Goal: Task Accomplishment & Management: Manage account settings

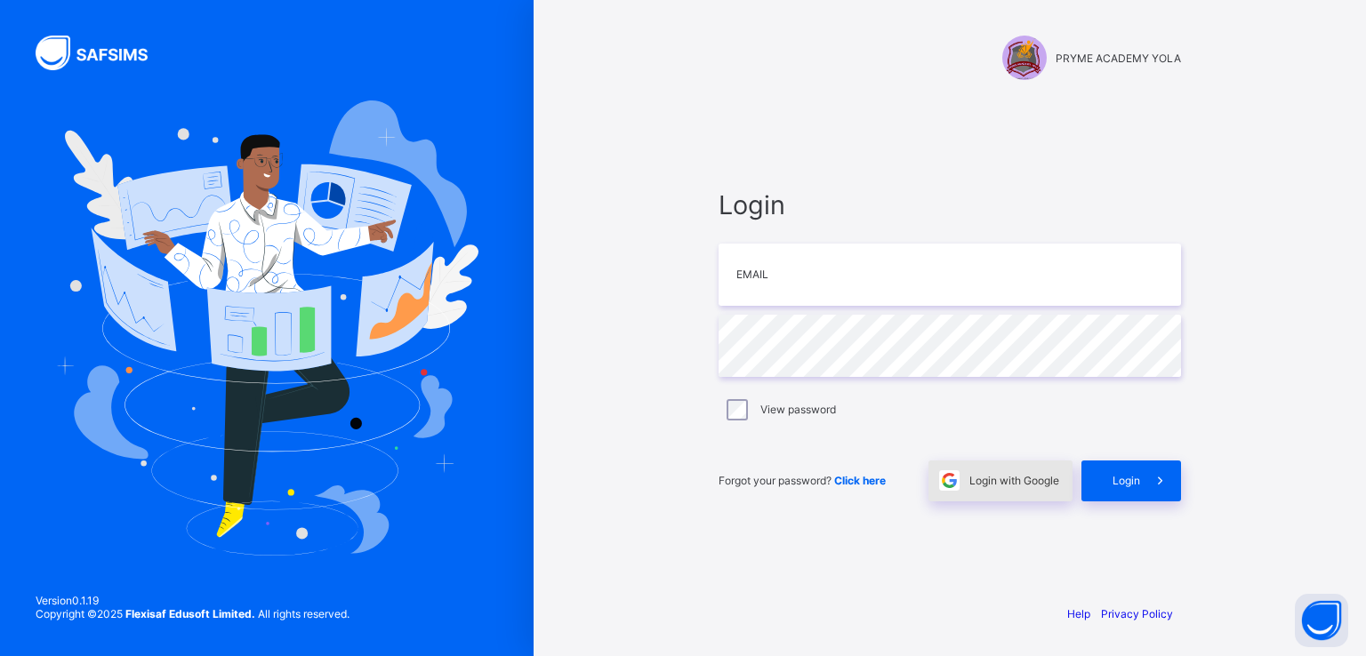
click at [981, 475] on span "Login with Google" at bounding box center [1014, 480] width 90 height 13
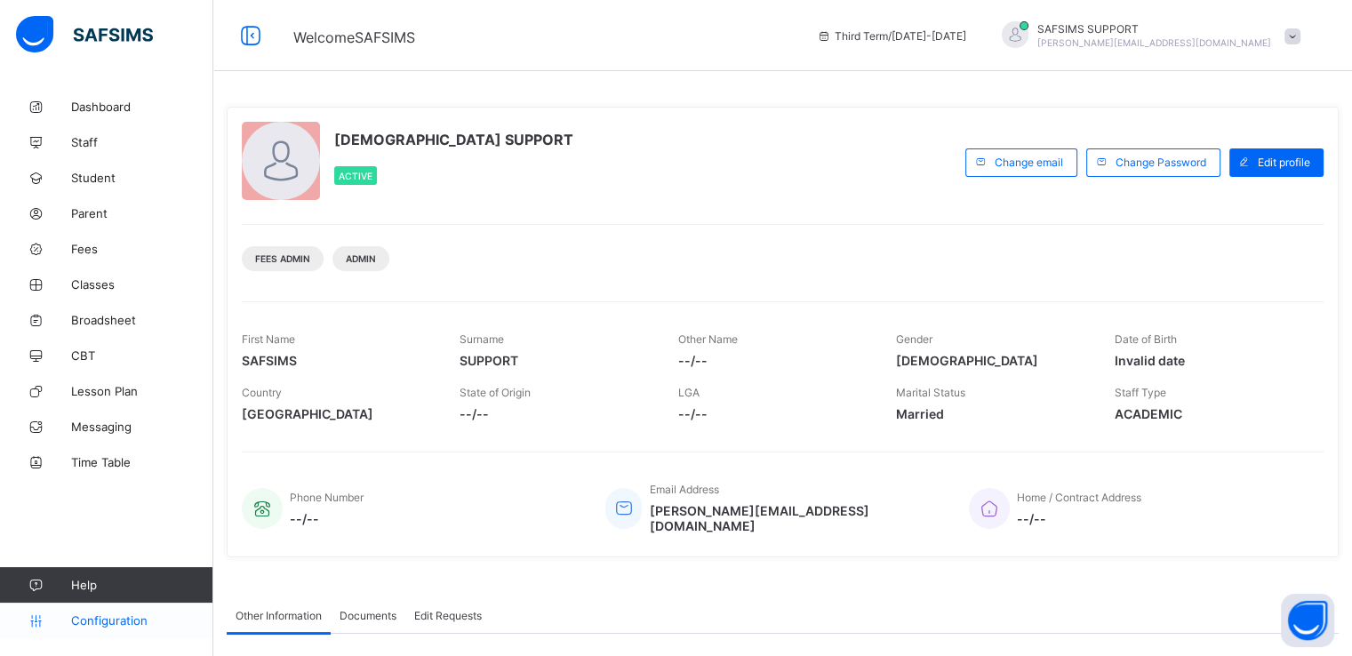
click at [116, 622] on span "Configuration" at bounding box center [141, 620] width 141 height 14
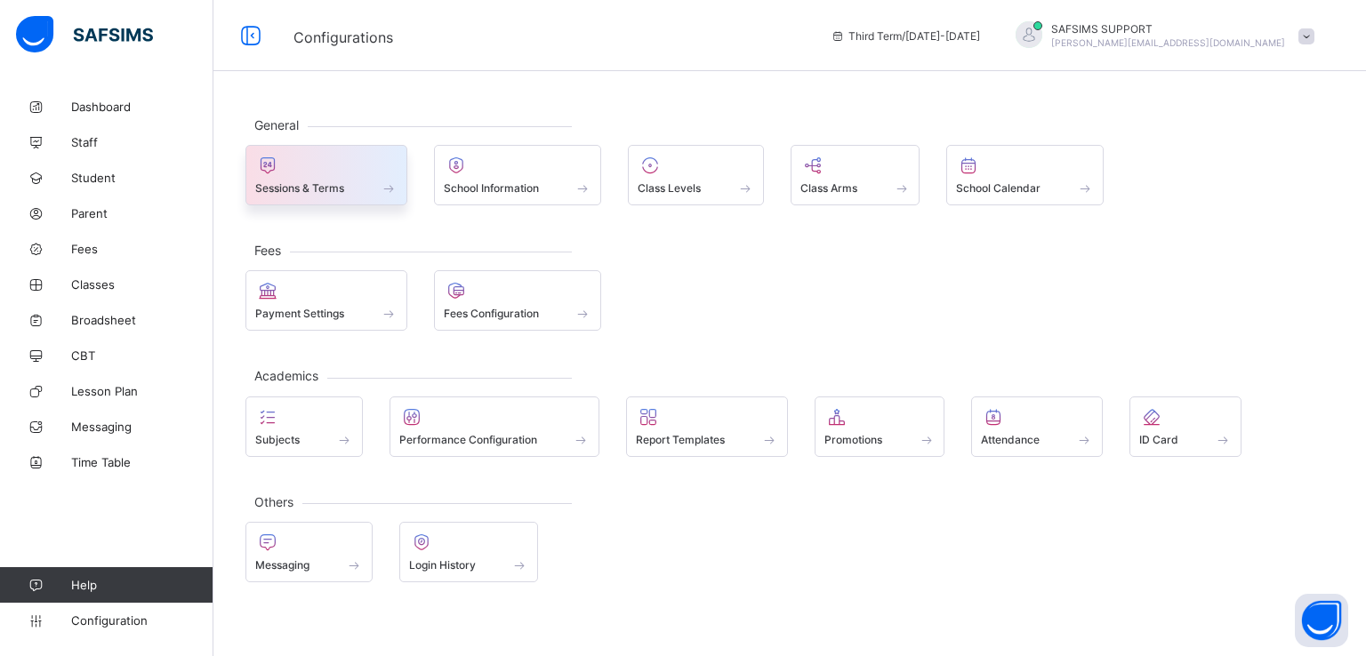
click at [329, 192] on span "Sessions & Terms" at bounding box center [299, 187] width 89 height 13
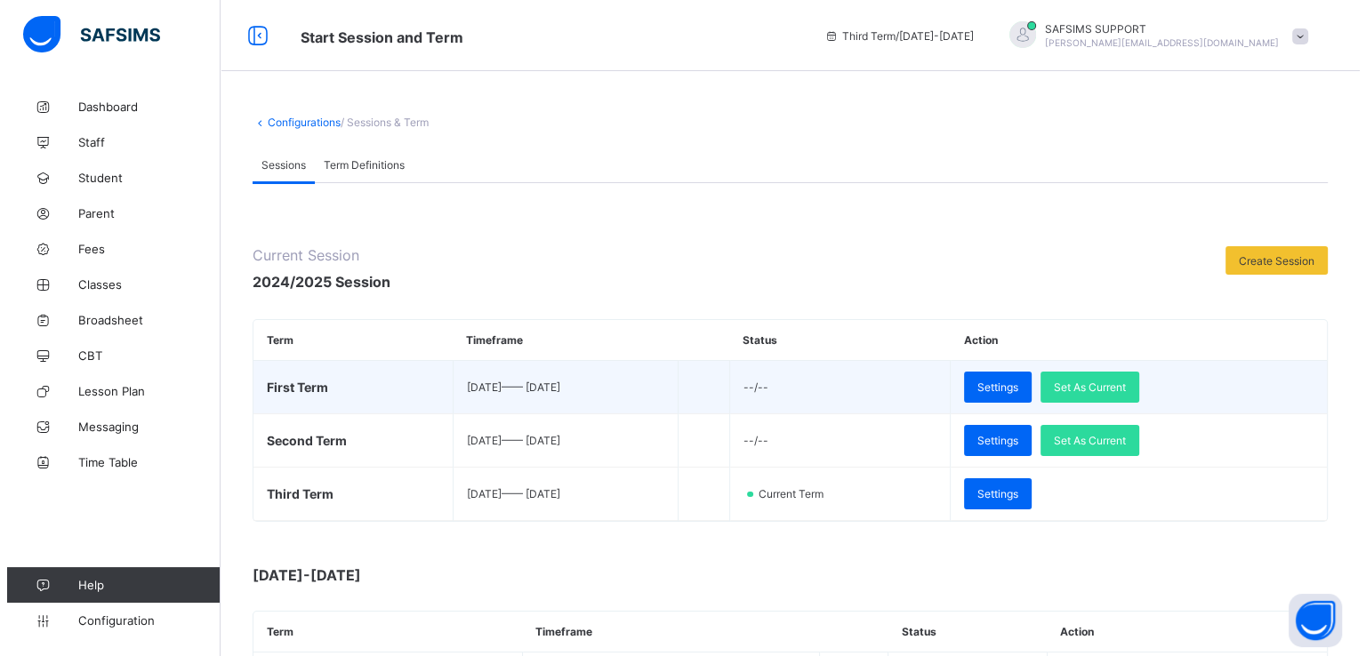
scroll to position [226, 0]
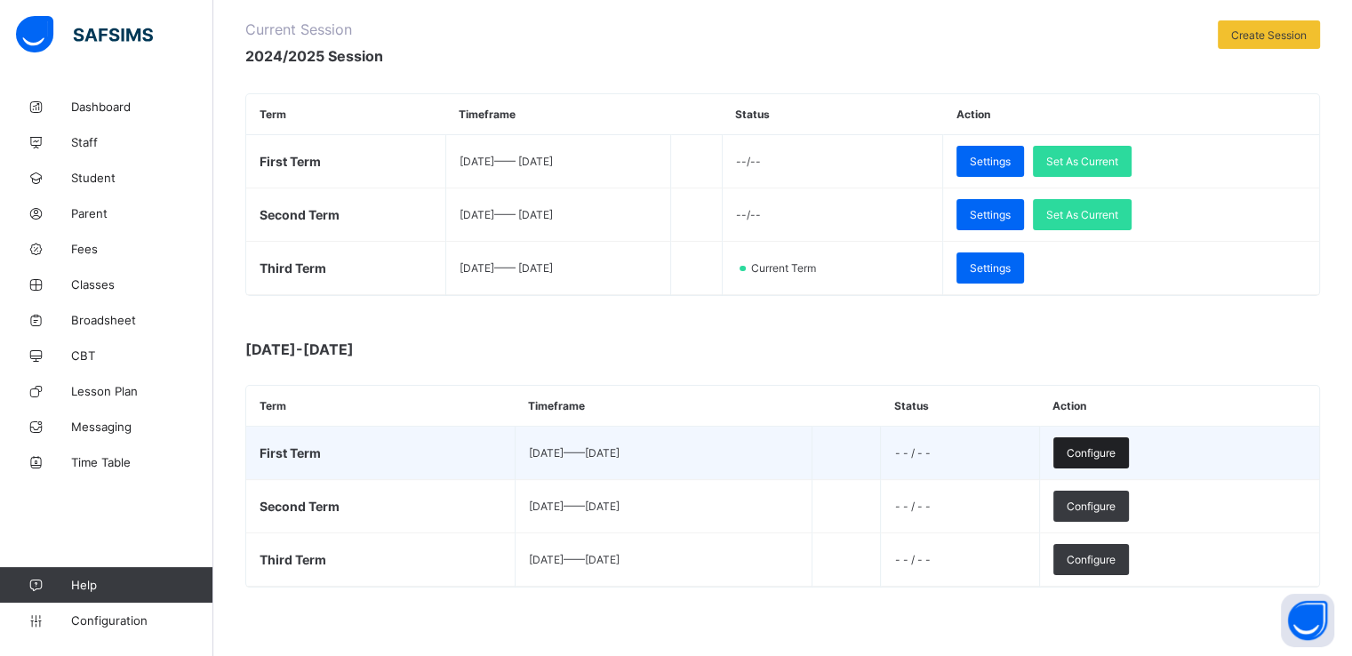
click at [1116, 448] on span "Configure" at bounding box center [1091, 452] width 49 height 13
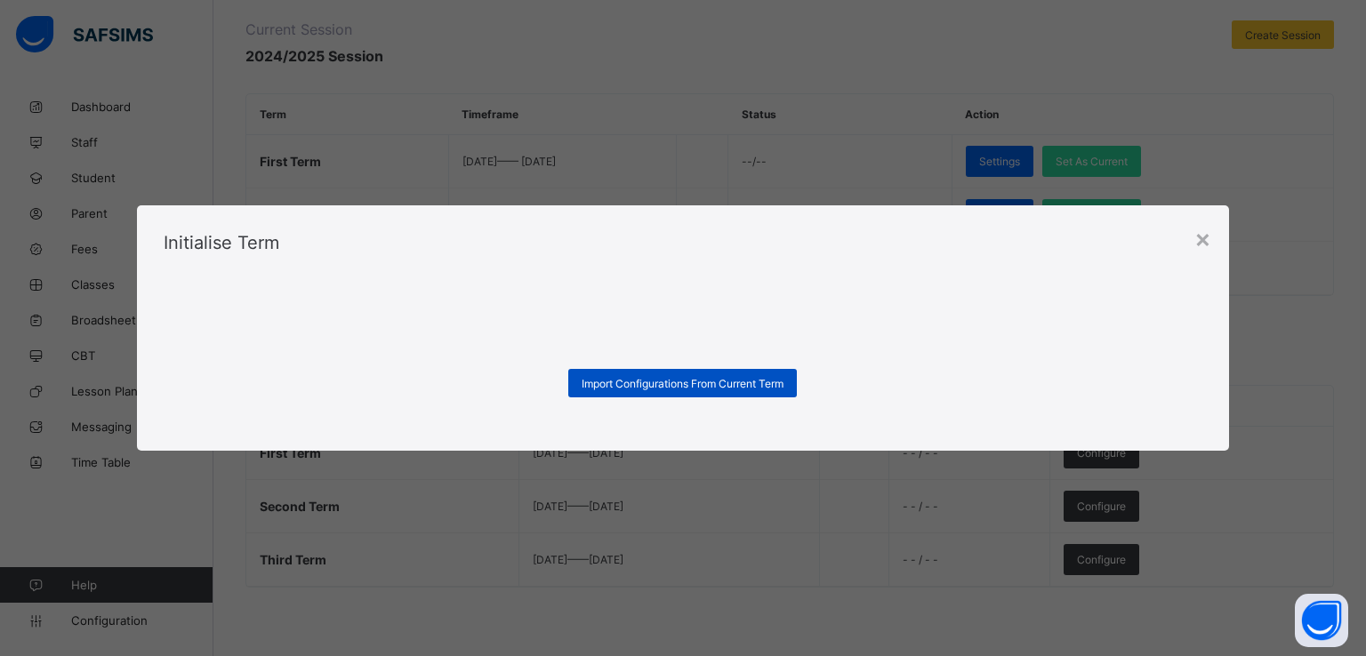
click at [654, 385] on span "Import Configurations From Current Term" at bounding box center [682, 383] width 202 height 13
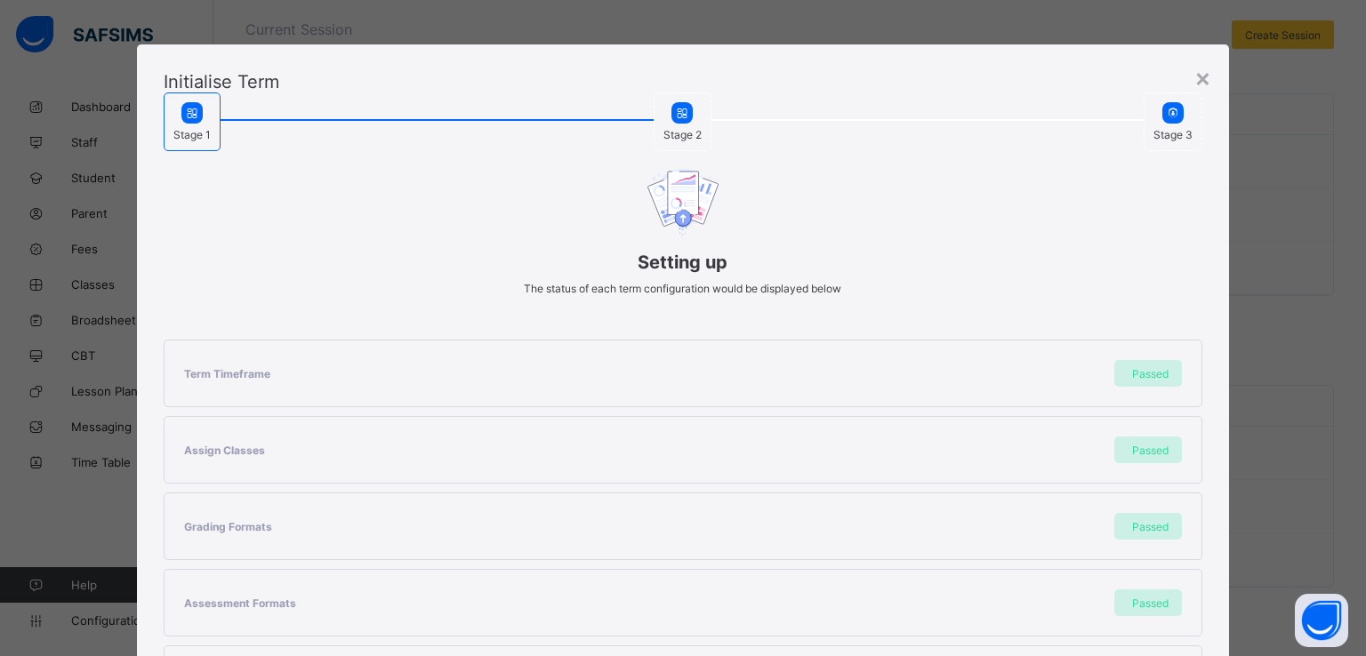
scroll to position [378, 0]
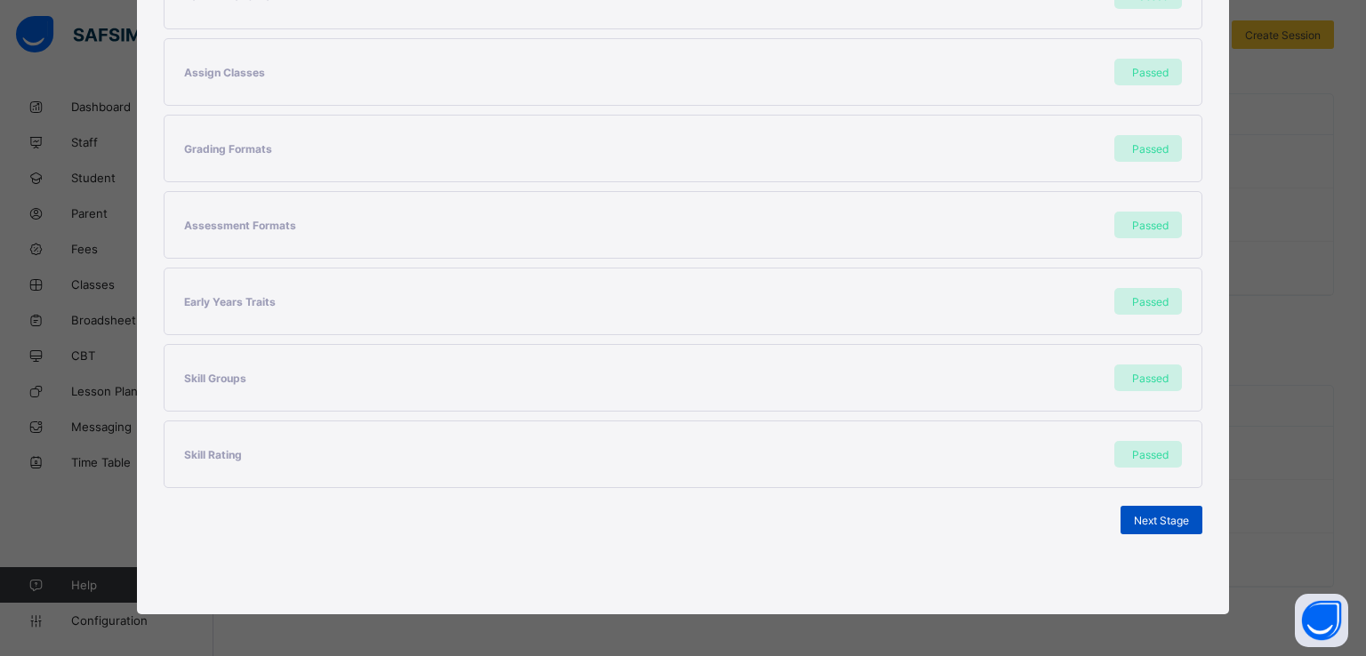
click at [1147, 518] on span "Next Stage" at bounding box center [1161, 520] width 55 height 13
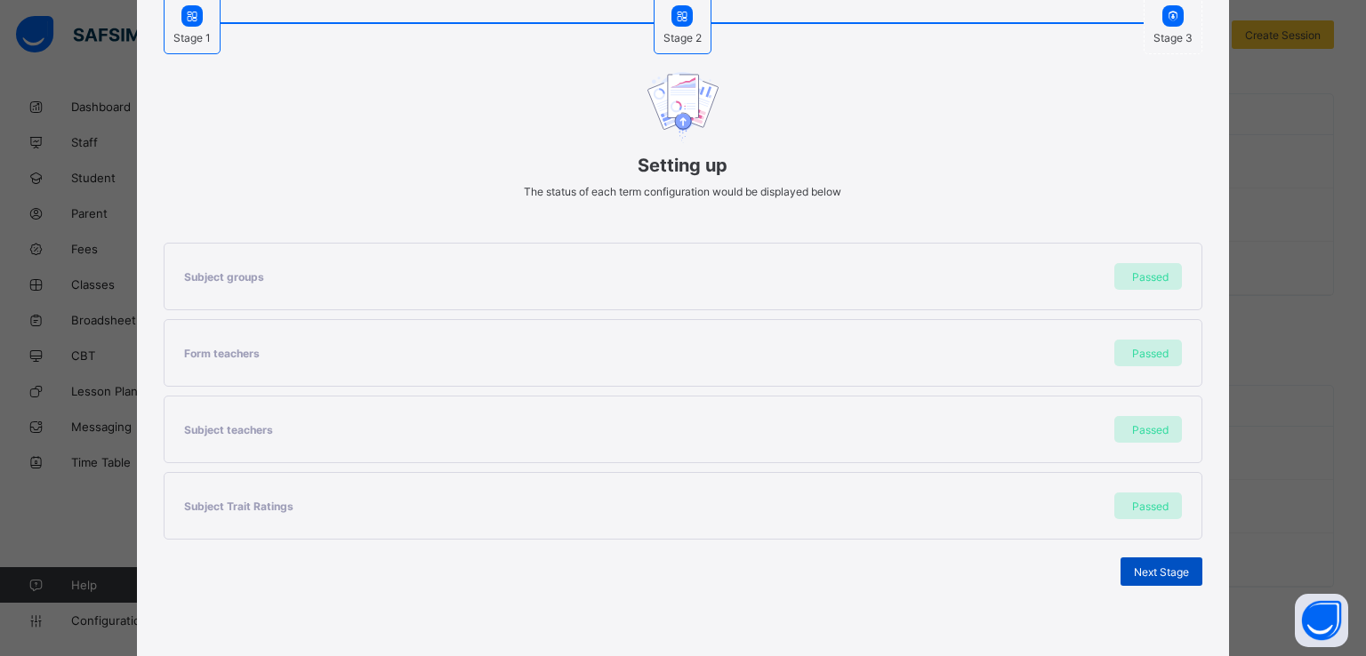
scroll to position [149, 0]
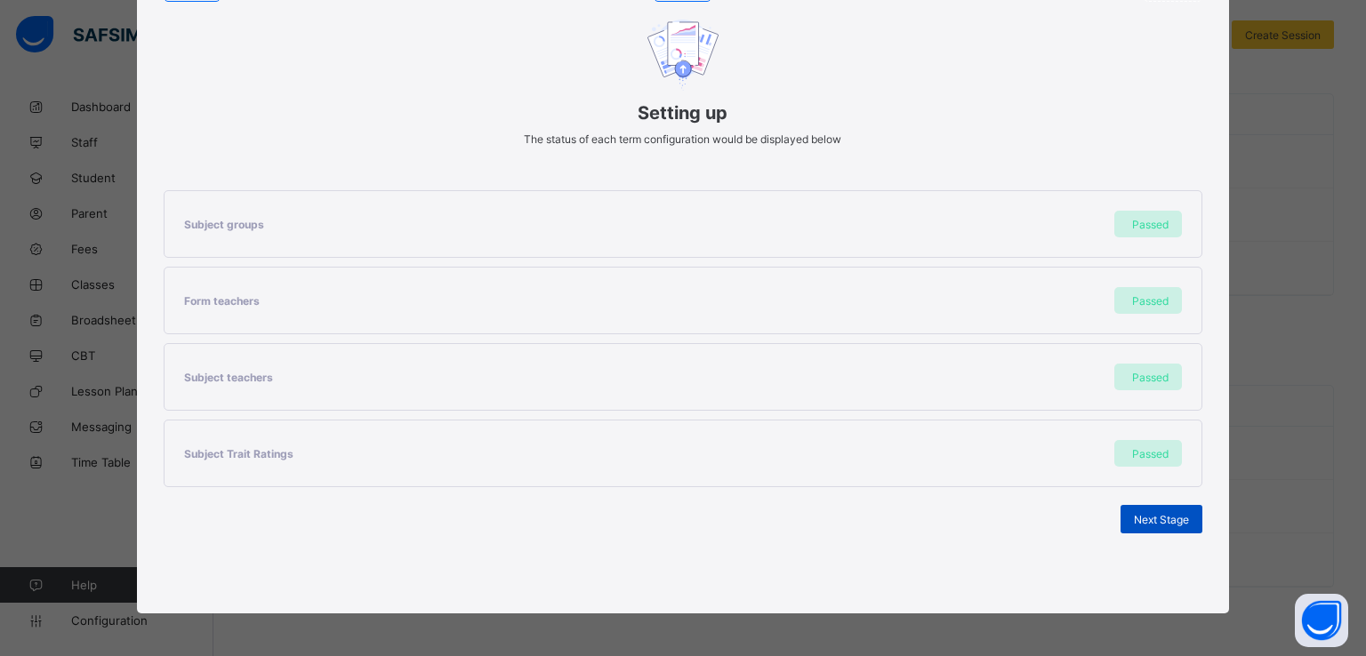
click at [1156, 513] on span "Next Stage" at bounding box center [1161, 519] width 55 height 13
click at [1105, 515] on span "Set As Current Term" at bounding box center [1139, 519] width 100 height 13
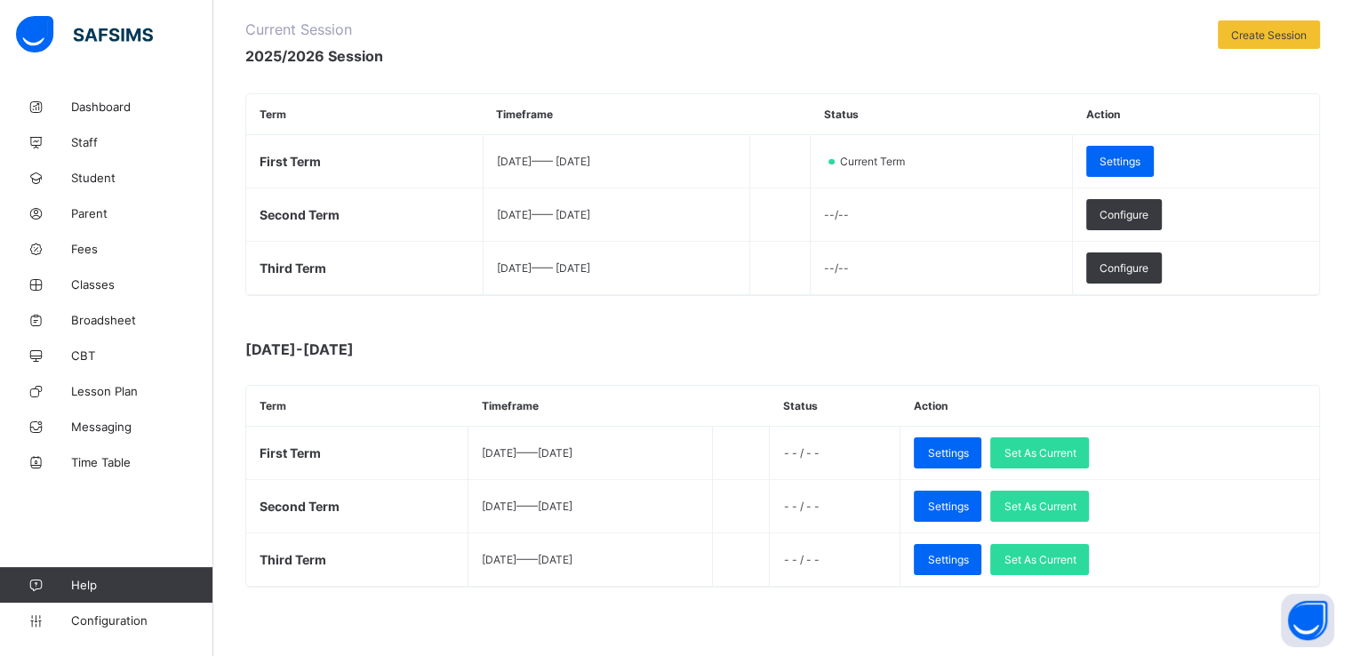
scroll to position [0, 0]
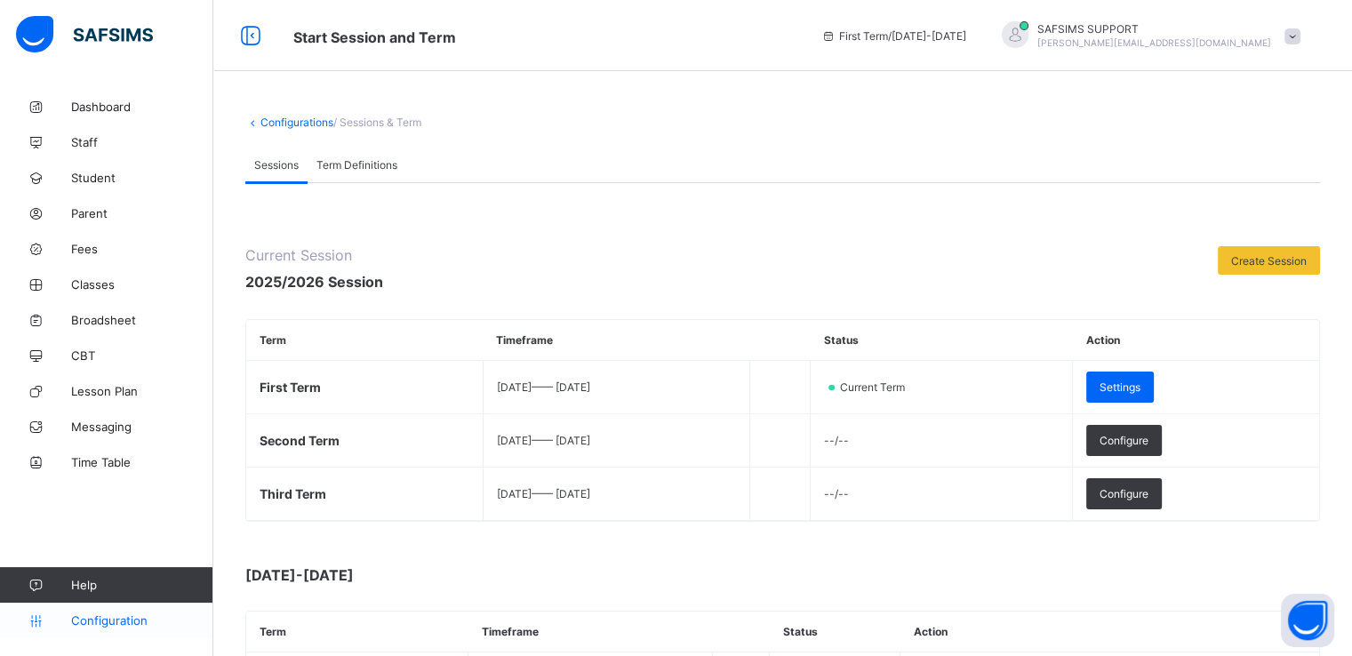
click at [105, 613] on span "Configuration" at bounding box center [141, 620] width 141 height 14
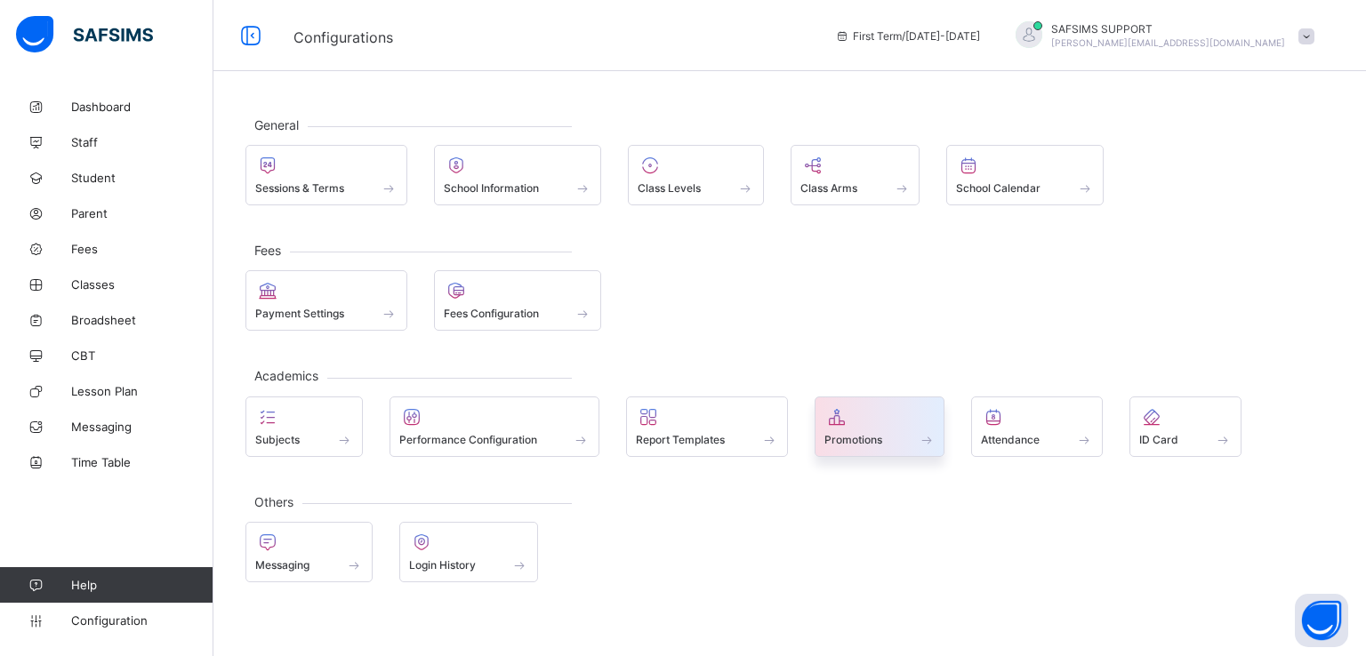
click at [860, 428] on span at bounding box center [879, 430] width 111 height 4
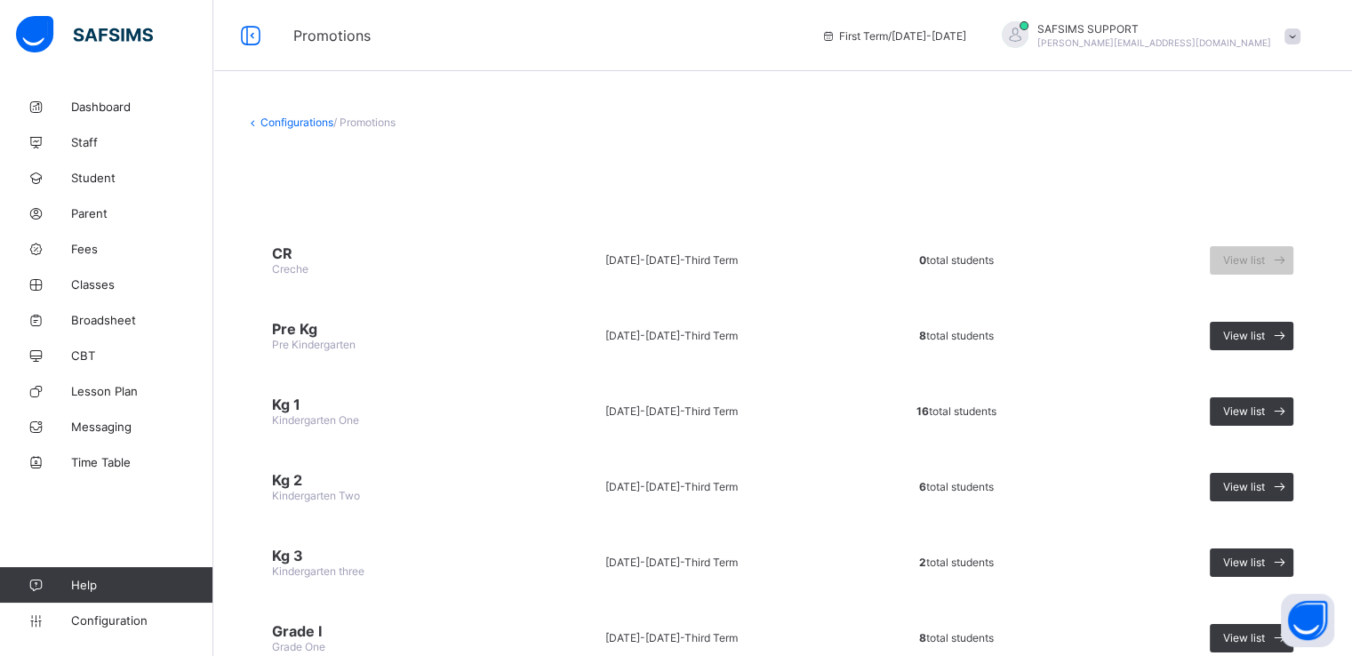
click at [1301, 31] on span at bounding box center [1293, 36] width 16 height 16
click at [1234, 207] on span "Subscription" at bounding box center [1228, 208] width 89 height 13
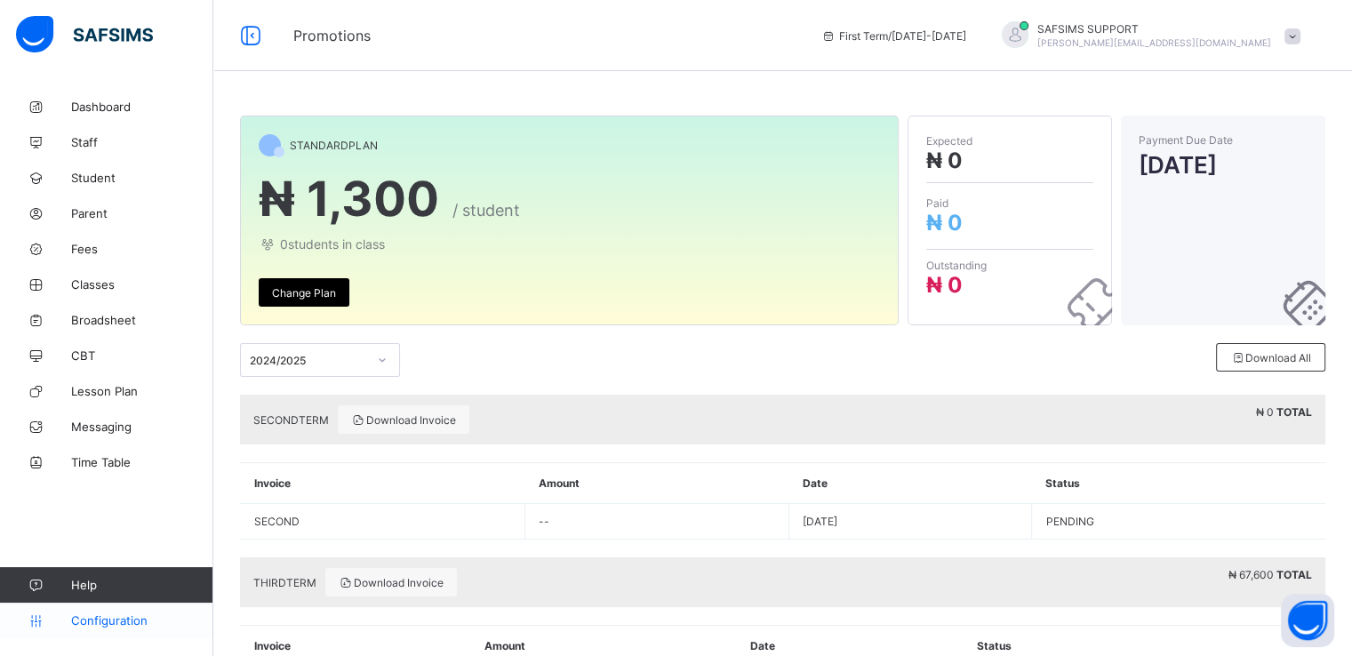
click at [102, 614] on span "Configuration" at bounding box center [141, 620] width 141 height 14
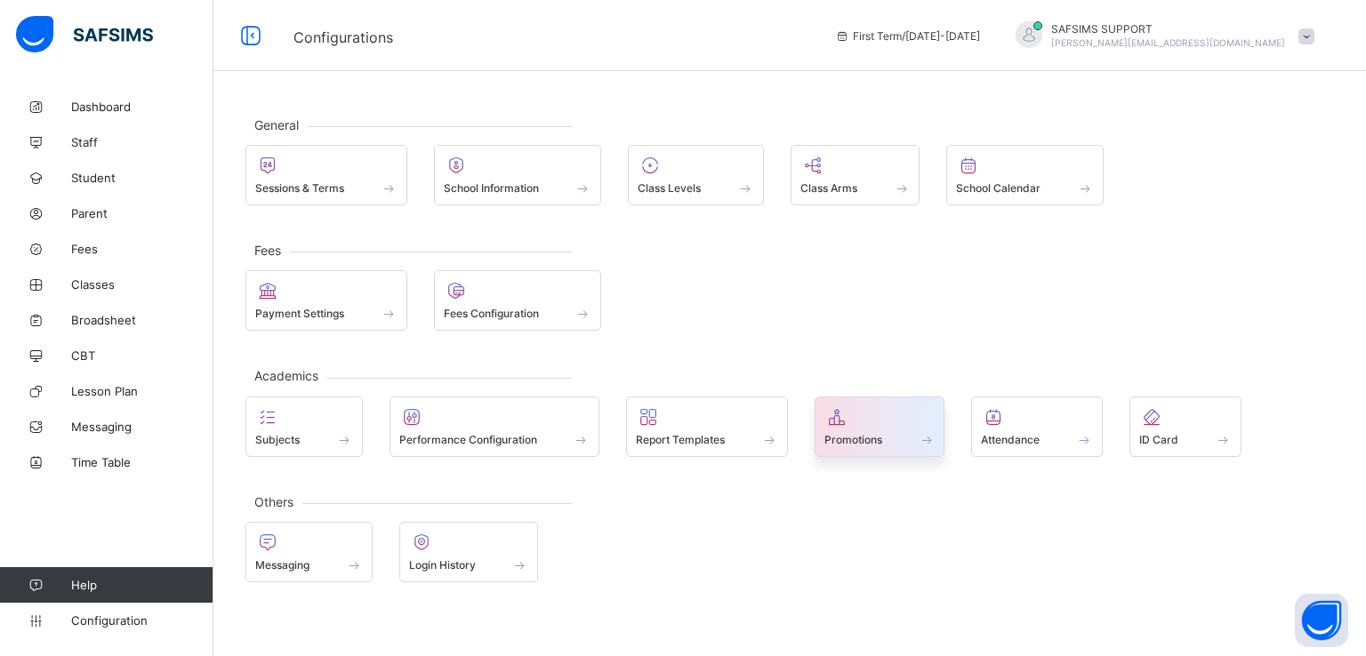
click at [861, 444] on div "Promotions" at bounding box center [879, 439] width 111 height 15
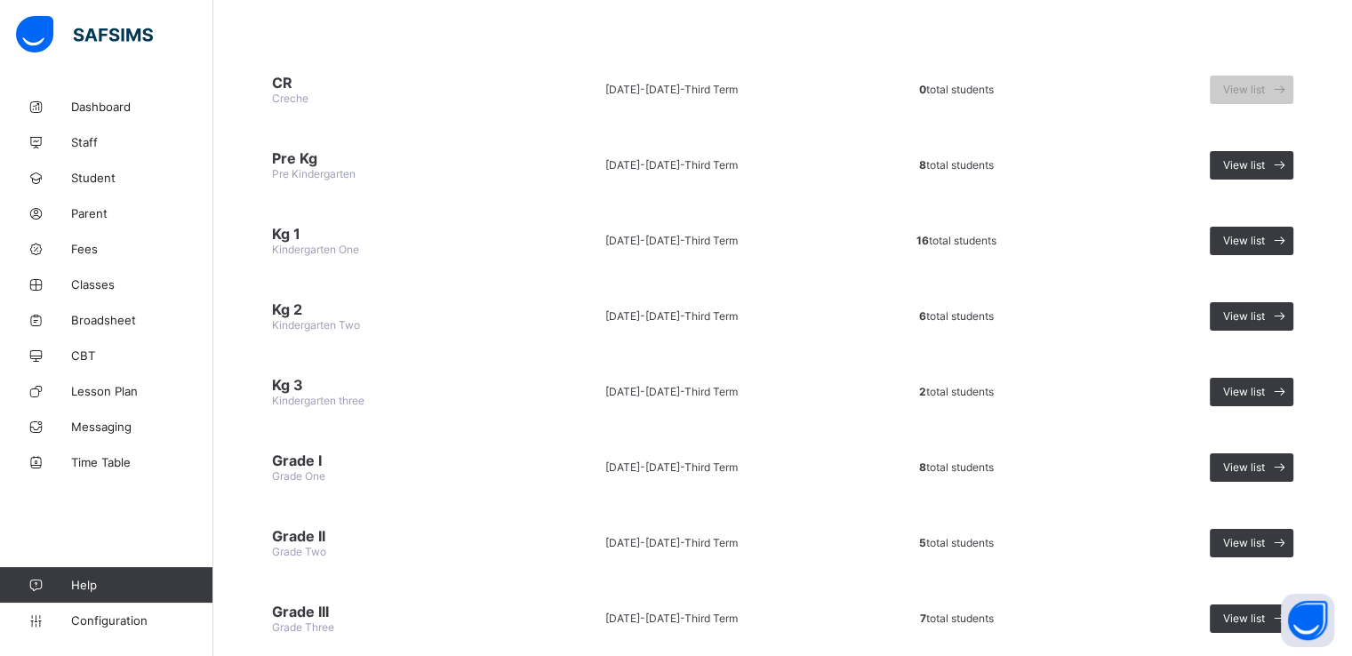
scroll to position [174, 0]
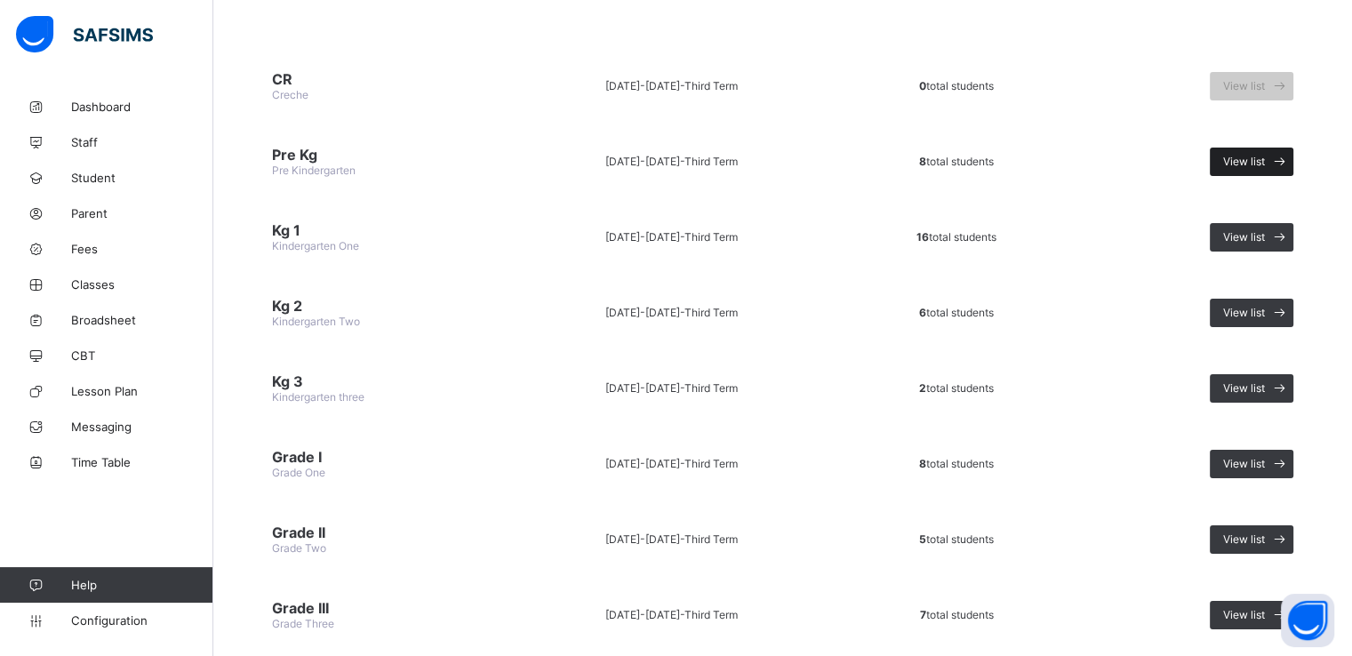
click at [1264, 159] on span "View list" at bounding box center [1244, 161] width 42 height 13
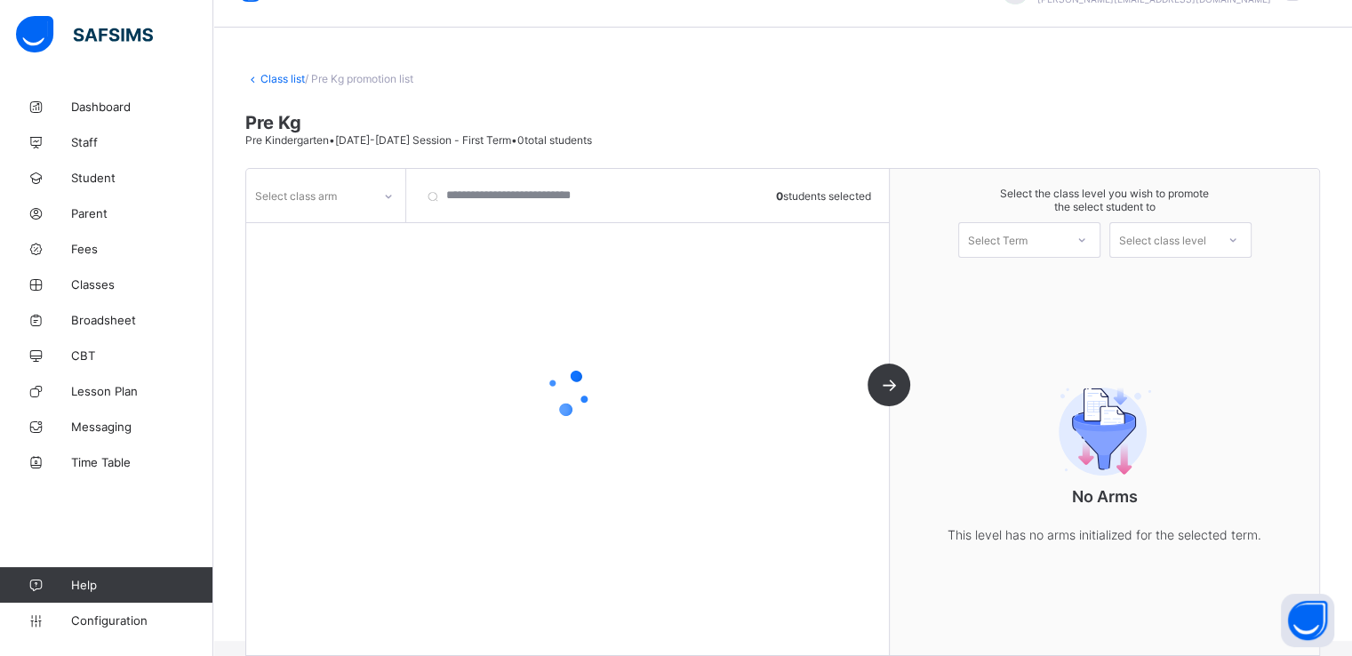
scroll to position [65, 0]
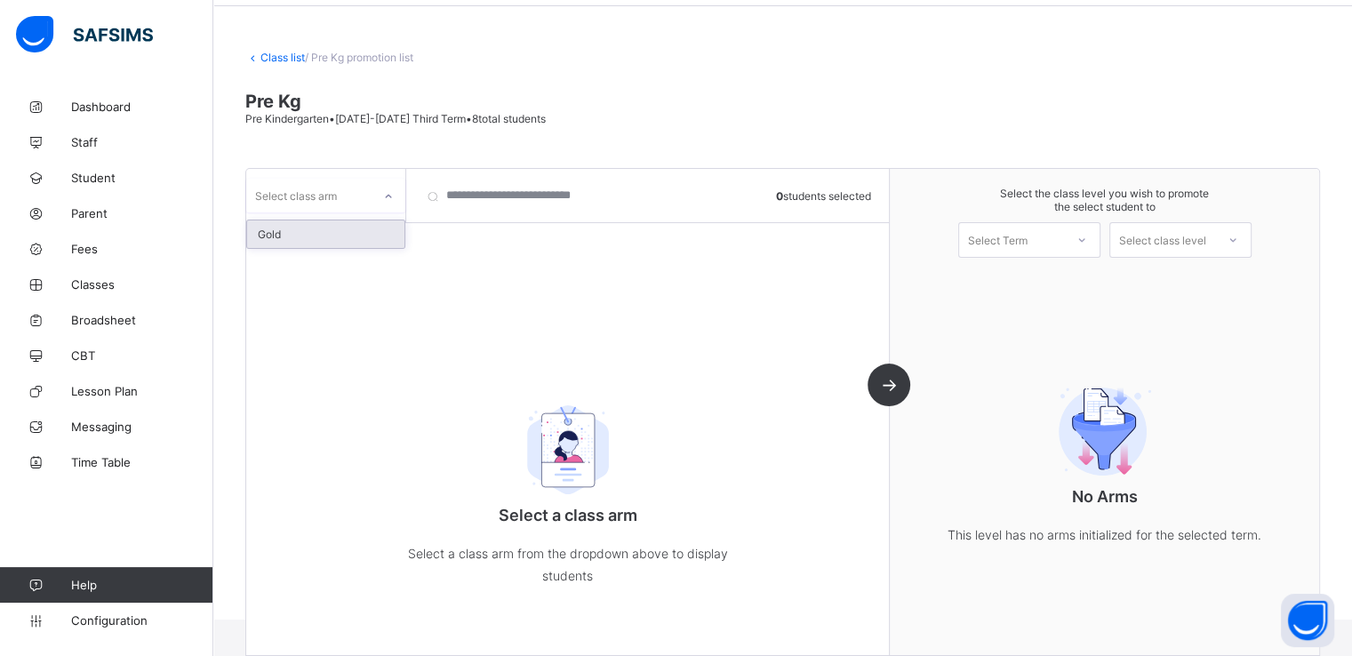
click at [374, 196] on div at bounding box center [388, 196] width 30 height 28
click at [308, 234] on div "Gold" at bounding box center [325, 234] width 157 height 28
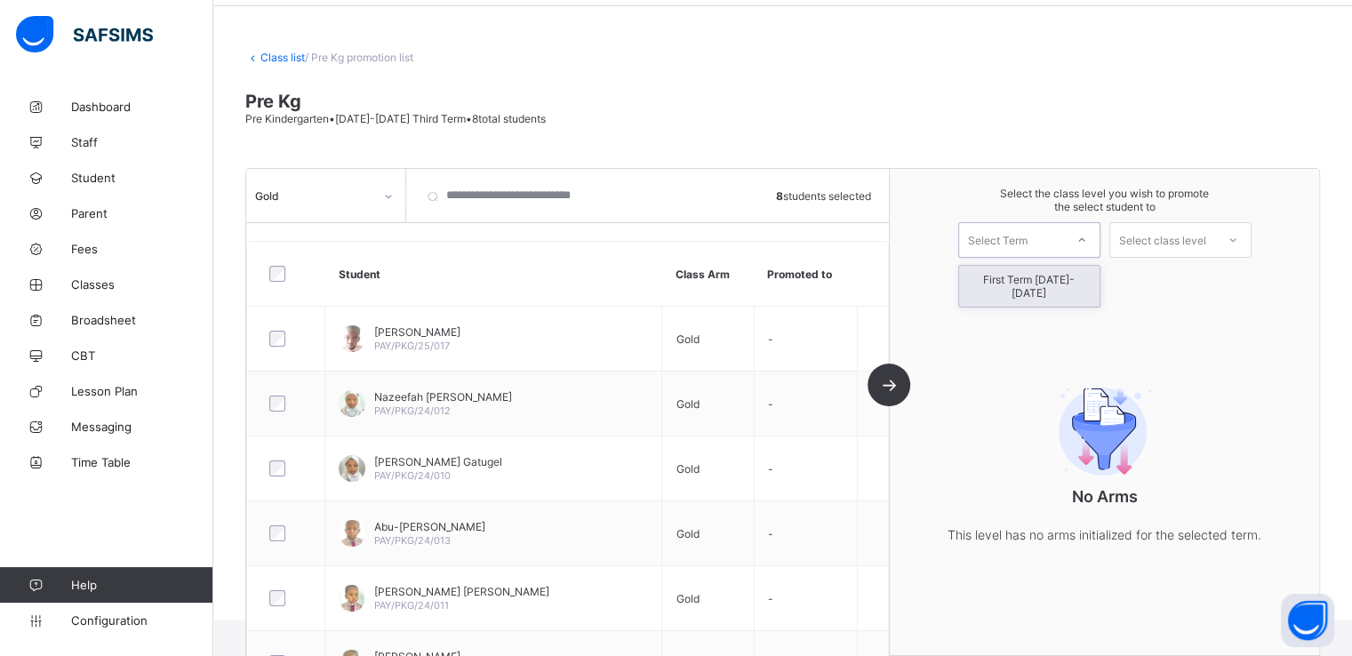
drag, startPoint x: 1038, startPoint y: 225, endPoint x: 1015, endPoint y: 278, distance: 58.1
click at [1015, 258] on div "option First Term 2025-2026 focused, 1 of 1. 1 result available. Use Up and Dow…" at bounding box center [1029, 240] width 142 height 36
click at [1015, 278] on div "First Term 2025-2026" at bounding box center [1029, 286] width 140 height 41
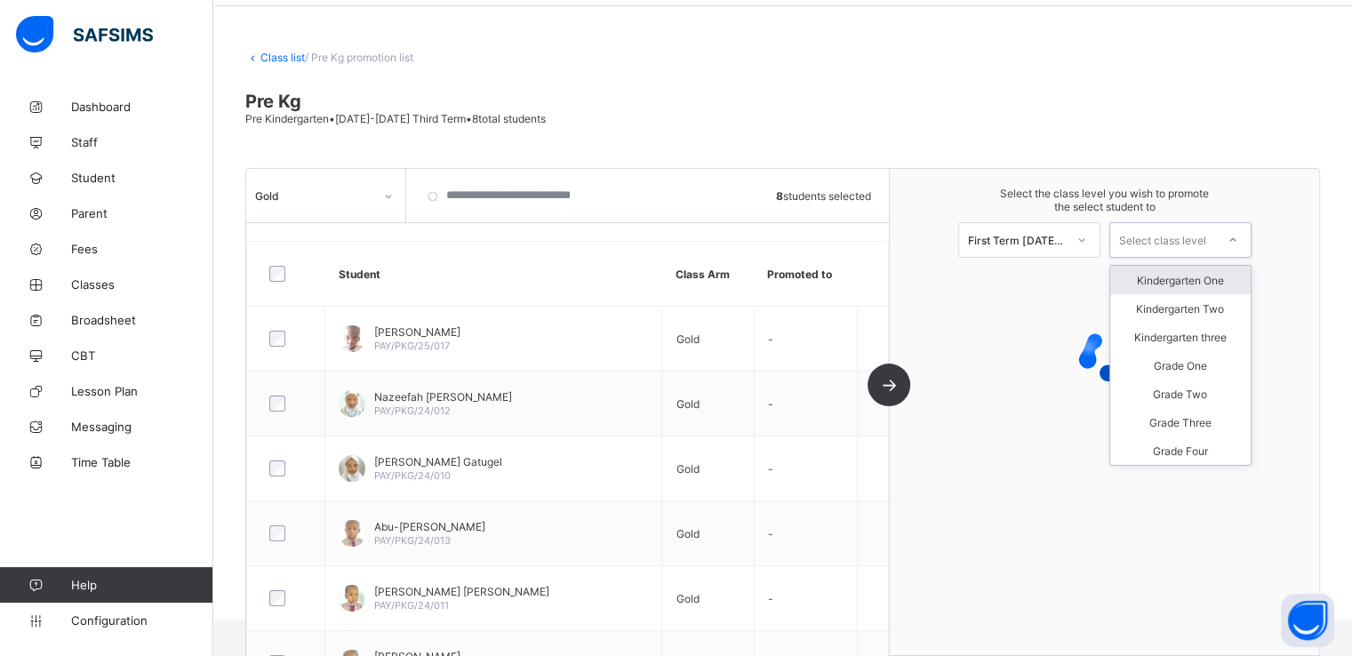
click at [1170, 246] on div "Select class level" at bounding box center [1162, 240] width 87 height 36
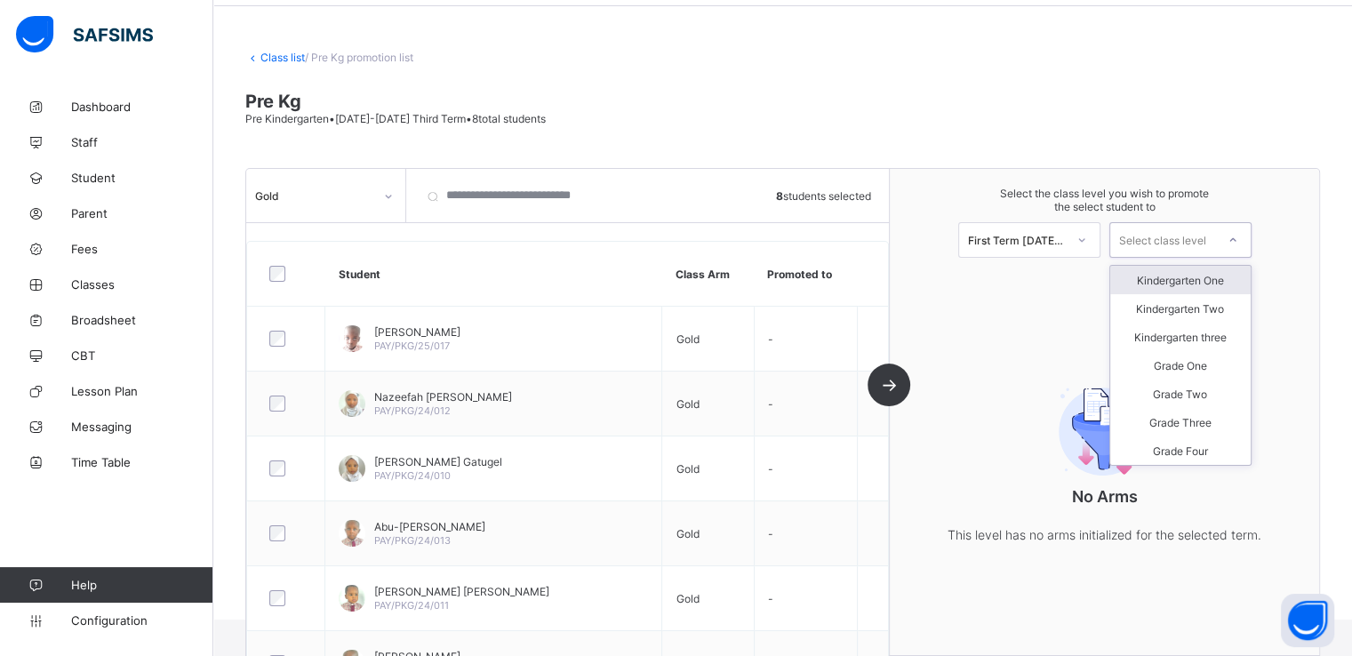
click at [1172, 284] on div "Kindergarten One" at bounding box center [1180, 280] width 140 height 28
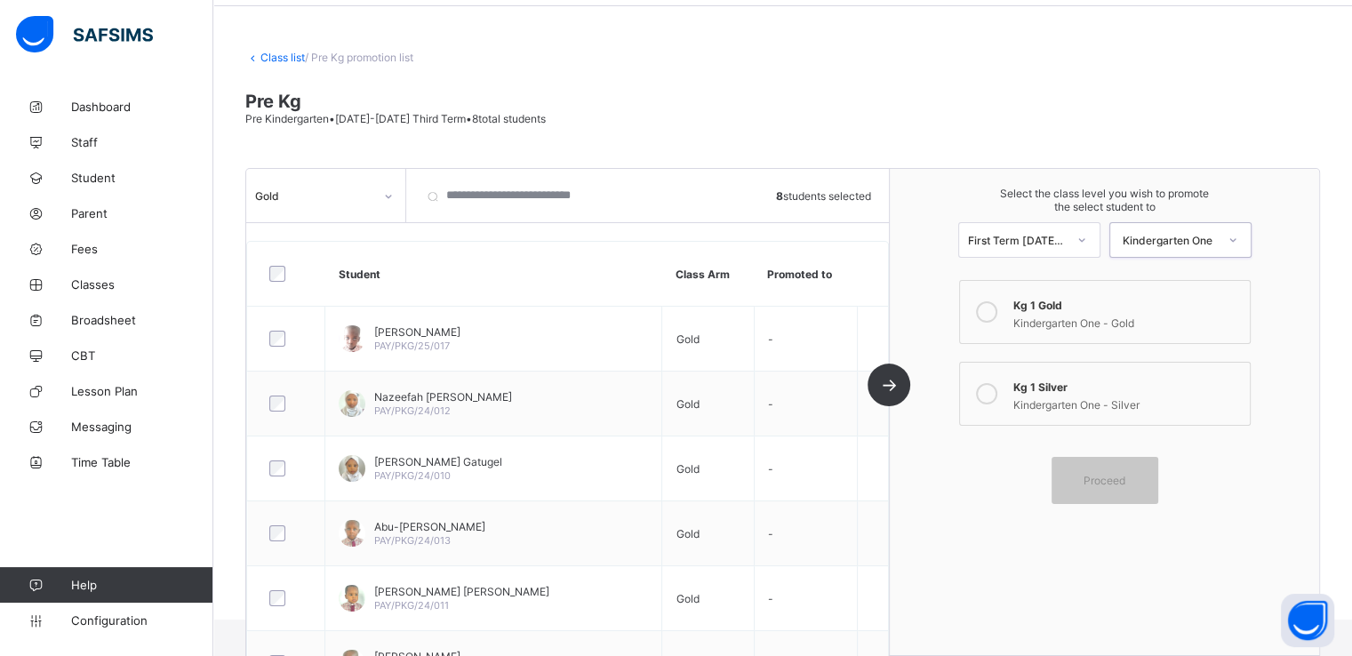
click at [997, 312] on icon at bounding box center [986, 311] width 21 height 21
click at [1118, 481] on span "Proceed" at bounding box center [1105, 480] width 42 height 13
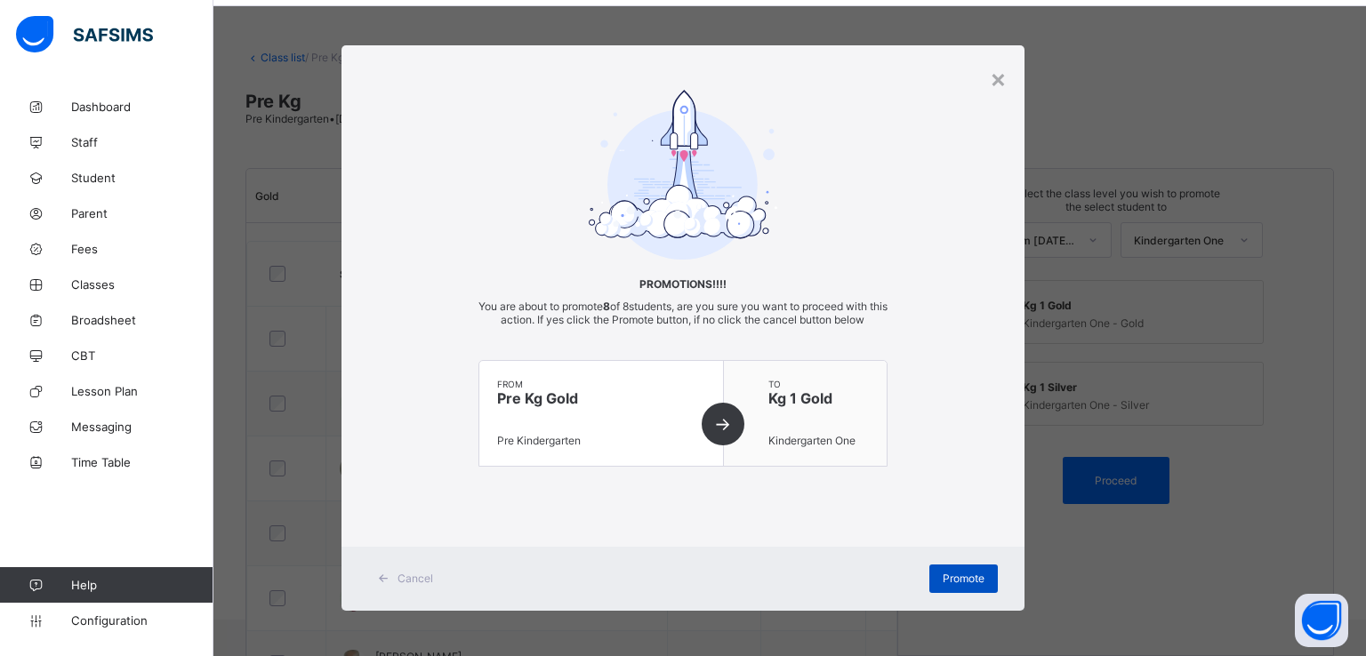
click at [949, 572] on span "Promote" at bounding box center [963, 578] width 42 height 13
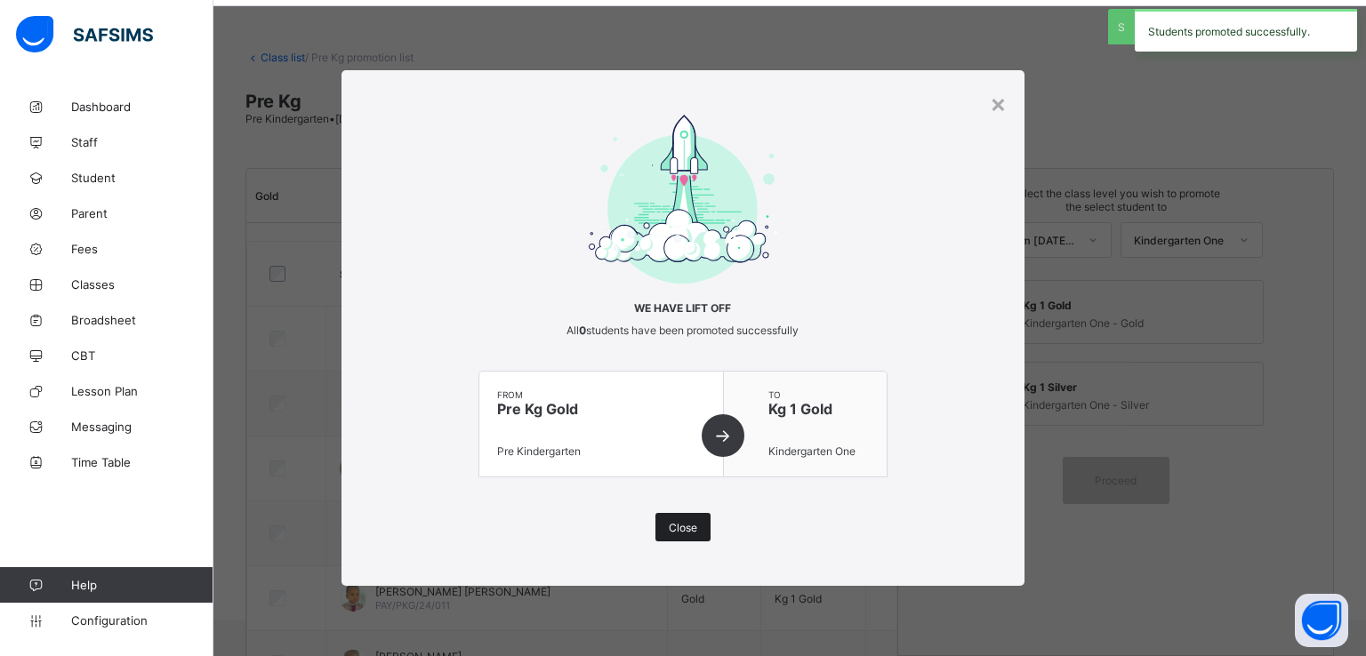
click at [690, 534] on div "Close" at bounding box center [682, 527] width 55 height 28
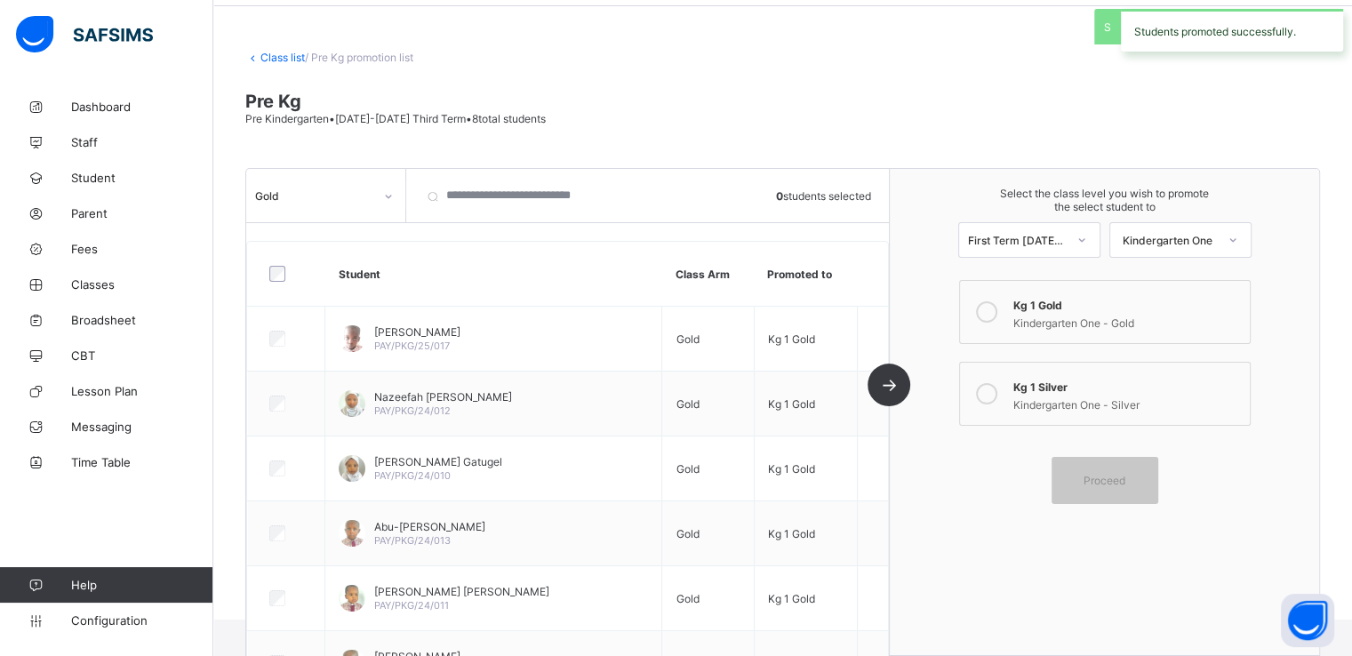
click at [280, 52] on link "Class list" at bounding box center [282, 57] width 44 height 13
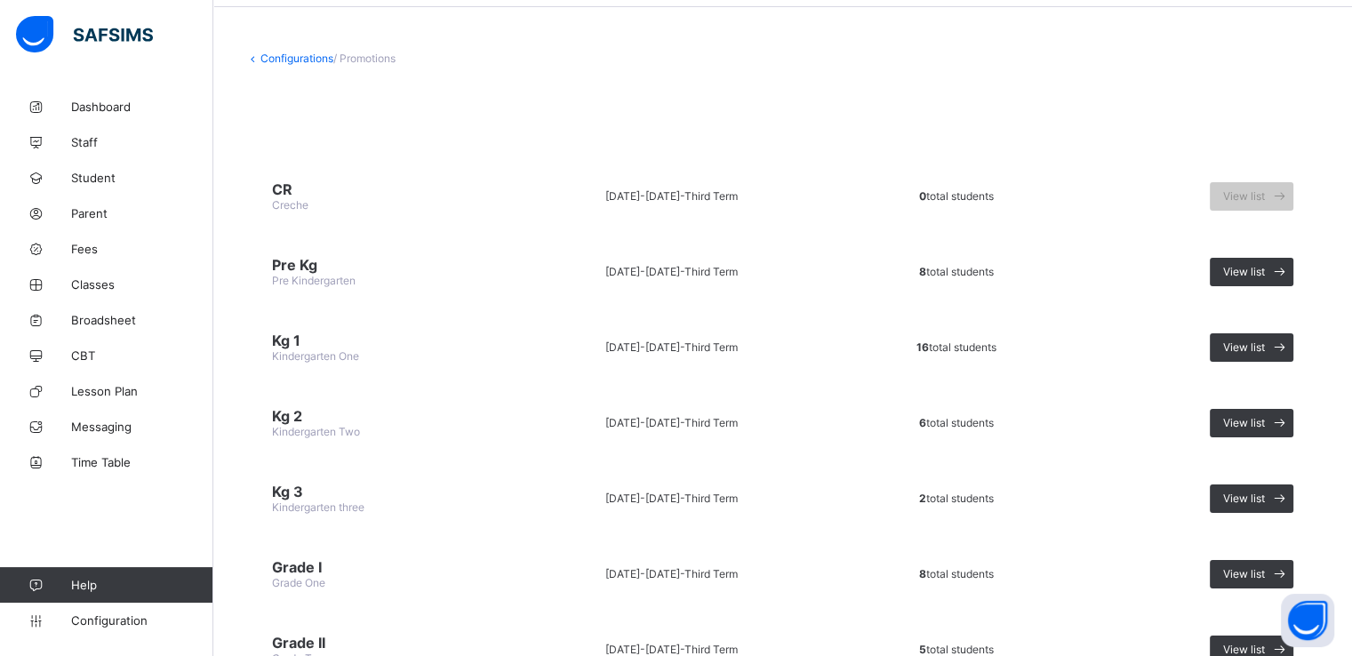
scroll to position [76, 0]
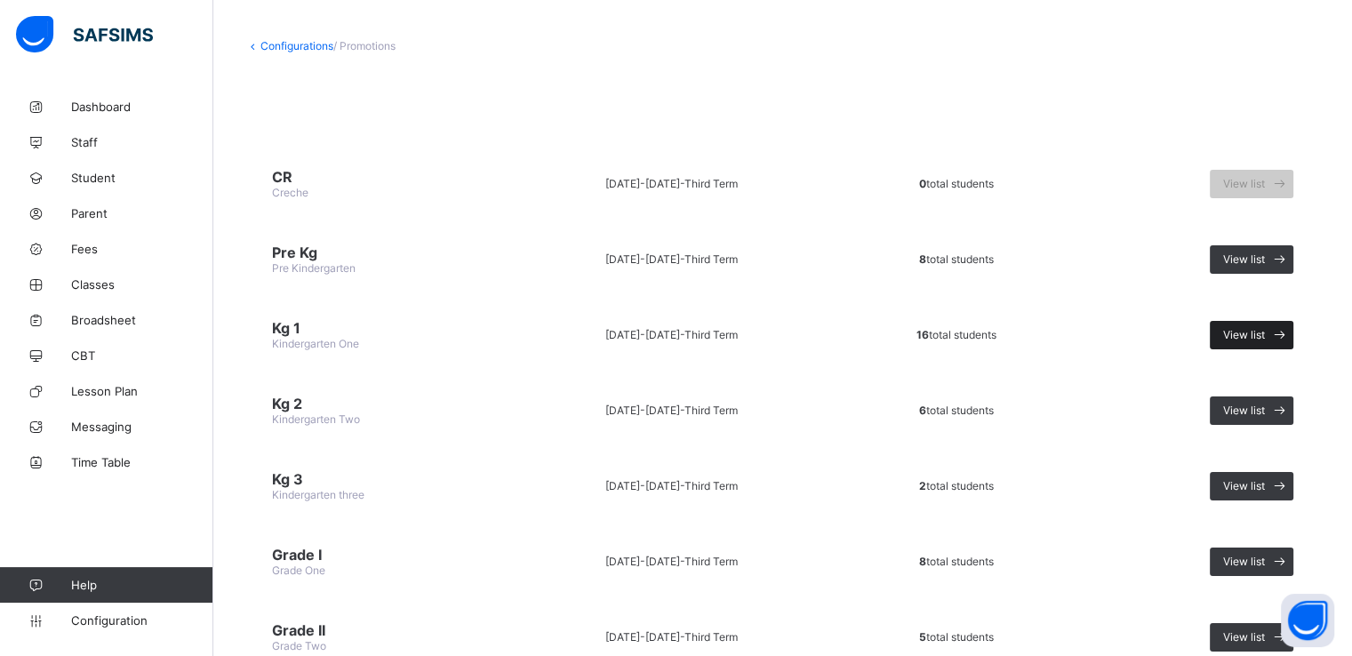
click at [1255, 337] on span "View list" at bounding box center [1244, 334] width 42 height 13
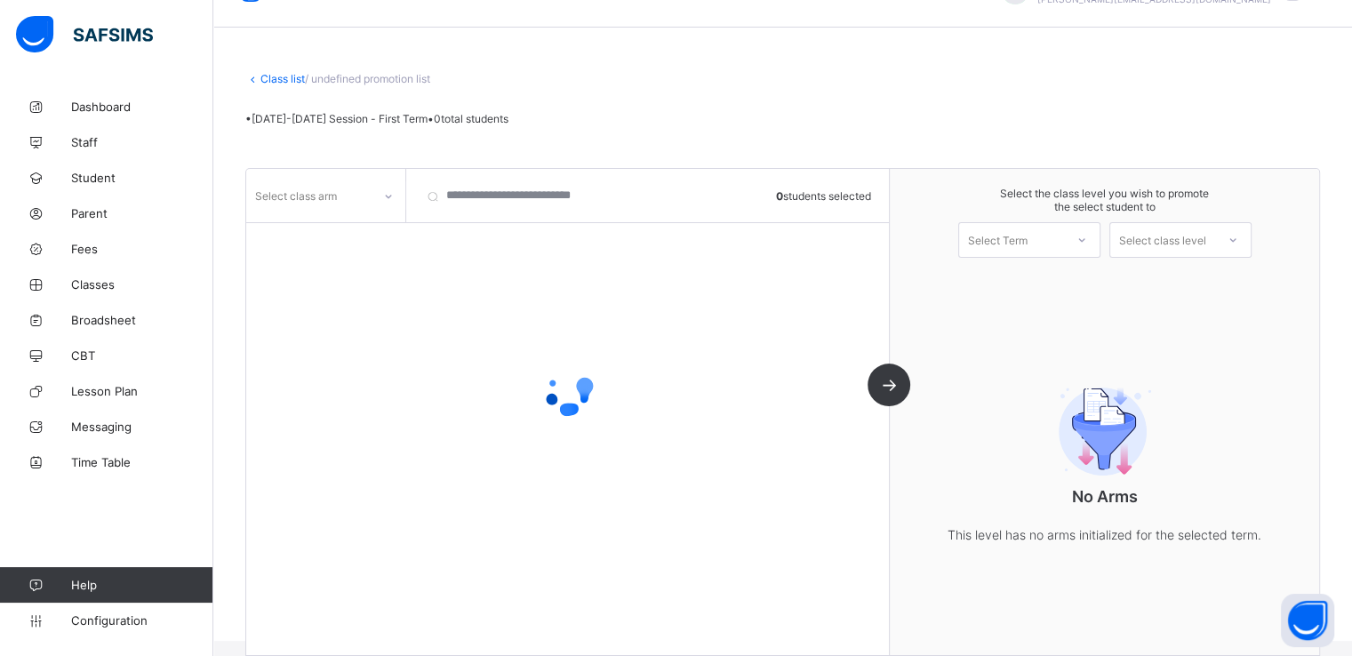
scroll to position [65, 0]
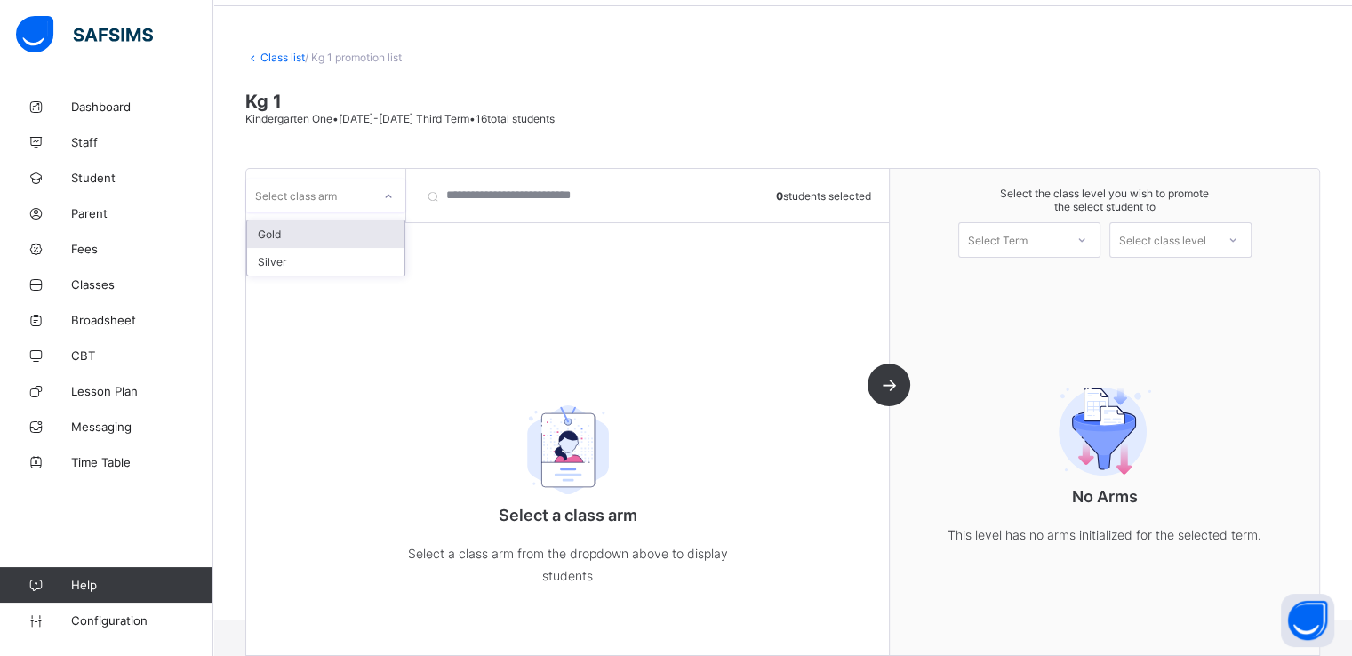
click at [391, 199] on icon at bounding box center [388, 197] width 11 height 18
click at [298, 236] on div "Gold" at bounding box center [325, 234] width 157 height 28
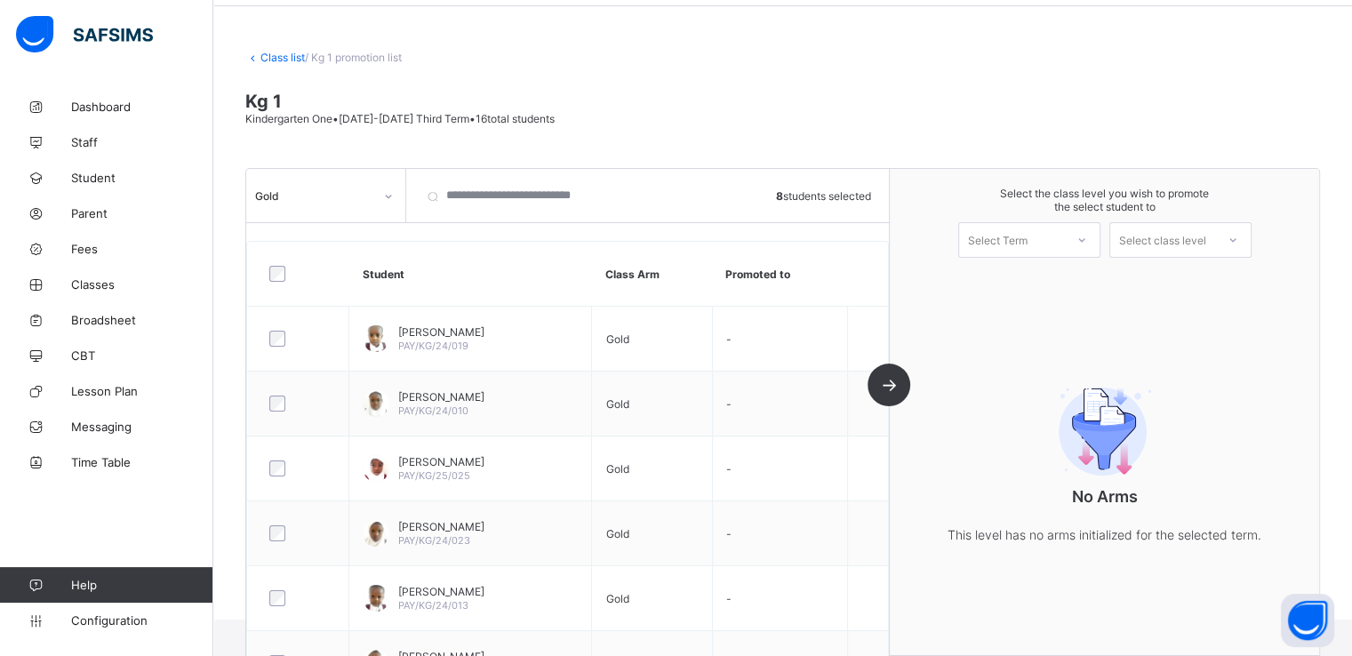
click at [356, 195] on div "Gold" at bounding box center [314, 194] width 118 height 13
click at [287, 257] on div "Silver" at bounding box center [325, 262] width 157 height 28
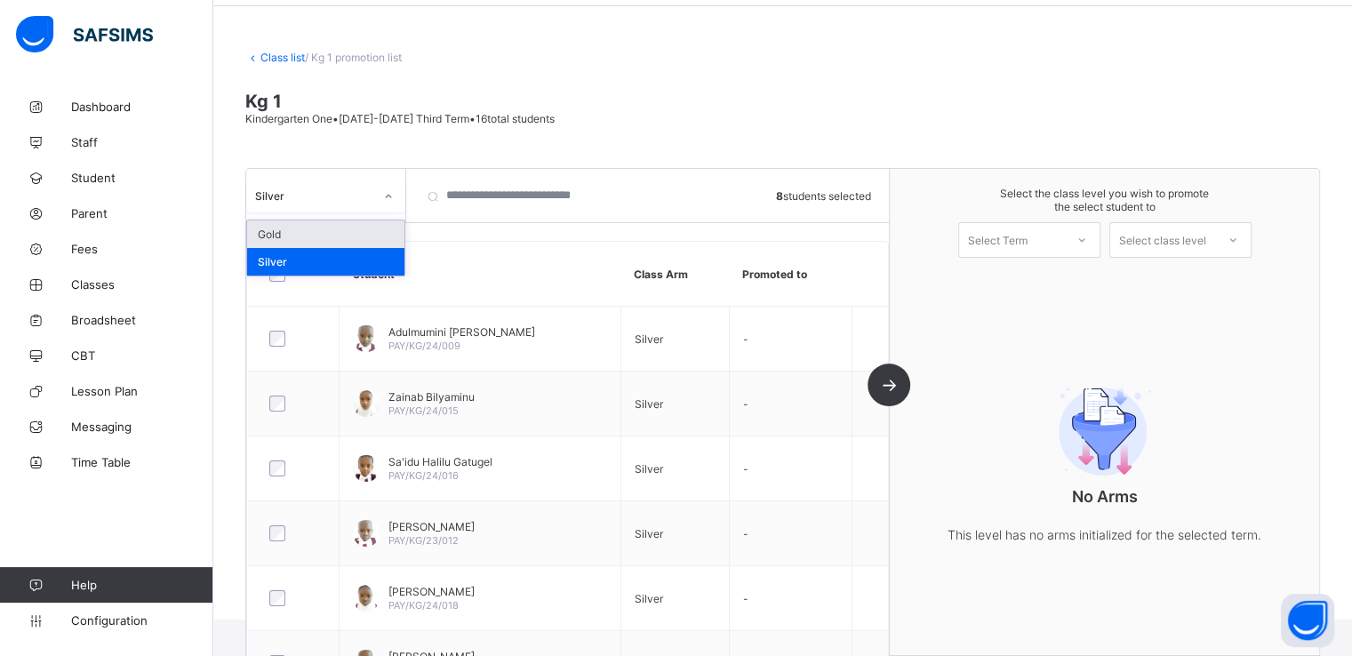
click at [345, 194] on div "Silver" at bounding box center [314, 194] width 118 height 13
click at [292, 228] on div "Gold" at bounding box center [325, 234] width 157 height 28
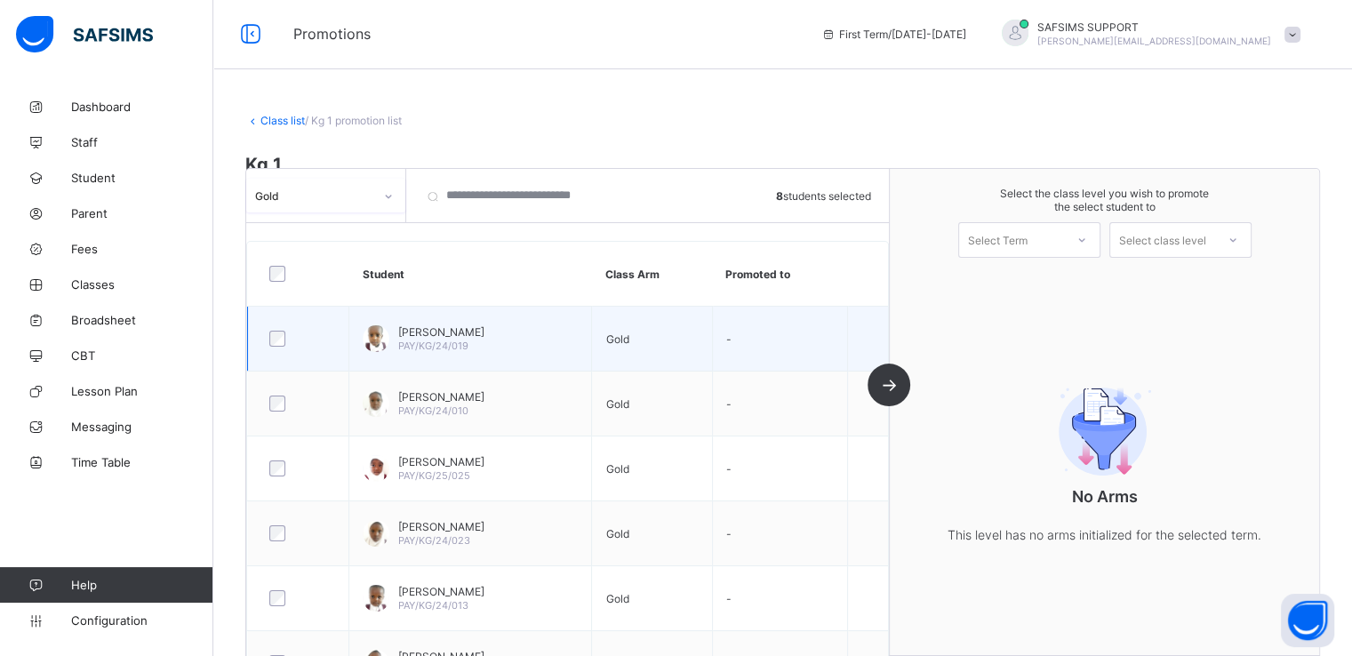
scroll to position [0, 0]
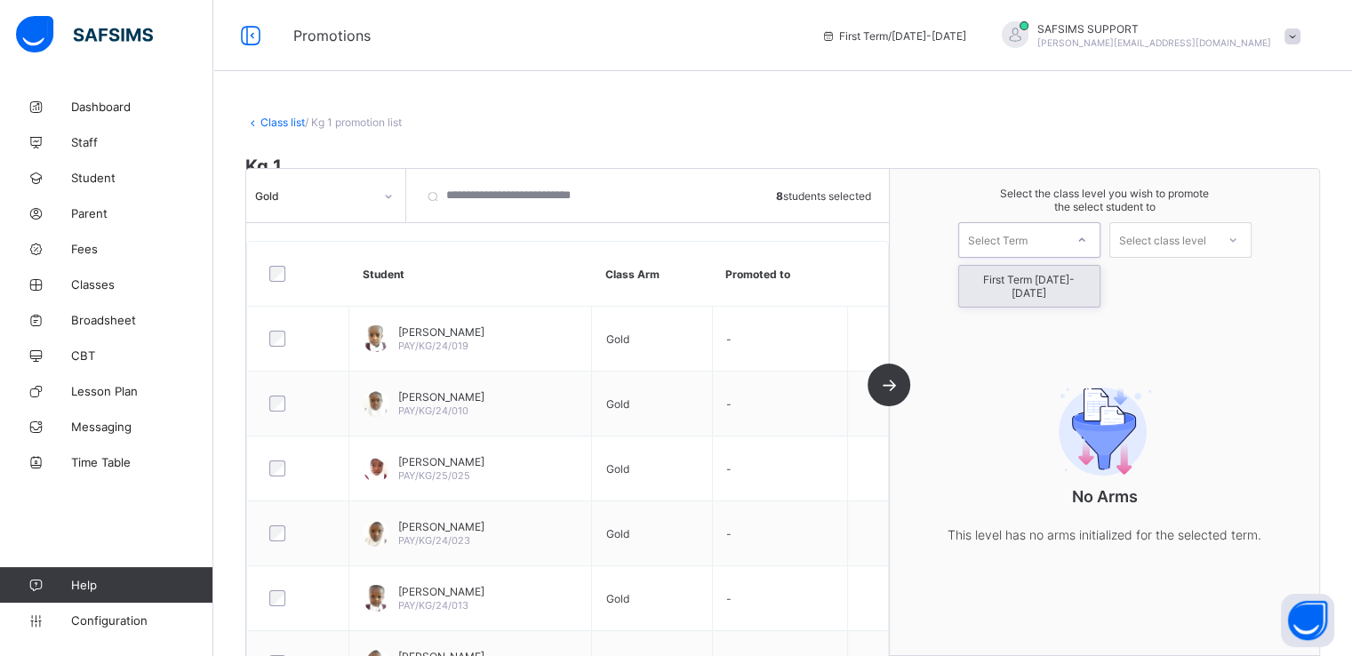
click at [1027, 237] on div "Select Term" at bounding box center [998, 240] width 60 height 36
click at [1018, 273] on div "First Term 2025-2026" at bounding box center [1029, 286] width 140 height 41
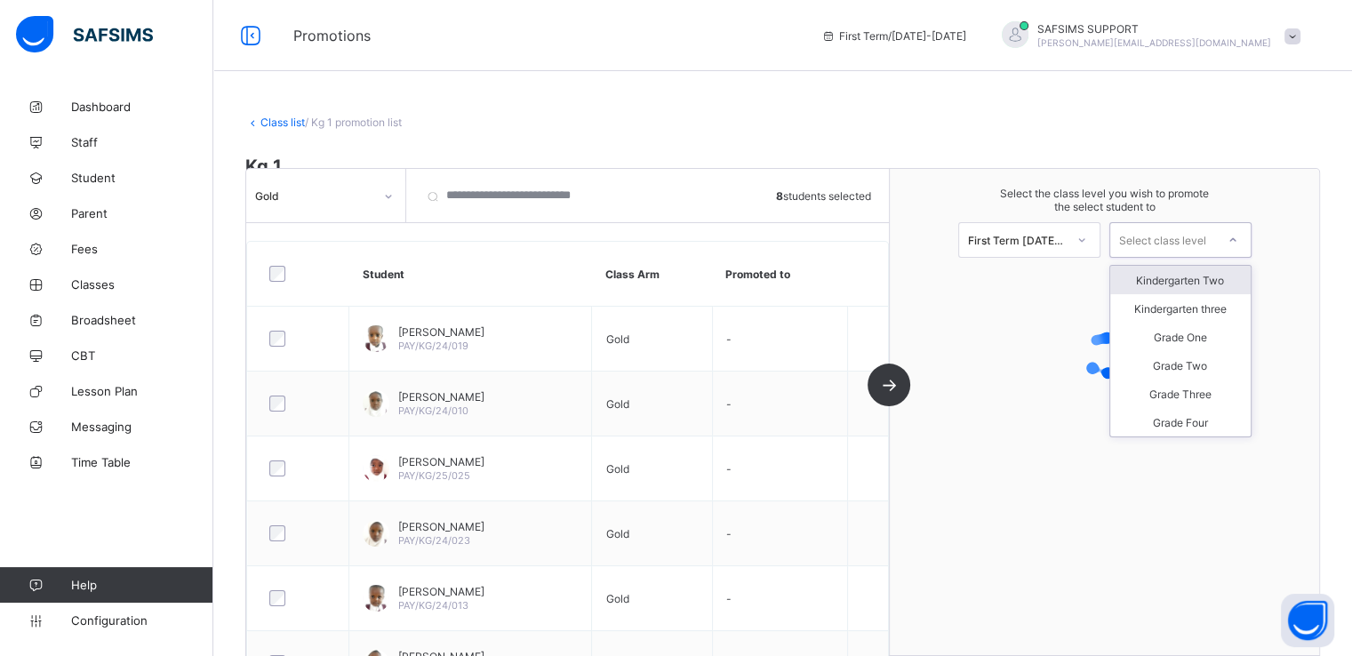
click at [1181, 236] on div "Select class level" at bounding box center [1162, 240] width 87 height 36
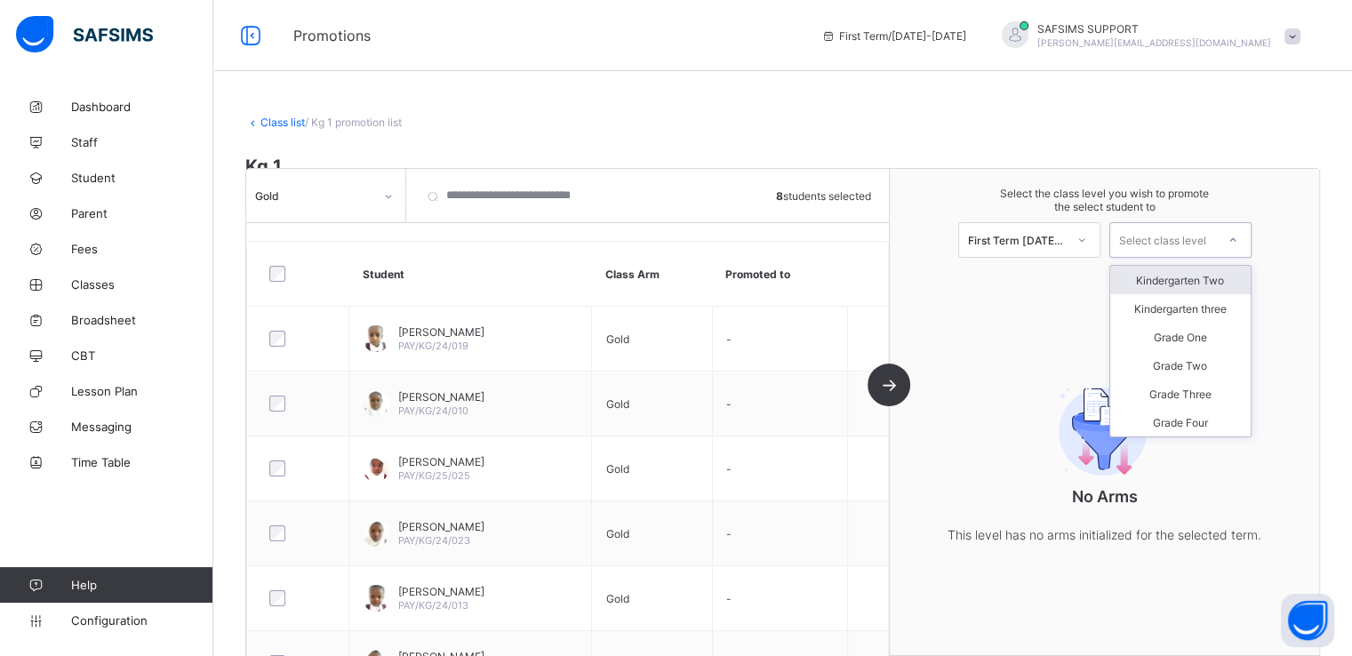
click at [1181, 278] on div "Kindergarten Two" at bounding box center [1180, 280] width 140 height 28
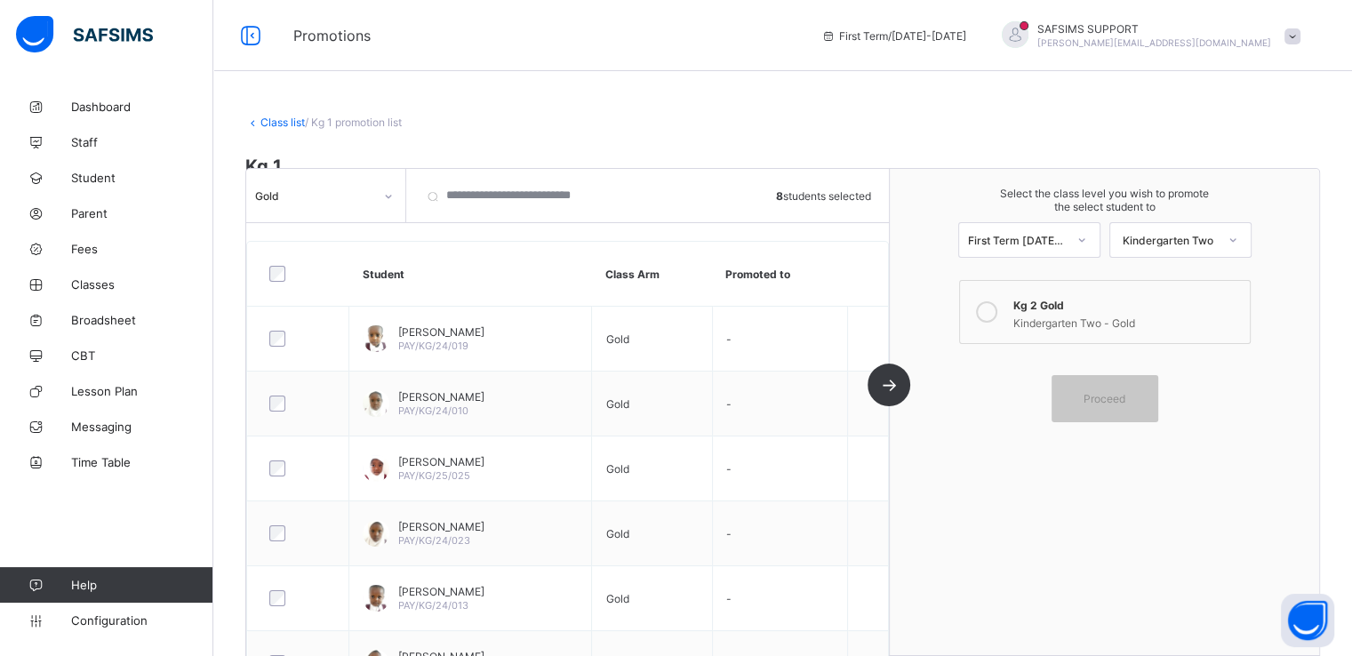
click at [994, 307] on icon at bounding box center [986, 311] width 21 height 21
click at [1102, 396] on span "Proceed" at bounding box center [1105, 398] width 42 height 13
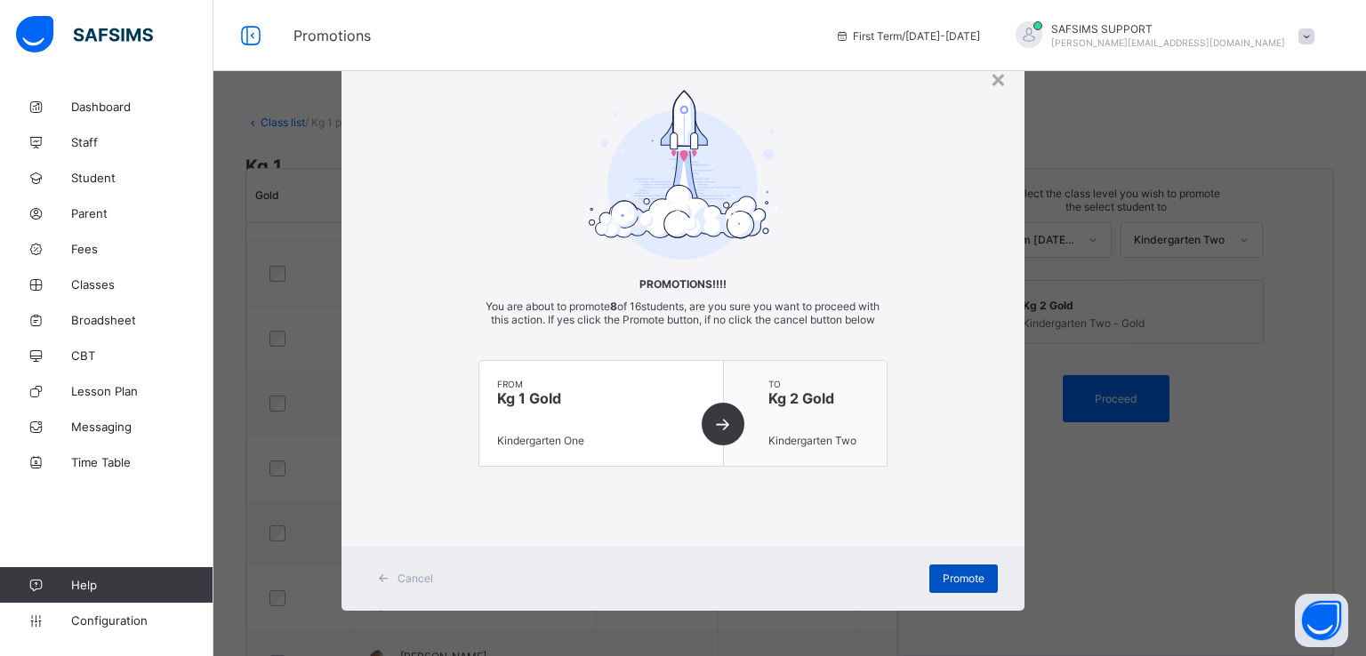
click at [953, 585] on span "Promote" at bounding box center [963, 578] width 42 height 13
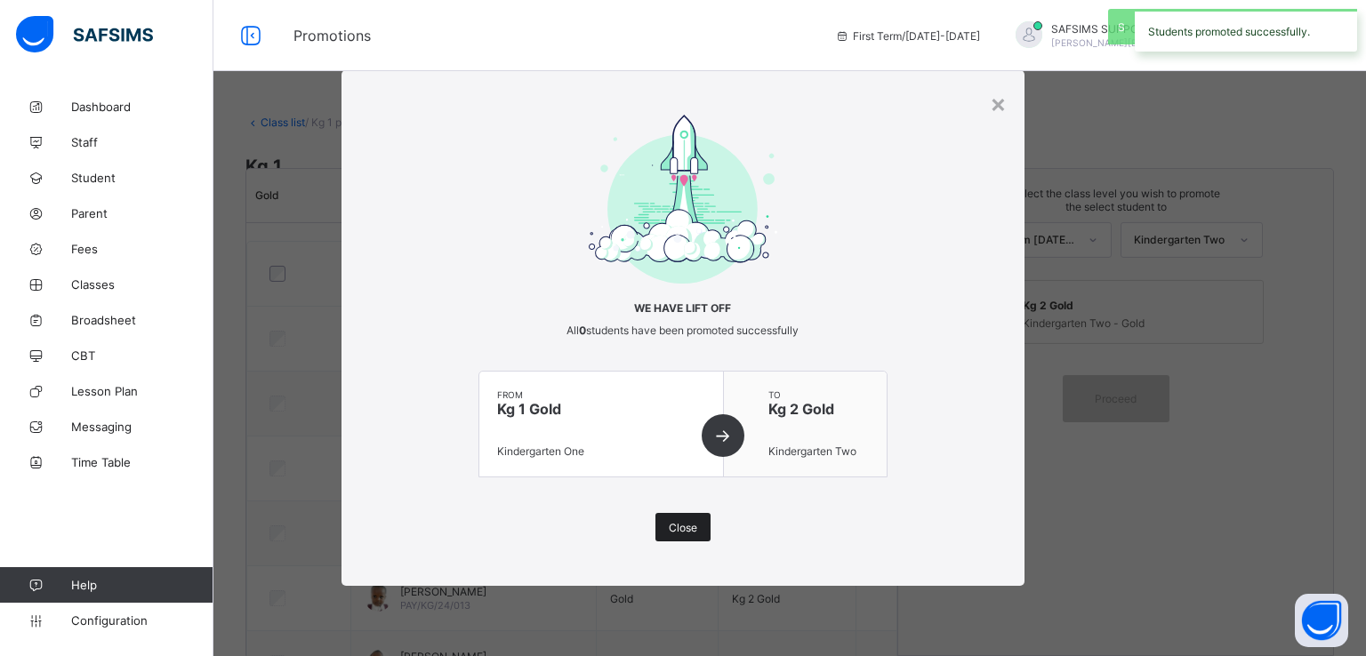
click at [692, 521] on span "Close" at bounding box center [683, 527] width 28 height 13
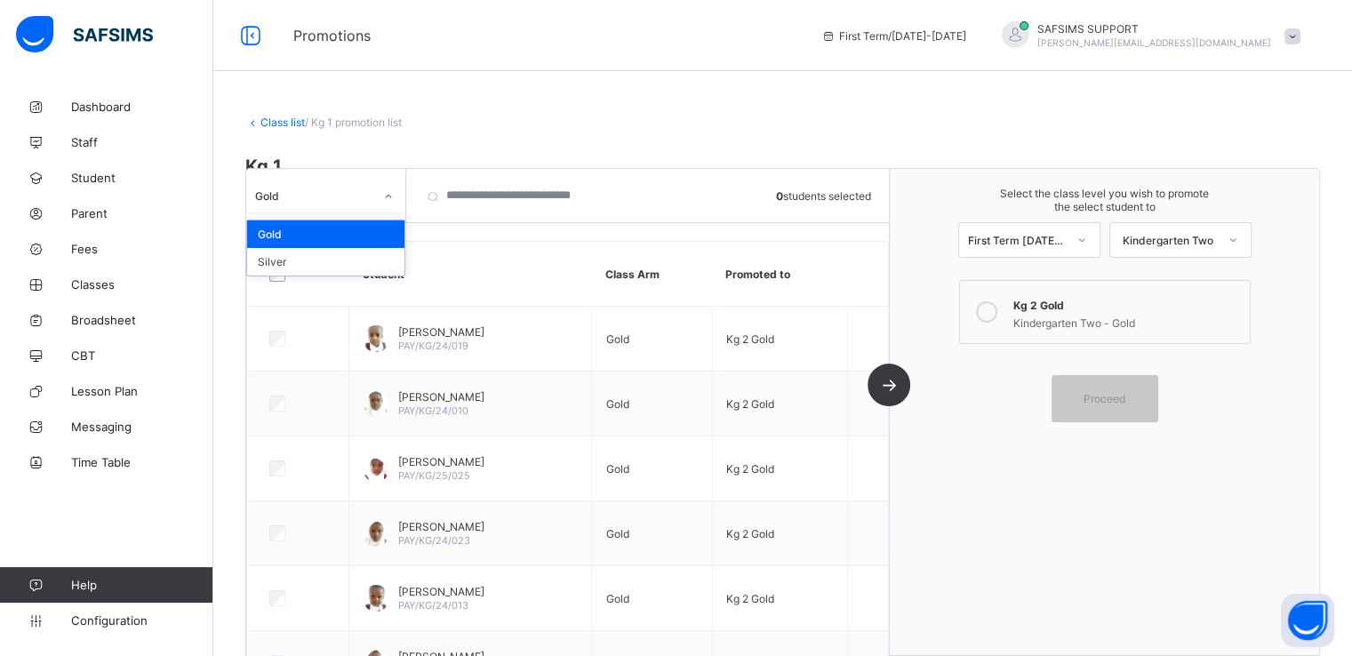
click at [332, 190] on div "Gold" at bounding box center [314, 194] width 118 height 13
click at [281, 256] on div "Silver" at bounding box center [325, 262] width 157 height 28
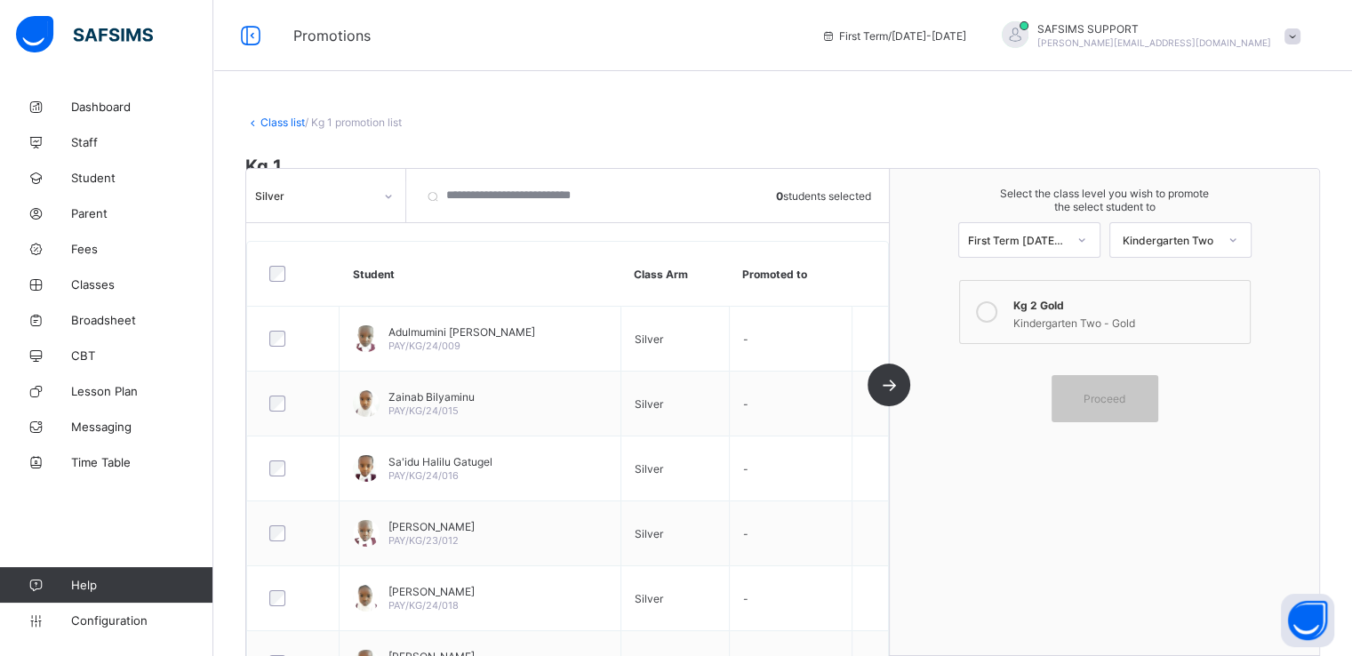
click at [270, 116] on link "Class list" at bounding box center [282, 122] width 44 height 13
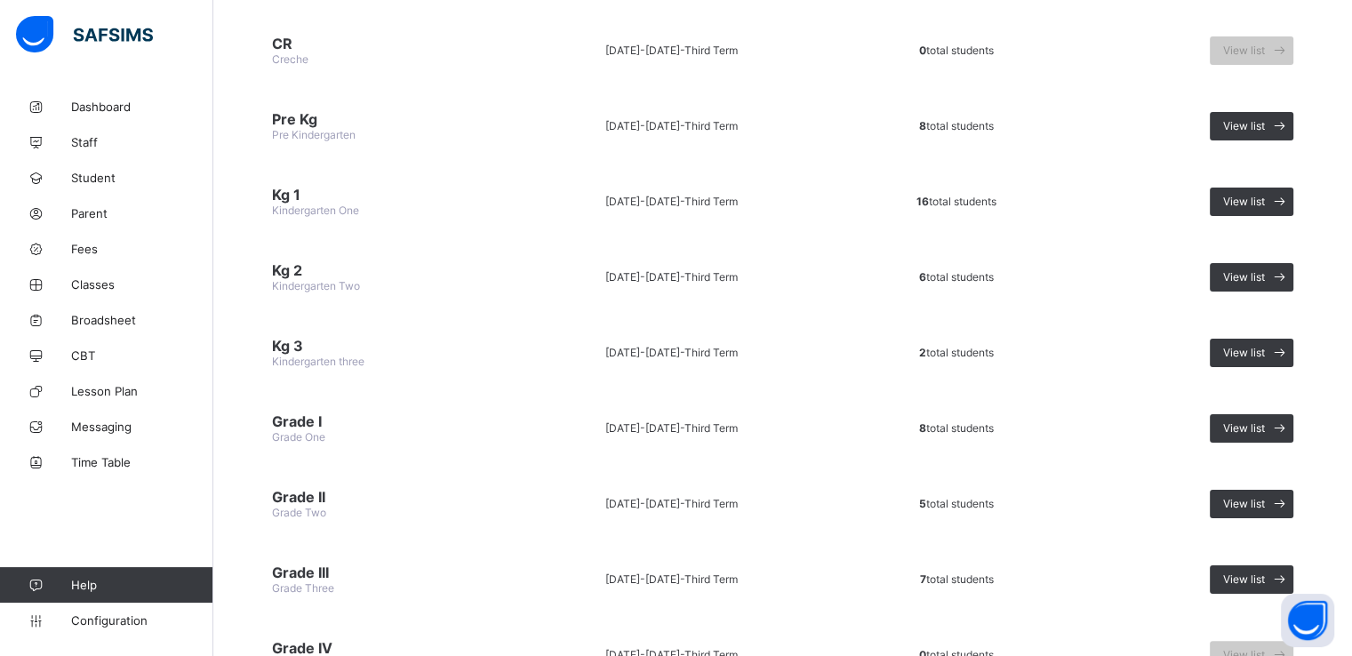
scroll to position [245, 0]
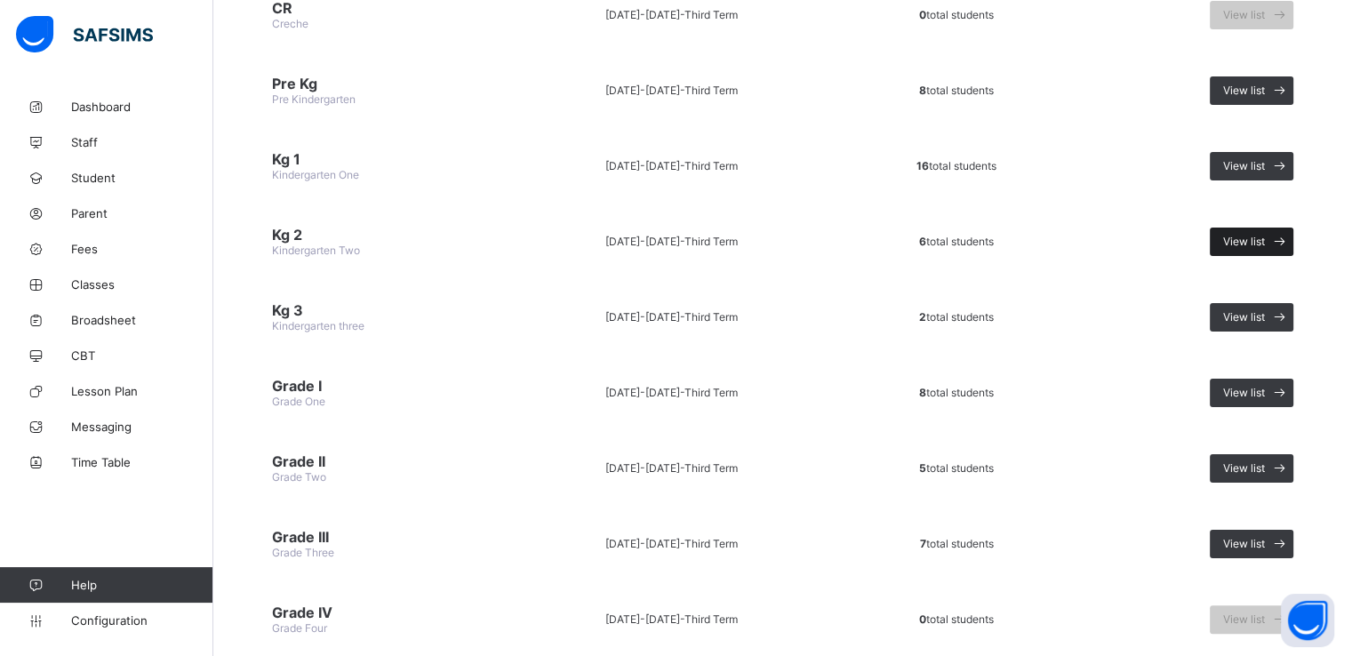
click at [1255, 241] on span "View list" at bounding box center [1244, 241] width 42 height 13
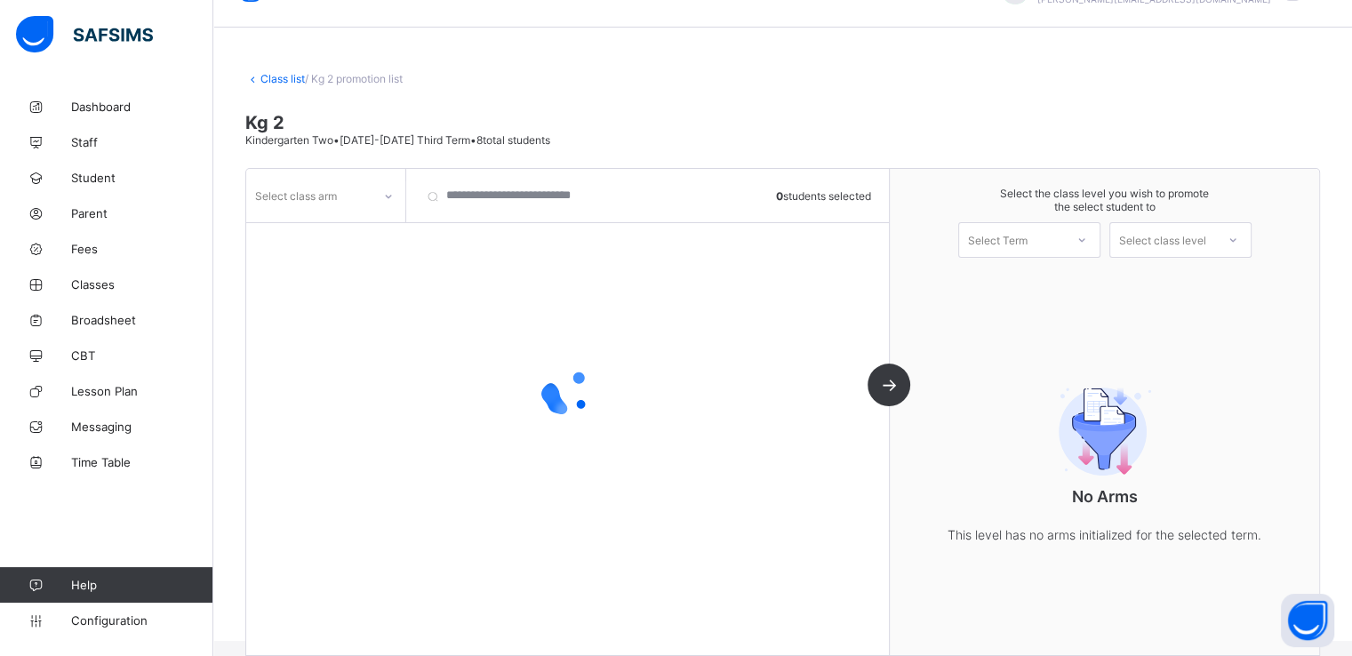
scroll to position [65, 0]
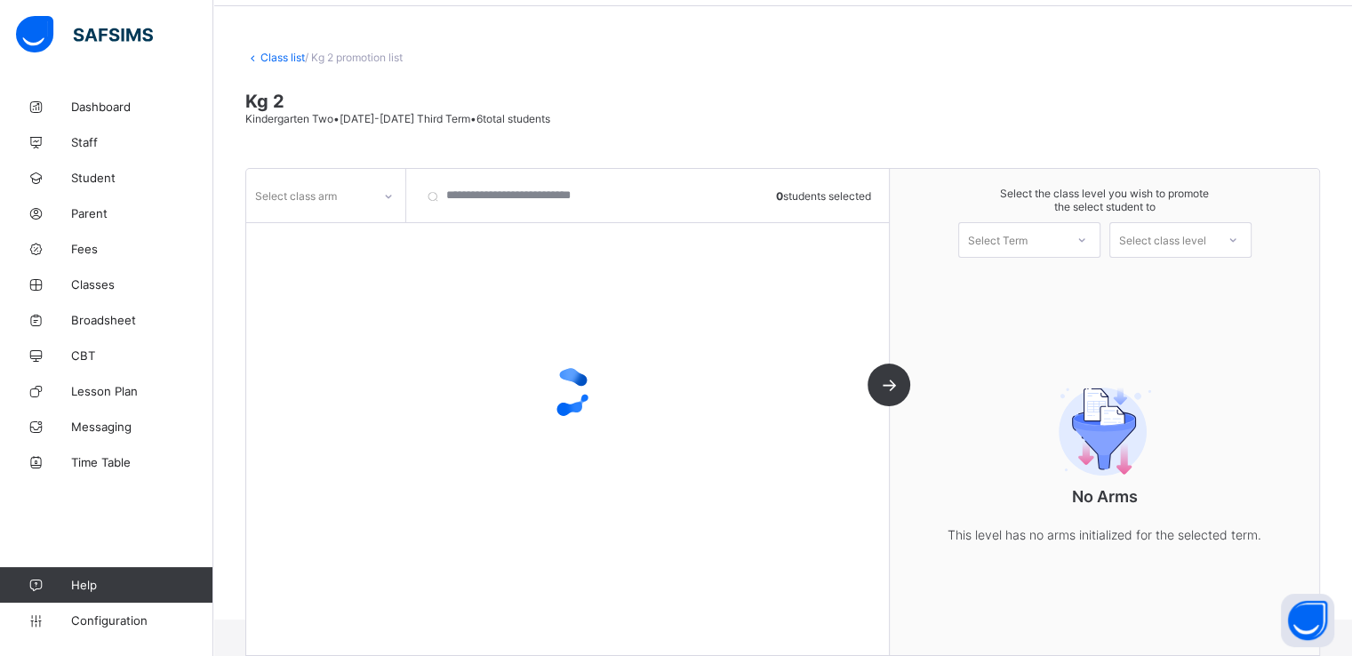
click at [354, 186] on div "Select class arm" at bounding box center [308, 195] width 125 height 25
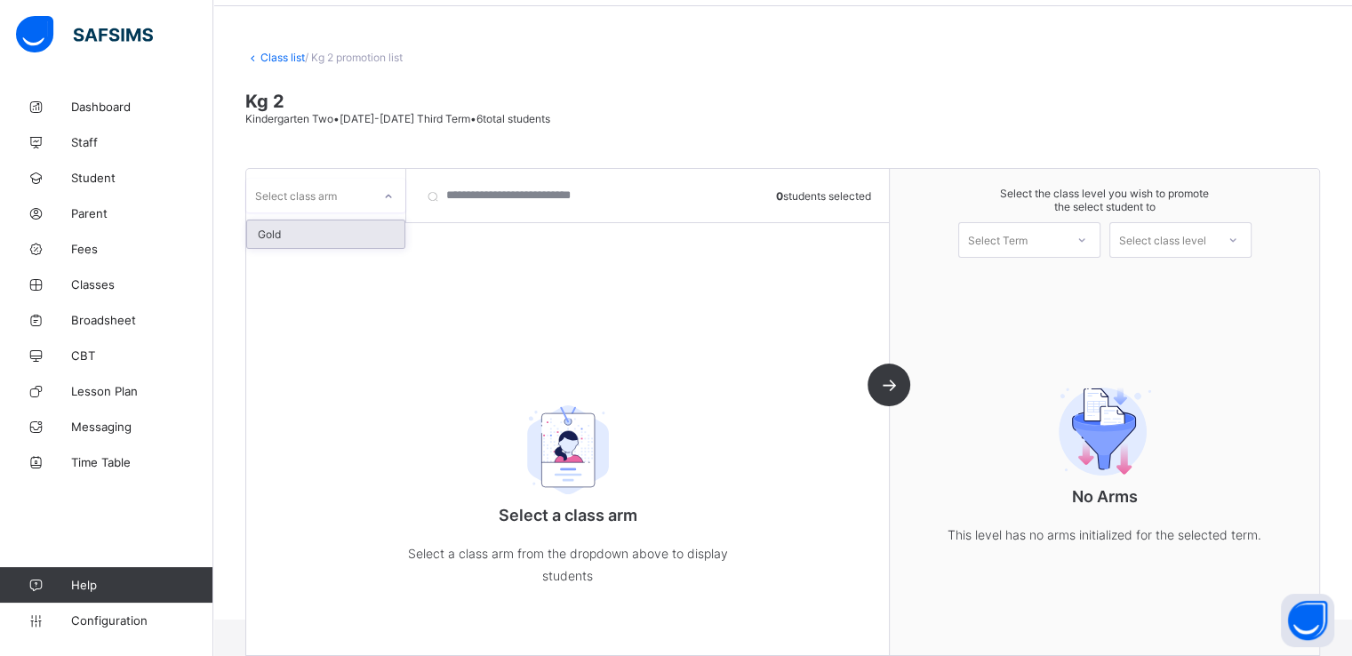
click at [292, 239] on div "Gold" at bounding box center [325, 234] width 157 height 28
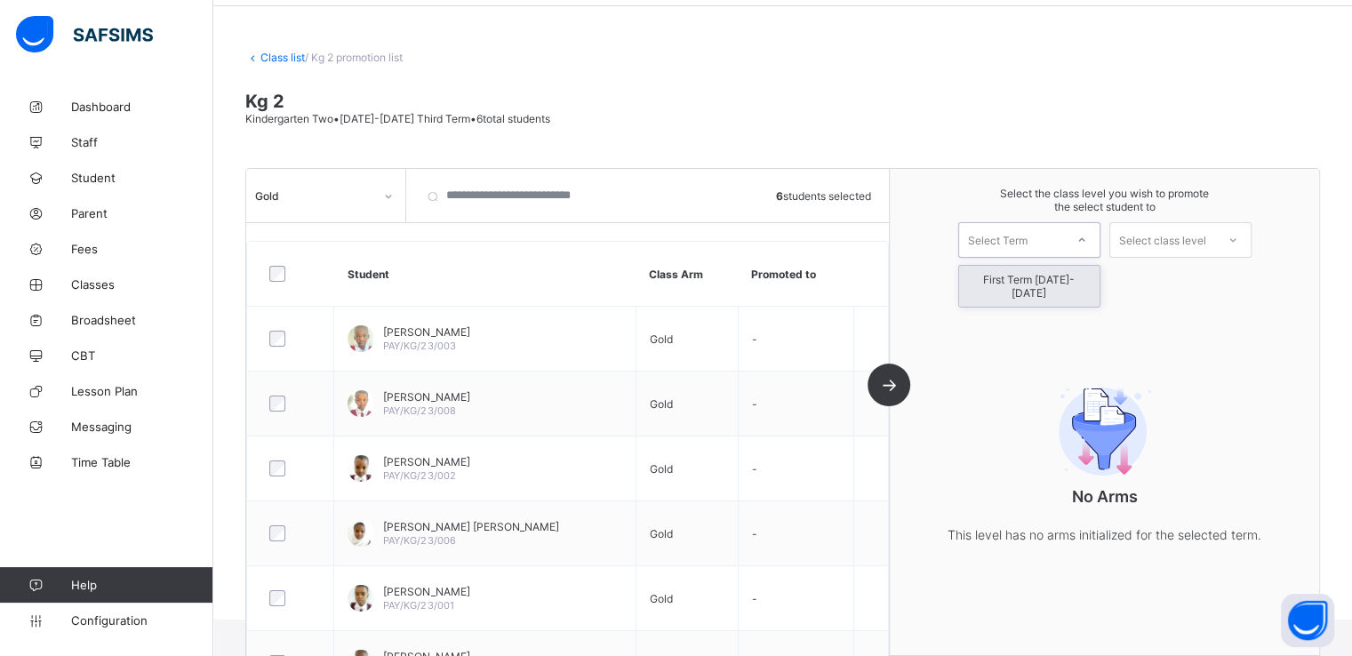
drag, startPoint x: 1010, startPoint y: 237, endPoint x: 1003, endPoint y: 285, distance: 48.5
click at [1003, 258] on div "option First Term 2025-2026 focused, 1 of 1. 1 result available. Use Up and Dow…" at bounding box center [1029, 240] width 142 height 36
click at [1003, 285] on div "First Term 2025-2026" at bounding box center [1029, 286] width 140 height 41
click at [1184, 241] on div "Select class level" at bounding box center [1162, 240] width 87 height 36
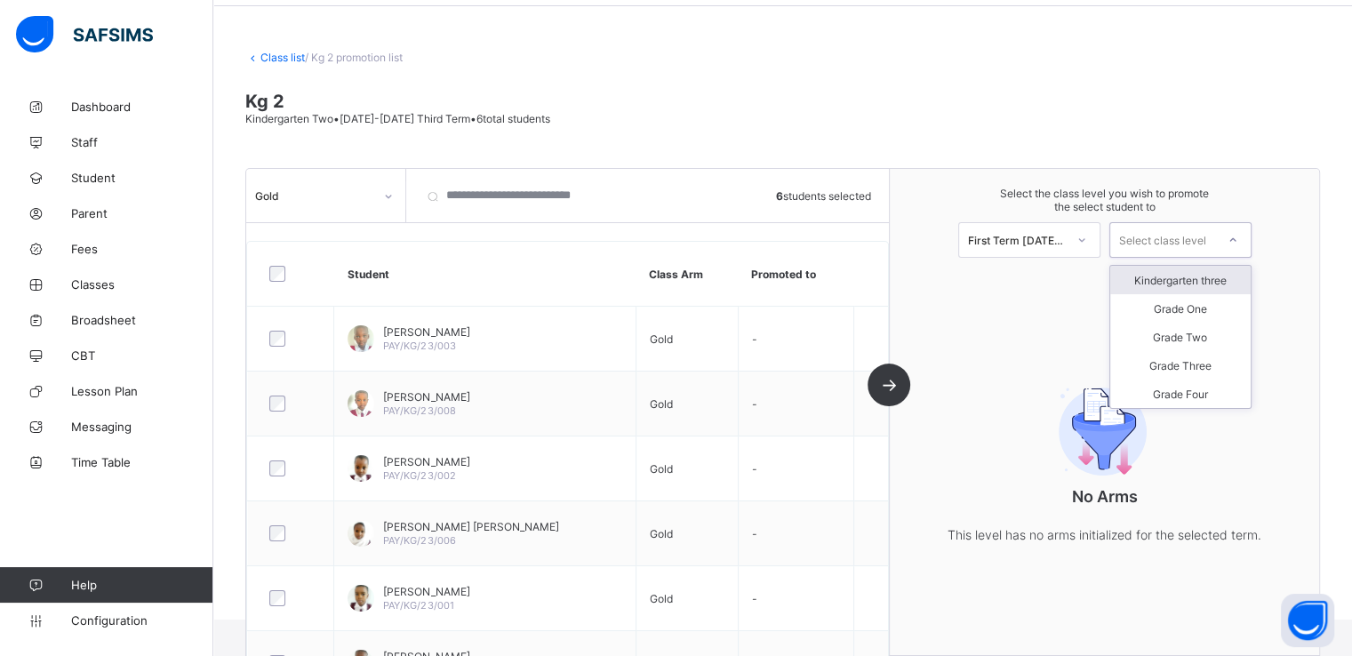
click at [1177, 282] on div "Kindergarten three" at bounding box center [1180, 280] width 140 height 28
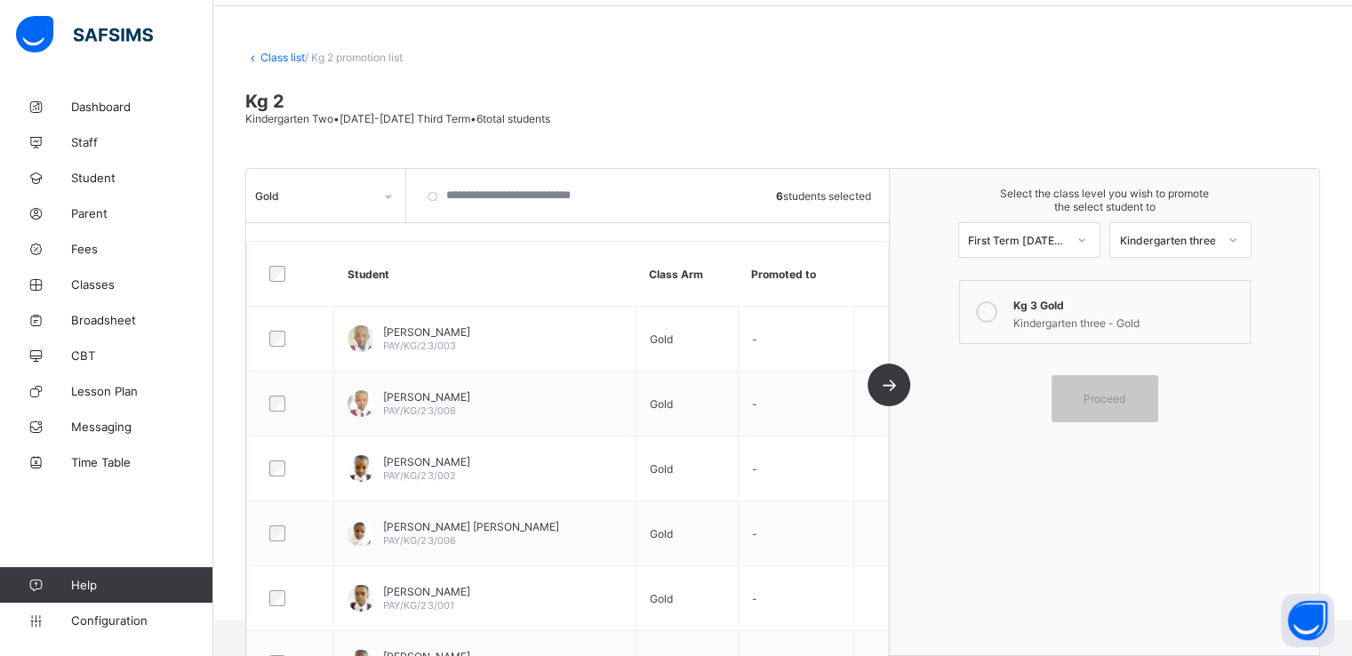
click at [987, 313] on icon at bounding box center [986, 311] width 21 height 21
click at [1103, 392] on span "Proceed" at bounding box center [1105, 398] width 42 height 13
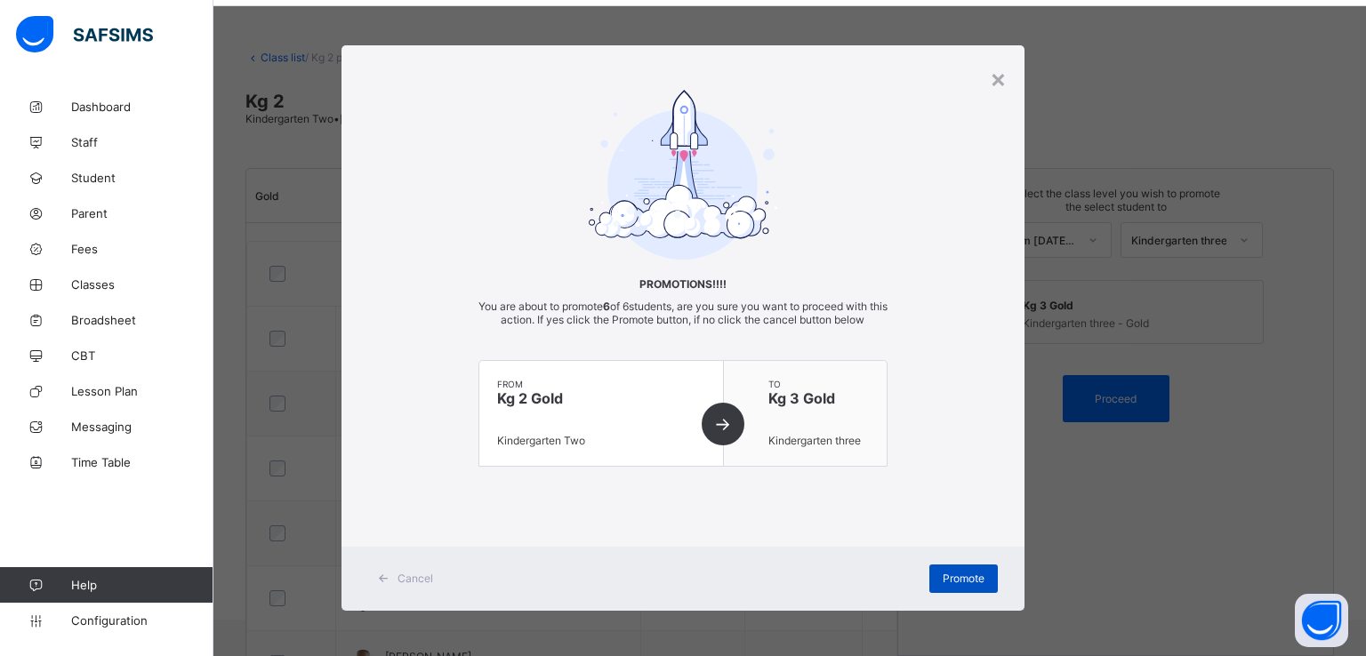
click at [964, 570] on div "Promote" at bounding box center [963, 579] width 68 height 28
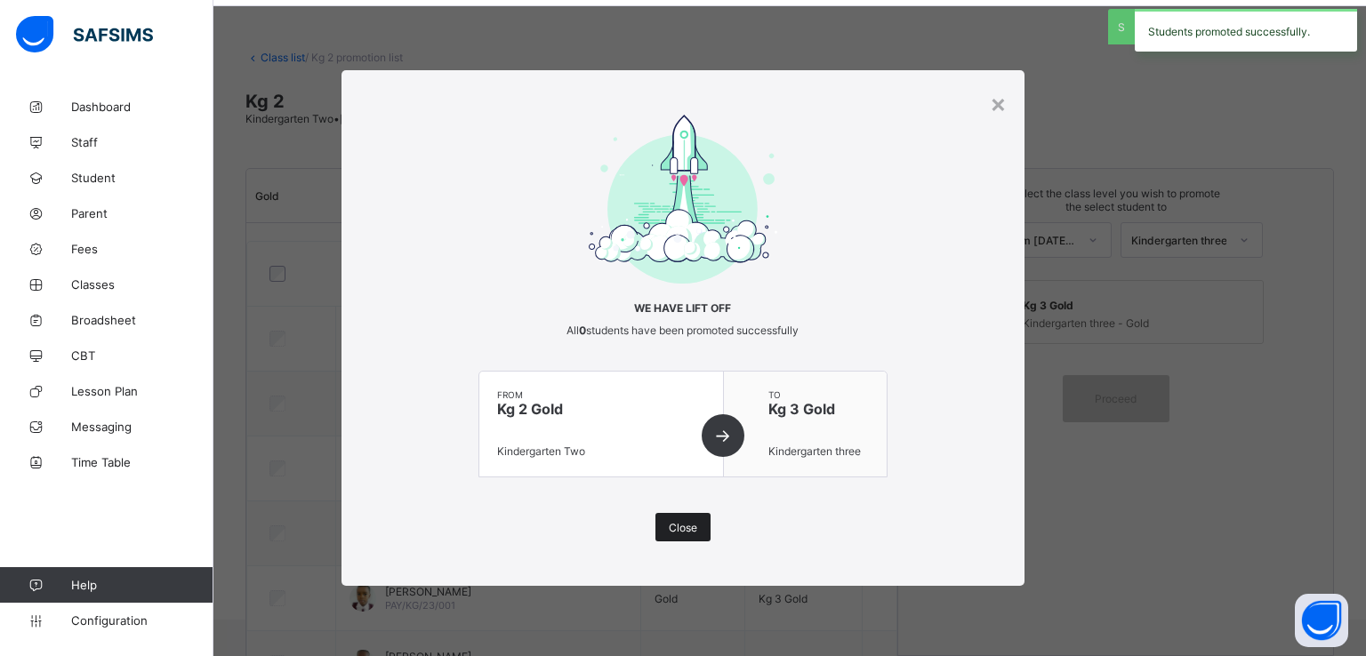
click at [686, 532] on span "Close" at bounding box center [683, 527] width 28 height 13
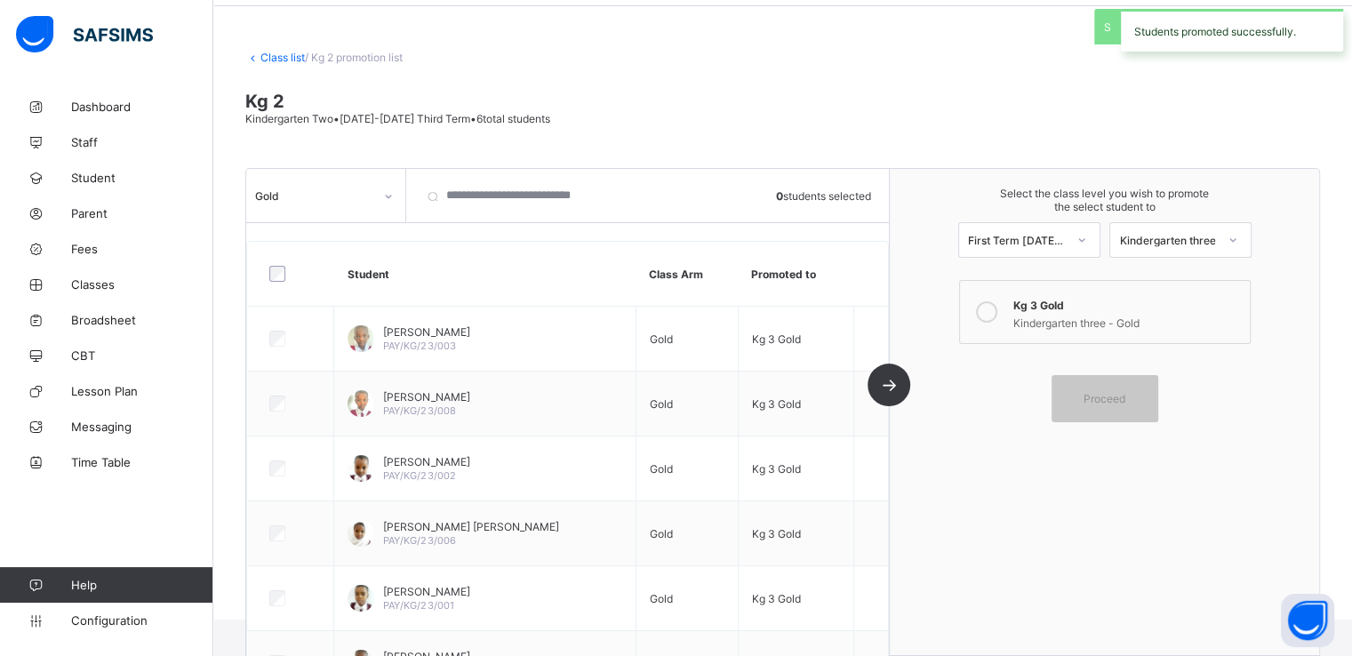
click at [336, 204] on div "Gold" at bounding box center [308, 195] width 125 height 25
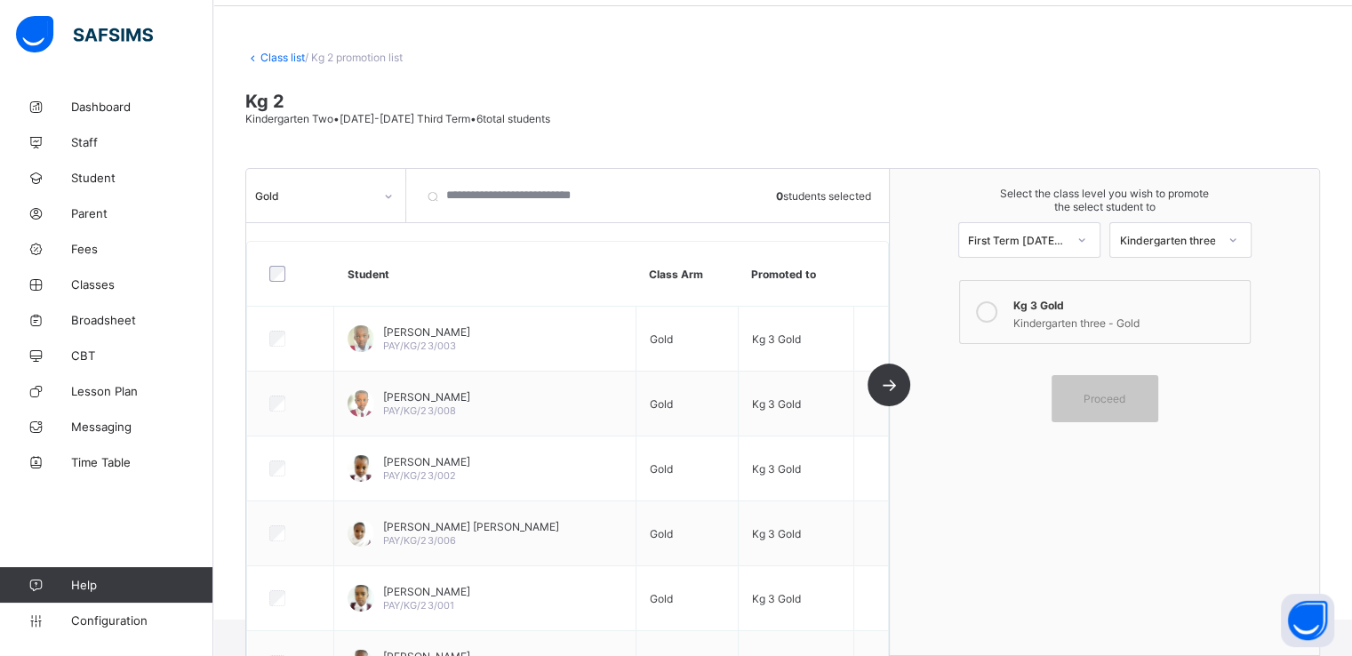
click at [277, 55] on link "Class list" at bounding box center [282, 57] width 44 height 13
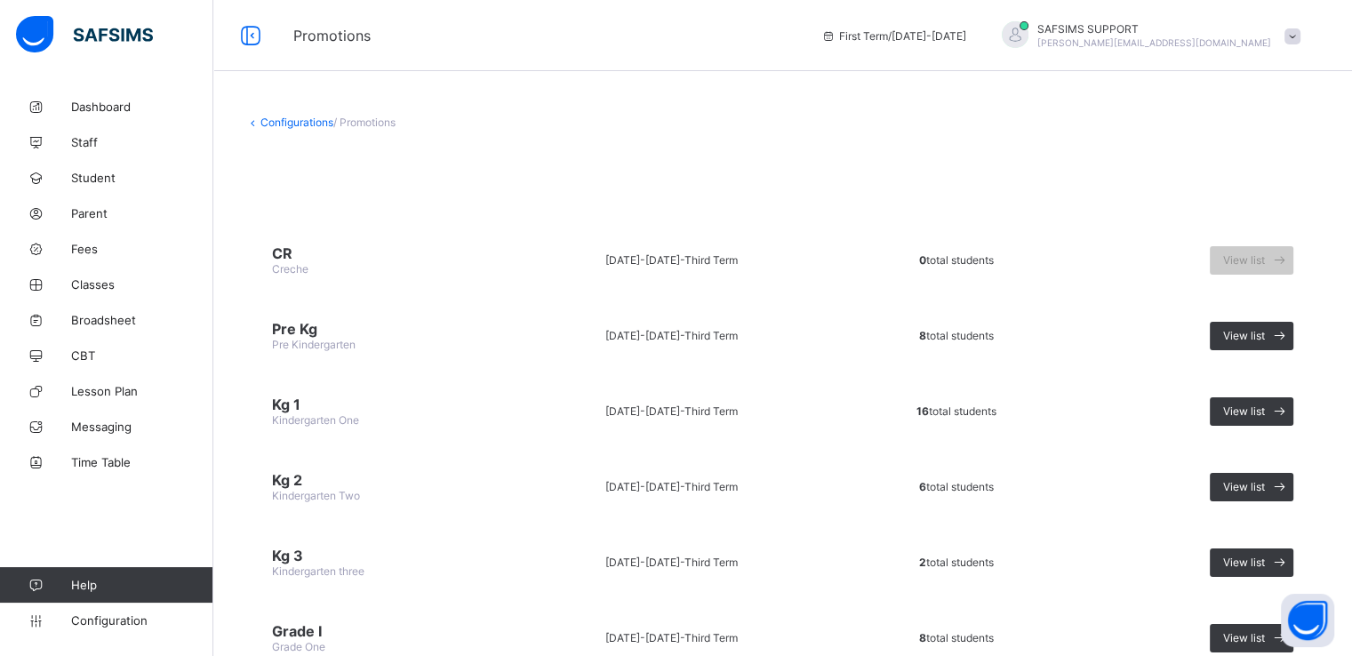
scroll to position [296, 0]
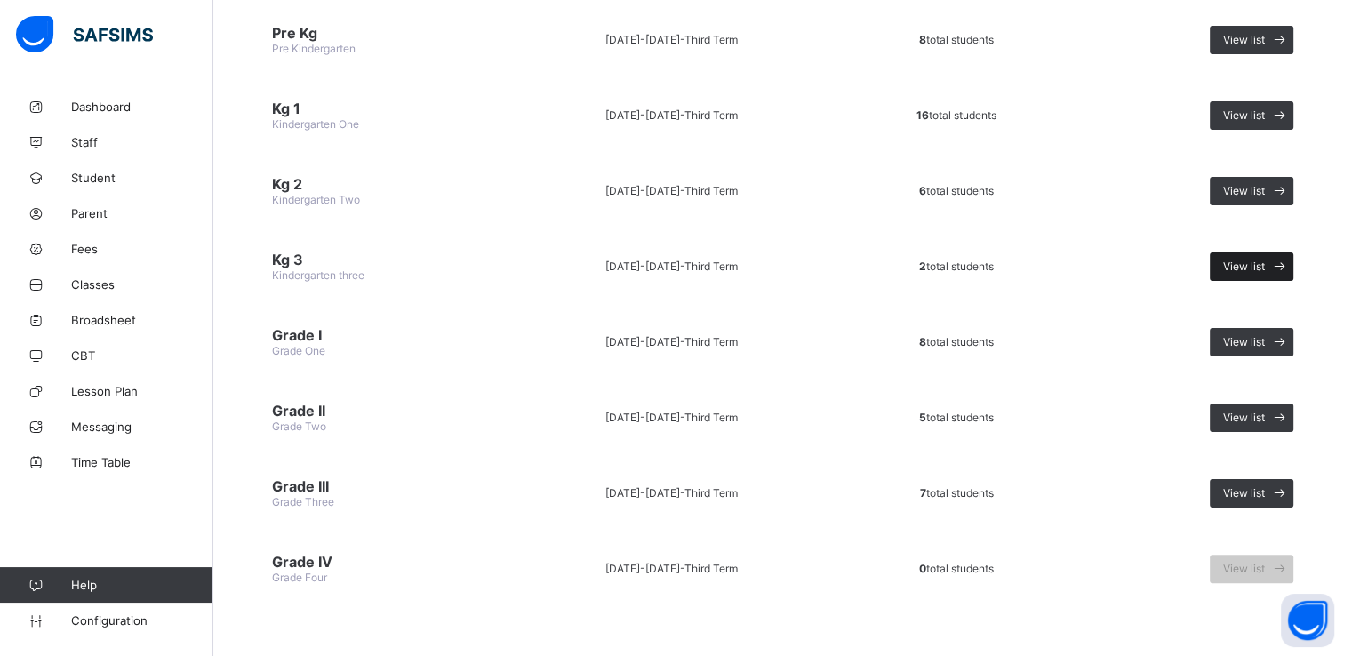
click at [1256, 260] on span "View list" at bounding box center [1244, 266] width 42 height 13
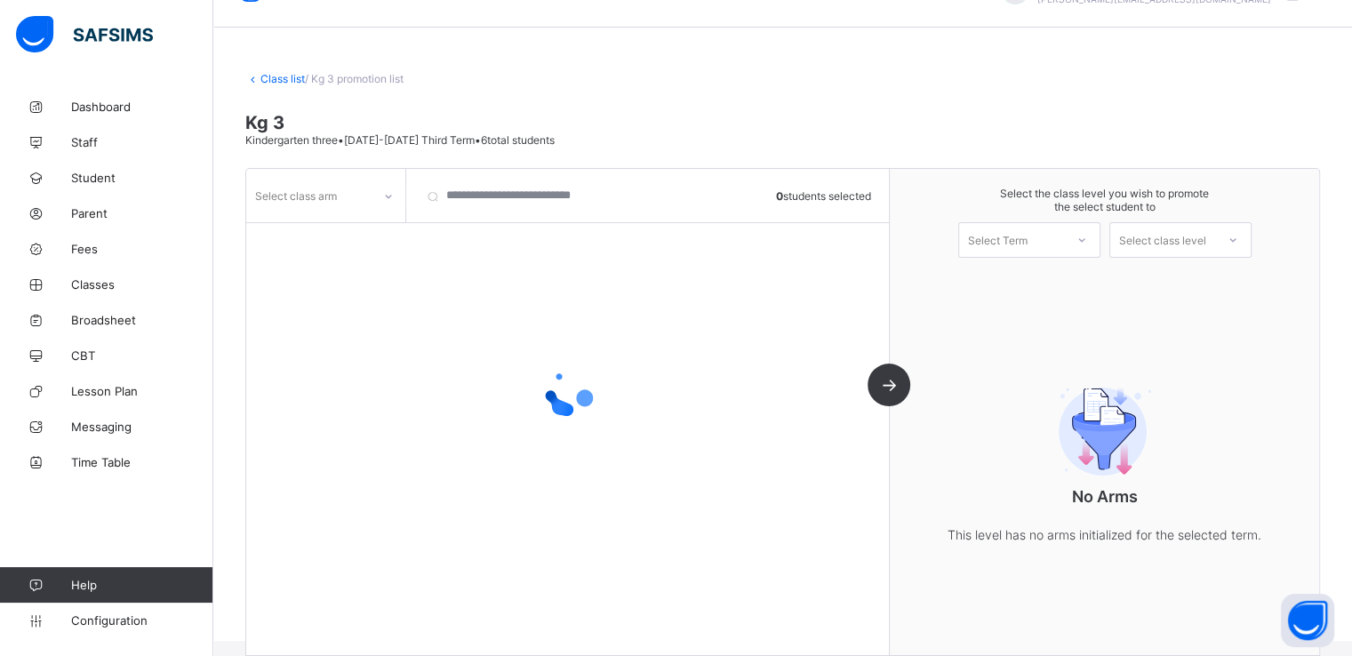
scroll to position [65, 0]
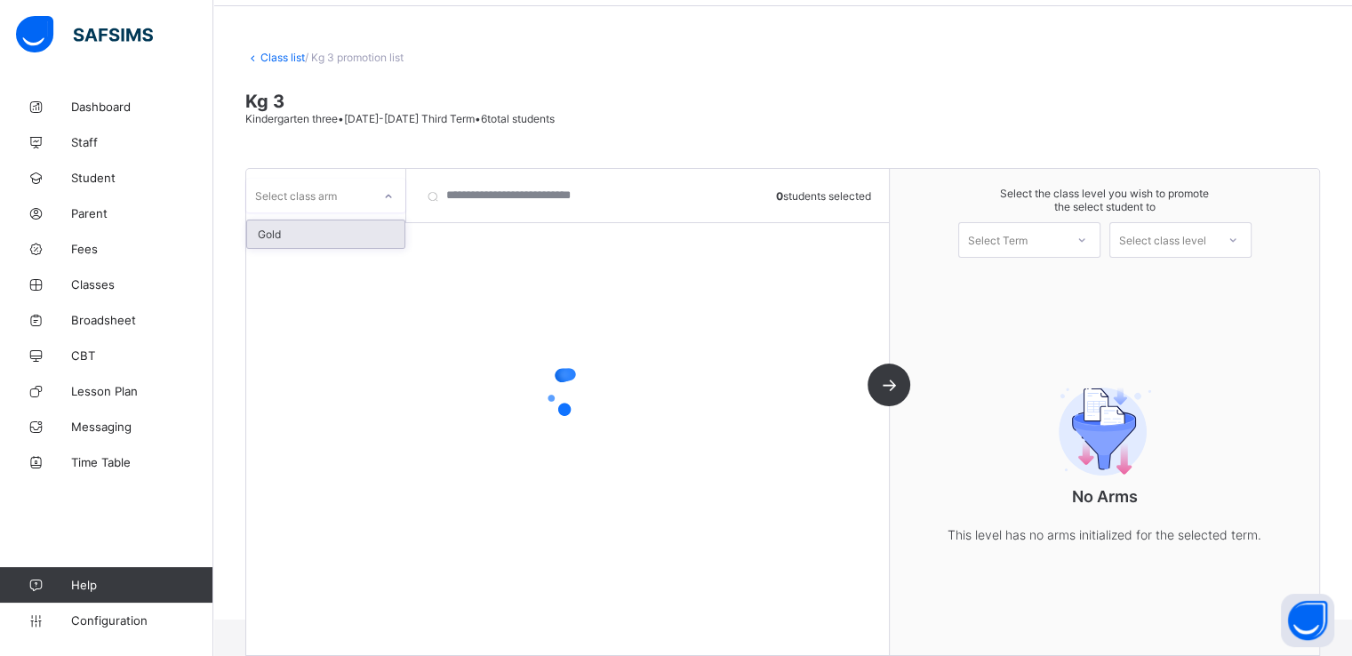
click at [367, 201] on div "Select class arm" at bounding box center [308, 195] width 125 height 25
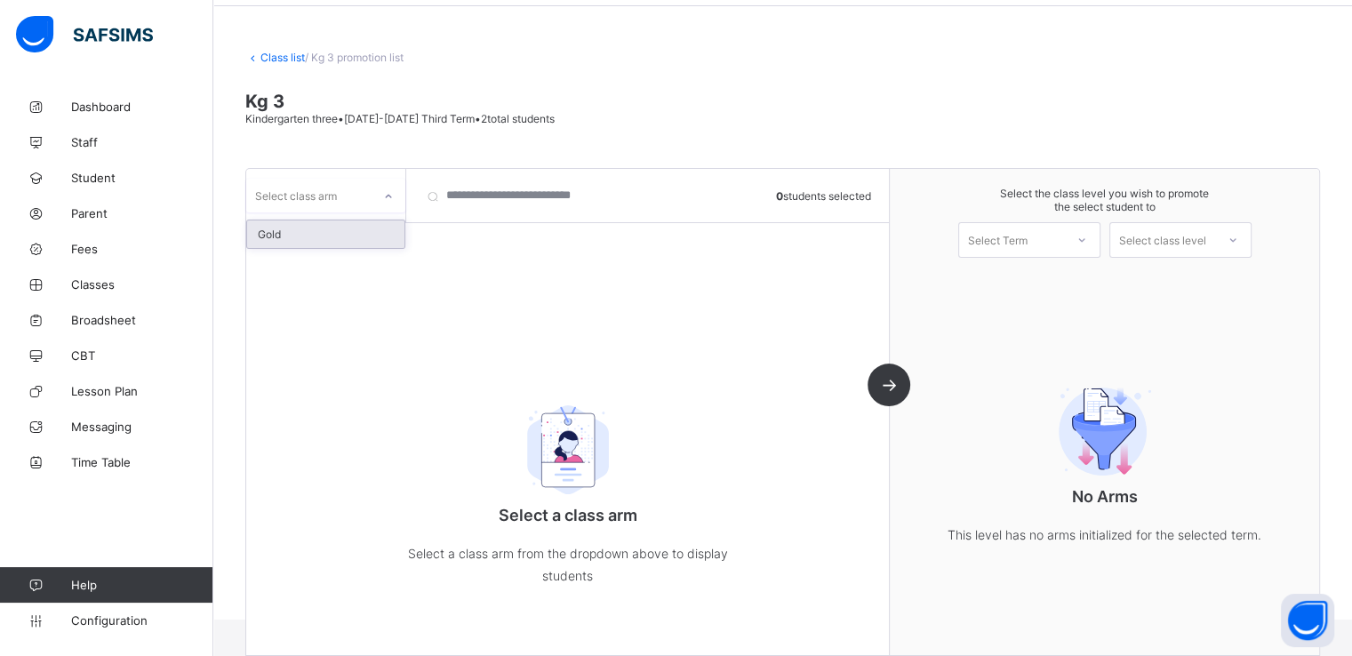
click at [305, 231] on div "Gold" at bounding box center [325, 234] width 157 height 28
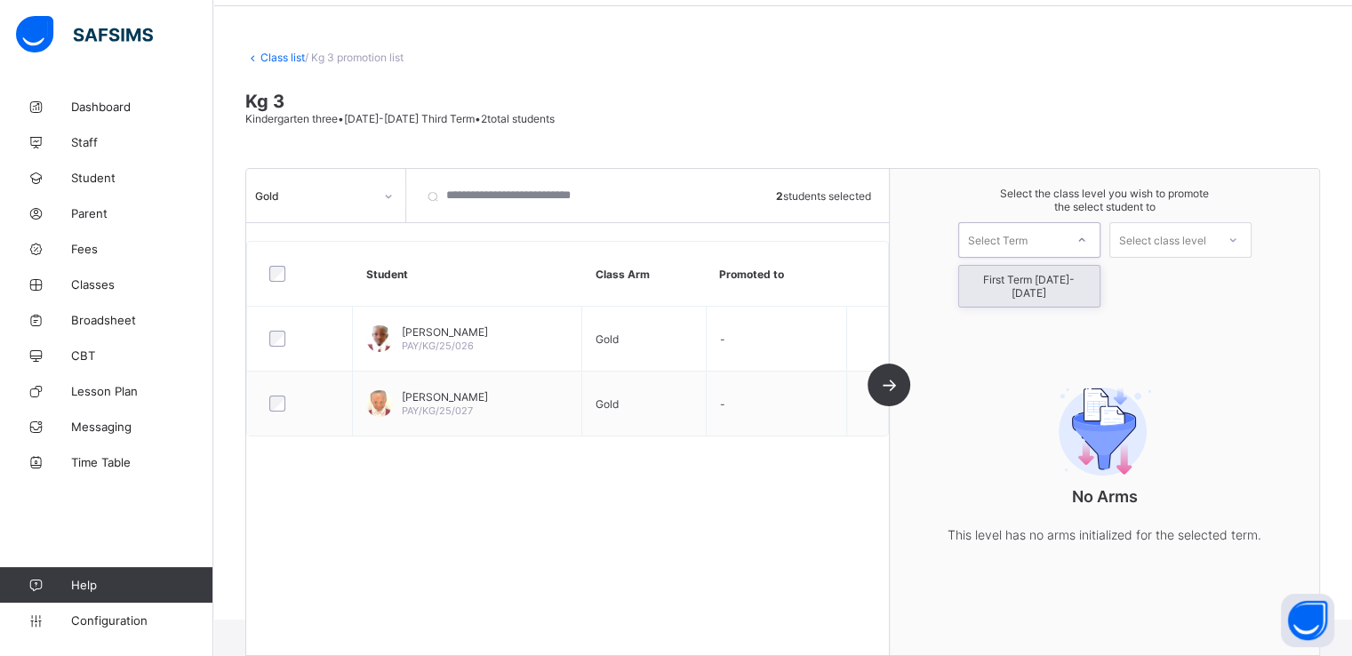
click at [1028, 238] on div "Select Term" at bounding box center [998, 240] width 60 height 36
click at [1017, 279] on div "First Term 2025-2026" at bounding box center [1029, 286] width 140 height 41
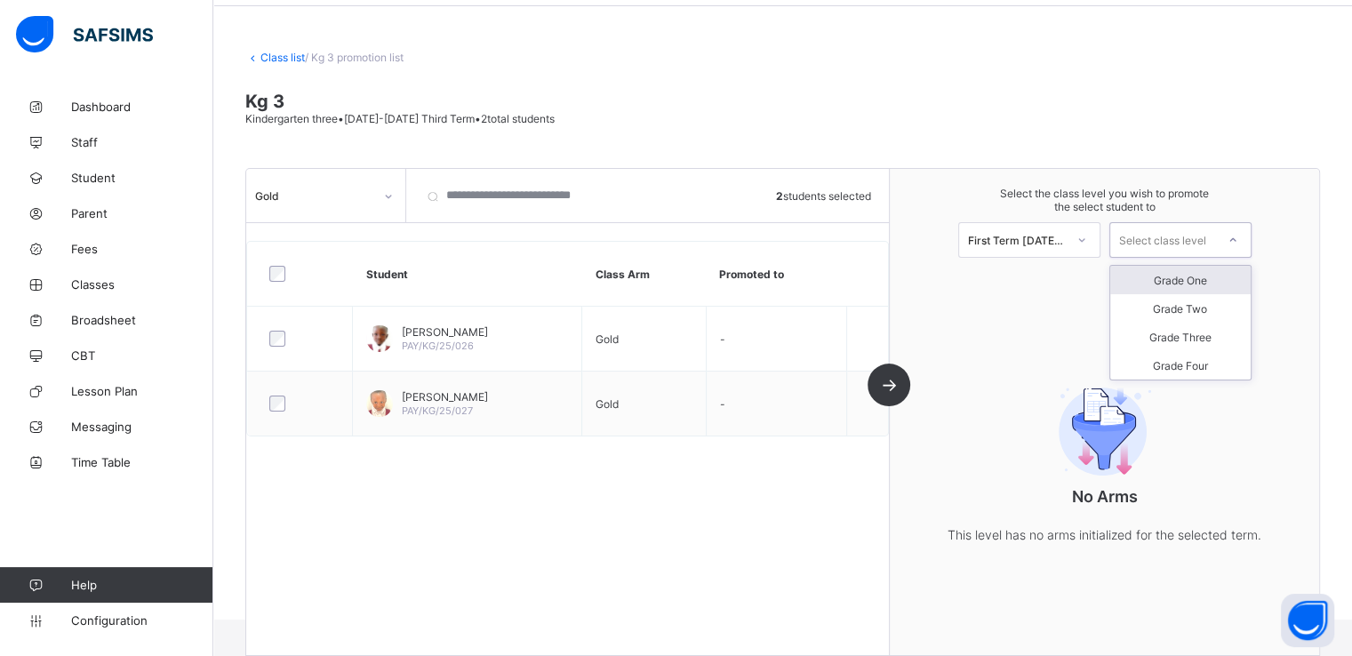
click at [1174, 244] on div "Select class level" at bounding box center [1162, 240] width 87 height 36
click at [1186, 282] on div "Grade One" at bounding box center [1180, 280] width 140 height 28
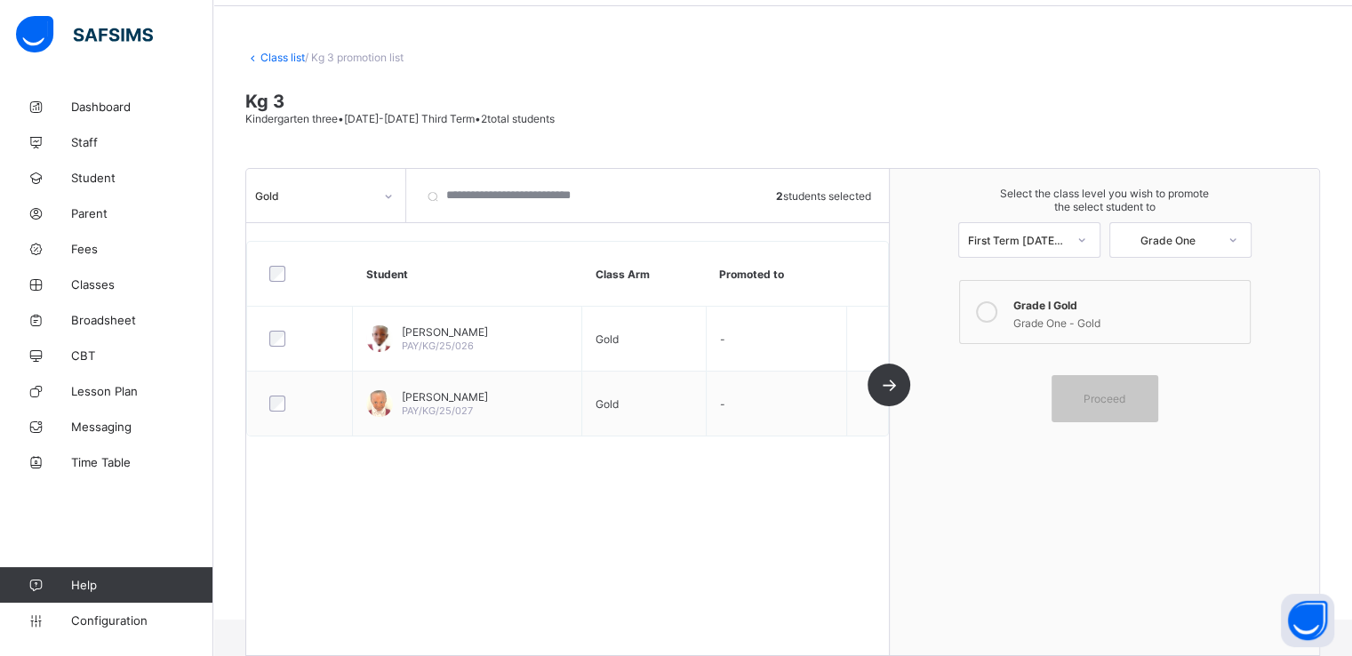
click at [991, 314] on icon at bounding box center [986, 311] width 21 height 21
click at [1097, 398] on span "Proceed" at bounding box center [1105, 398] width 42 height 13
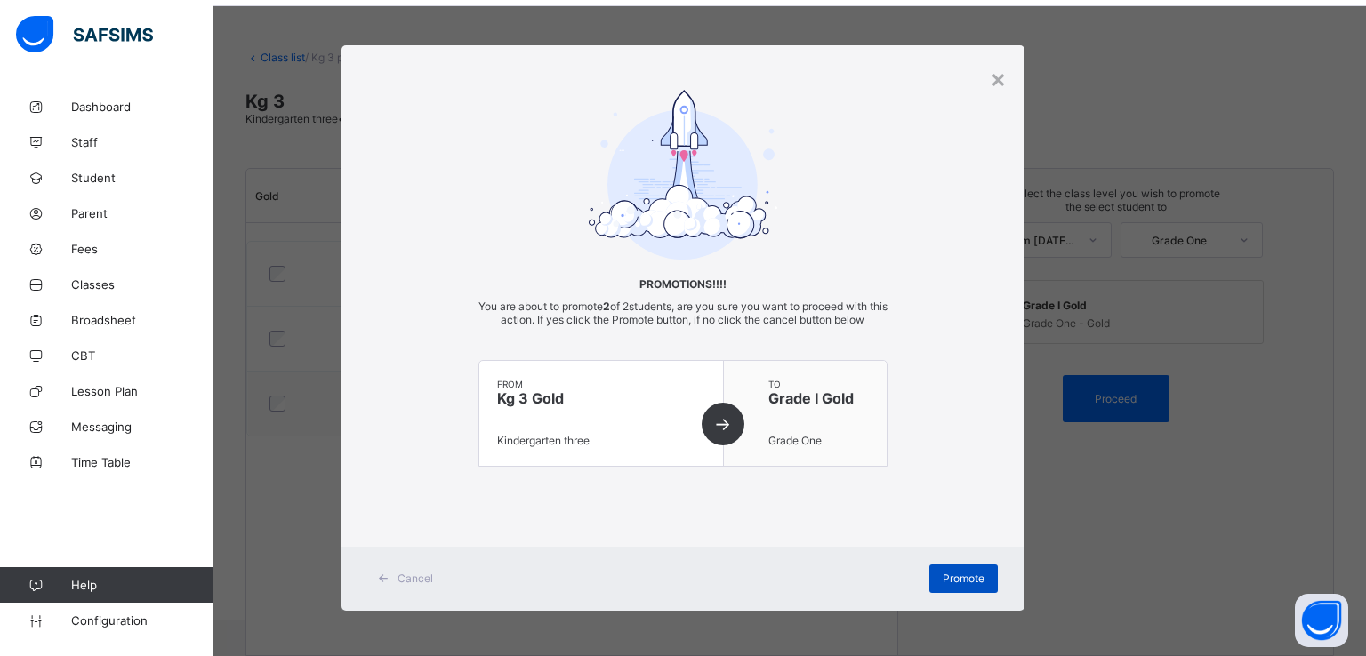
click at [951, 578] on span "Promote" at bounding box center [963, 578] width 42 height 13
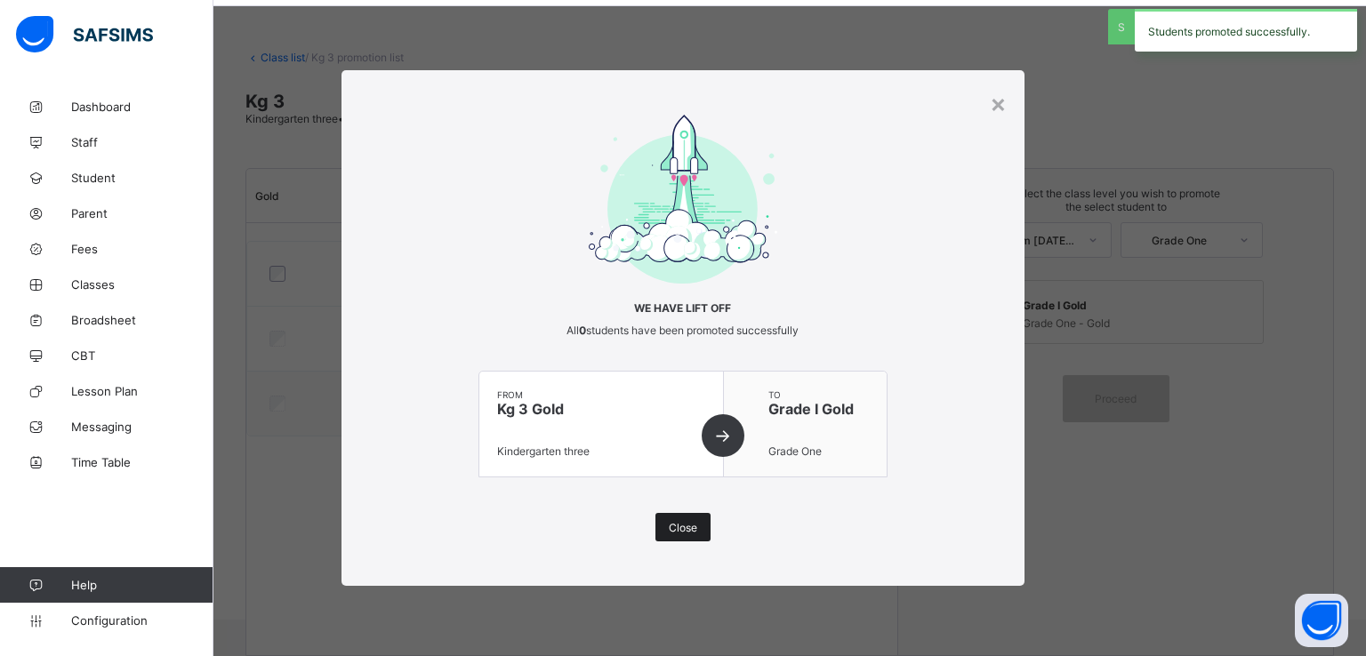
click at [666, 518] on div "Close" at bounding box center [682, 527] width 55 height 28
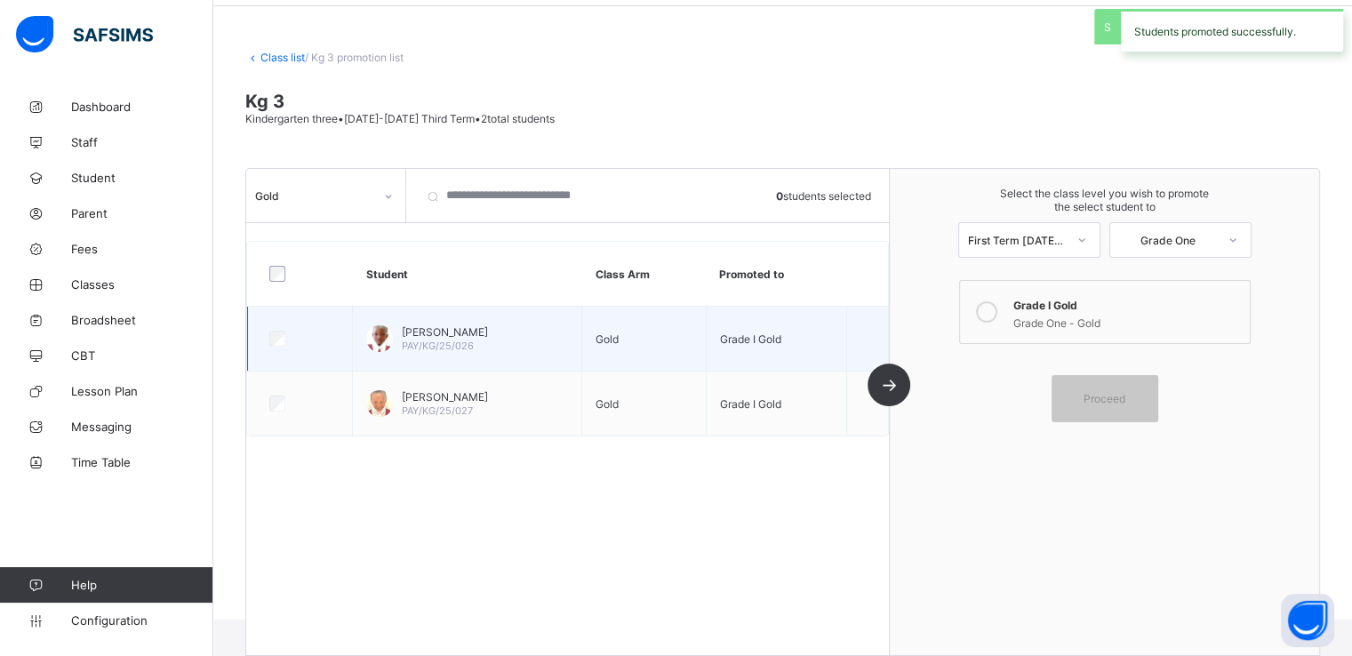
scroll to position [0, 0]
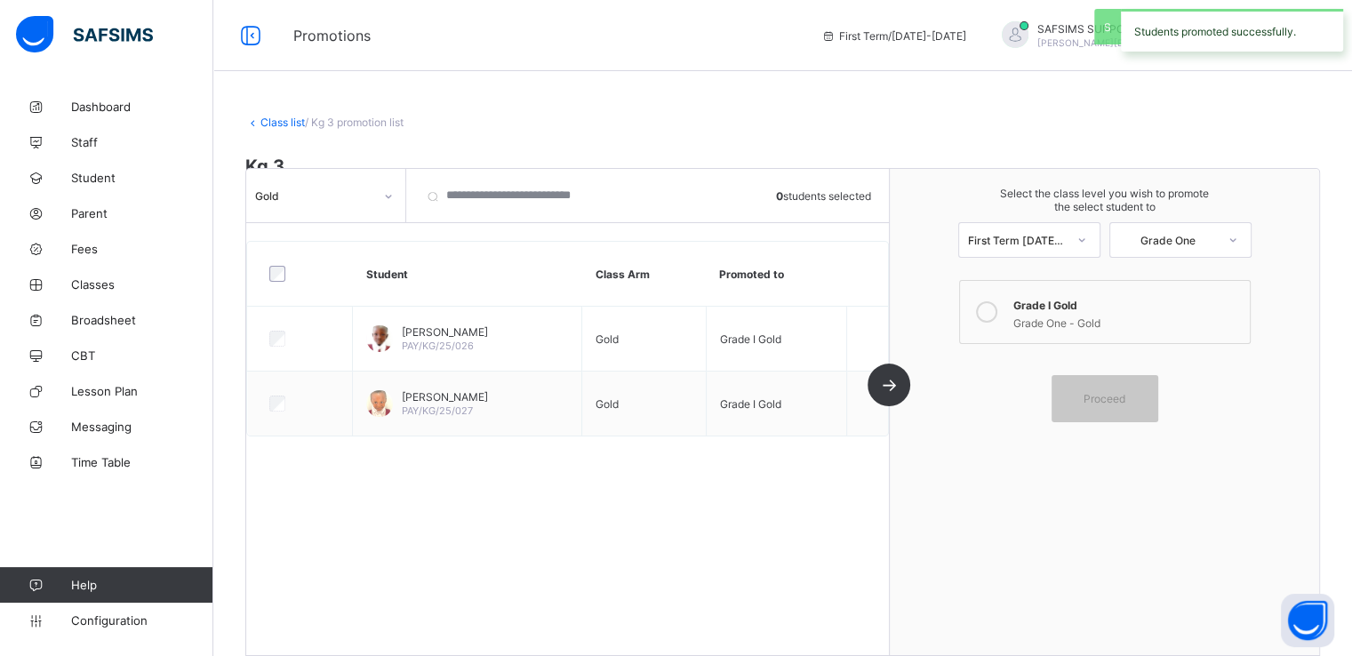
click at [276, 122] on link "Class list" at bounding box center [282, 122] width 44 height 13
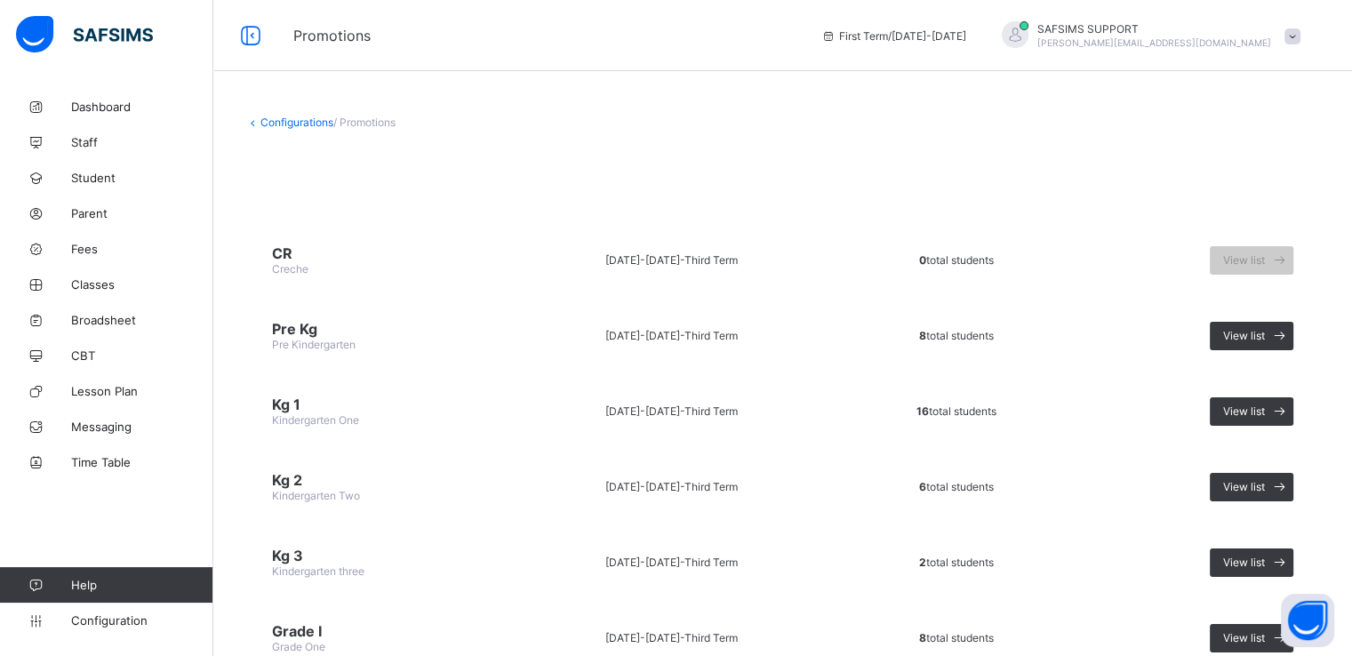
scroll to position [296, 0]
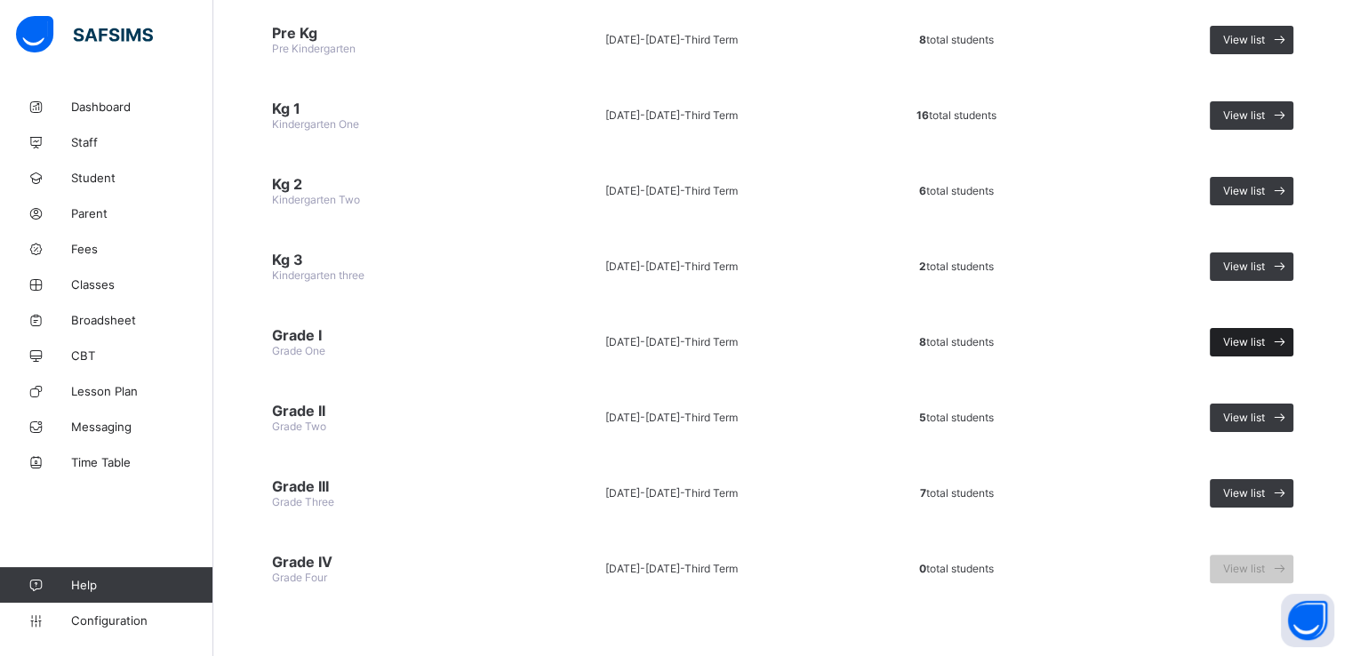
click at [1260, 335] on span "View list" at bounding box center [1244, 341] width 42 height 13
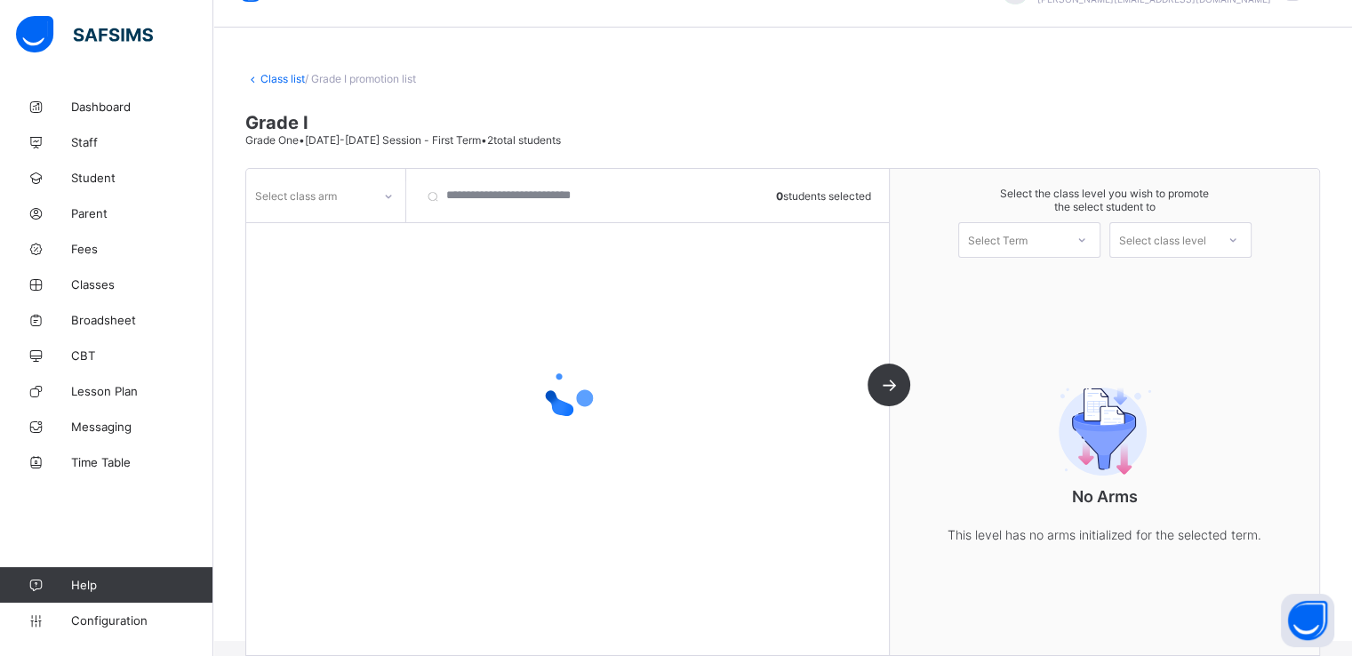
scroll to position [65, 0]
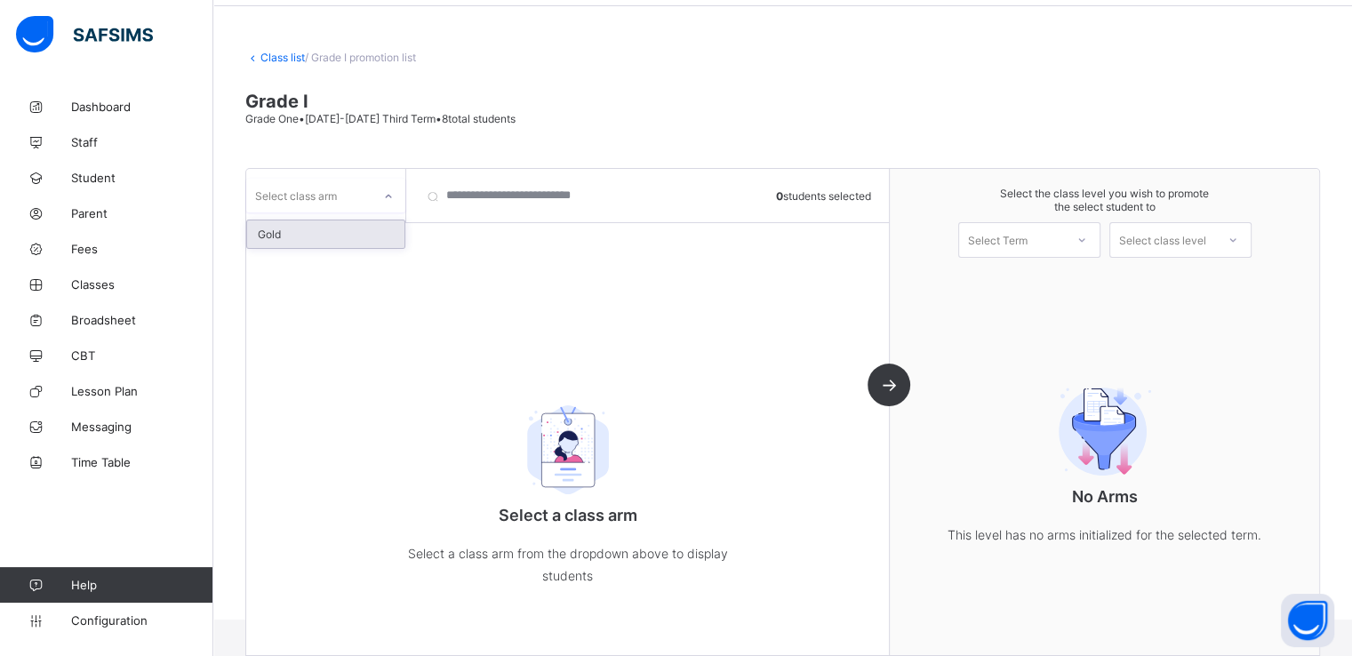
click at [353, 196] on div "Select class arm" at bounding box center [308, 195] width 125 height 25
click at [313, 226] on div "Gold" at bounding box center [325, 234] width 157 height 28
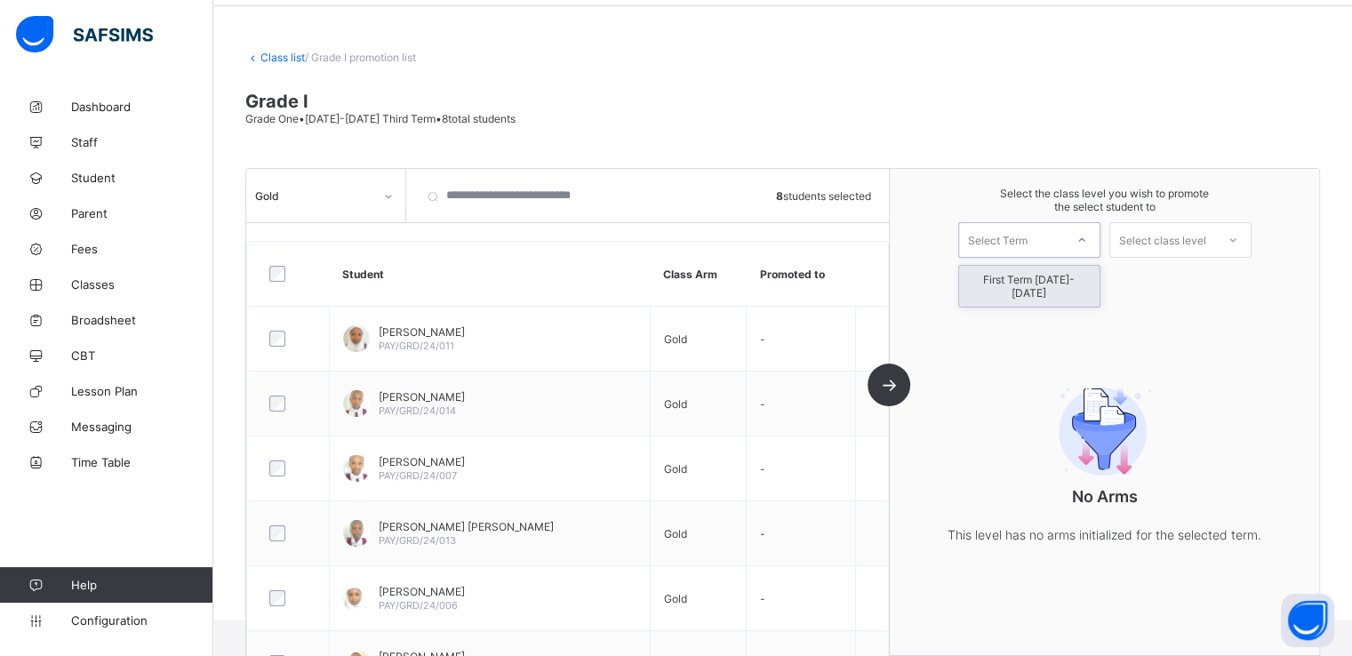
click at [979, 240] on div "Select Term" at bounding box center [998, 240] width 60 height 36
click at [1002, 277] on div "First Term 2025-2026" at bounding box center [1029, 286] width 140 height 41
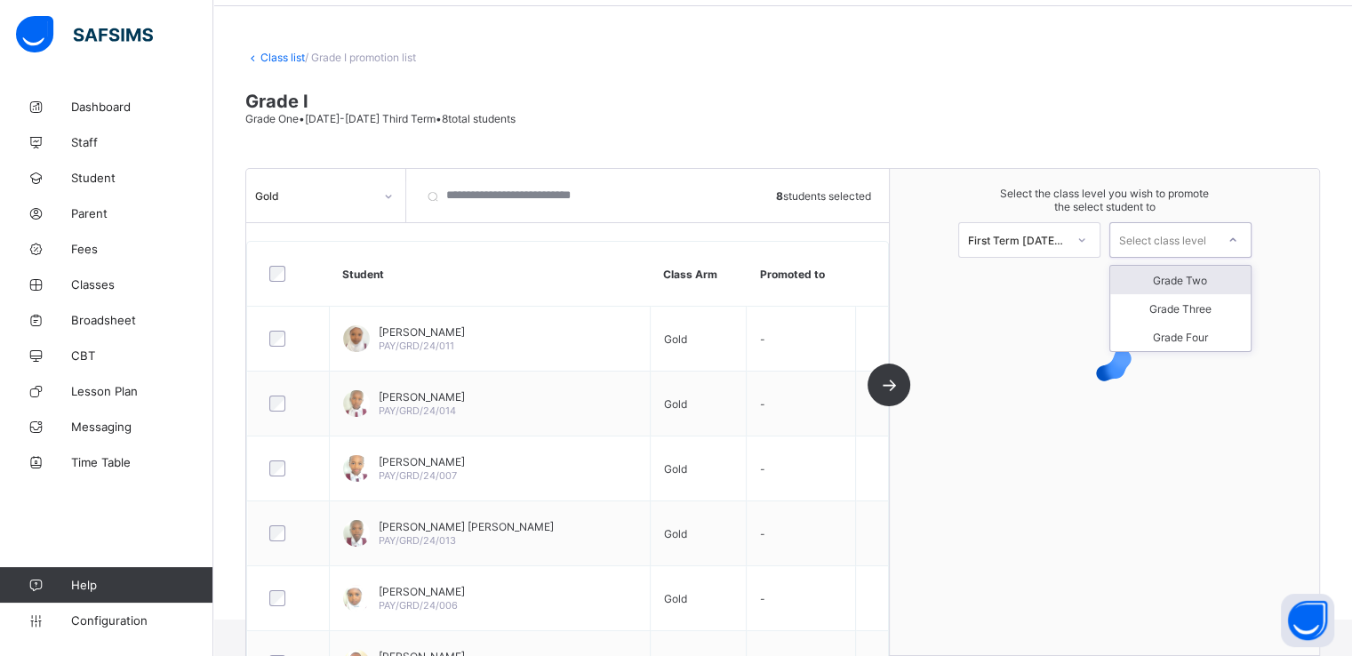
click at [1188, 236] on div "Select class level" at bounding box center [1162, 240] width 87 height 36
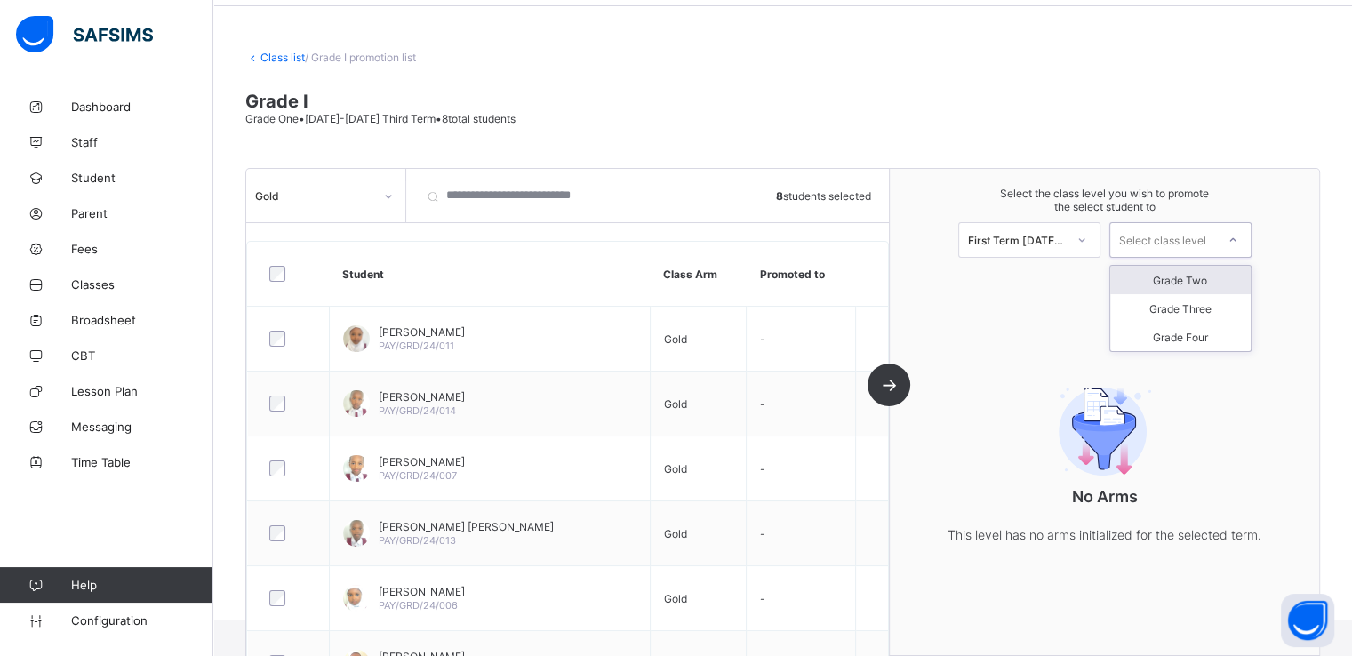
click at [1175, 282] on div "Grade Two" at bounding box center [1180, 280] width 140 height 28
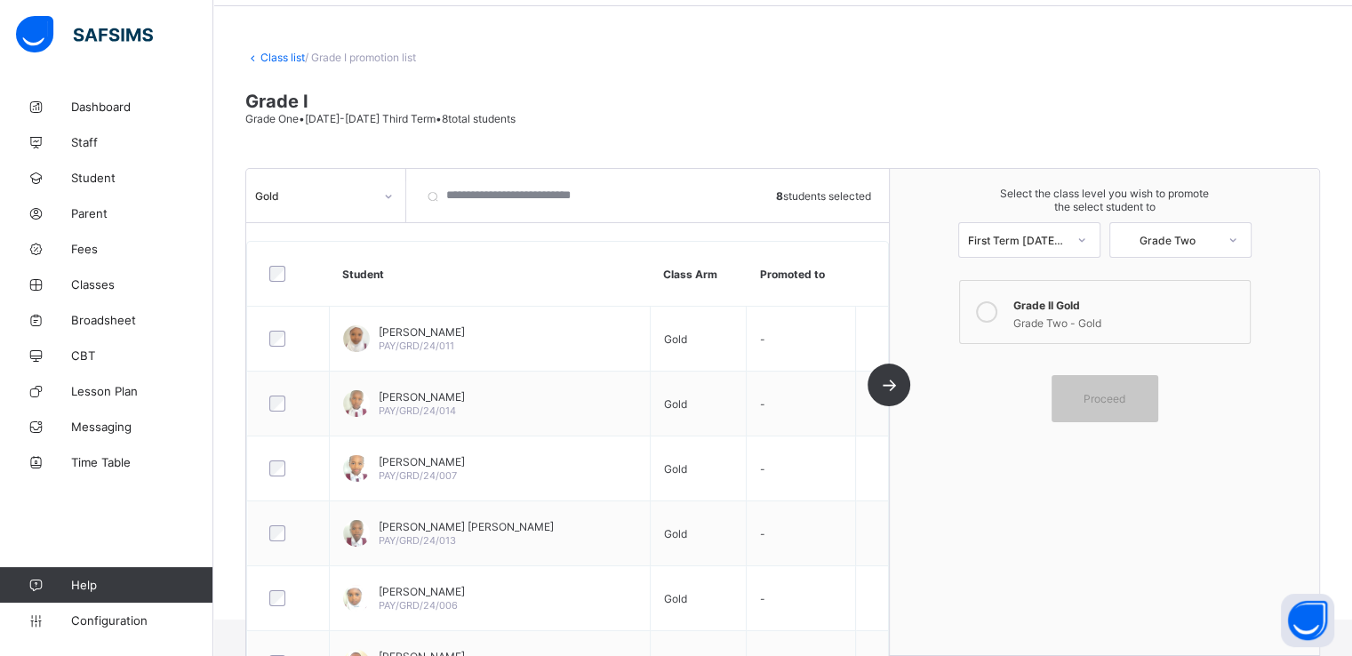
click at [996, 307] on icon at bounding box center [986, 311] width 21 height 21
click at [1110, 407] on div "Proceed" at bounding box center [1105, 398] width 107 height 47
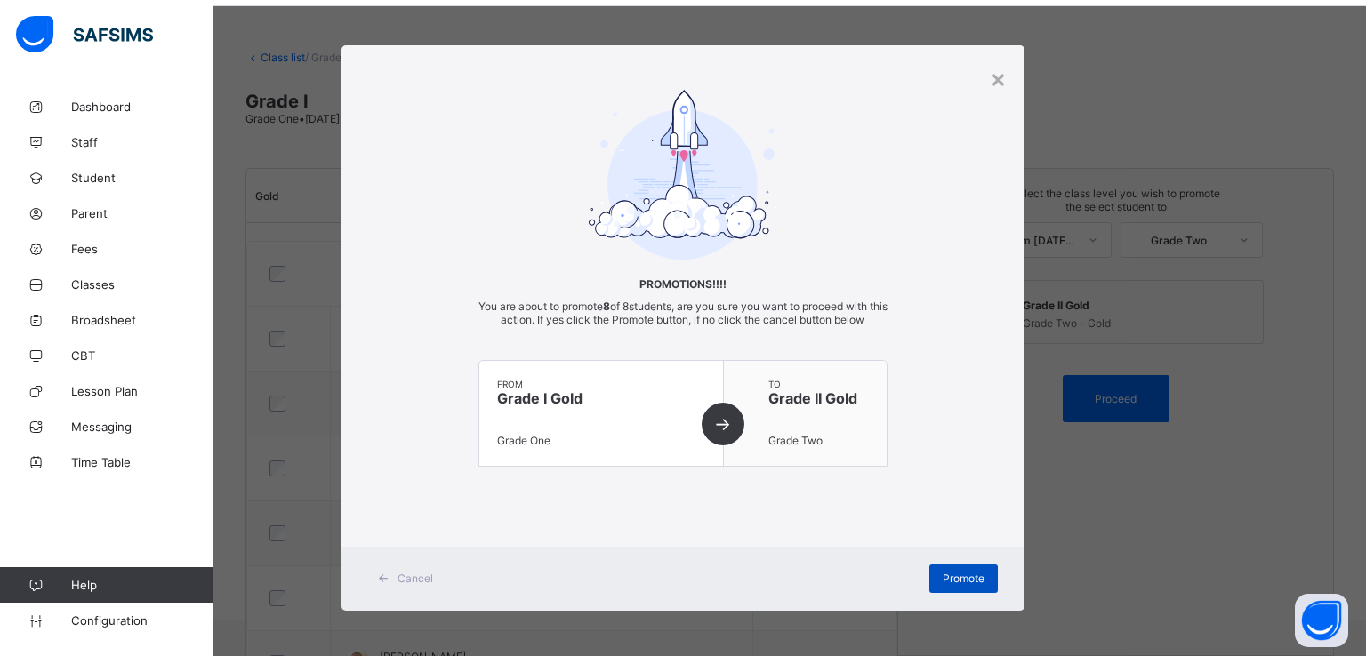
click at [957, 577] on span "Promote" at bounding box center [963, 578] width 42 height 13
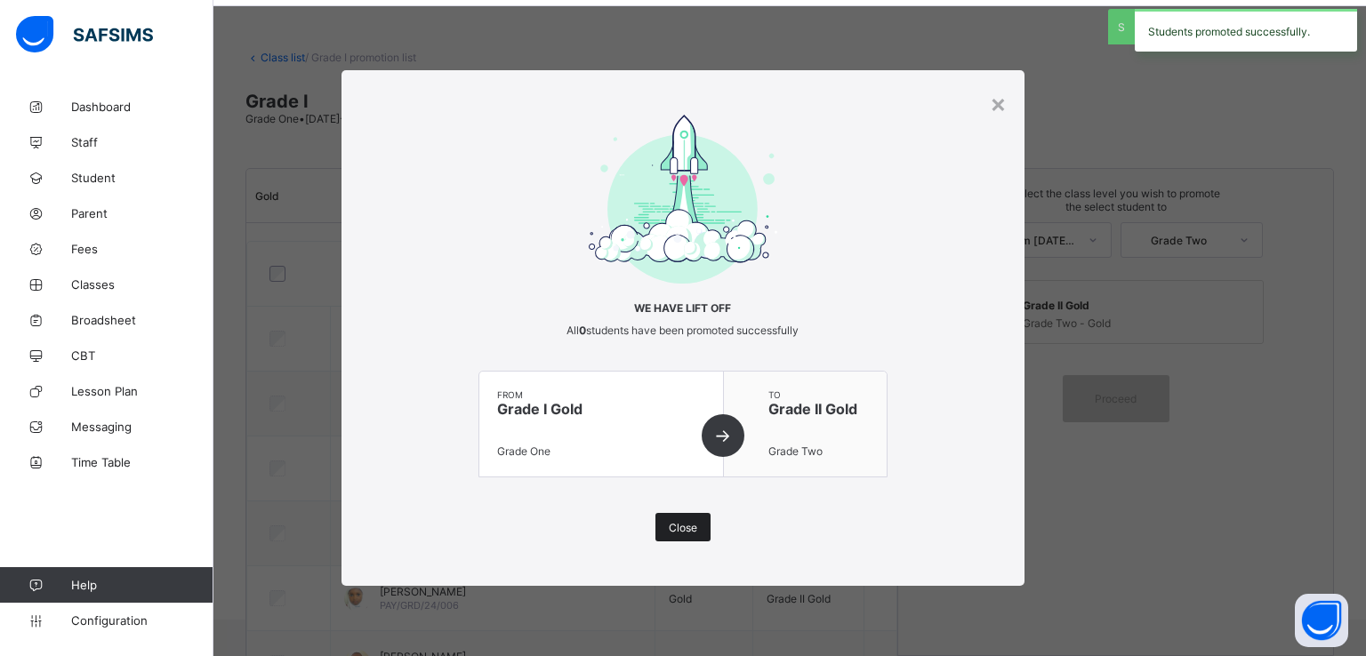
click at [676, 531] on span "Close" at bounding box center [683, 527] width 28 height 13
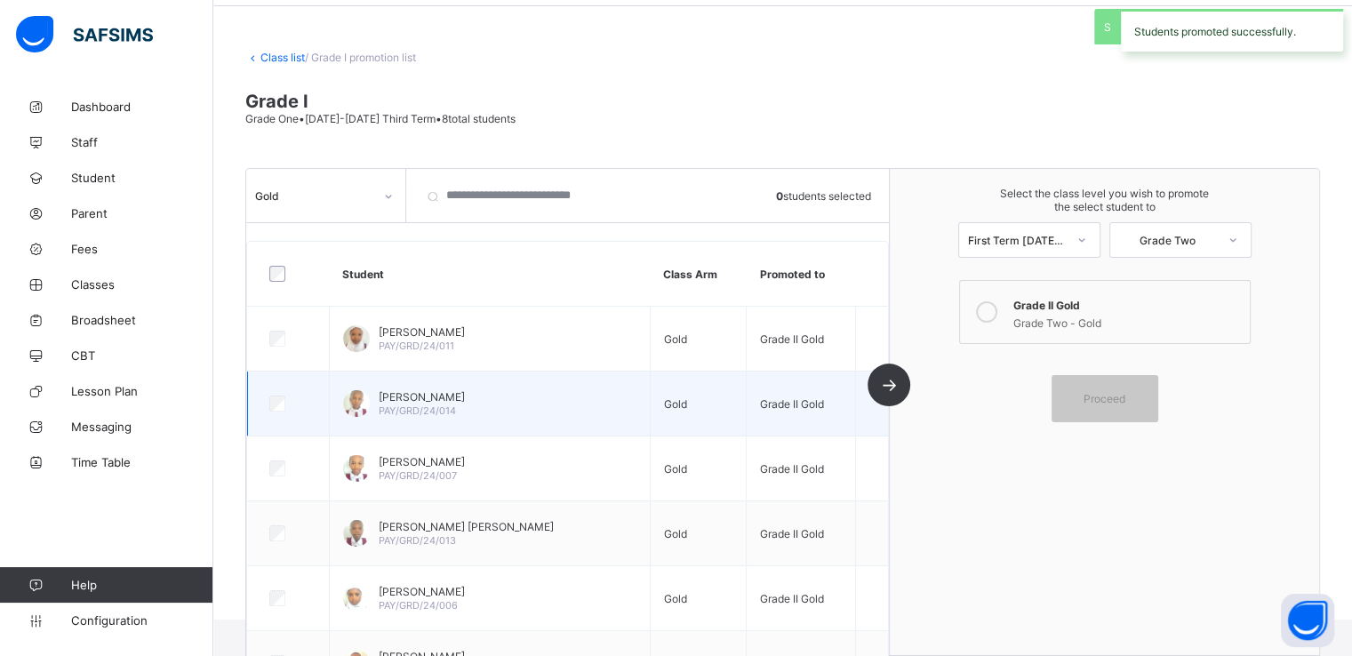
scroll to position [0, 0]
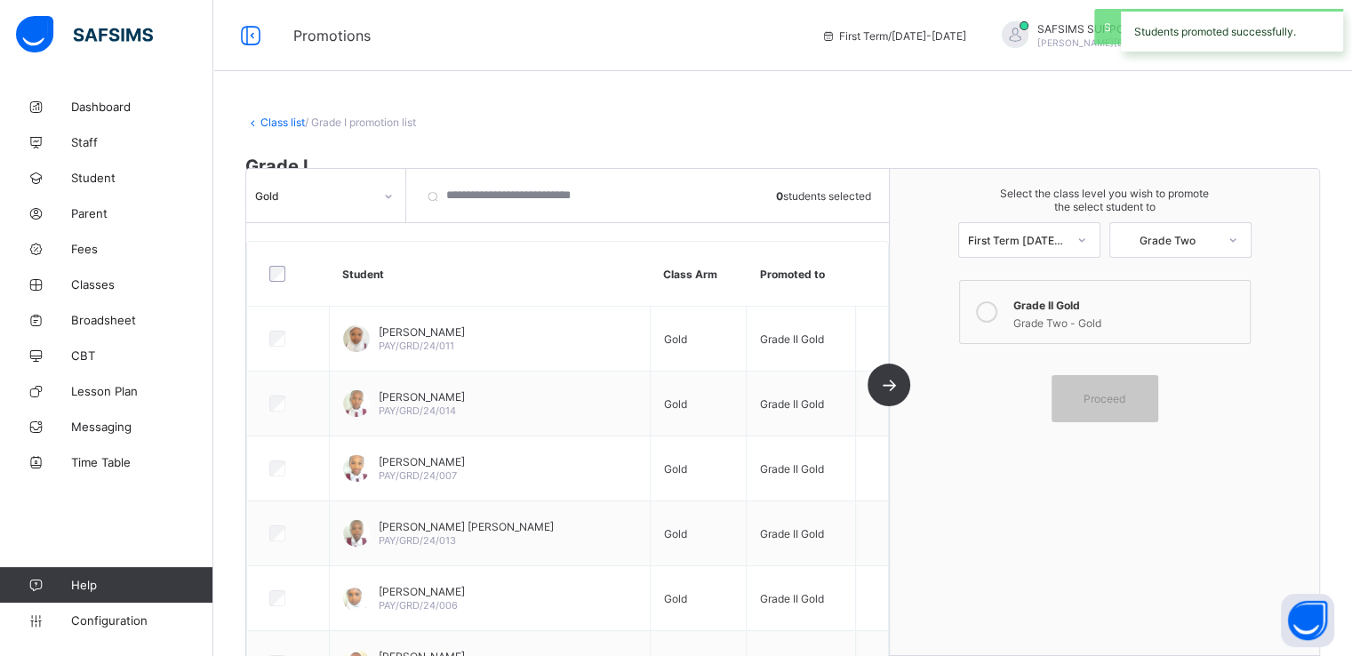
click at [274, 122] on link "Class list" at bounding box center [282, 122] width 44 height 13
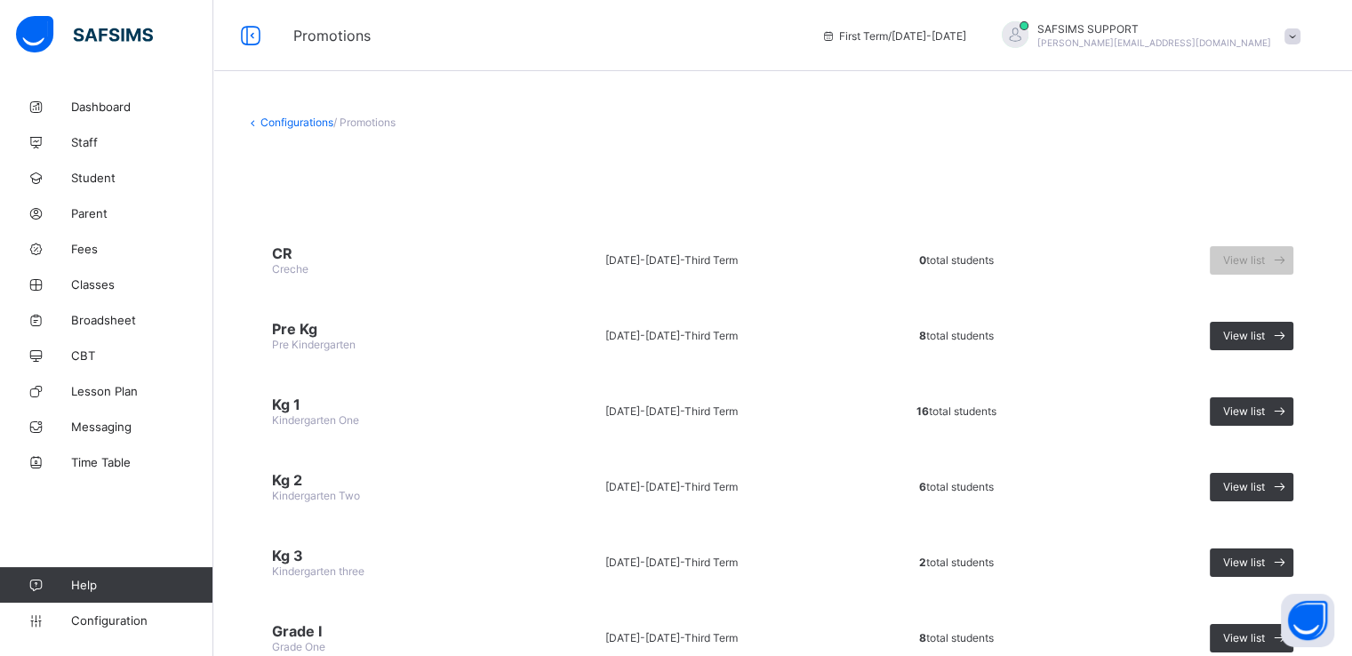
scroll to position [296, 0]
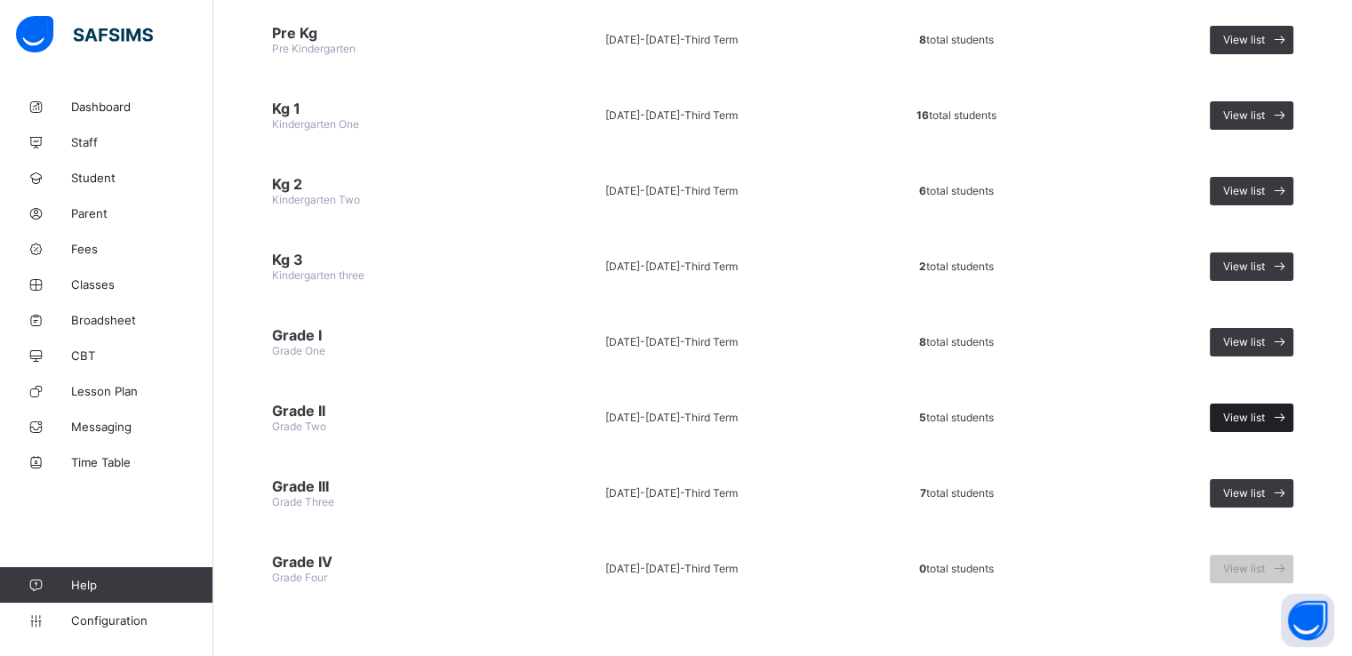
click at [1245, 412] on span "View list" at bounding box center [1244, 417] width 42 height 13
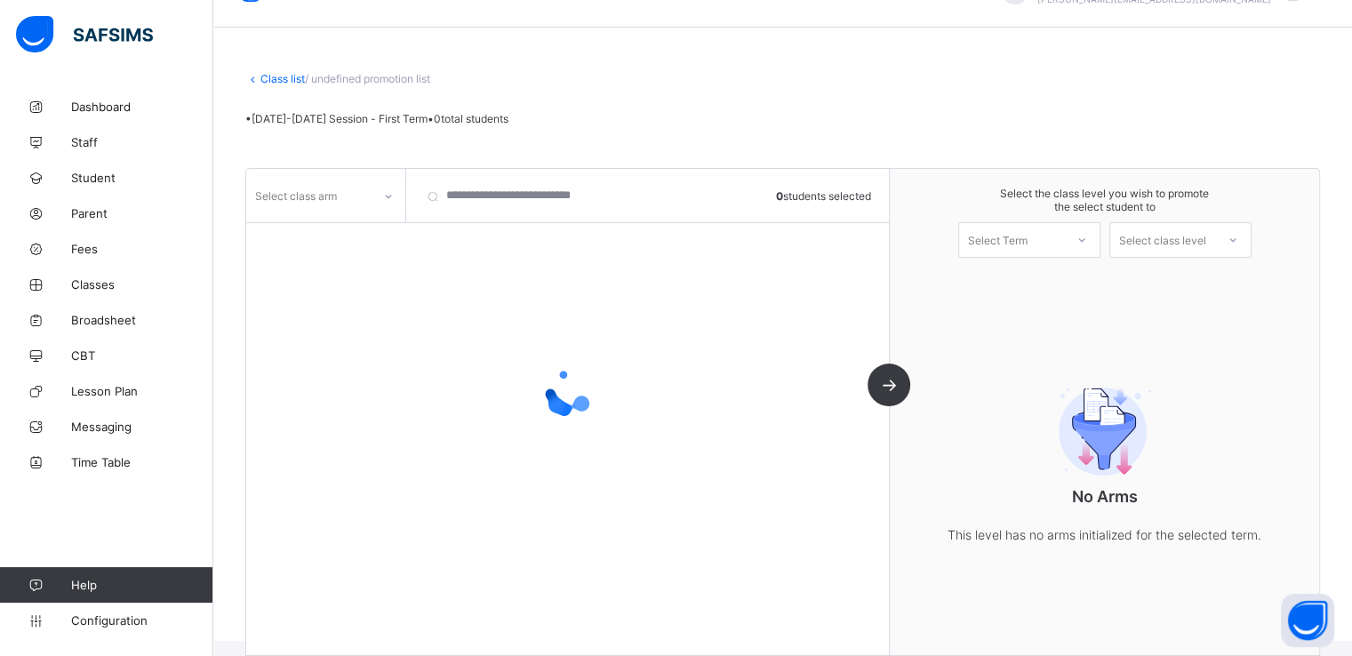
scroll to position [65, 0]
click at [366, 188] on div "Select class arm" at bounding box center [308, 195] width 125 height 25
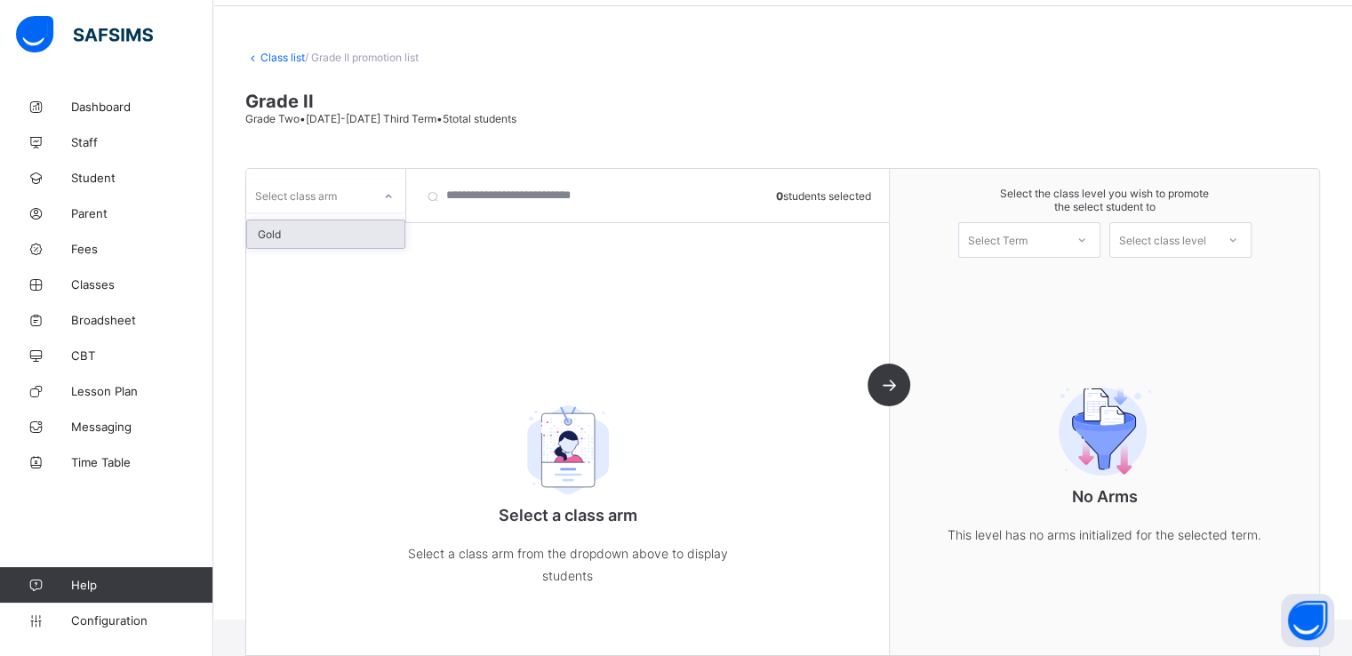
click at [308, 232] on div "Gold" at bounding box center [325, 234] width 157 height 28
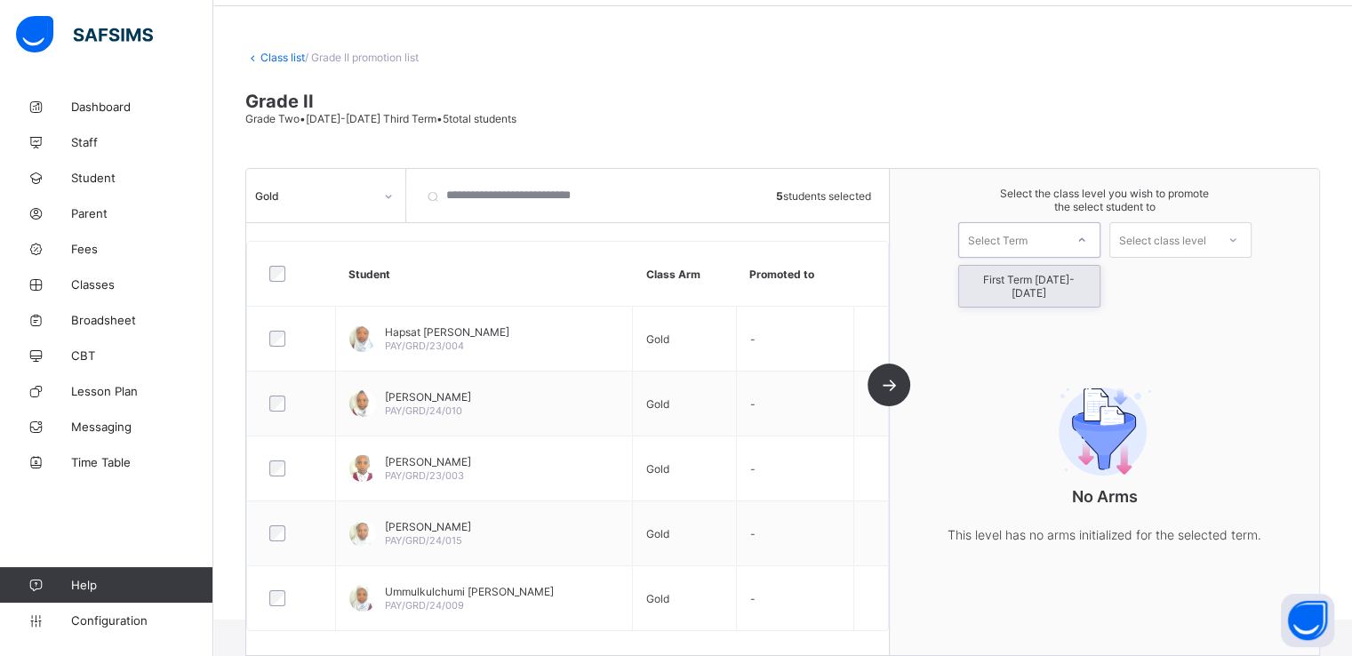
click at [1025, 227] on div "Select Term" at bounding box center [1029, 240] width 142 height 36
click at [1002, 277] on div "First Term 2025-2026" at bounding box center [1029, 286] width 140 height 41
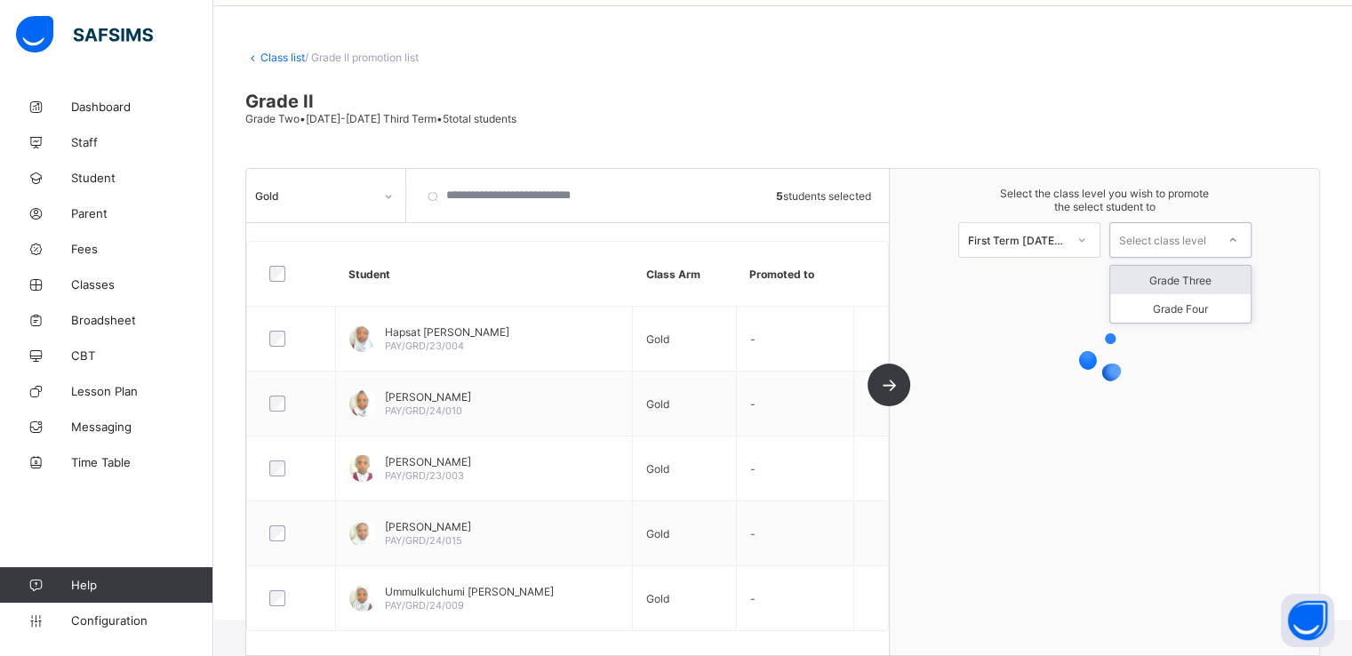
click at [1167, 232] on div "Select class level" at bounding box center [1162, 240] width 87 height 36
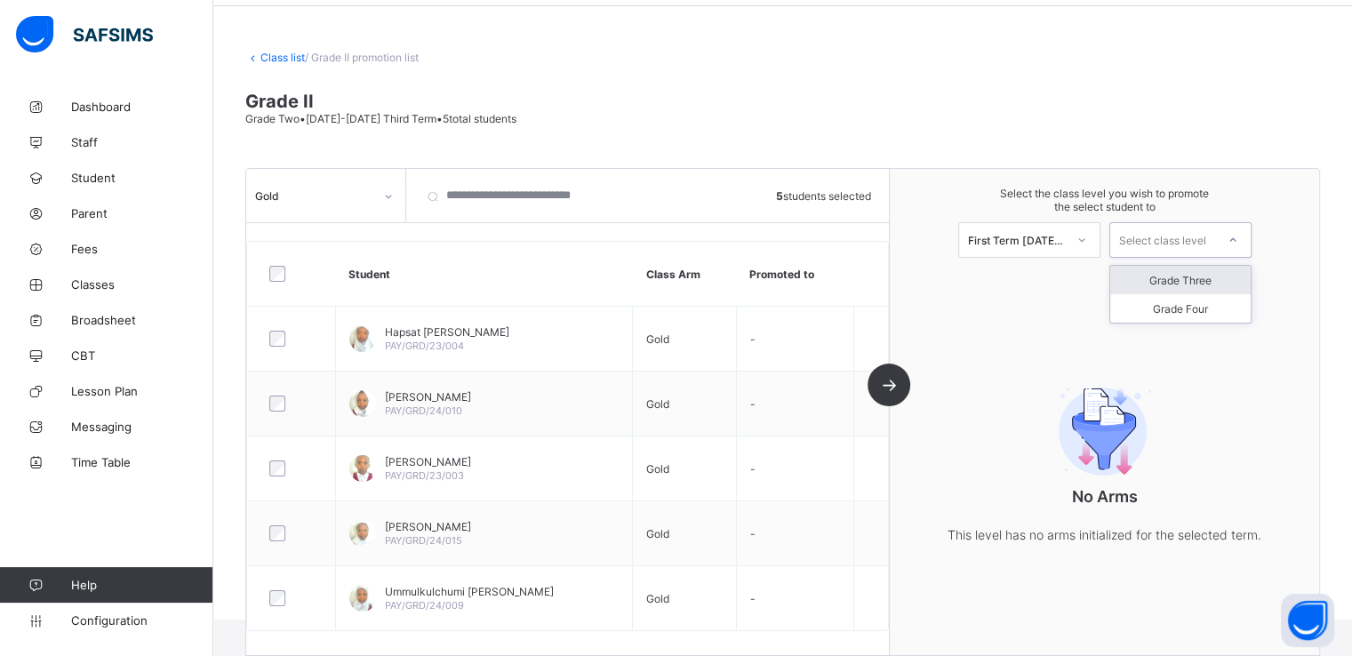
click at [1181, 282] on div "Grade Three" at bounding box center [1180, 280] width 140 height 28
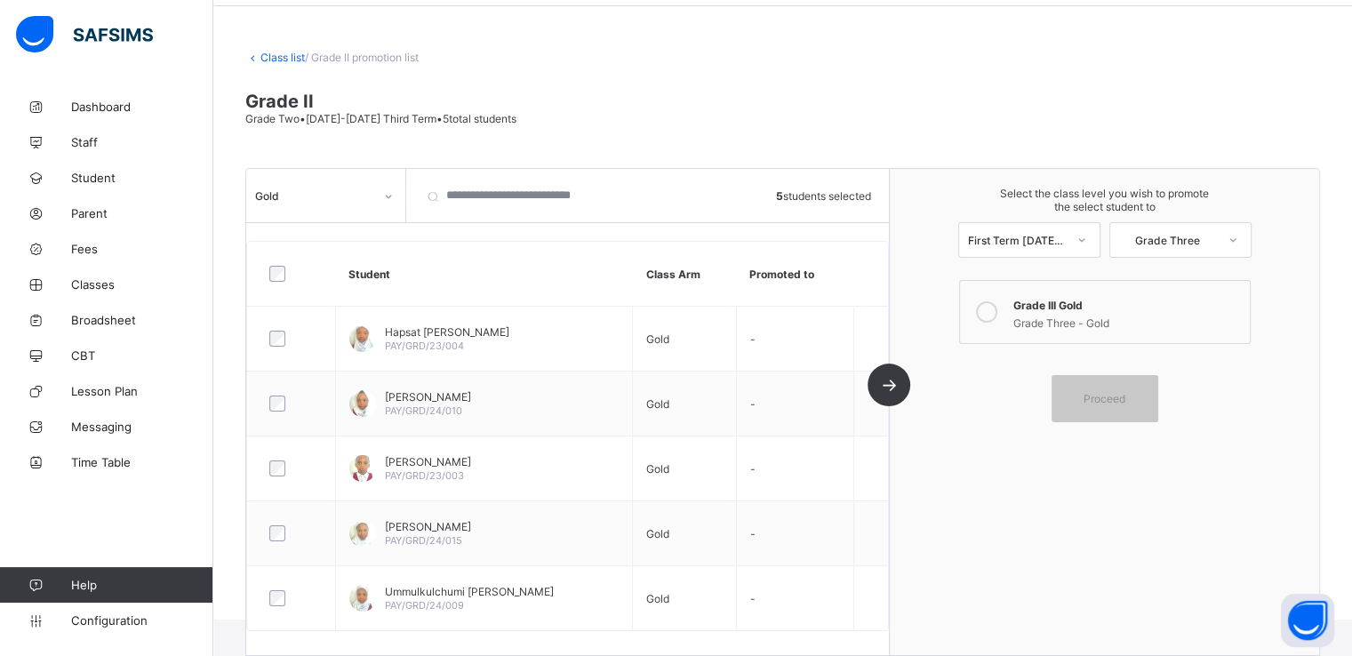
click at [988, 307] on icon at bounding box center [986, 311] width 21 height 21
click at [1110, 393] on span "Proceed" at bounding box center [1105, 398] width 42 height 13
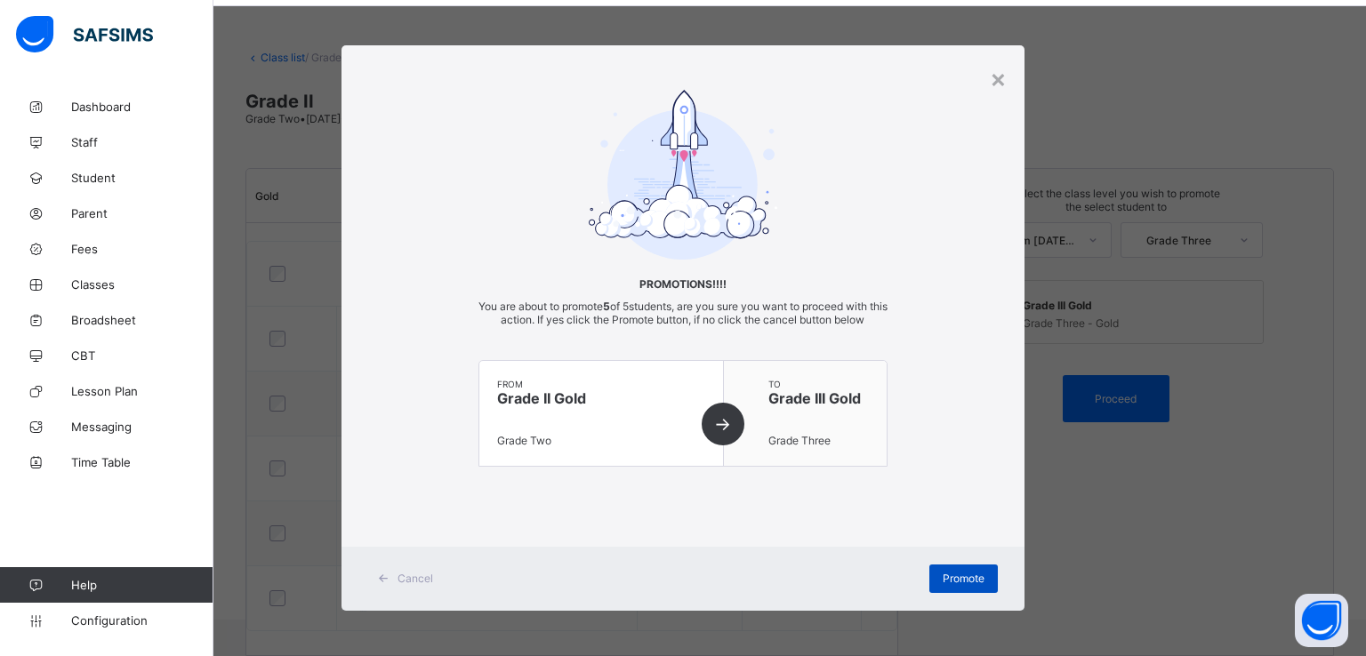
click at [961, 580] on span "Promote" at bounding box center [963, 578] width 42 height 13
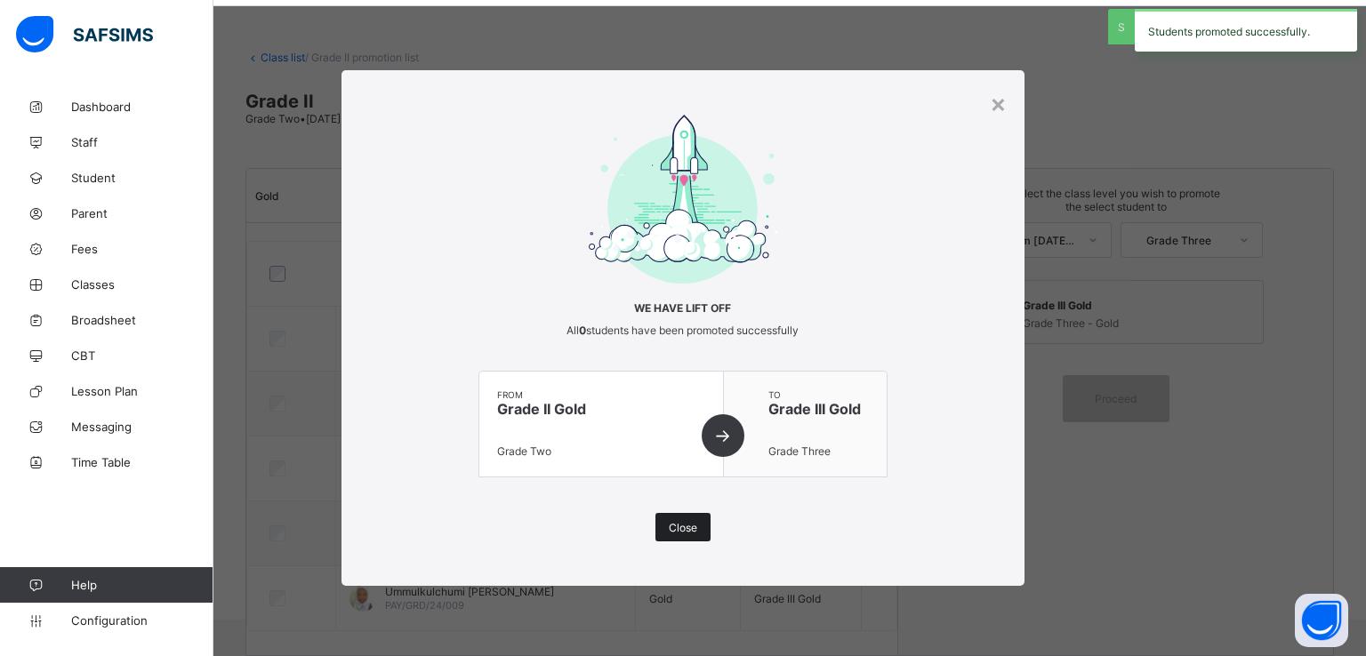
click at [689, 527] on span "Close" at bounding box center [683, 527] width 28 height 13
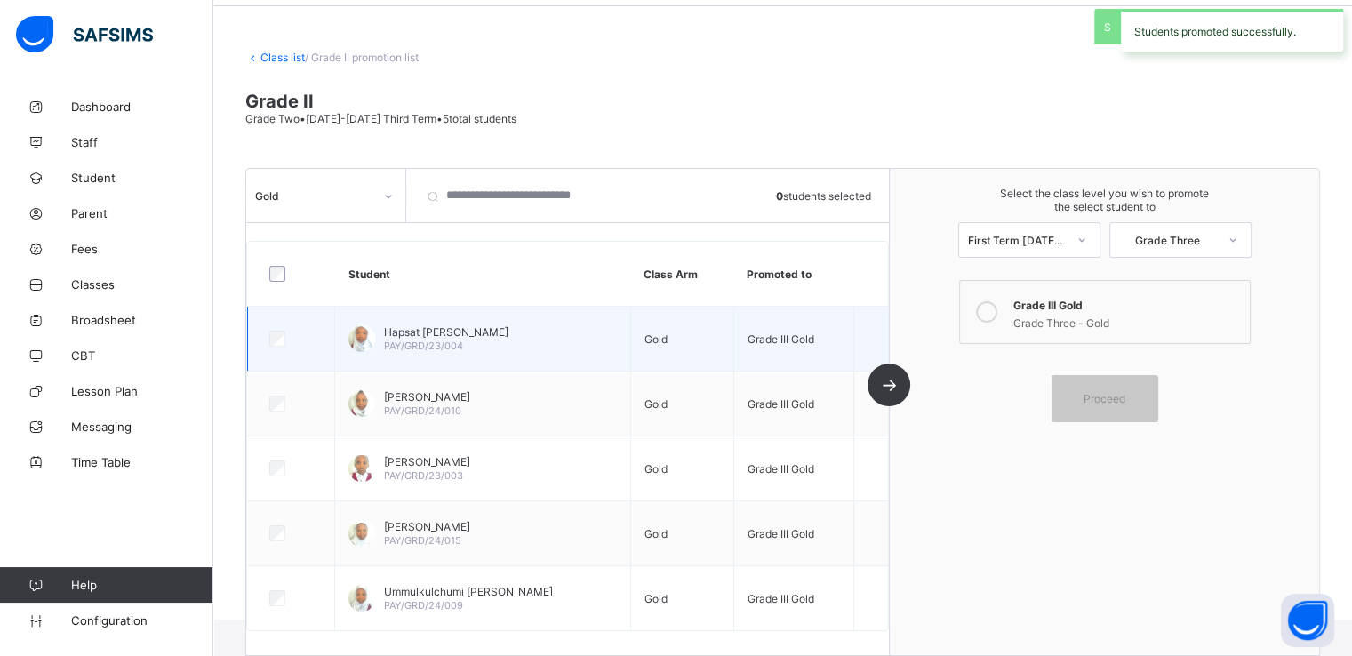
scroll to position [0, 0]
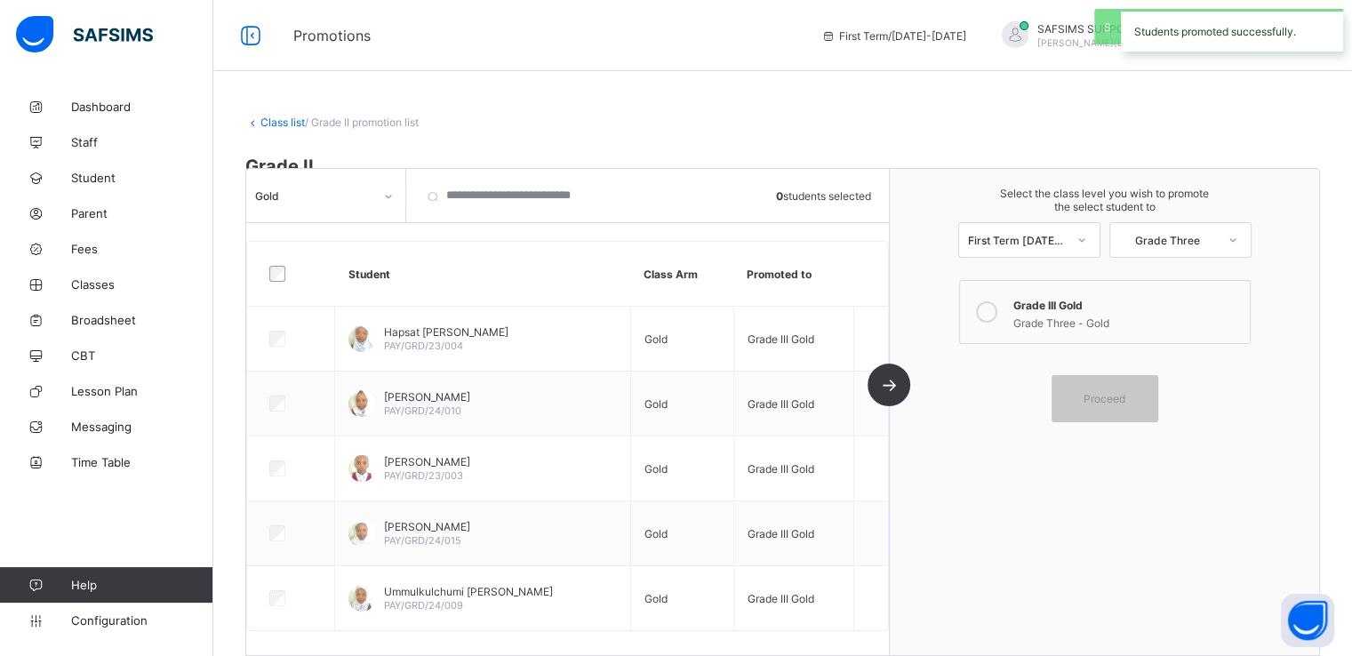
click at [278, 127] on link "Class list" at bounding box center [282, 122] width 44 height 13
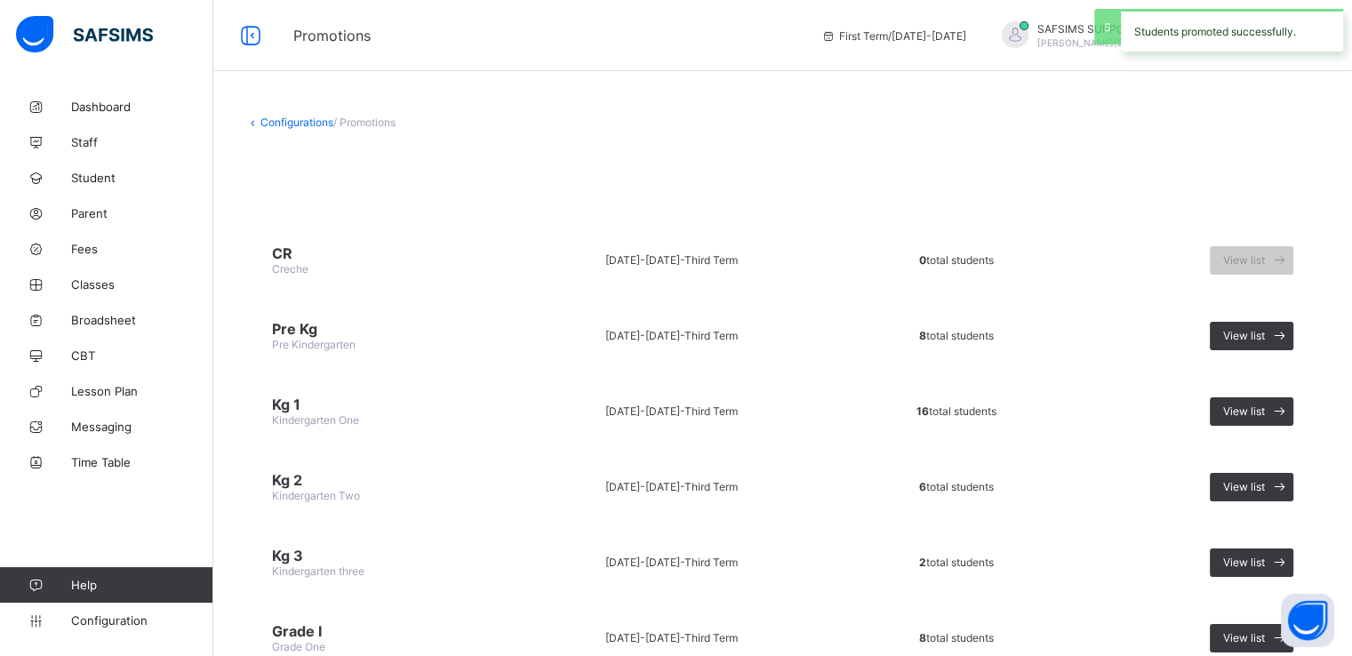
scroll to position [296, 0]
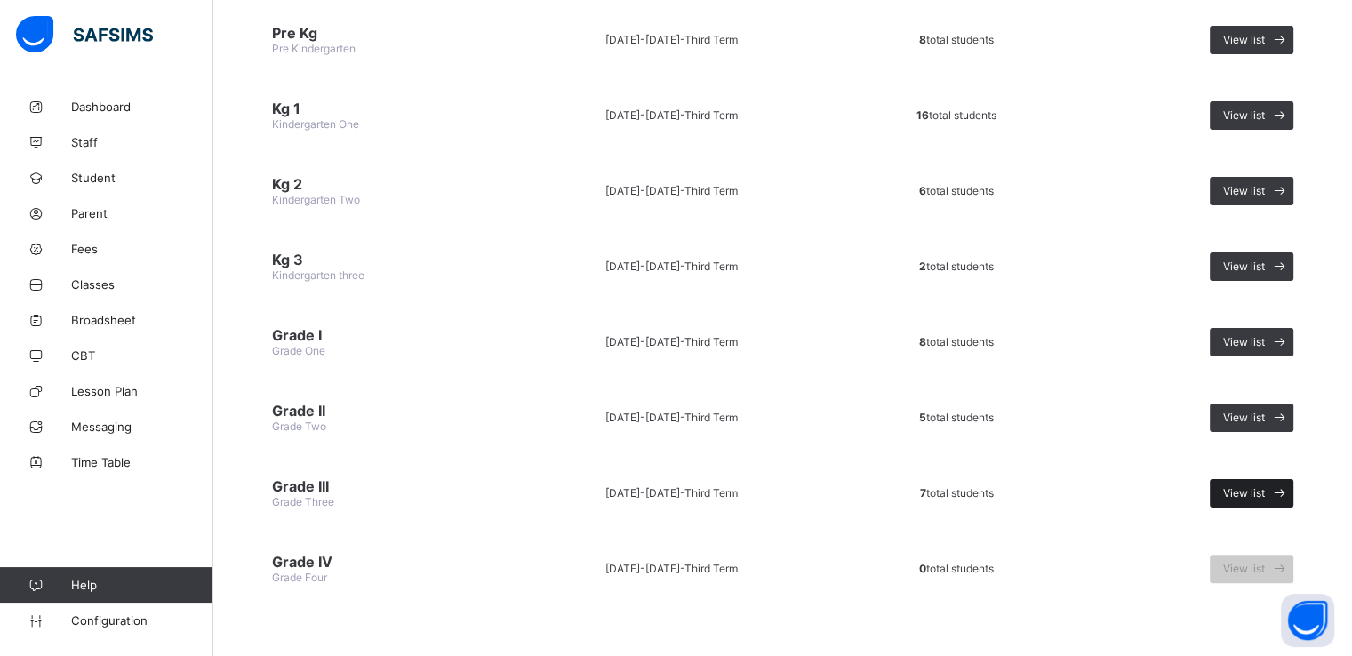
click at [1251, 491] on span "View list" at bounding box center [1244, 492] width 42 height 13
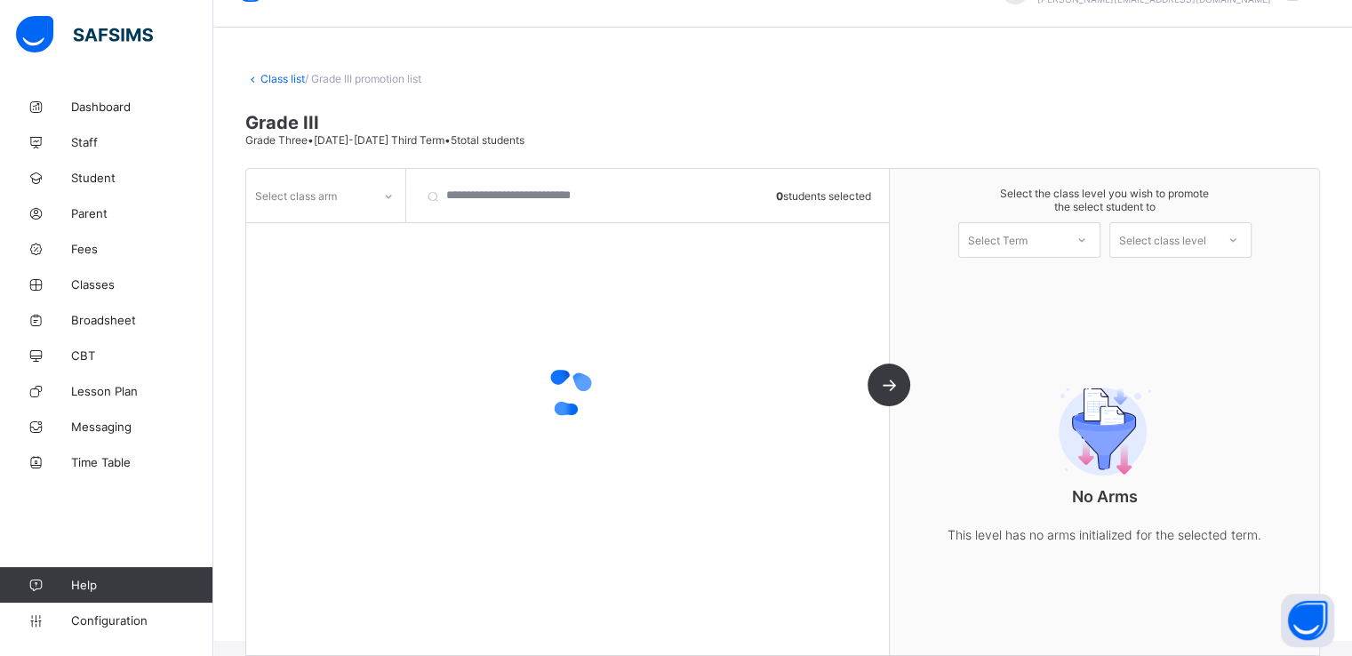
scroll to position [65, 0]
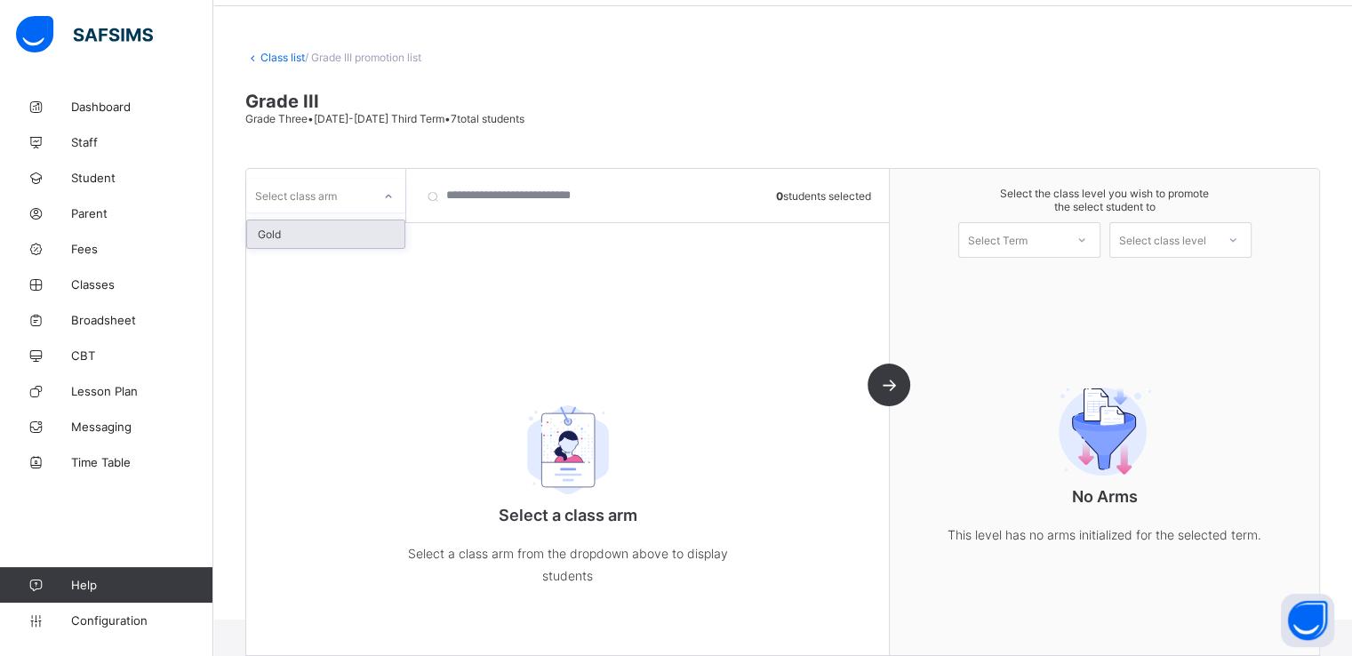
click at [363, 201] on div "Select class arm" at bounding box center [308, 195] width 125 height 25
click at [329, 225] on div "Gold" at bounding box center [325, 234] width 157 height 28
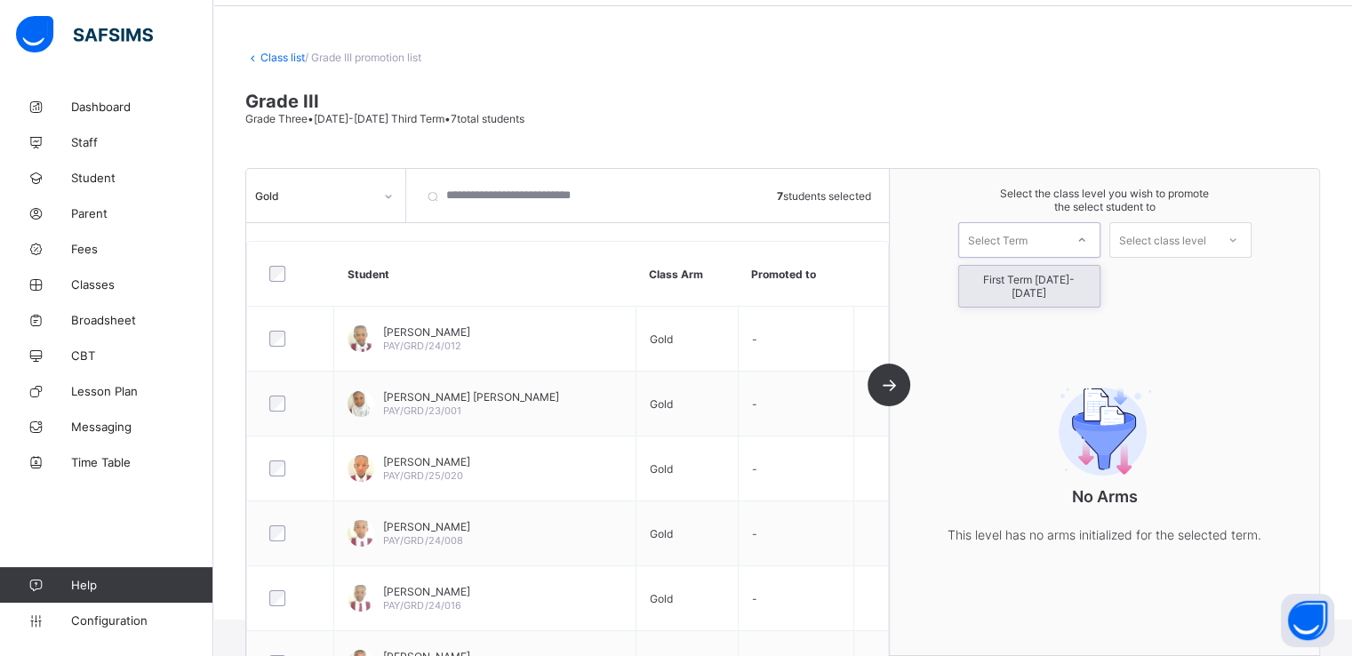
drag, startPoint x: 1008, startPoint y: 237, endPoint x: 1005, endPoint y: 284, distance: 46.4
click at [1005, 258] on div "option First Term 2025-2026 focused, 1 of 1. 1 result available. Use Up and Dow…" at bounding box center [1029, 240] width 142 height 36
click at [1005, 284] on div "First Term 2025-2026" at bounding box center [1029, 286] width 140 height 41
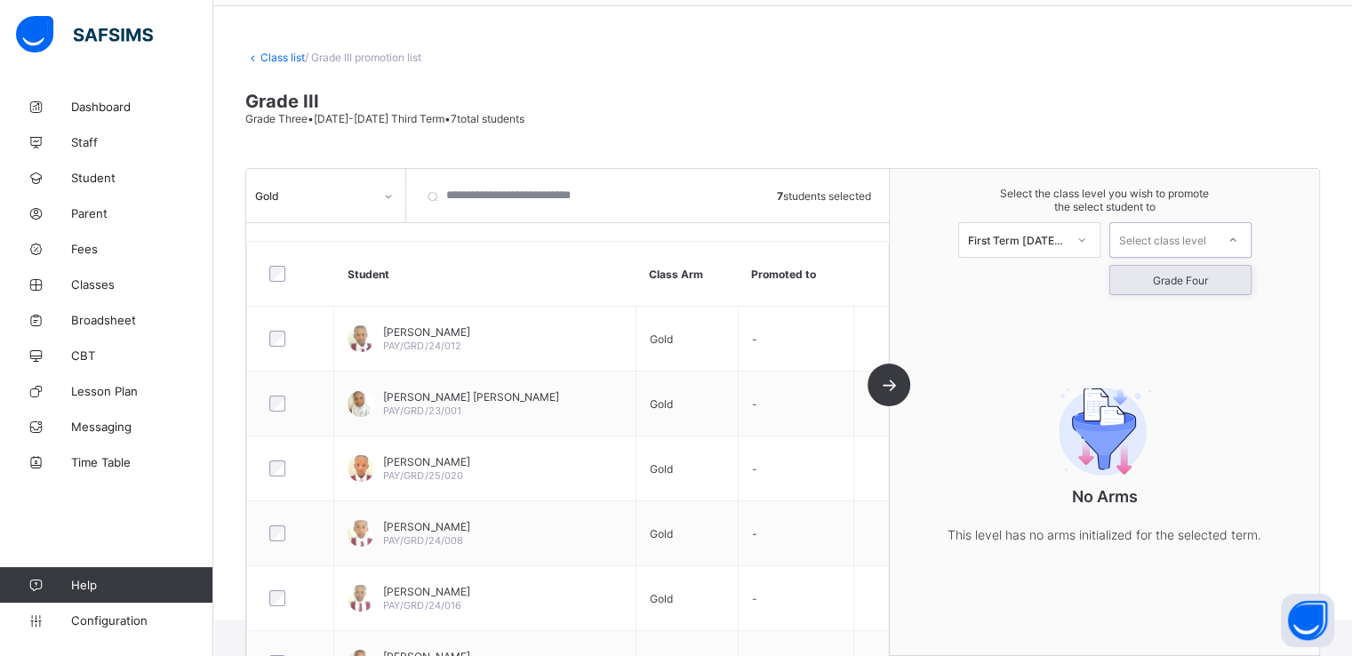
click at [1191, 243] on div "Select class level" at bounding box center [1162, 240] width 87 height 36
click at [1181, 284] on div "Grade Four" at bounding box center [1180, 280] width 140 height 28
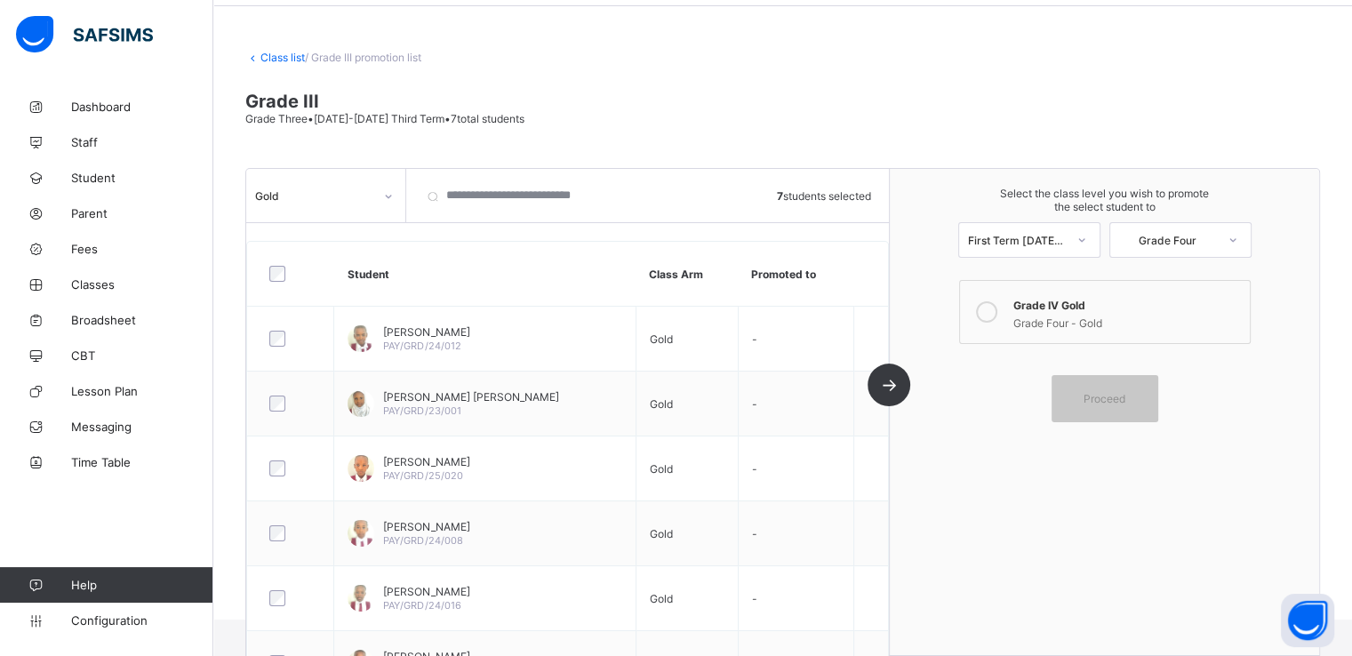
click at [997, 312] on icon at bounding box center [986, 311] width 21 height 21
click at [1096, 398] on span "Proceed" at bounding box center [1105, 398] width 42 height 13
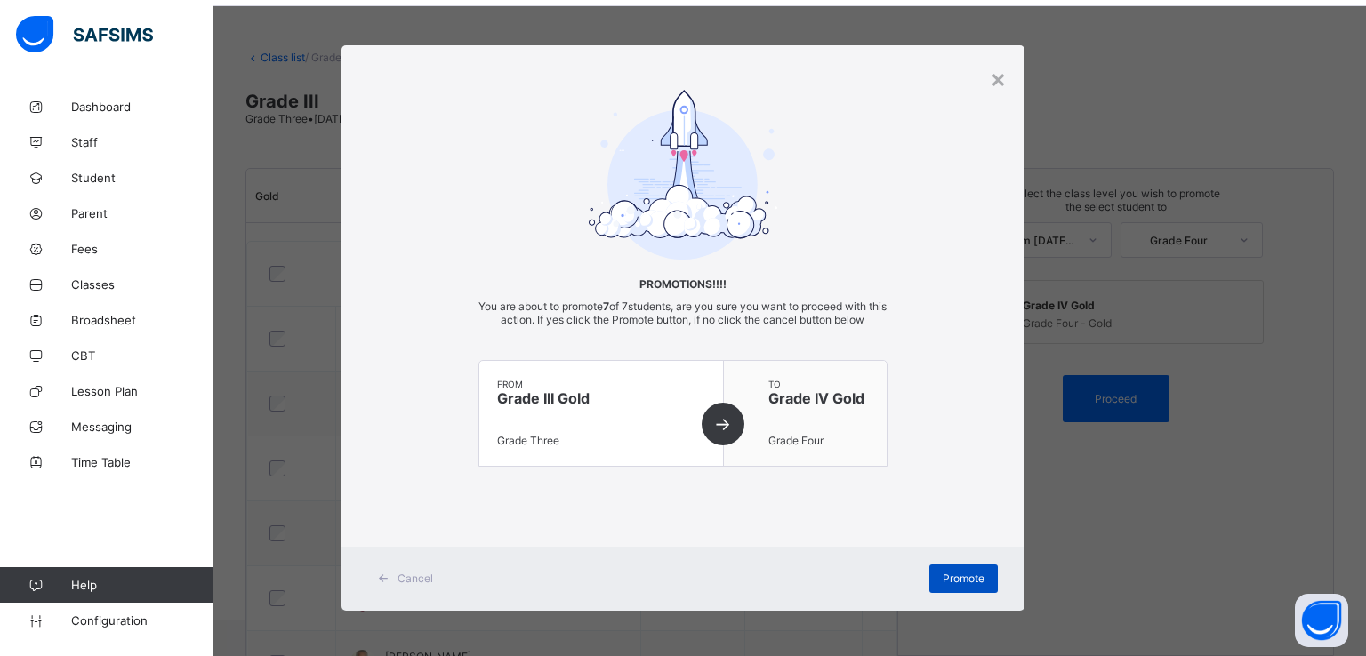
click at [958, 582] on span "Promote" at bounding box center [963, 578] width 42 height 13
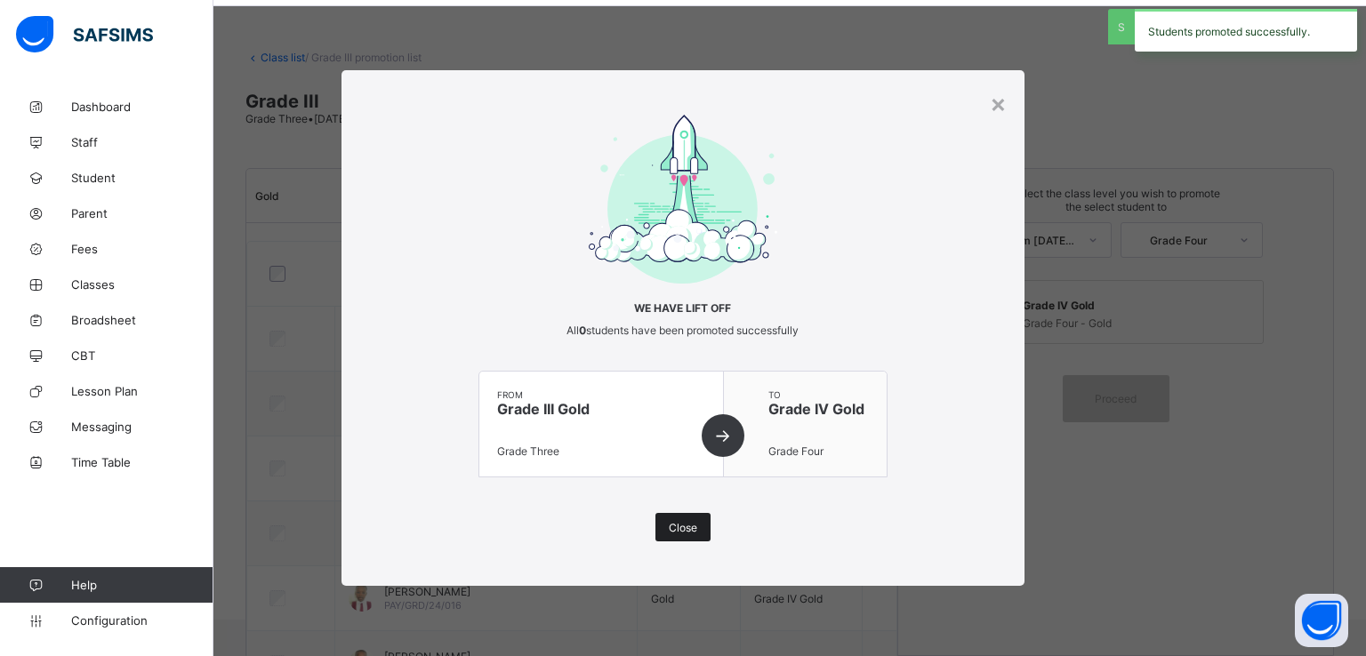
click at [704, 530] on div "Close" at bounding box center [682, 527] width 55 height 28
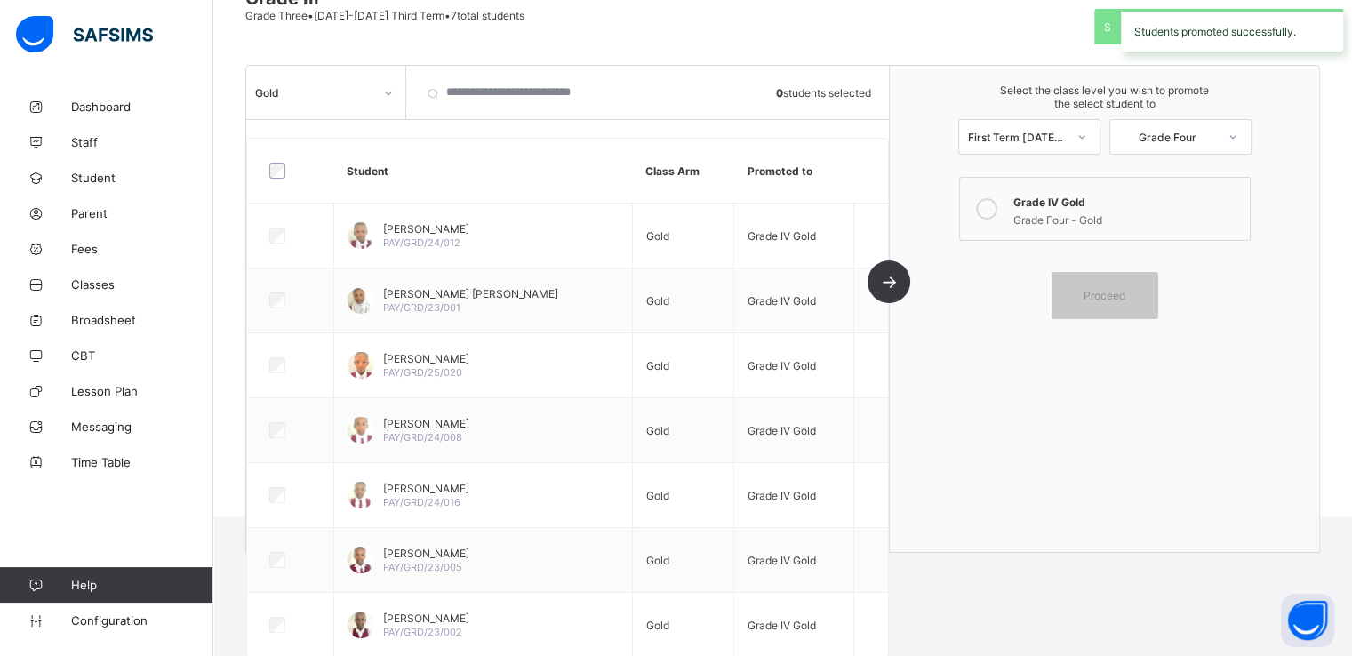
scroll to position [0, 0]
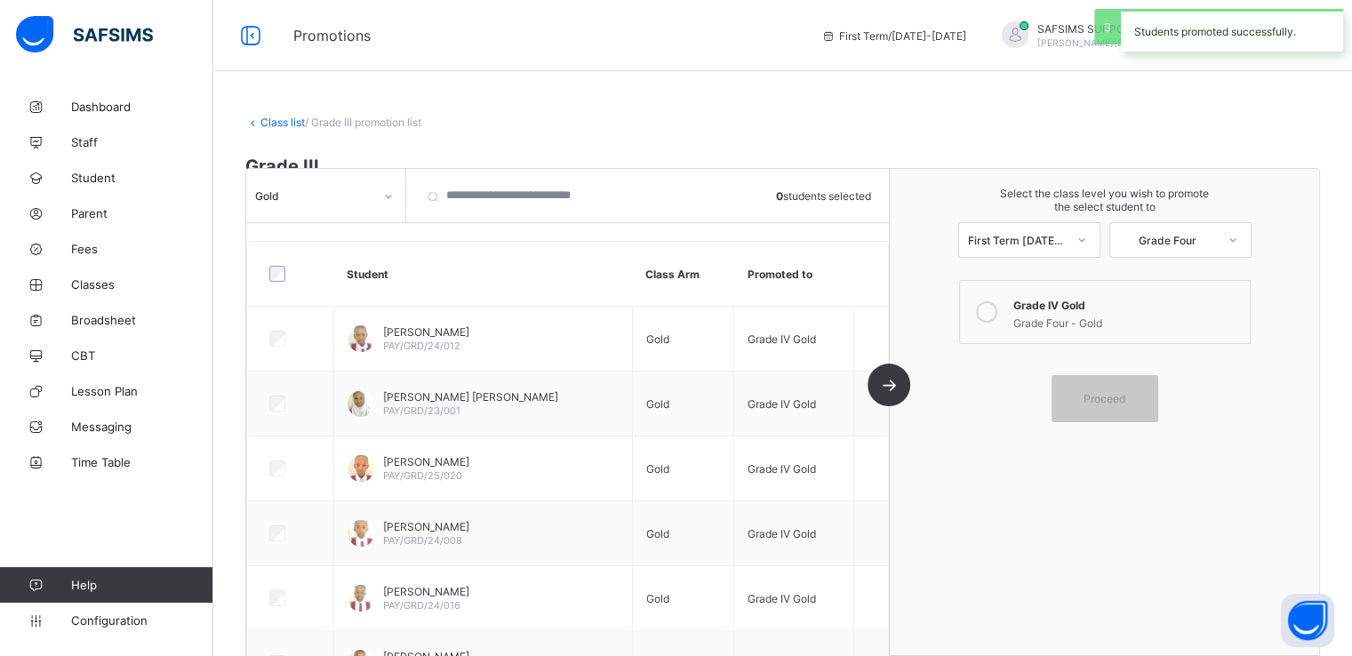
click at [273, 122] on link "Class list" at bounding box center [282, 122] width 44 height 13
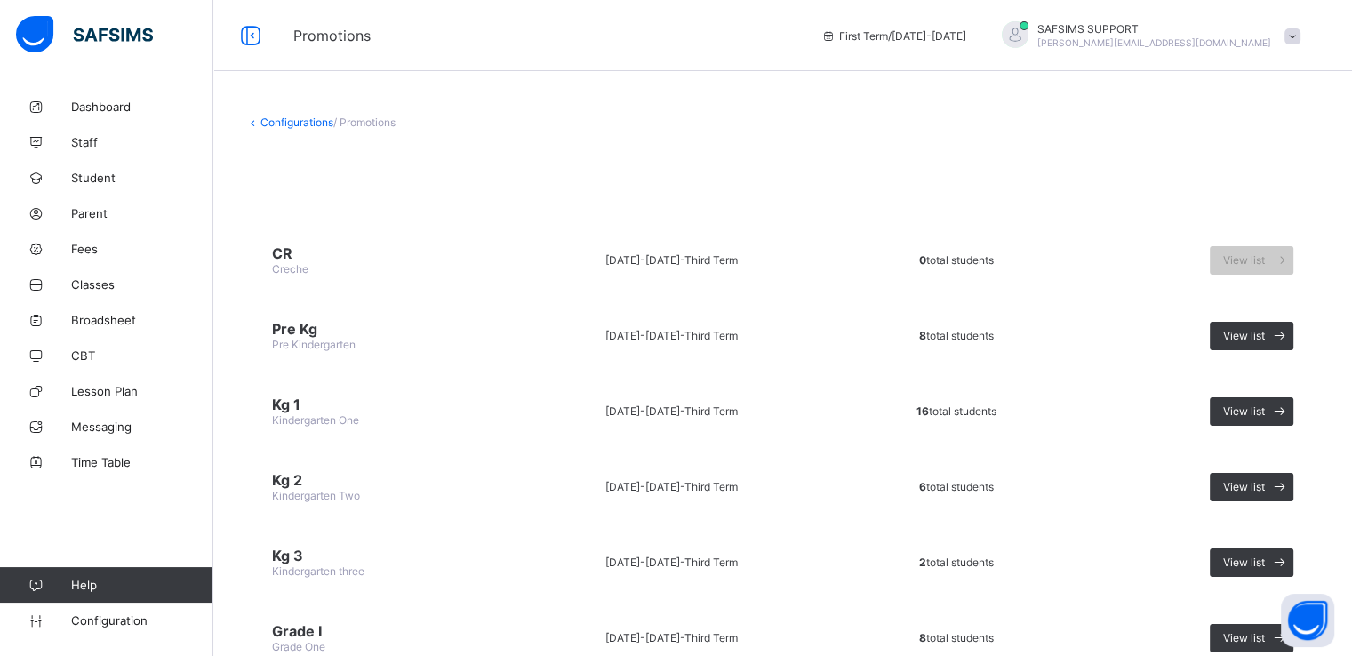
scroll to position [296, 0]
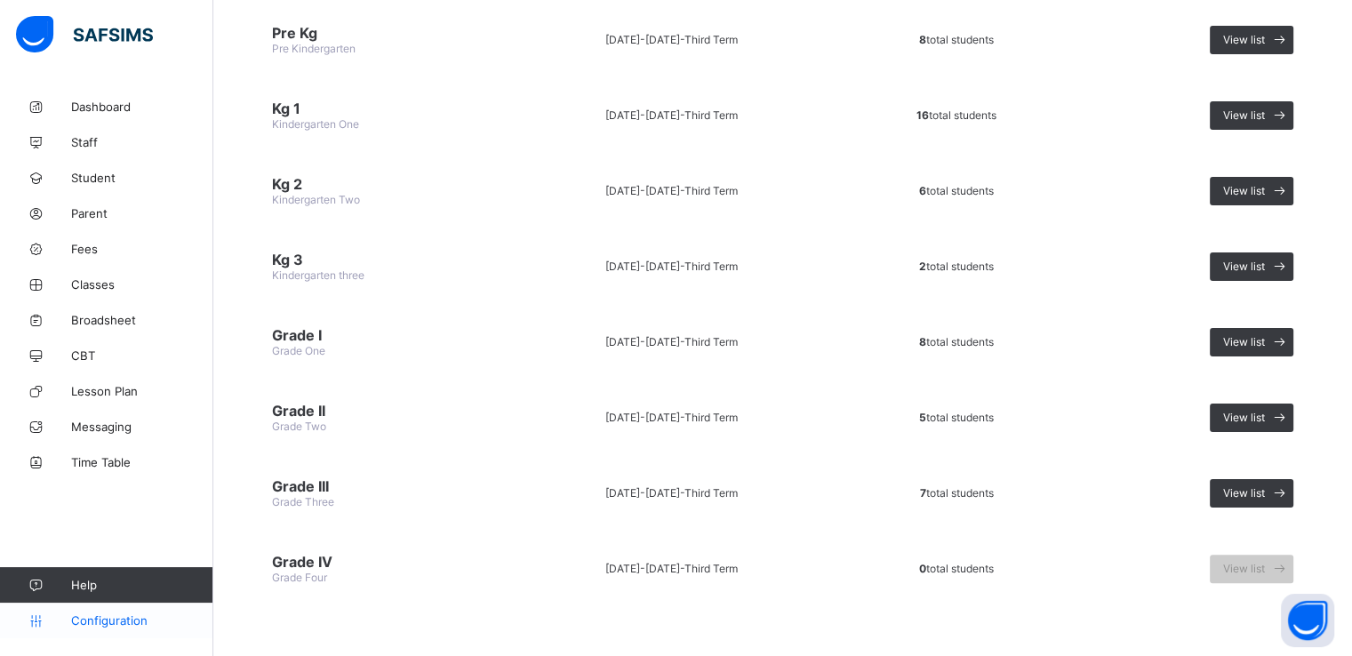
click at [113, 618] on span "Configuration" at bounding box center [141, 620] width 141 height 14
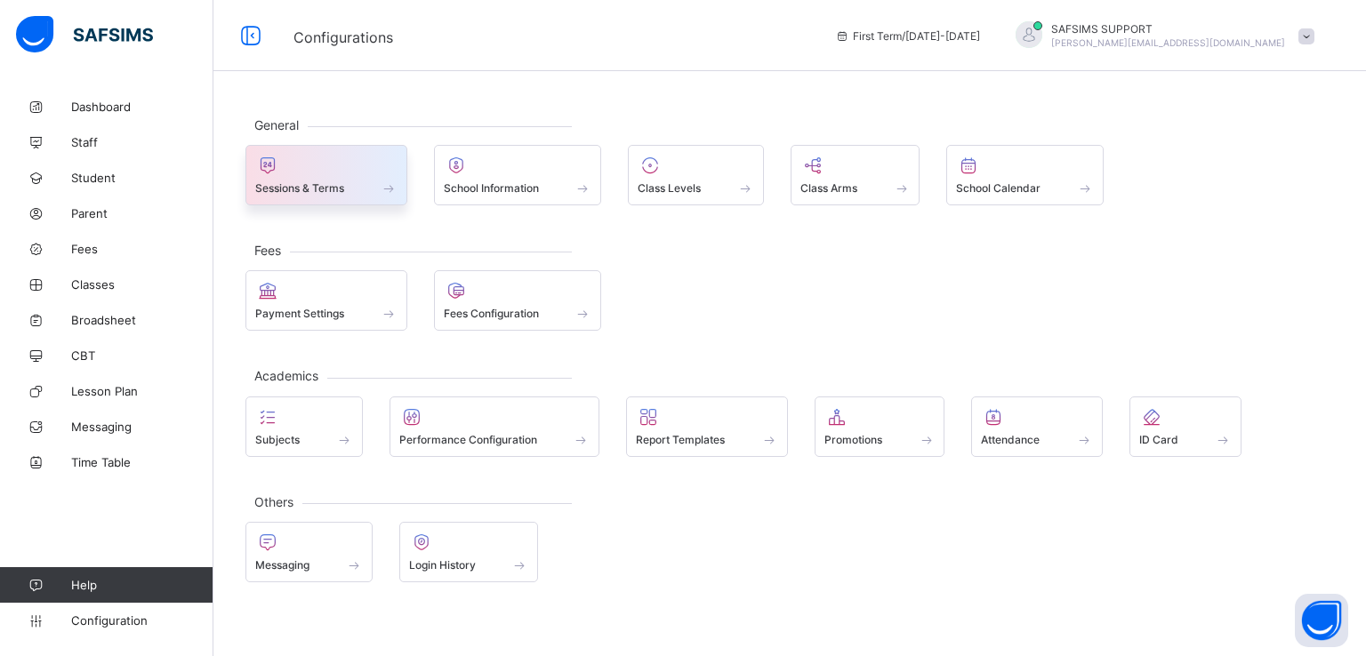
click at [340, 186] on span "Sessions & Terms" at bounding box center [299, 187] width 89 height 13
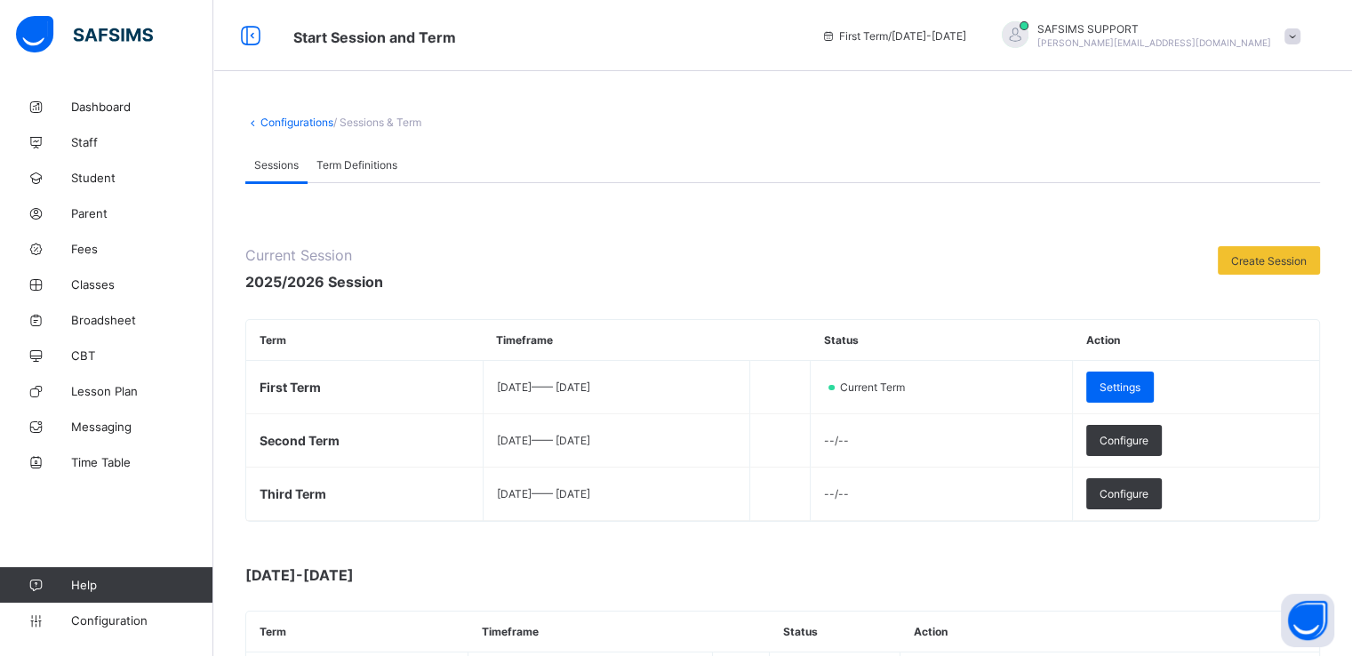
scroll to position [226, 0]
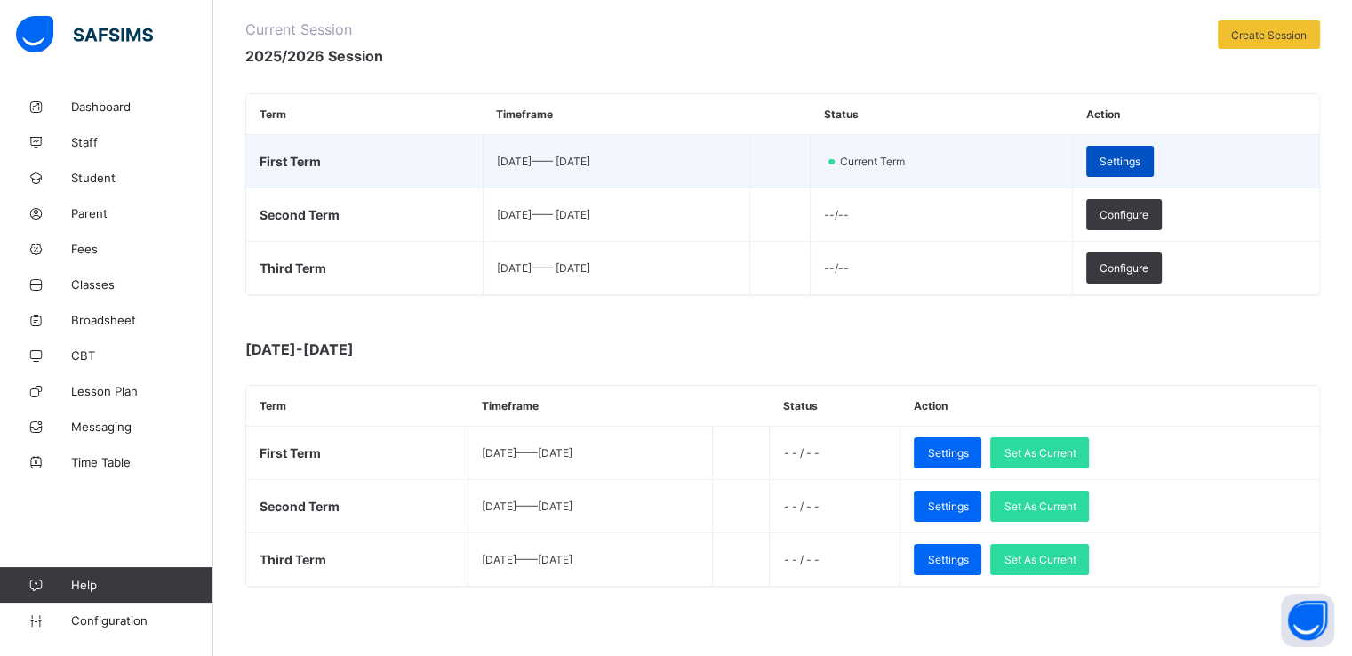
click at [1141, 156] on span "Settings" at bounding box center [1120, 161] width 41 height 13
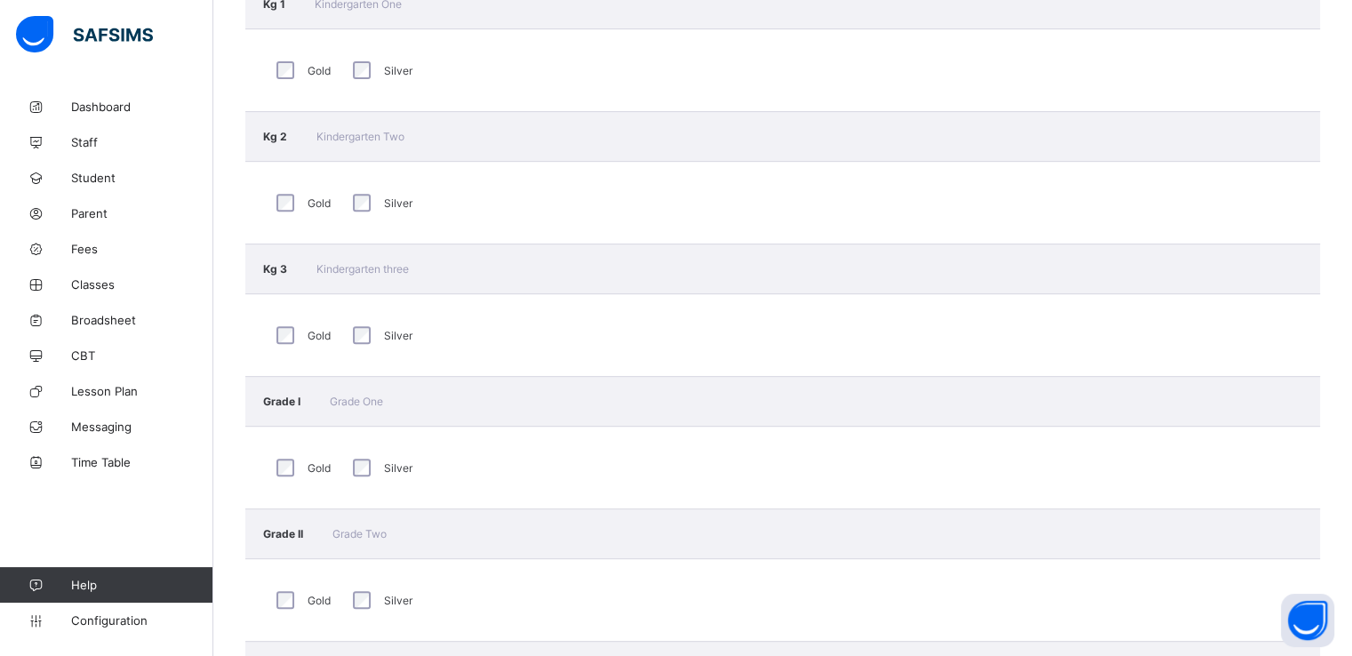
scroll to position [599, 0]
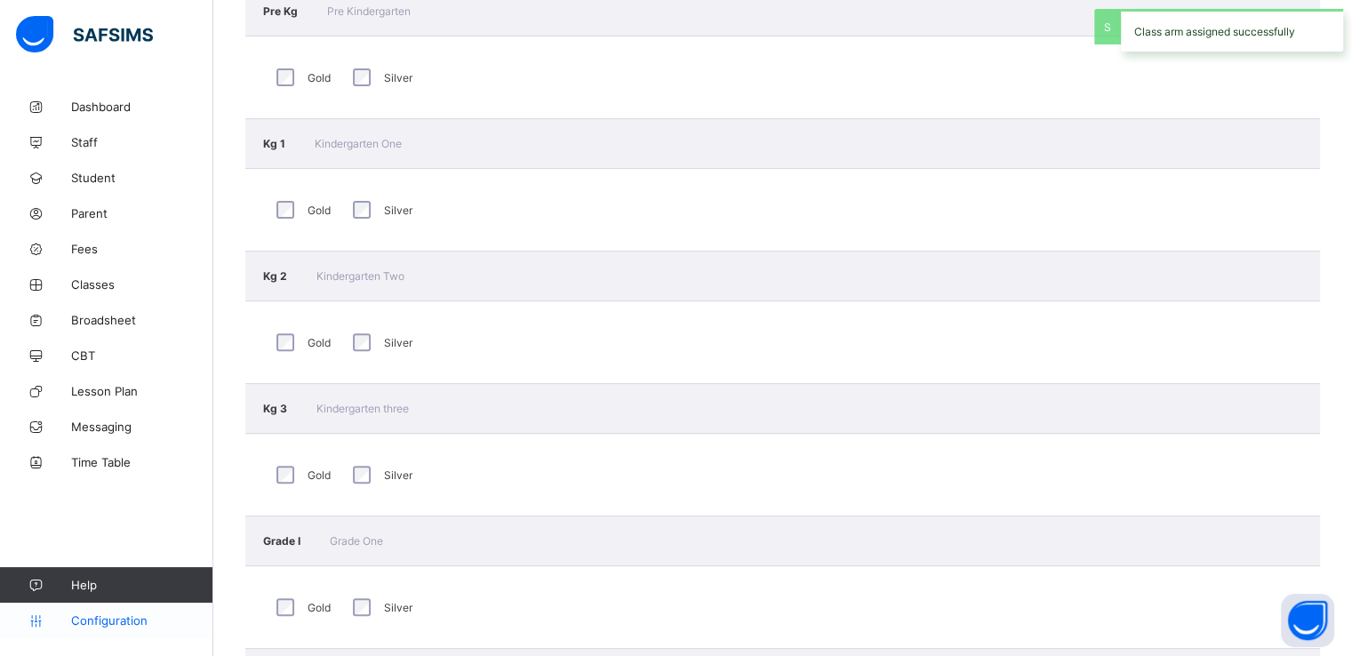
click at [95, 618] on span "Configuration" at bounding box center [141, 620] width 141 height 14
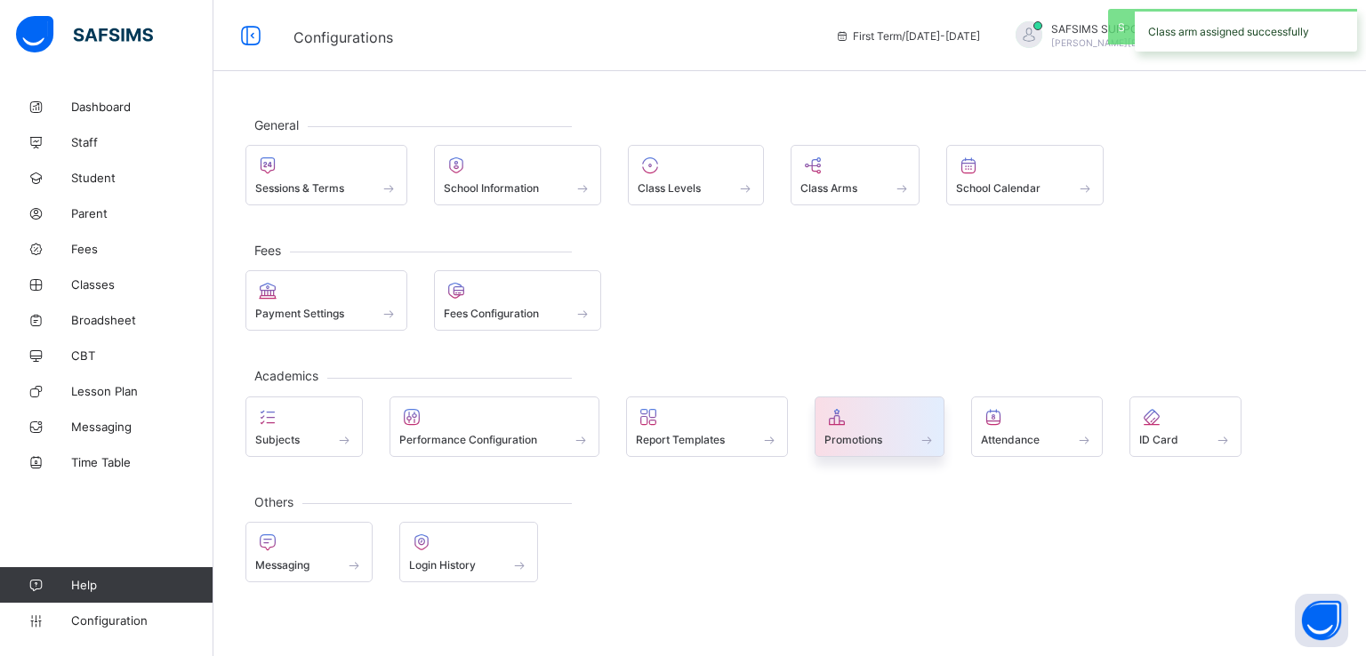
click at [847, 441] on span "Promotions" at bounding box center [853, 439] width 58 height 13
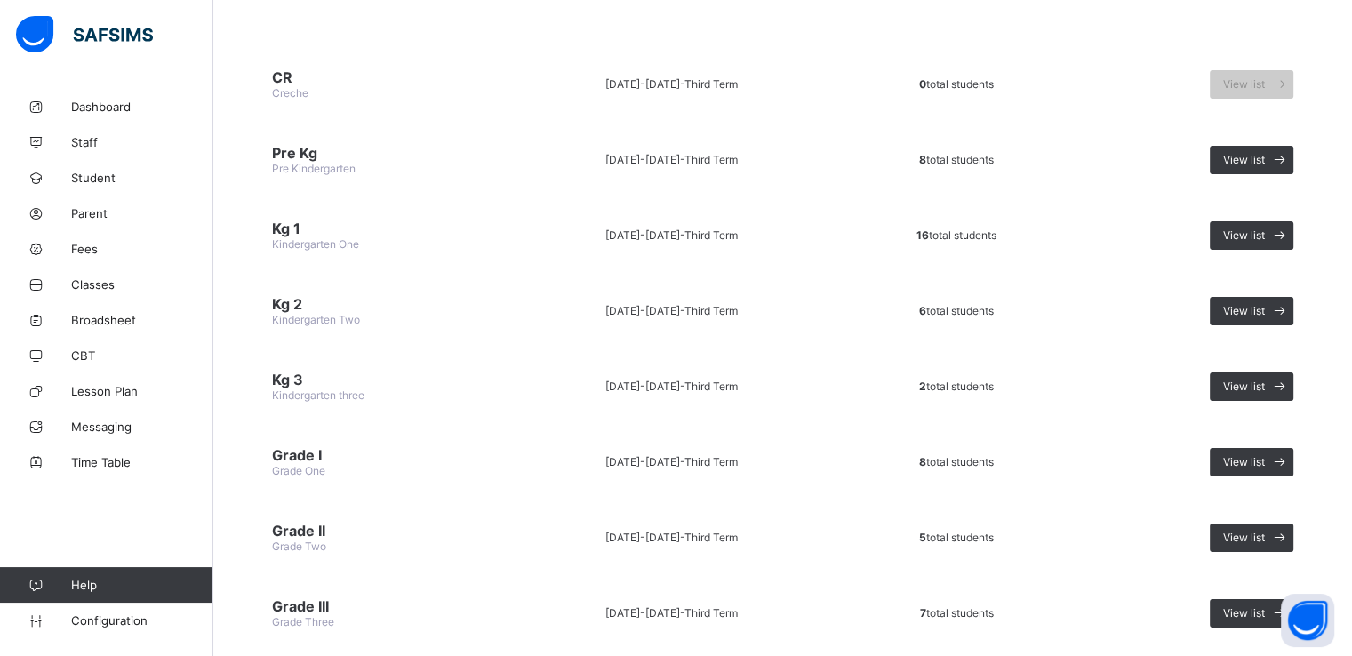
scroll to position [178, 0]
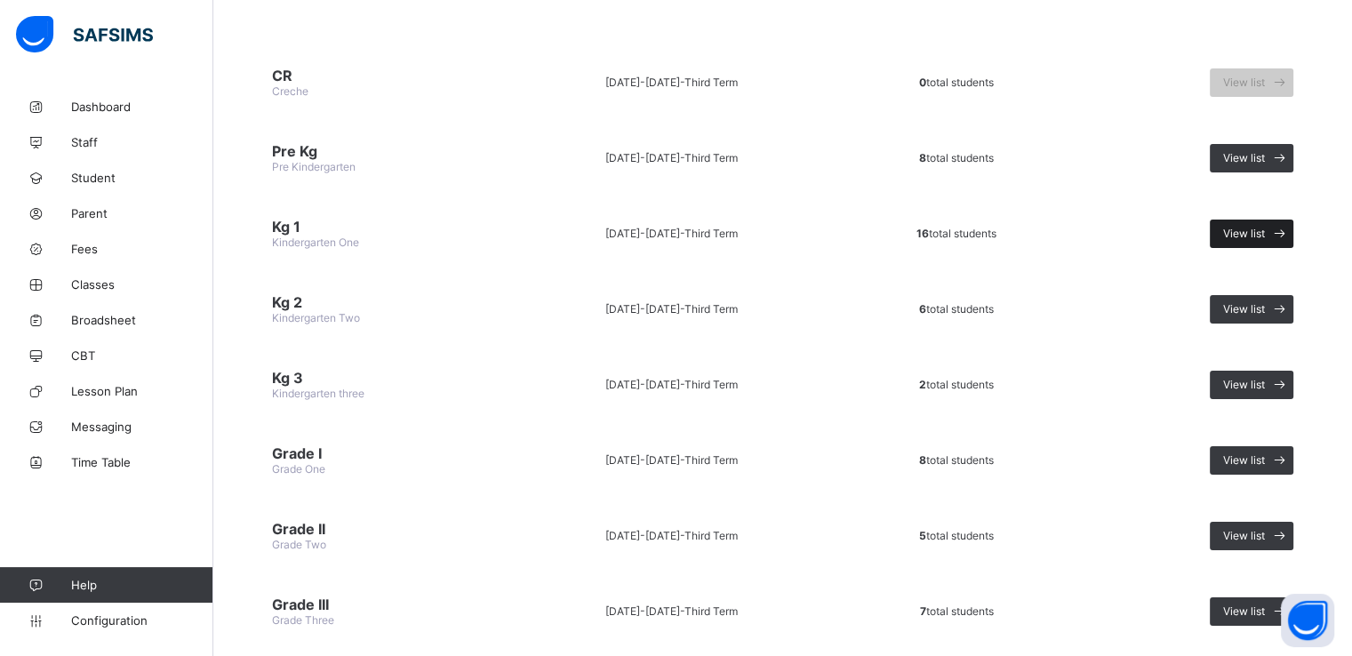
click at [1264, 230] on span "View list" at bounding box center [1244, 233] width 42 height 13
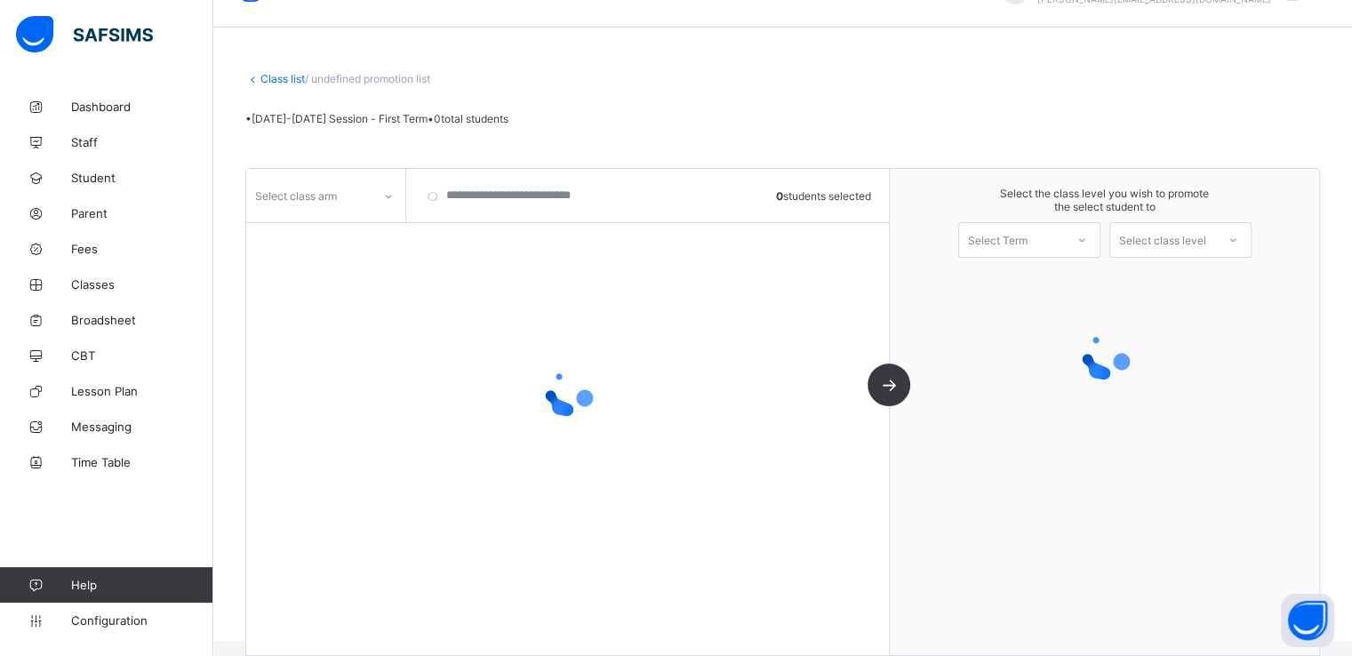
scroll to position [65, 0]
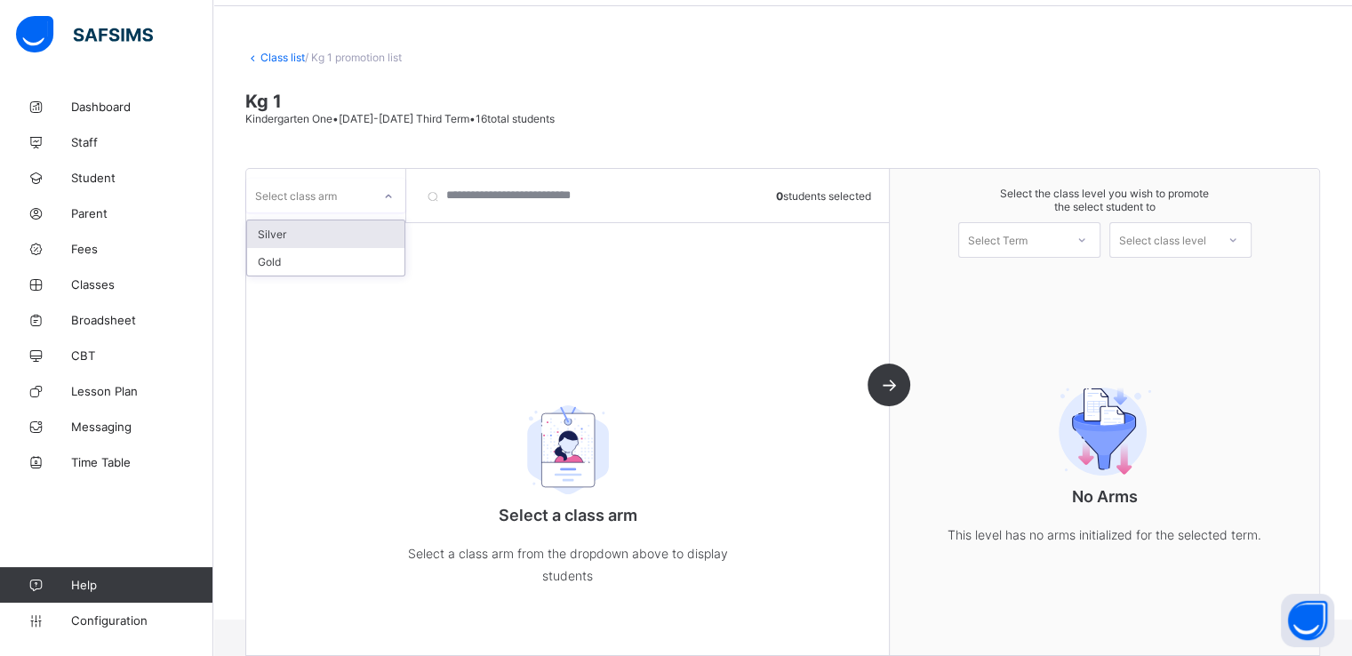
click at [372, 192] on div at bounding box center [389, 196] width 34 height 34
click at [285, 228] on div "Silver" at bounding box center [325, 234] width 157 height 28
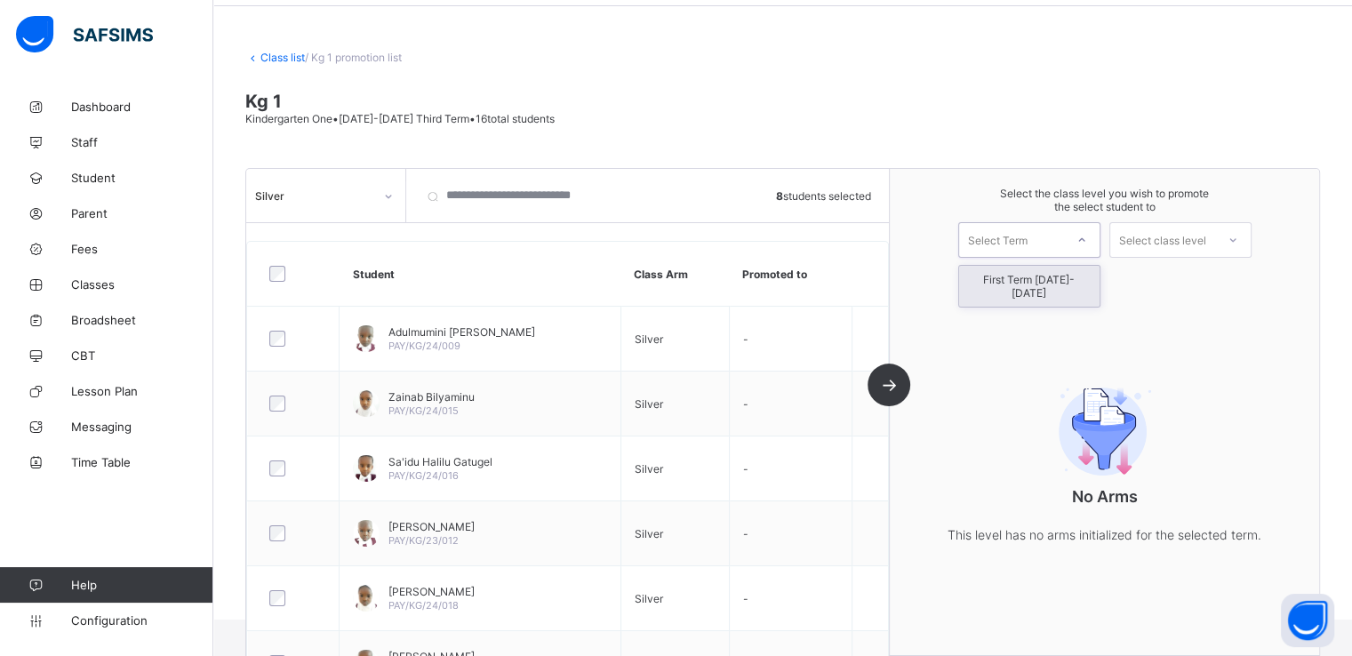
click at [1024, 244] on div "Select Term" at bounding box center [998, 240] width 60 height 36
click at [1012, 278] on div "First Term 2025-2026" at bounding box center [1029, 286] width 140 height 41
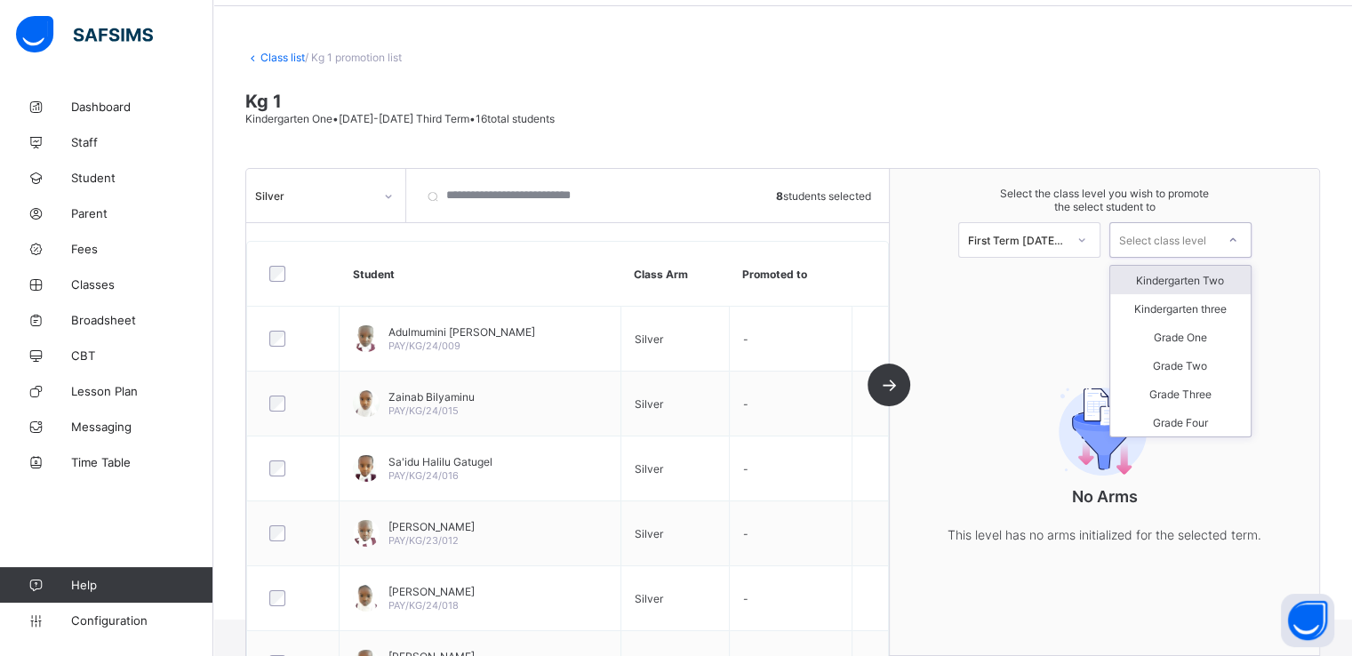
click at [1170, 239] on div "Select class level" at bounding box center [1162, 240] width 87 height 36
click at [1171, 278] on div "Kindergarten Two" at bounding box center [1180, 280] width 140 height 28
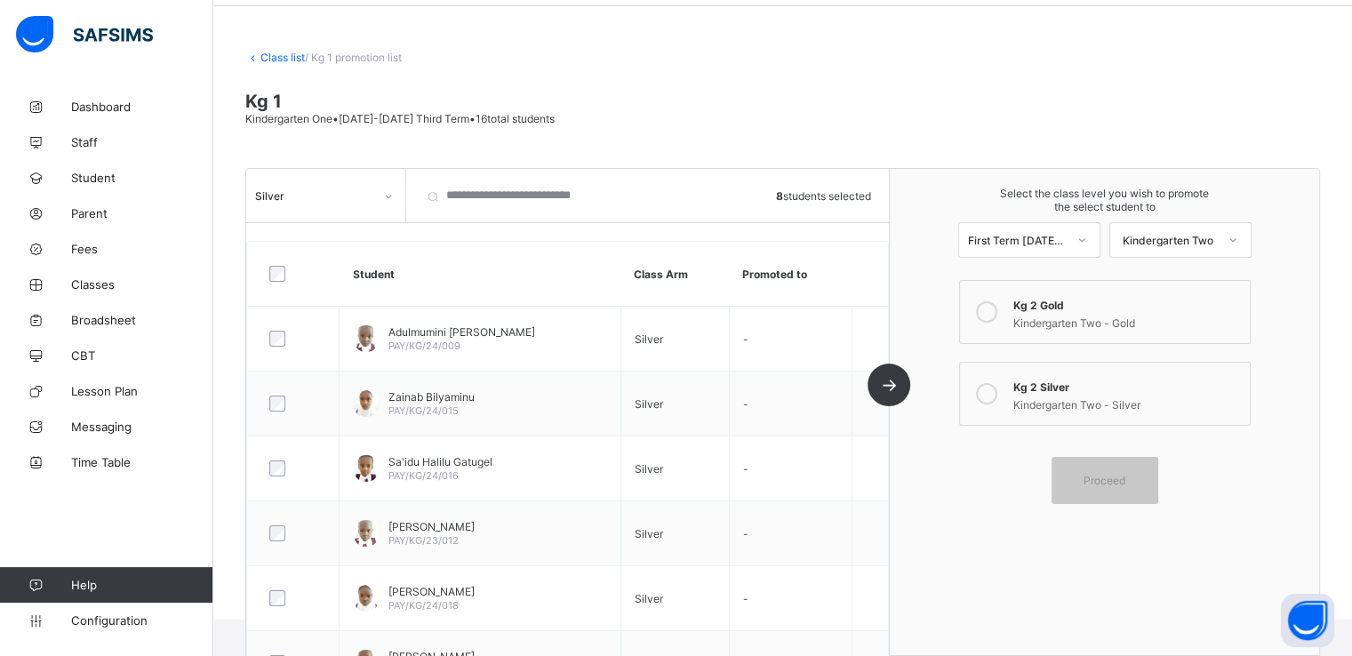
click at [997, 395] on icon at bounding box center [986, 393] width 21 height 21
click at [1097, 485] on span "Proceed" at bounding box center [1105, 480] width 42 height 13
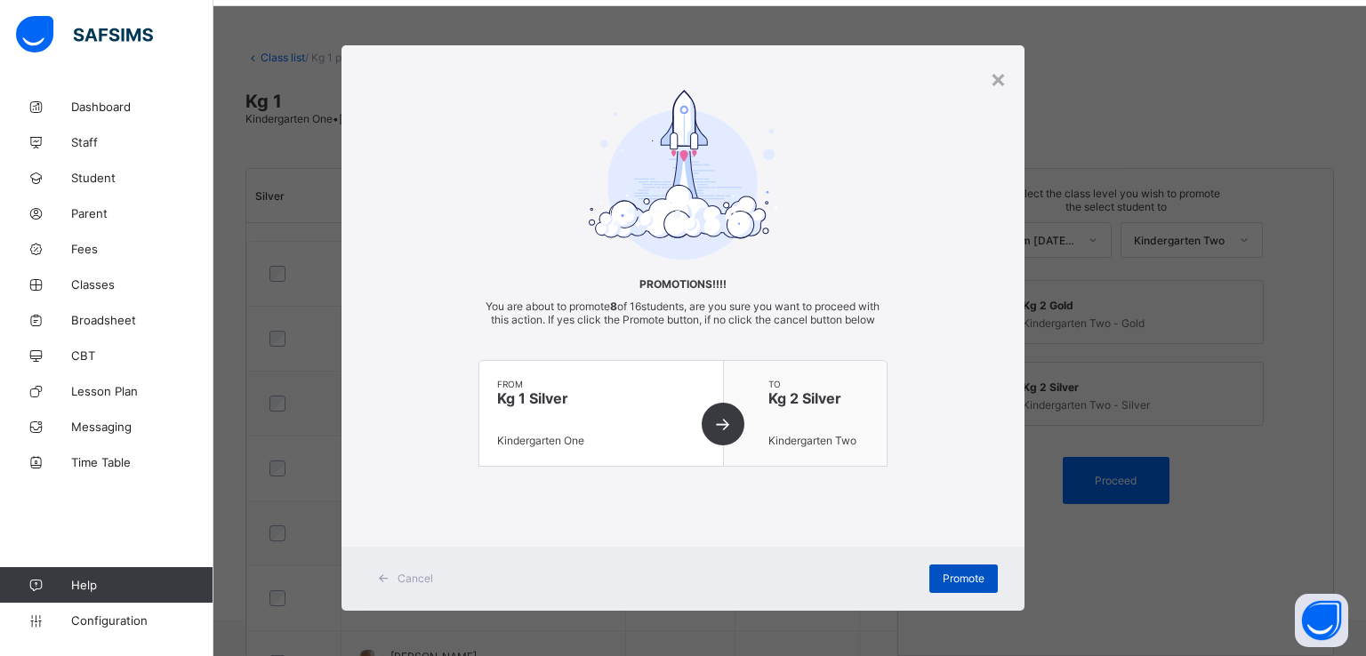
click at [955, 585] on span "Promote" at bounding box center [963, 578] width 42 height 13
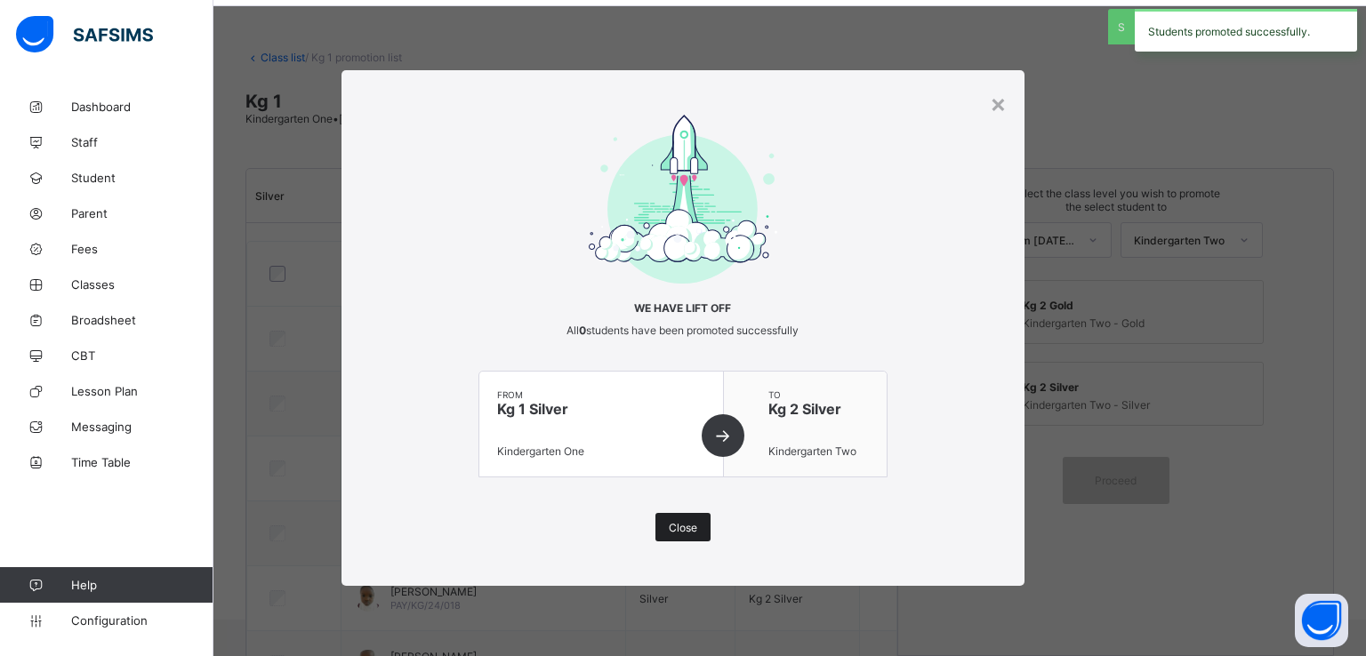
click at [675, 528] on span "Close" at bounding box center [683, 527] width 28 height 13
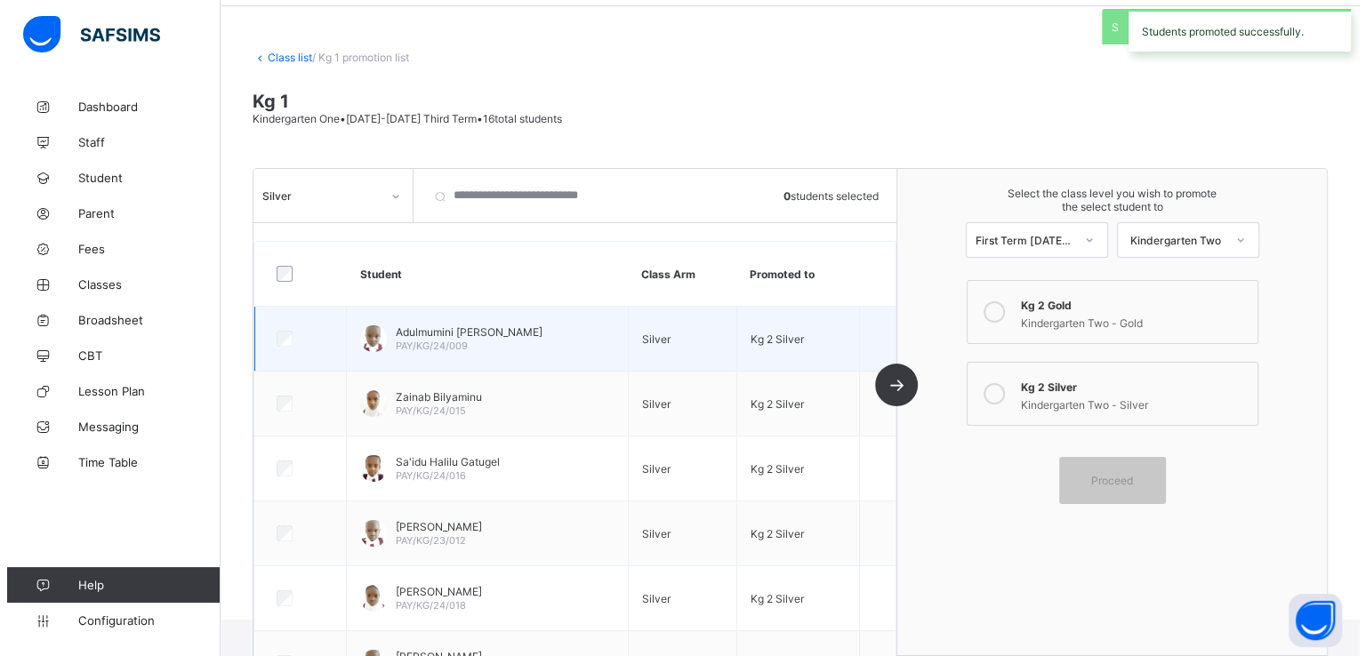
scroll to position [0, 0]
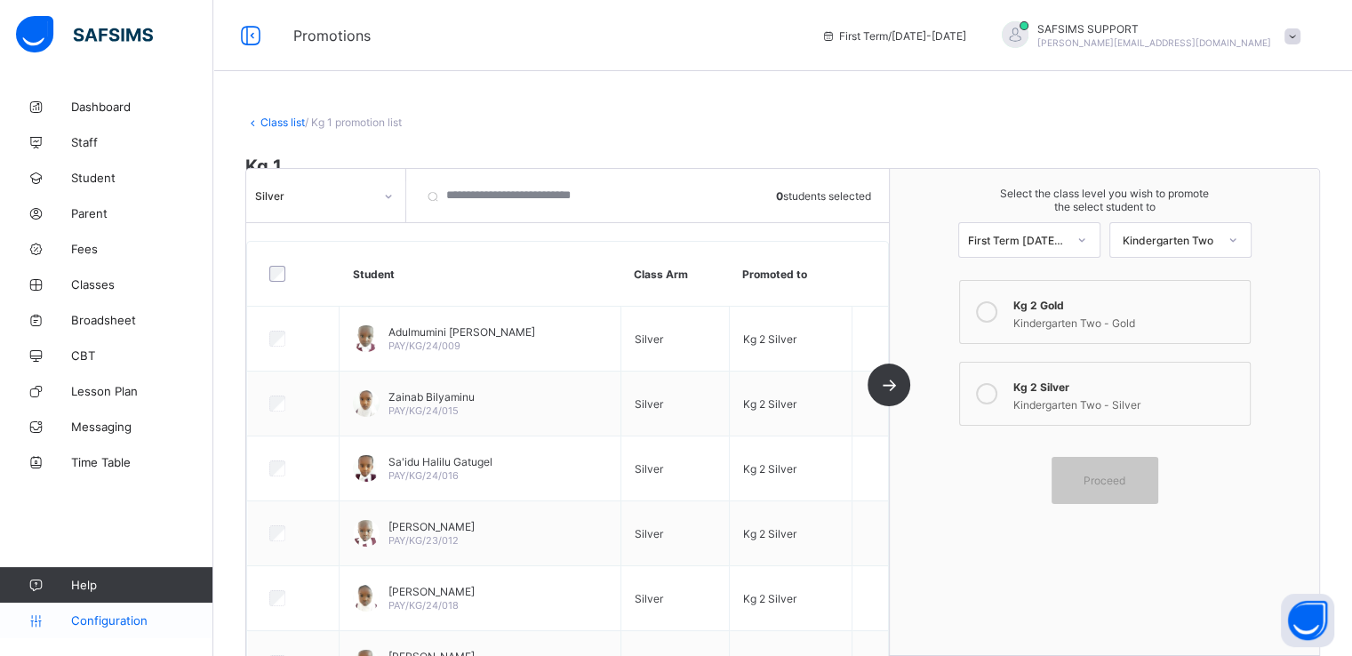
click at [100, 624] on span "Configuration" at bounding box center [141, 620] width 141 height 14
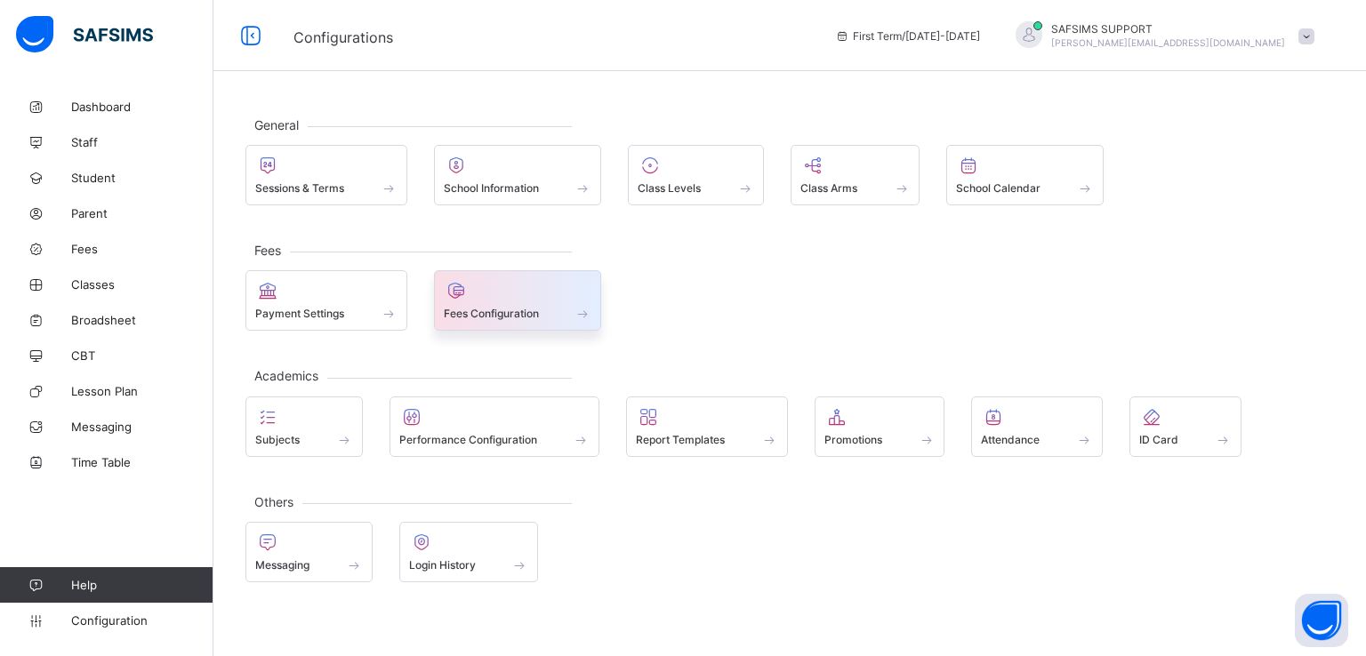
click at [474, 314] on span "Fees Configuration" at bounding box center [491, 313] width 95 height 13
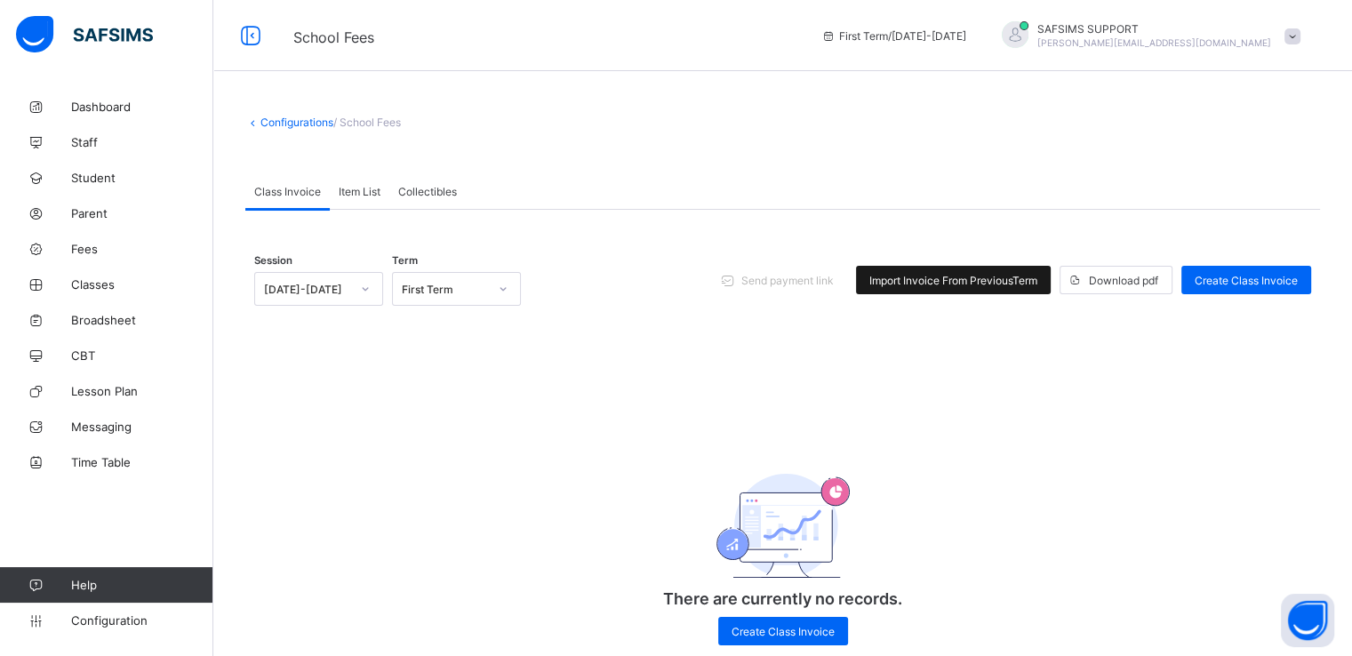
click at [949, 292] on div "Import Invoice From Previous Term" at bounding box center [953, 280] width 195 height 28
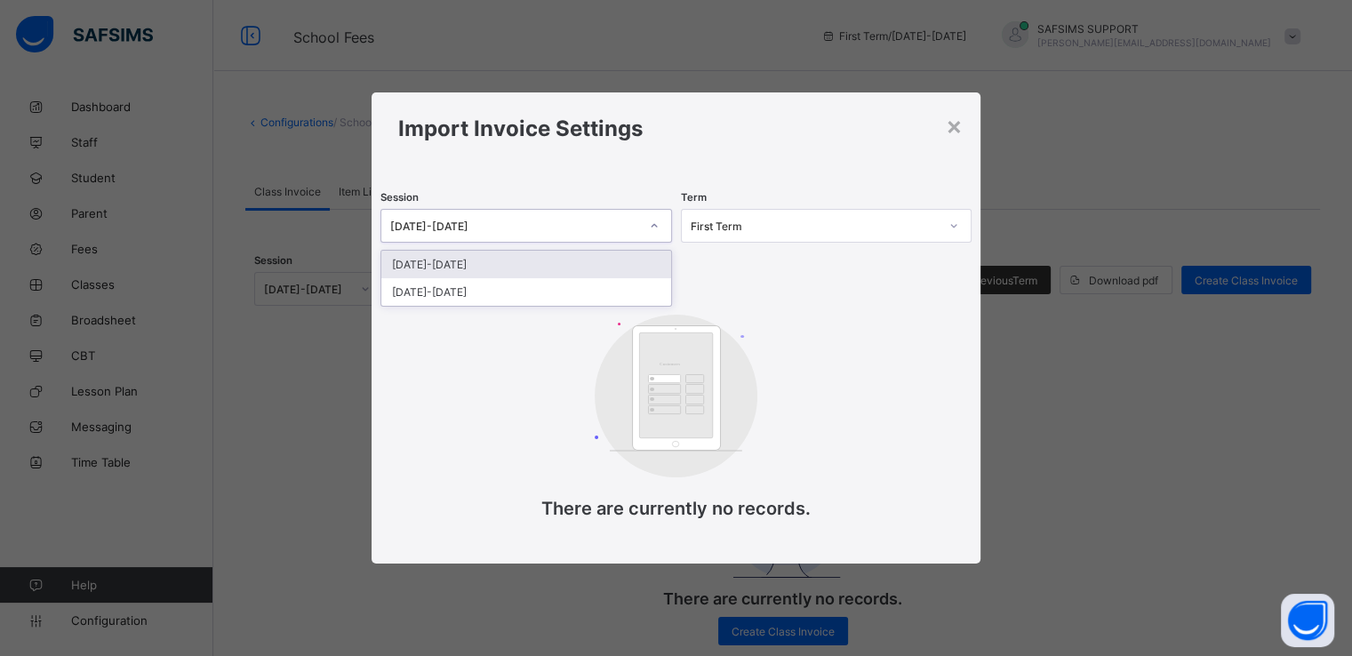
click at [611, 219] on div "2025-2026" at bounding box center [514, 225] width 248 height 13
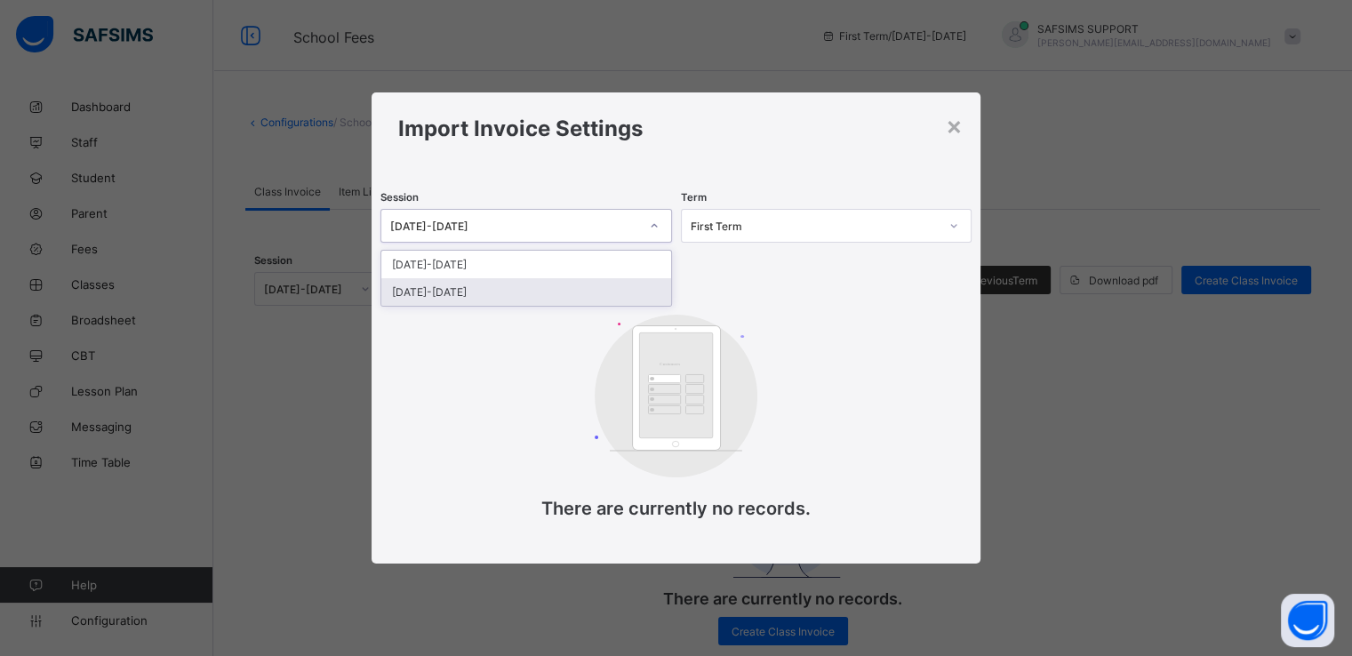
click at [445, 291] on div "2024-2025" at bounding box center [525, 292] width 289 height 28
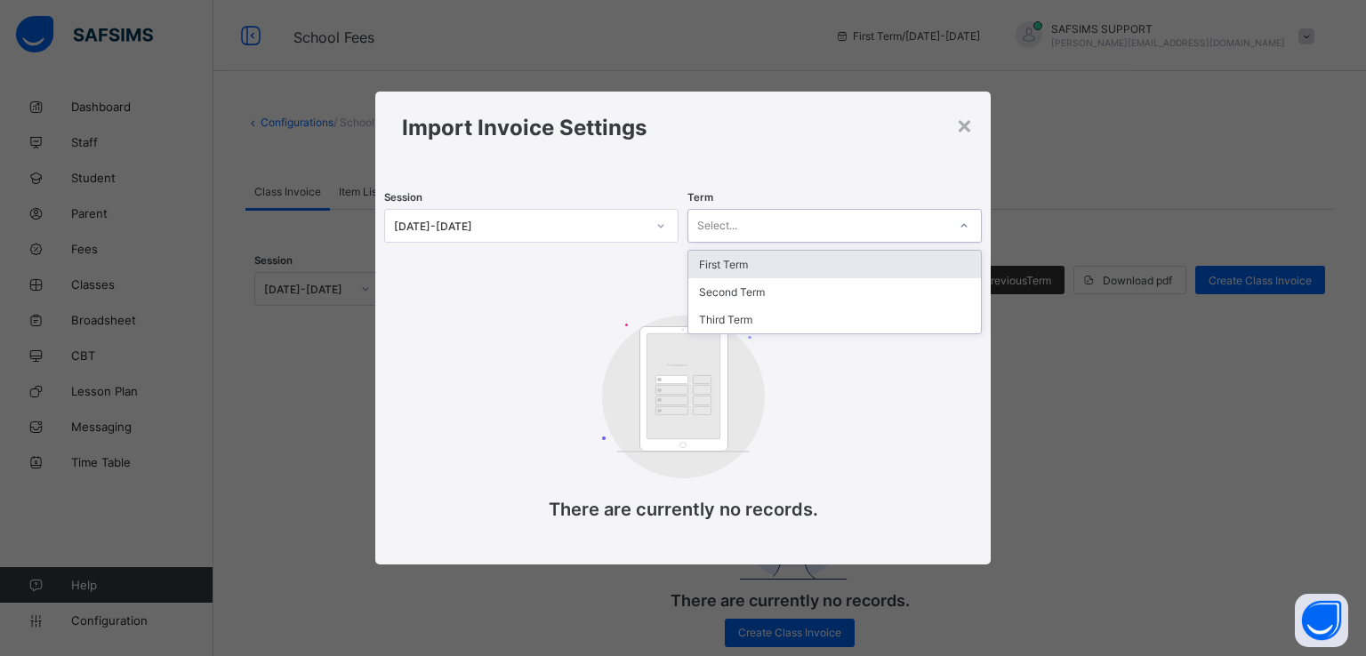
click at [765, 225] on div "Select..." at bounding box center [817, 225] width 259 height 25
click at [733, 264] on div "First Term" at bounding box center [834, 265] width 292 height 28
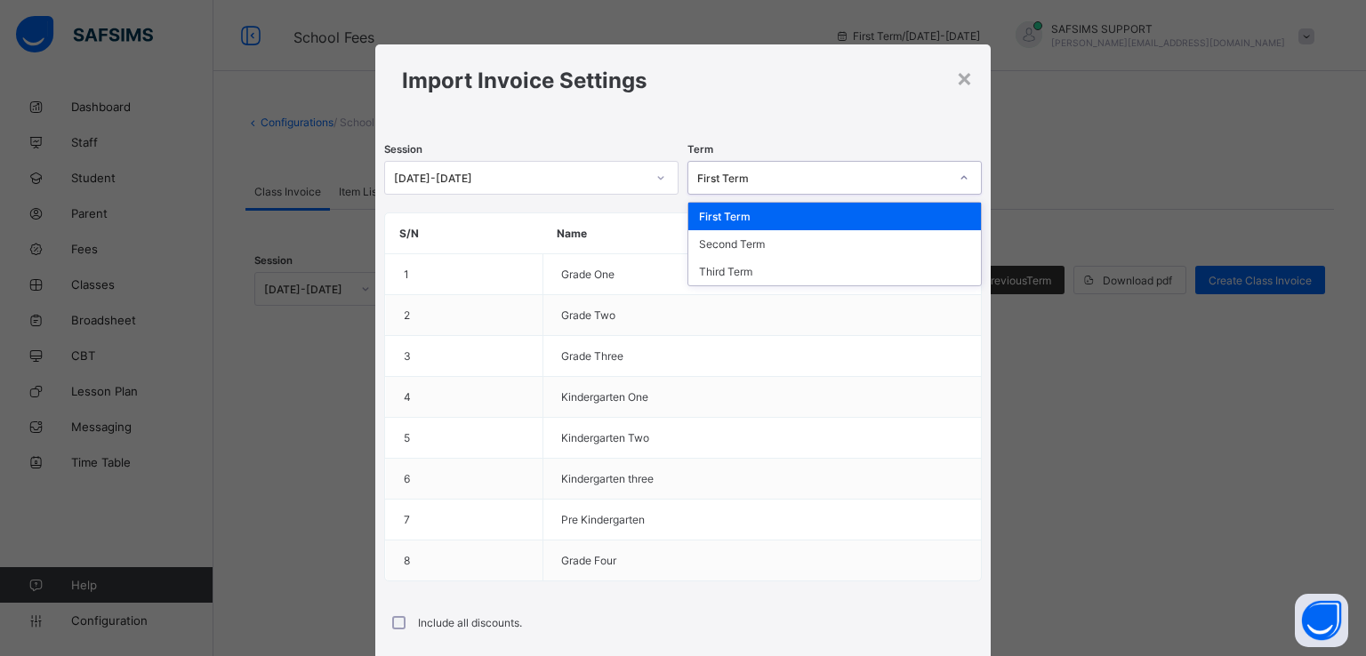
click at [759, 187] on div "First Term" at bounding box center [817, 177] width 259 height 25
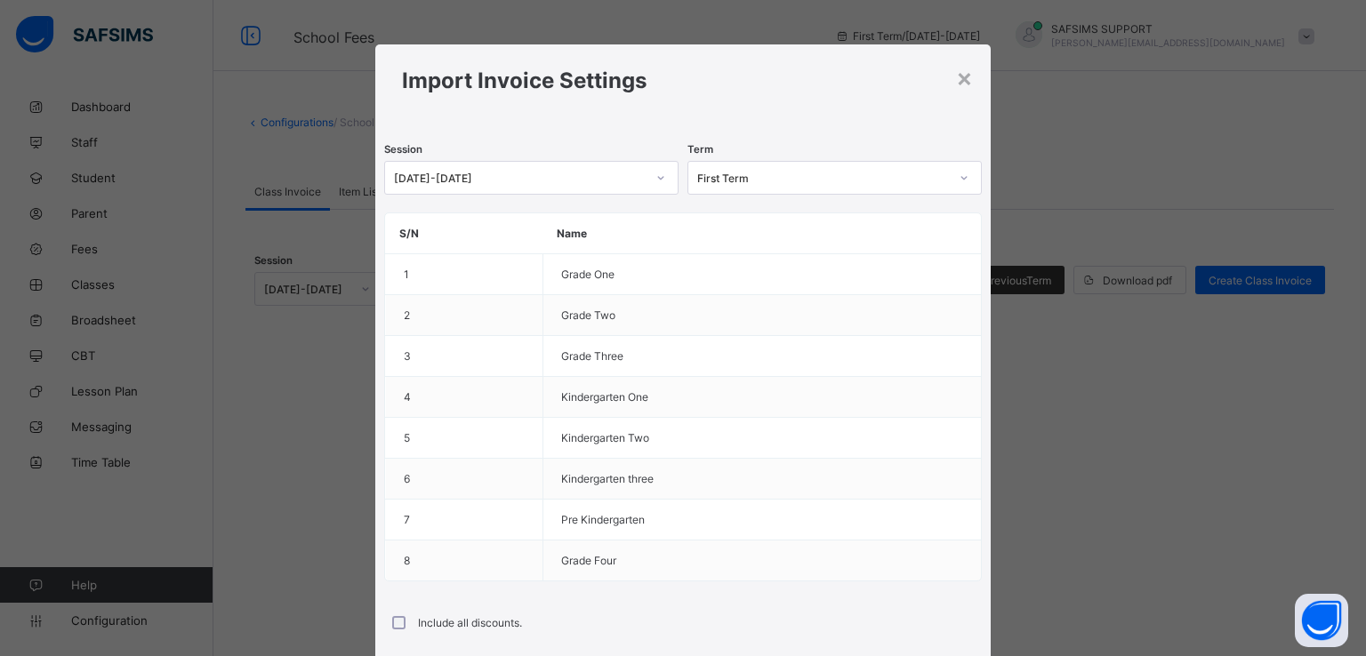
click at [765, 102] on div "Import Invoice Settings" at bounding box center [682, 80] width 614 height 72
click at [750, 179] on div "First Term" at bounding box center [823, 178] width 252 height 13
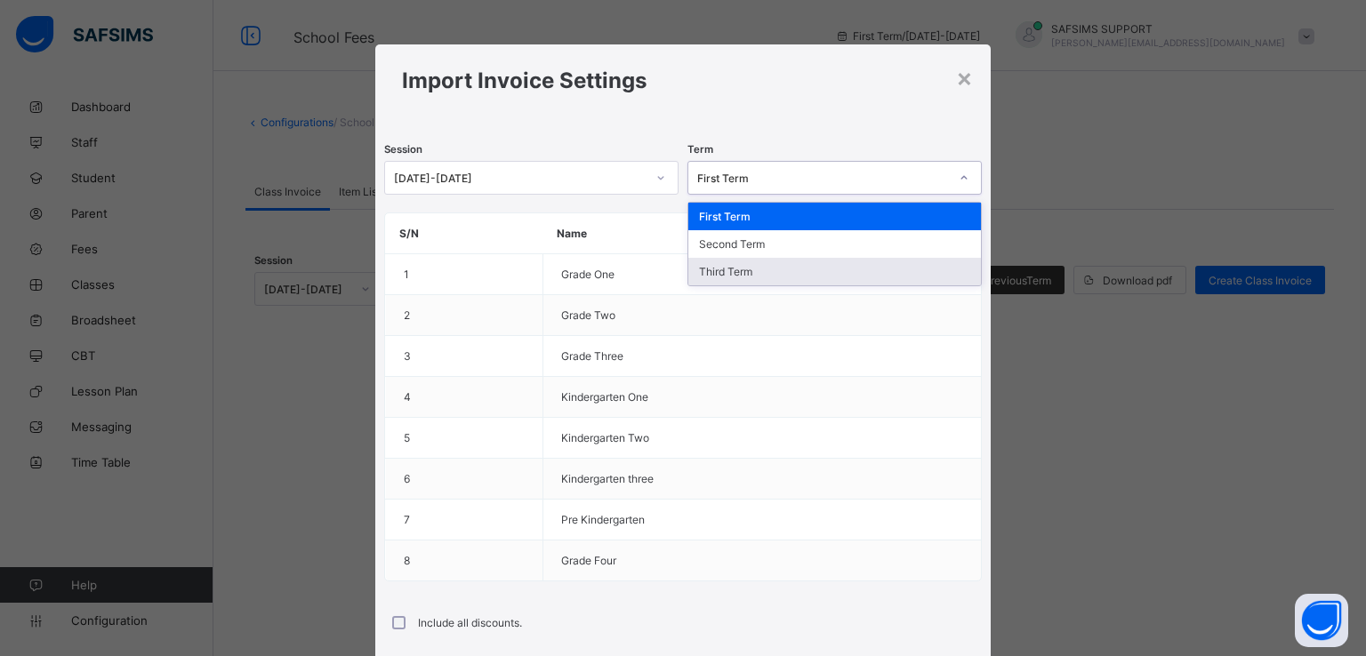
click at [716, 274] on div "Third Term" at bounding box center [834, 272] width 292 height 28
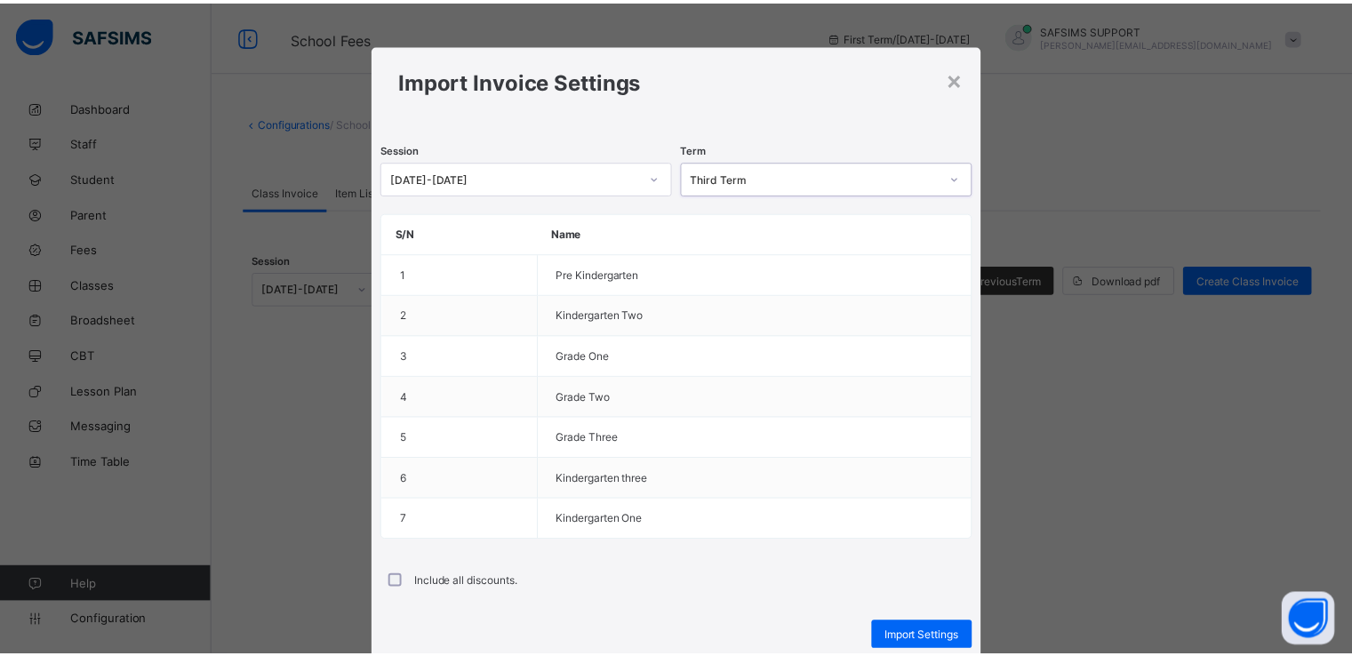
scroll to position [66, 0]
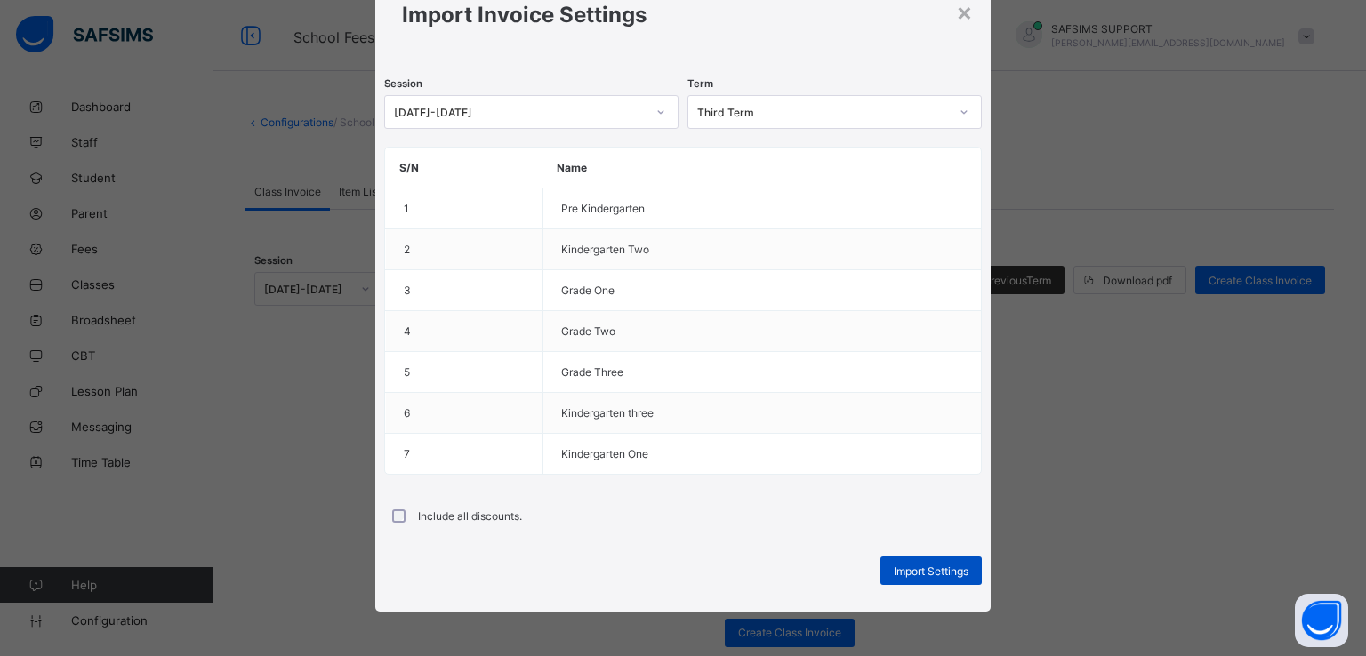
click at [903, 566] on span "Import Settings" at bounding box center [930, 571] width 75 height 13
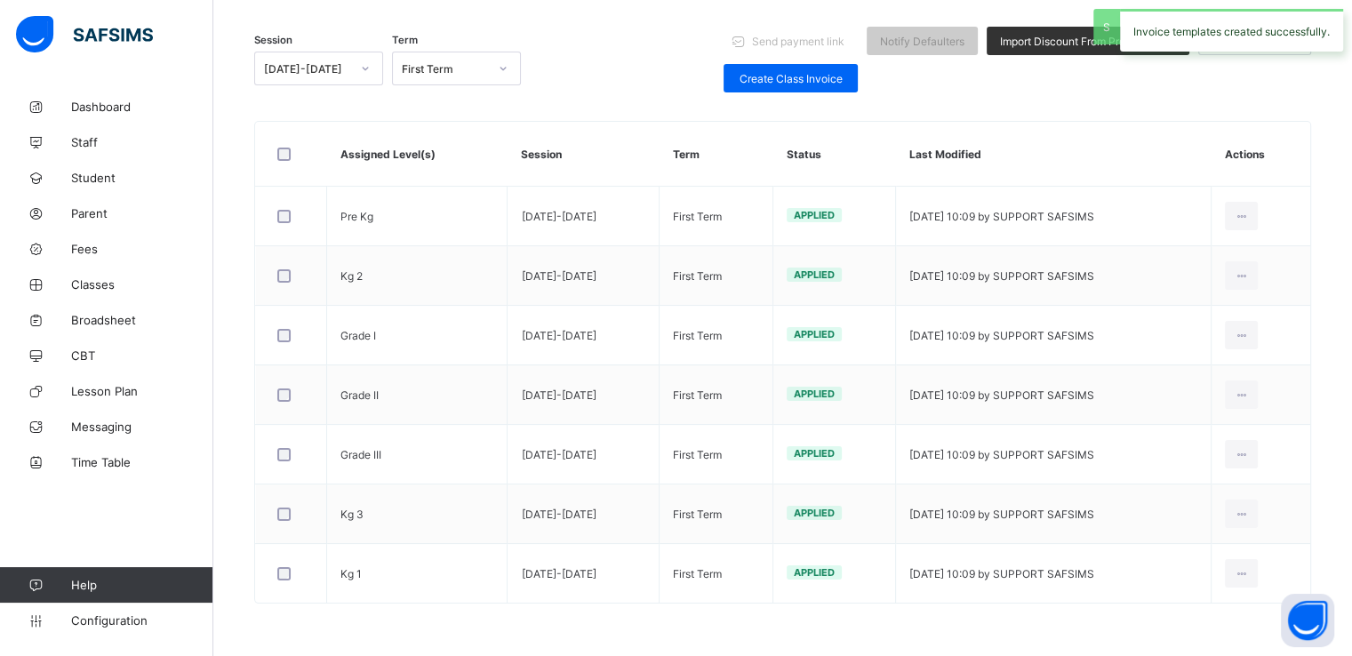
scroll to position [0, 0]
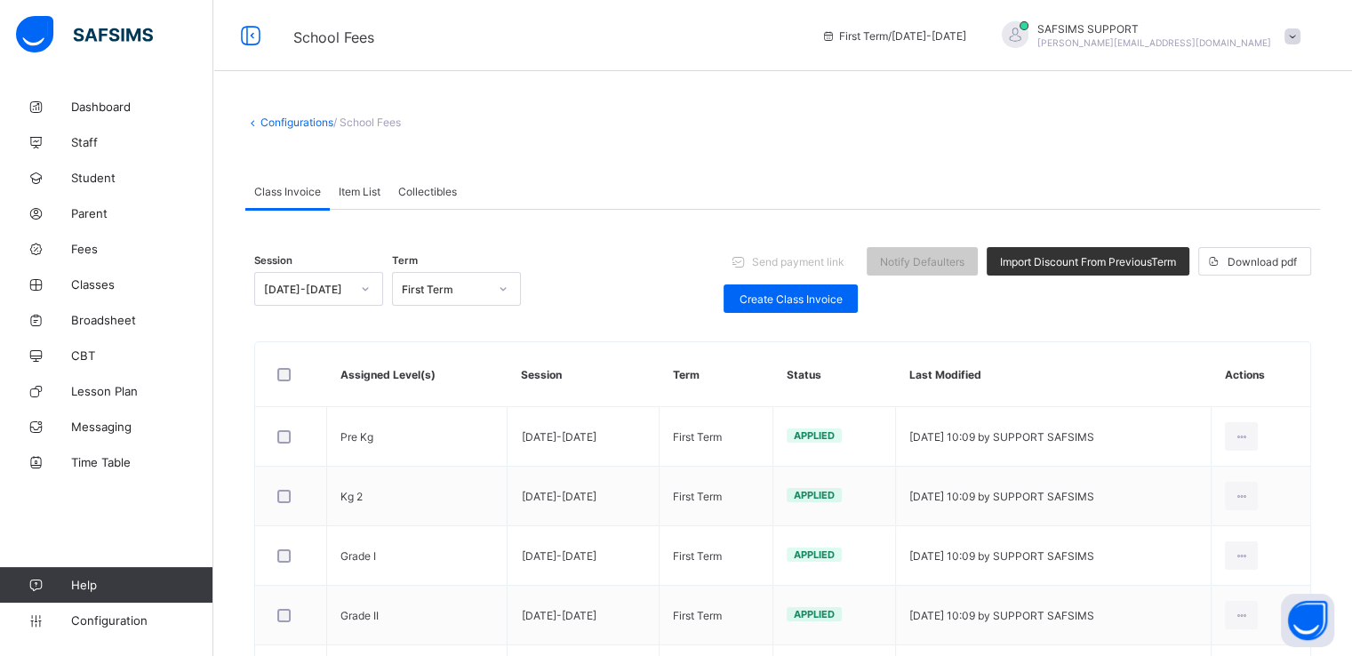
click at [361, 189] on span "Item List" at bounding box center [360, 191] width 42 height 13
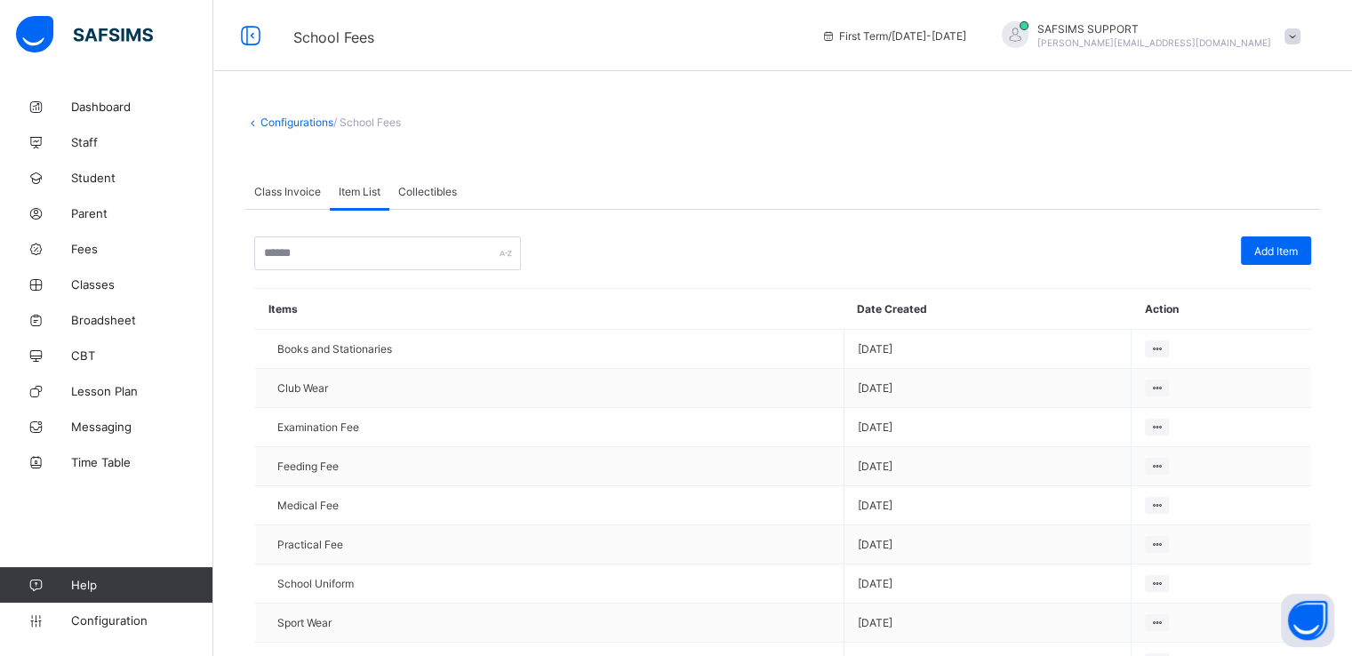
click at [268, 189] on span "Class Invoice" at bounding box center [287, 191] width 67 height 13
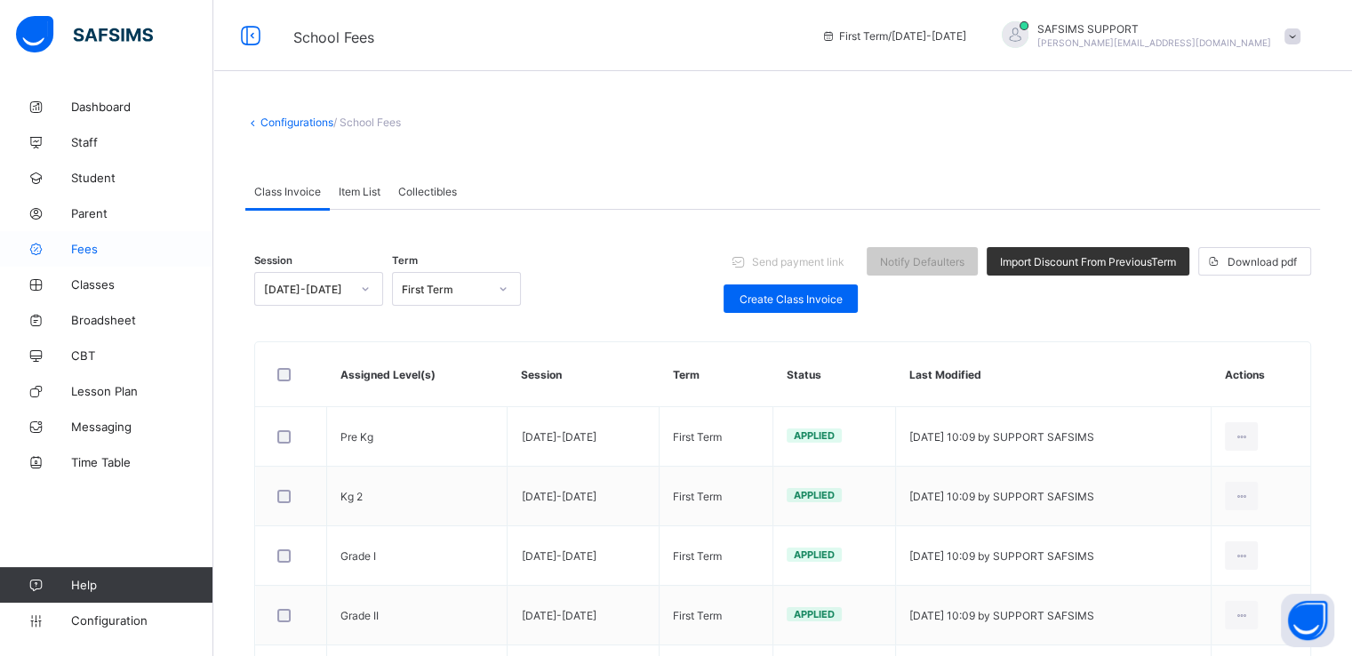
click at [71, 245] on span "Fees" at bounding box center [142, 249] width 142 height 14
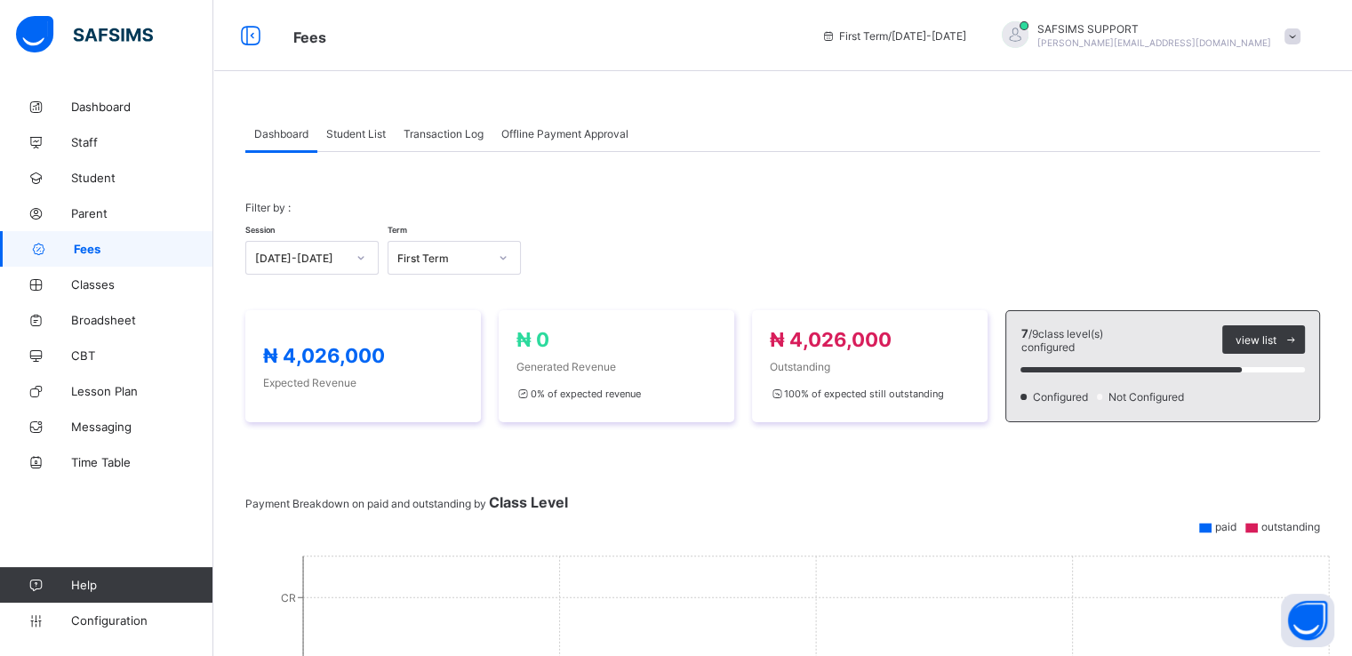
click at [360, 139] on span "Student List" at bounding box center [356, 133] width 60 height 13
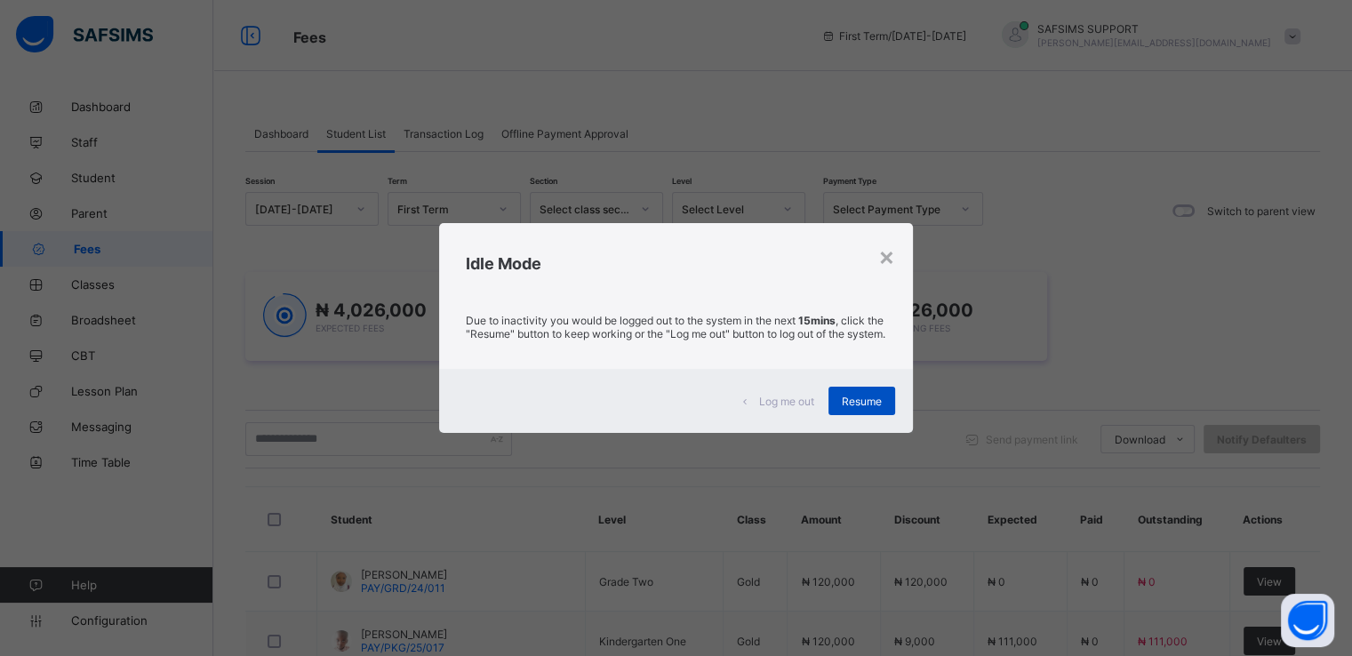
click at [851, 408] on span "Resume" at bounding box center [862, 401] width 40 height 13
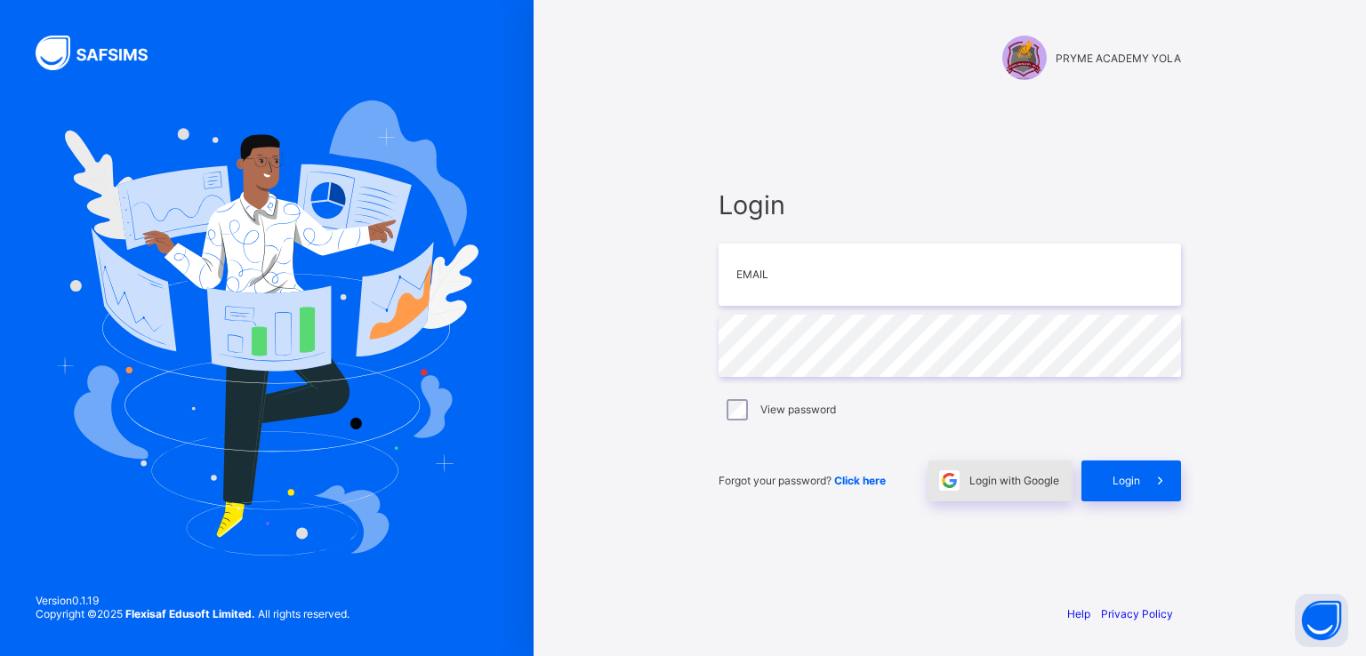
click at [994, 482] on span "Login with Google" at bounding box center [1014, 480] width 90 height 13
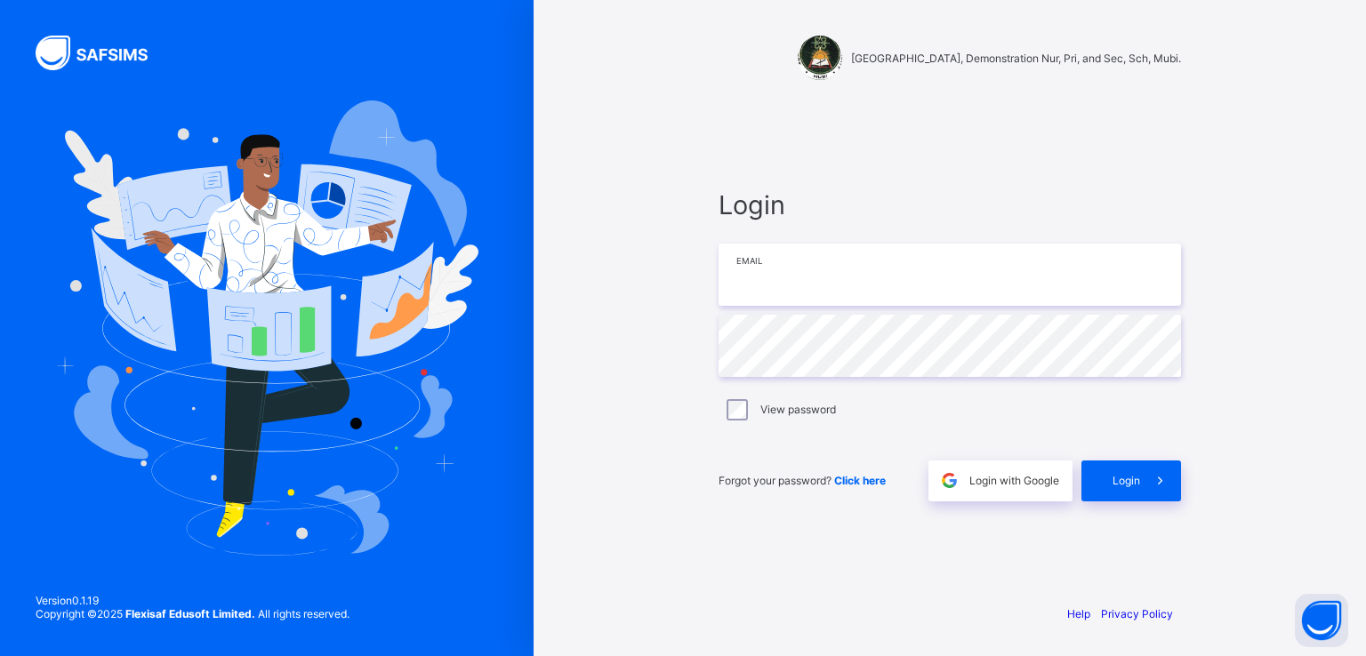
type input "**********"
click at [989, 487] on div "Login with Google" at bounding box center [1000, 481] width 144 height 41
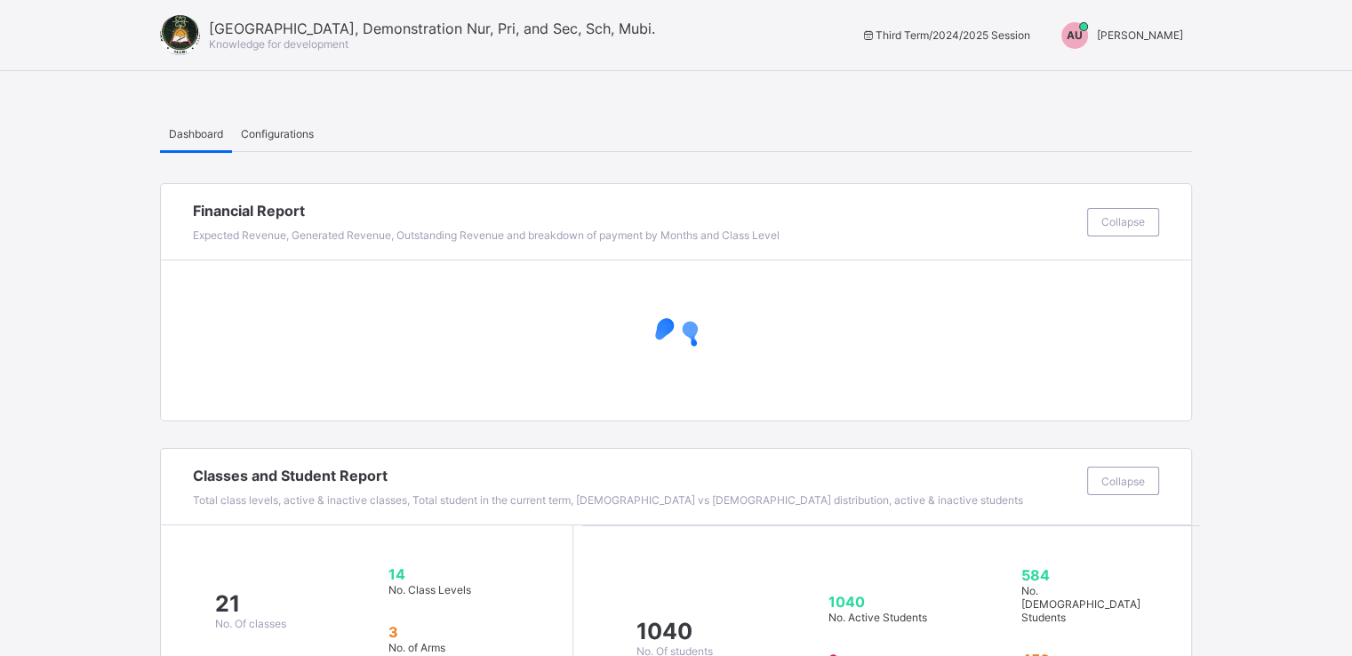
click at [1164, 45] on div "AU Aliyu Umar" at bounding box center [1118, 35] width 148 height 27
click at [1124, 76] on span "Switch to Admin View" at bounding box center [1116, 76] width 135 height 20
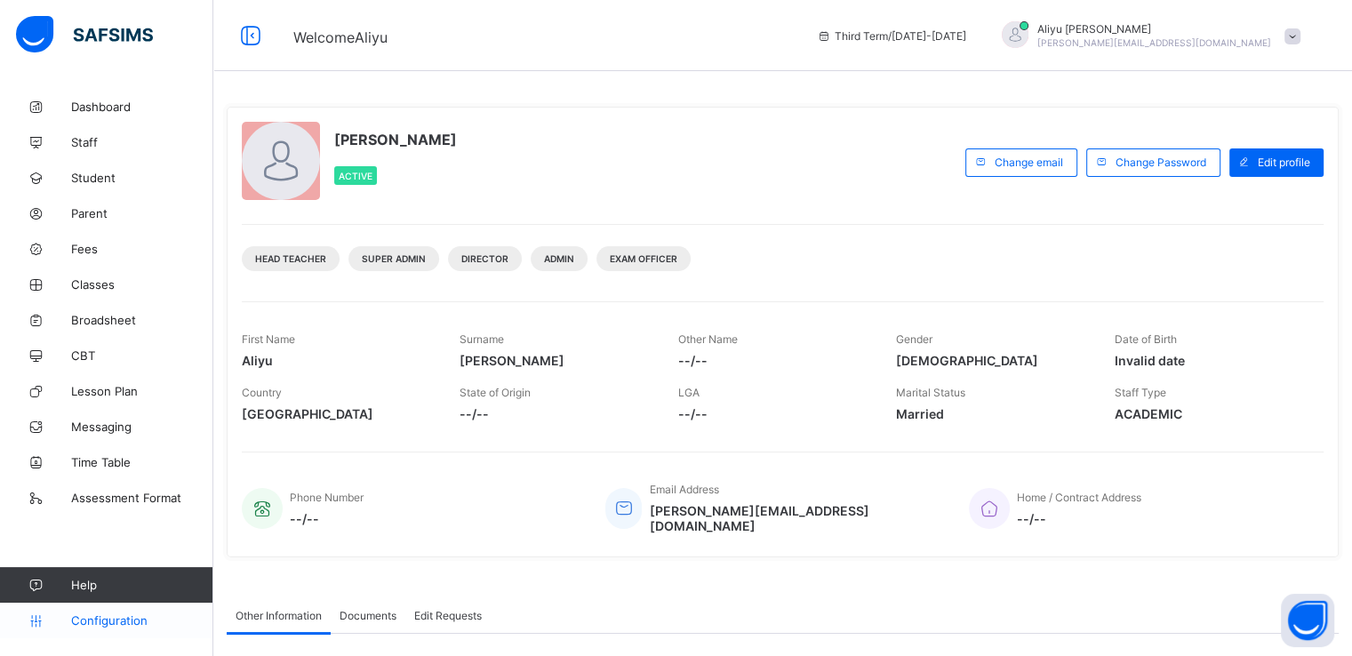
click at [109, 620] on span "Configuration" at bounding box center [141, 620] width 141 height 14
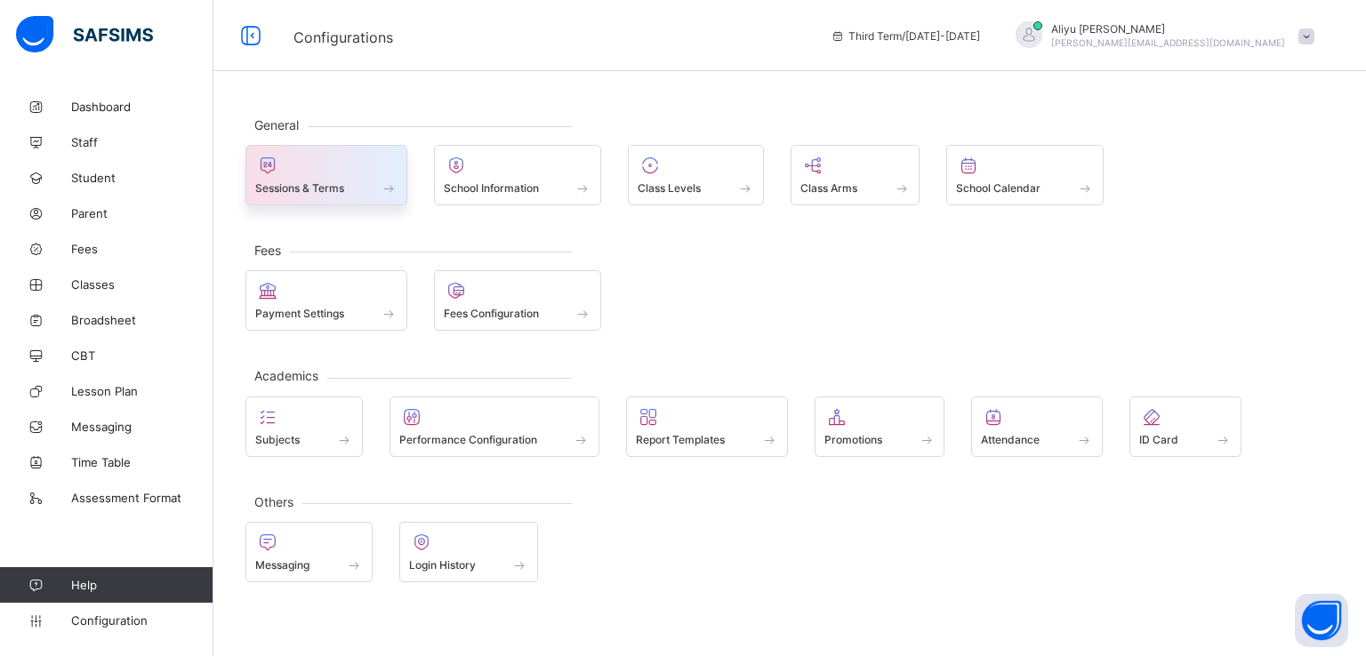
click at [333, 176] on span at bounding box center [326, 178] width 142 height 4
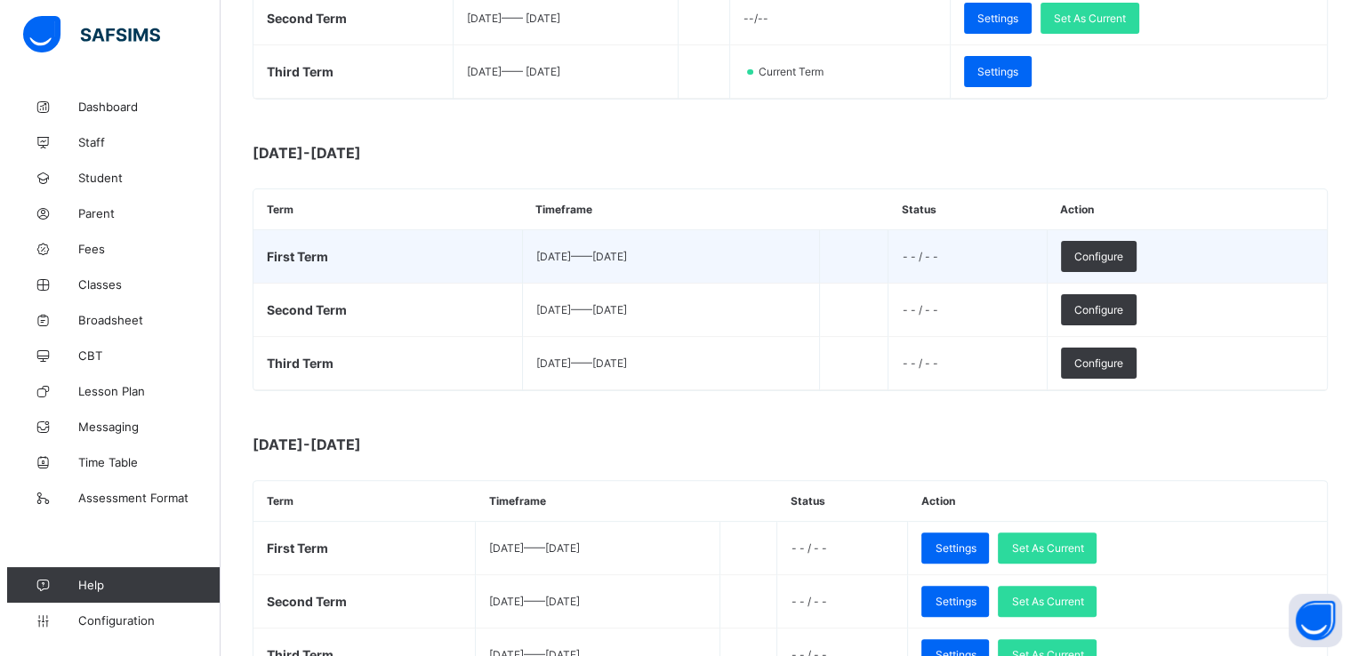
scroll to position [423, 0]
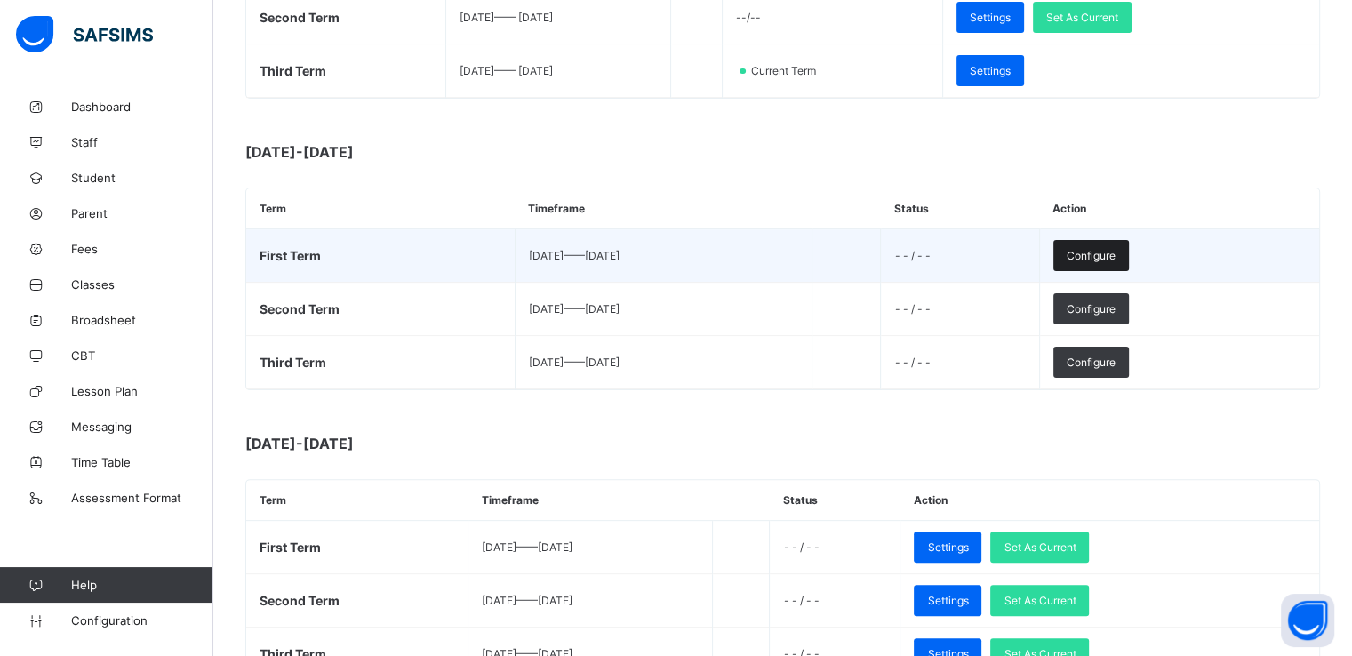
click at [1116, 253] on span "Configure" at bounding box center [1091, 255] width 49 height 13
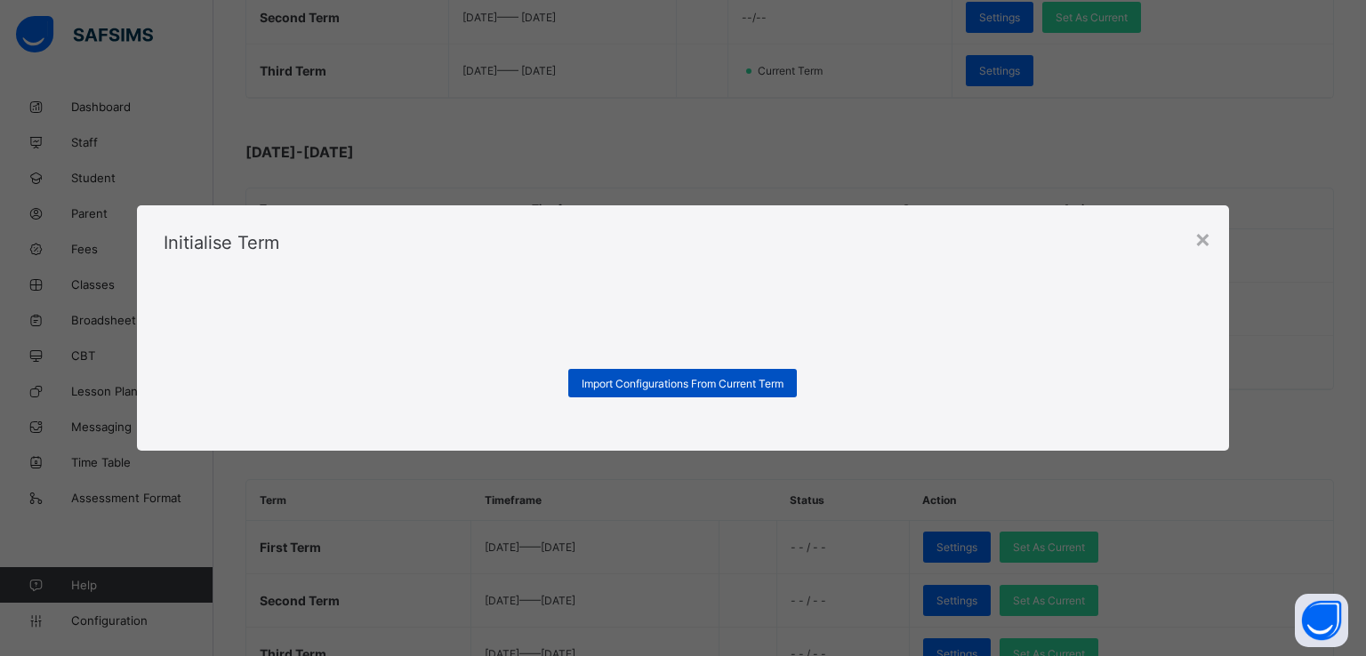
click at [653, 377] on span "Import Configurations From Current Term" at bounding box center [682, 383] width 202 height 13
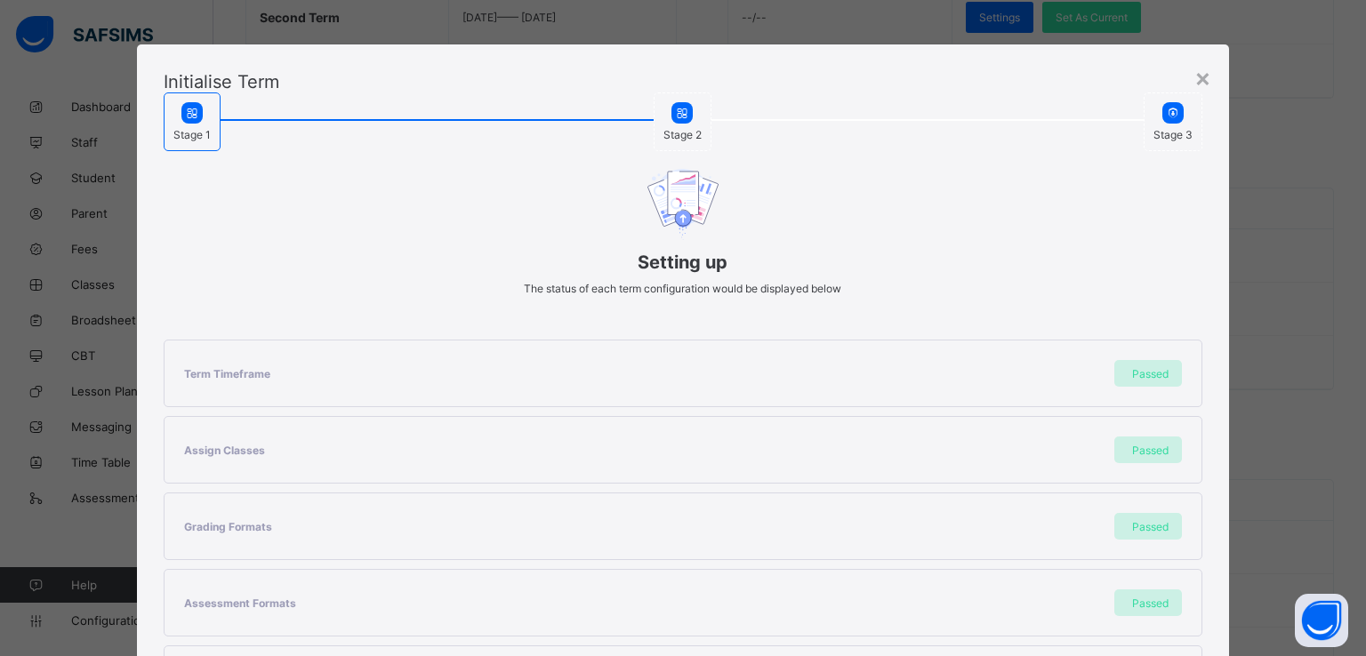
scroll to position [378, 0]
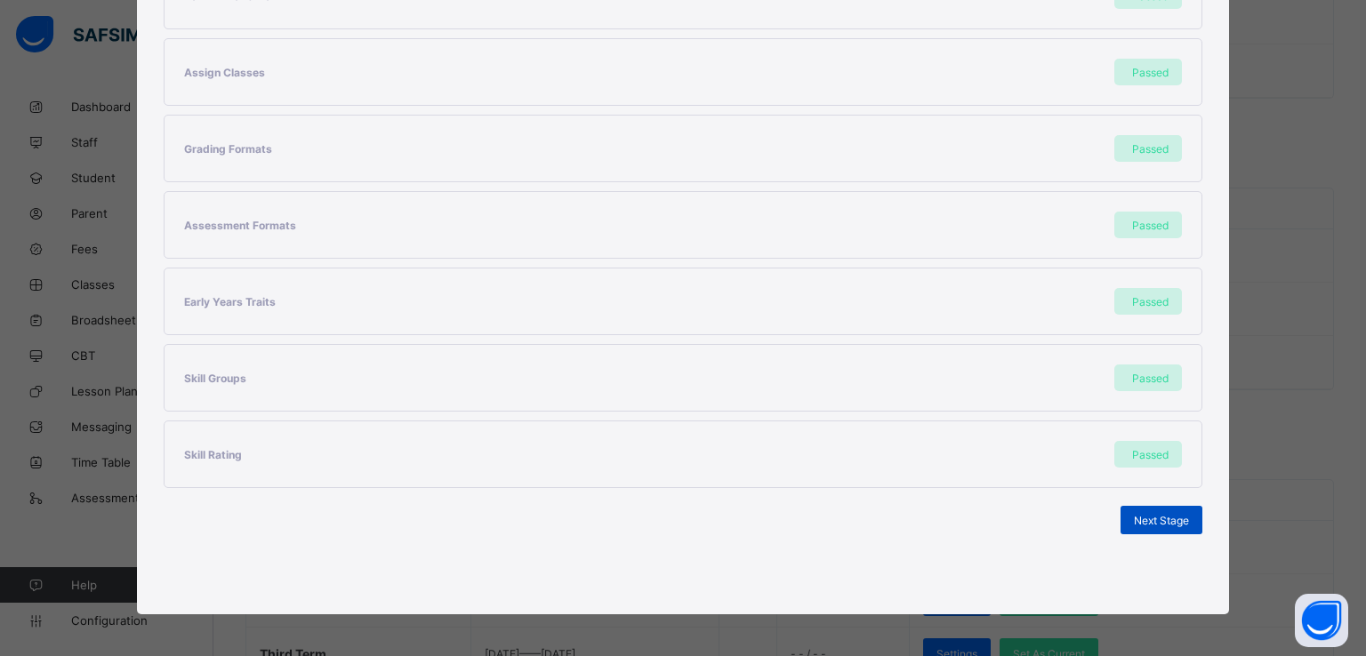
click at [1145, 514] on span "Next Stage" at bounding box center [1161, 520] width 55 height 13
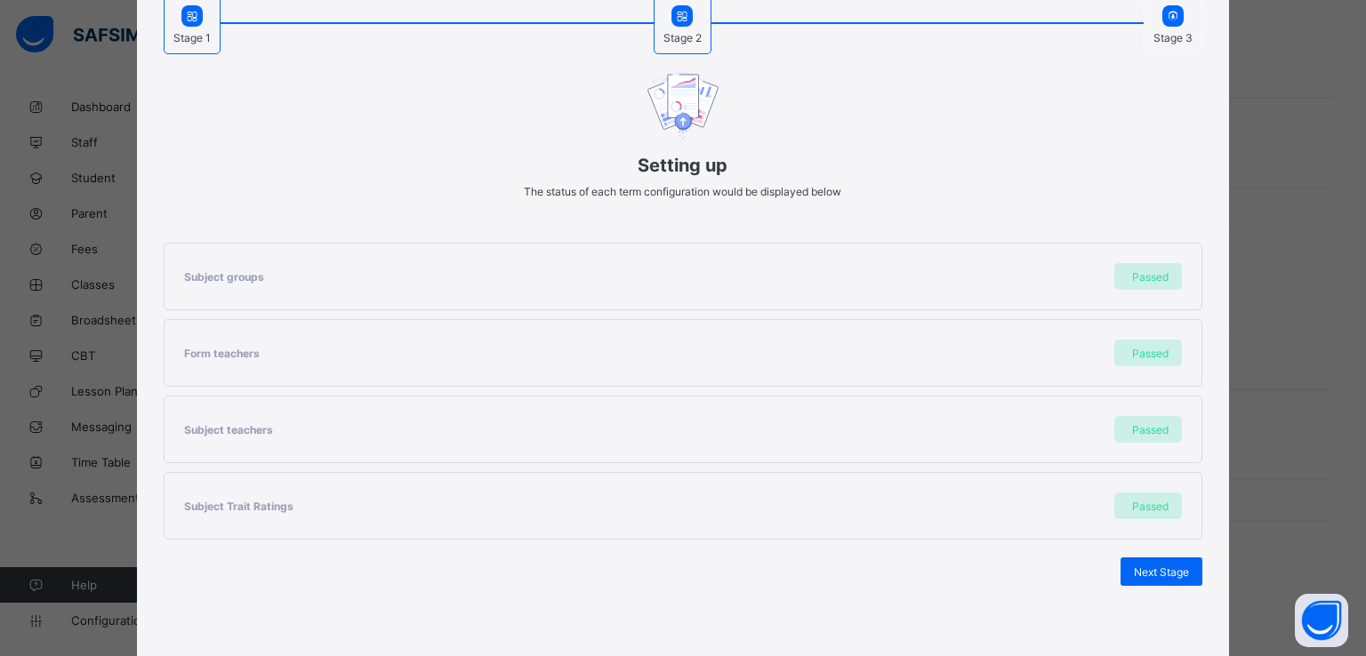
scroll to position [149, 0]
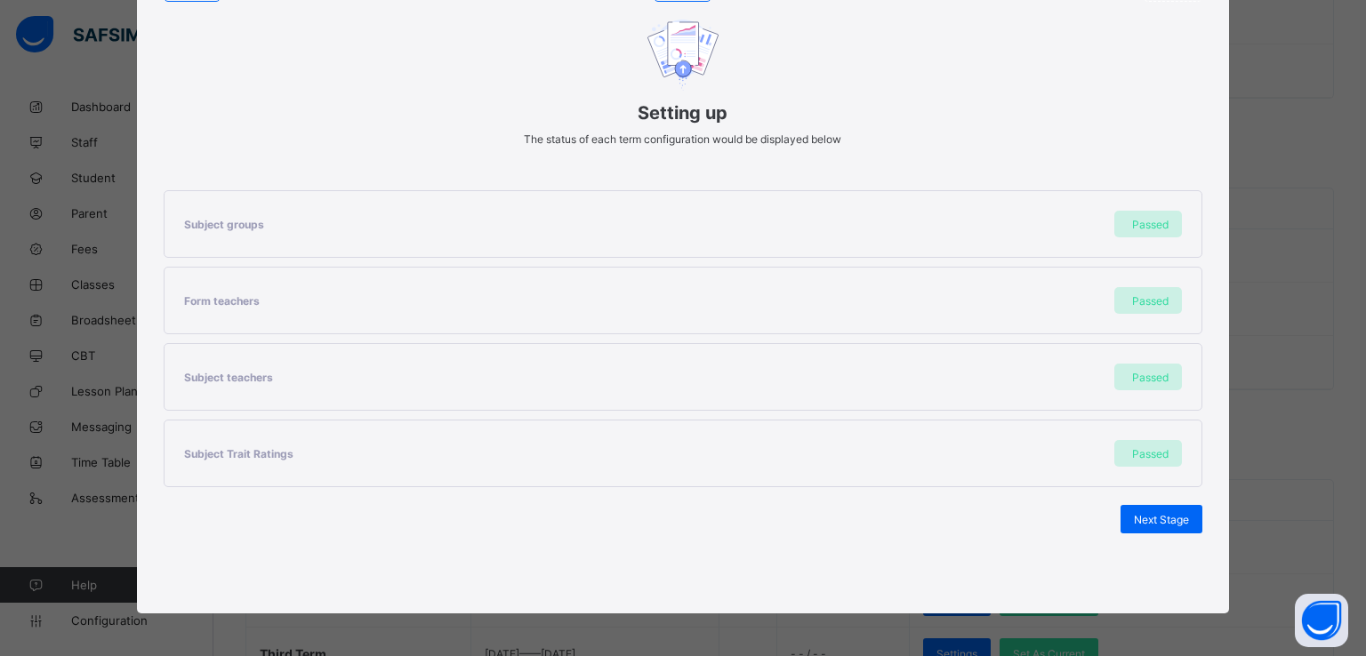
click at [1145, 514] on span "Next Stage" at bounding box center [1161, 519] width 55 height 13
click at [1145, 514] on span "Set As Current Term" at bounding box center [1139, 519] width 100 height 13
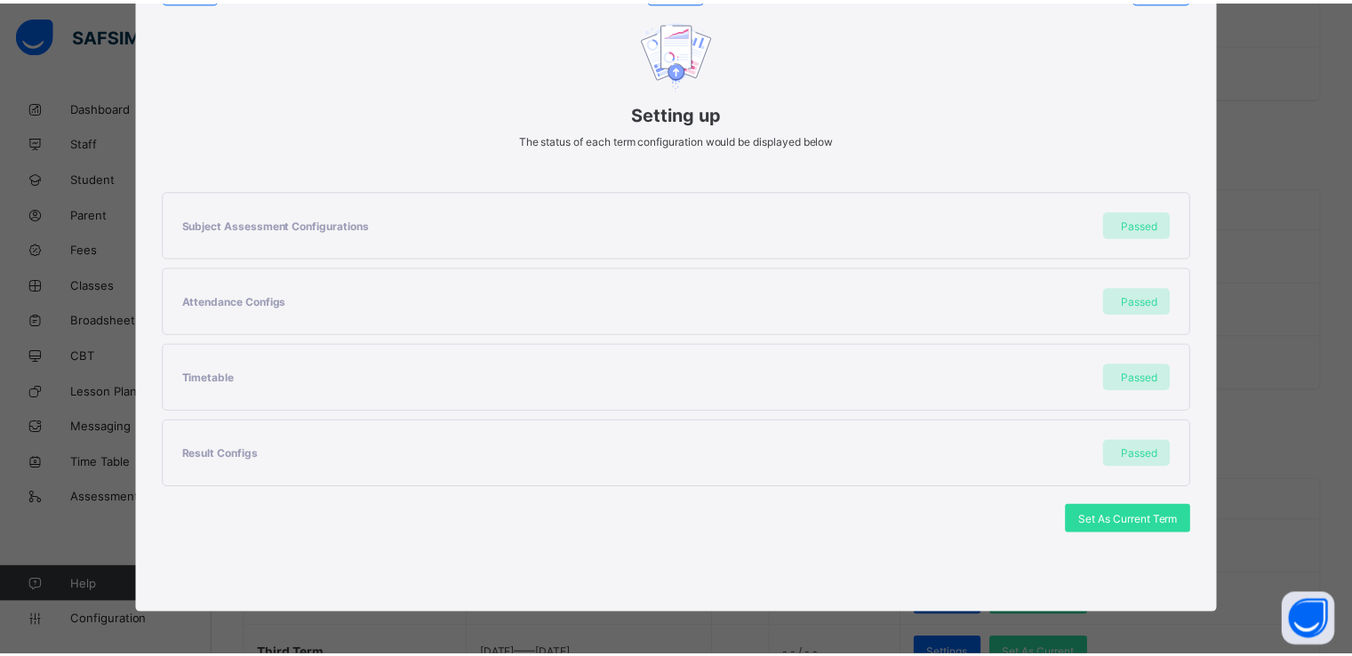
scroll to position [0, 0]
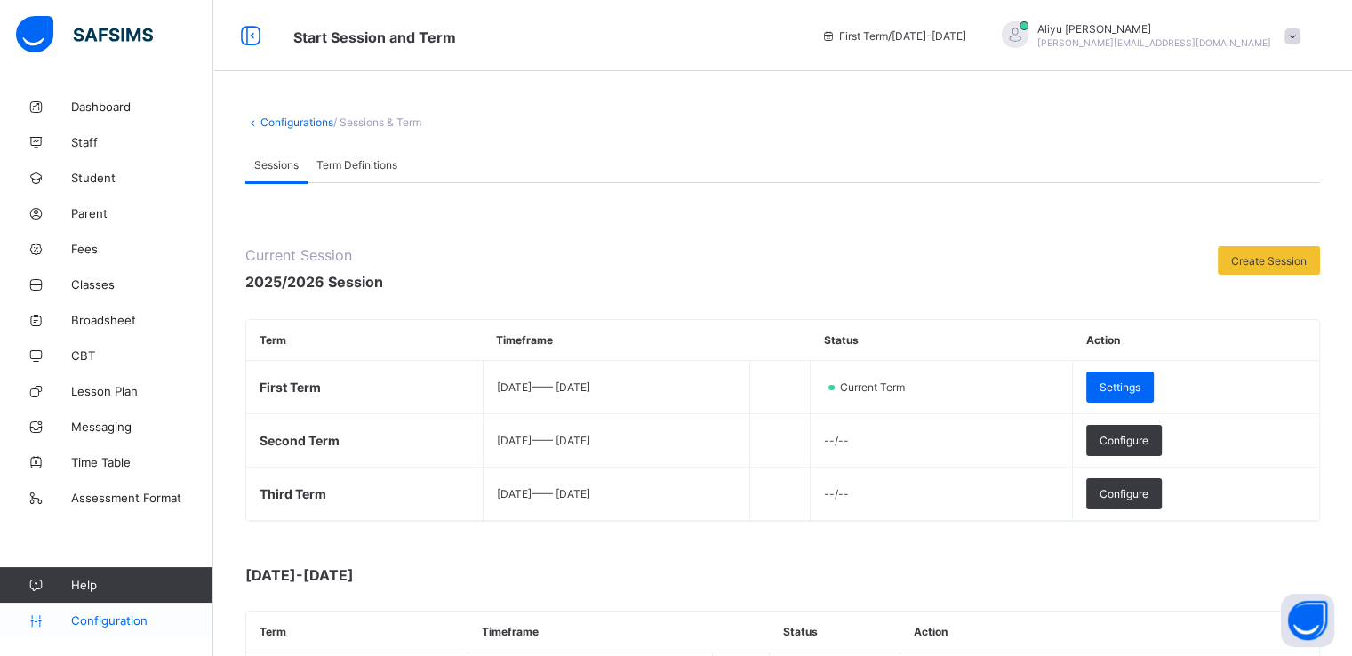
click at [96, 616] on span "Configuration" at bounding box center [141, 620] width 141 height 14
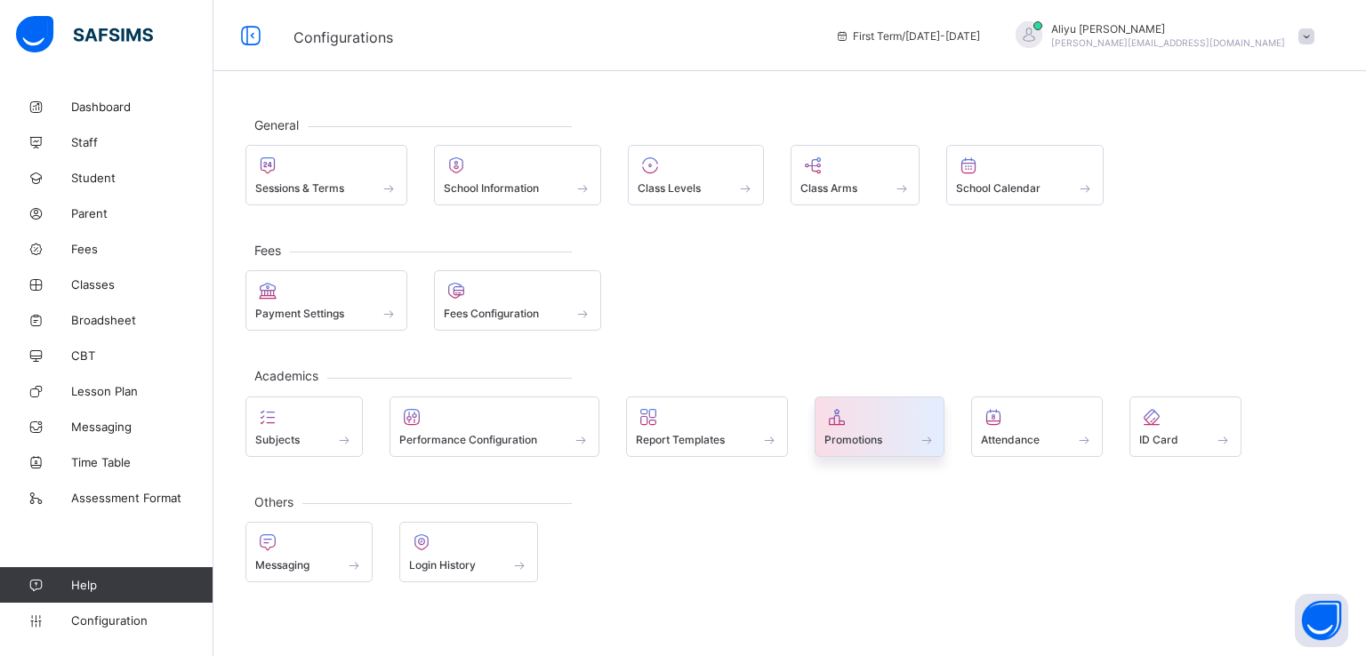
click at [850, 428] on span at bounding box center [879, 430] width 111 height 4
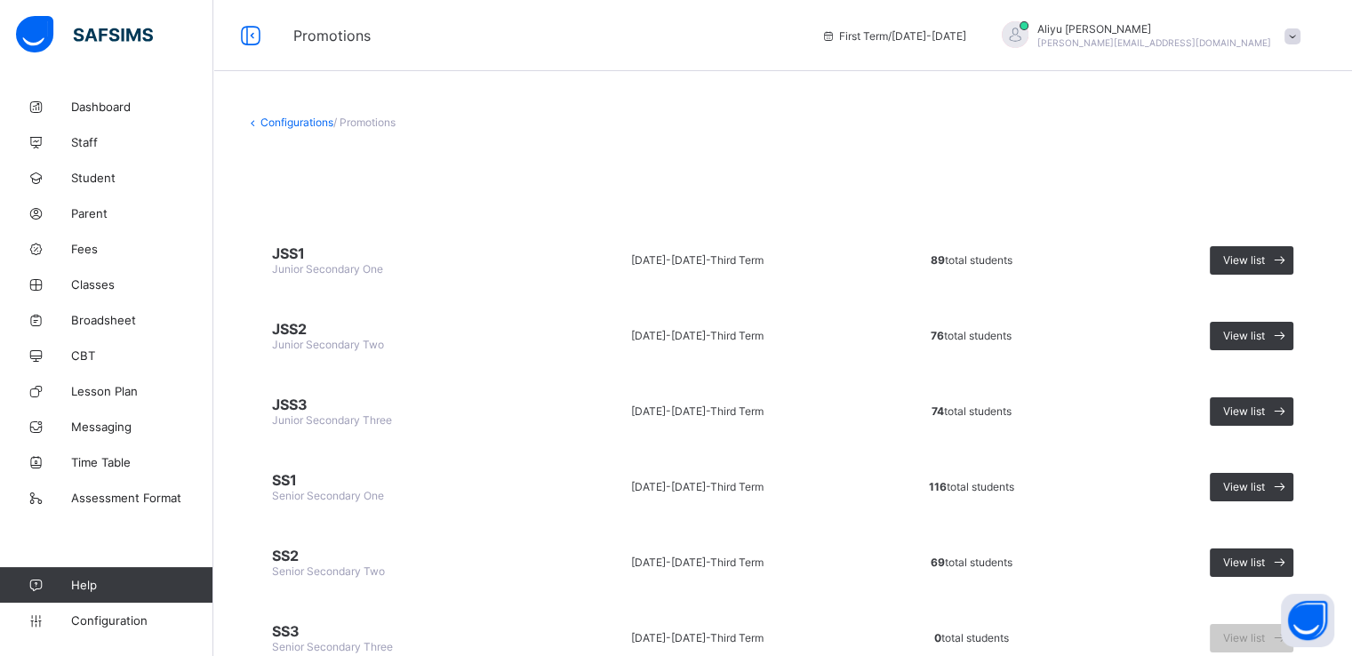
scroll to position [124, 0]
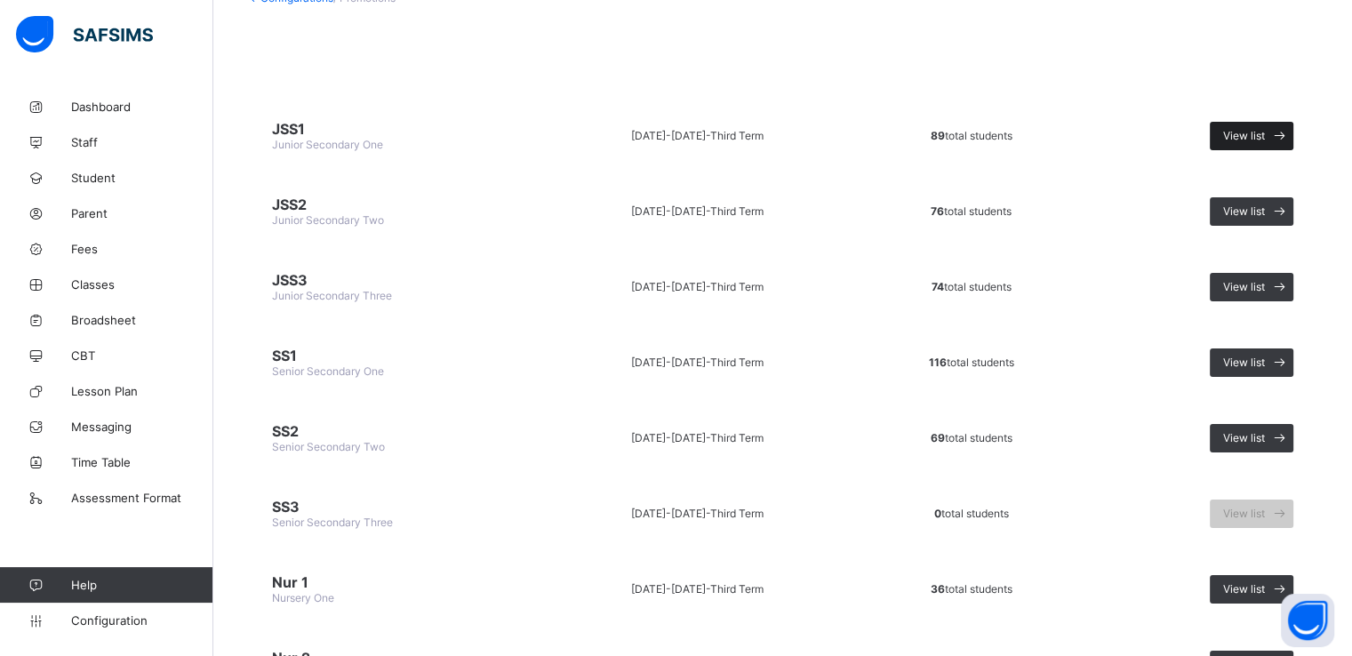
click at [1255, 132] on span "View list" at bounding box center [1244, 135] width 42 height 13
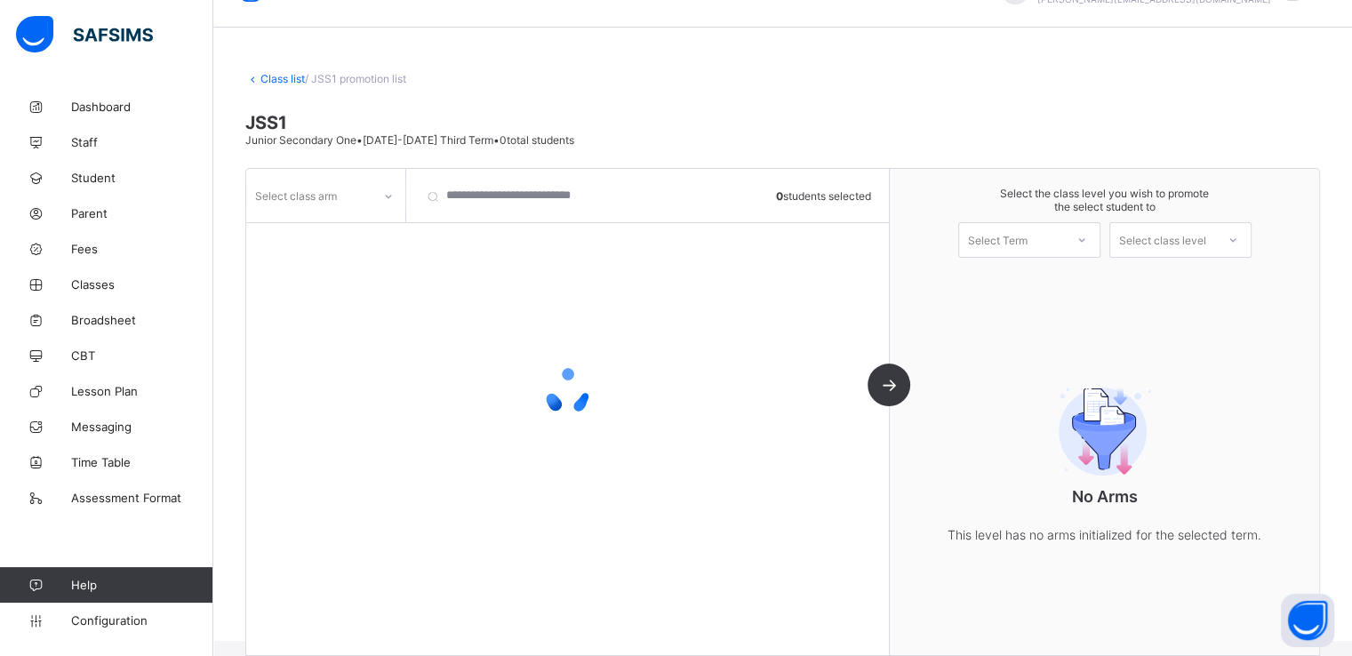
scroll to position [65, 0]
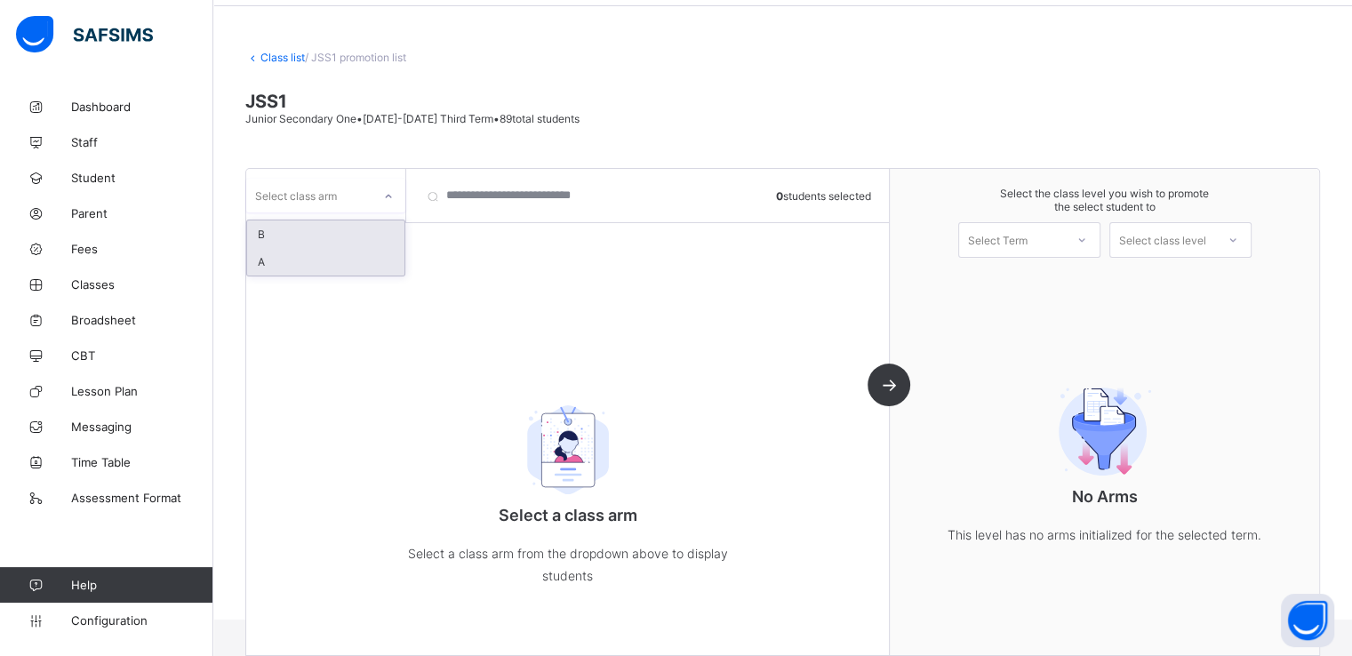
drag, startPoint x: 372, startPoint y: 200, endPoint x: 282, endPoint y: 262, distance: 109.2
click at [282, 212] on div "option B focused, 1 of 2. 2 results available. Use Up and Down to choose option…" at bounding box center [325, 196] width 159 height 34
click at [282, 262] on div "A" at bounding box center [325, 262] width 157 height 28
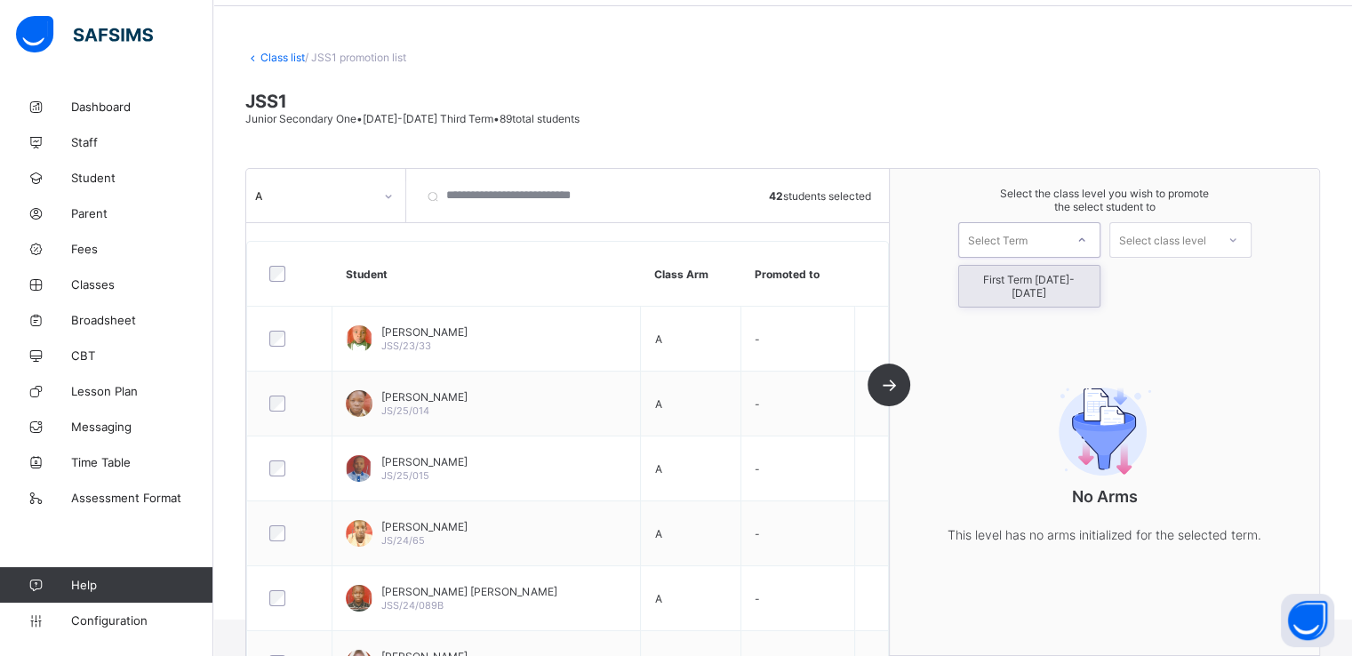
drag, startPoint x: 1033, startPoint y: 236, endPoint x: 1005, endPoint y: 276, distance: 49.1
click at [1005, 258] on div "option First Term 2025-2026 focused, 1 of 1. 1 result available. Use Up and Dow…" at bounding box center [1029, 240] width 142 height 36
click at [1005, 276] on div "First Term 2025-2026" at bounding box center [1029, 286] width 140 height 41
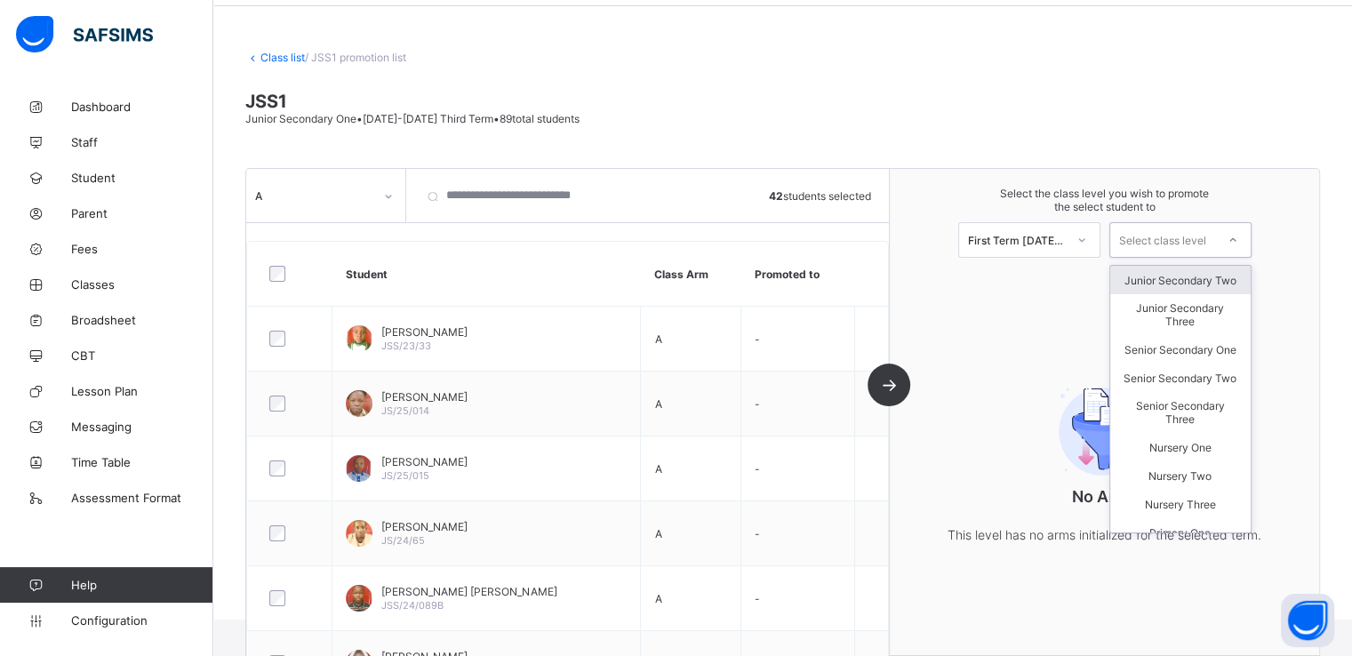
click at [1158, 238] on div "Select class level" at bounding box center [1162, 240] width 87 height 36
click at [1174, 283] on div "Junior Secondary Two" at bounding box center [1180, 280] width 140 height 28
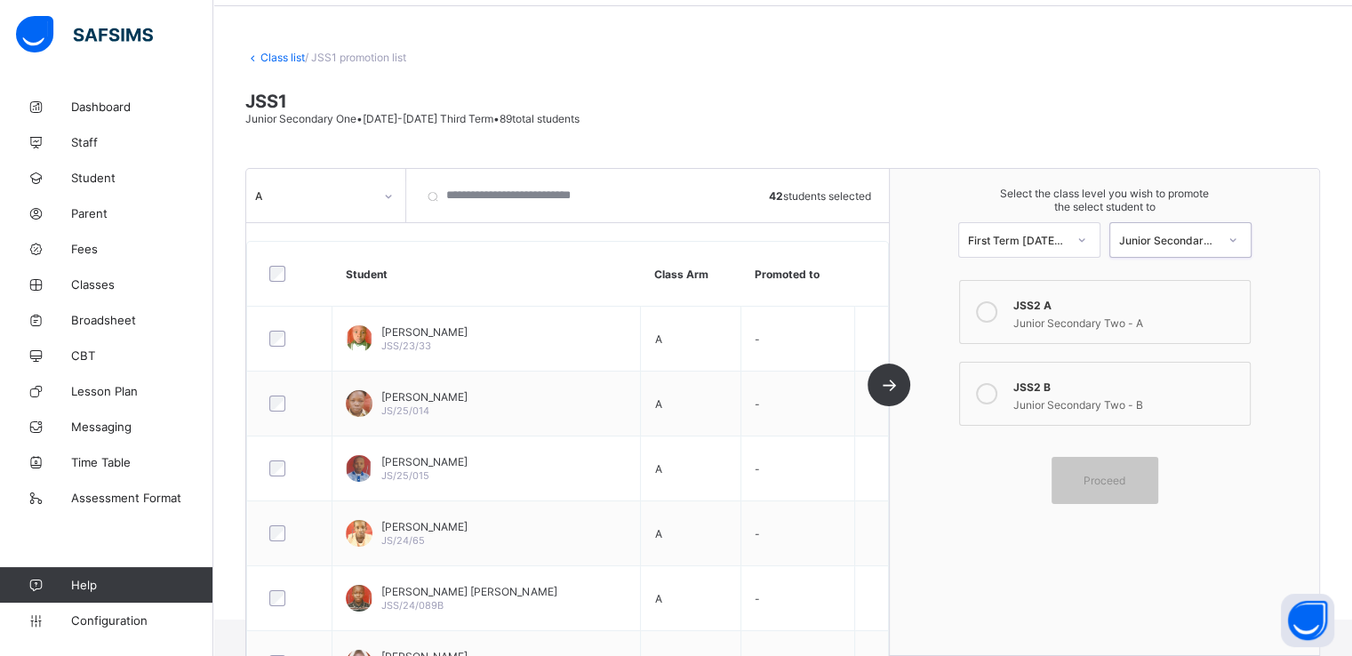
click at [989, 310] on icon at bounding box center [986, 311] width 21 height 21
click at [1090, 480] on span "Proceed" at bounding box center [1105, 480] width 80 height 13
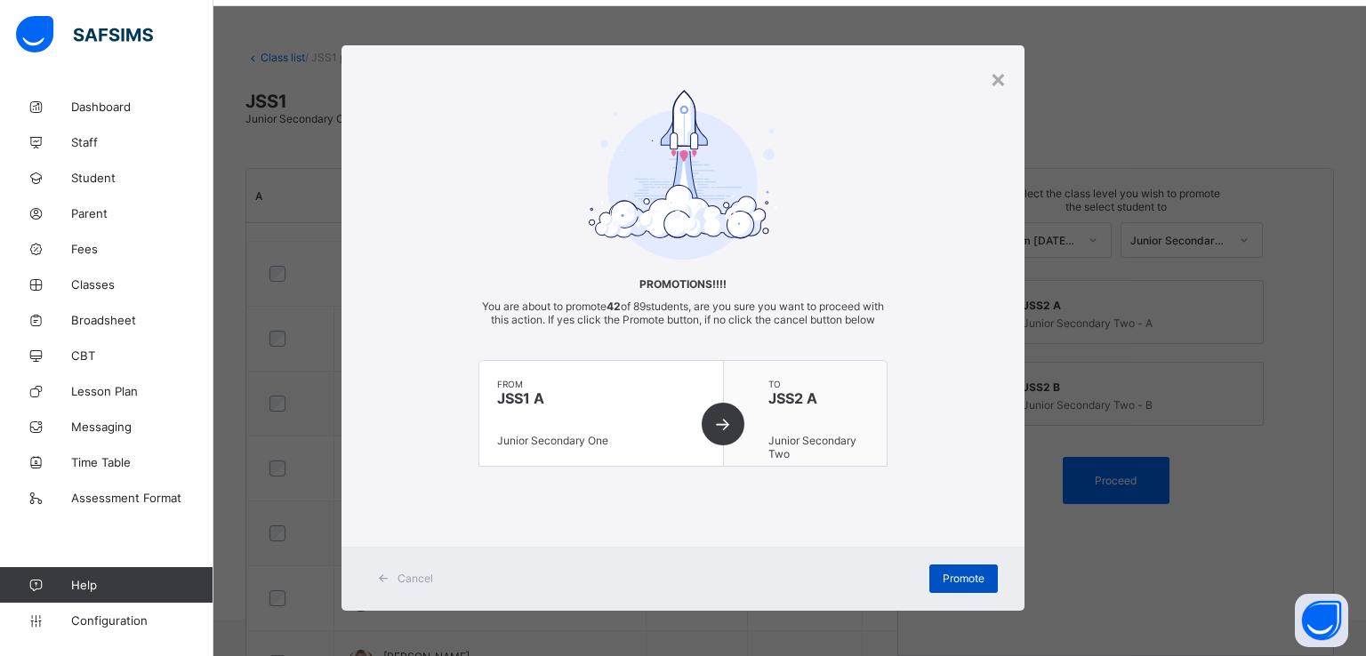
click at [957, 585] on span "Promote" at bounding box center [963, 578] width 42 height 13
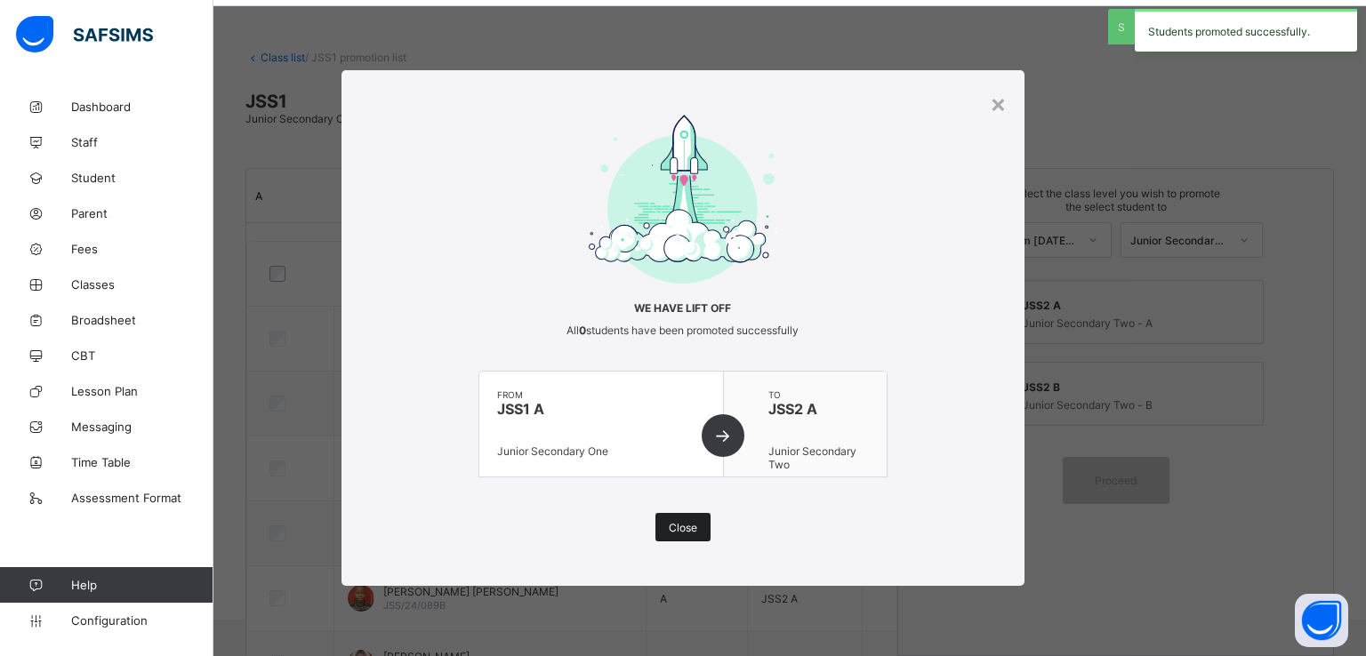
click at [685, 531] on span "Close" at bounding box center [683, 527] width 28 height 13
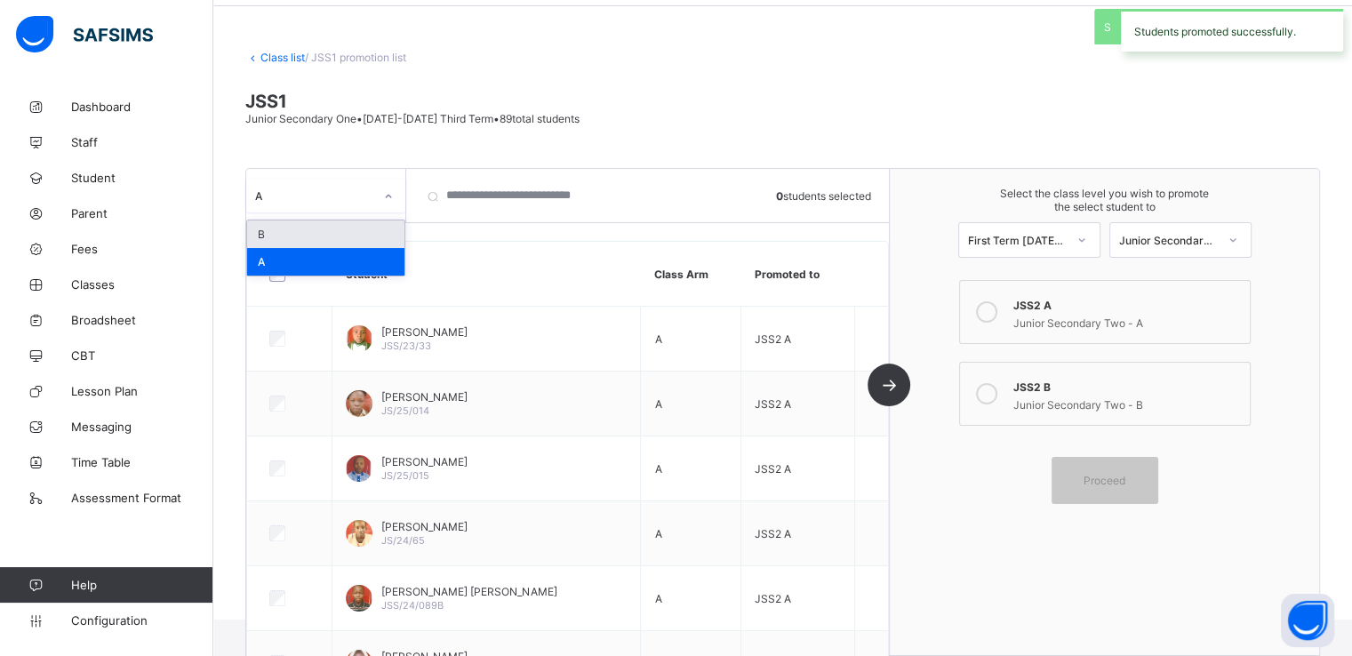
click at [383, 190] on icon at bounding box center [388, 197] width 11 height 18
click at [284, 229] on div "B" at bounding box center [325, 234] width 157 height 28
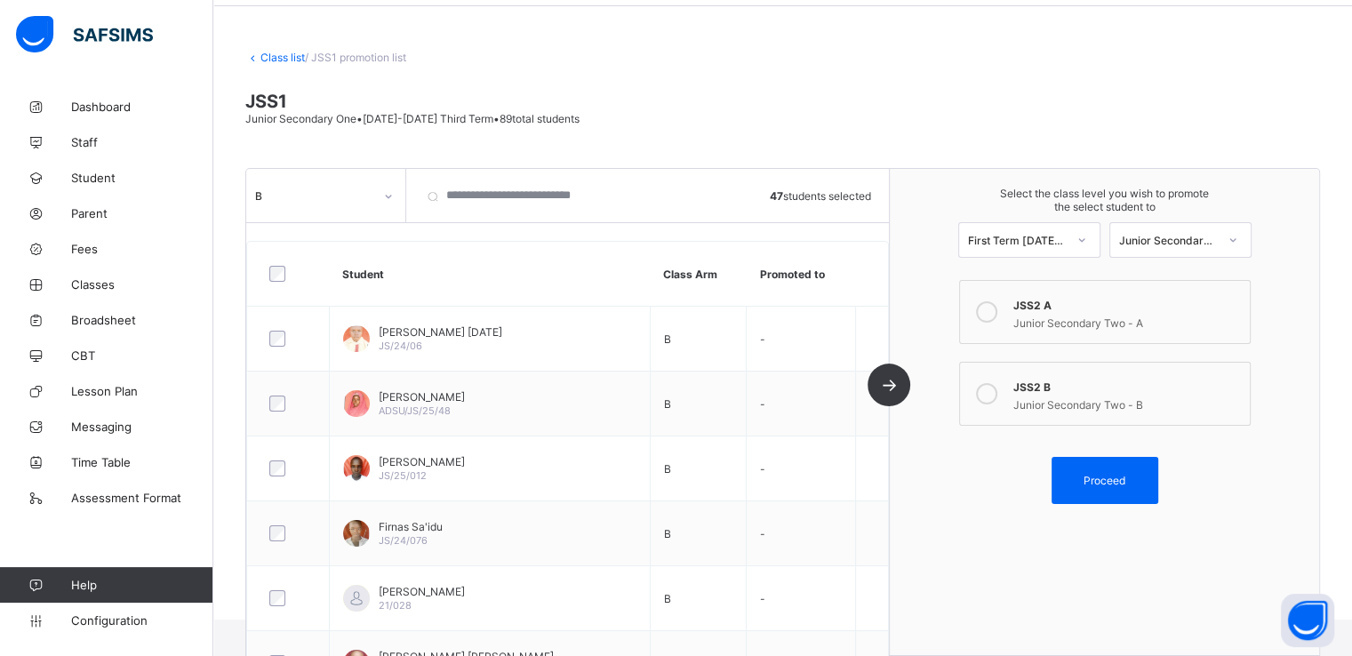
click at [996, 397] on icon at bounding box center [986, 393] width 21 height 21
click at [1102, 481] on span "Proceed" at bounding box center [1105, 480] width 42 height 13
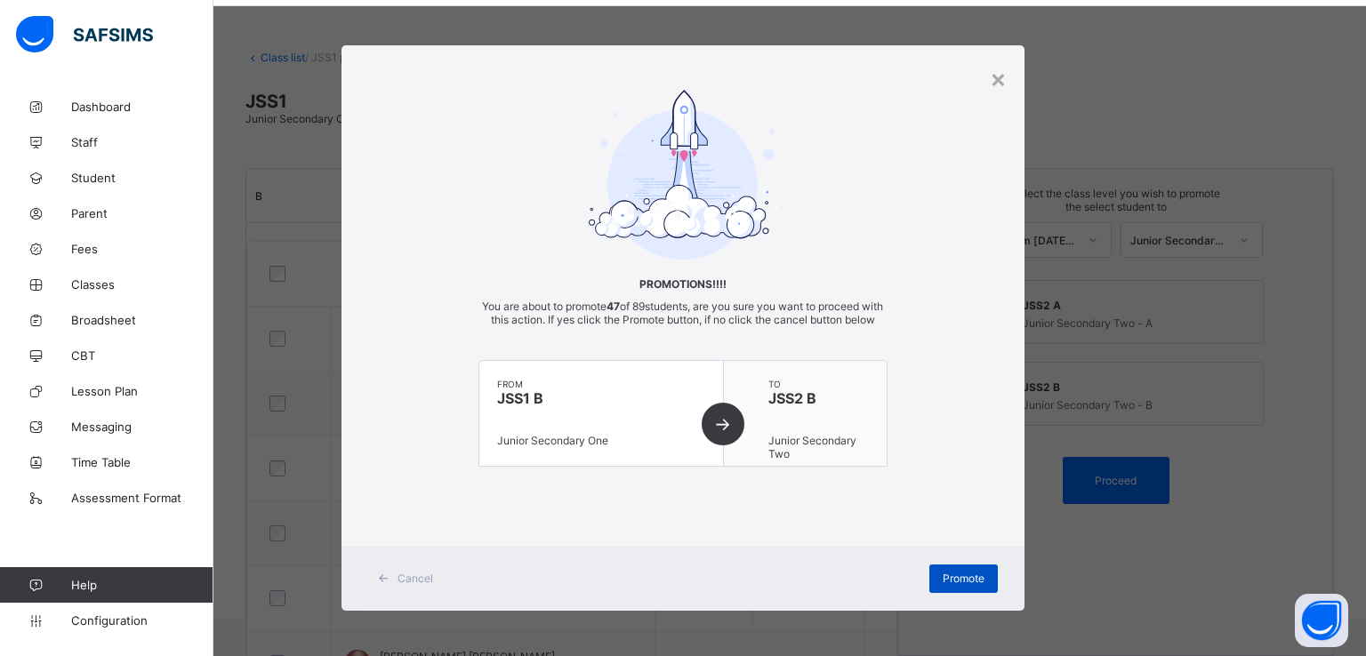
click at [955, 585] on span "Promote" at bounding box center [963, 578] width 42 height 13
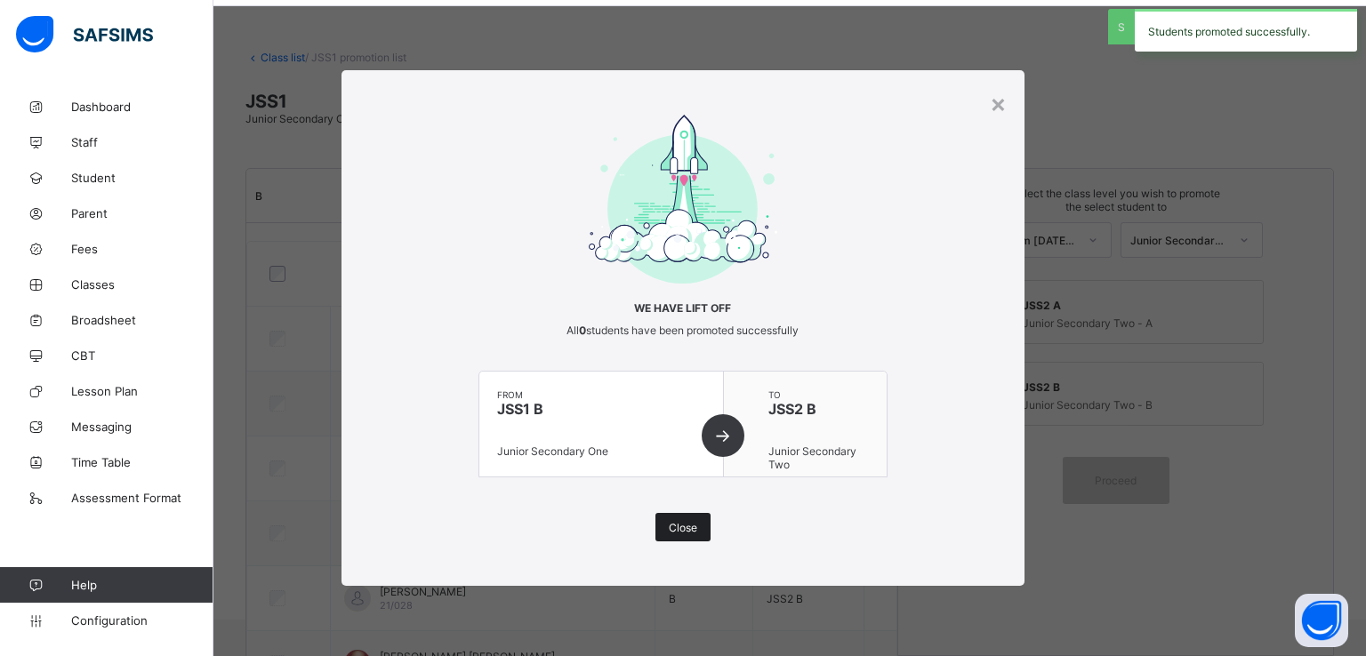
click at [685, 529] on span "Close" at bounding box center [683, 527] width 28 height 13
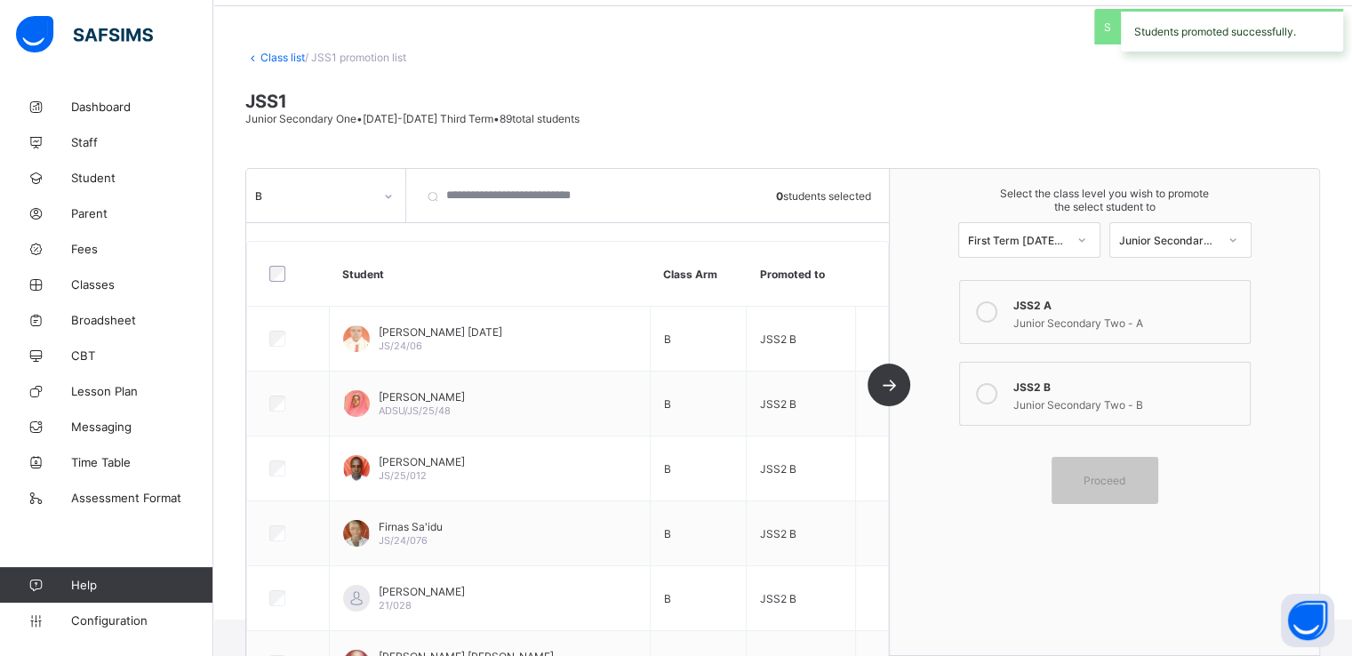
scroll to position [0, 0]
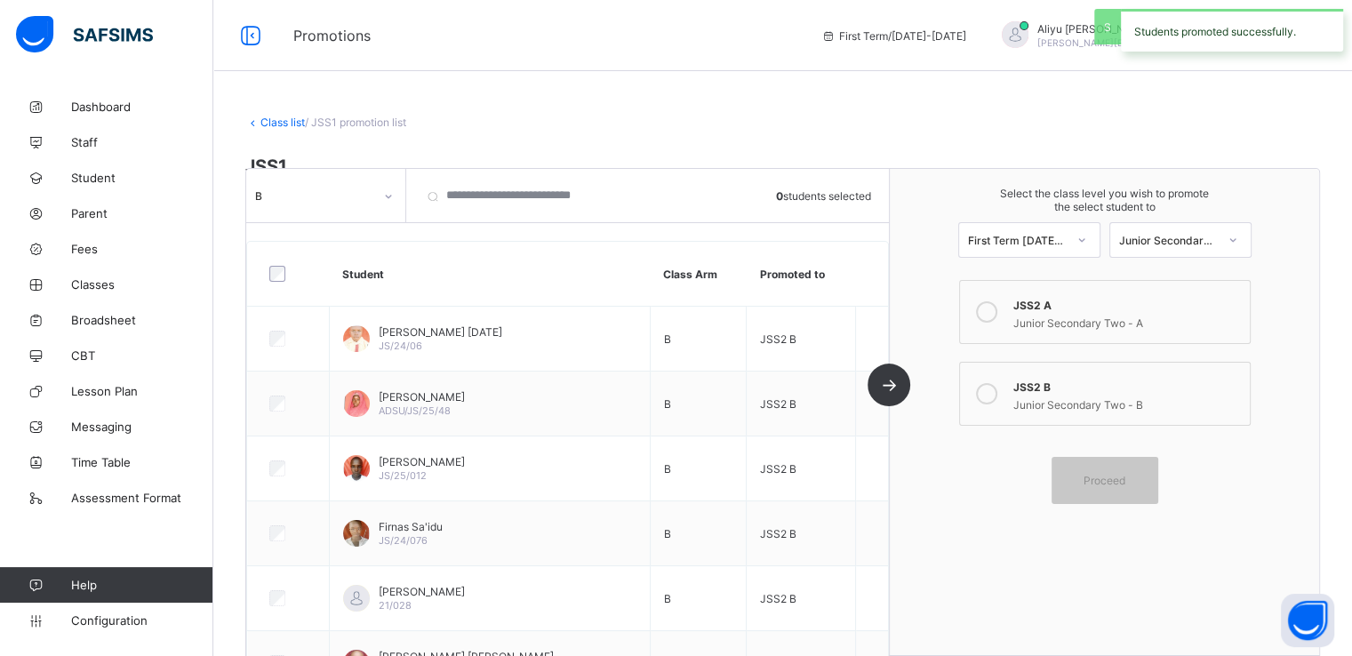
click at [269, 121] on link "Class list" at bounding box center [282, 122] width 44 height 13
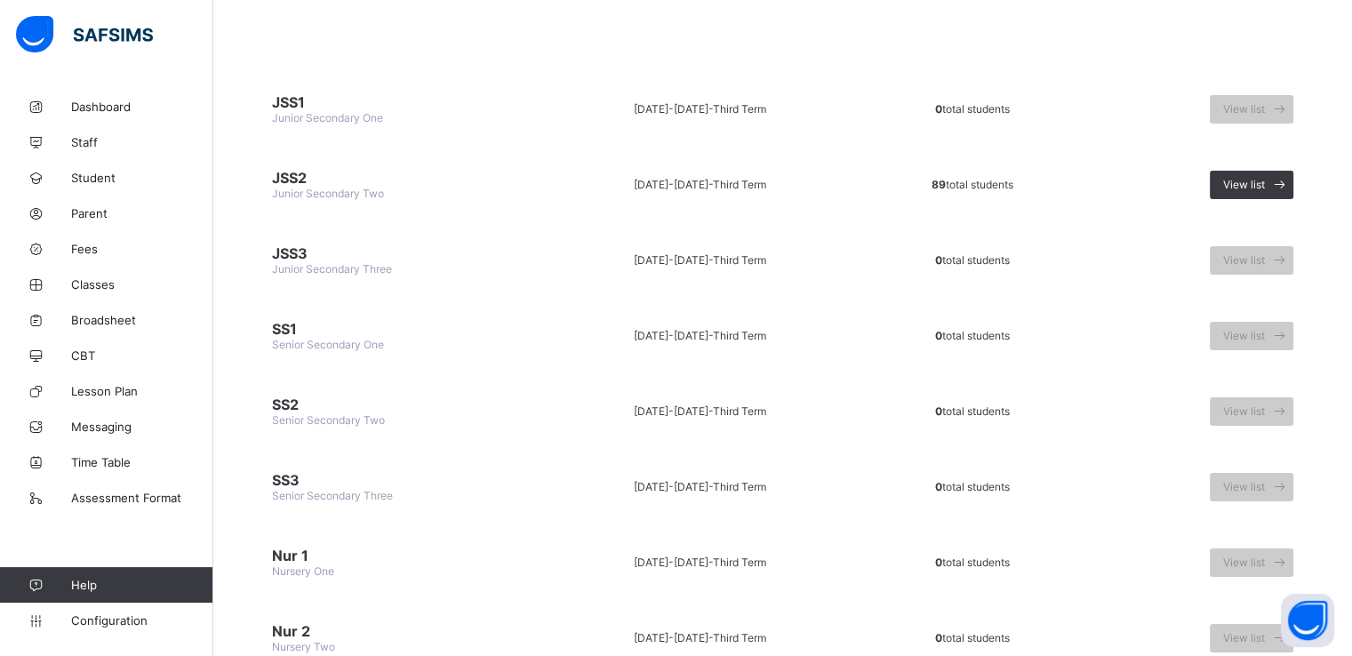
scroll to position [155, 0]
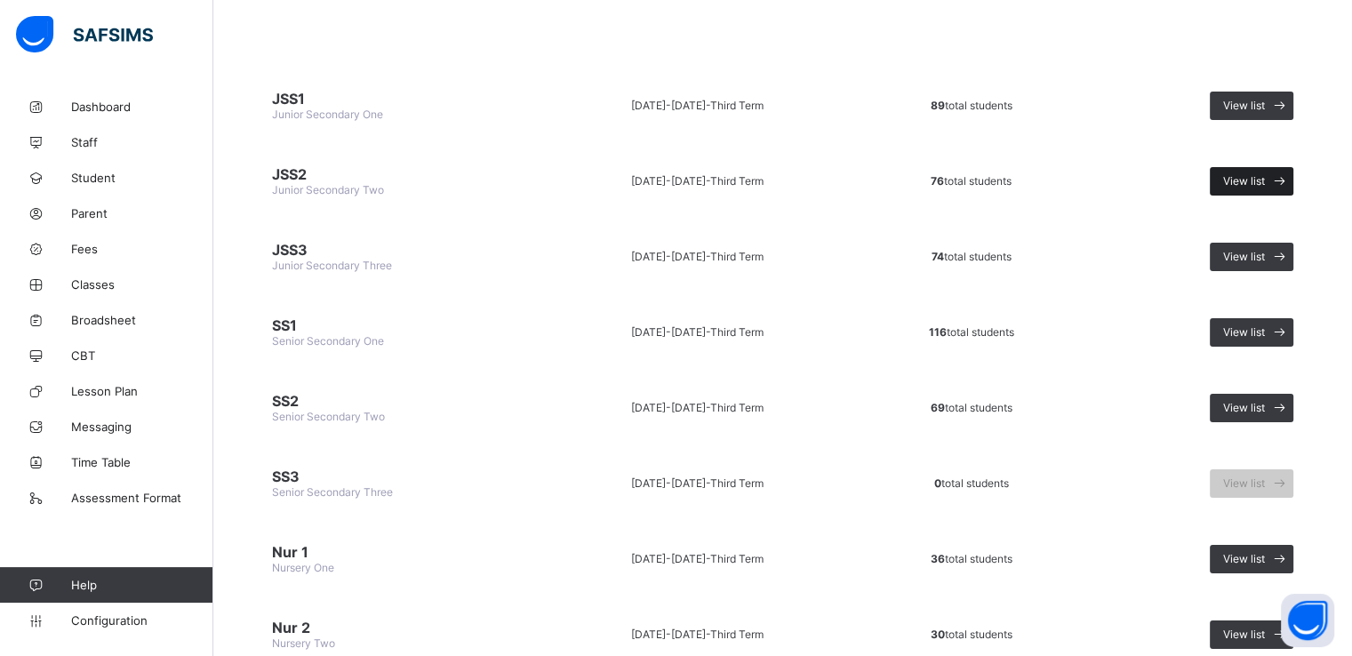
click at [1265, 178] on span "View list" at bounding box center [1244, 180] width 42 height 13
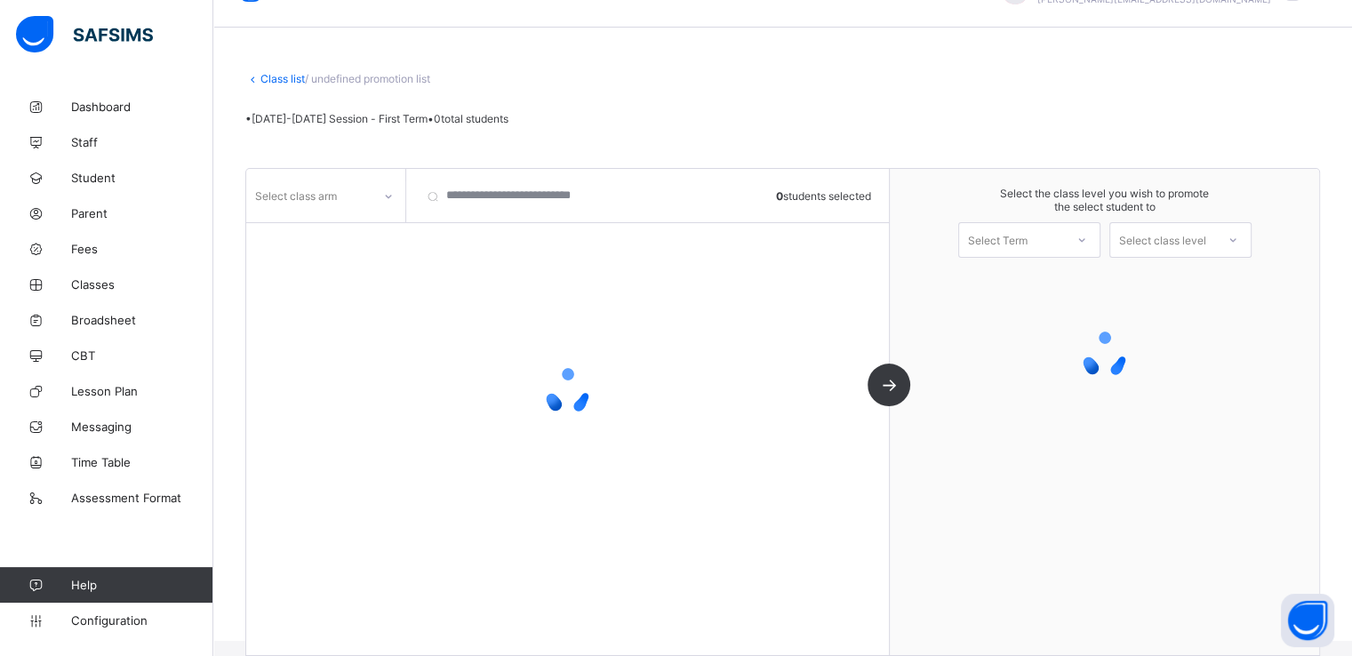
scroll to position [65, 0]
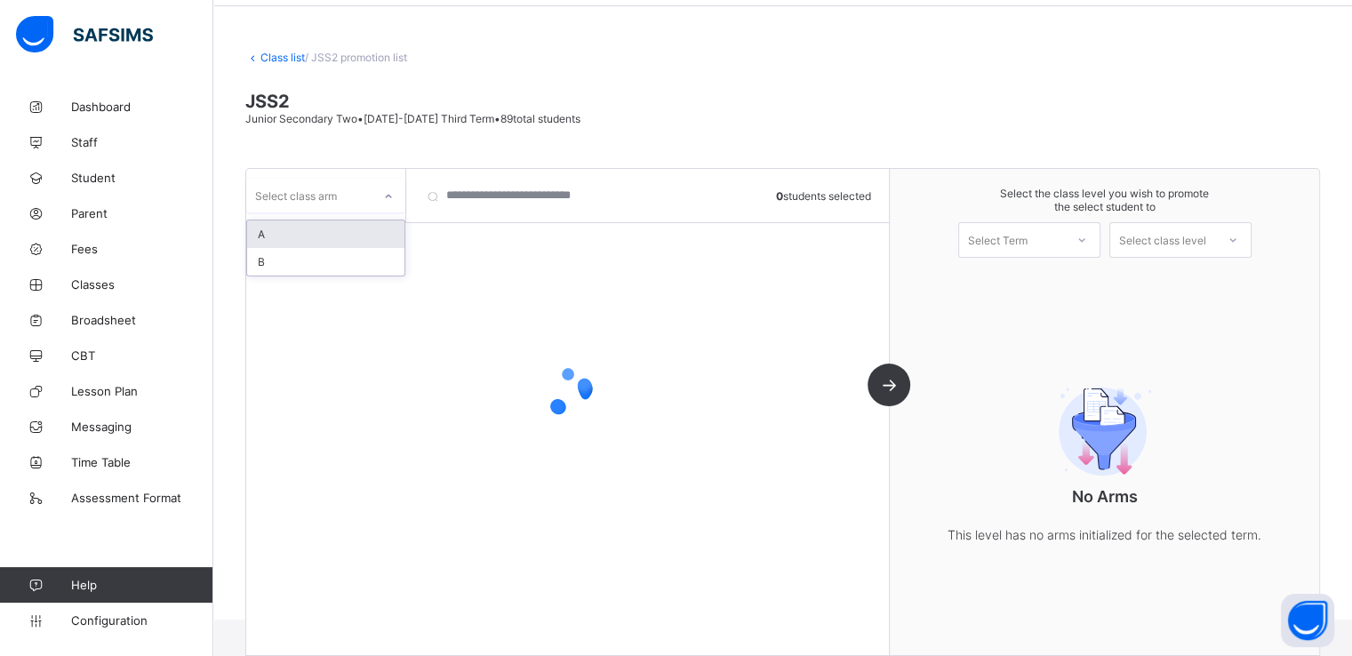
click at [365, 179] on div "Select class arm" at bounding box center [325, 196] width 159 height 34
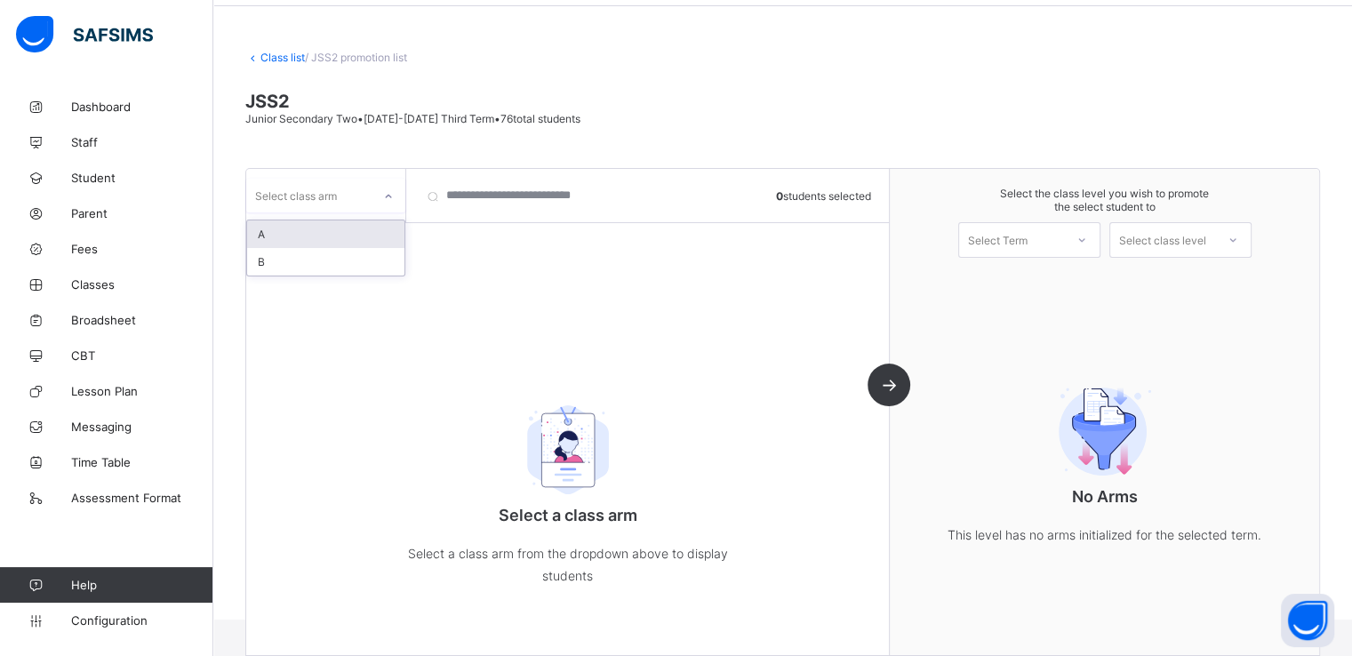
click at [291, 232] on div "A" at bounding box center [325, 234] width 157 height 28
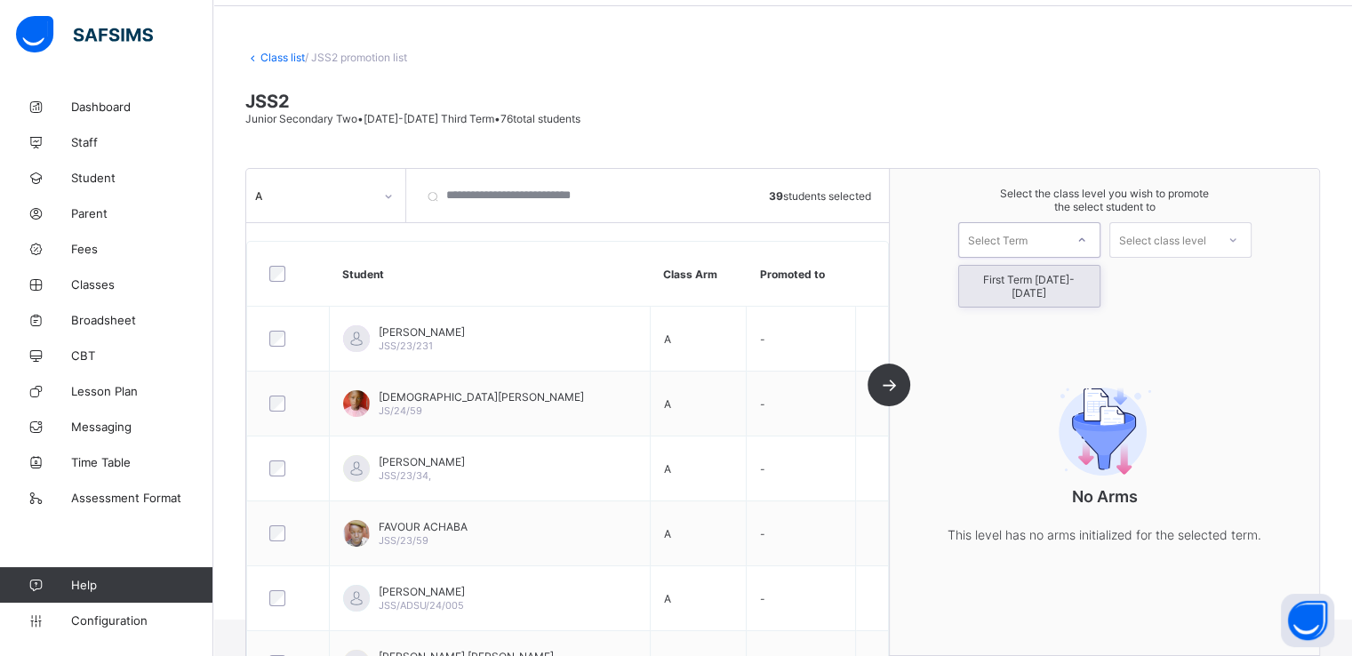
click at [1028, 234] on div "Select Term" at bounding box center [998, 240] width 60 height 36
click at [1000, 281] on div "First Term 2025-2026" at bounding box center [1029, 286] width 140 height 41
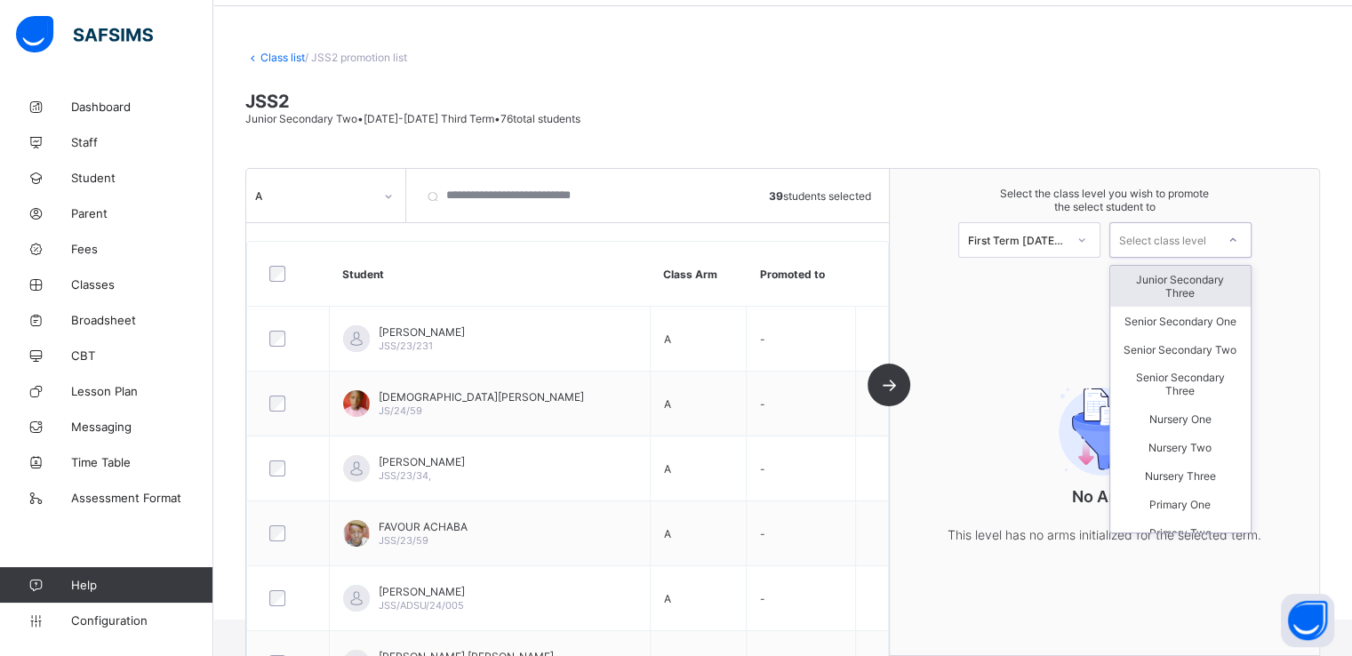
click at [1182, 235] on div "Select class level" at bounding box center [1162, 240] width 87 height 36
click at [1182, 285] on div "Junior Secondary Three" at bounding box center [1180, 286] width 140 height 41
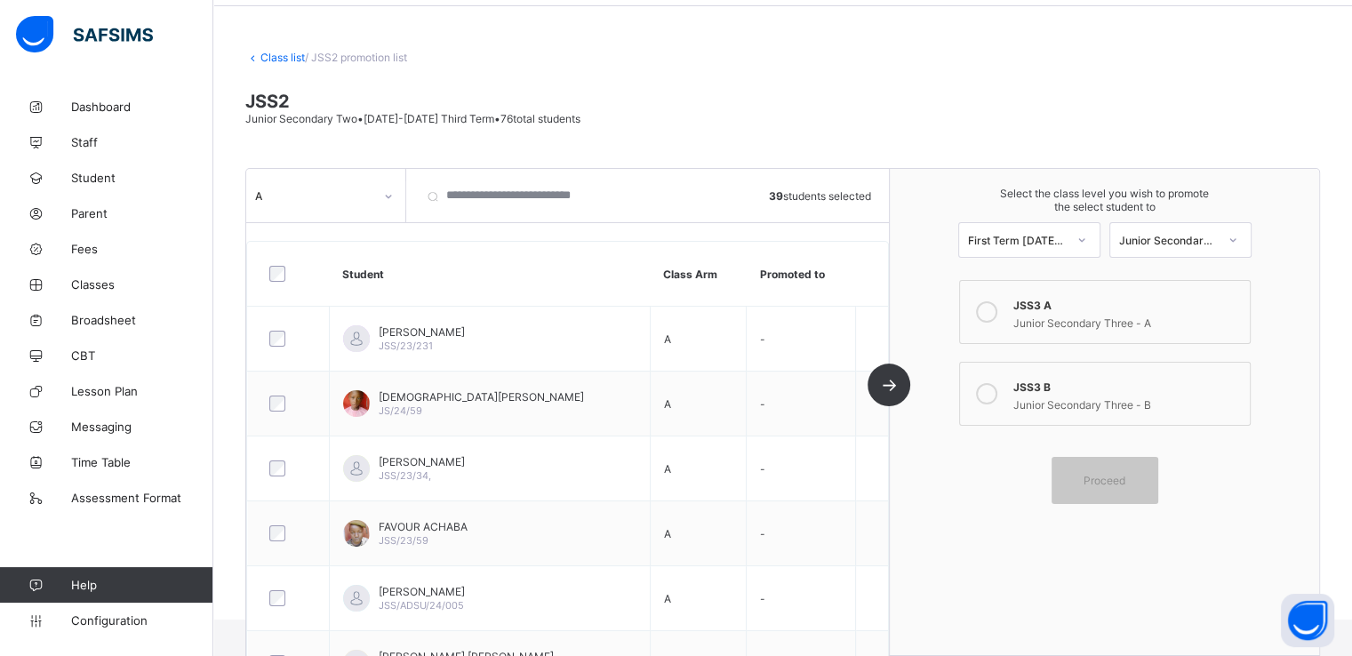
click at [991, 310] on icon at bounding box center [986, 311] width 21 height 21
click at [1091, 481] on span "Proceed" at bounding box center [1105, 480] width 80 height 13
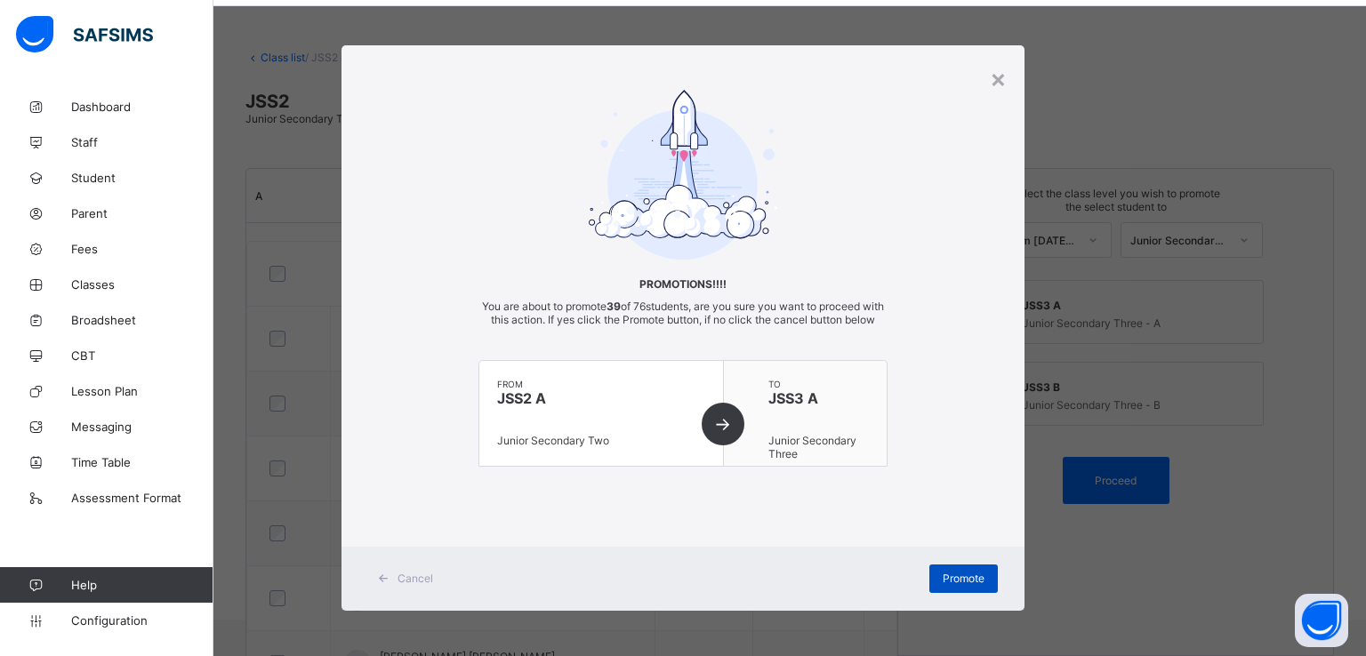
click at [942, 585] on span "Promote" at bounding box center [963, 578] width 42 height 13
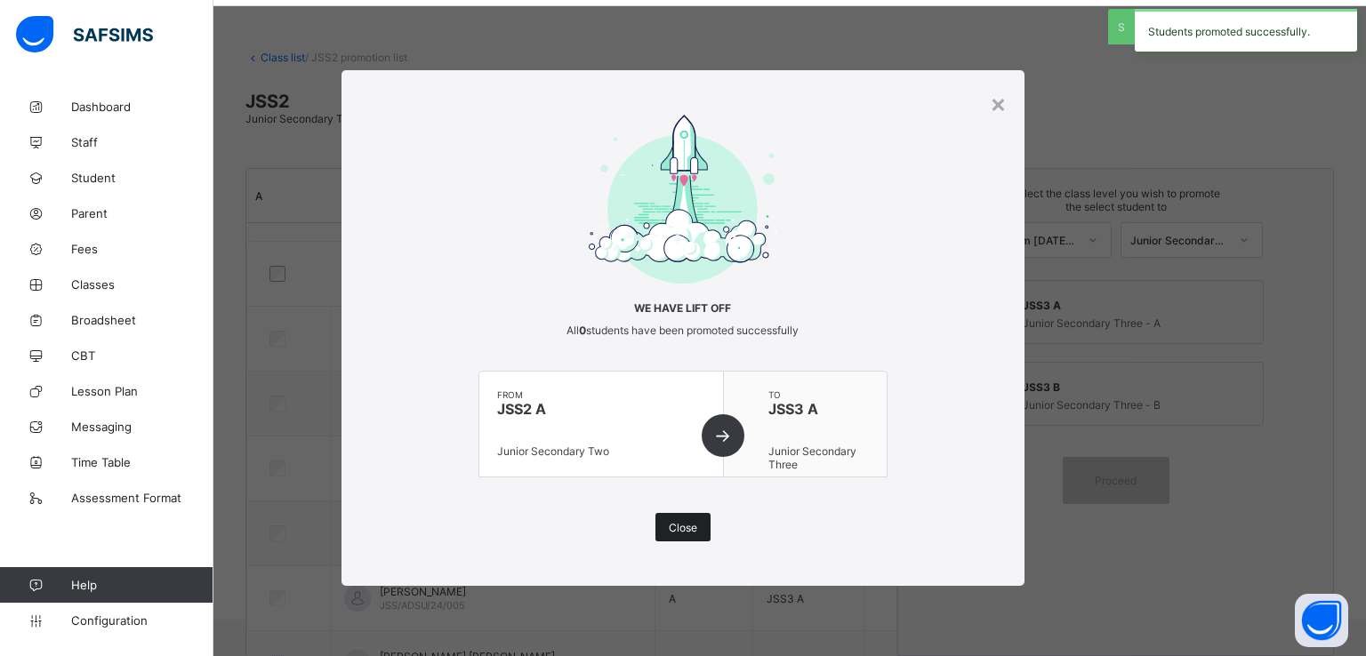
click at [682, 529] on span "Close" at bounding box center [683, 527] width 28 height 13
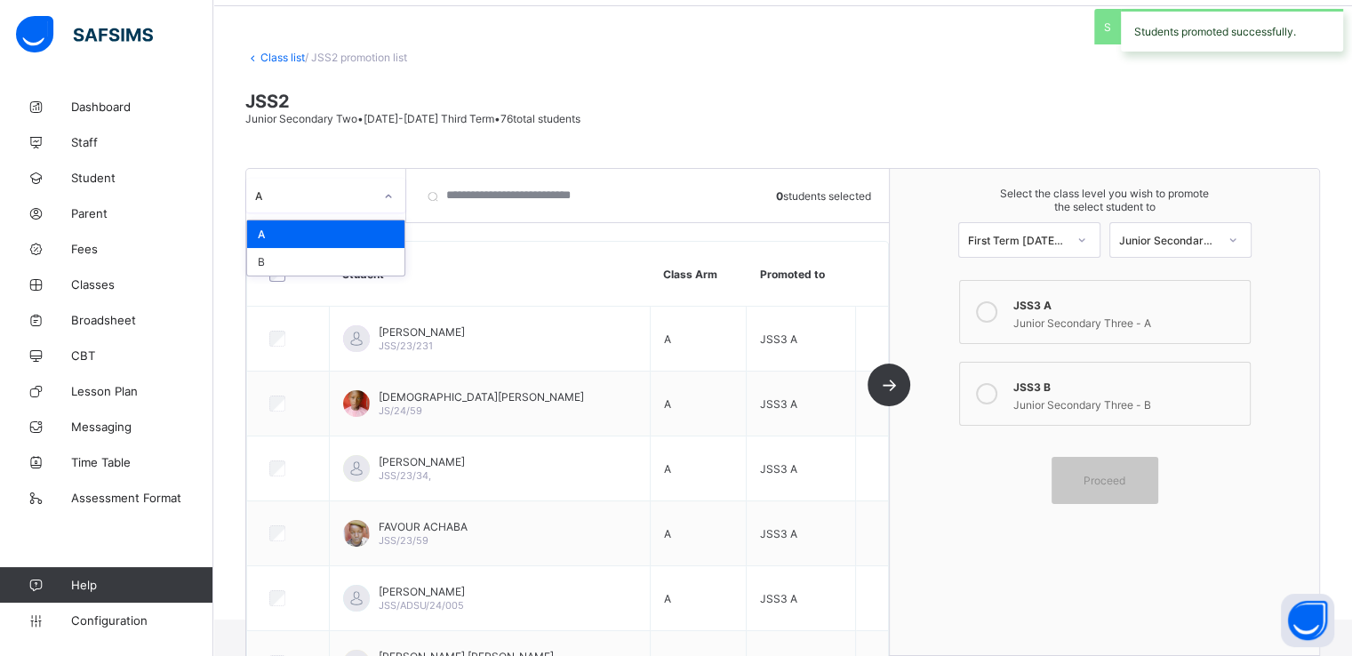
click at [388, 186] on div at bounding box center [388, 196] width 30 height 28
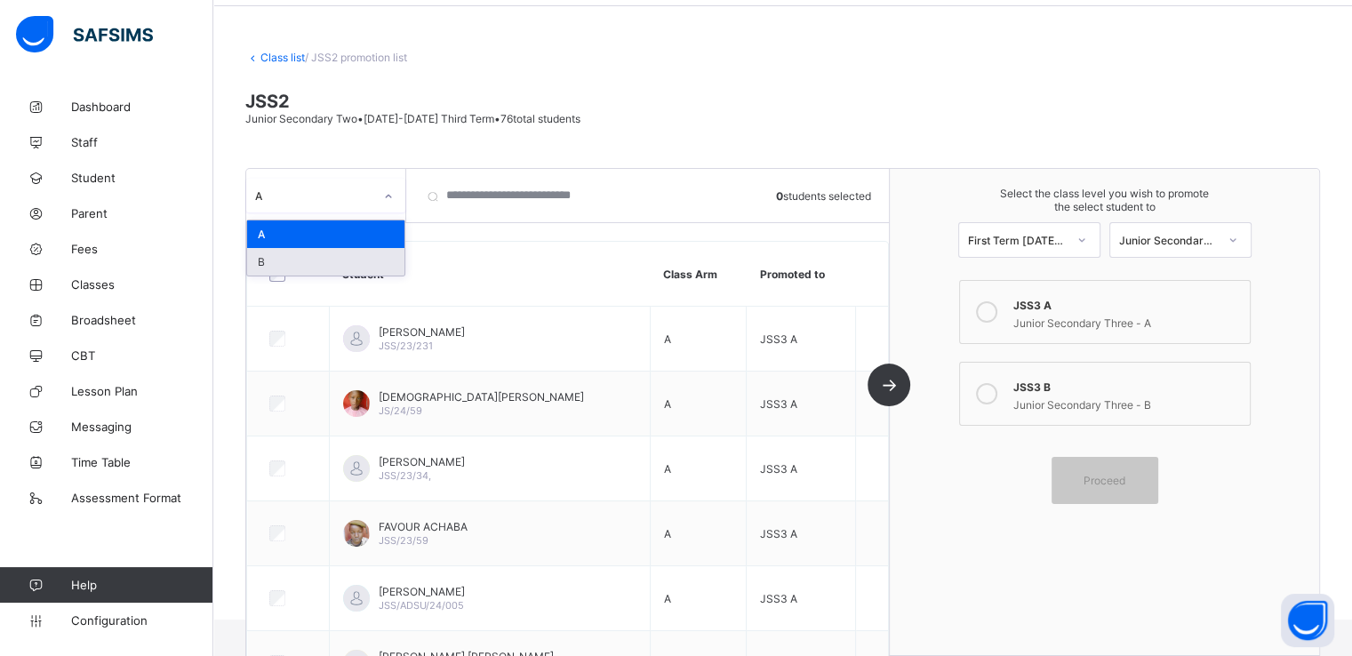
click at [285, 257] on div "B" at bounding box center [325, 262] width 157 height 28
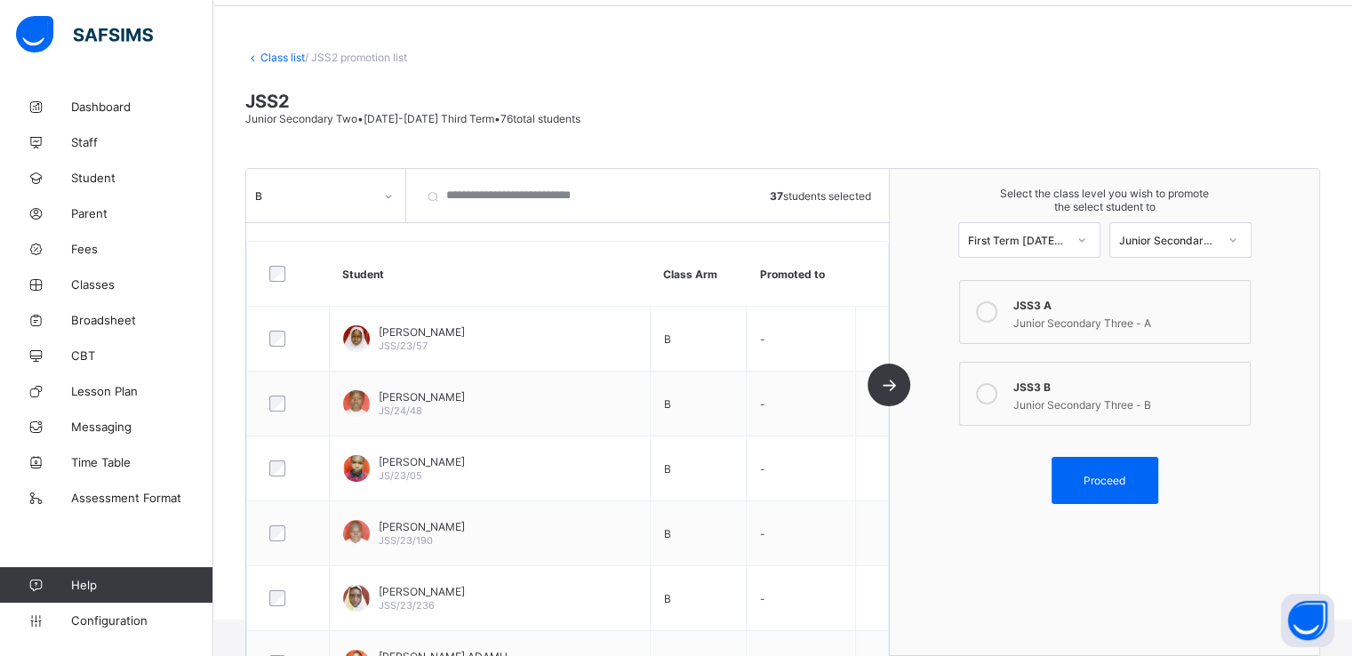
click at [997, 390] on icon at bounding box center [986, 393] width 21 height 21
click at [1110, 483] on span "Proceed" at bounding box center [1105, 480] width 42 height 13
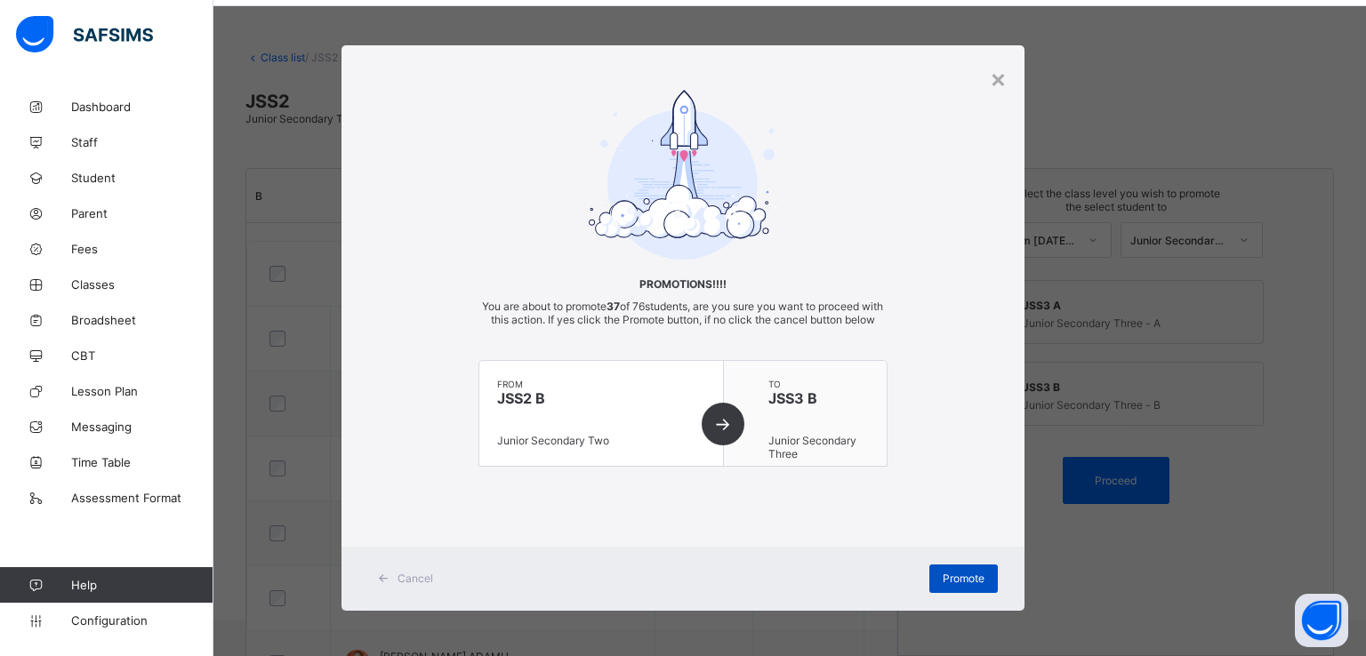
click at [965, 585] on span "Promote" at bounding box center [963, 578] width 42 height 13
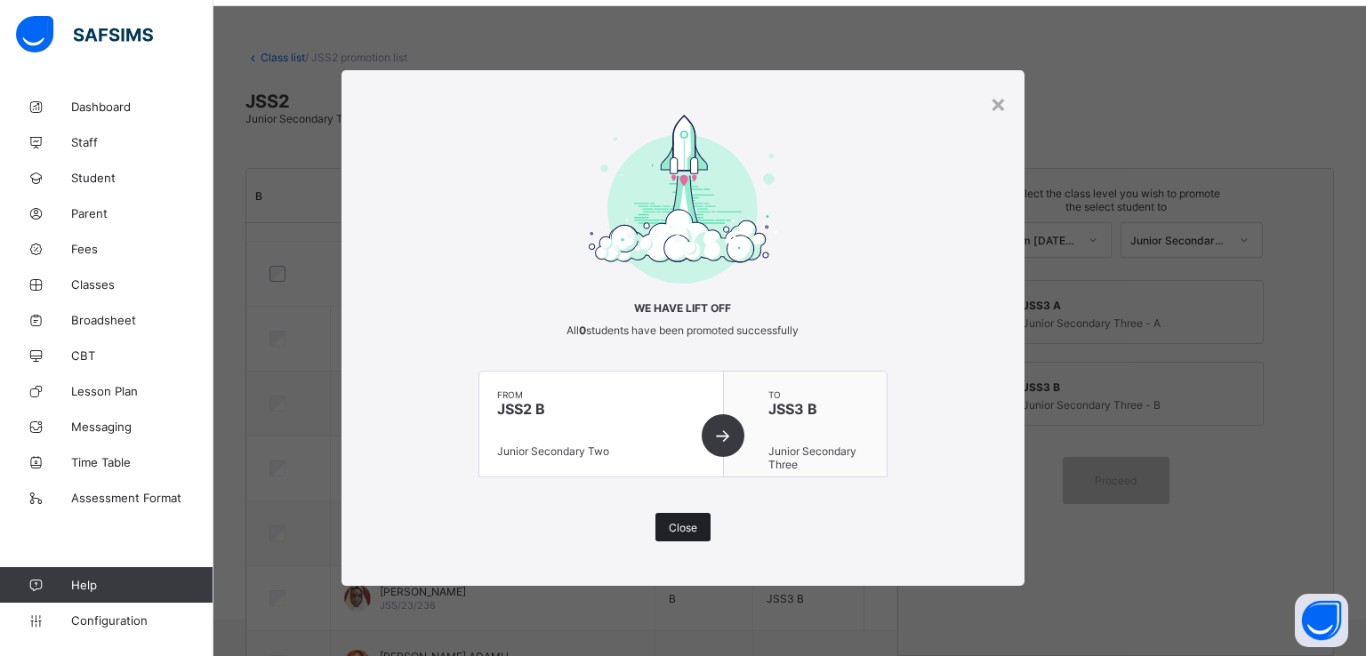
click at [687, 537] on div "Close" at bounding box center [682, 527] width 55 height 28
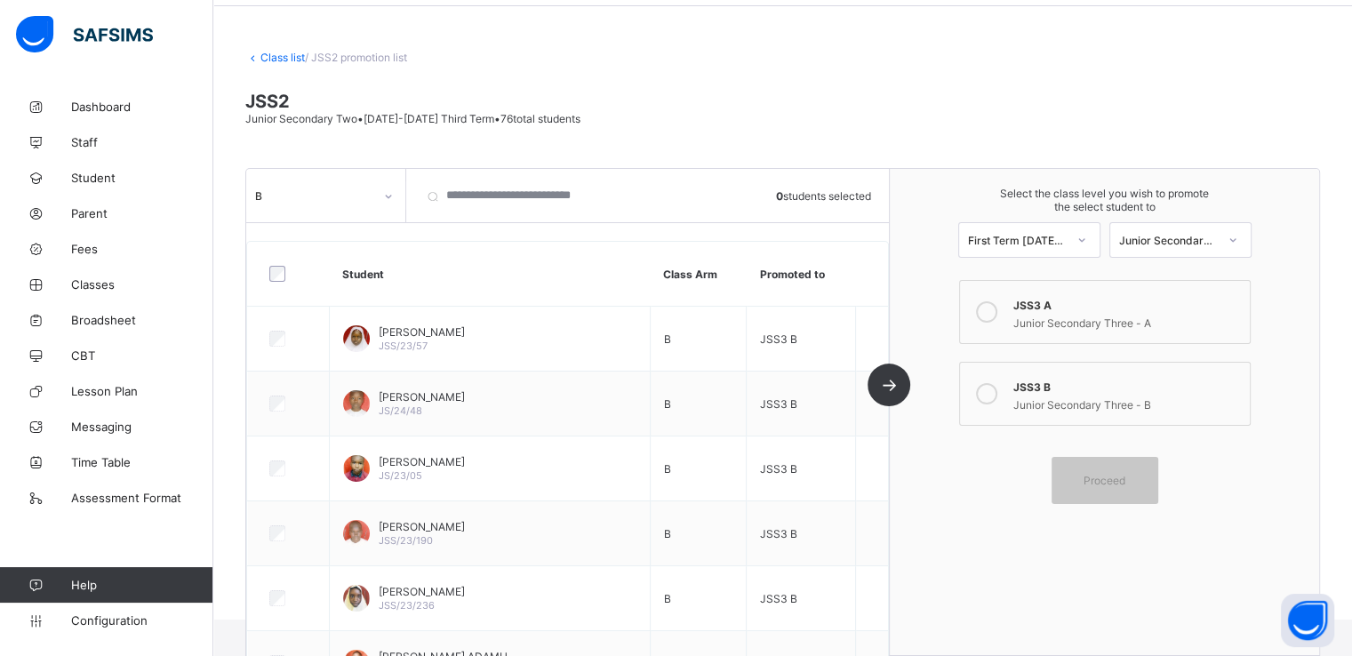
scroll to position [0, 0]
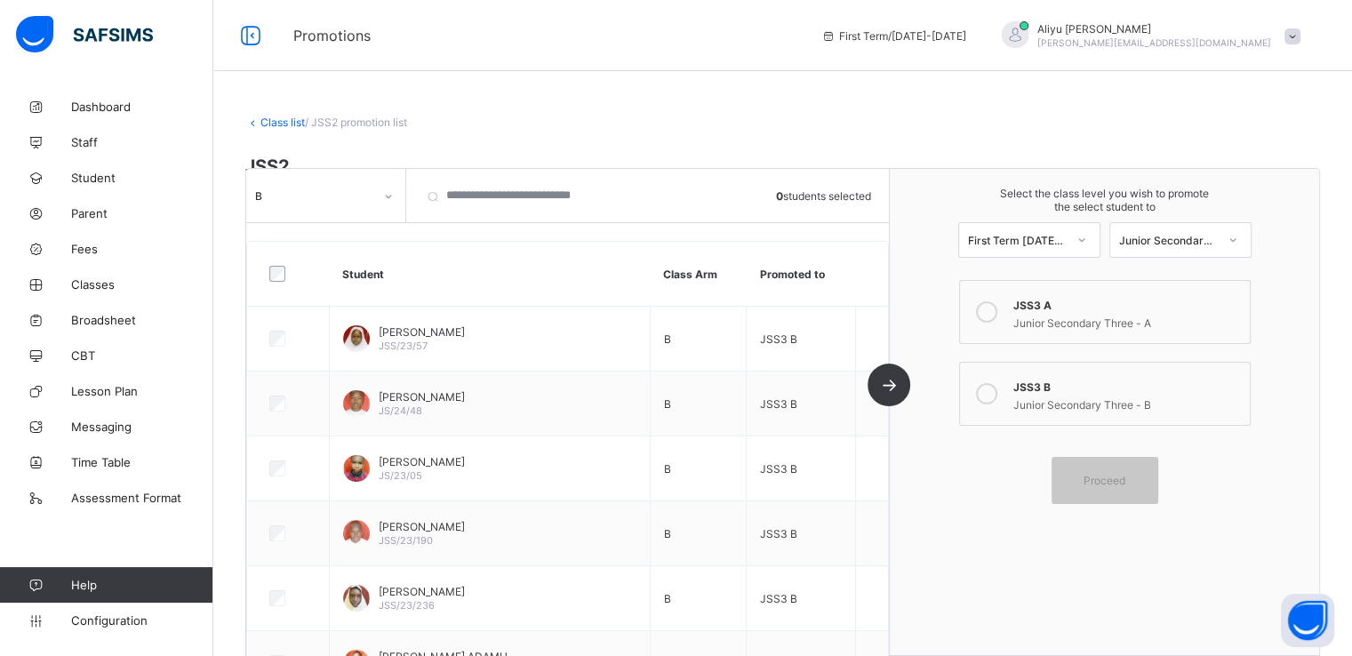
click at [274, 122] on link "Class list" at bounding box center [282, 122] width 44 height 13
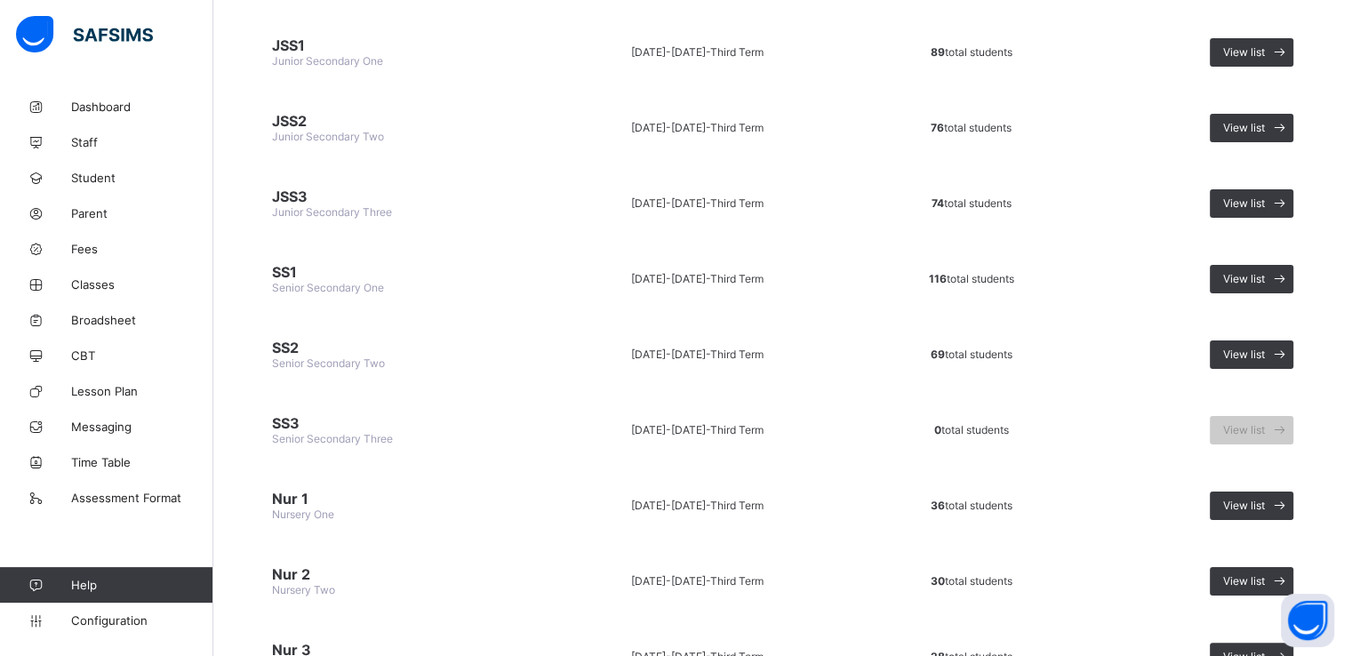
scroll to position [209, 0]
click at [1256, 274] on span "View list" at bounding box center [1244, 277] width 42 height 13
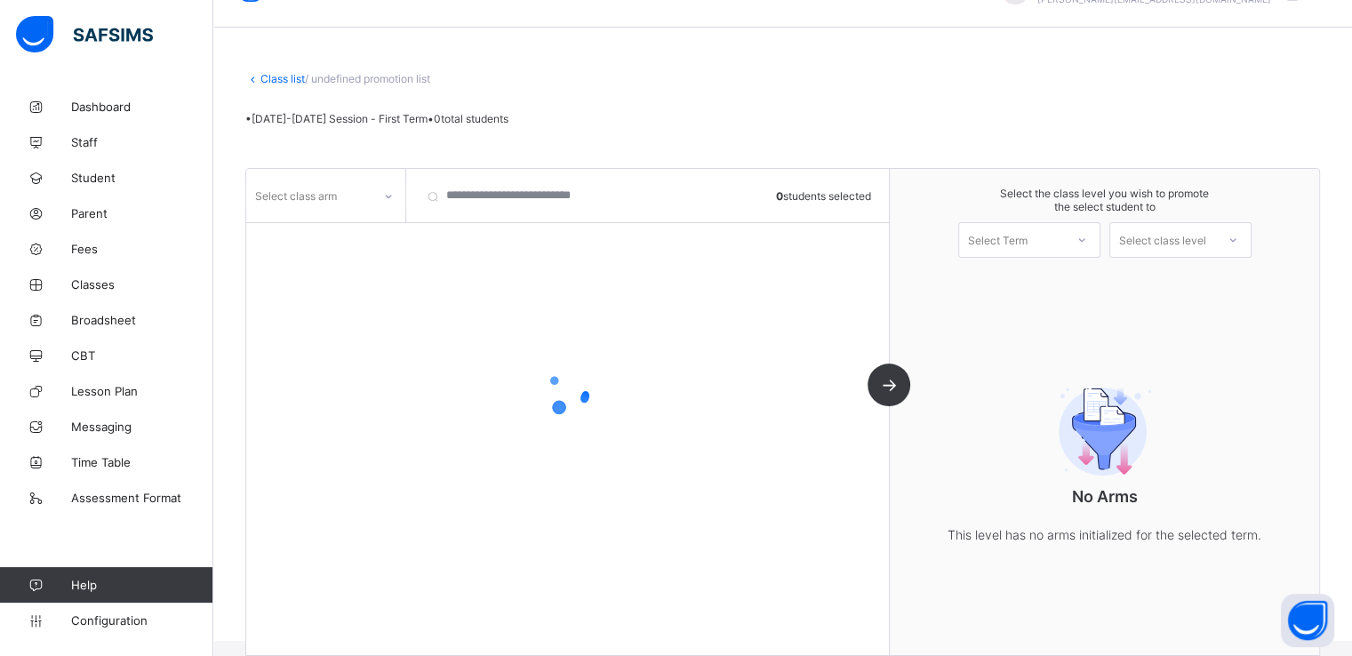
scroll to position [65, 0]
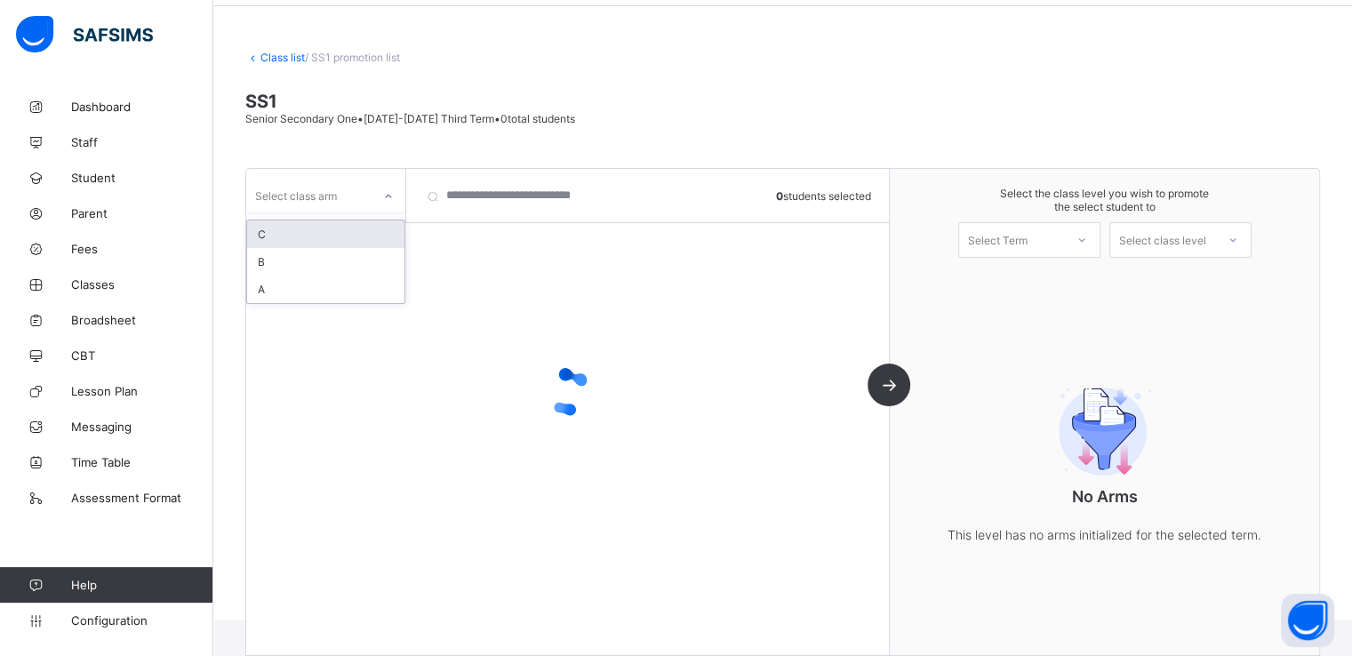
click at [381, 193] on div at bounding box center [388, 196] width 30 height 28
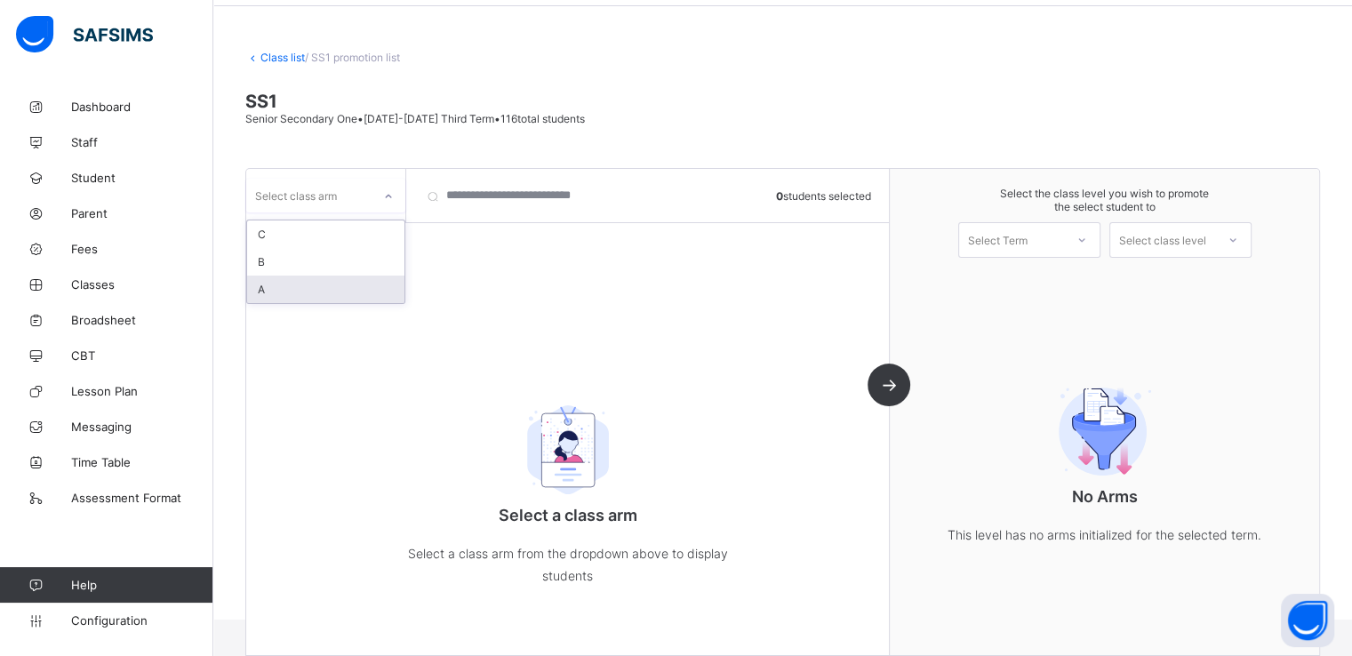
click at [274, 296] on div "A" at bounding box center [325, 290] width 157 height 28
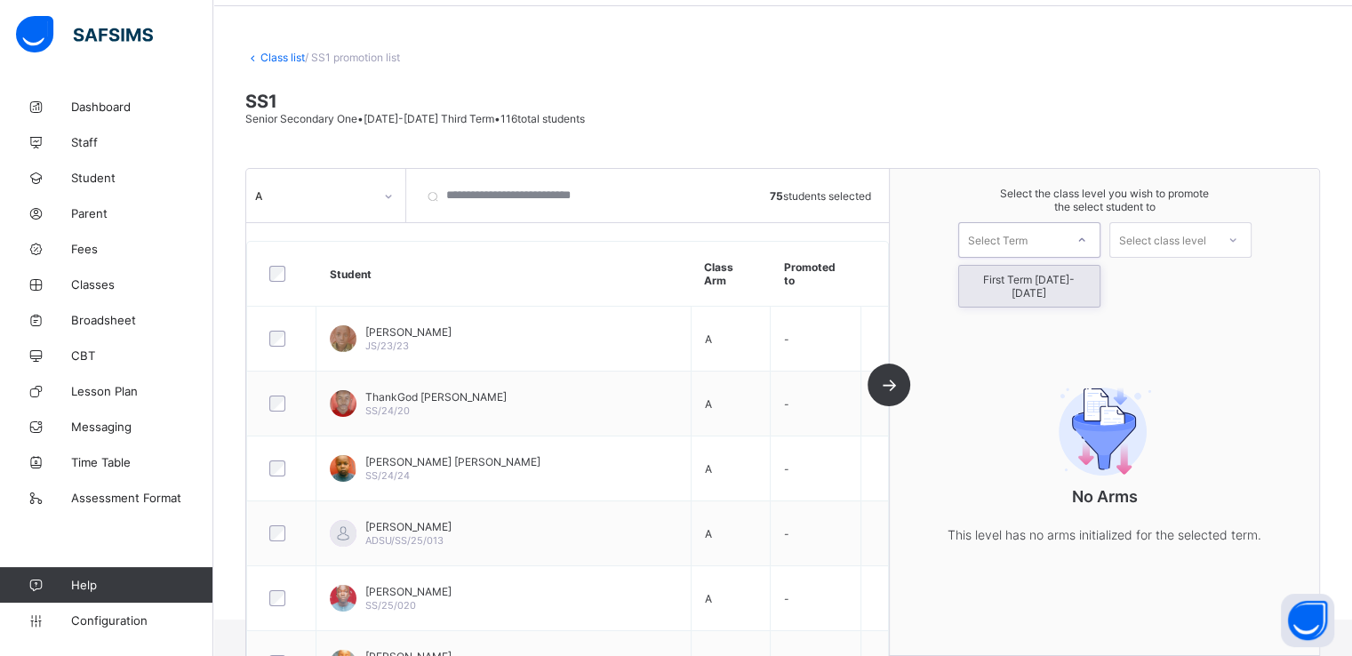
drag, startPoint x: 1024, startPoint y: 245, endPoint x: 1024, endPoint y: 277, distance: 32.0
click at [1024, 258] on div "option First Term 2025-2026 focused, 1 of 1. 1 result available. Use Up and Dow…" at bounding box center [1029, 240] width 142 height 36
click at [1024, 277] on div "First Term 2025-2026" at bounding box center [1029, 286] width 140 height 41
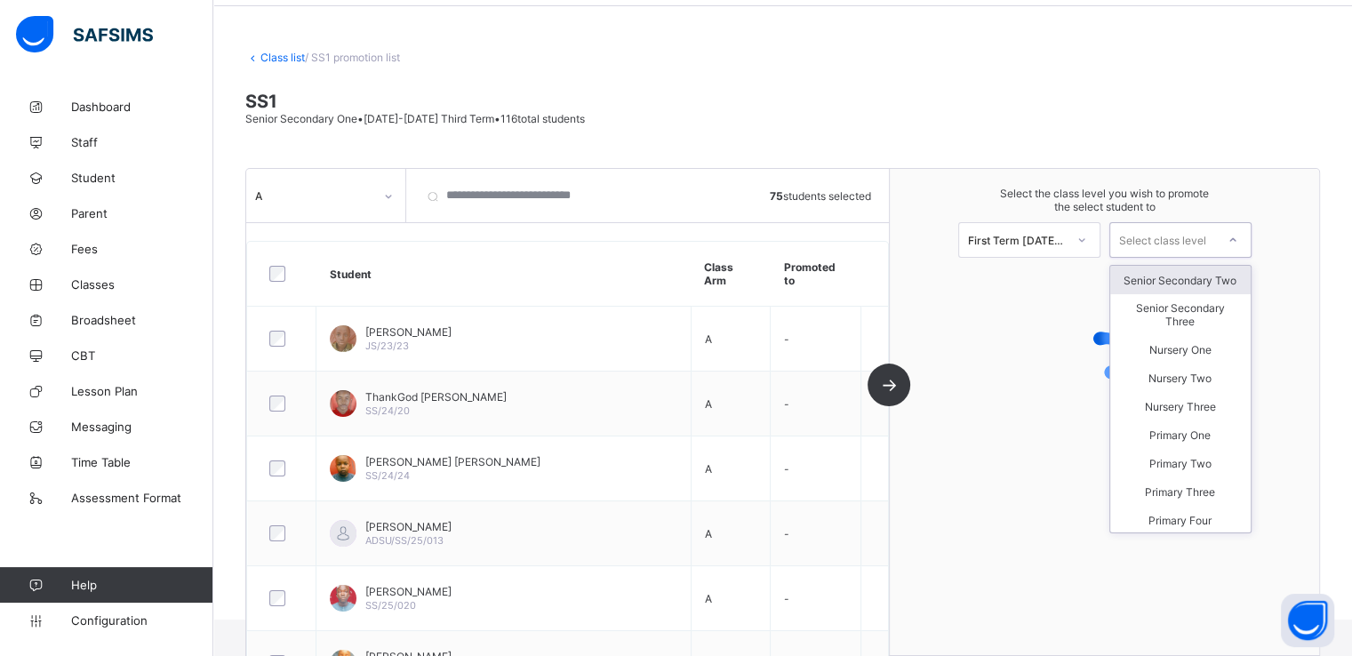
click at [1175, 241] on div "Select class level" at bounding box center [1162, 240] width 87 height 36
click at [1185, 284] on div "Senior Secondary Two" at bounding box center [1180, 280] width 140 height 28
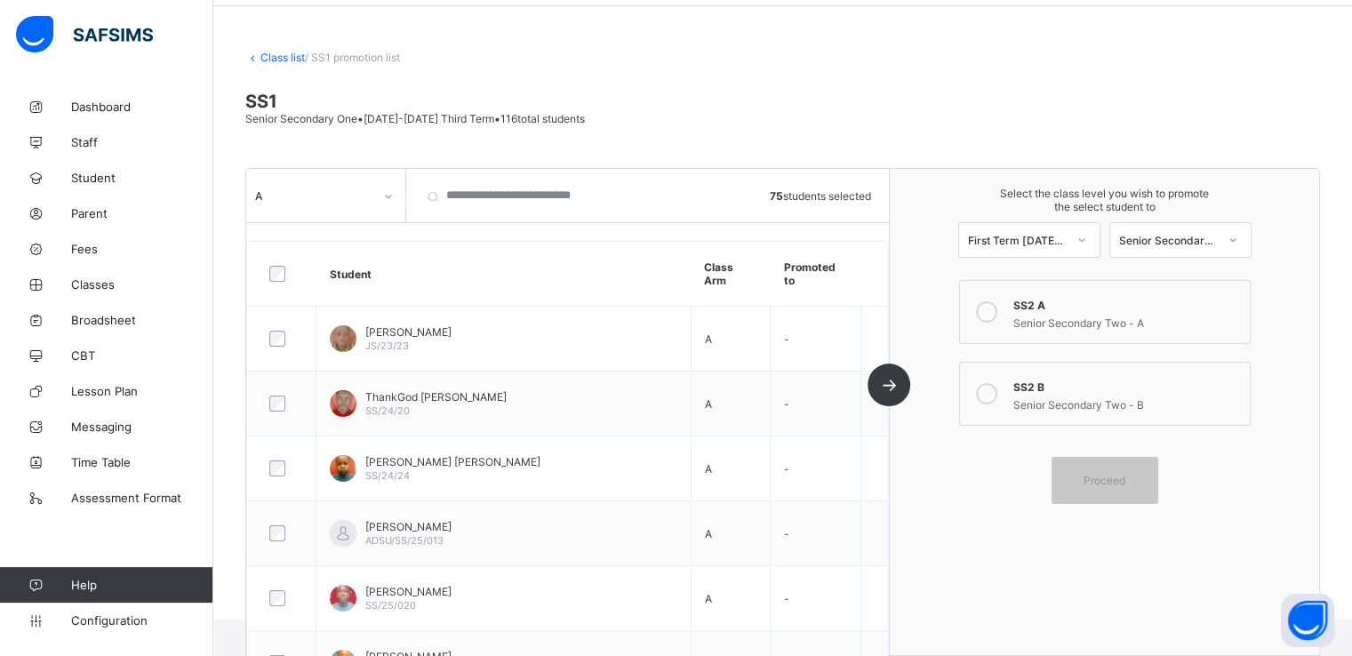
click at [997, 314] on icon at bounding box center [986, 311] width 21 height 21
click at [1106, 480] on span "Proceed" at bounding box center [1105, 480] width 42 height 13
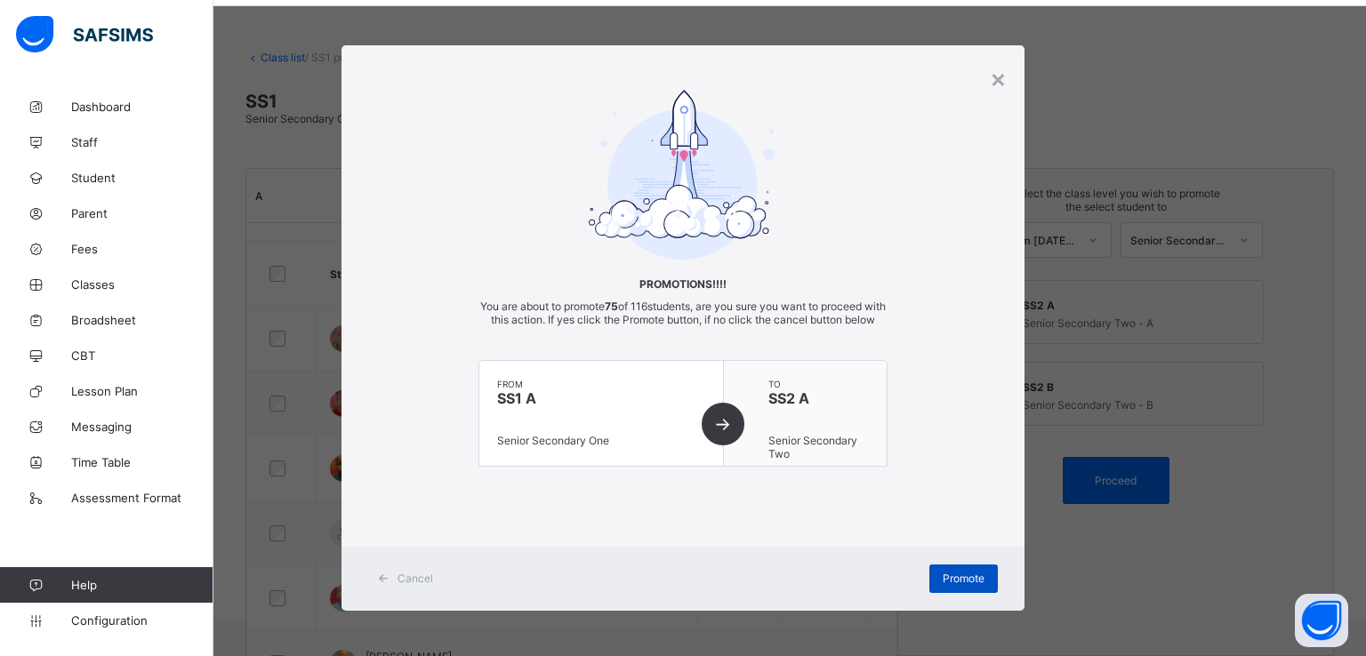
click at [951, 585] on span "Promote" at bounding box center [963, 578] width 42 height 13
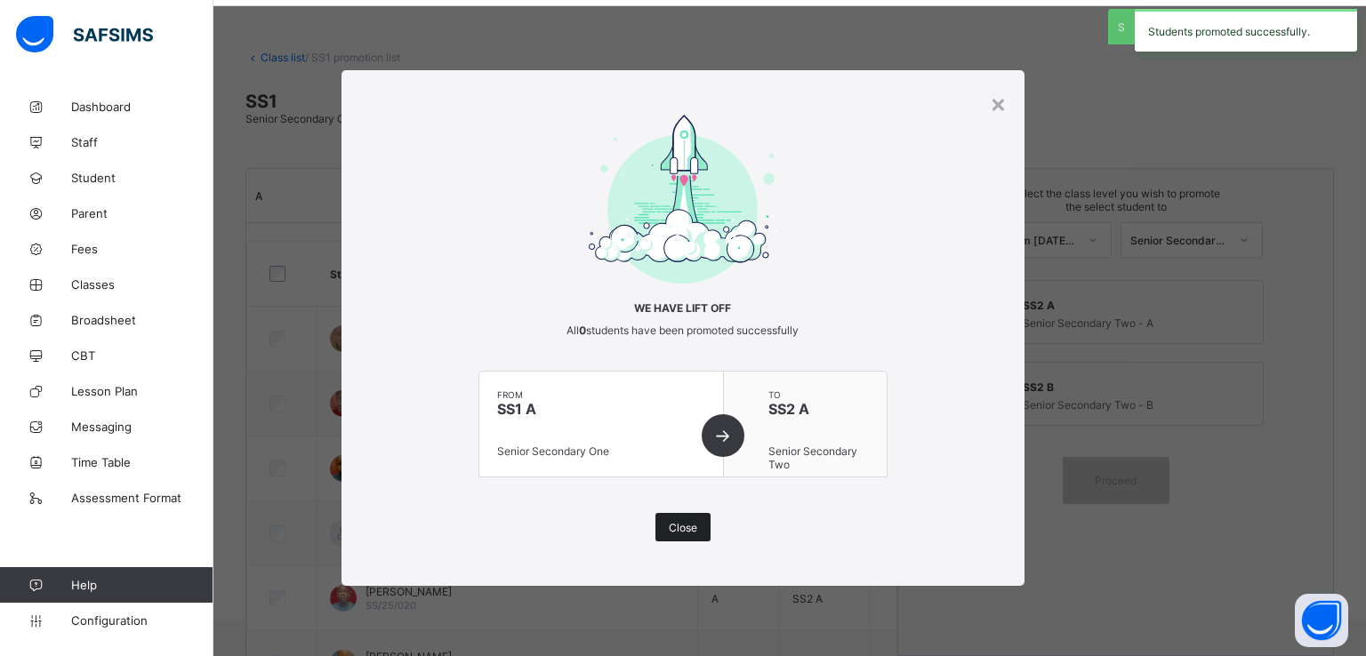
click at [677, 517] on div "Close" at bounding box center [682, 527] width 55 height 28
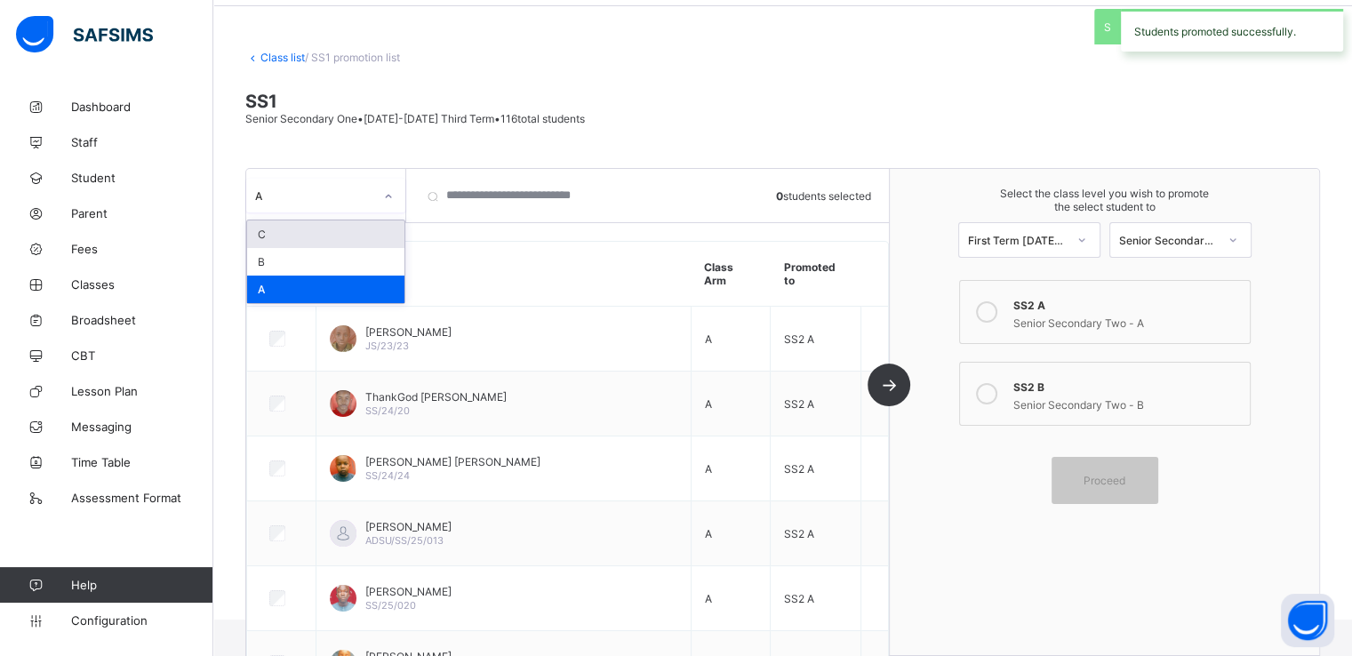
click at [357, 188] on div "A" at bounding box center [314, 194] width 118 height 13
click at [293, 258] on div "B" at bounding box center [325, 262] width 157 height 28
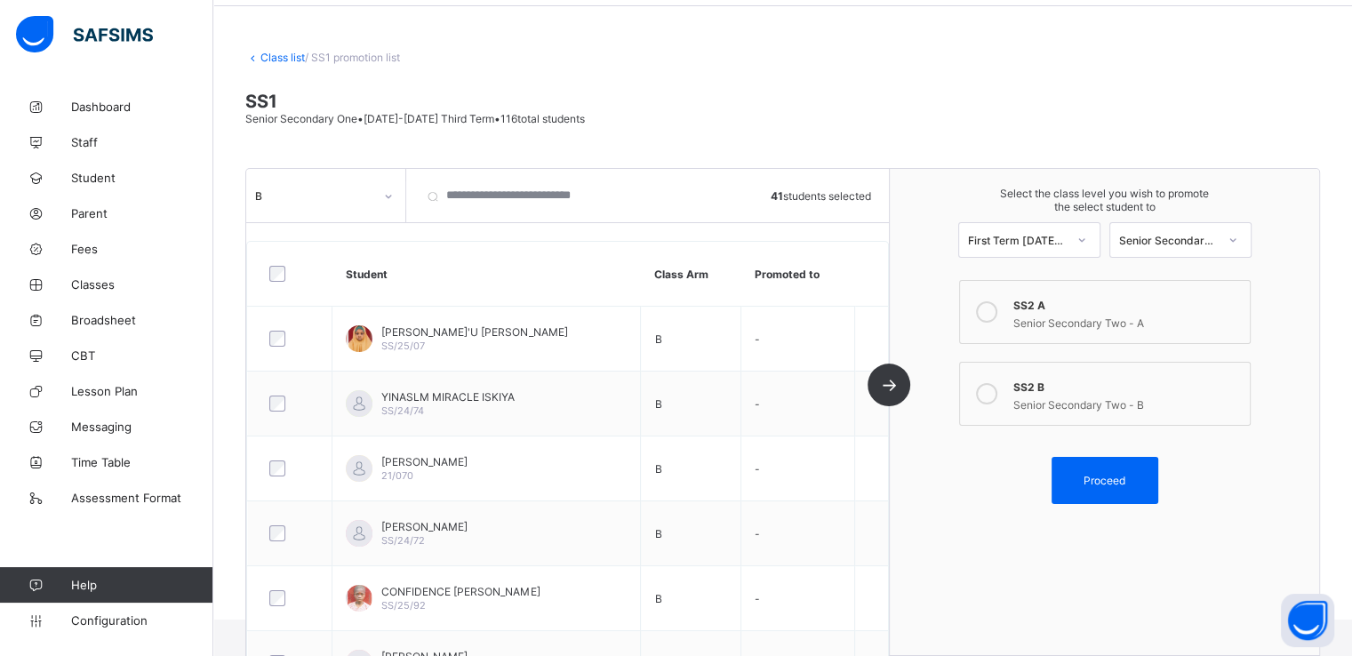
click at [992, 390] on icon at bounding box center [986, 393] width 21 height 21
click at [1106, 477] on span "Proceed" at bounding box center [1105, 480] width 42 height 13
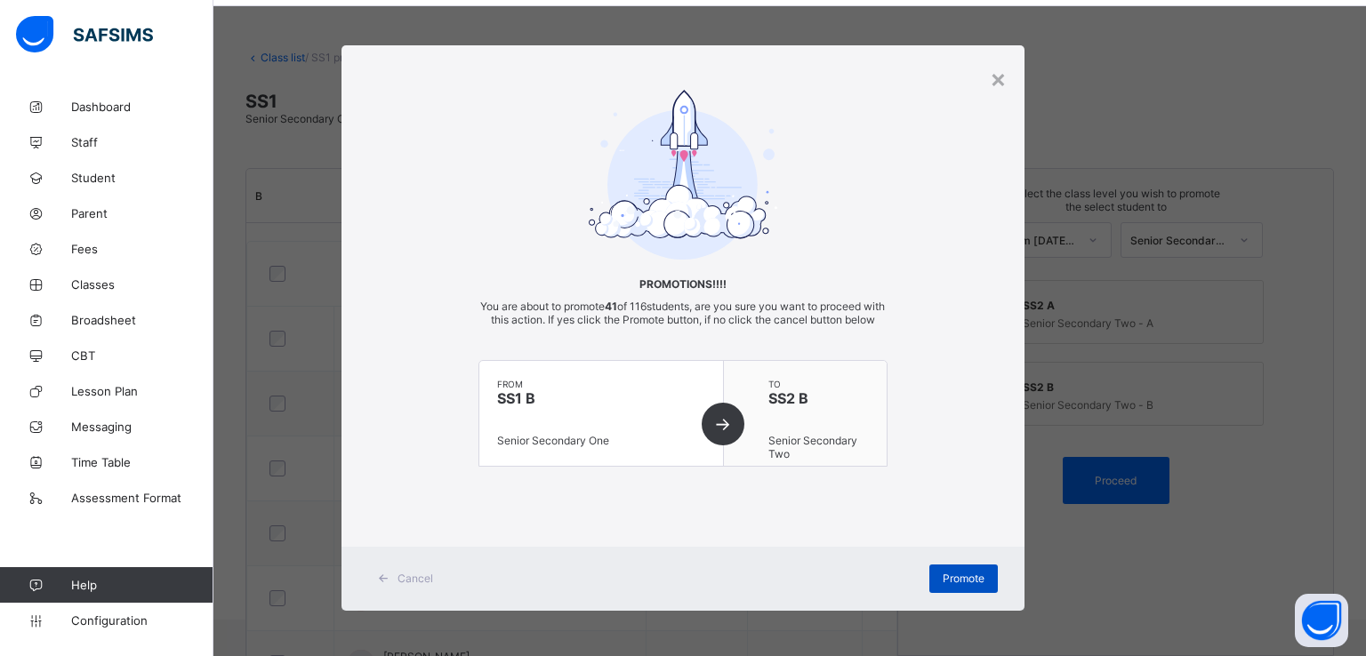
click at [942, 585] on span "Promote" at bounding box center [963, 578] width 42 height 13
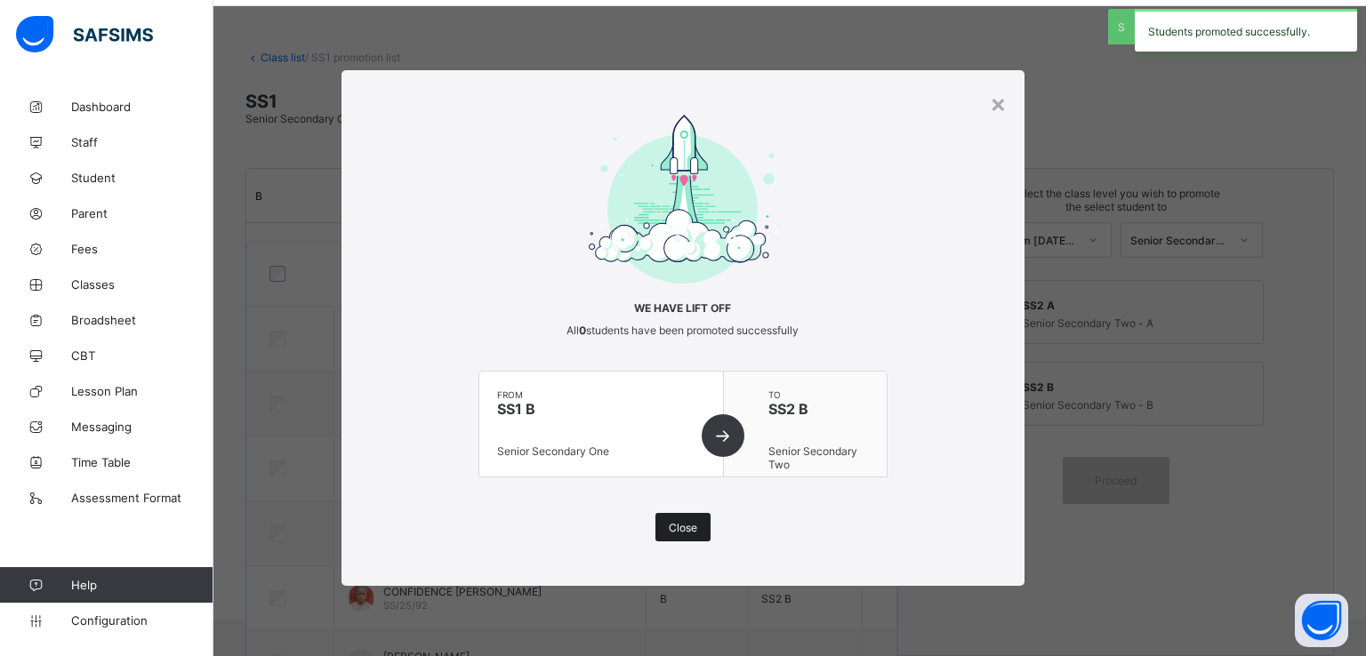
click at [677, 526] on span "Close" at bounding box center [683, 527] width 28 height 13
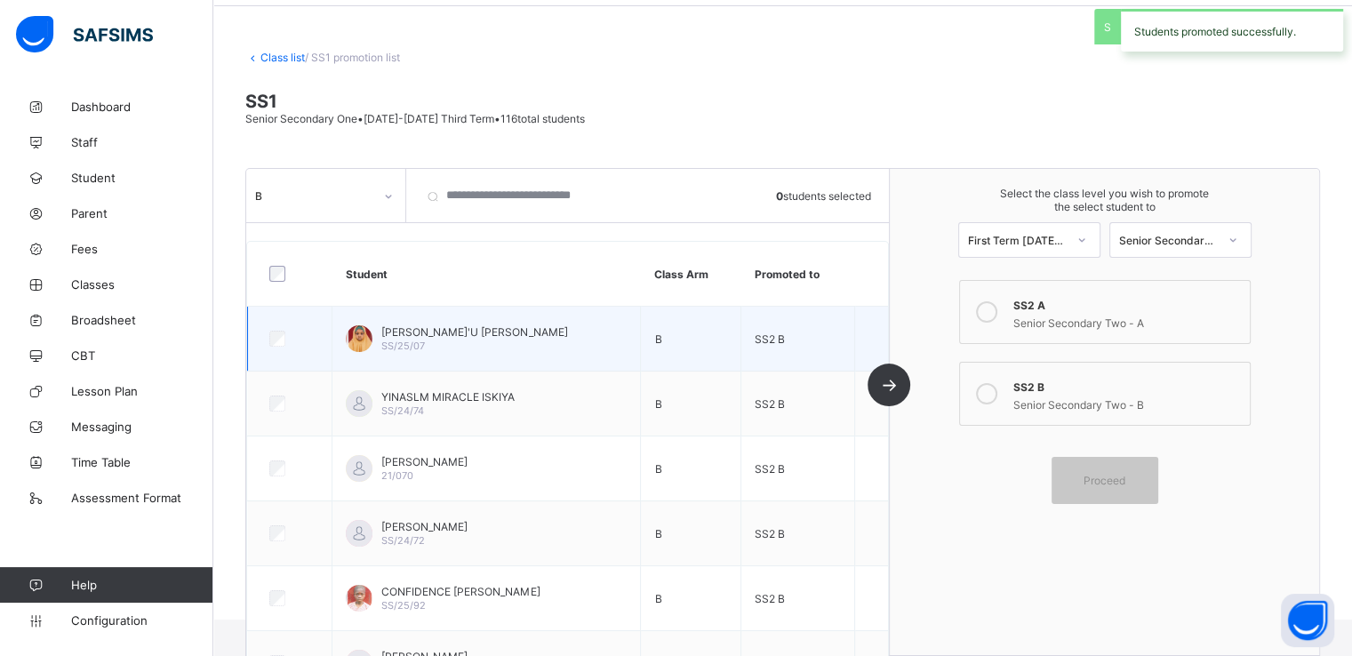
scroll to position [0, 0]
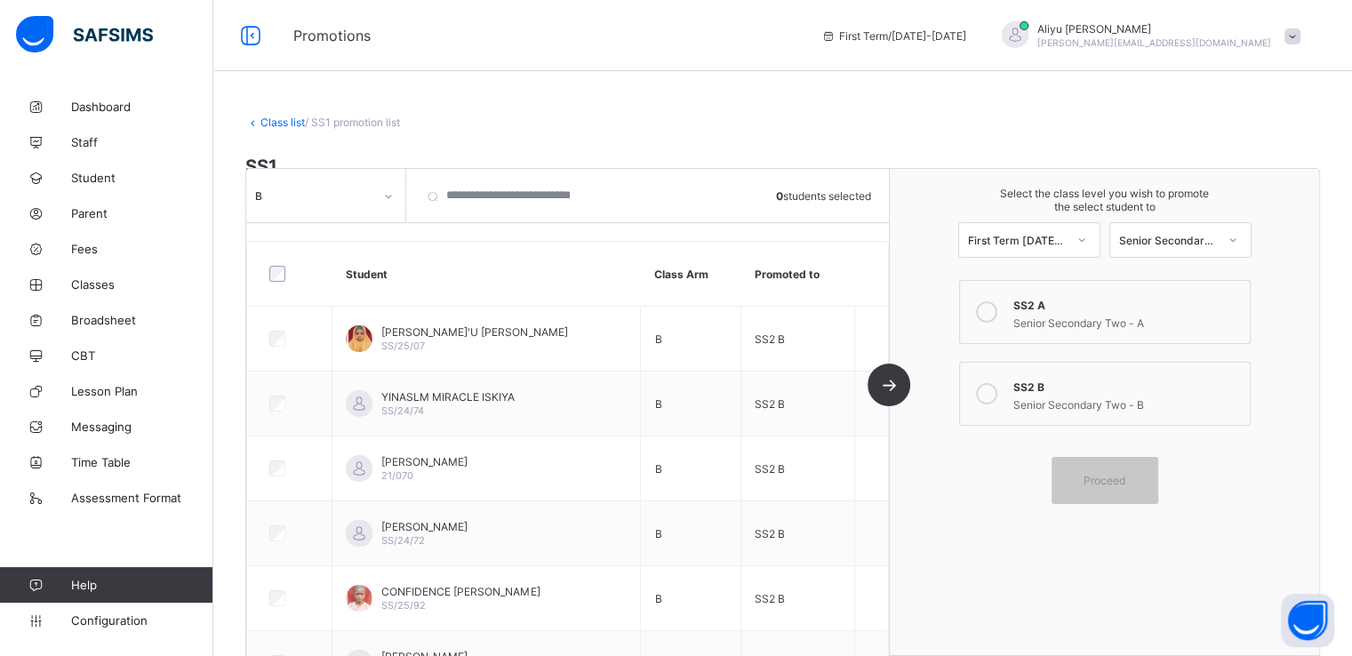
click at [270, 118] on link "Class list" at bounding box center [282, 122] width 44 height 13
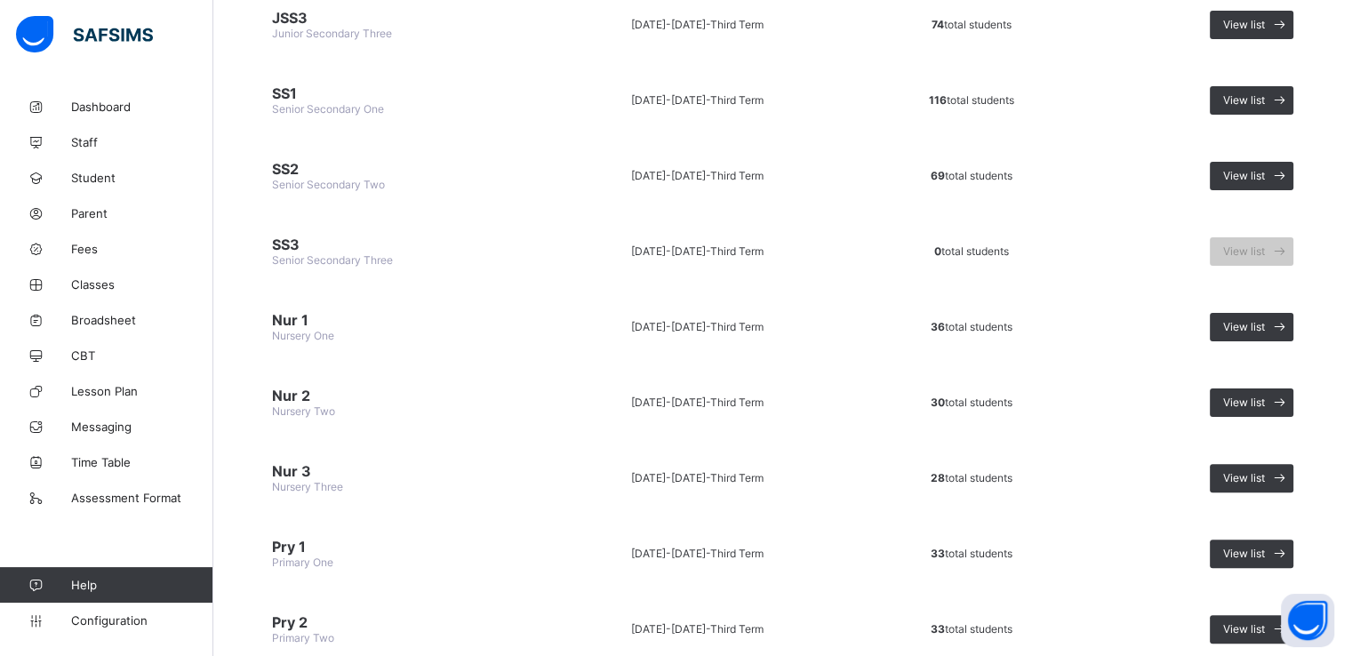
scroll to position [284, 0]
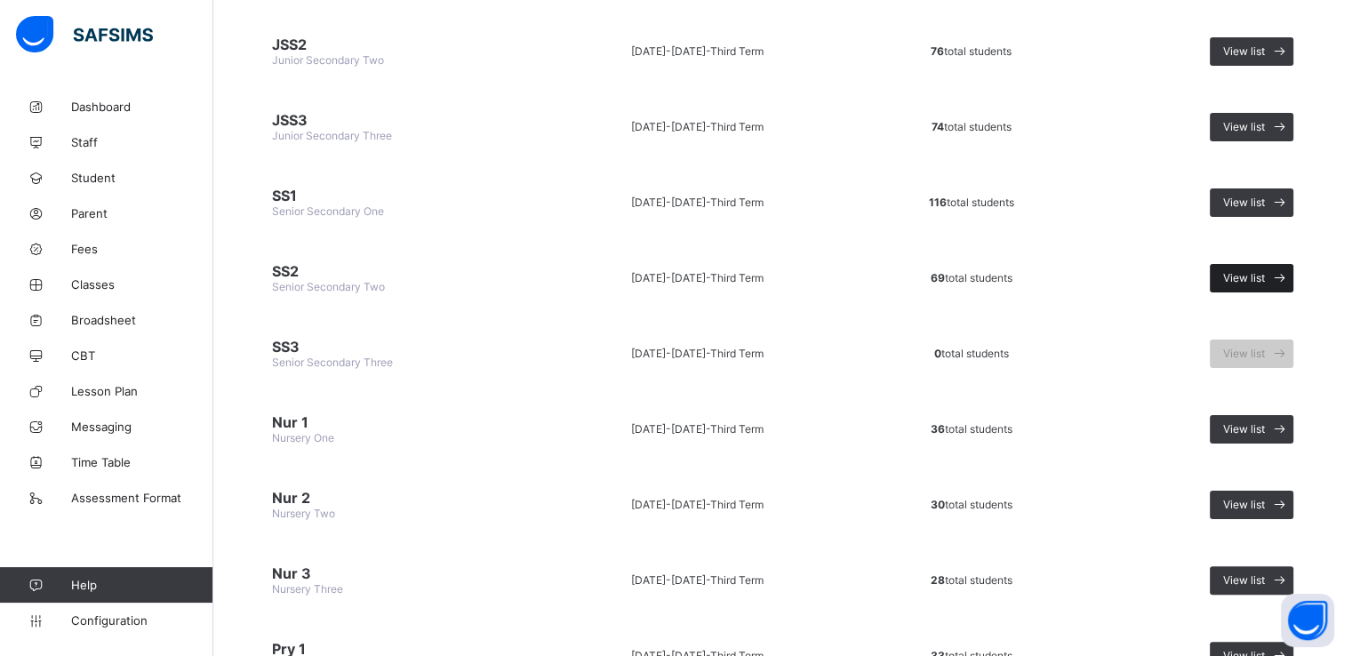
click at [1265, 271] on span "View list" at bounding box center [1244, 277] width 42 height 13
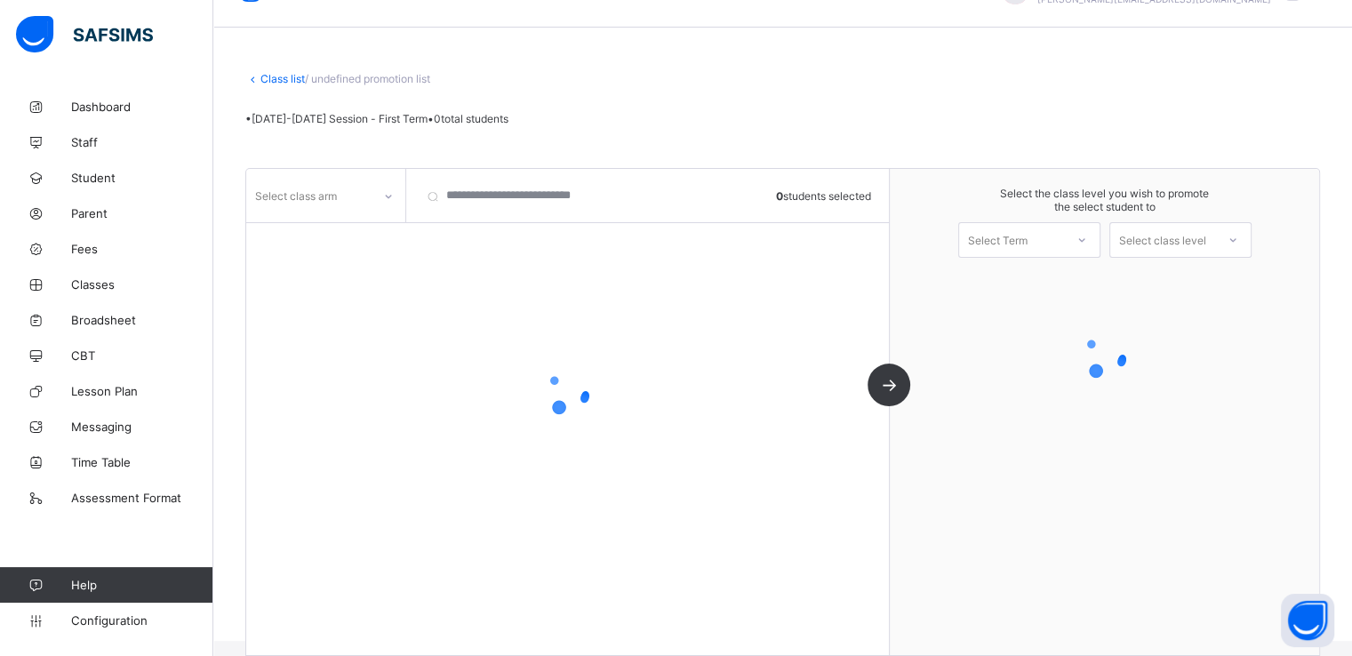
scroll to position [44, 0]
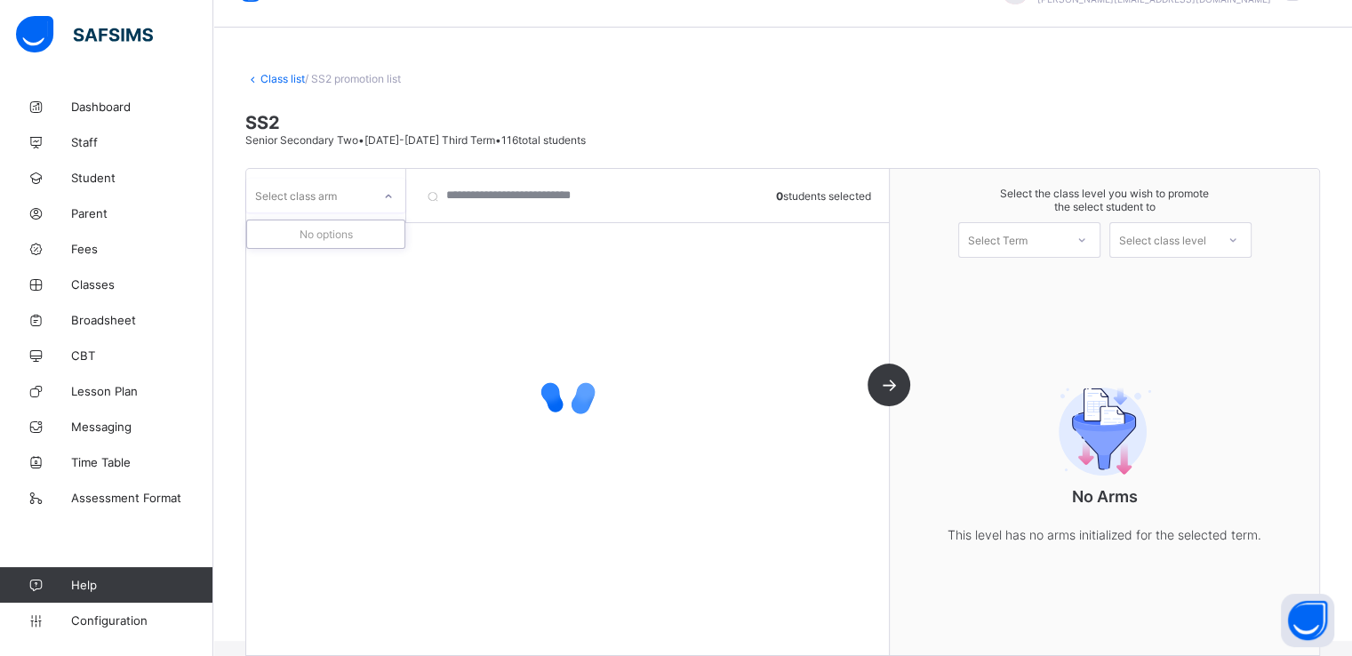
click at [384, 200] on icon at bounding box center [388, 197] width 11 height 18
click at [288, 234] on div "A" at bounding box center [325, 234] width 157 height 28
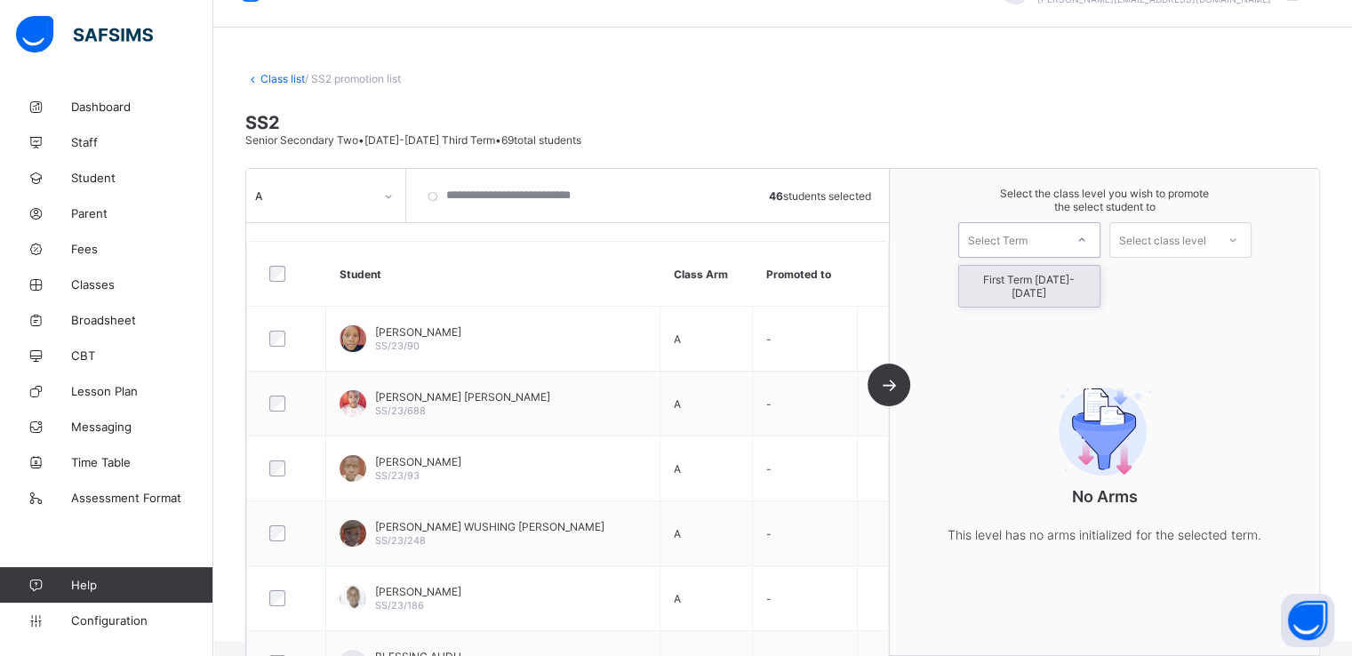
click at [1028, 231] on div "Select Term" at bounding box center [998, 240] width 60 height 36
click at [1005, 274] on div "First Term 2025-2026" at bounding box center [1029, 286] width 140 height 41
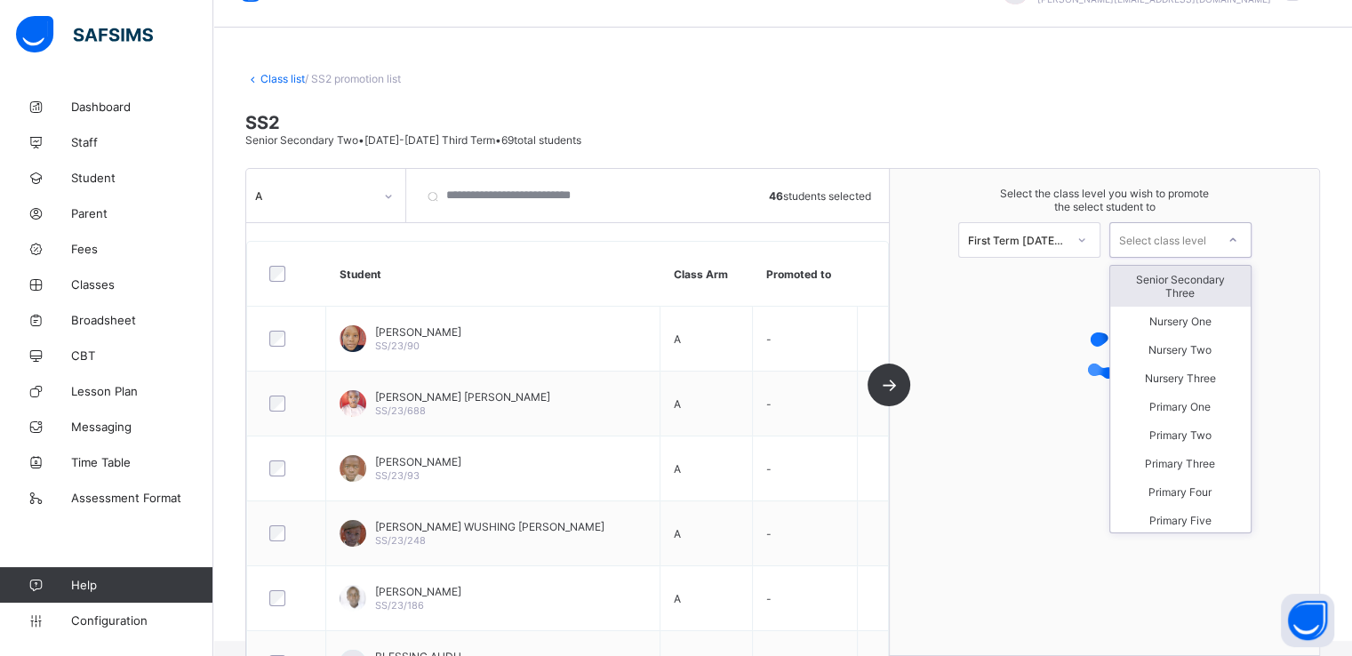
click at [1172, 236] on div "Select class level" at bounding box center [1162, 240] width 87 height 36
click at [1181, 282] on div "Senior Secondary Three" at bounding box center [1180, 286] width 140 height 41
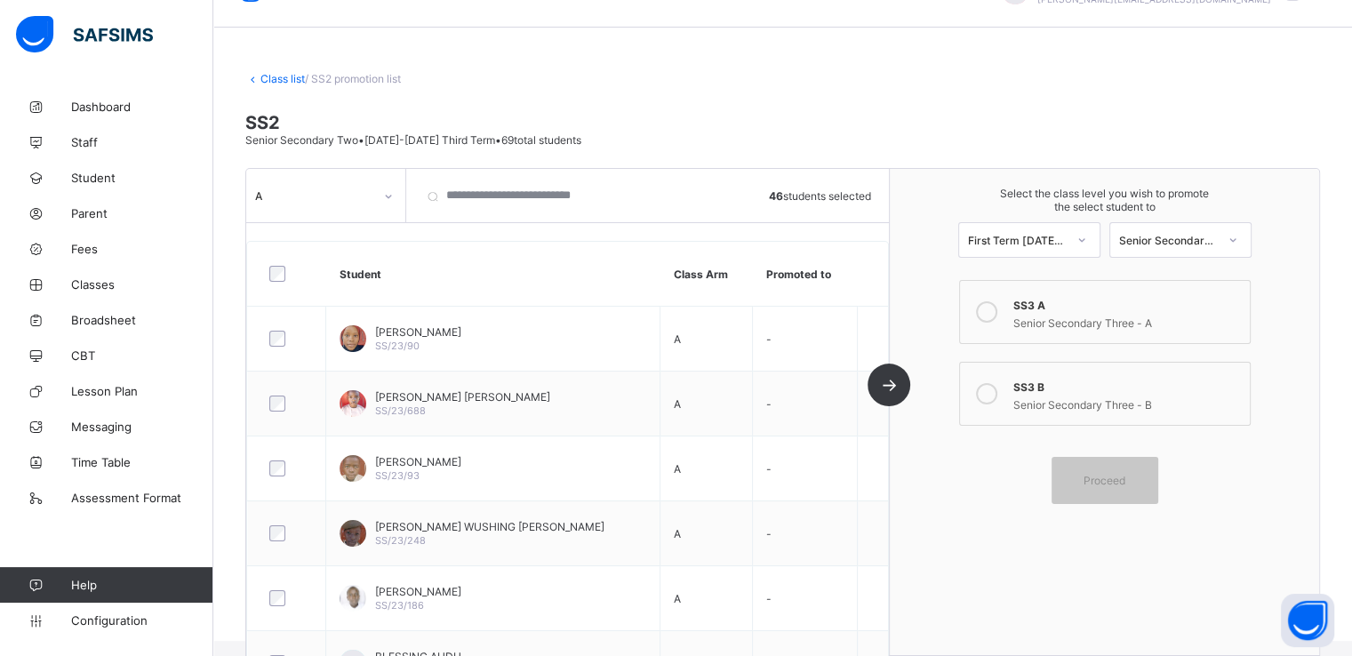
click at [992, 311] on icon at bounding box center [986, 311] width 21 height 21
click at [1108, 480] on span "Proceed" at bounding box center [1105, 480] width 42 height 13
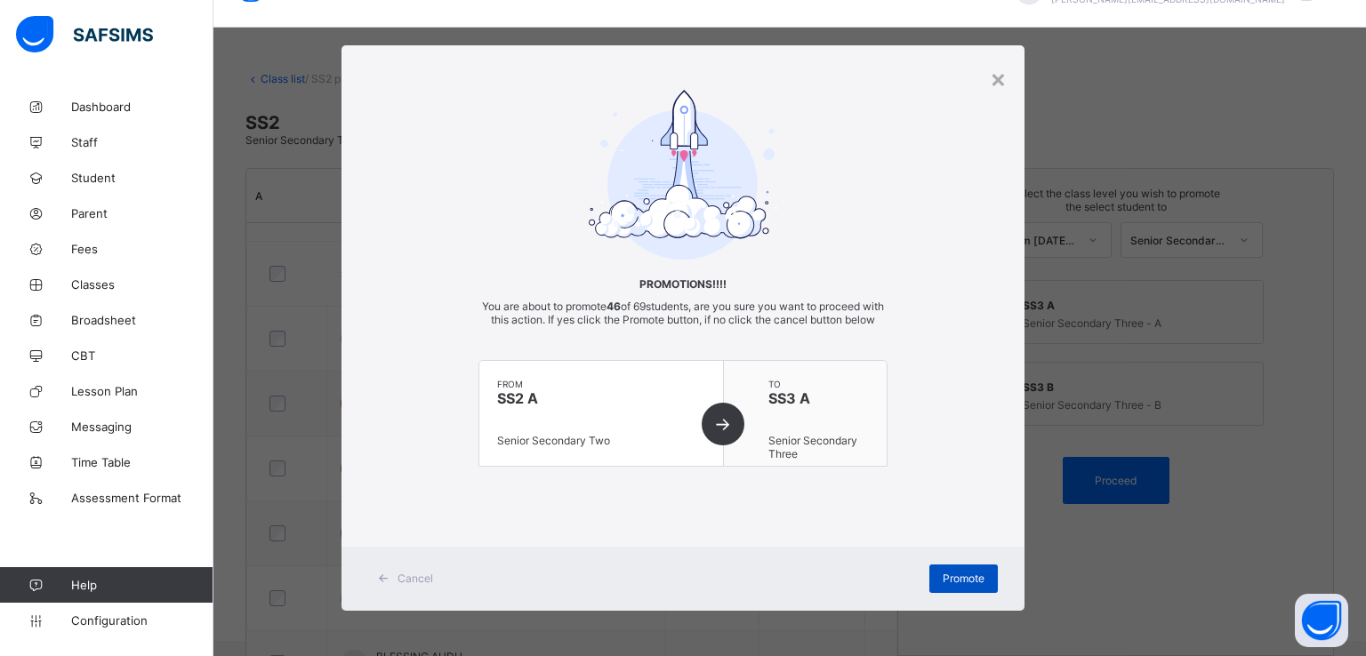
click at [957, 585] on span "Promote" at bounding box center [963, 578] width 42 height 13
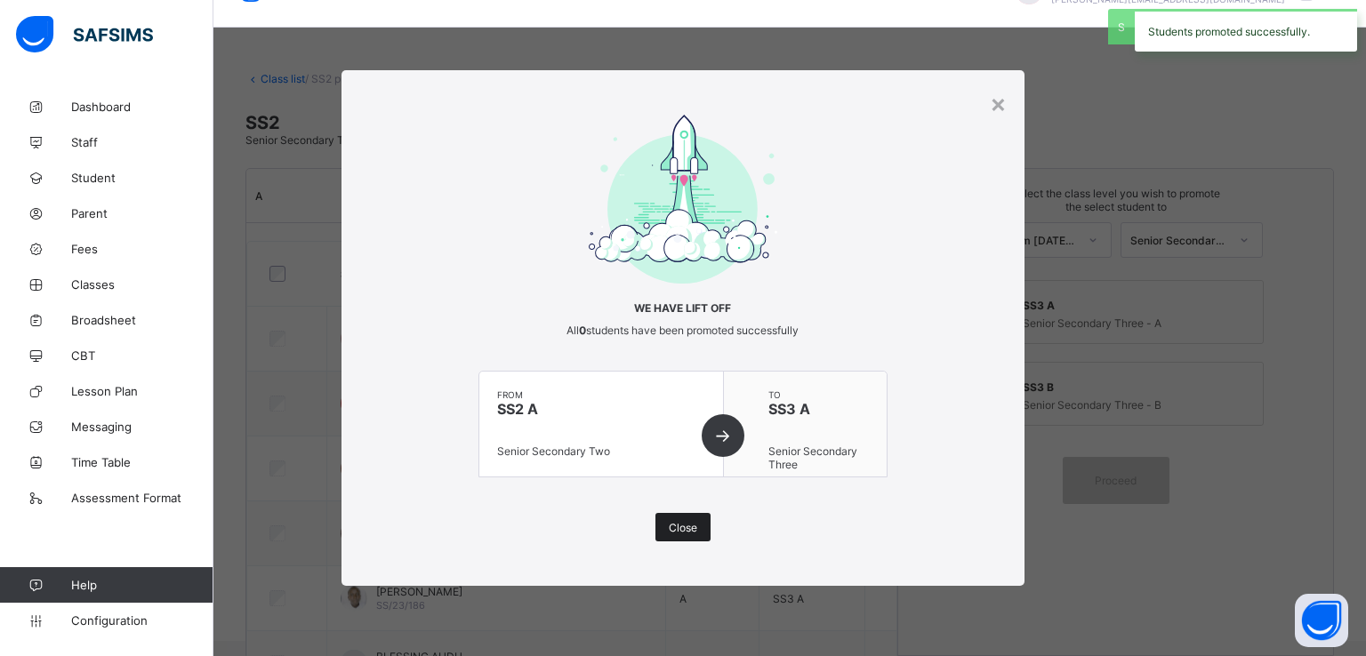
click at [674, 527] on span "Close" at bounding box center [683, 527] width 28 height 13
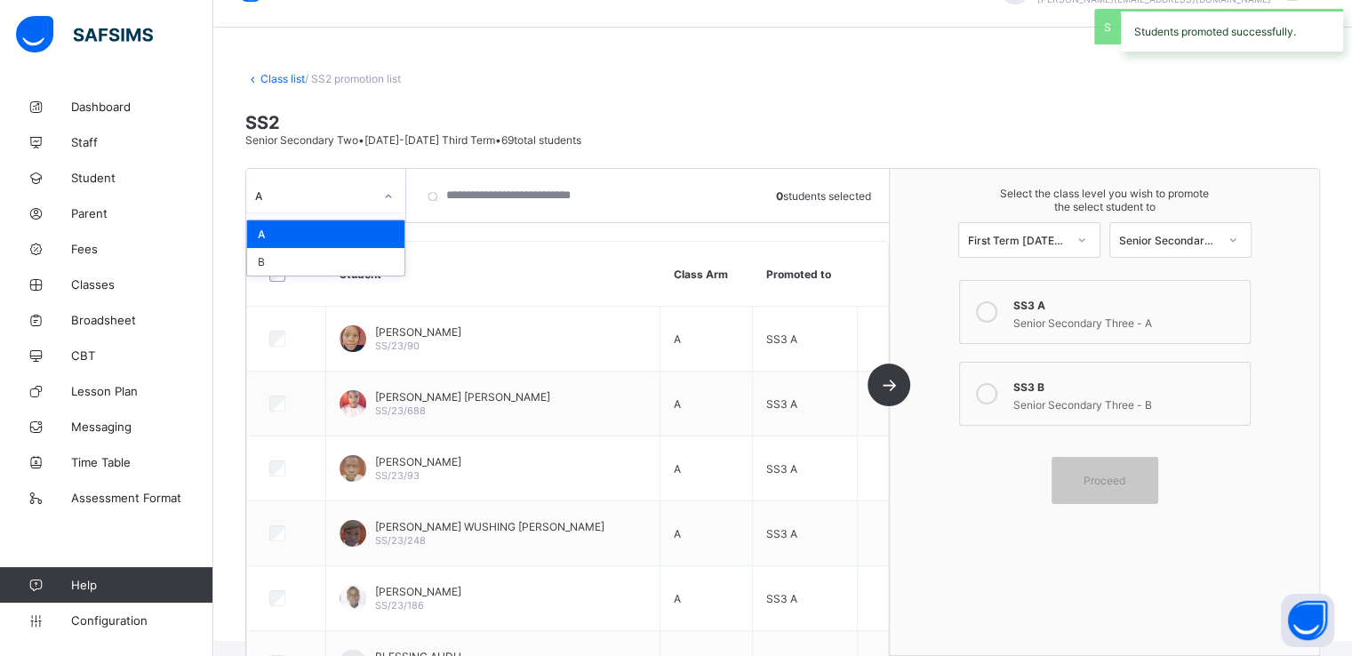
click at [374, 190] on div at bounding box center [388, 196] width 30 height 28
click at [292, 260] on div "B" at bounding box center [325, 262] width 157 height 28
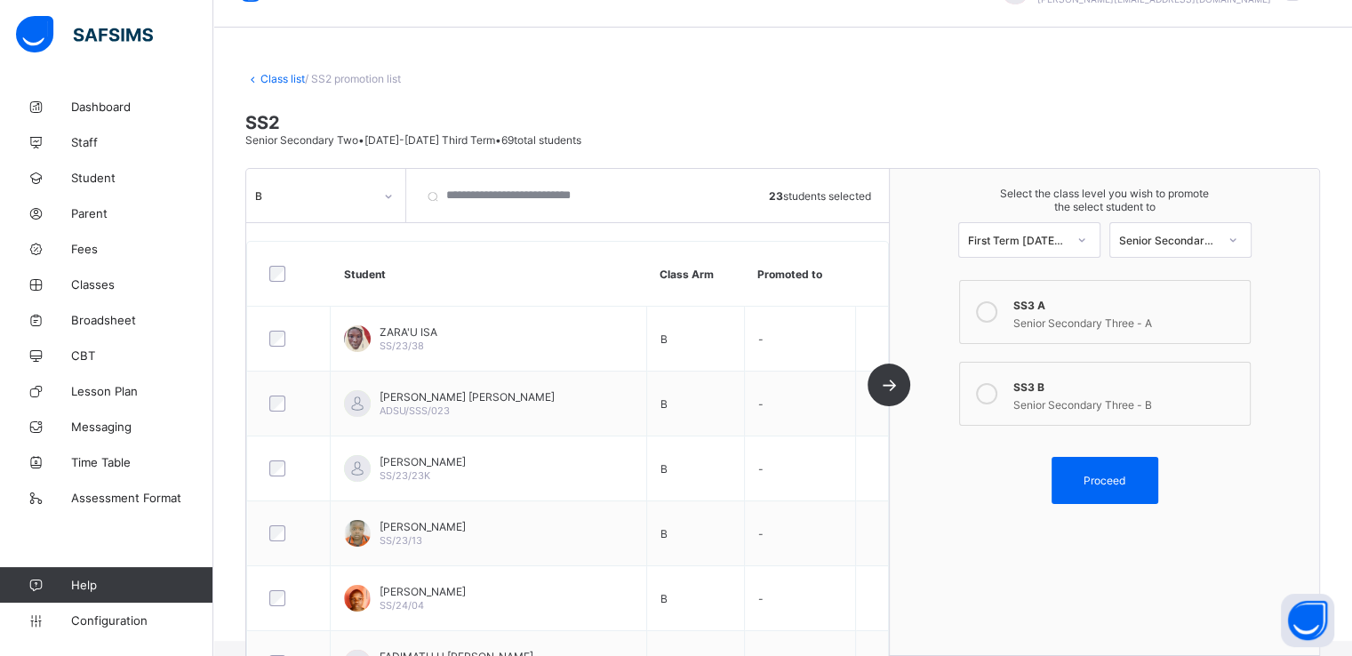
click at [989, 399] on icon at bounding box center [986, 393] width 21 height 21
click at [1101, 476] on span "Proceed" at bounding box center [1105, 480] width 42 height 13
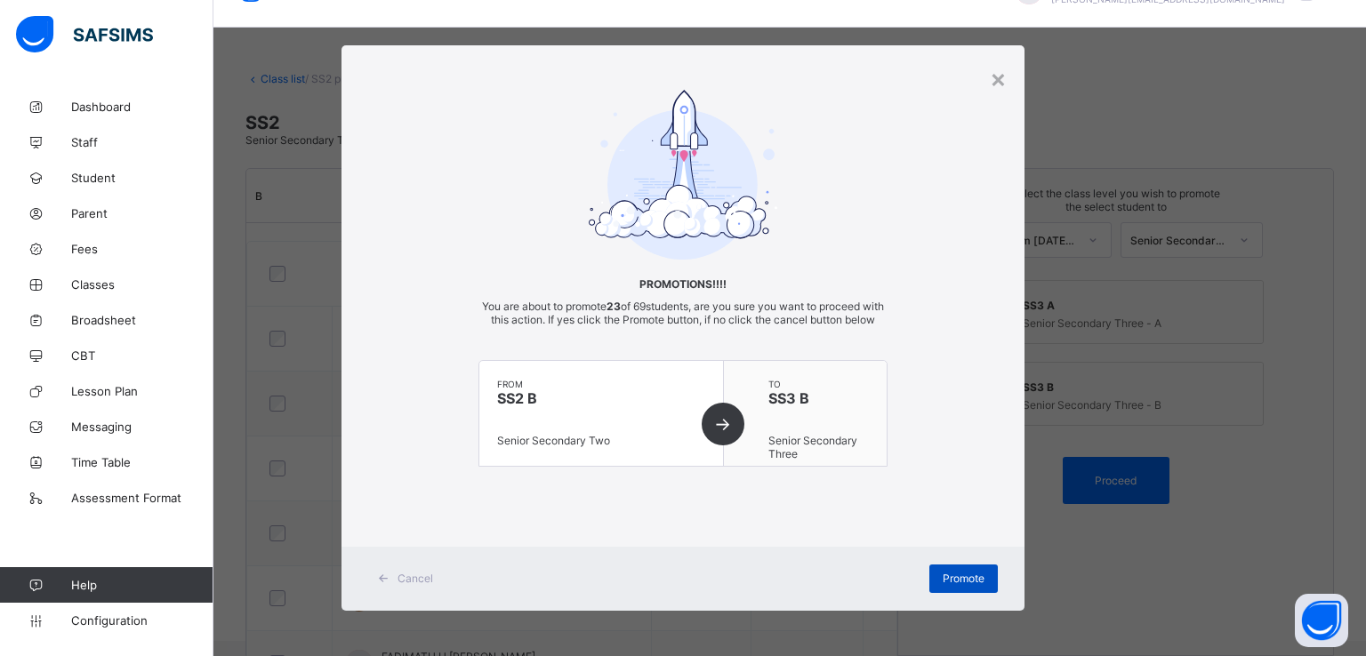
click at [951, 585] on span "Promote" at bounding box center [963, 578] width 42 height 13
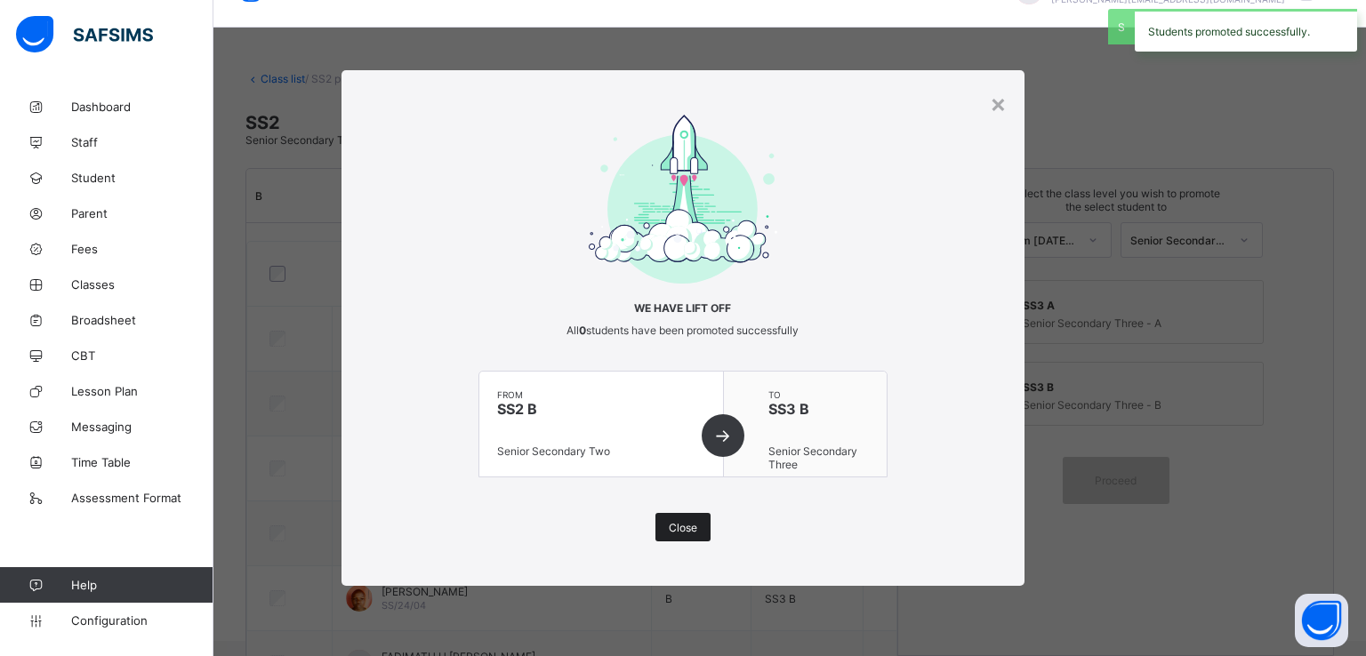
click at [675, 537] on div "Close" at bounding box center [682, 527] width 55 height 28
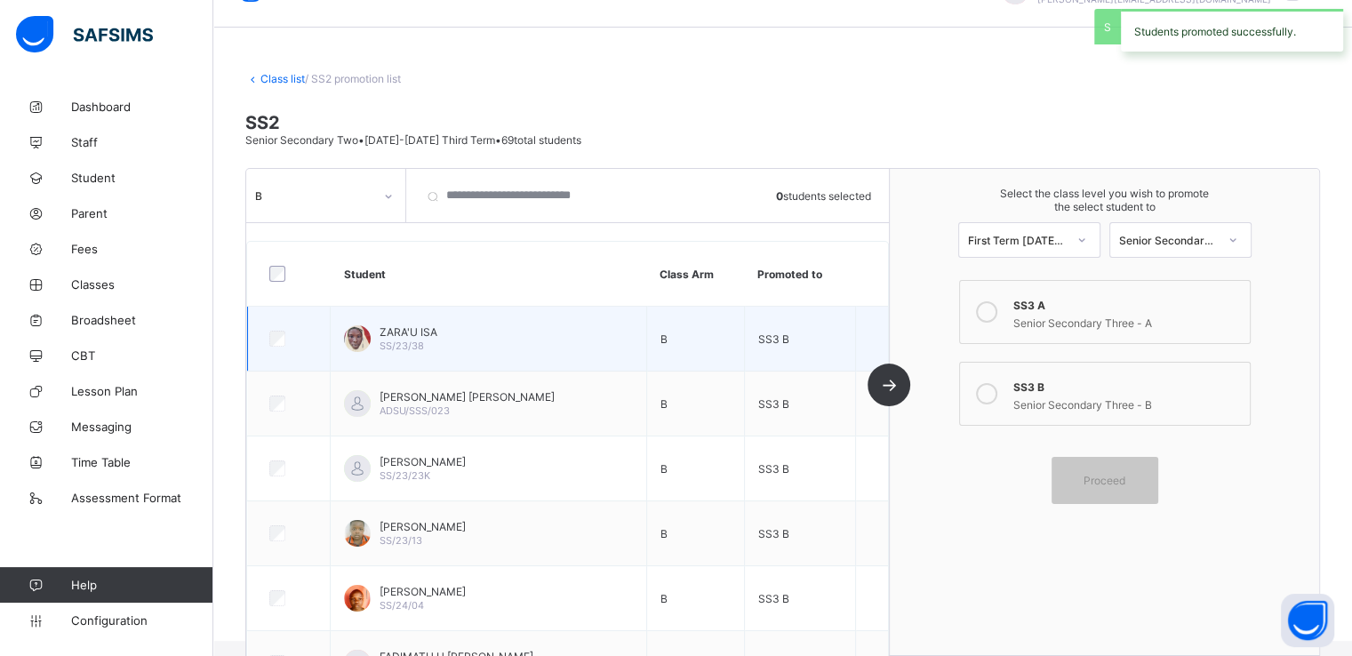
scroll to position [0, 0]
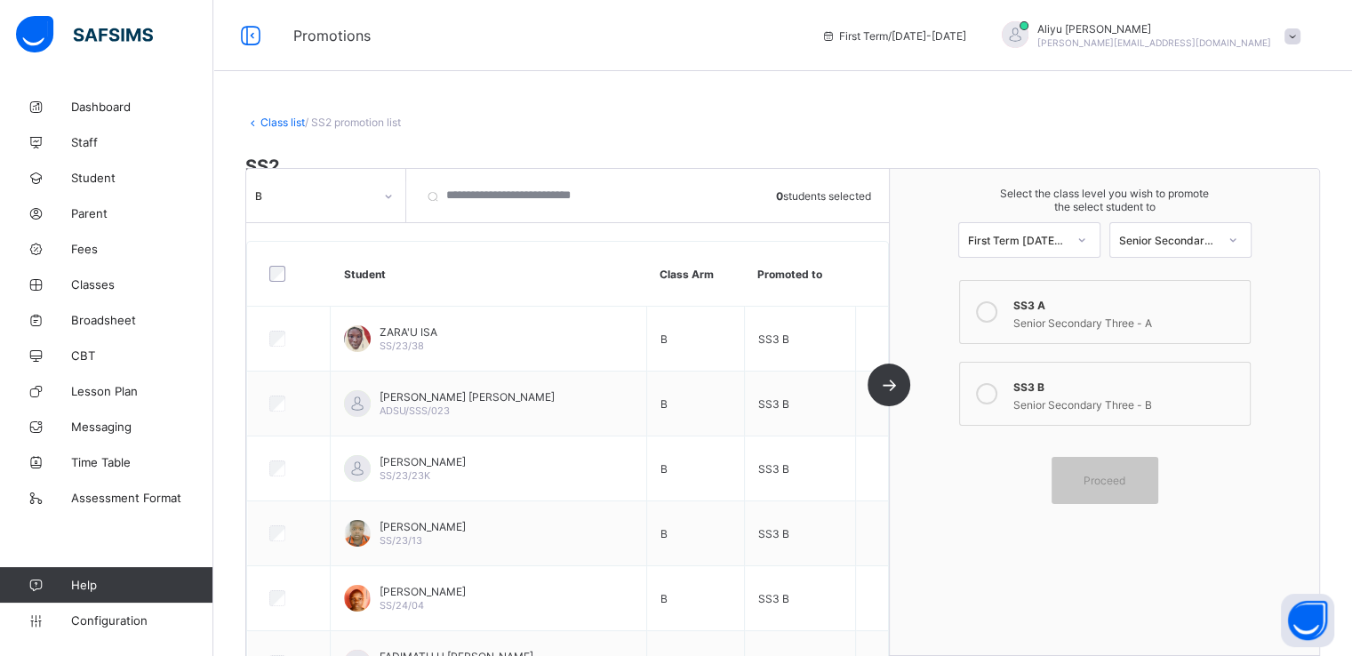
click at [267, 122] on link "Class list" at bounding box center [282, 122] width 44 height 13
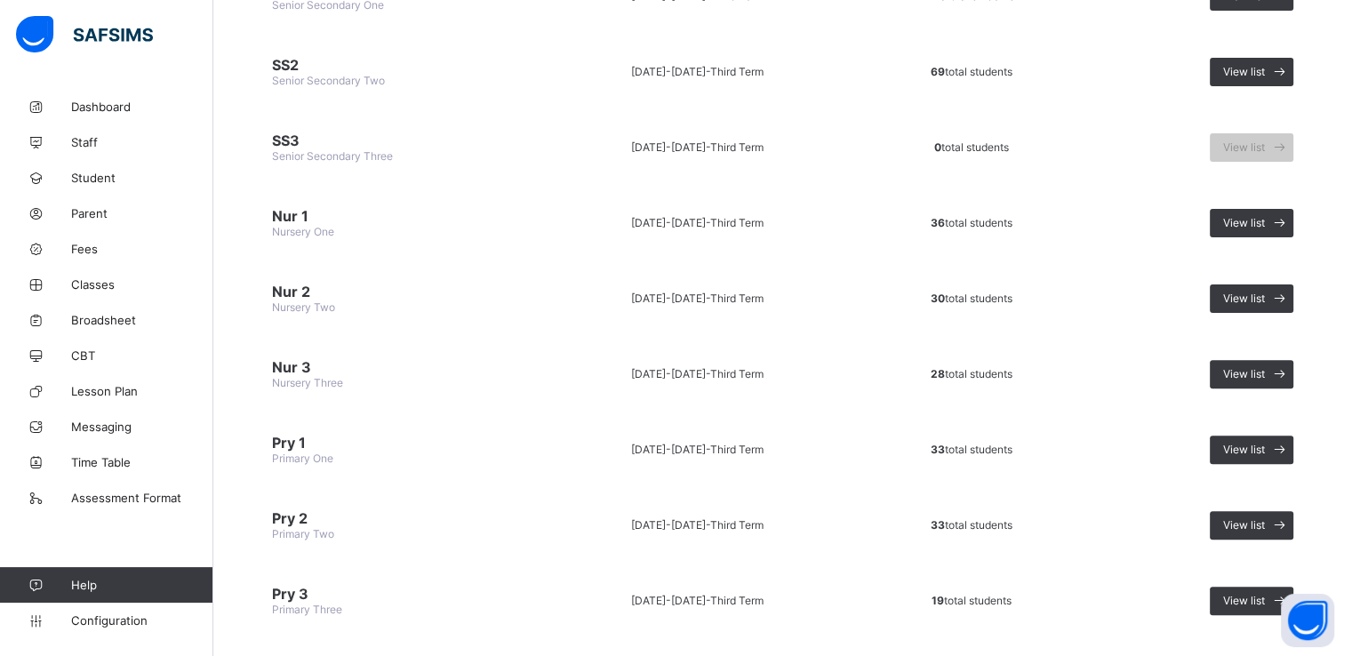
scroll to position [494, 0]
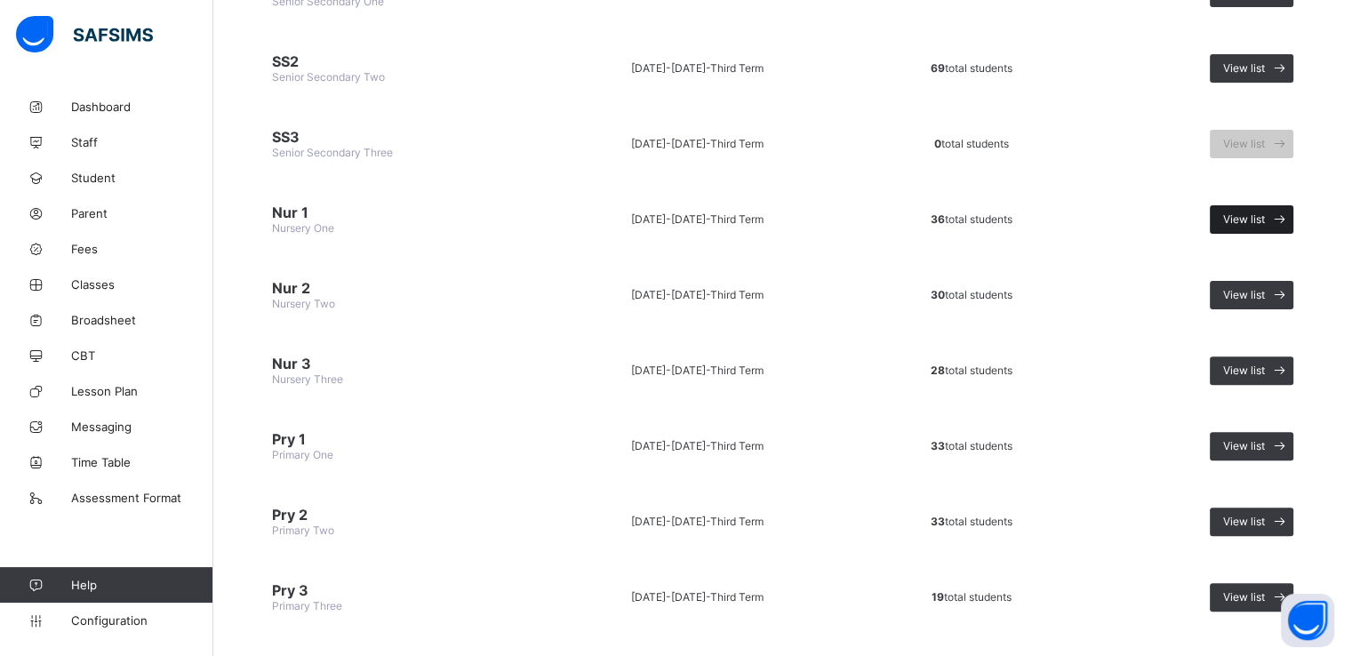
click at [1265, 212] on span "View list" at bounding box center [1244, 218] width 42 height 13
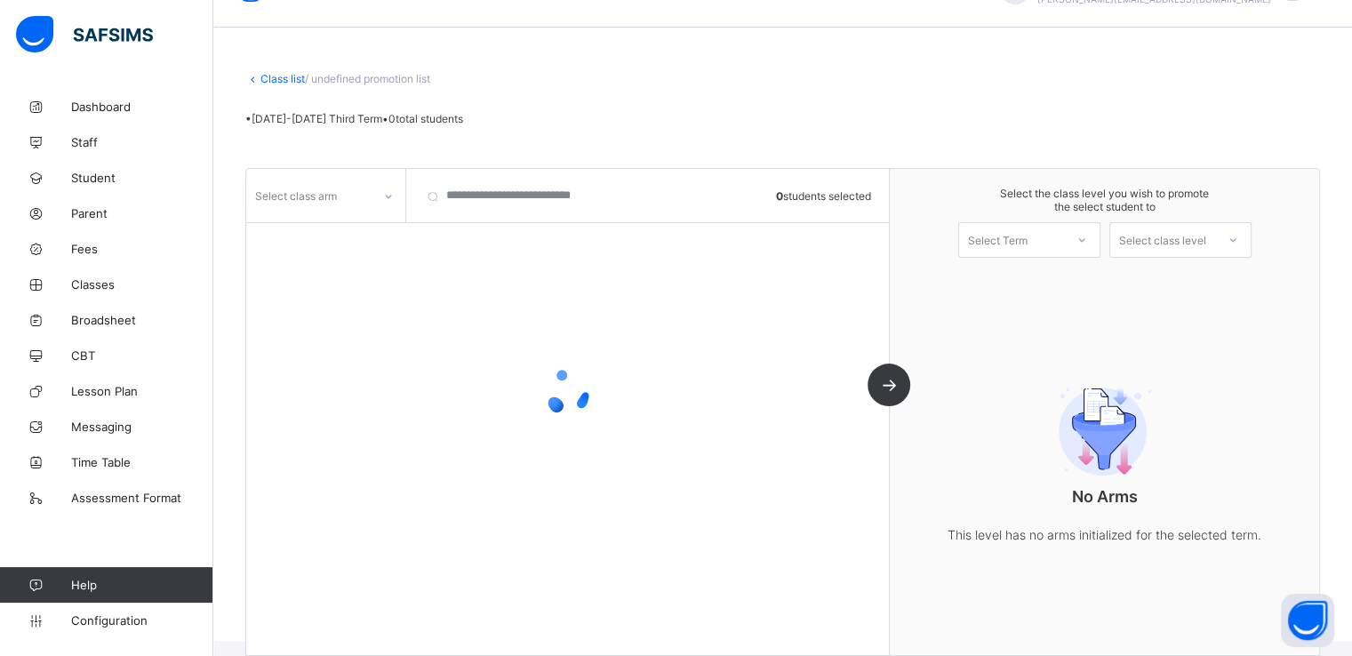
scroll to position [65, 0]
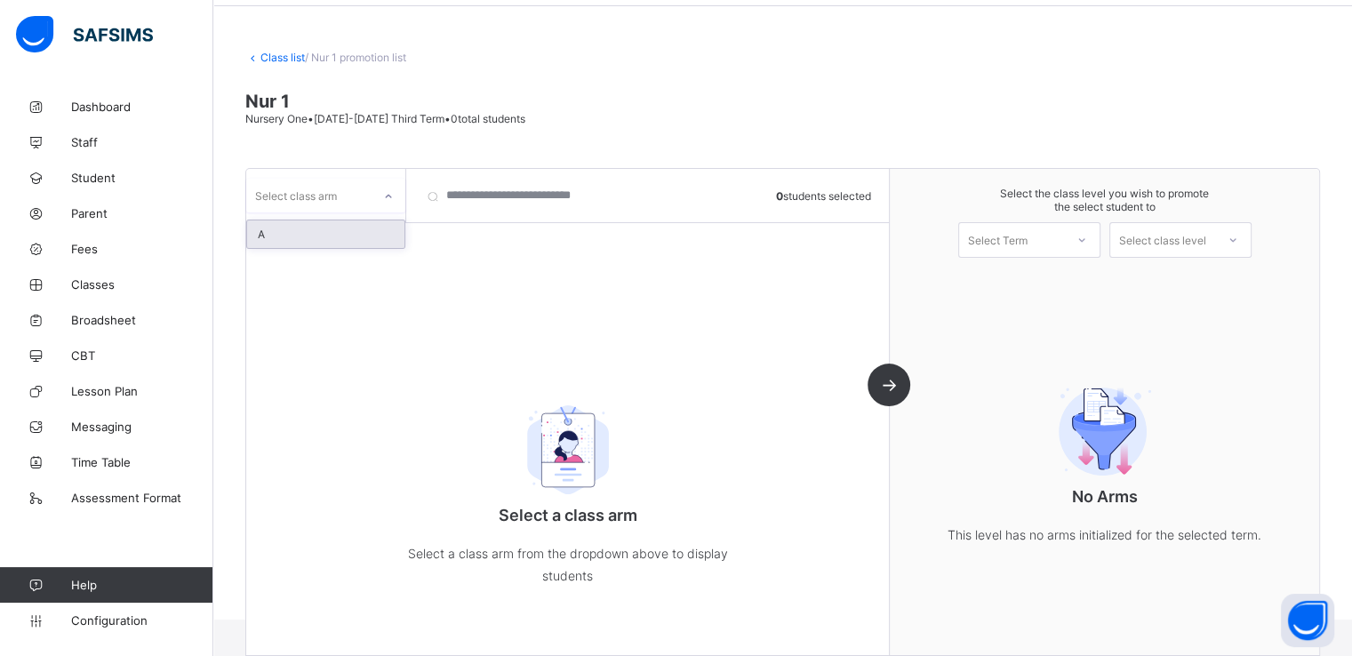
click at [360, 195] on div "Select class arm" at bounding box center [308, 195] width 125 height 25
click at [309, 231] on div "A" at bounding box center [325, 234] width 157 height 28
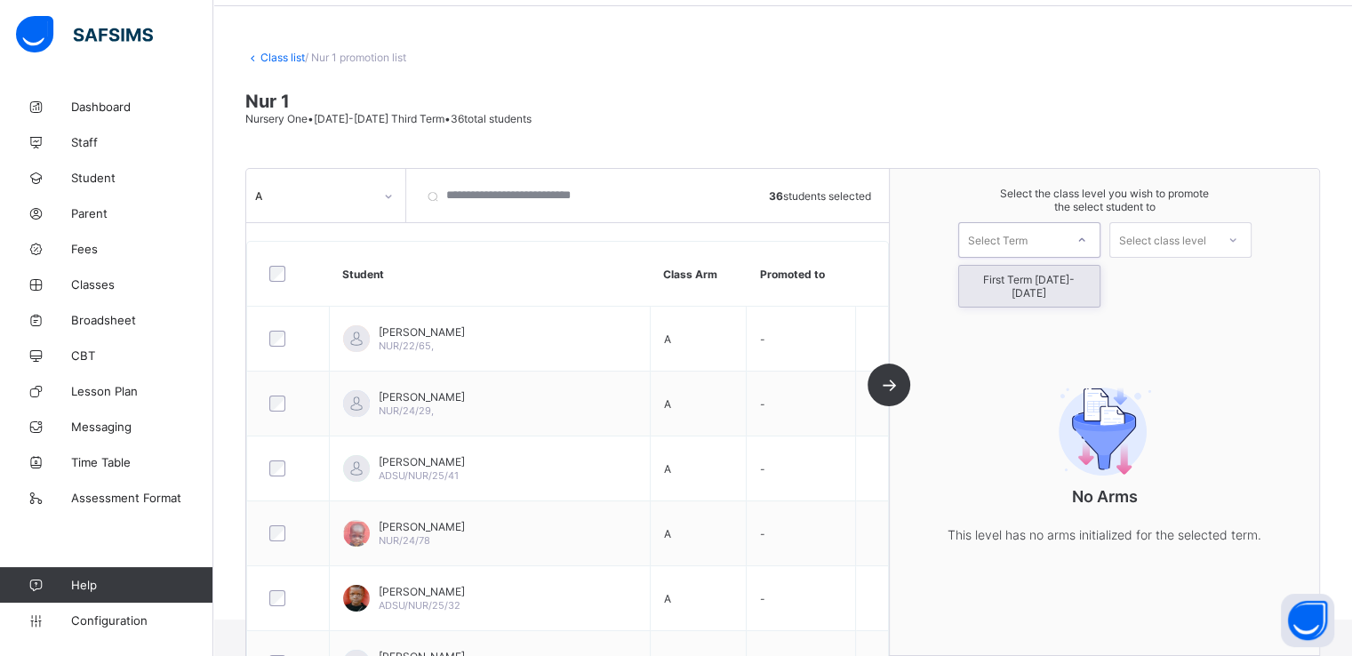
drag, startPoint x: 1045, startPoint y: 245, endPoint x: 1003, endPoint y: 283, distance: 56.7
click at [1003, 258] on div "option First Term 2025-2026 focused, 1 of 1. 1 result available. Use Up and Dow…" at bounding box center [1029, 240] width 142 height 36
click at [1003, 283] on div "First Term 2025-2026" at bounding box center [1029, 286] width 140 height 41
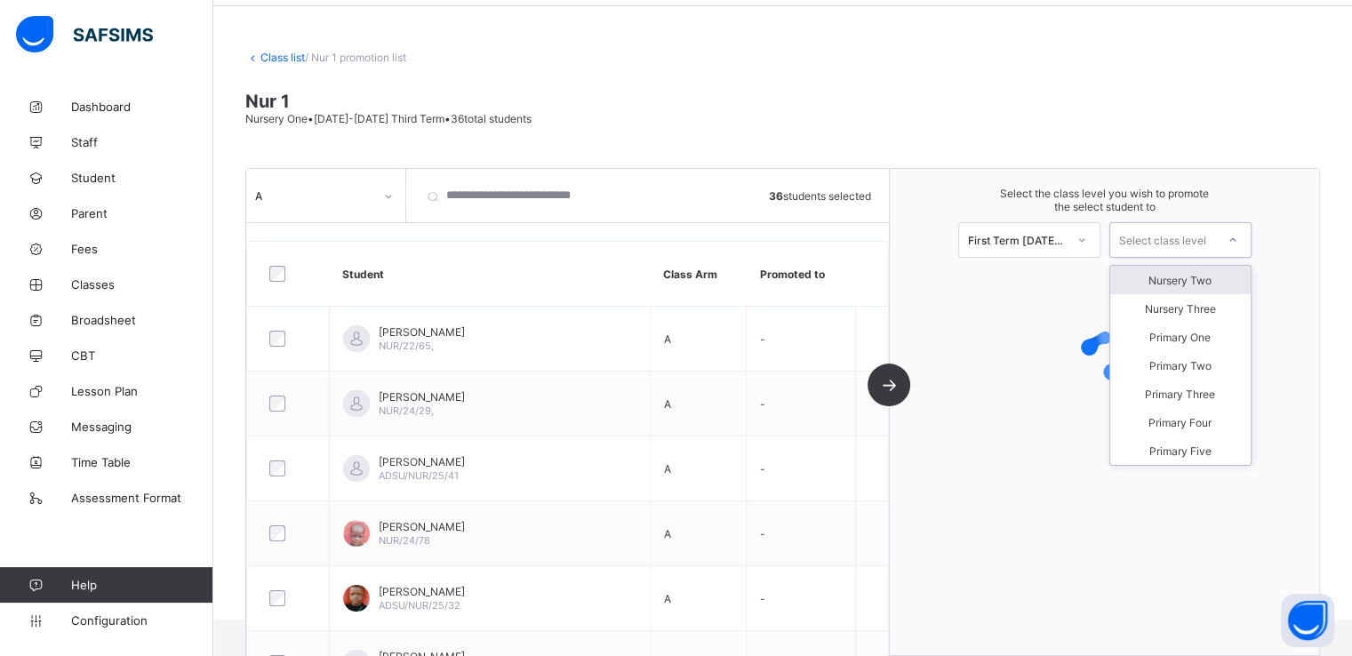
click at [1174, 236] on div "Select class level" at bounding box center [1162, 240] width 87 height 36
click at [1184, 283] on div "Nursery Two" at bounding box center [1180, 280] width 140 height 28
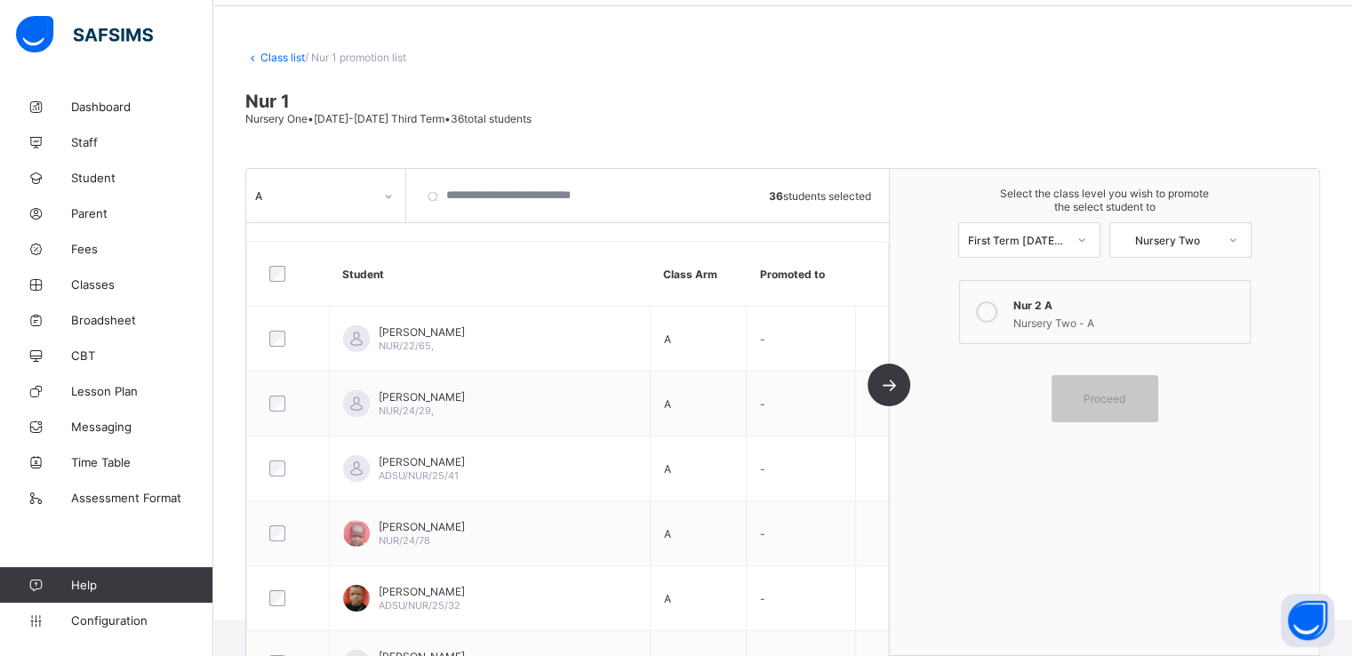
click at [991, 314] on icon at bounding box center [986, 311] width 21 height 21
click at [1100, 404] on span "Proceed" at bounding box center [1105, 398] width 42 height 13
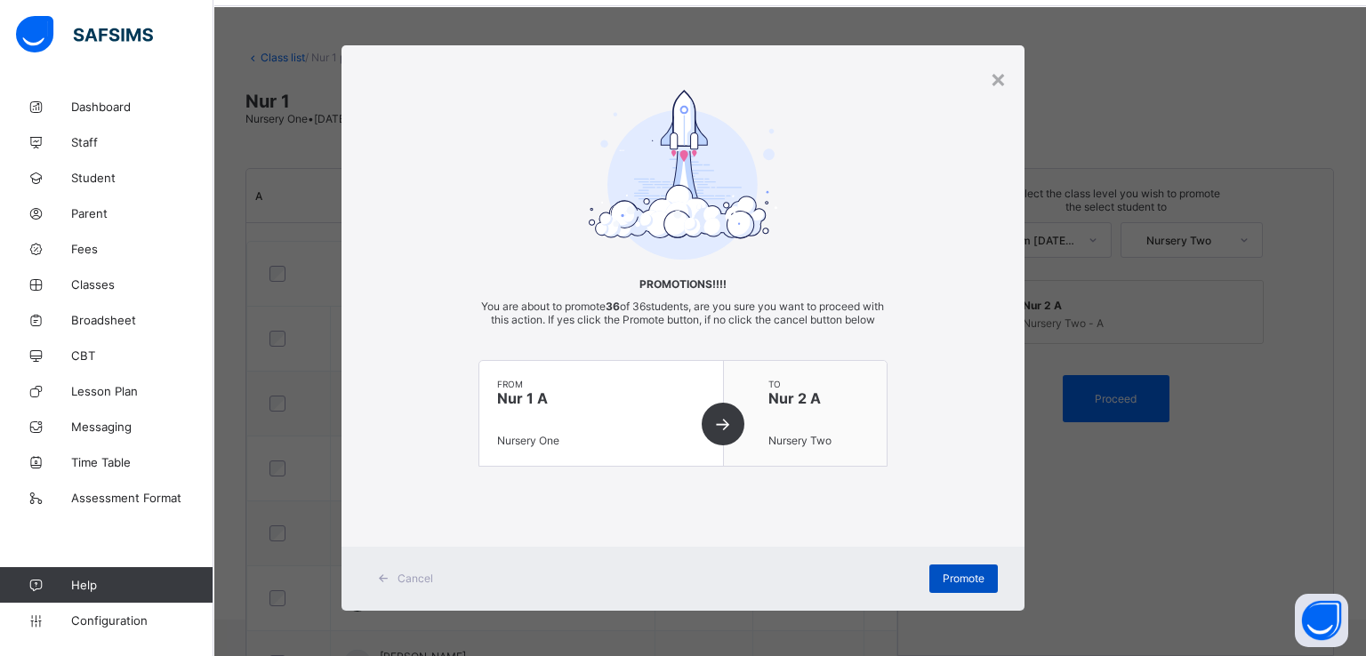
click at [949, 585] on span "Promote" at bounding box center [963, 578] width 42 height 13
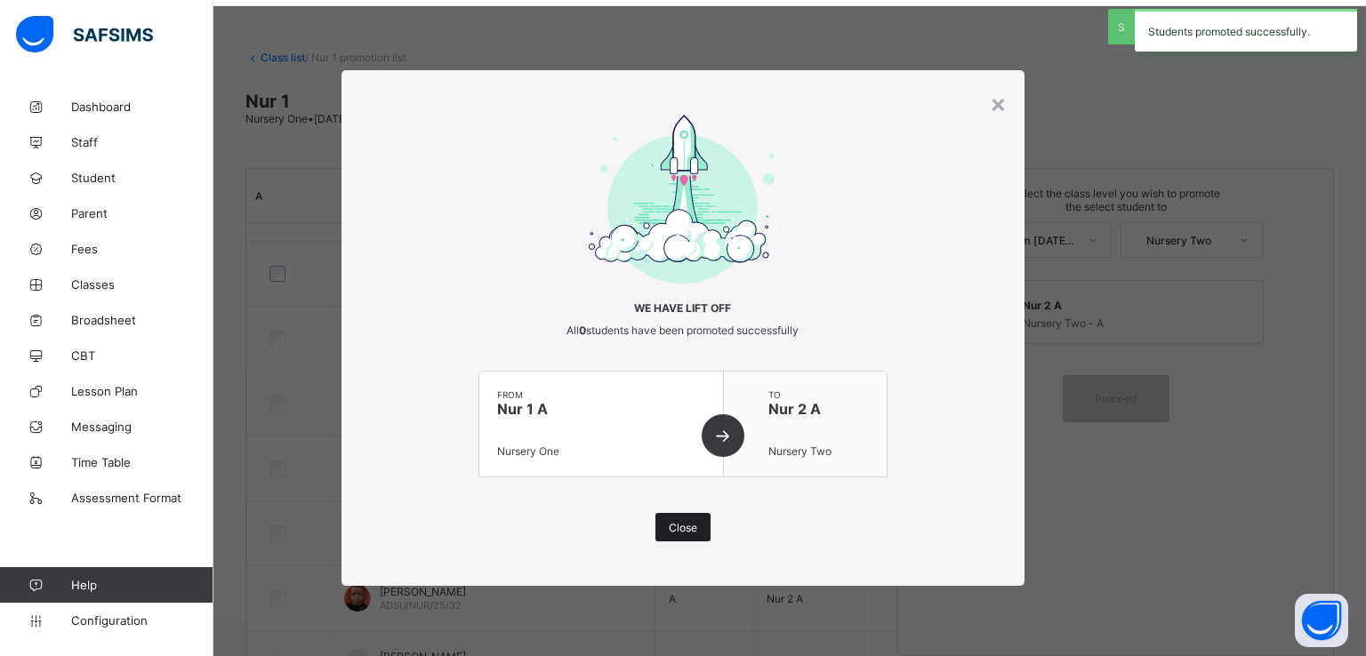
click at [681, 524] on span "Close" at bounding box center [683, 527] width 28 height 13
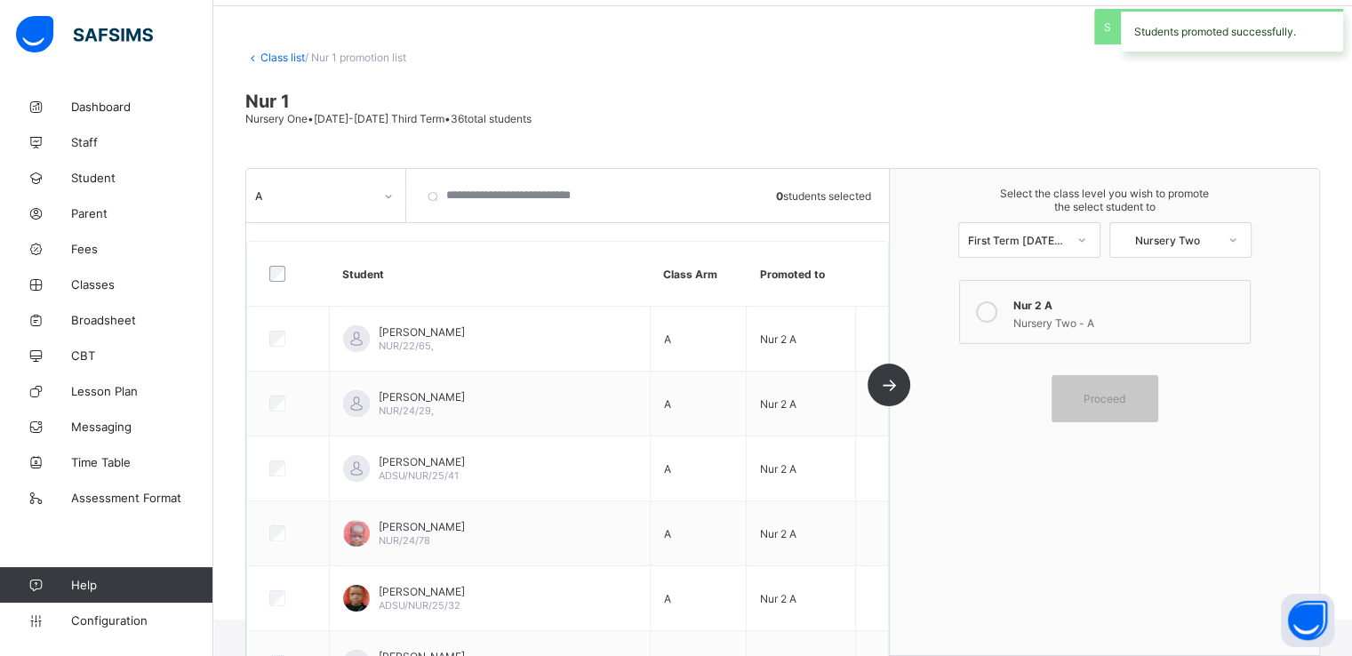
scroll to position [0, 0]
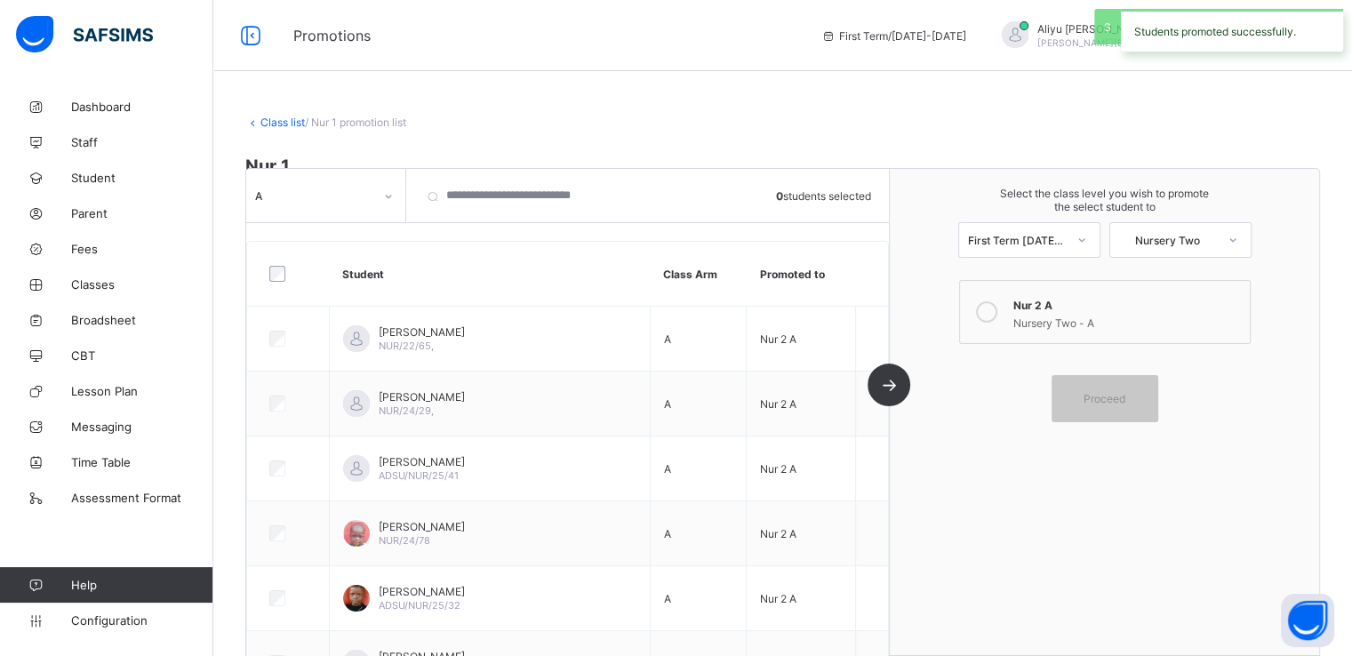
click at [274, 116] on link "Class list" at bounding box center [282, 122] width 44 height 13
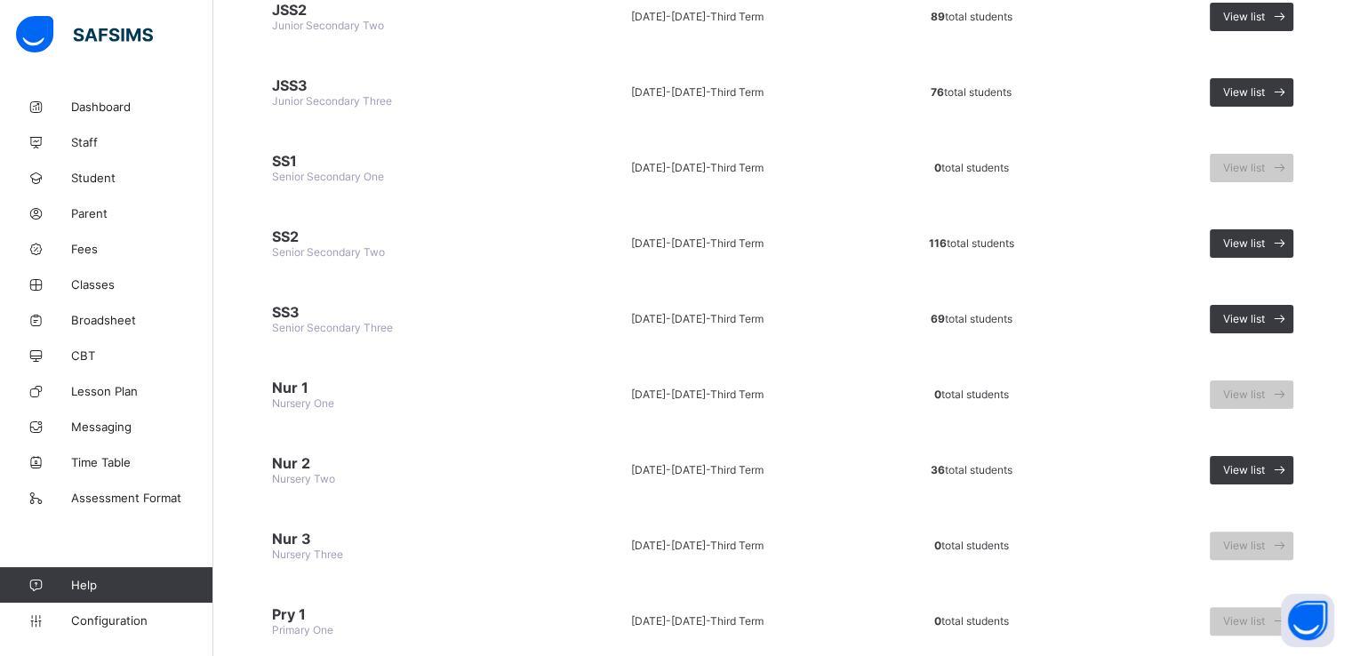
scroll to position [320, 0]
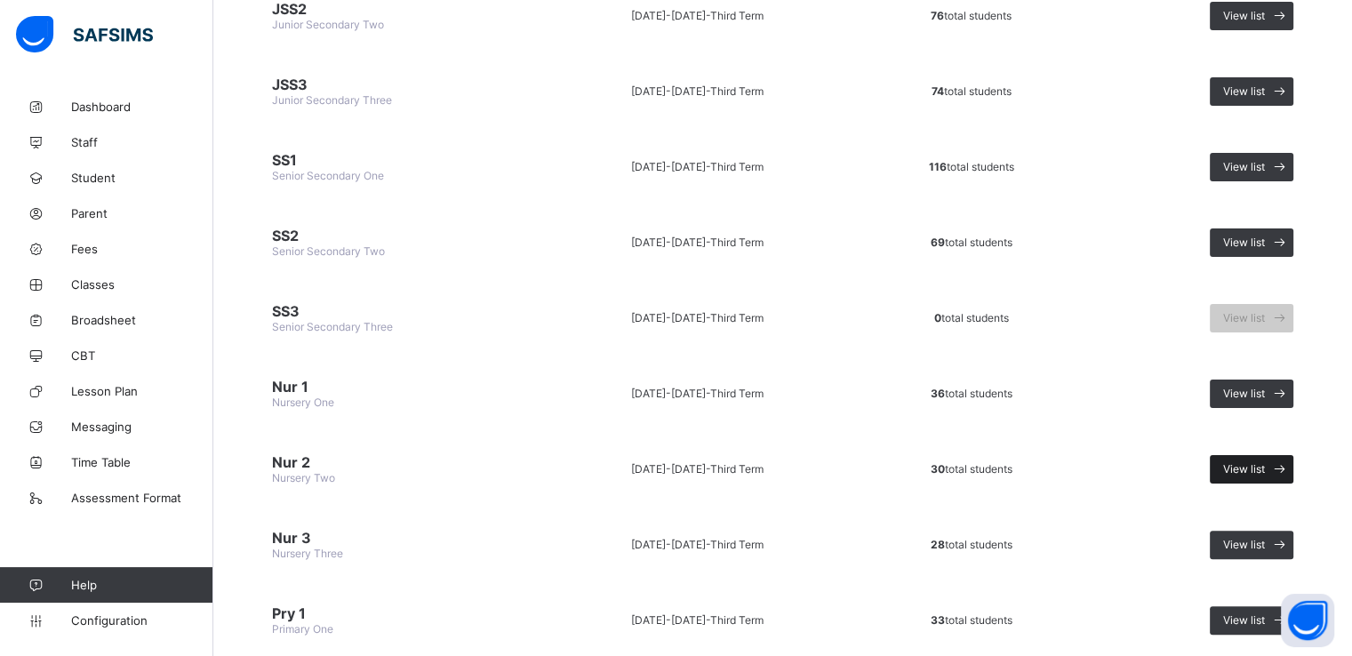
click at [1249, 464] on span "View list" at bounding box center [1244, 468] width 42 height 13
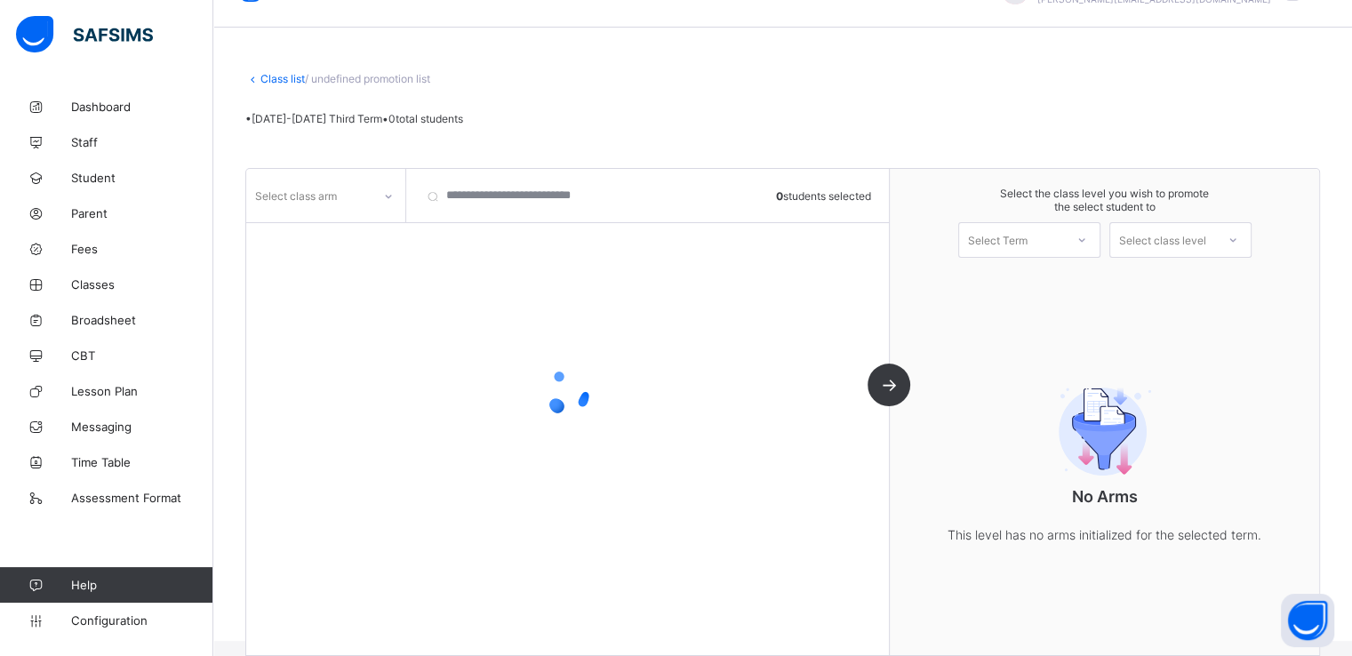
scroll to position [65, 0]
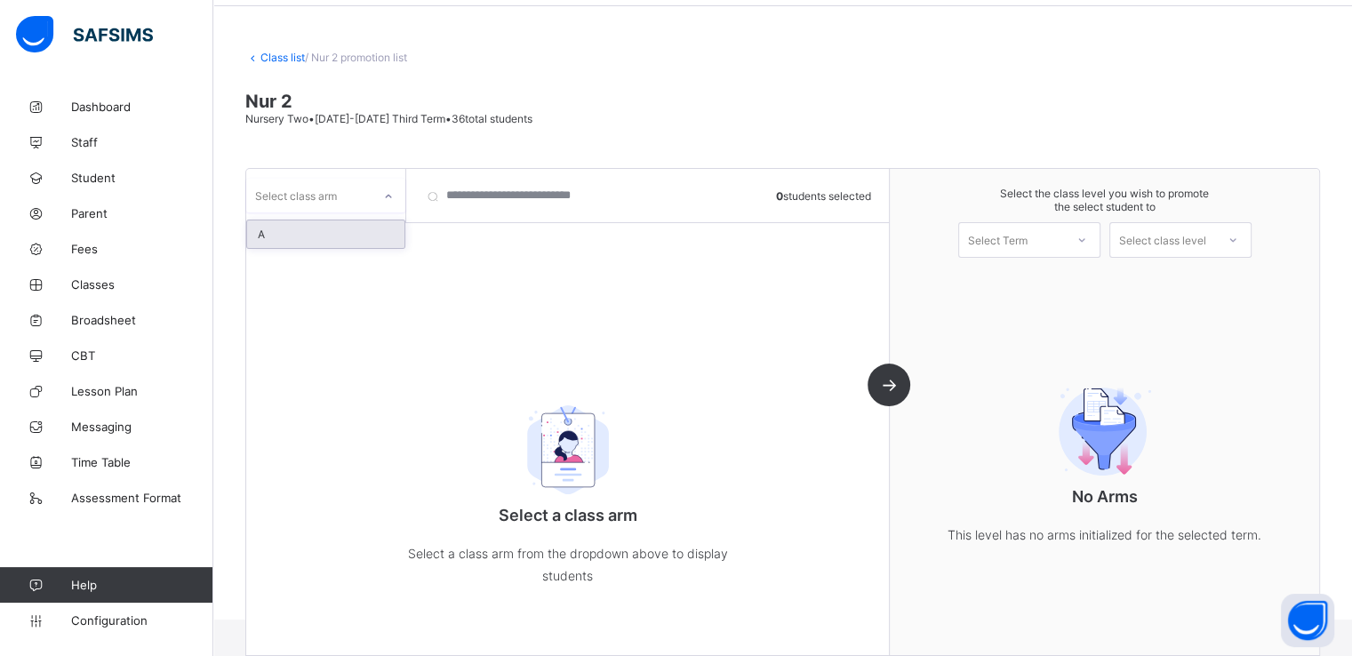
click at [381, 193] on div at bounding box center [388, 196] width 30 height 28
click at [320, 228] on div "A" at bounding box center [325, 234] width 157 height 28
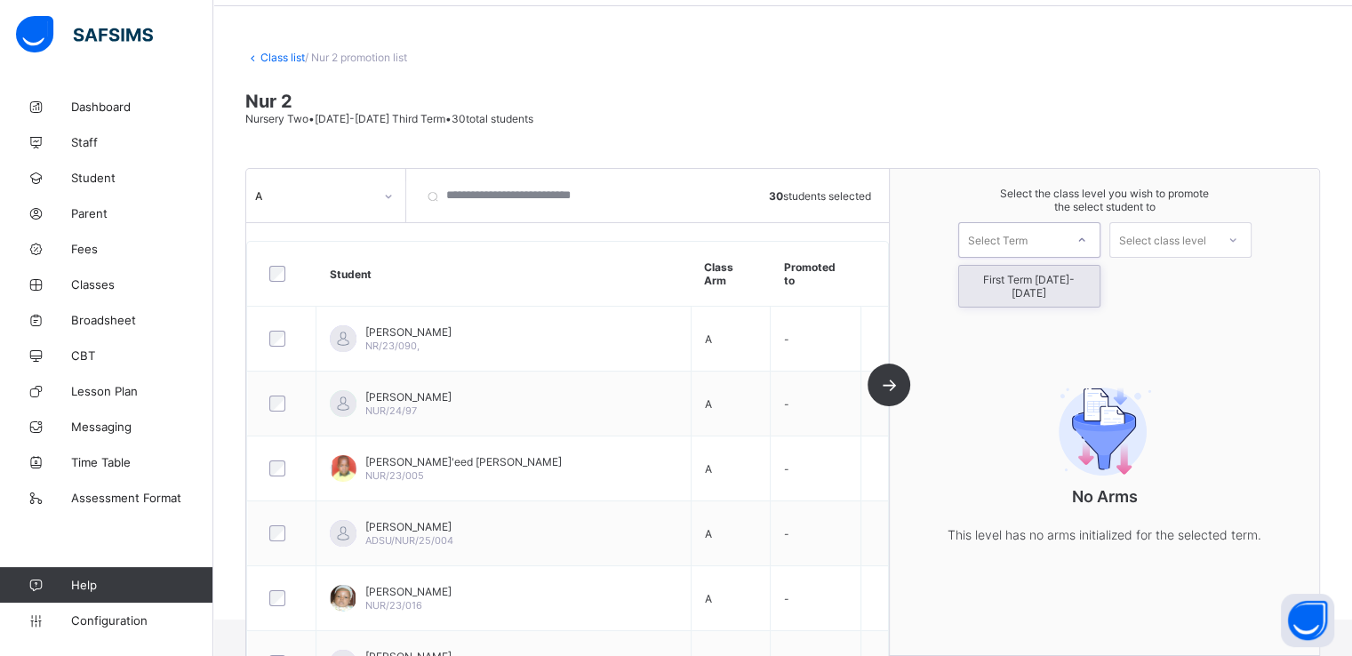
drag, startPoint x: 1026, startPoint y: 229, endPoint x: 1005, endPoint y: 277, distance: 52.2
click at [1005, 258] on div "option First Term 2025-2026 focused, 1 of 1. 1 result available. Use Up and Dow…" at bounding box center [1029, 240] width 142 height 36
click at [1005, 277] on div "First Term 2025-2026" at bounding box center [1029, 286] width 140 height 41
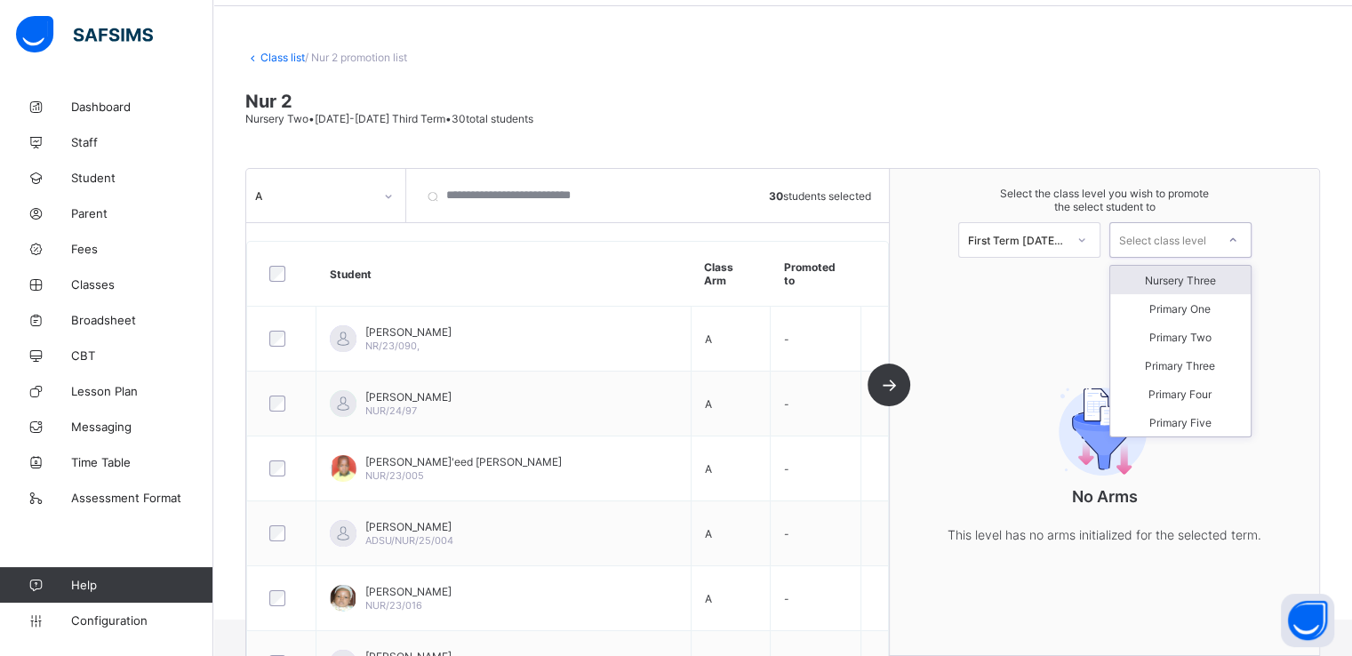
click at [1181, 235] on div "Select class level" at bounding box center [1162, 240] width 87 height 36
click at [1183, 278] on div "Nursery Three" at bounding box center [1180, 280] width 140 height 28
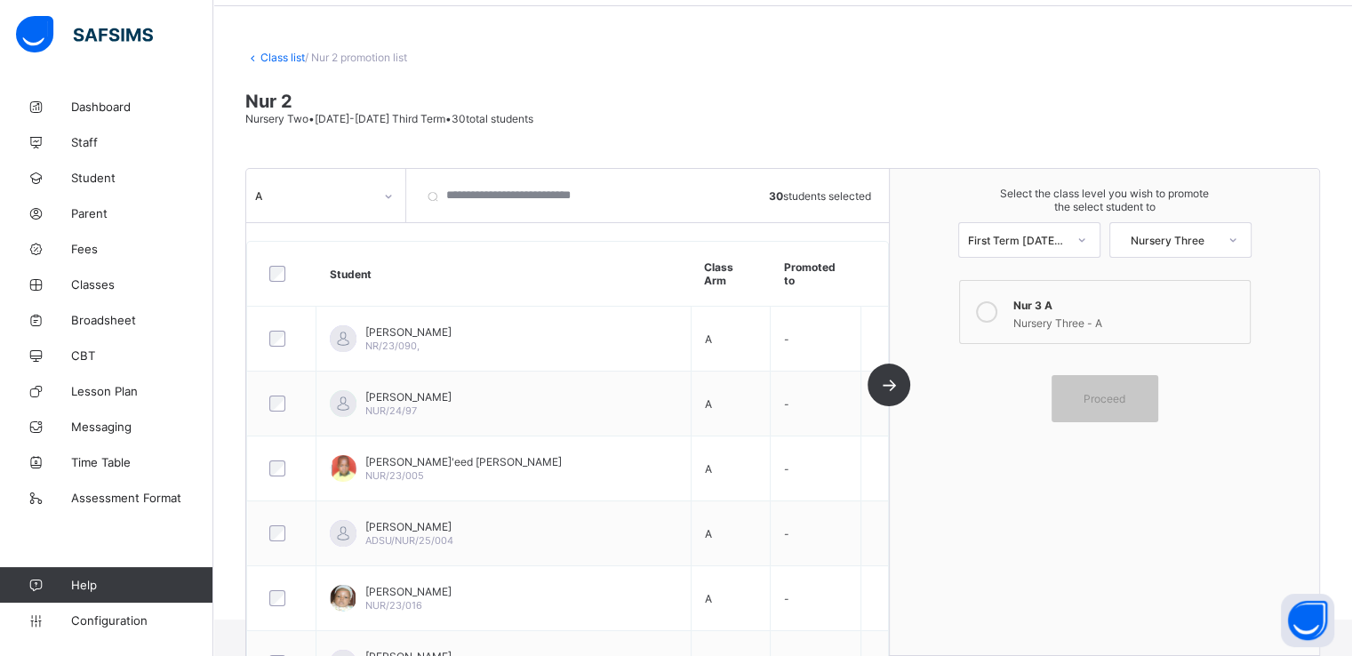
click at [996, 312] on icon at bounding box center [986, 311] width 21 height 21
click at [1112, 403] on span "Proceed" at bounding box center [1105, 398] width 42 height 13
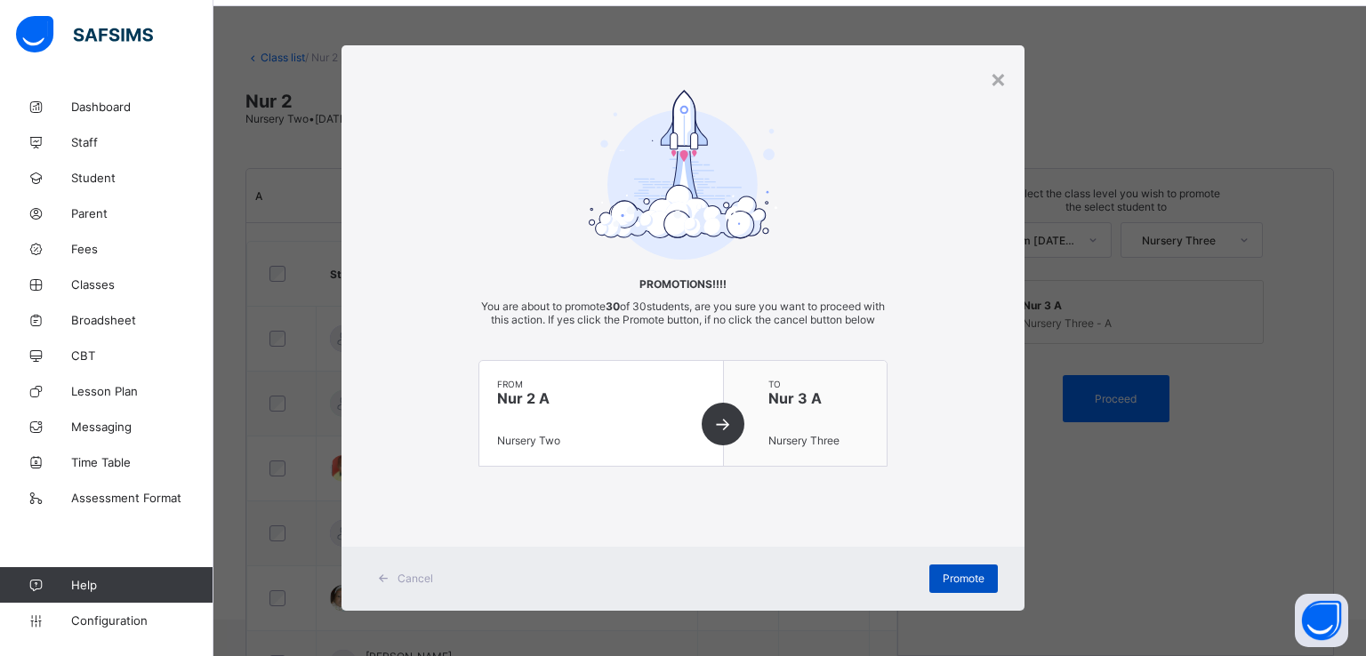
click at [958, 585] on span "Promote" at bounding box center [963, 578] width 42 height 13
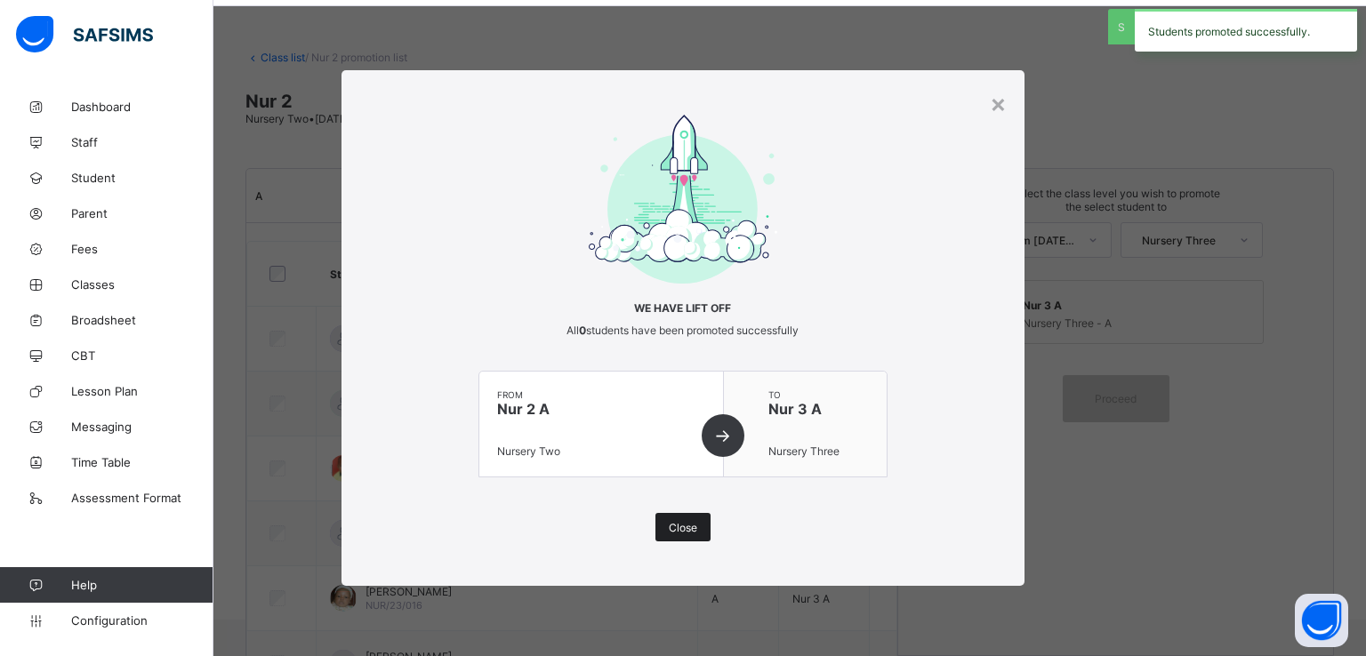
click at [690, 524] on span "Close" at bounding box center [683, 527] width 28 height 13
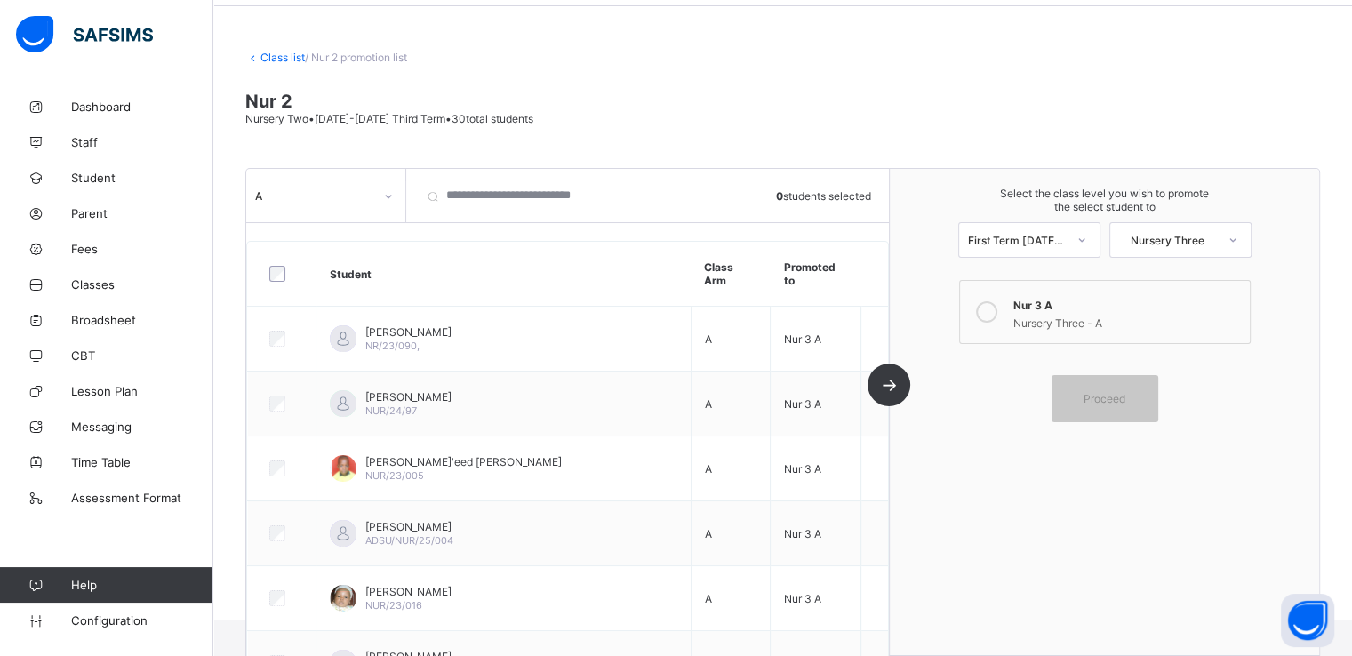
click at [278, 55] on link "Class list" at bounding box center [282, 57] width 44 height 13
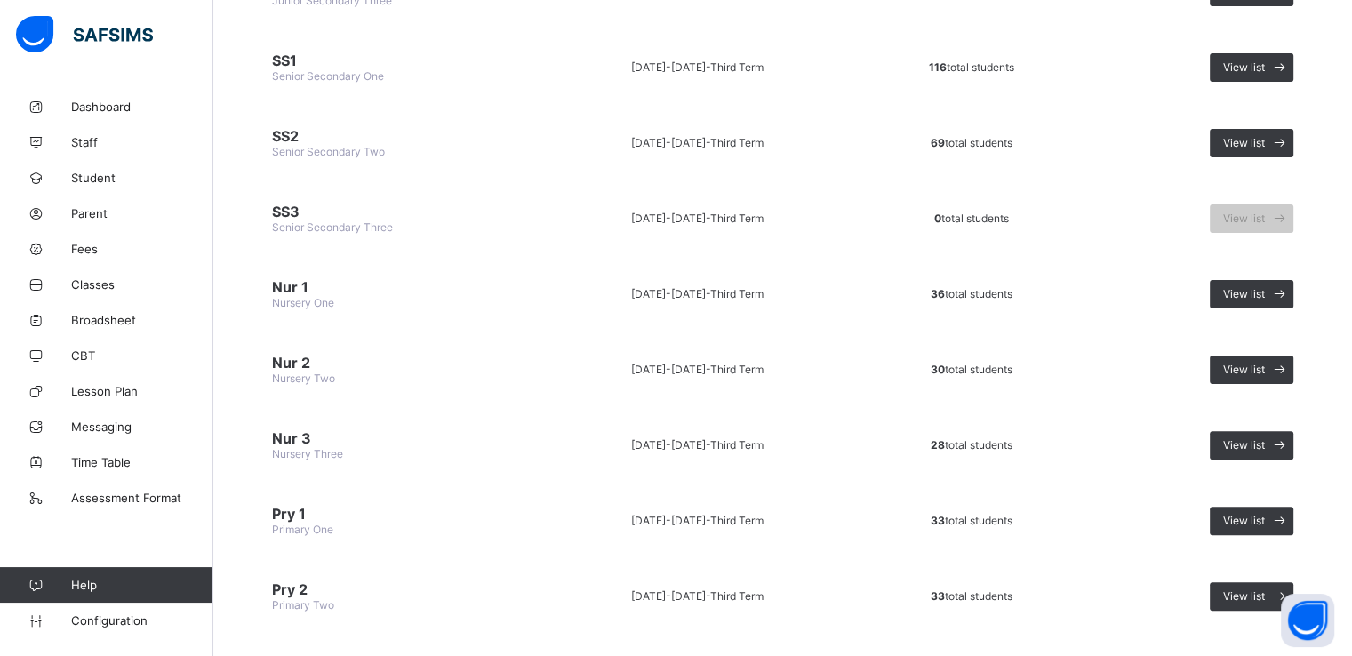
scroll to position [429, 0]
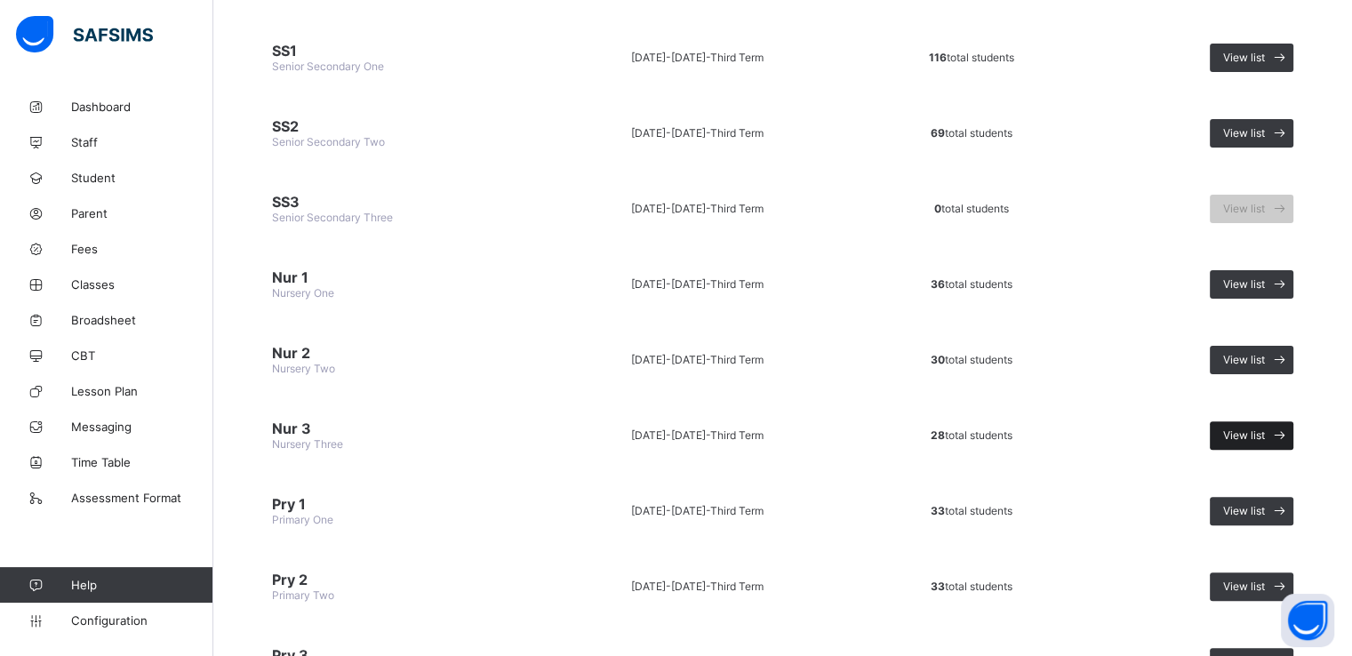
click at [1263, 429] on span "View list" at bounding box center [1244, 435] width 42 height 13
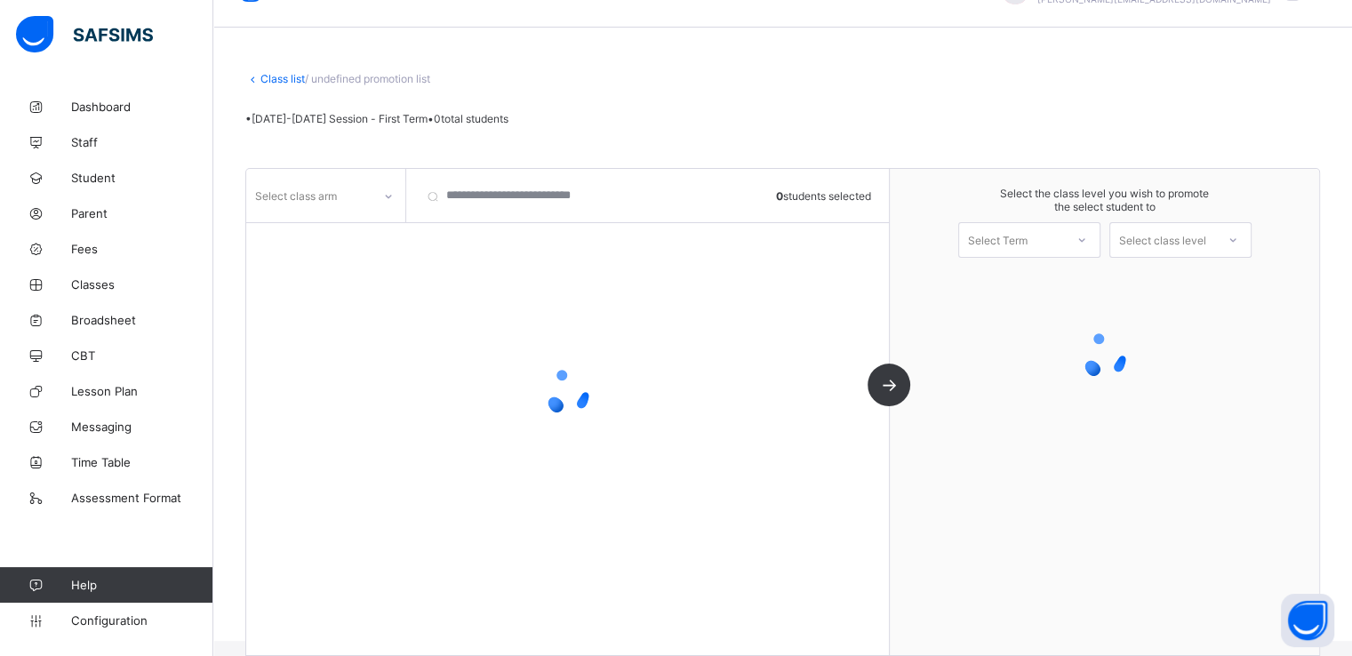
scroll to position [44, 0]
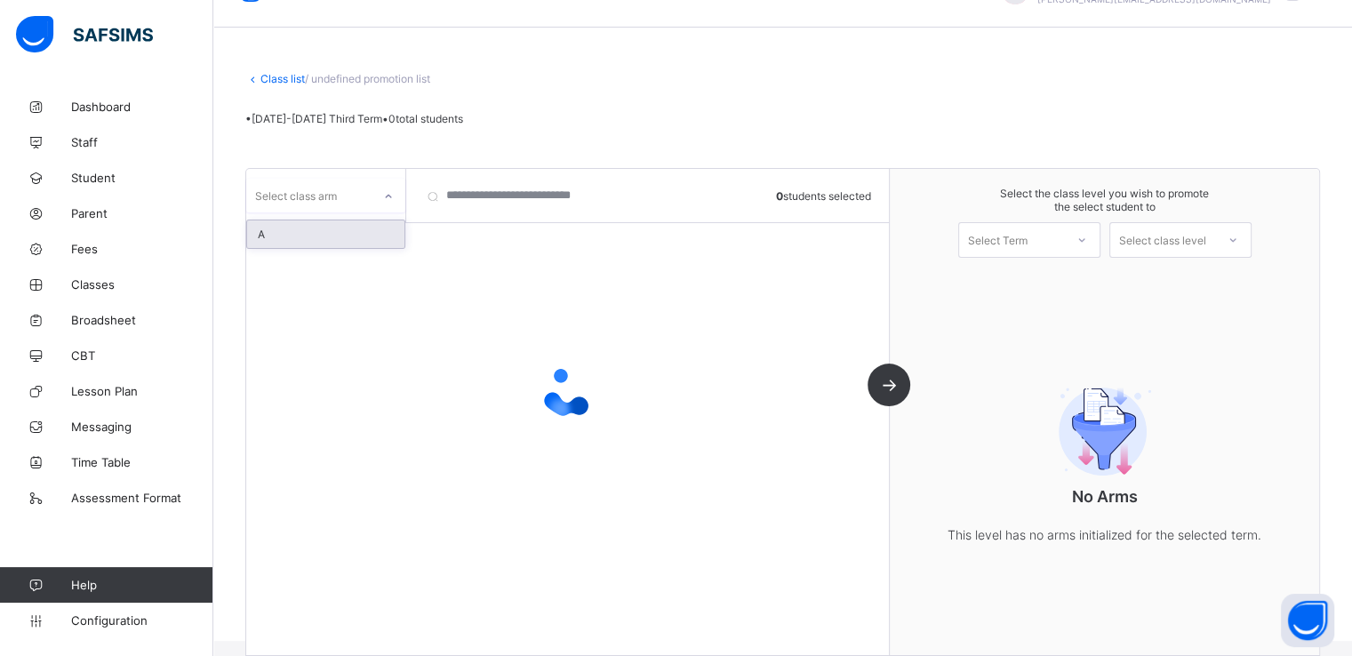
click at [370, 193] on div "Select class arm" at bounding box center [308, 195] width 125 height 25
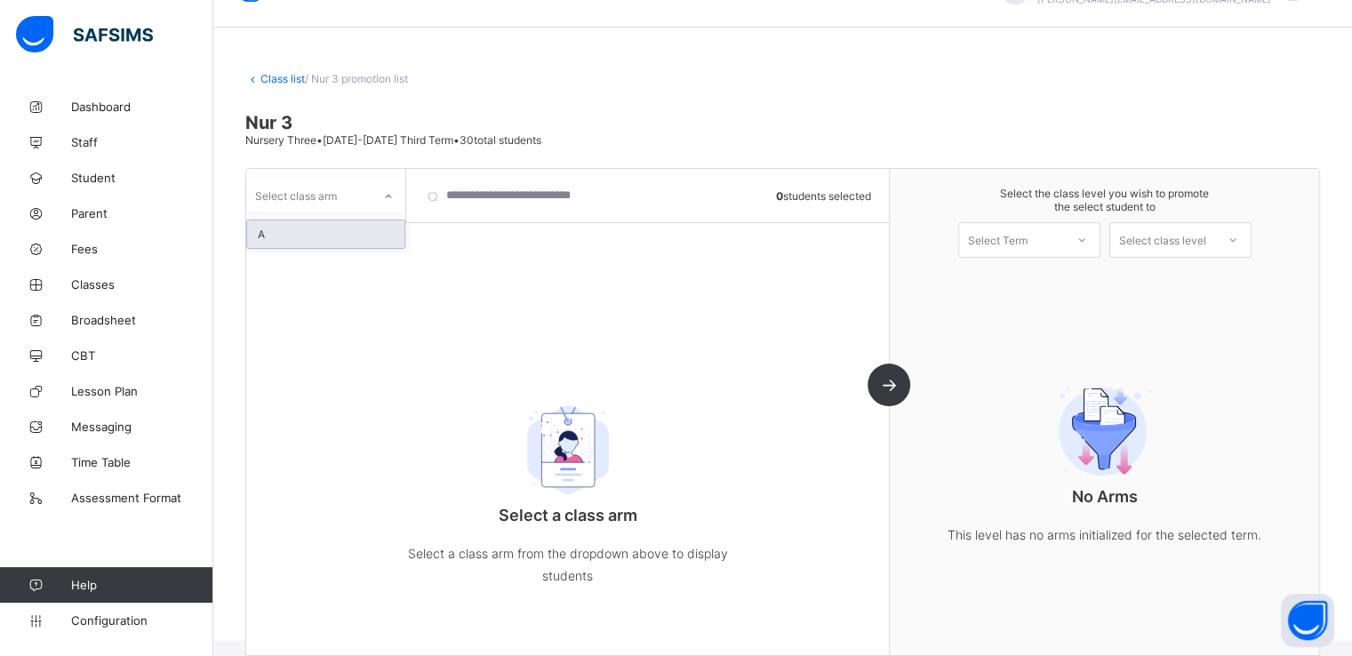
click at [306, 230] on div "A" at bounding box center [325, 234] width 157 height 28
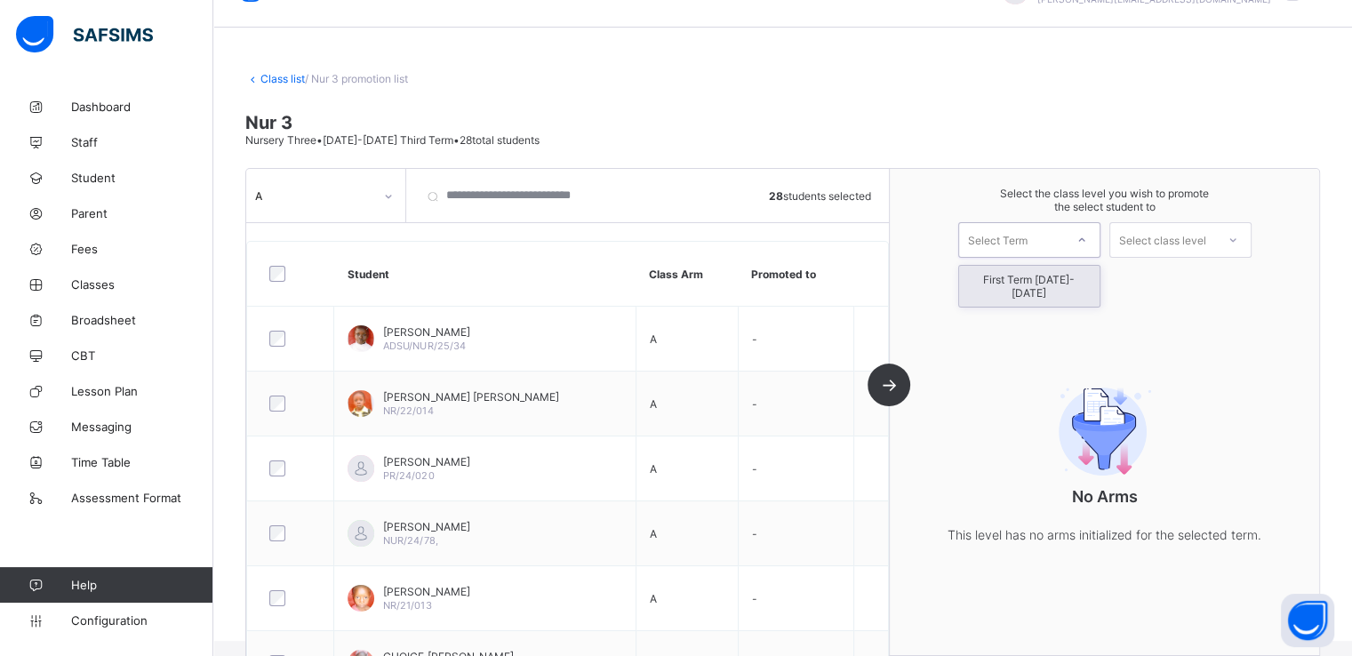
click at [1040, 241] on div "Select Term" at bounding box center [1011, 240] width 105 height 25
click at [1007, 277] on div "First Term 2025-2026" at bounding box center [1029, 286] width 140 height 41
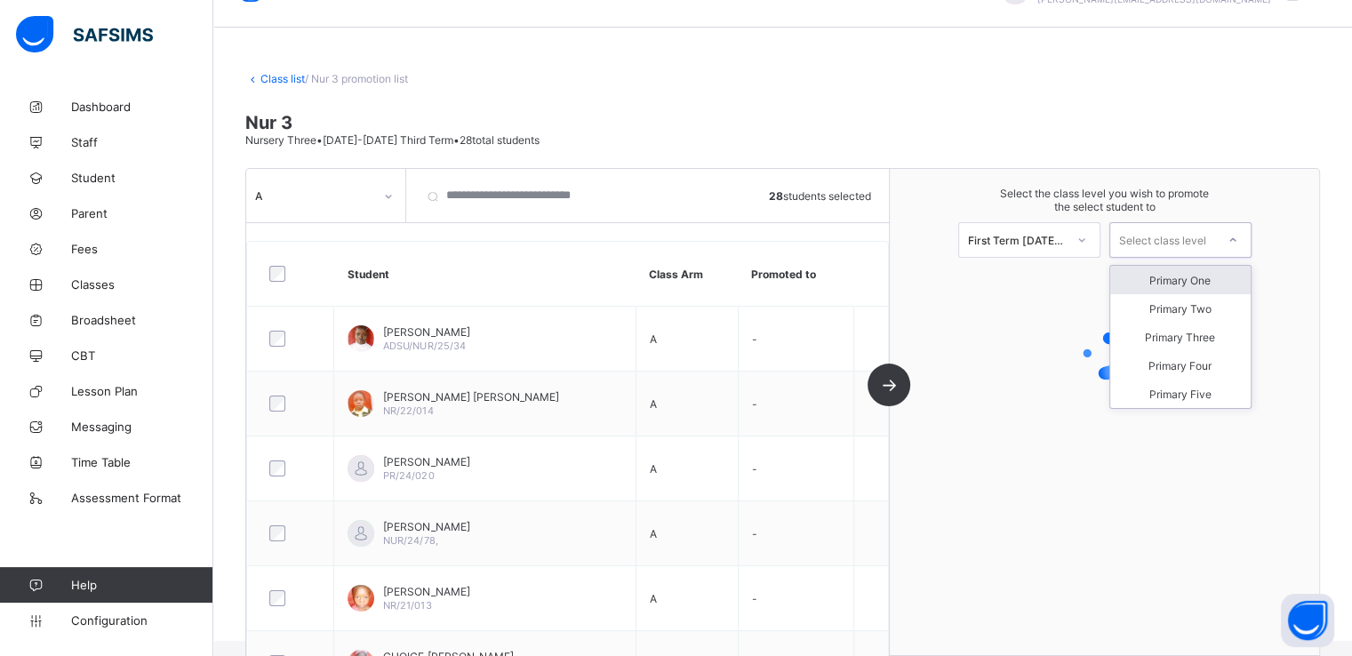
drag, startPoint x: 1197, startPoint y: 241, endPoint x: 1182, endPoint y: 281, distance: 42.5
click at [1182, 258] on div "option Primary One focused, 1 of 5. 5 results available. Use Up and Down to cho…" at bounding box center [1181, 240] width 142 height 36
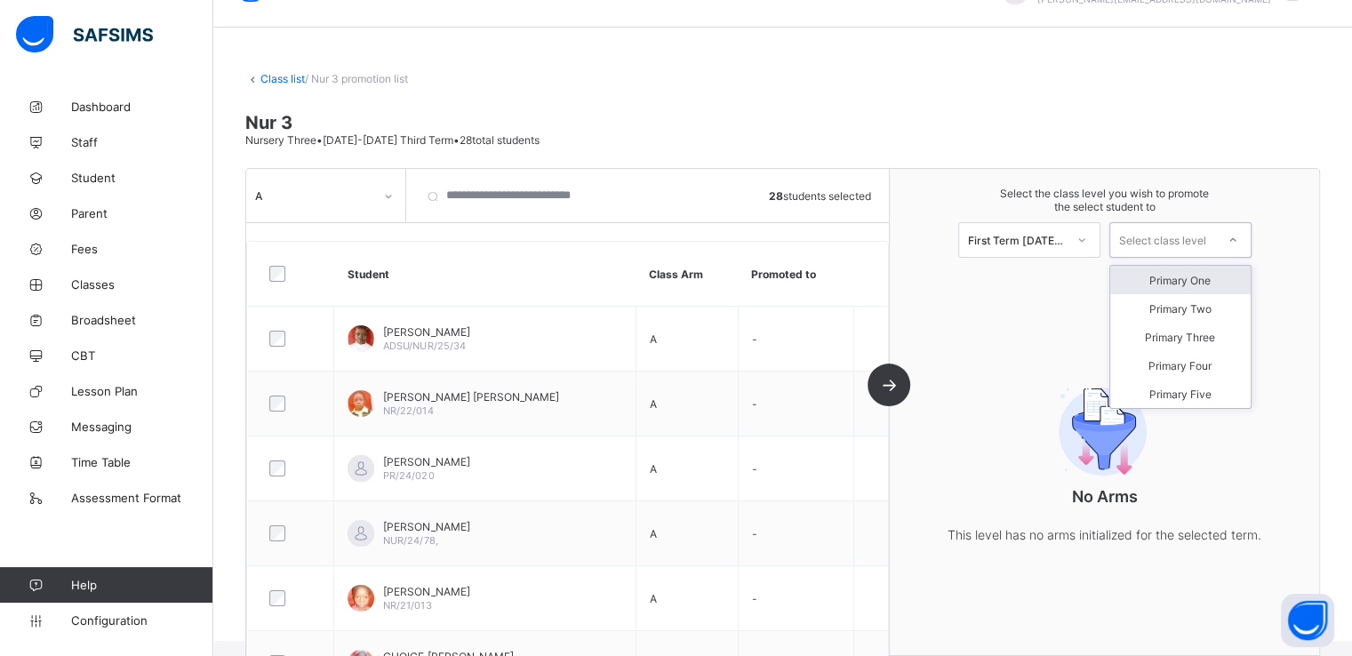
click at [1182, 281] on div "Primary One" at bounding box center [1180, 280] width 140 height 28
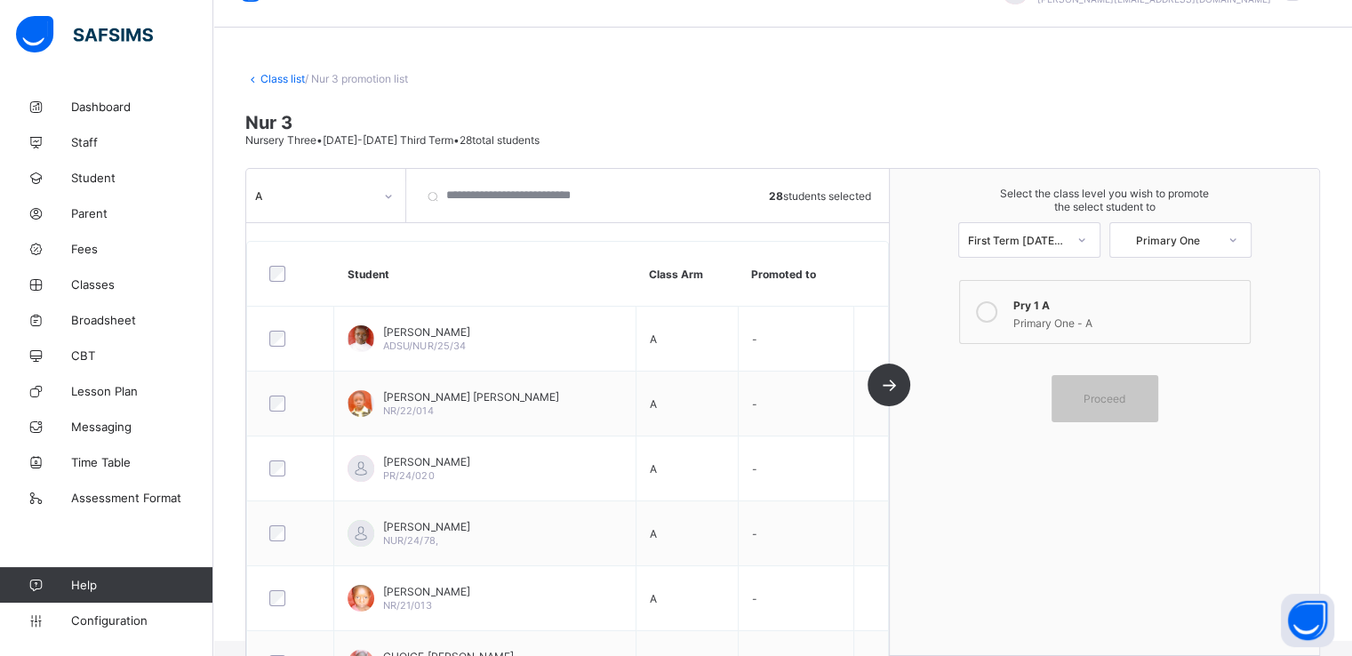
click at [991, 312] on icon at bounding box center [986, 311] width 21 height 21
click at [1120, 400] on span "Proceed" at bounding box center [1105, 398] width 42 height 13
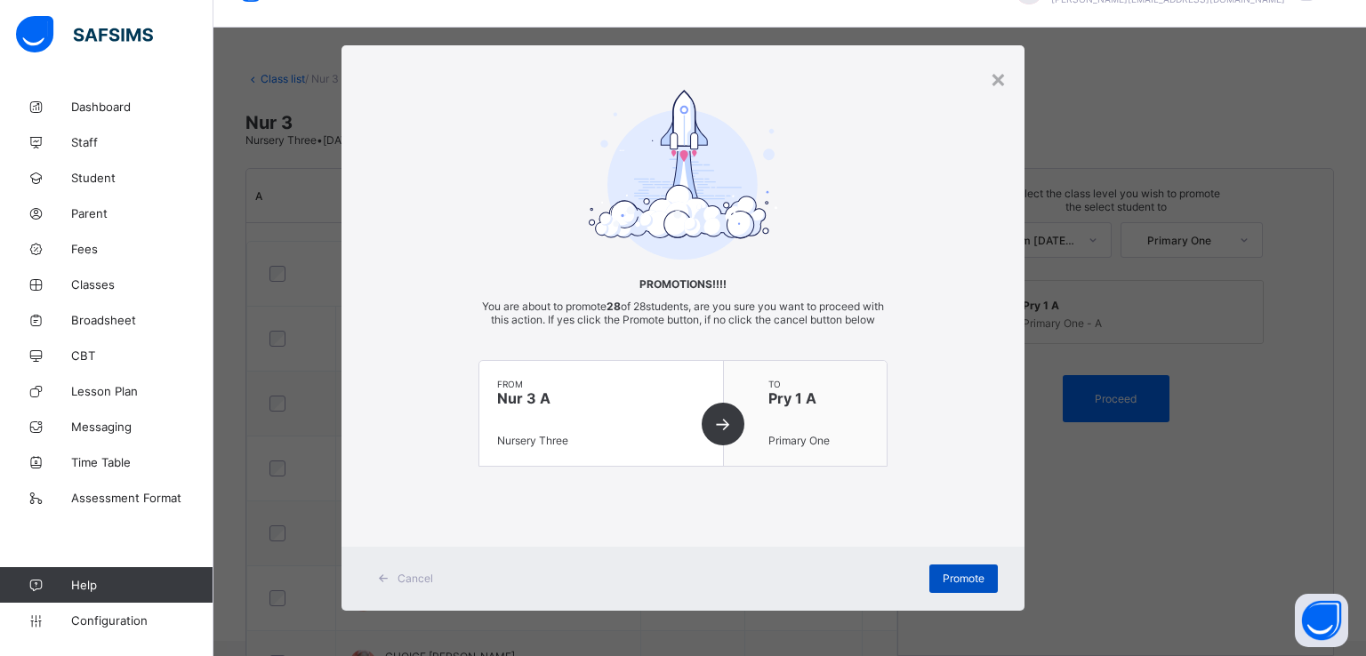
click at [955, 585] on span "Promote" at bounding box center [963, 578] width 42 height 13
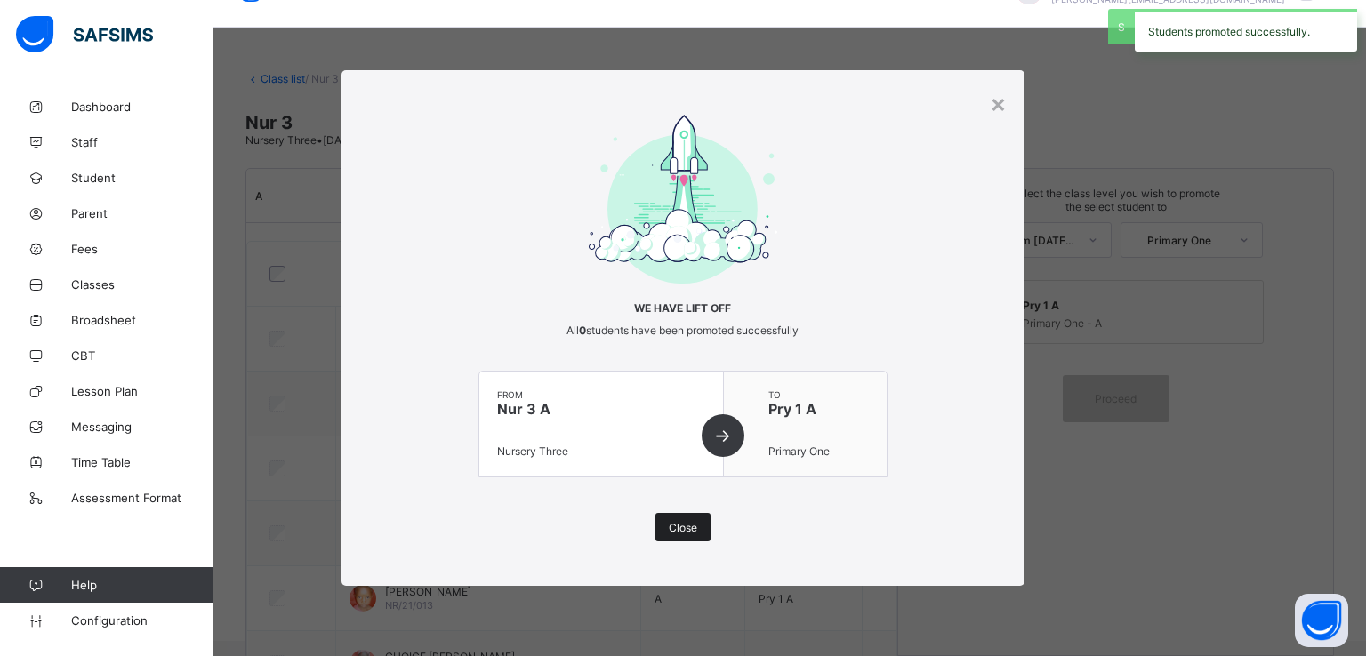
click at [700, 527] on div "Close" at bounding box center [682, 527] width 55 height 28
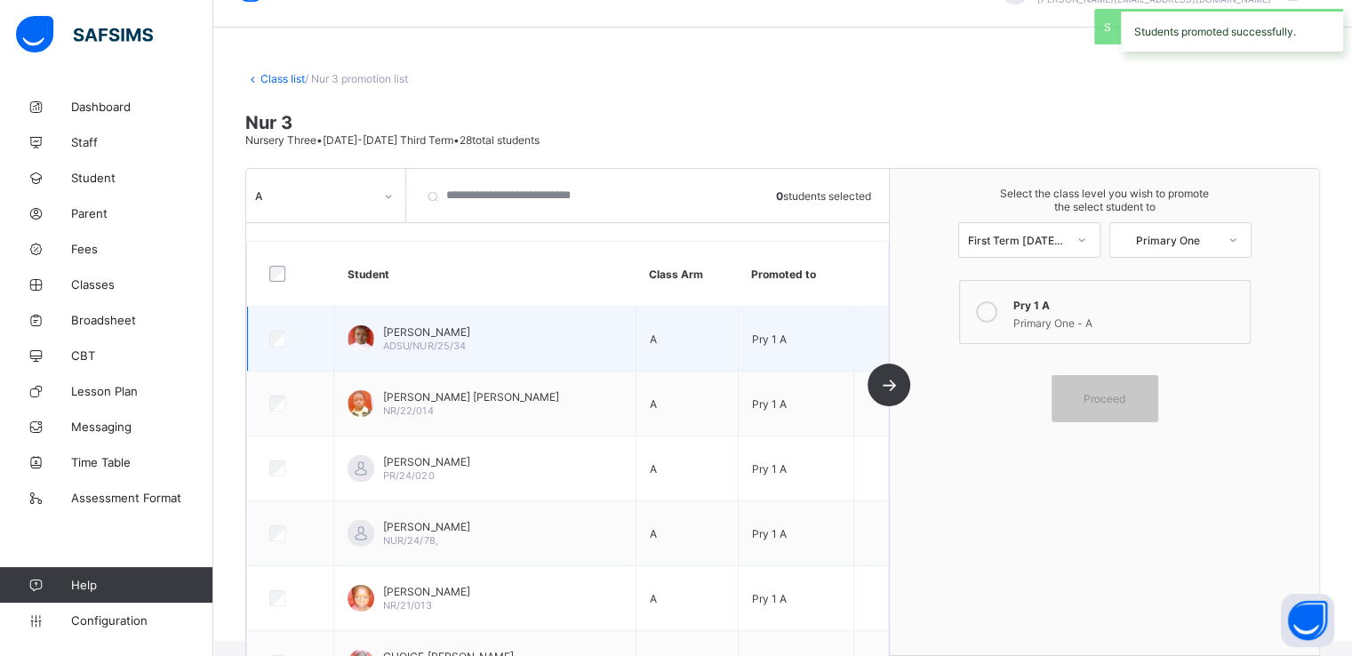
scroll to position [0, 0]
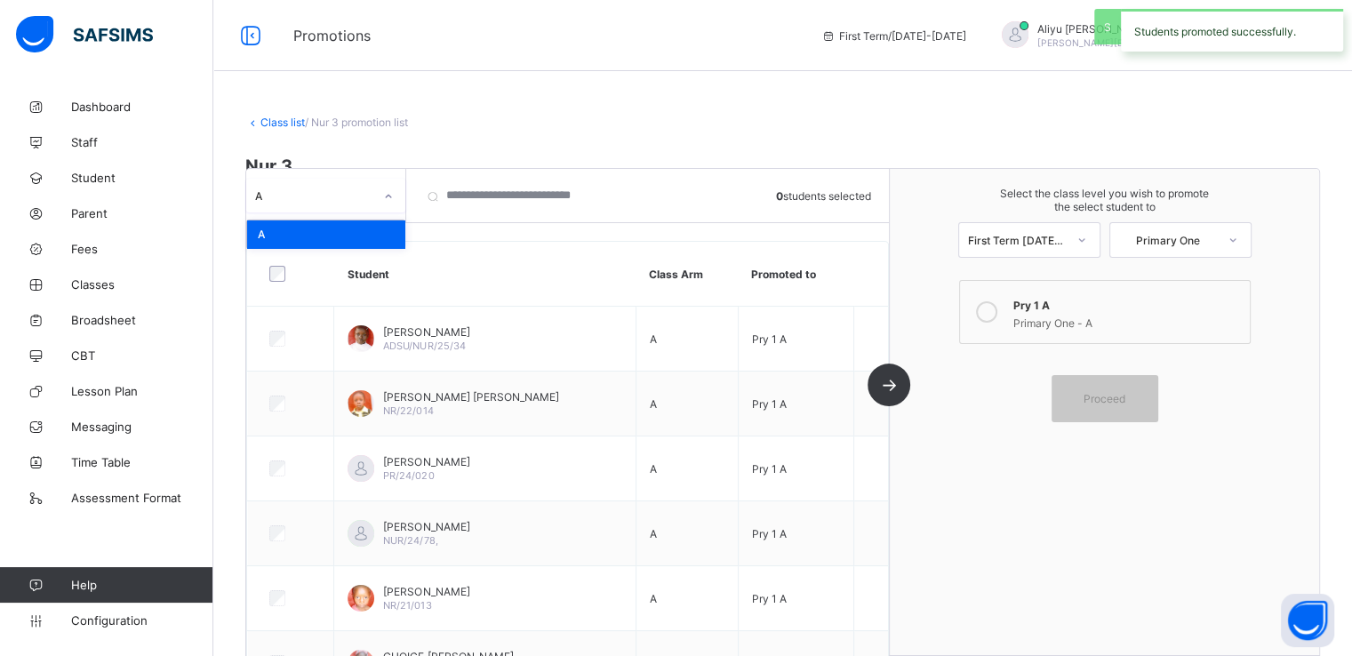
click at [375, 196] on div at bounding box center [388, 196] width 30 height 28
click at [280, 118] on link "Class list" at bounding box center [282, 122] width 44 height 13
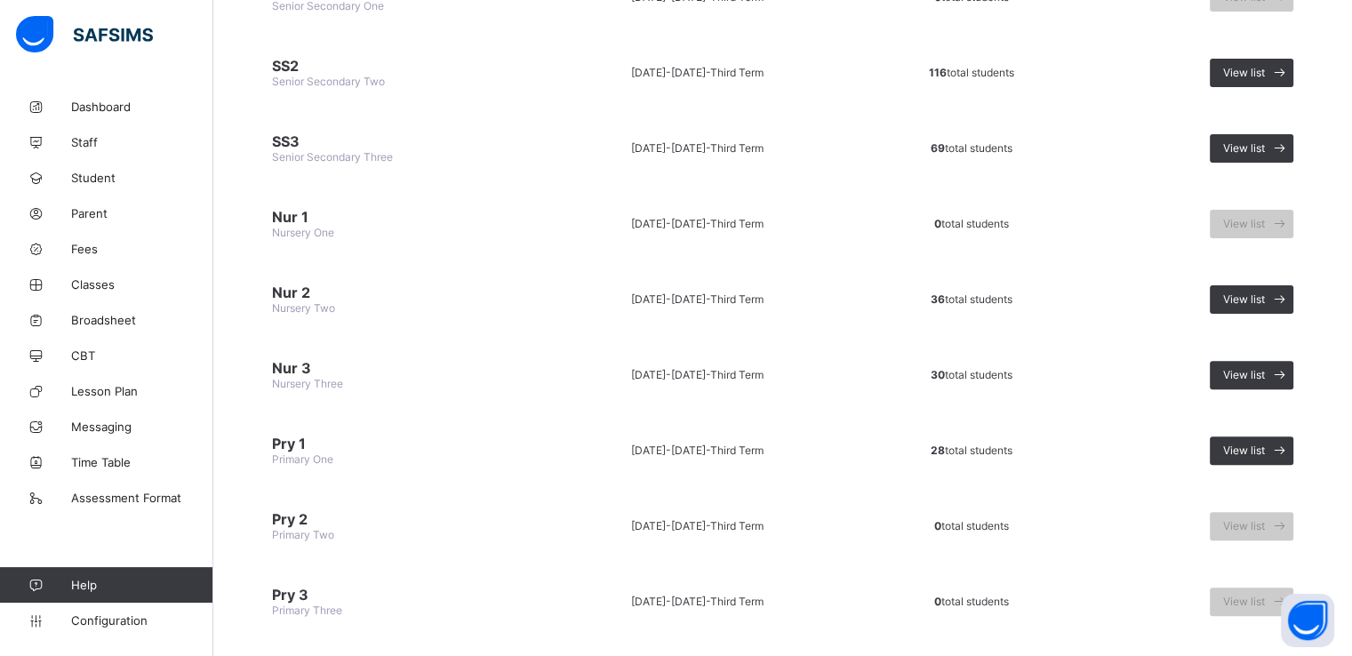
scroll to position [669, 0]
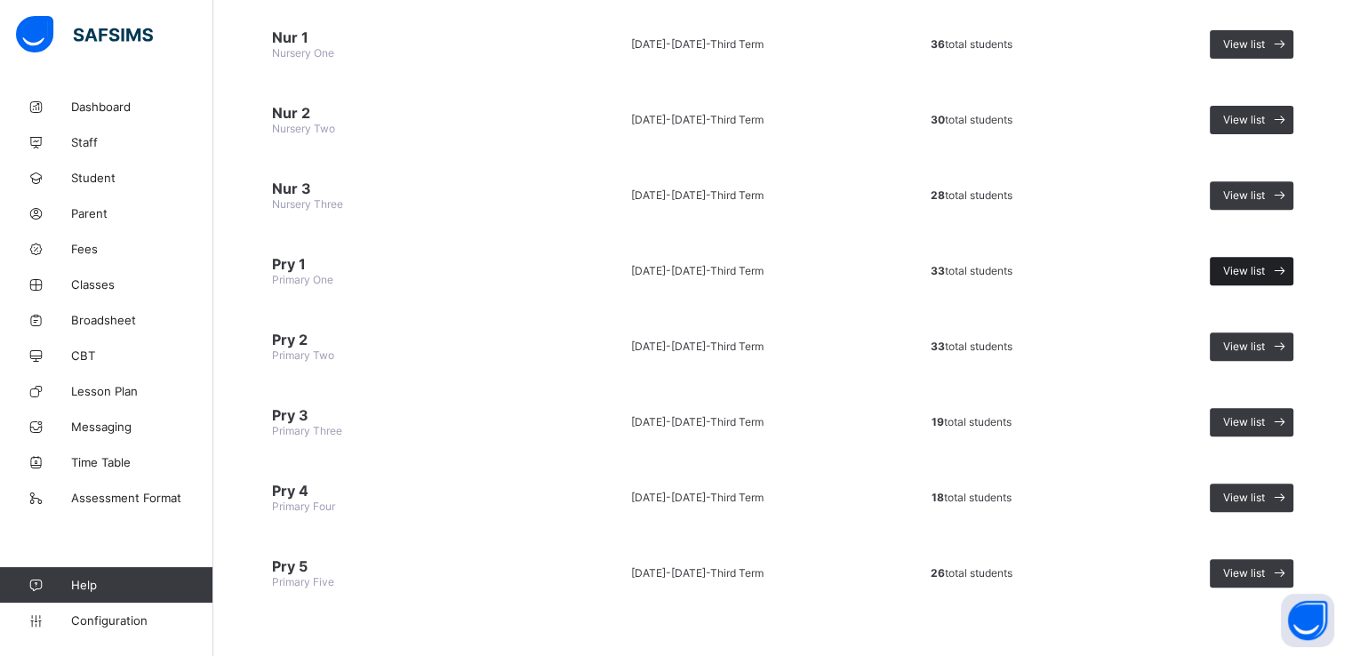
click at [1264, 264] on span "View list" at bounding box center [1244, 270] width 42 height 13
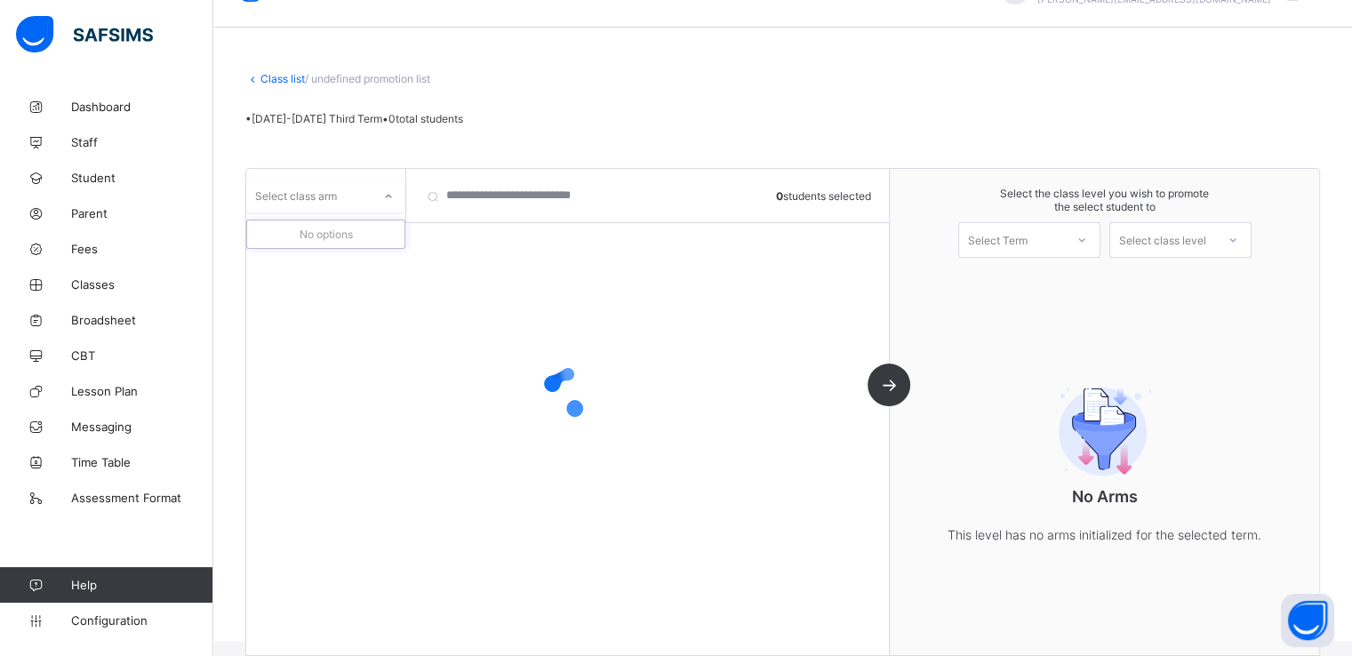
click at [338, 196] on div "Select class arm" at bounding box center [308, 195] width 125 height 25
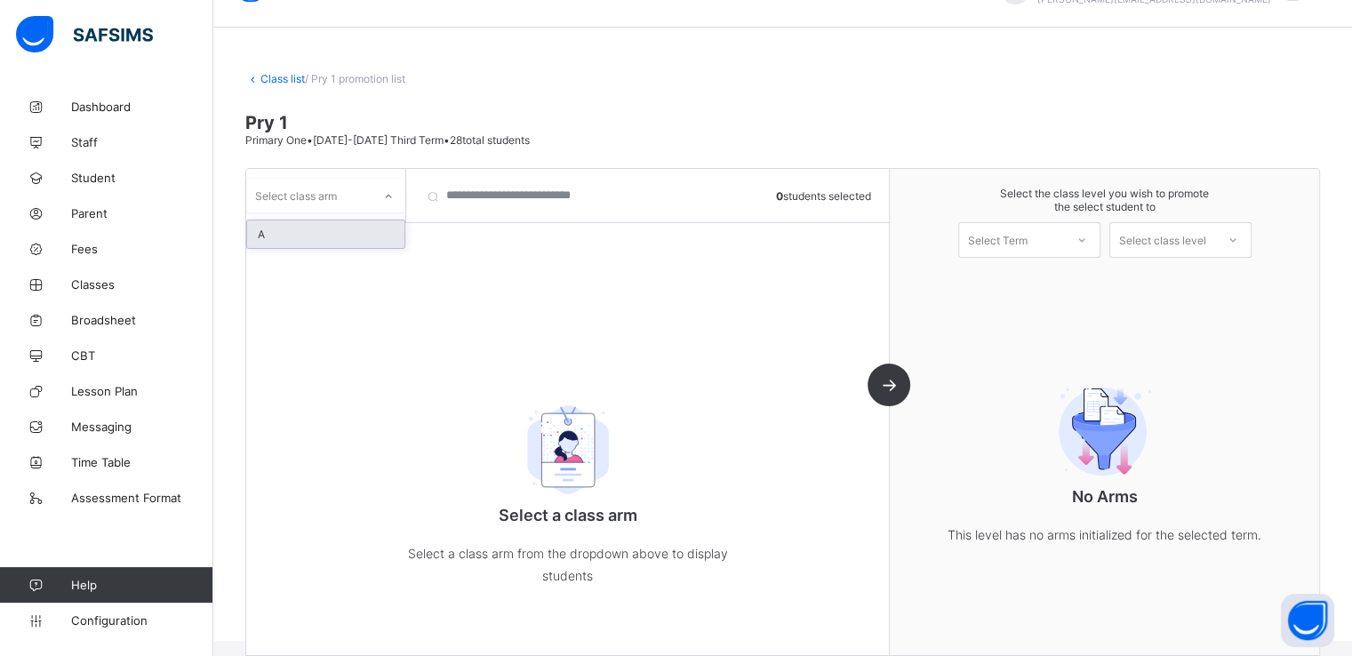
click at [295, 231] on div "A" at bounding box center [325, 234] width 157 height 28
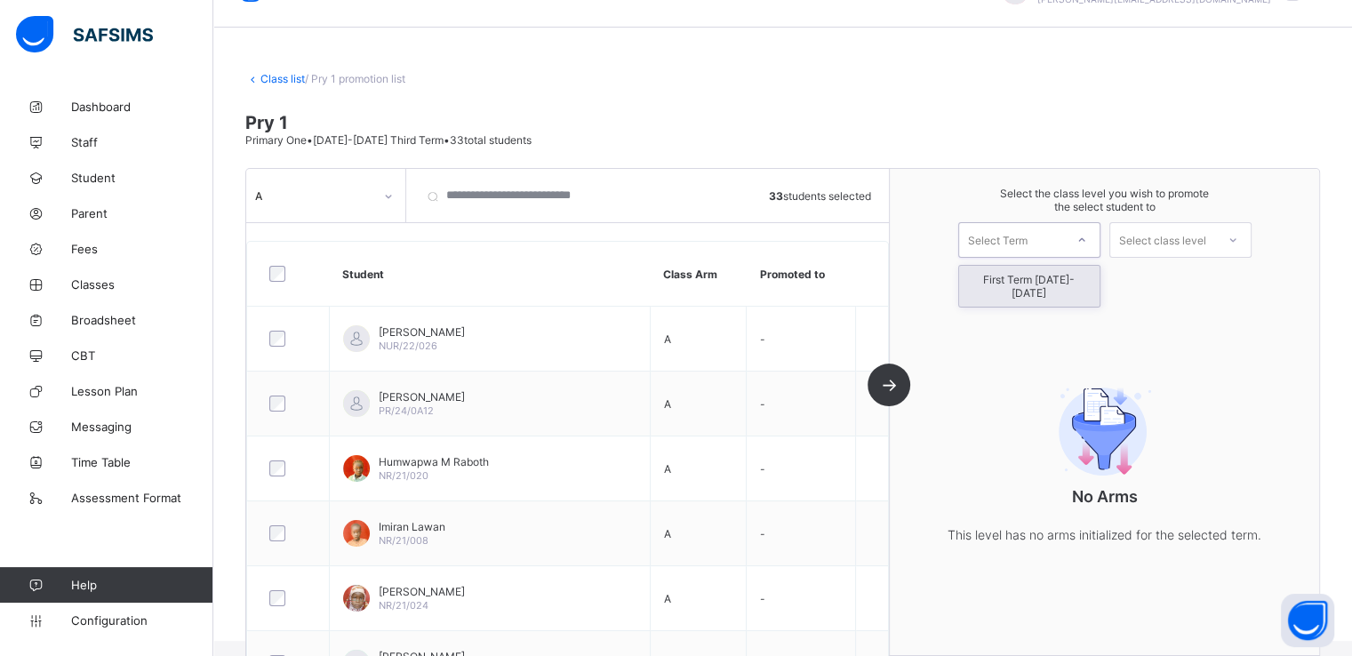
drag, startPoint x: 1049, startPoint y: 238, endPoint x: 1021, endPoint y: 283, distance: 52.3
click at [1021, 258] on div "option First Term 2025-2026 focused, 1 of 1. 1 result available. Use Up and Dow…" at bounding box center [1029, 240] width 142 height 36
click at [1021, 283] on div "First Term 2025-2026" at bounding box center [1029, 286] width 140 height 41
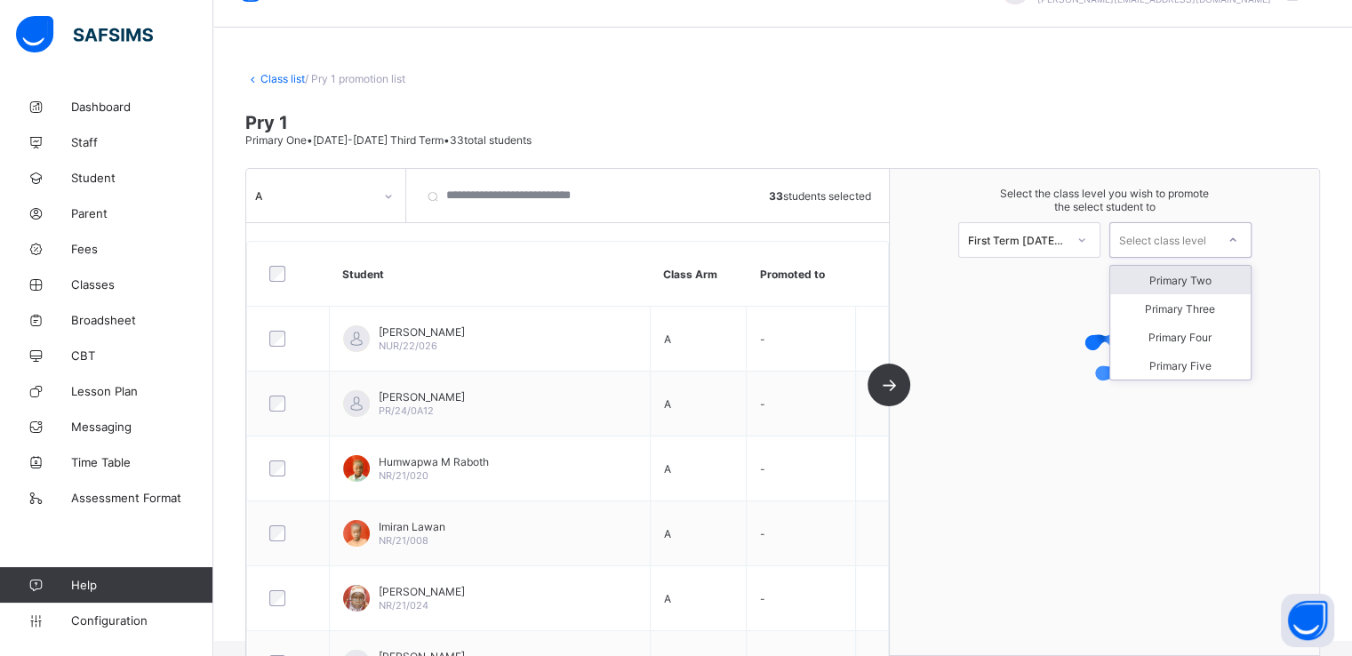
click at [1200, 240] on div "Select class level" at bounding box center [1162, 240] width 87 height 36
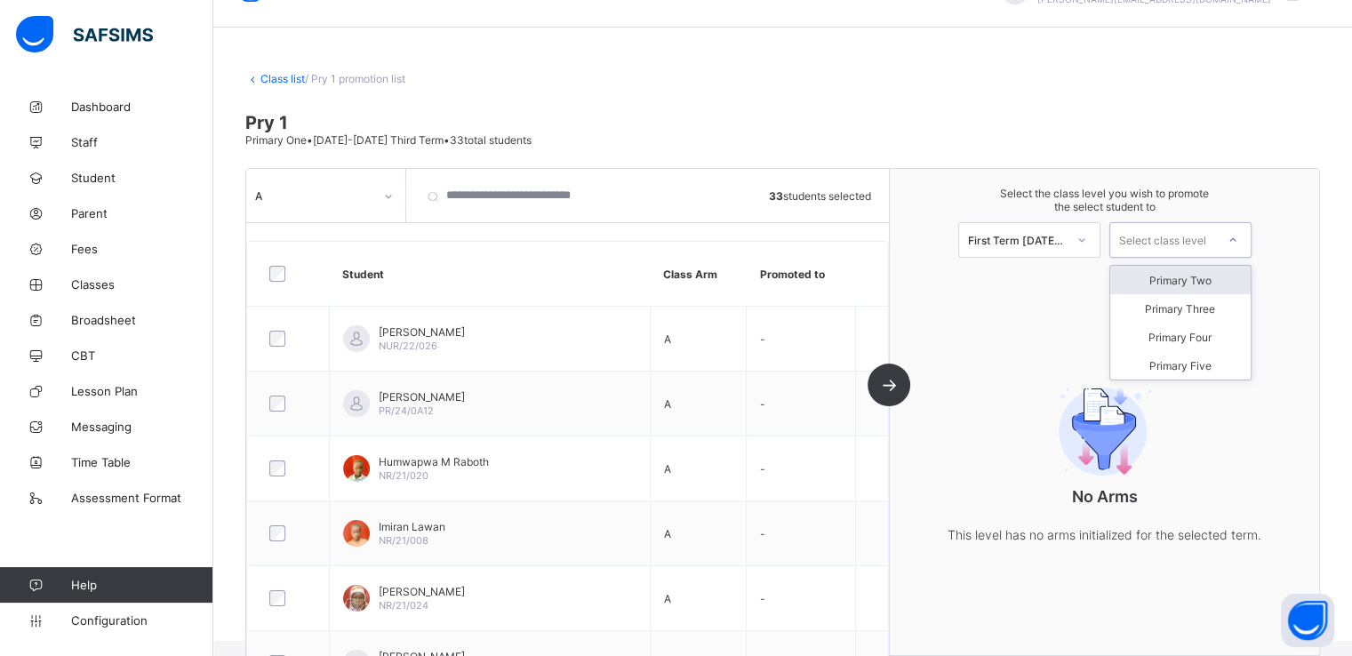
click at [1191, 285] on div "Primary Two" at bounding box center [1180, 280] width 140 height 28
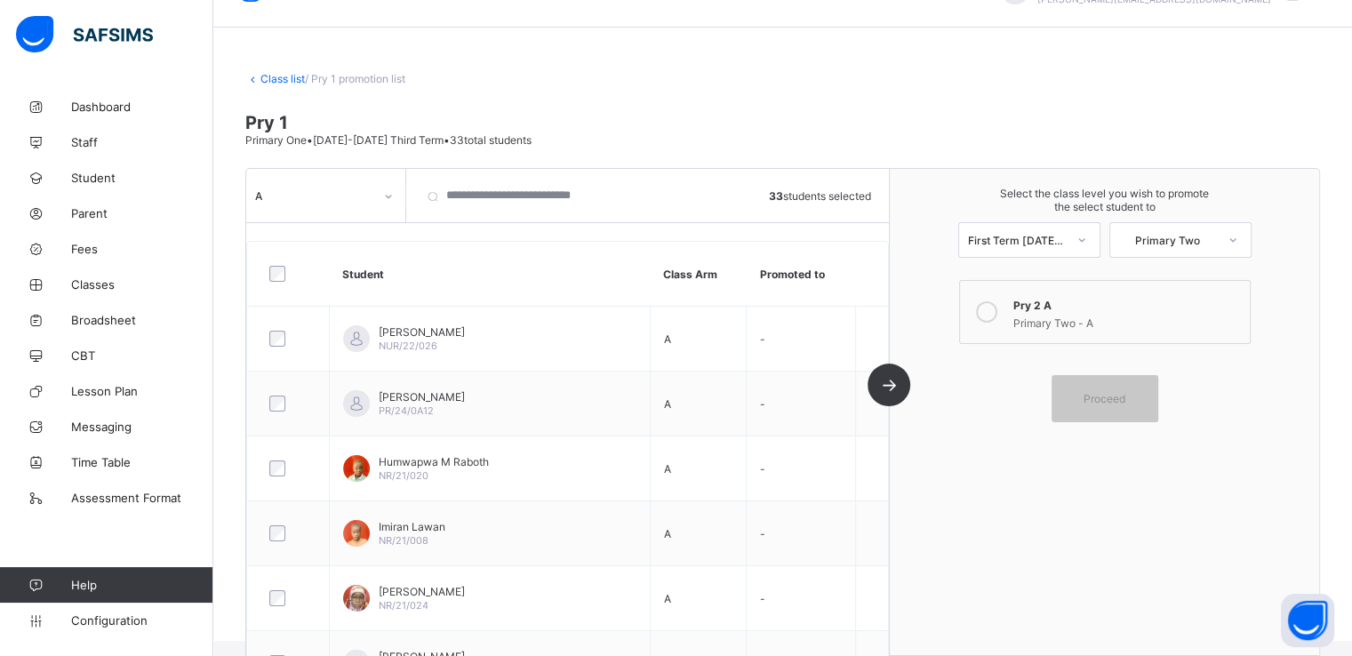
click at [990, 310] on icon at bounding box center [986, 311] width 21 height 21
click at [1097, 396] on span "Proceed" at bounding box center [1105, 398] width 42 height 13
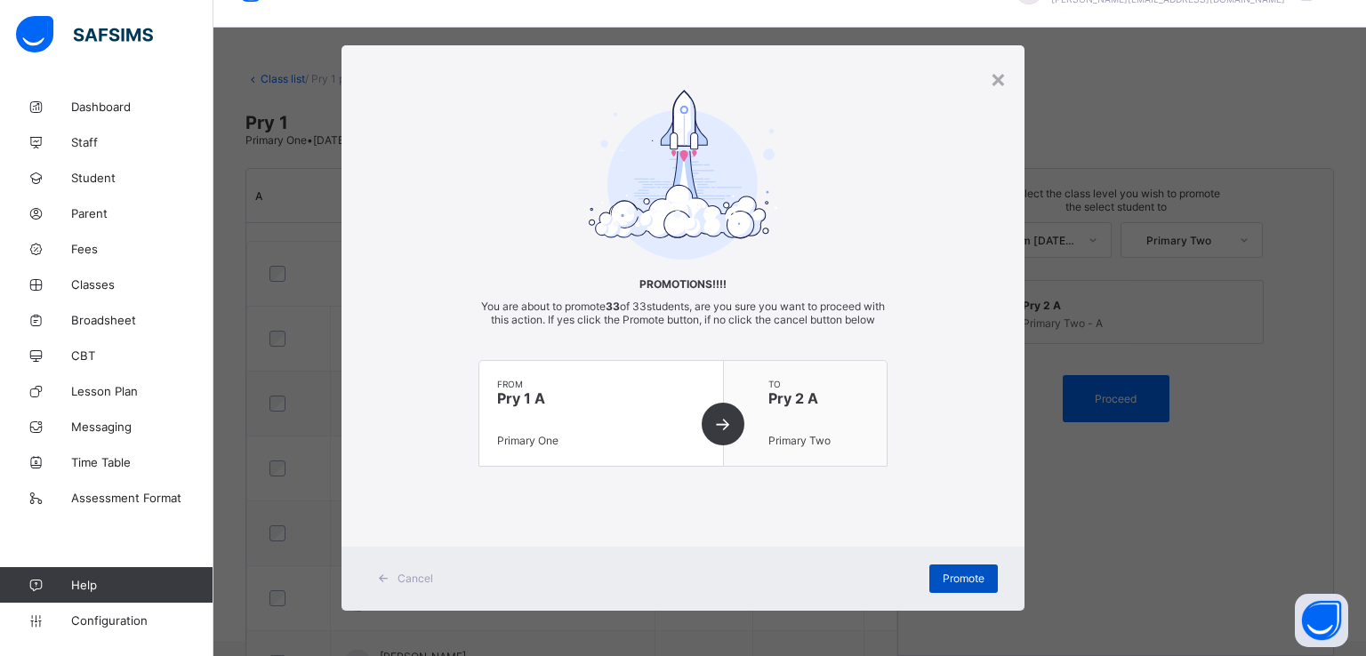
click at [947, 585] on span "Promote" at bounding box center [963, 578] width 42 height 13
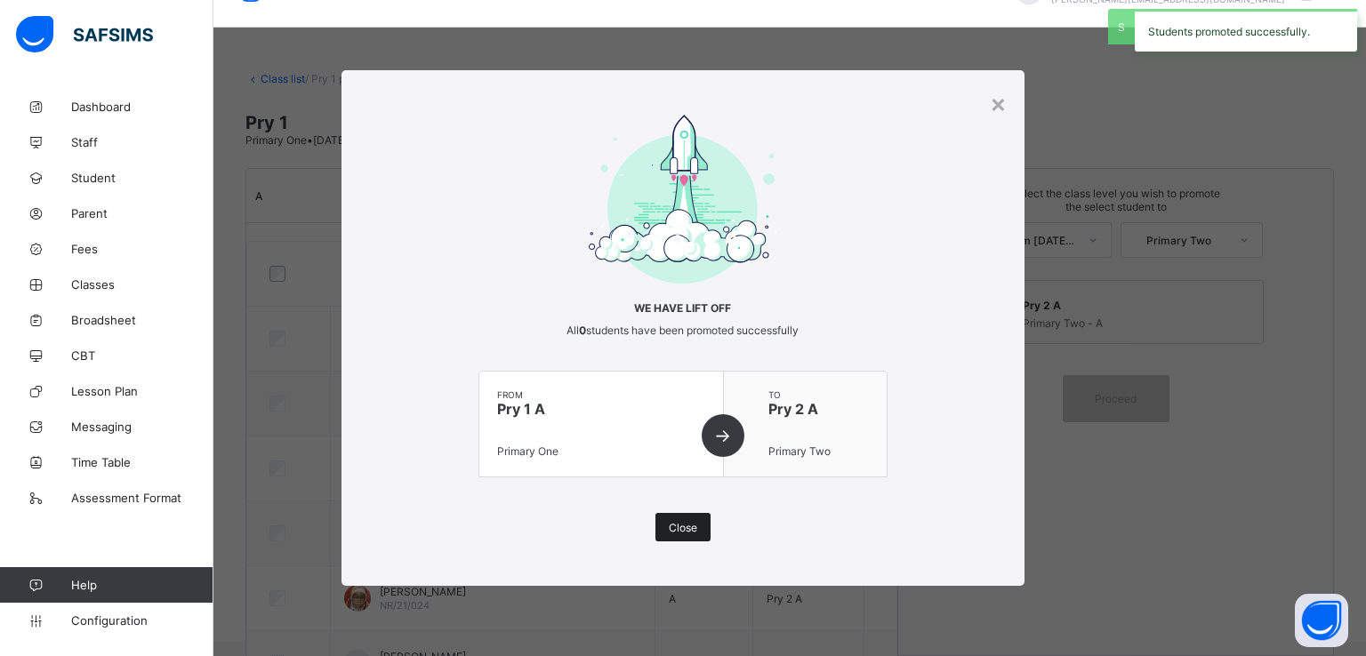
click at [681, 529] on span "Close" at bounding box center [683, 527] width 28 height 13
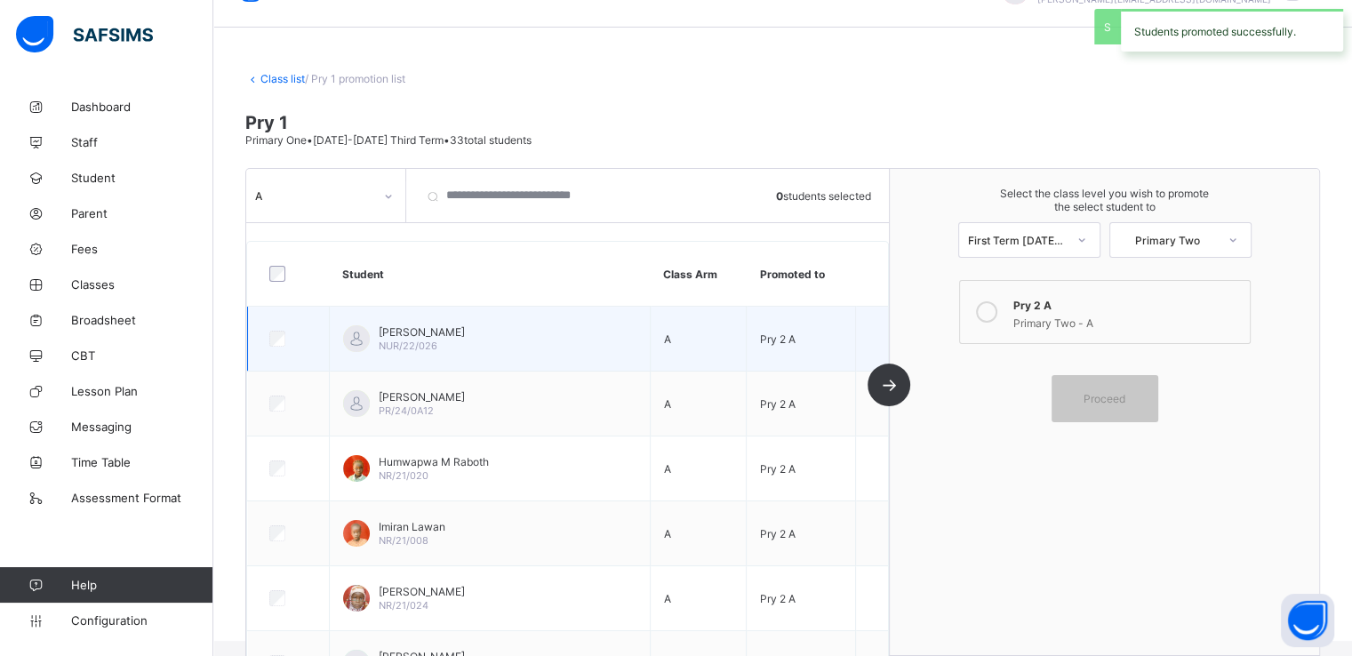
scroll to position [0, 0]
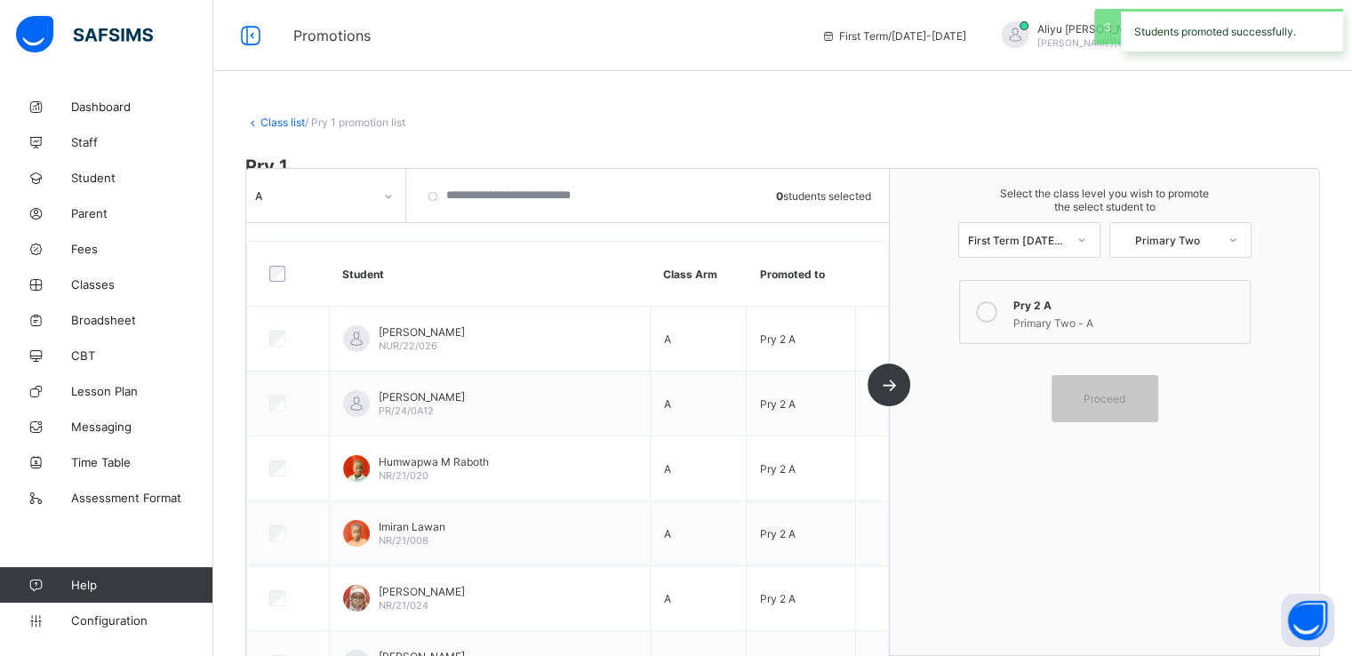
click at [268, 118] on link "Class list" at bounding box center [282, 122] width 44 height 13
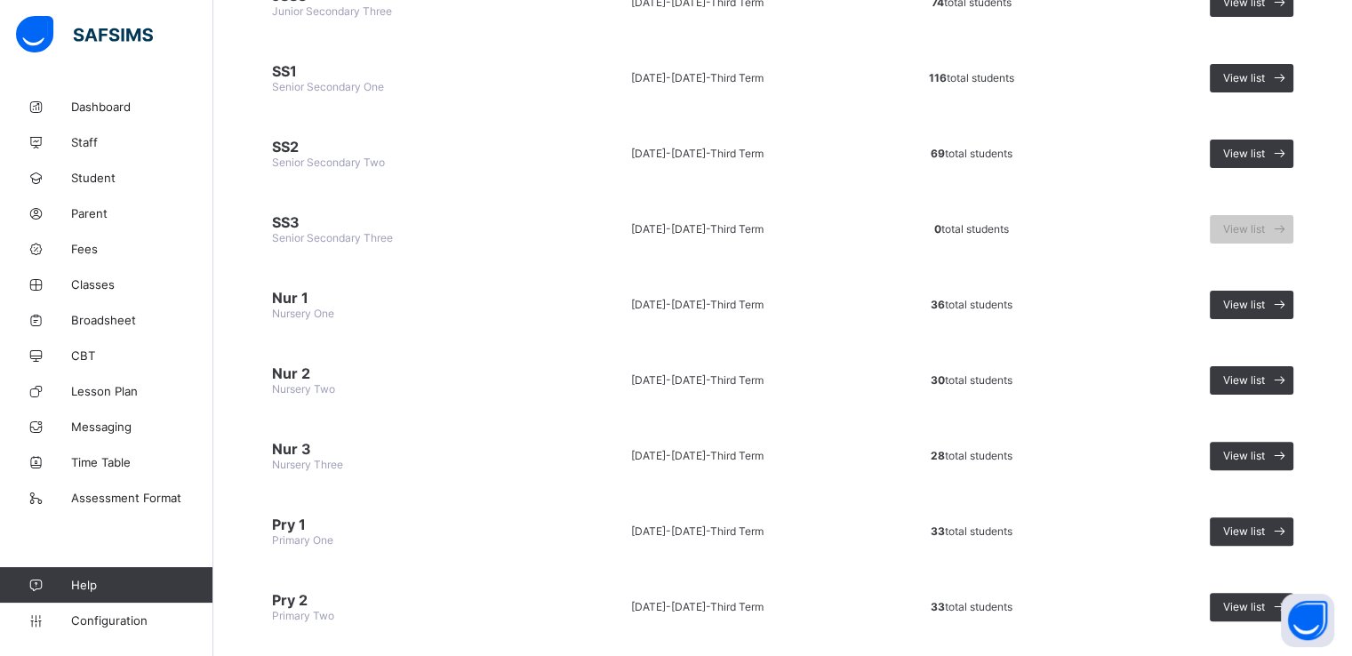
scroll to position [669, 0]
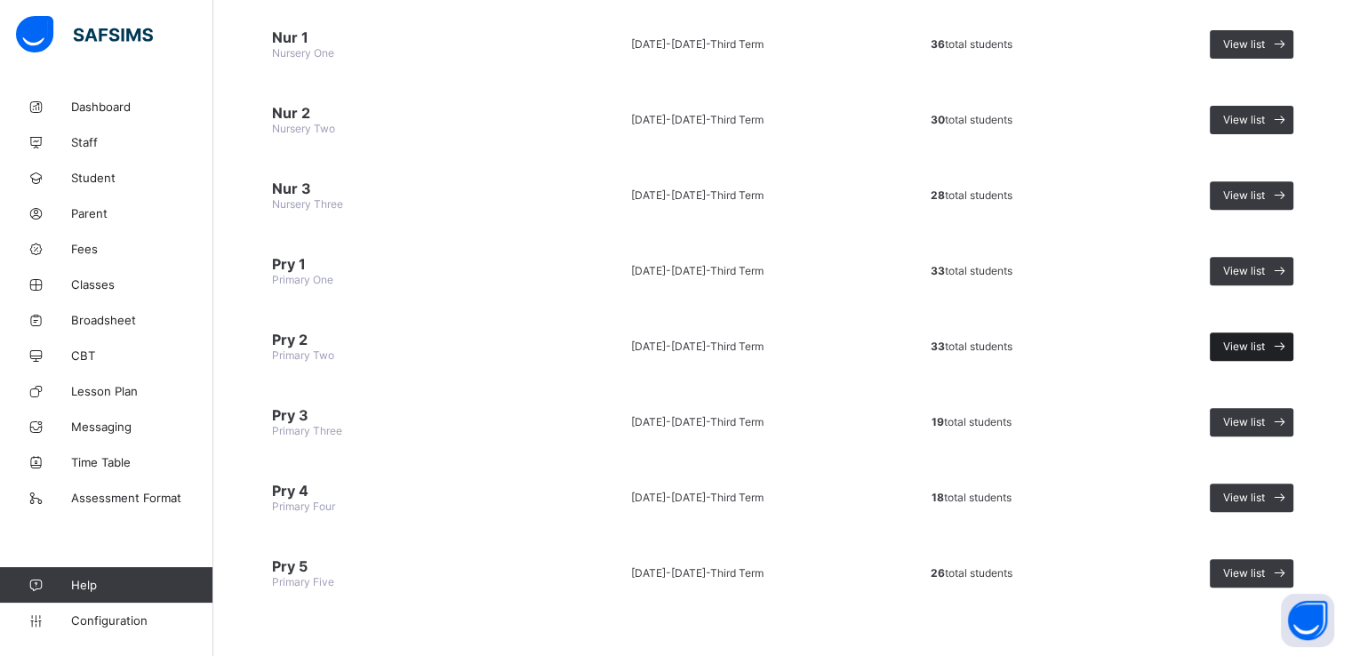
click at [1262, 340] on span "View list" at bounding box center [1244, 346] width 42 height 13
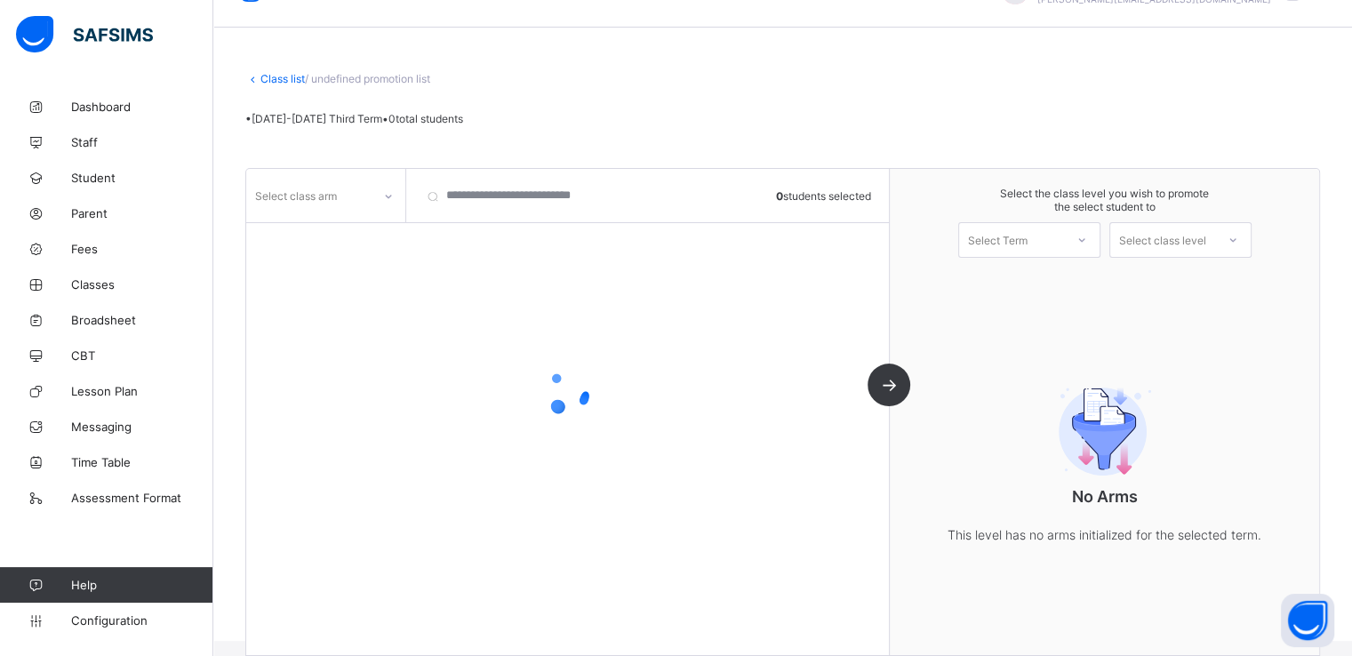
scroll to position [65, 0]
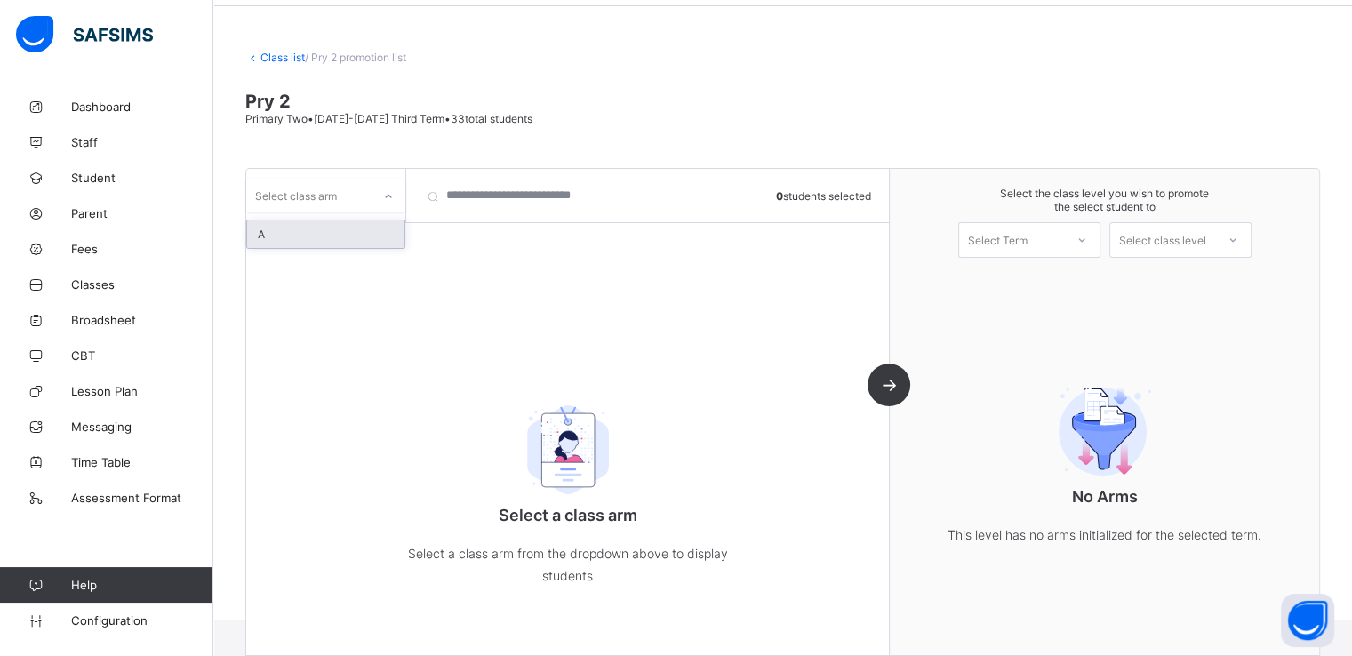
click at [345, 184] on div "Select class arm" at bounding box center [308, 195] width 125 height 25
click at [299, 231] on div "A" at bounding box center [325, 234] width 157 height 28
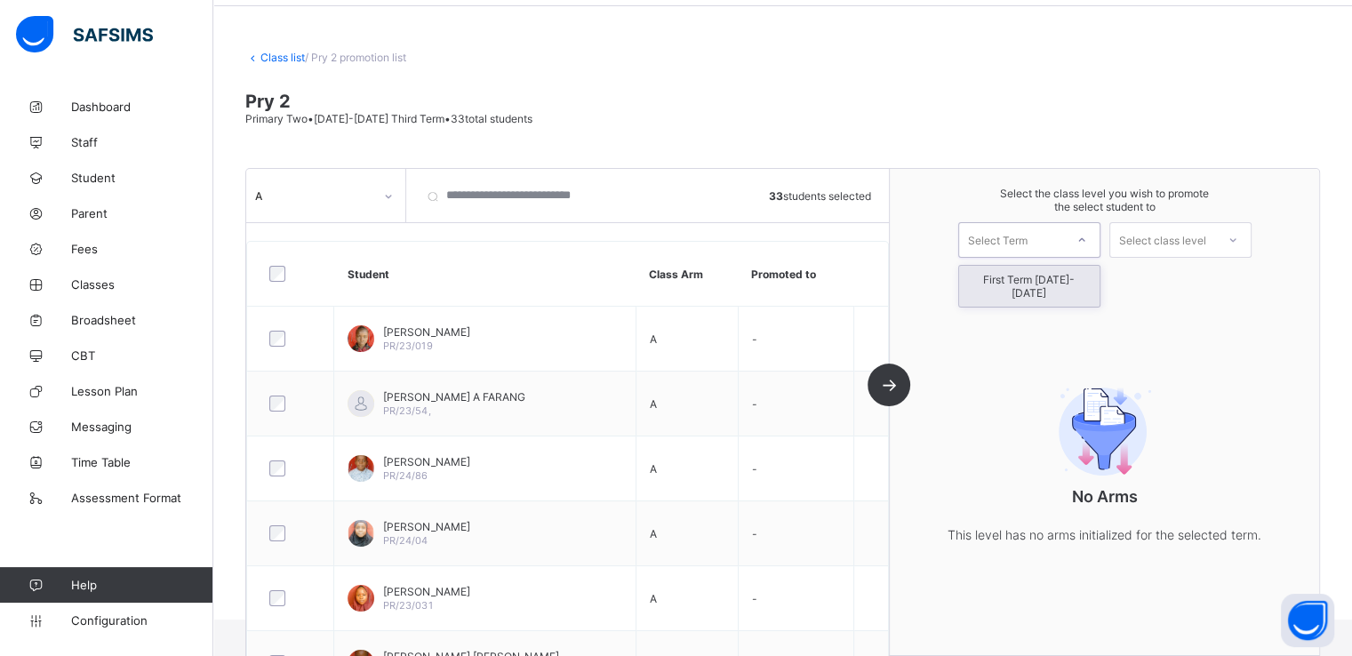
drag, startPoint x: 1038, startPoint y: 240, endPoint x: 1014, endPoint y: 274, distance: 41.4
click at [1014, 258] on div "option First Term 2025-2026 focused, 1 of 1. 1 result available. Use Up and Dow…" at bounding box center [1029, 240] width 142 height 36
click at [1014, 274] on div "First Term 2025-2026" at bounding box center [1029, 286] width 140 height 41
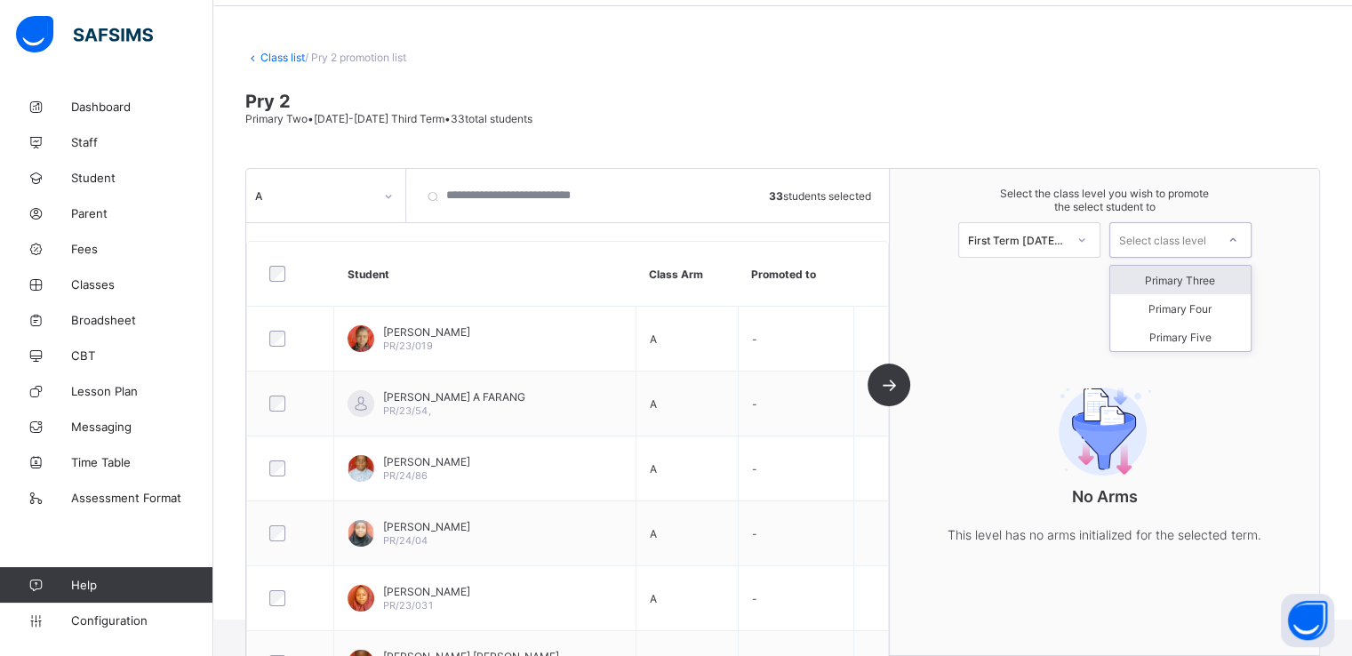
drag, startPoint x: 1176, startPoint y: 238, endPoint x: 1178, endPoint y: 277, distance: 39.2
click at [1178, 258] on div "option Primary Three focused, 1 of 3. 3 results available. Use Up and Down to c…" at bounding box center [1181, 240] width 142 height 36
click at [1178, 277] on div "Primary Three" at bounding box center [1180, 280] width 140 height 28
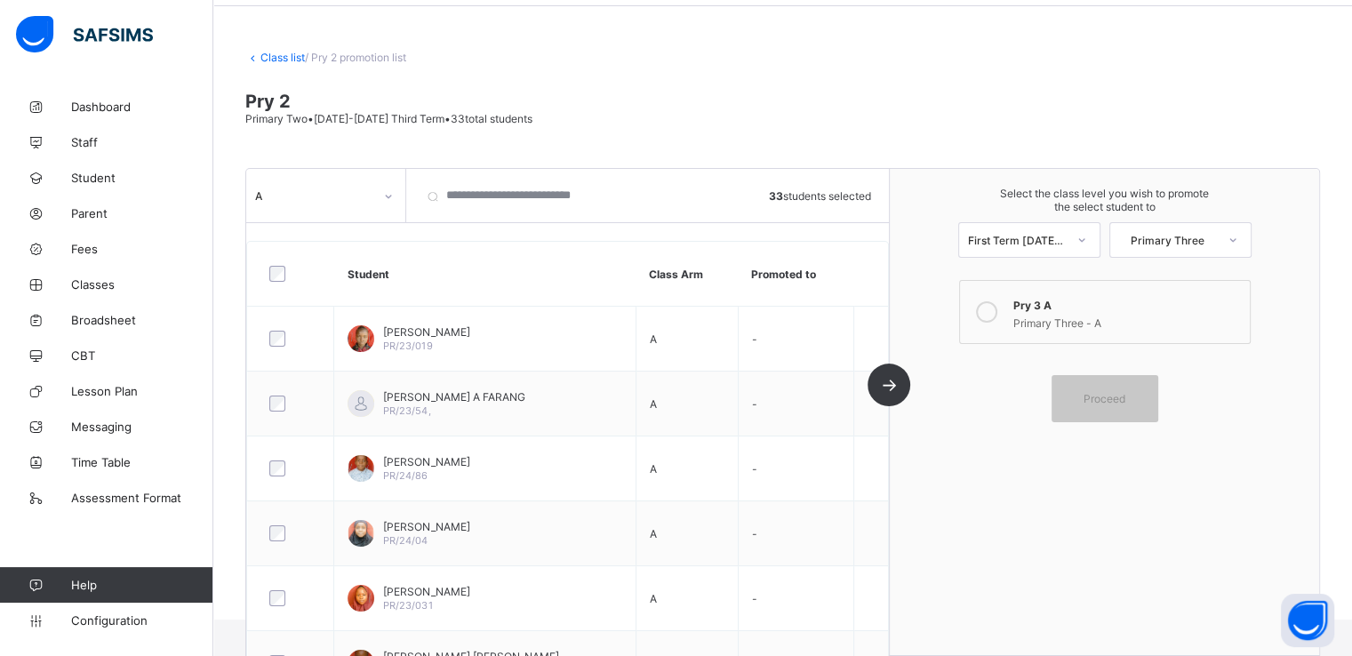
click at [990, 311] on icon at bounding box center [986, 311] width 21 height 21
click at [1117, 400] on span "Proceed" at bounding box center [1105, 398] width 42 height 13
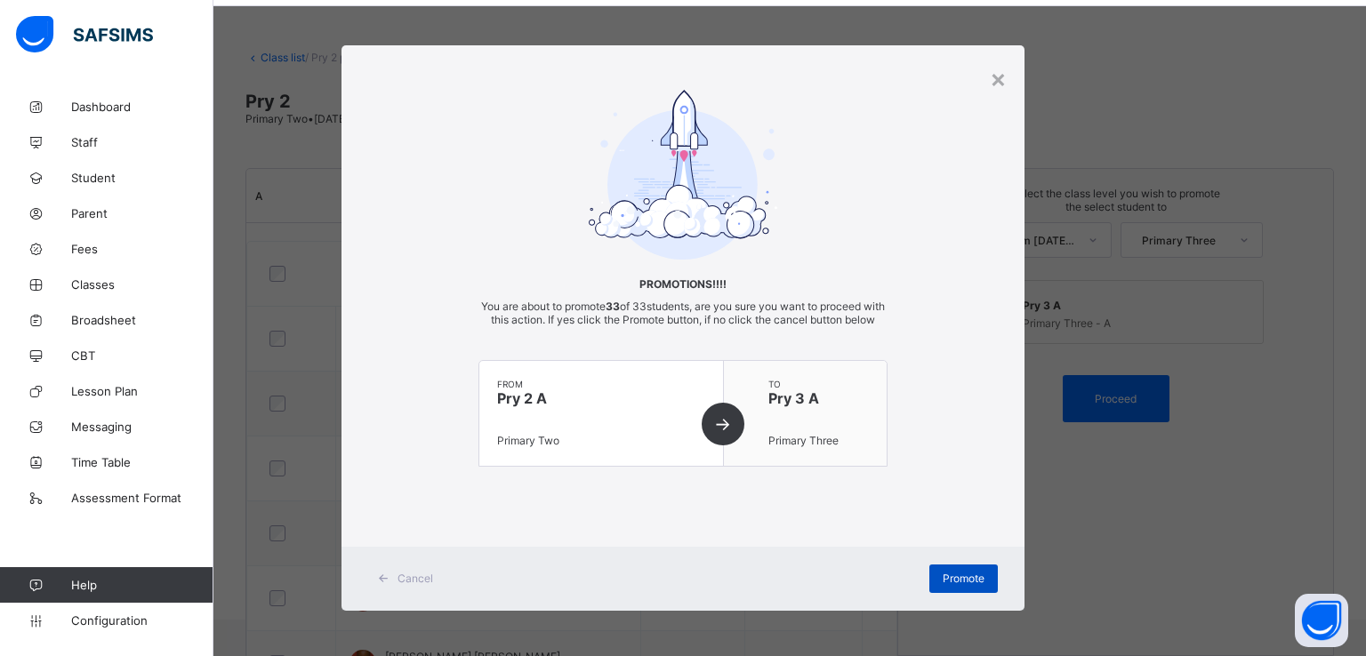
click at [946, 585] on span "Promote" at bounding box center [963, 578] width 42 height 13
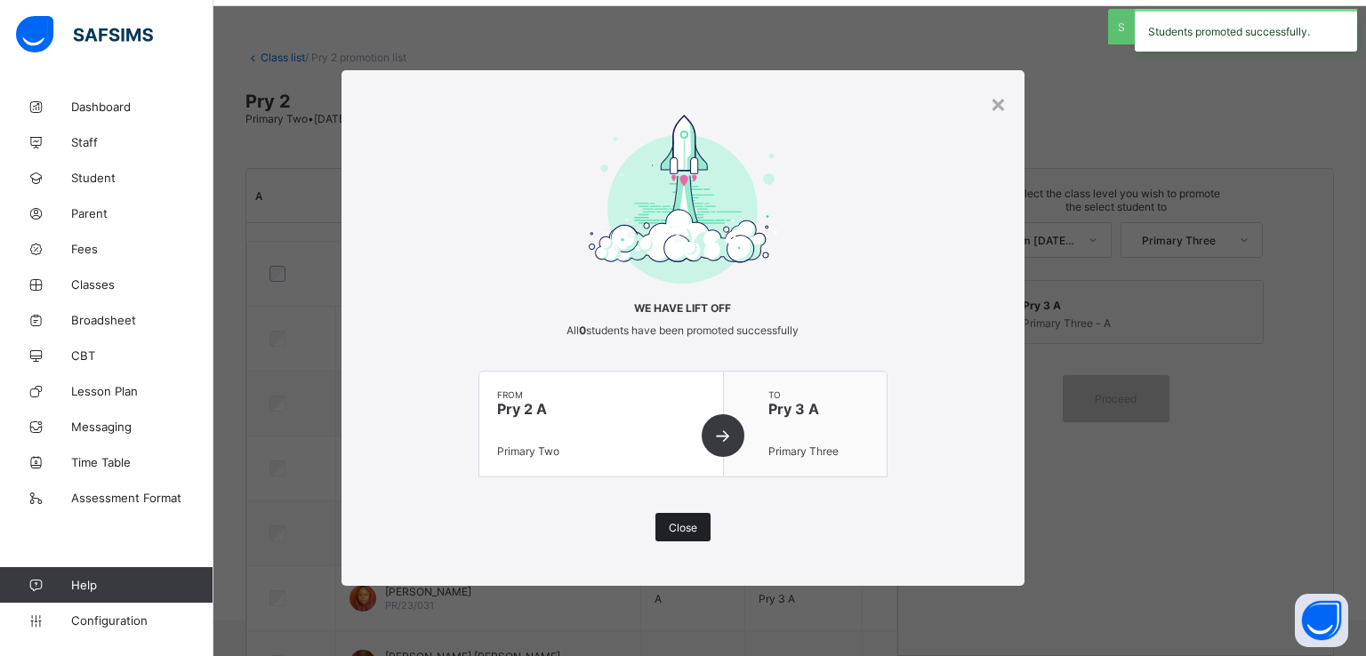
click at [685, 524] on span "Close" at bounding box center [683, 527] width 28 height 13
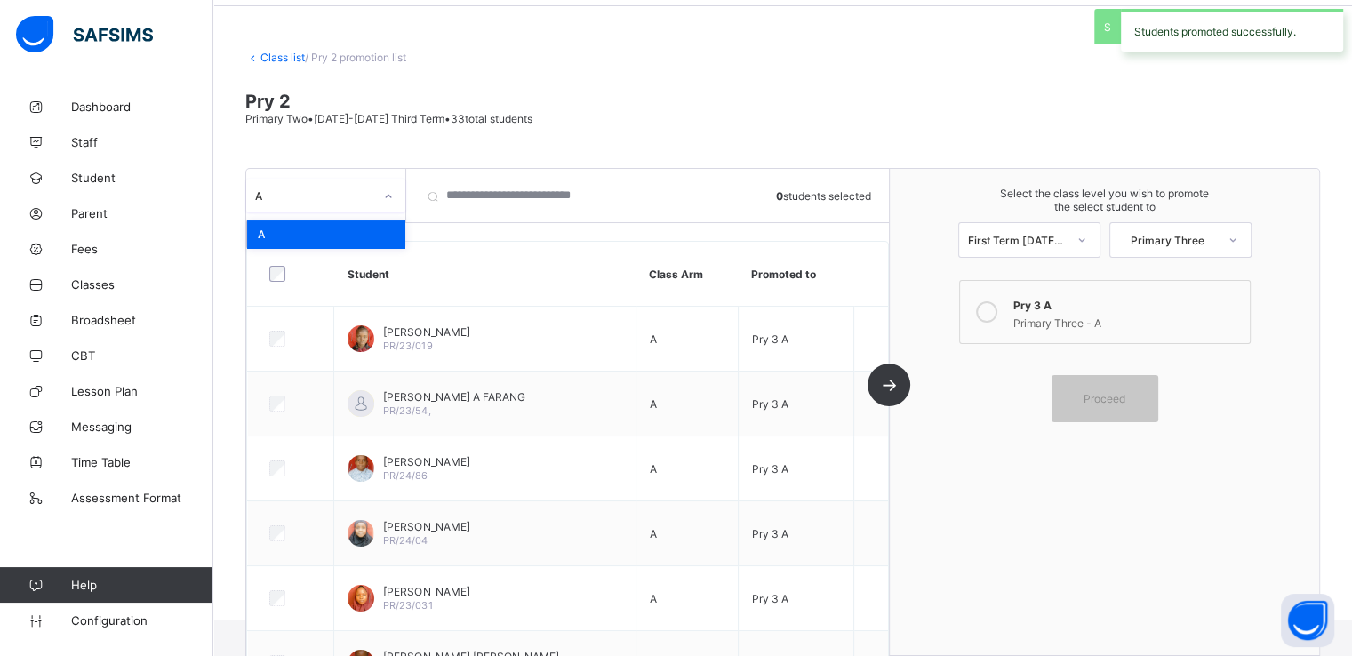
click at [331, 195] on div "A" at bounding box center [314, 194] width 118 height 13
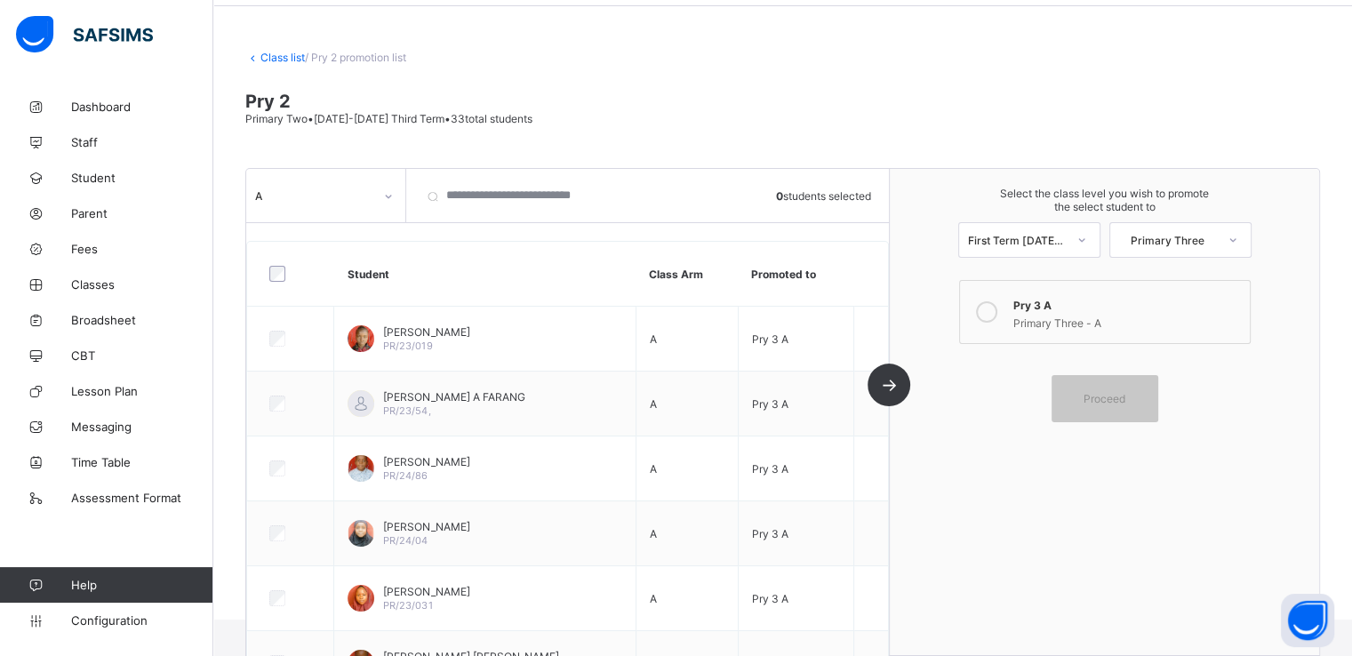
click at [277, 53] on link "Class list" at bounding box center [282, 57] width 44 height 13
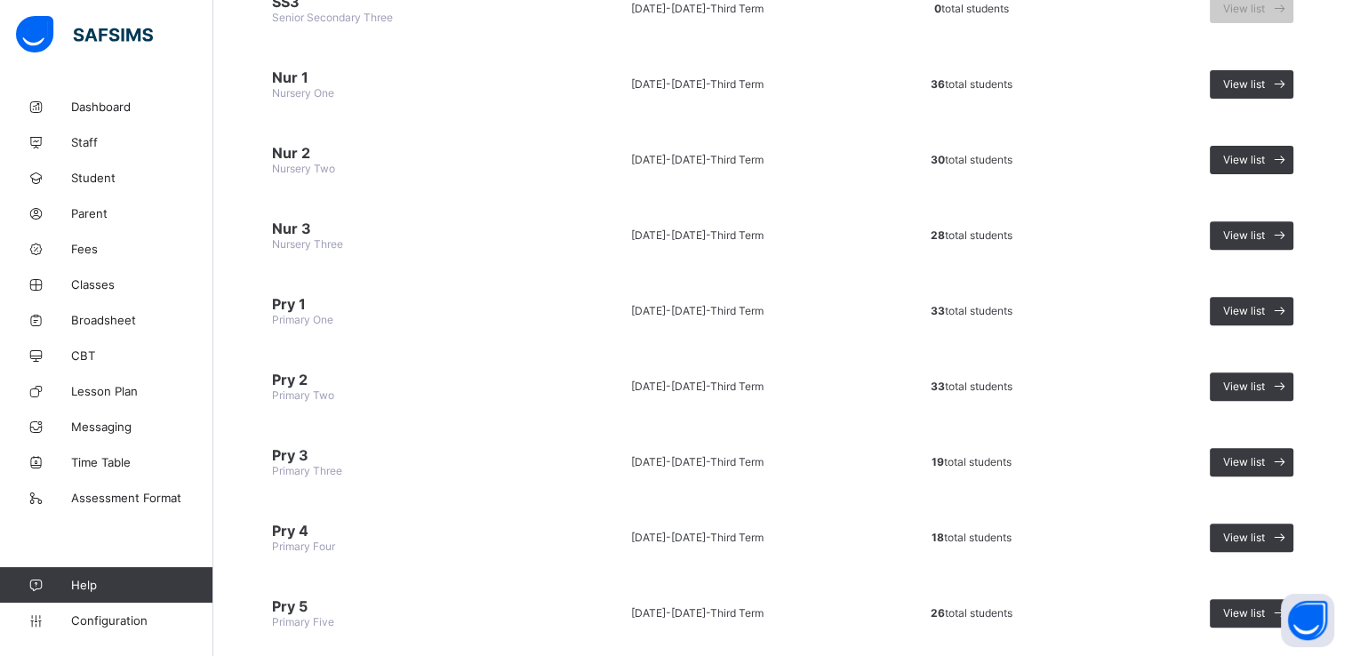
scroll to position [669, 0]
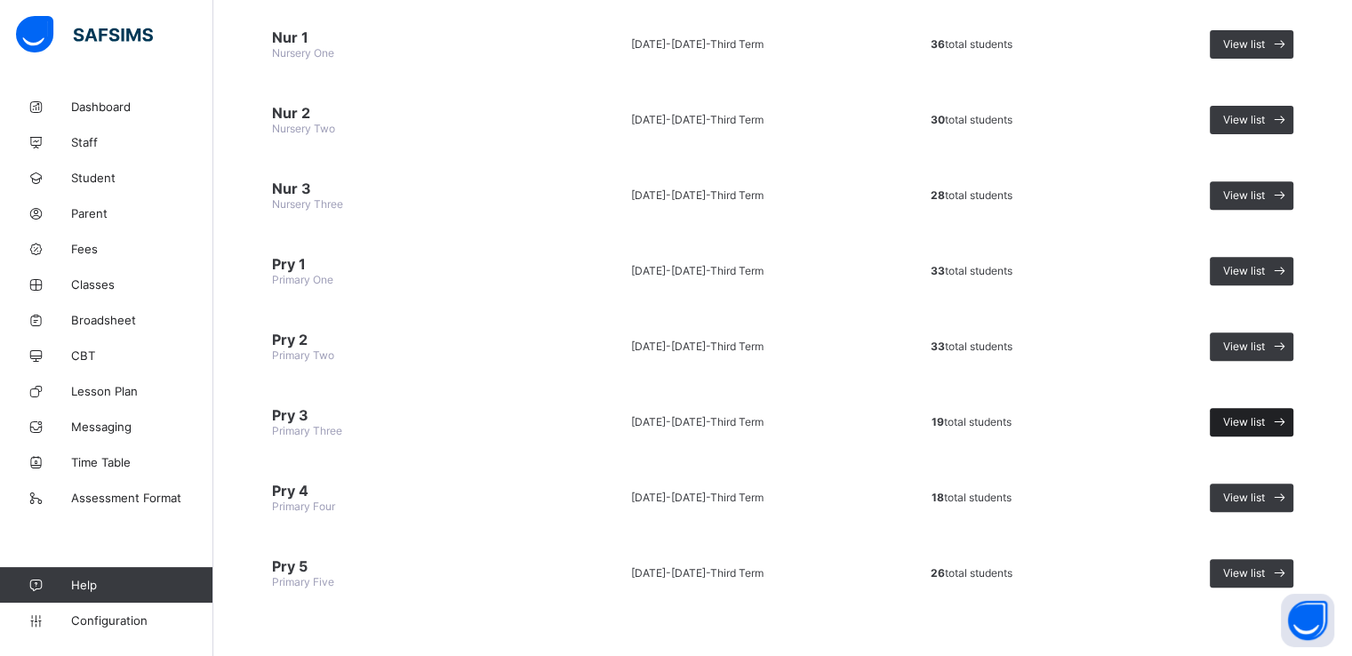
click at [1262, 415] on span "View list" at bounding box center [1244, 421] width 42 height 13
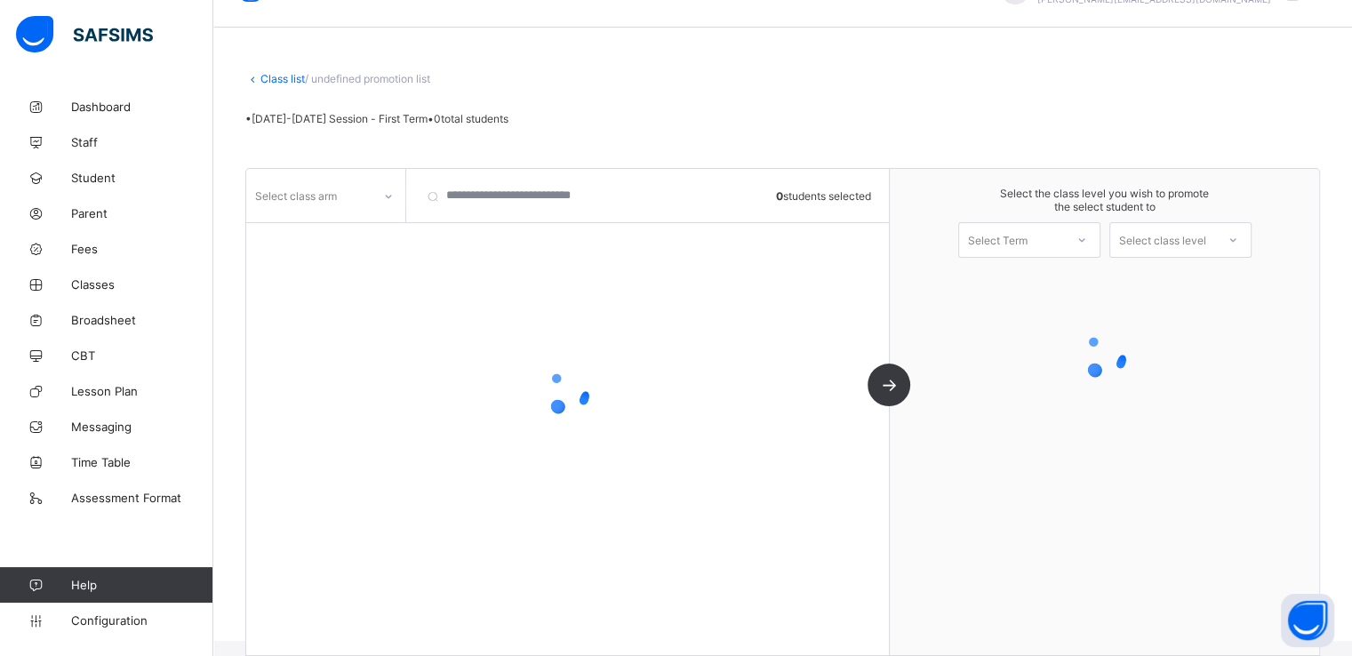
scroll to position [44, 0]
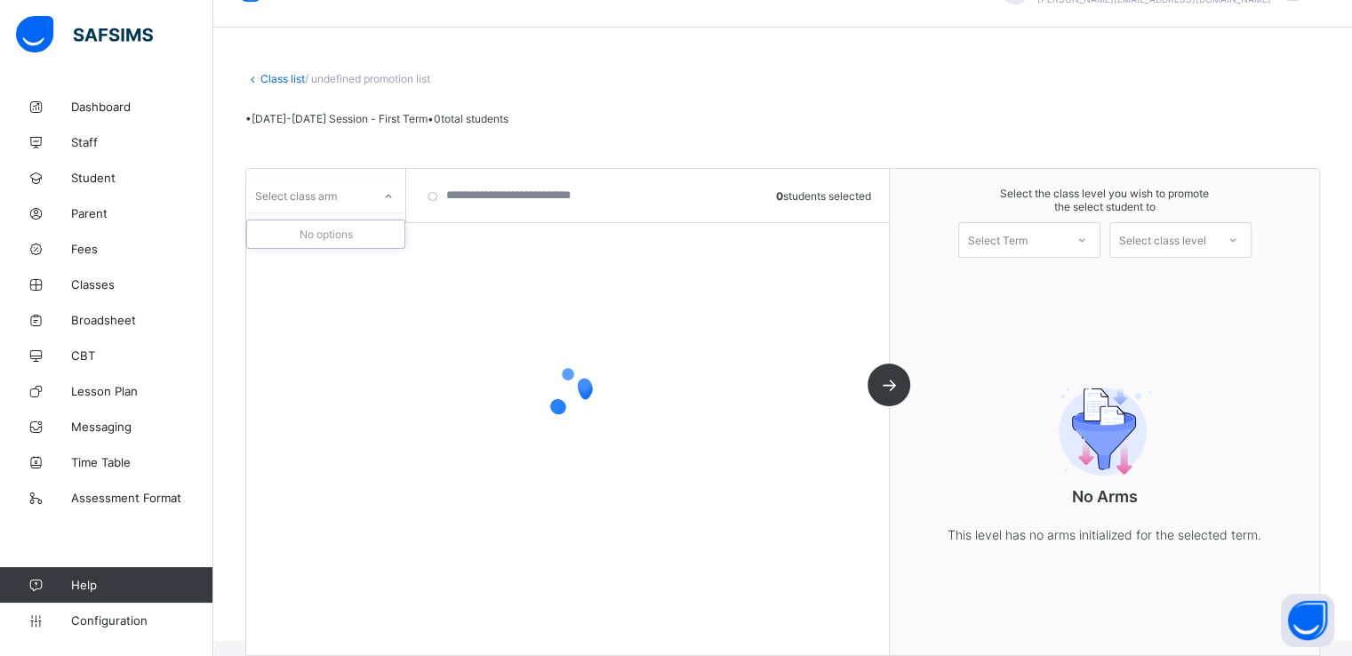
click at [367, 190] on div "Select class arm" at bounding box center [308, 195] width 125 height 25
click at [310, 232] on div "A" at bounding box center [325, 234] width 157 height 28
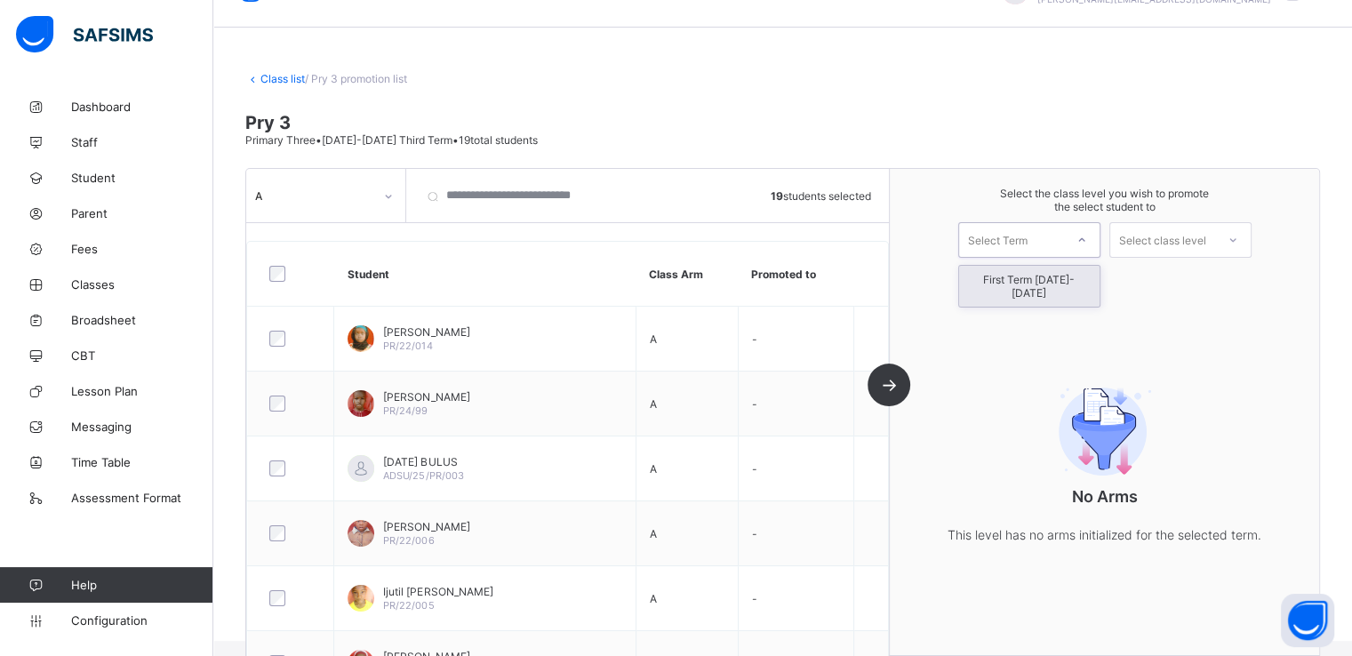
click at [1028, 250] on div "Select Term" at bounding box center [998, 240] width 60 height 36
click at [1013, 277] on div "First Term 2025-2026" at bounding box center [1029, 286] width 140 height 41
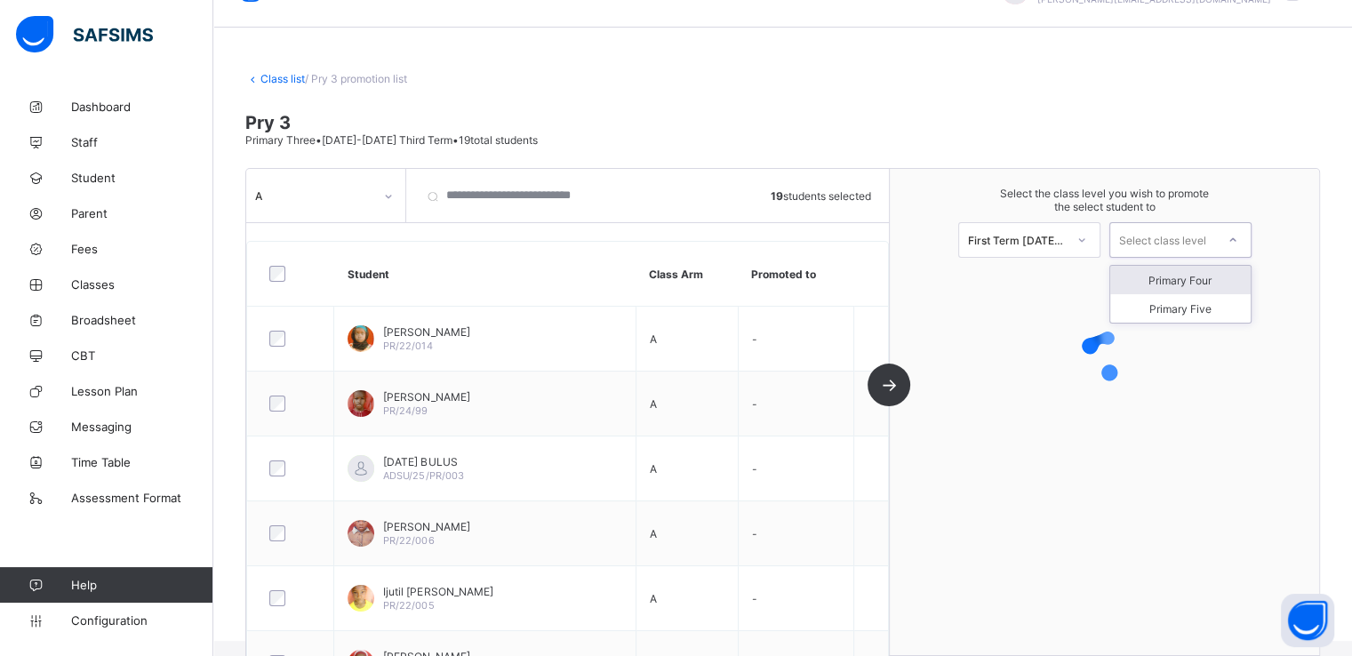
click at [1166, 240] on div "Select class level" at bounding box center [1162, 240] width 87 height 36
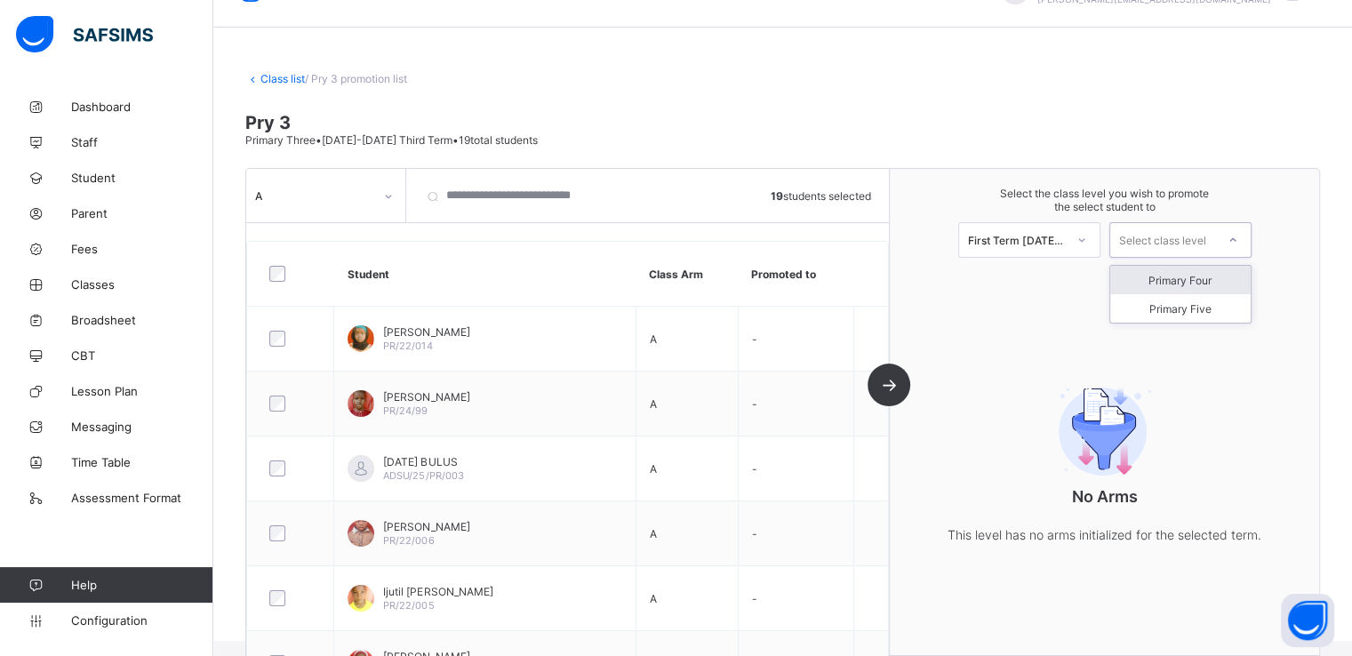
click at [1181, 277] on div "Primary Four" at bounding box center [1180, 280] width 140 height 28
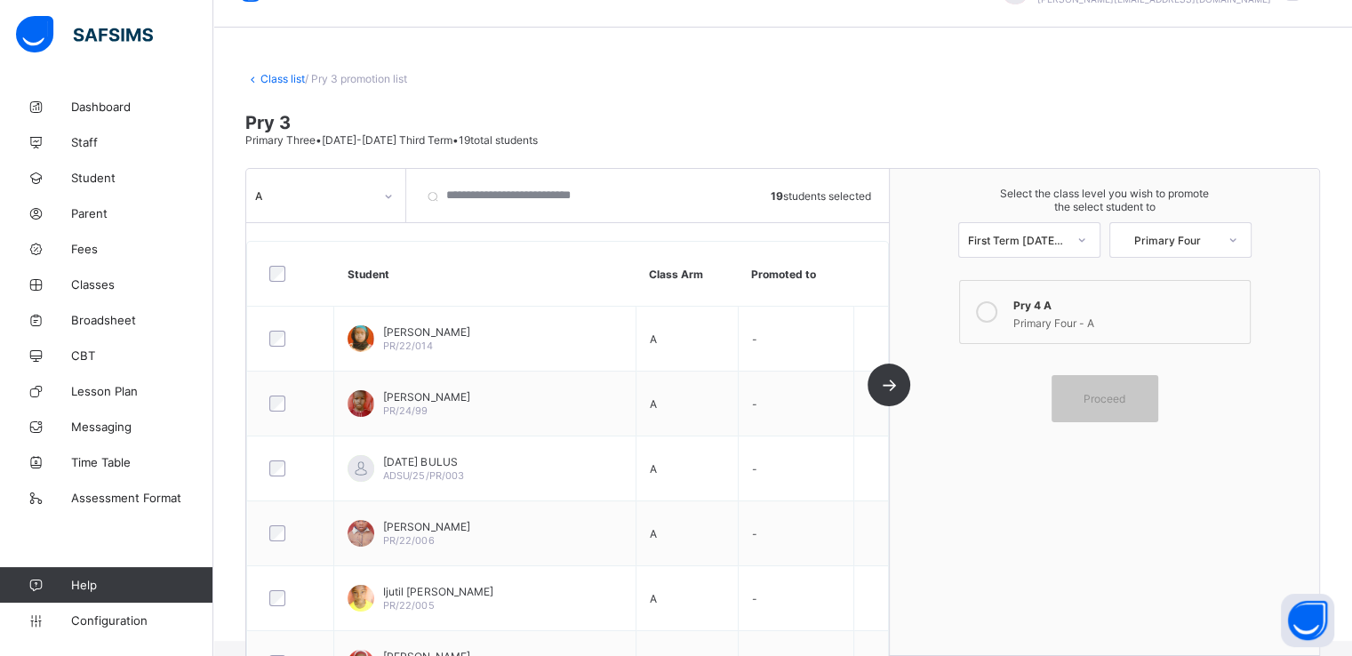
click at [985, 311] on icon at bounding box center [986, 311] width 21 height 21
click at [1094, 397] on span "Proceed" at bounding box center [1105, 398] width 42 height 13
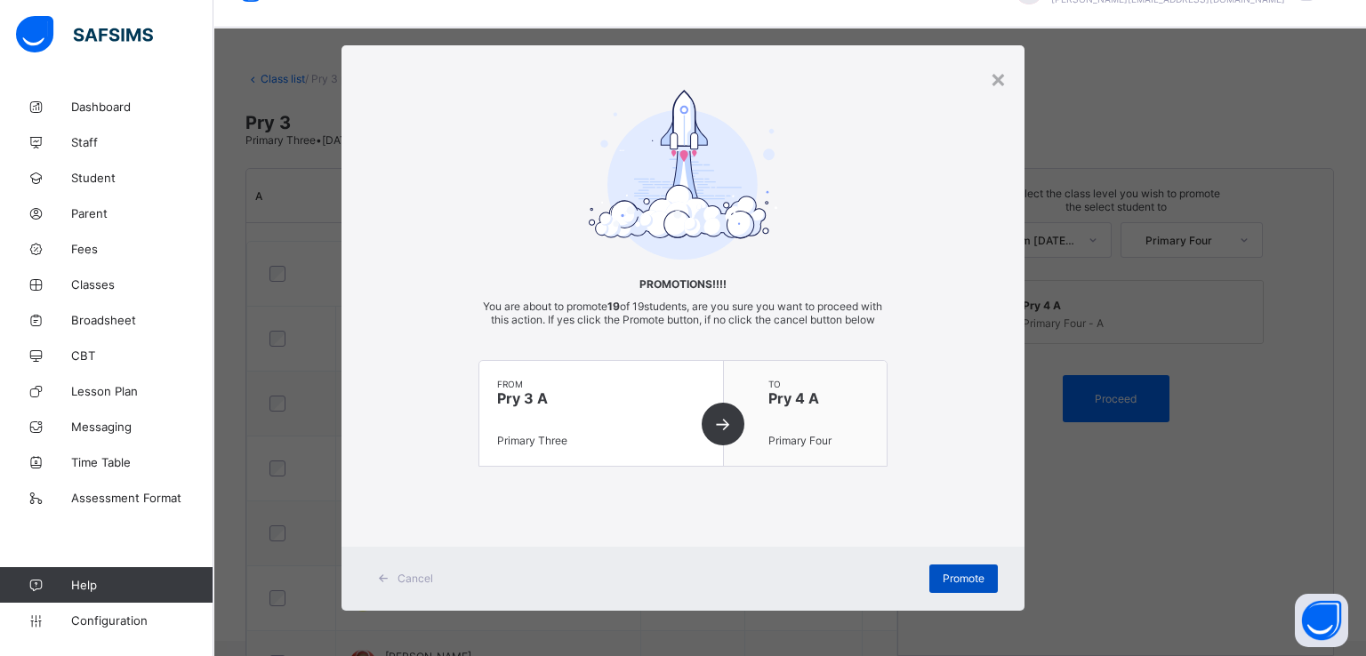
click at [957, 585] on span "Promote" at bounding box center [963, 578] width 42 height 13
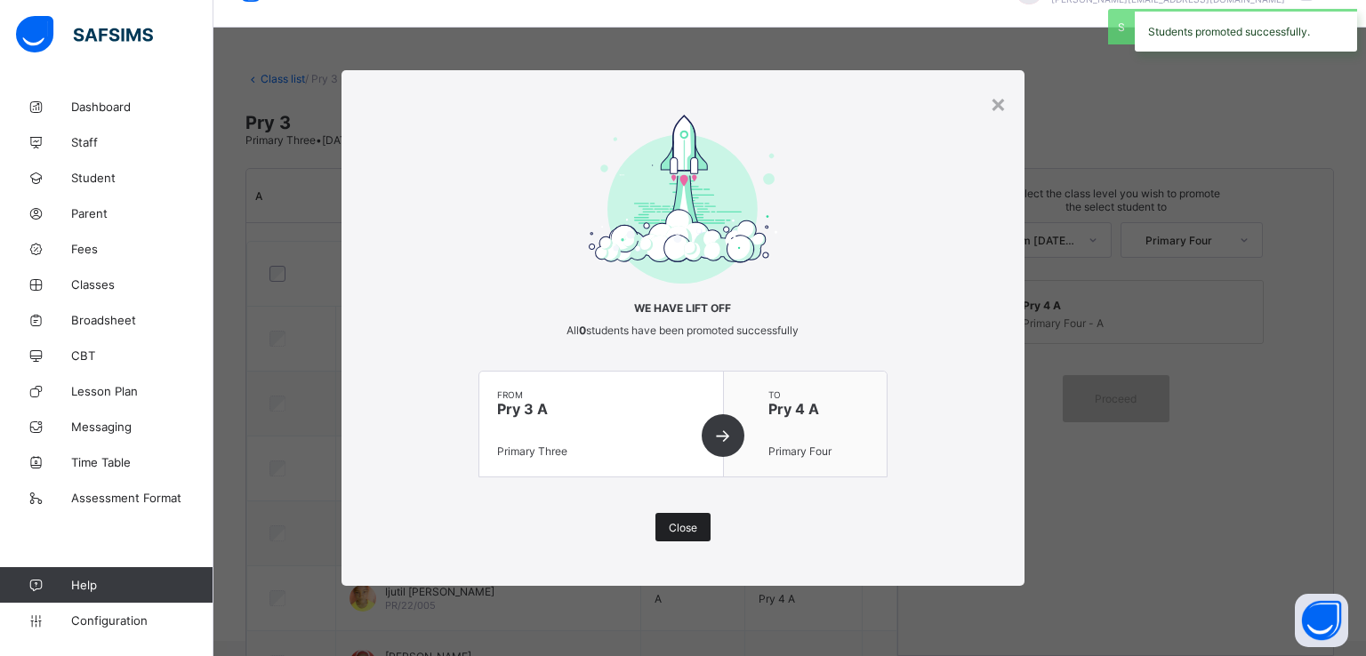
click at [685, 523] on span "Close" at bounding box center [683, 527] width 28 height 13
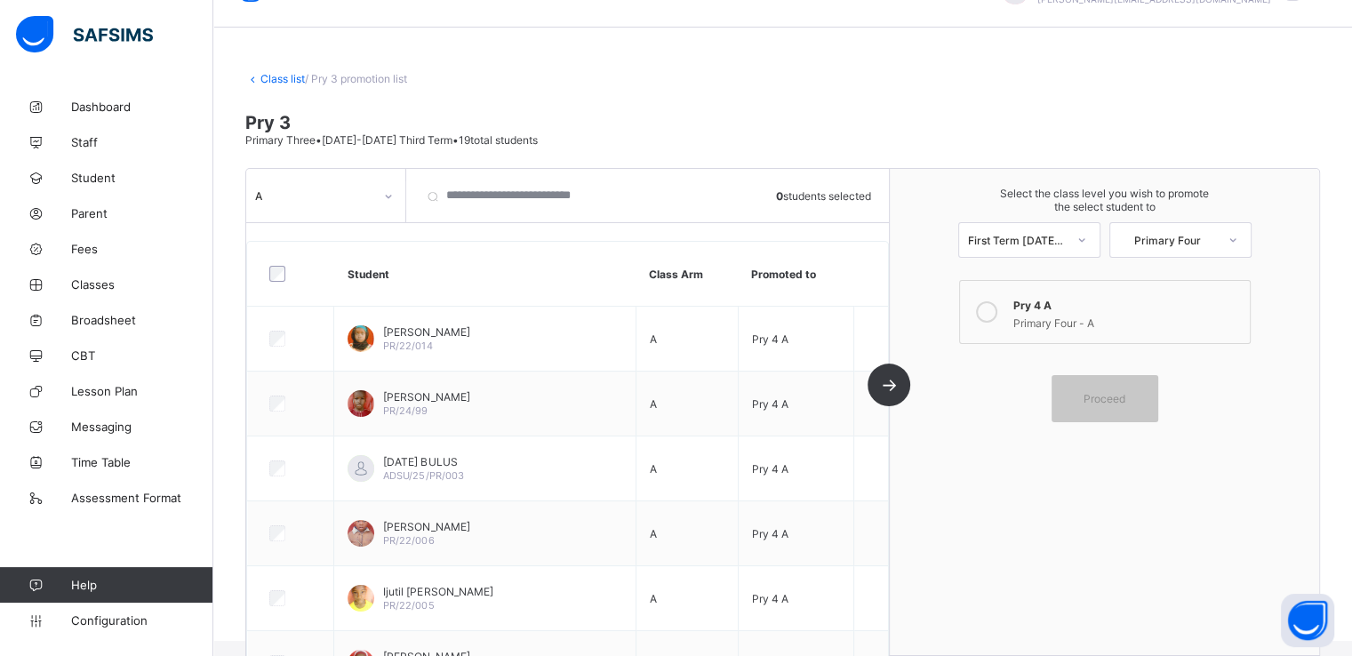
click at [277, 77] on link "Class list" at bounding box center [282, 78] width 44 height 13
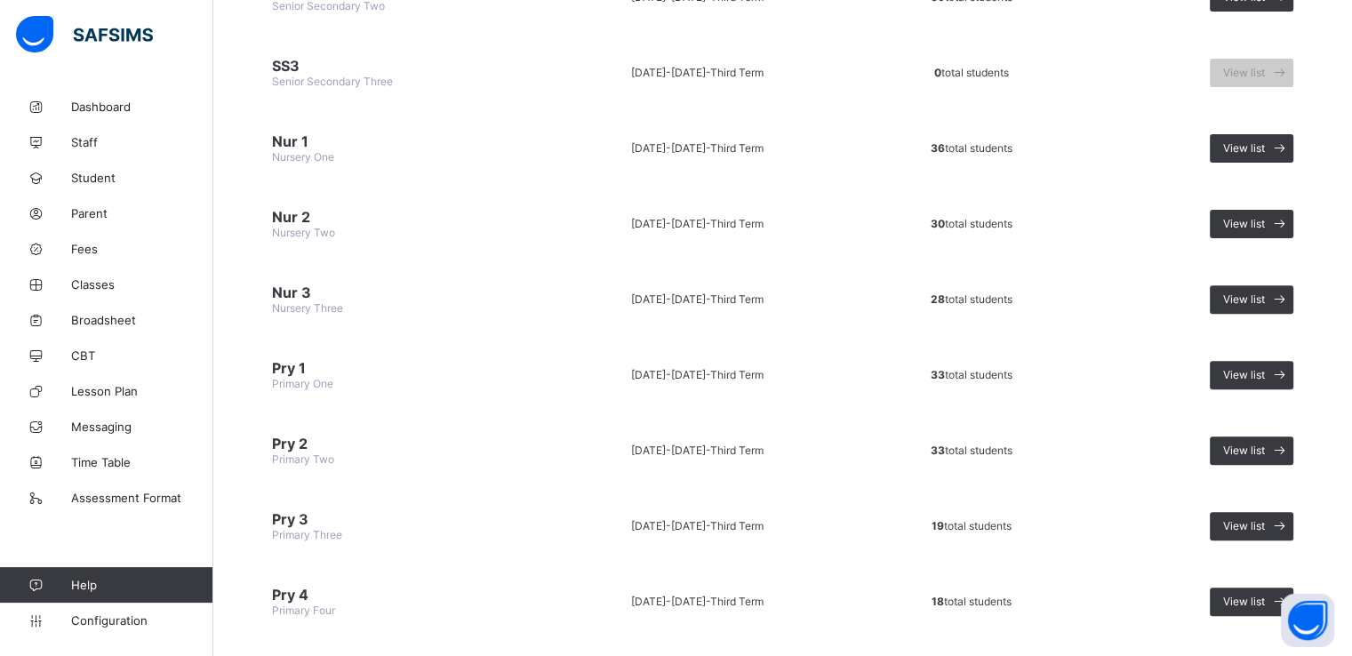
scroll to position [669, 0]
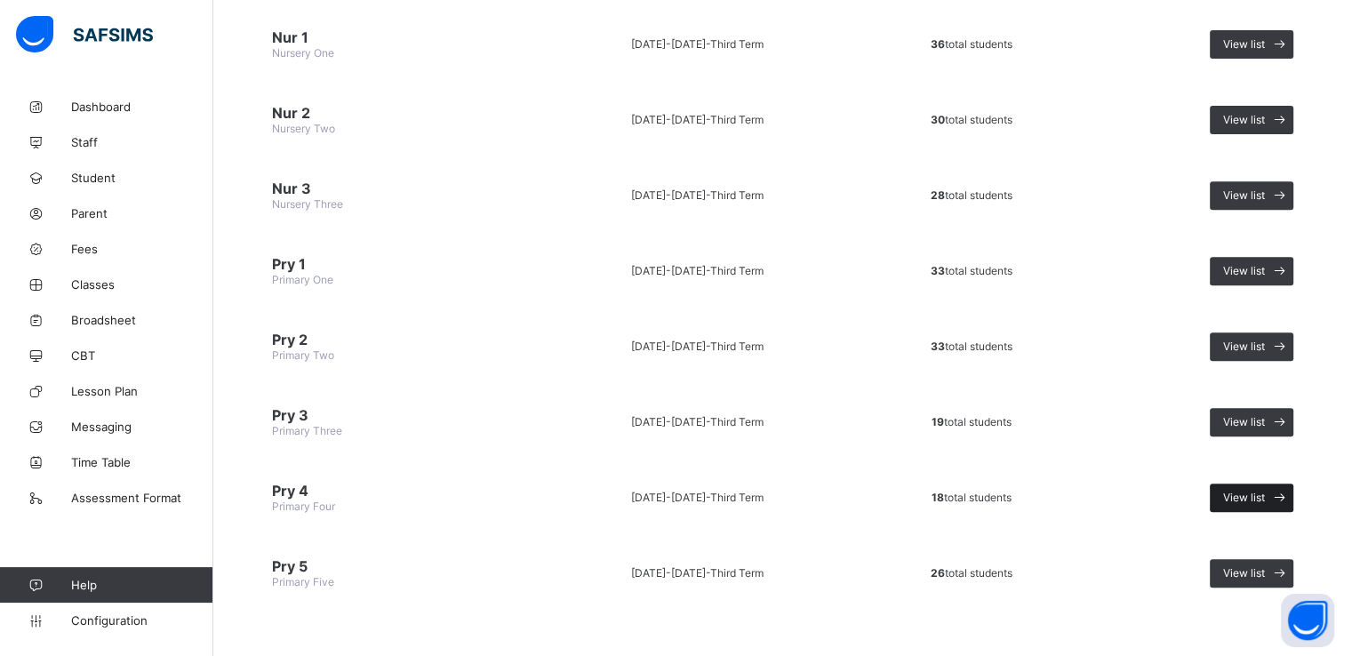
click at [1259, 491] on span "View list" at bounding box center [1244, 497] width 42 height 13
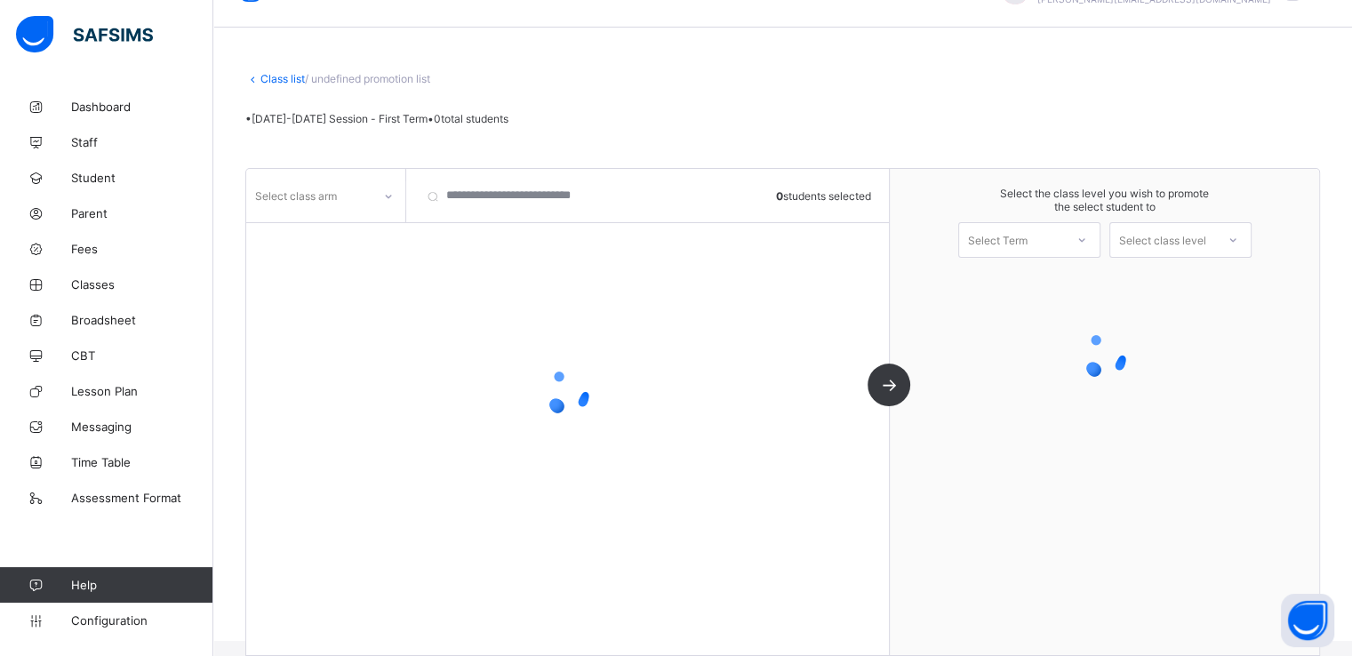
scroll to position [44, 0]
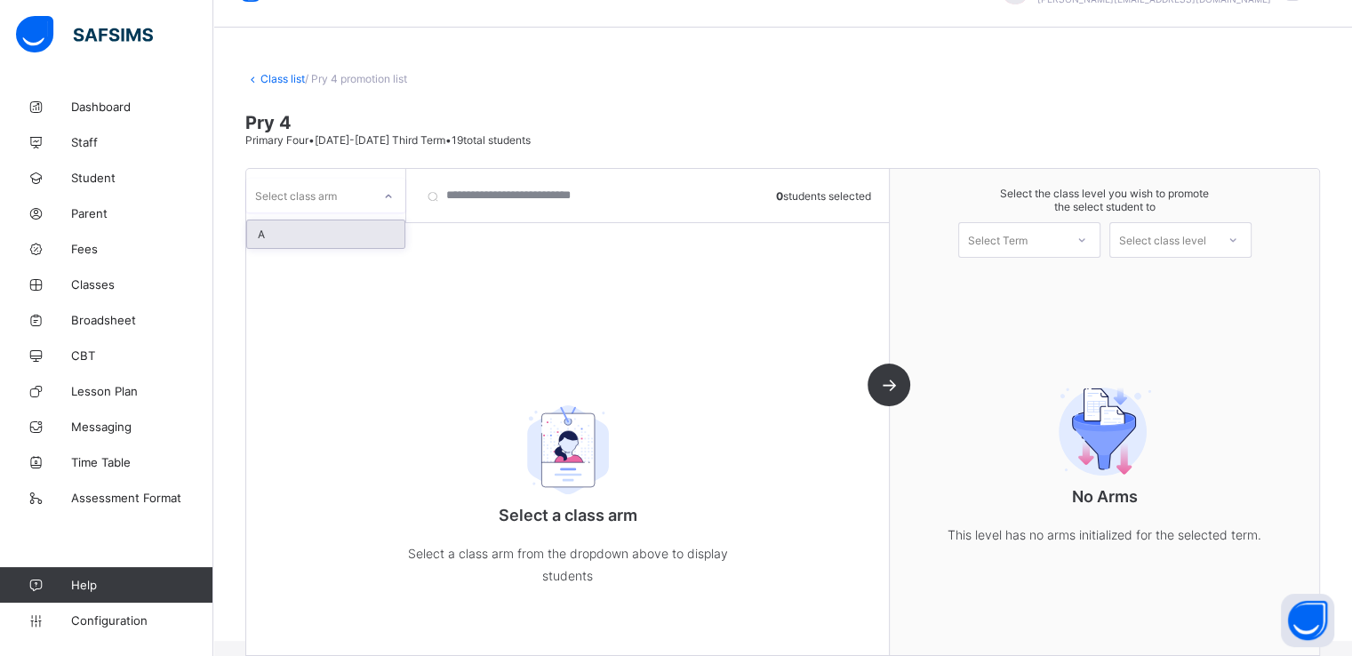
click at [362, 190] on div "Select class arm" at bounding box center [308, 195] width 125 height 25
click at [301, 233] on div "A" at bounding box center [325, 234] width 157 height 28
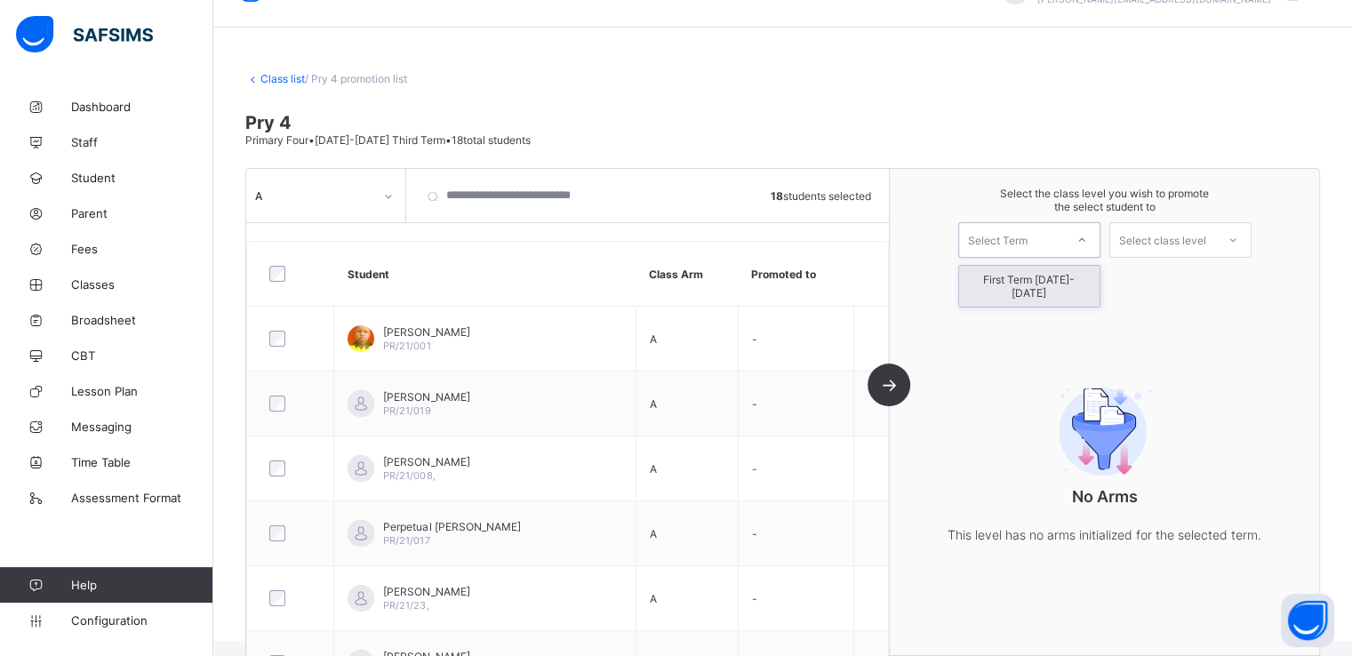
click at [1010, 239] on div "Select Term" at bounding box center [998, 240] width 60 height 36
click at [1001, 275] on div "First Term 2025-2026" at bounding box center [1029, 286] width 140 height 41
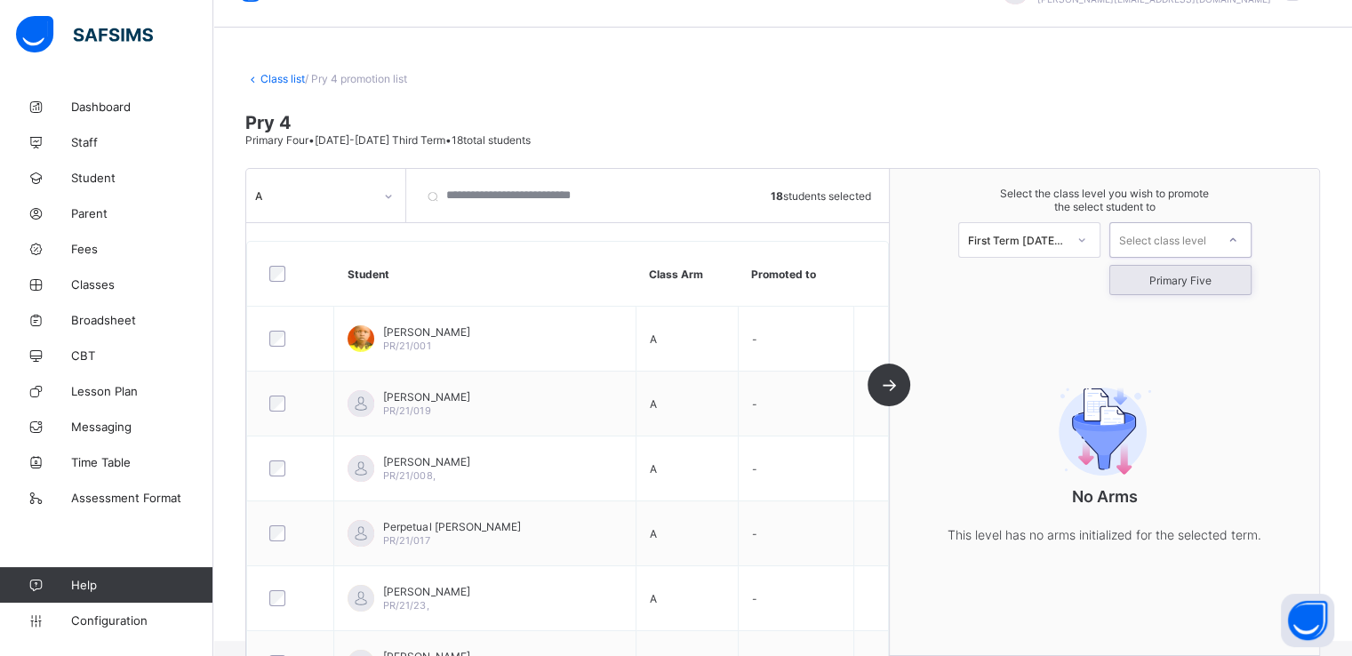
click at [1166, 247] on div "Select class level" at bounding box center [1162, 240] width 87 height 36
click at [1166, 269] on div "Primary Five" at bounding box center [1180, 280] width 140 height 28
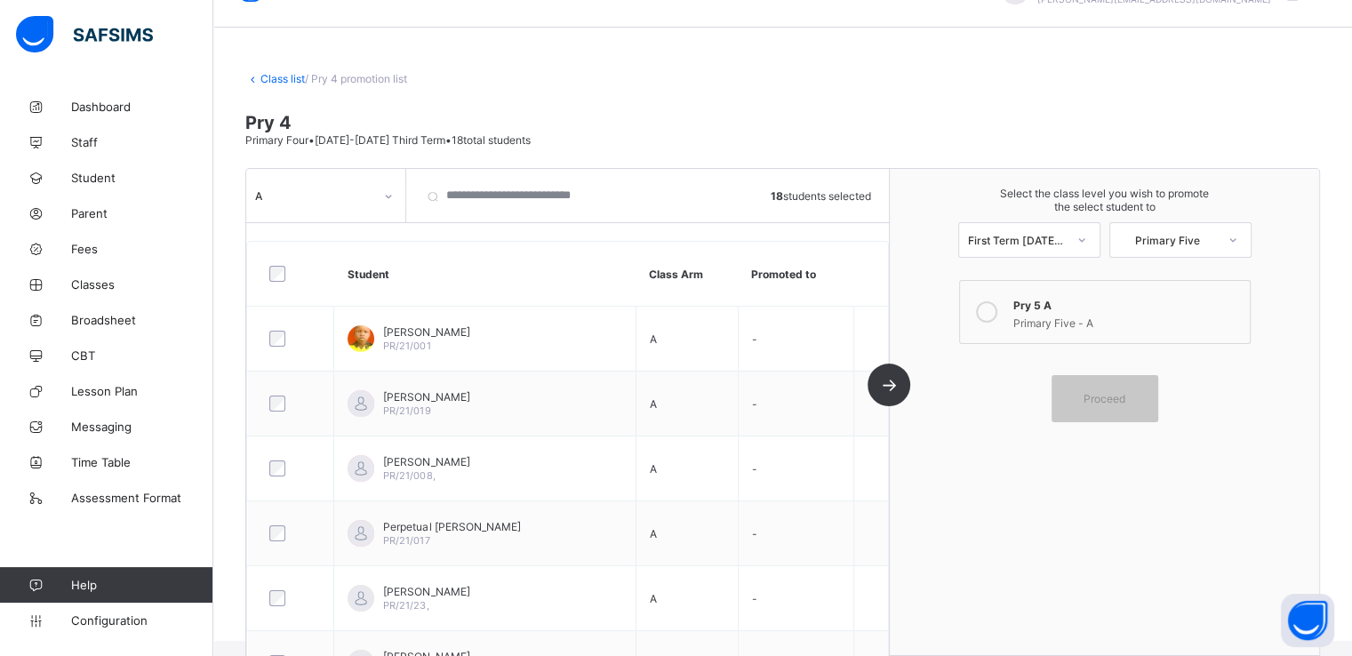
click at [996, 307] on icon at bounding box center [986, 311] width 21 height 21
click at [1095, 403] on span "Proceed" at bounding box center [1105, 398] width 42 height 13
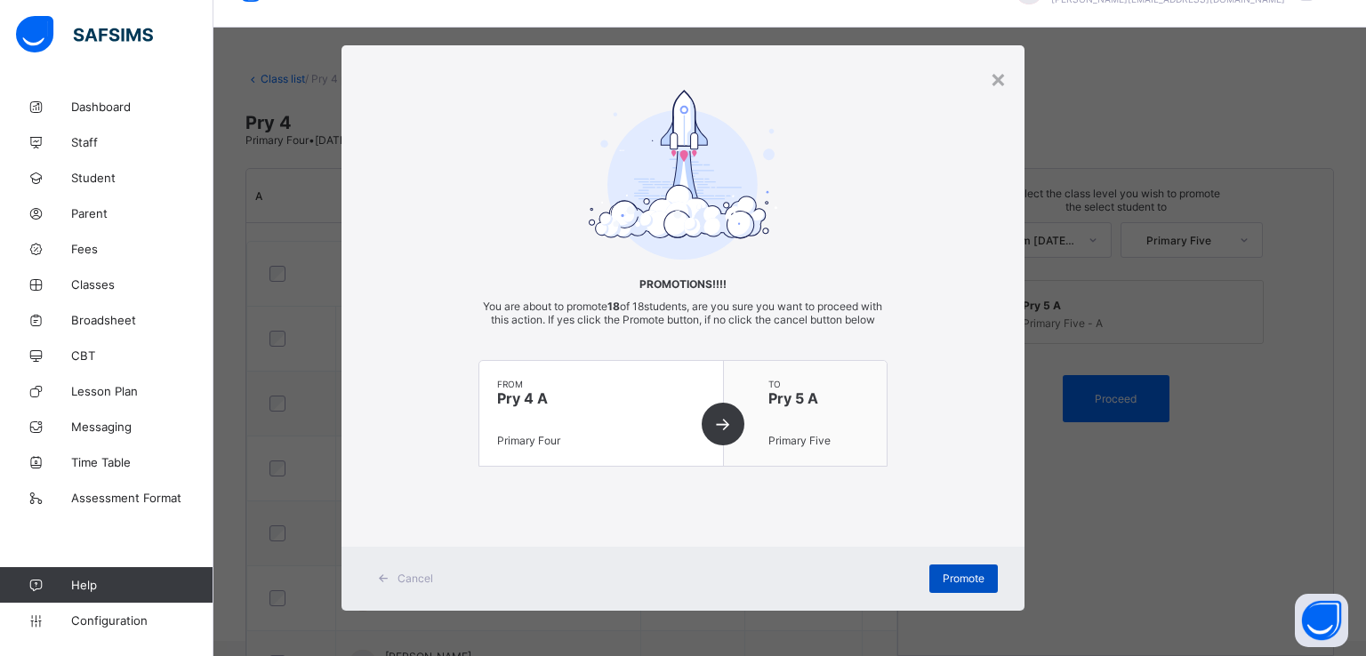
click at [952, 584] on div "Promote" at bounding box center [963, 579] width 68 height 28
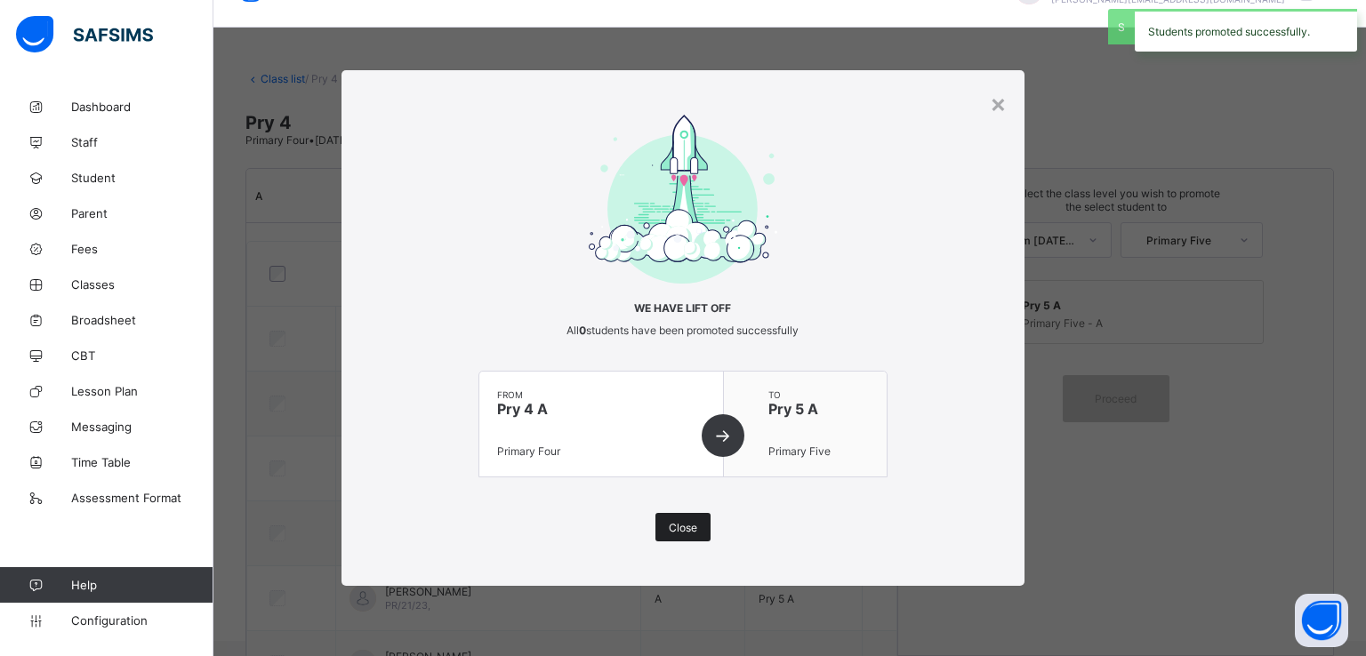
click at [685, 521] on span "Close" at bounding box center [683, 527] width 28 height 13
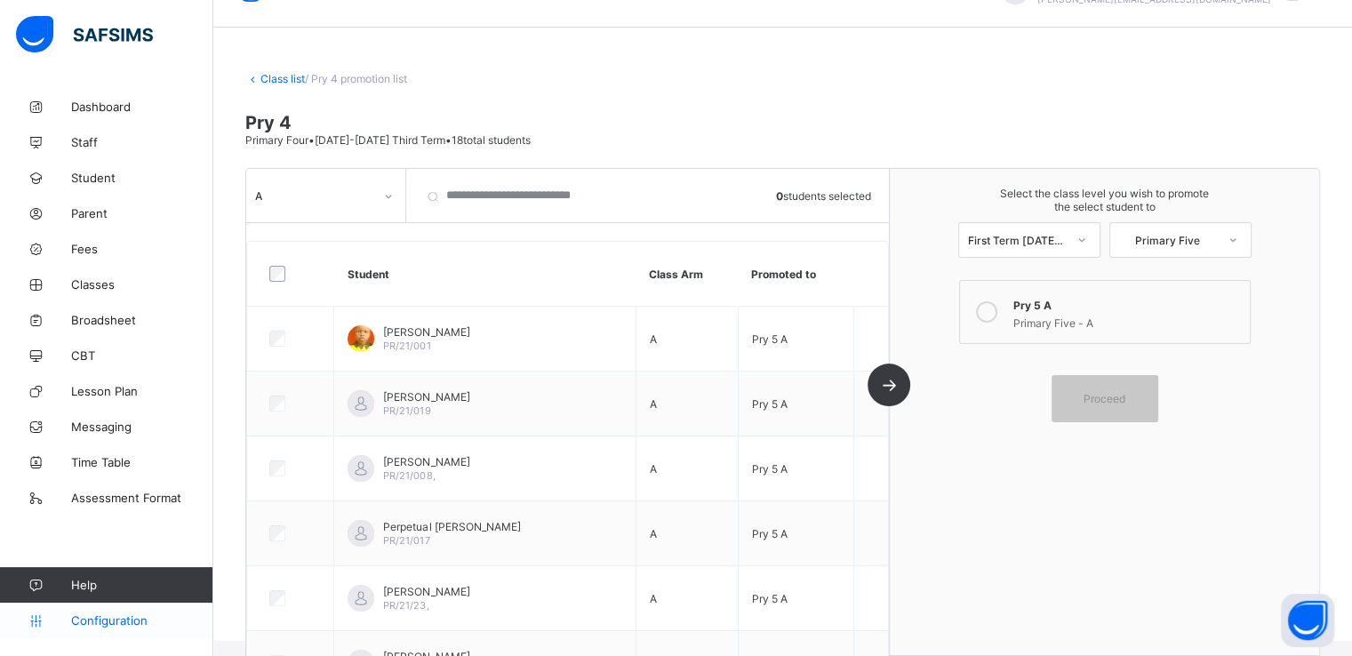
click at [99, 622] on span "Configuration" at bounding box center [141, 620] width 141 height 14
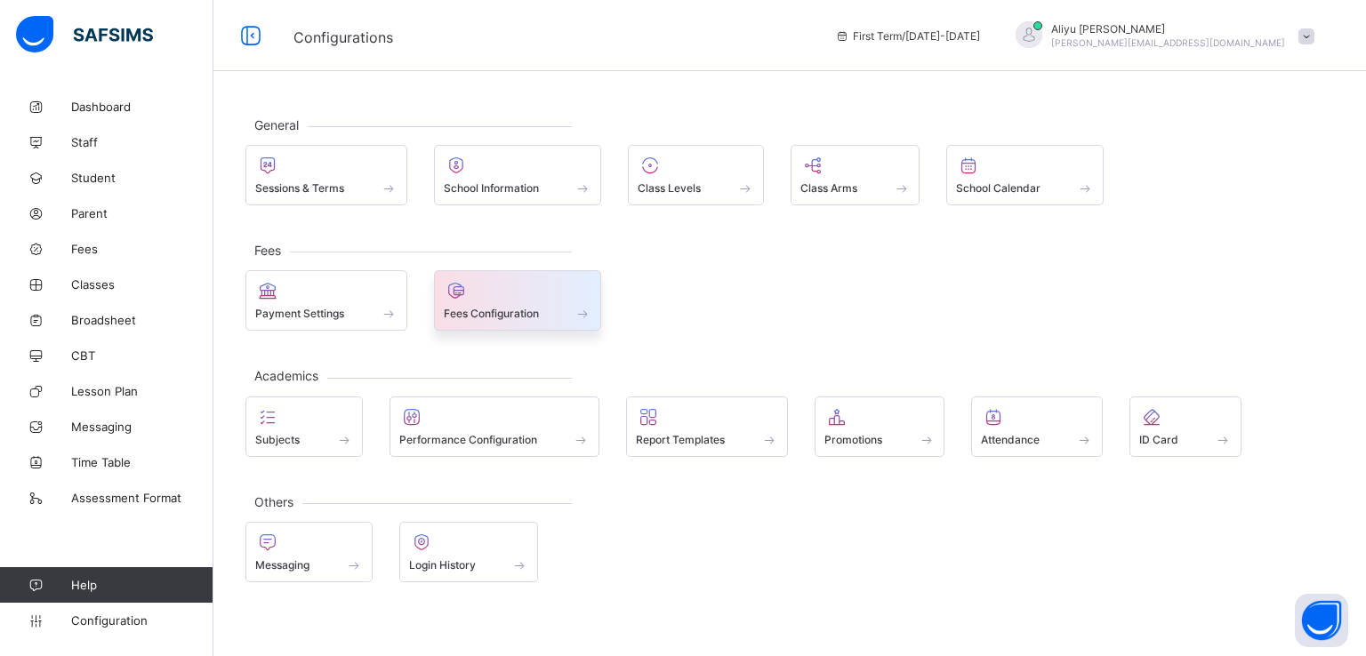
click at [498, 321] on div "Fees Configuration" at bounding box center [518, 300] width 168 height 60
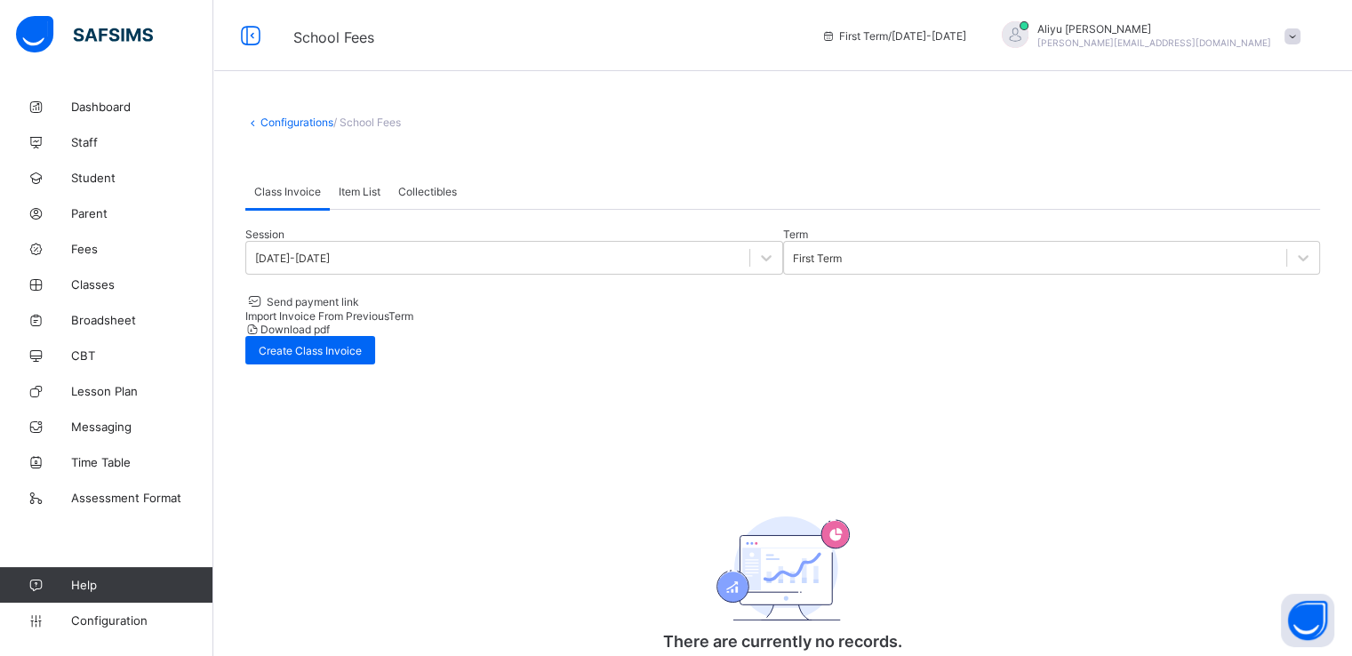
click at [413, 309] on span "Import Invoice From Previous Term" at bounding box center [329, 315] width 168 height 13
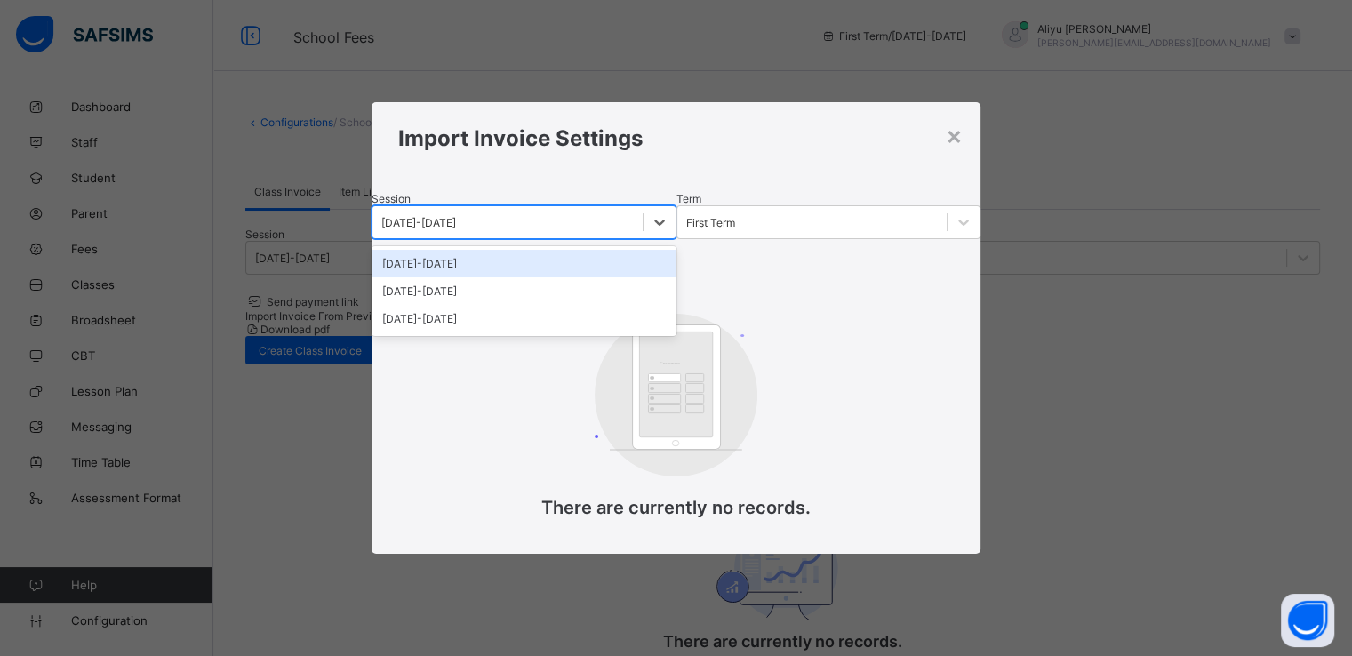
click at [572, 232] on div "2025-2026" at bounding box center [507, 222] width 269 height 25
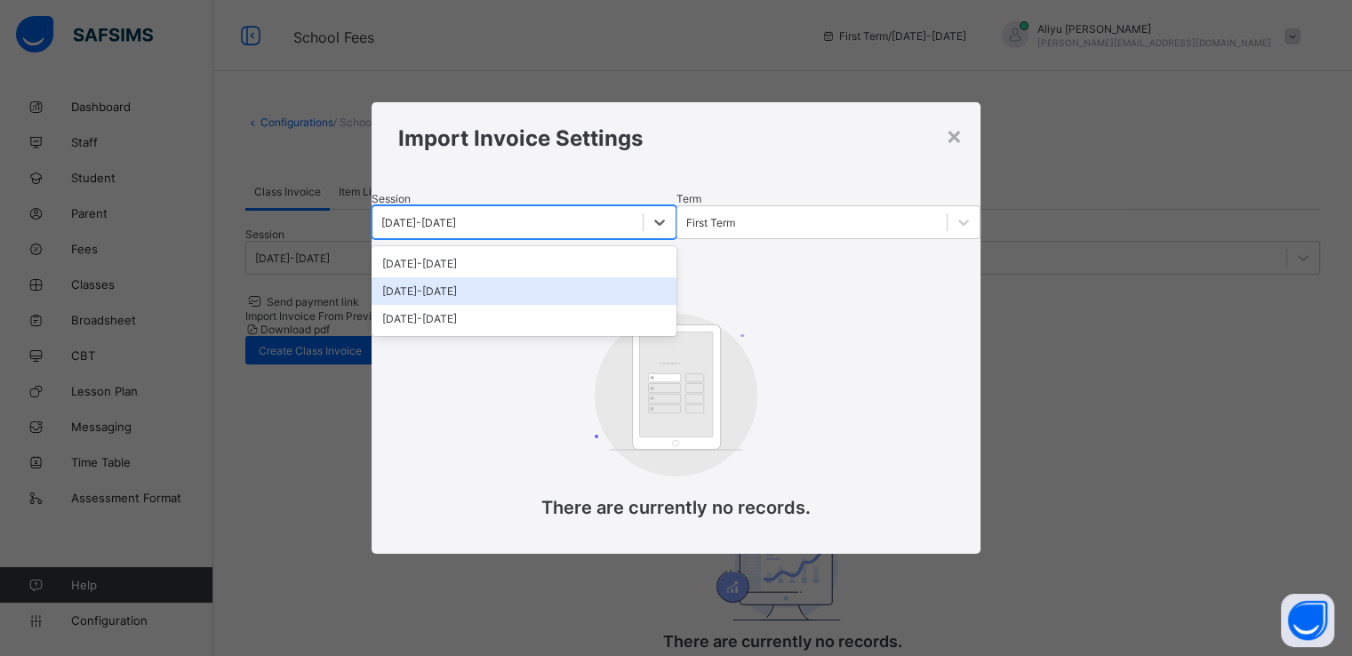
click at [453, 292] on div "2024-2025" at bounding box center [524, 291] width 304 height 28
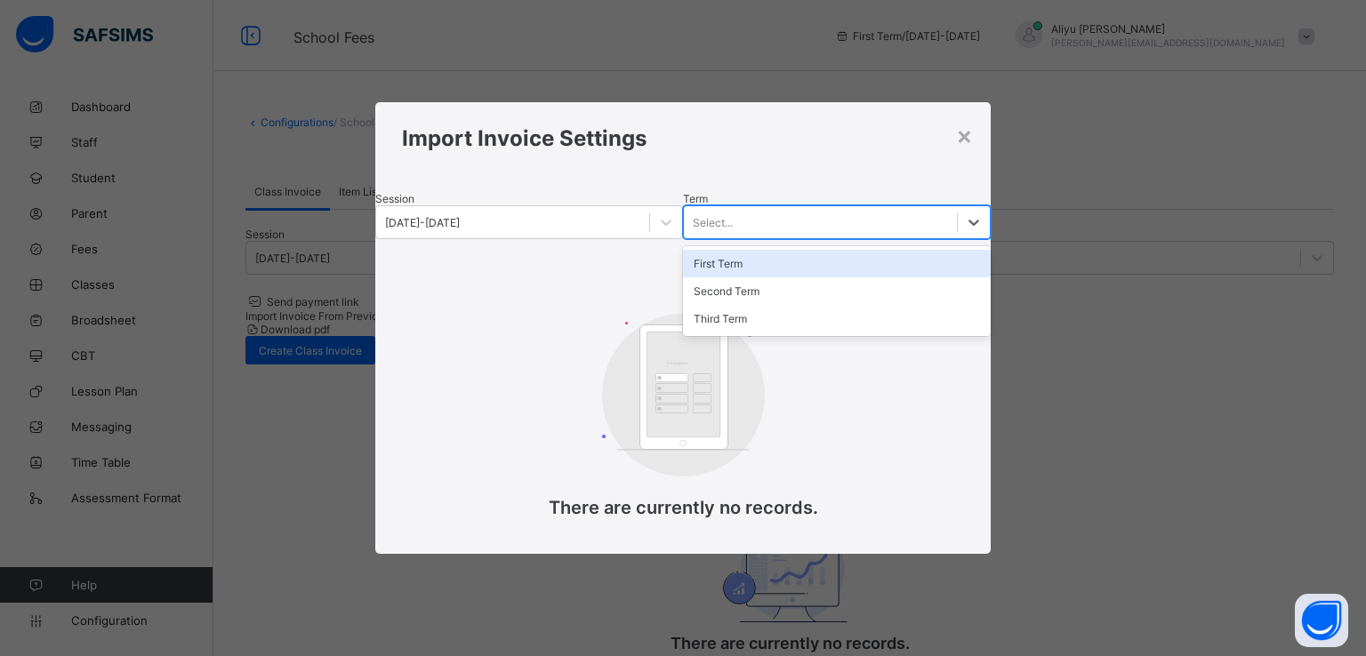
click at [743, 221] on div "Select..." at bounding box center [820, 222] width 273 height 25
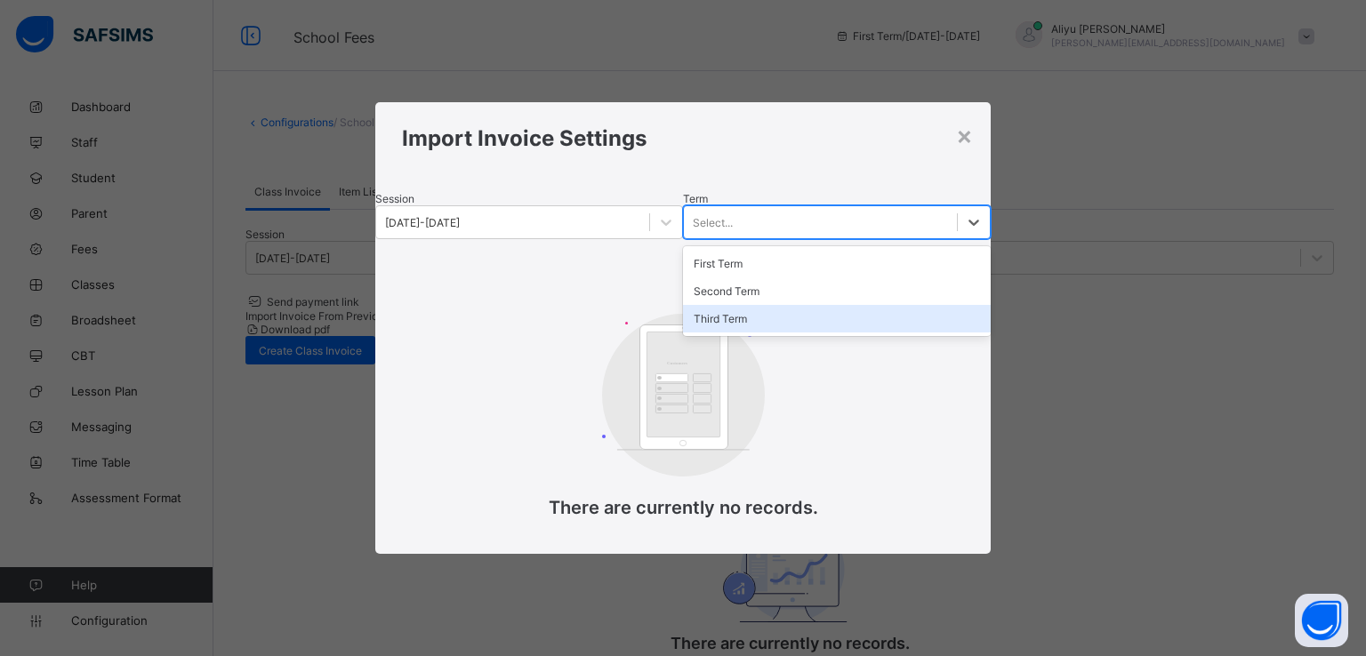
click at [717, 319] on div "Third Term" at bounding box center [837, 319] width 308 height 28
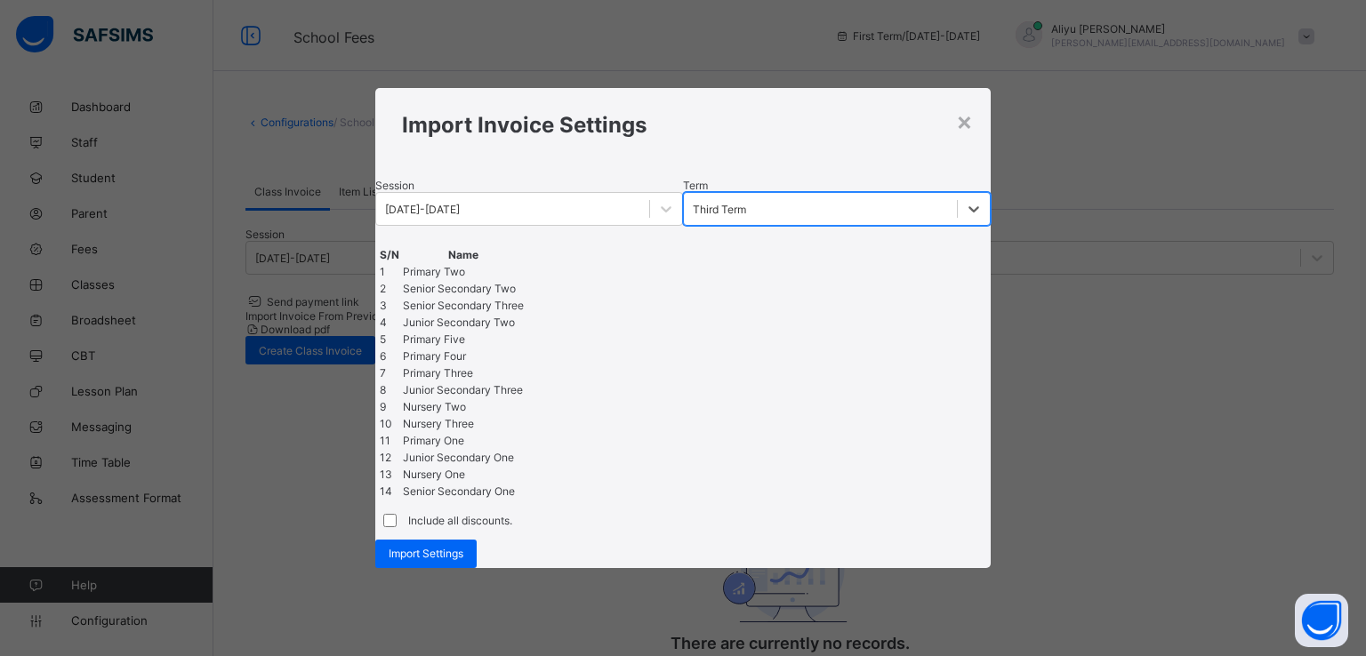
scroll to position [352, 0]
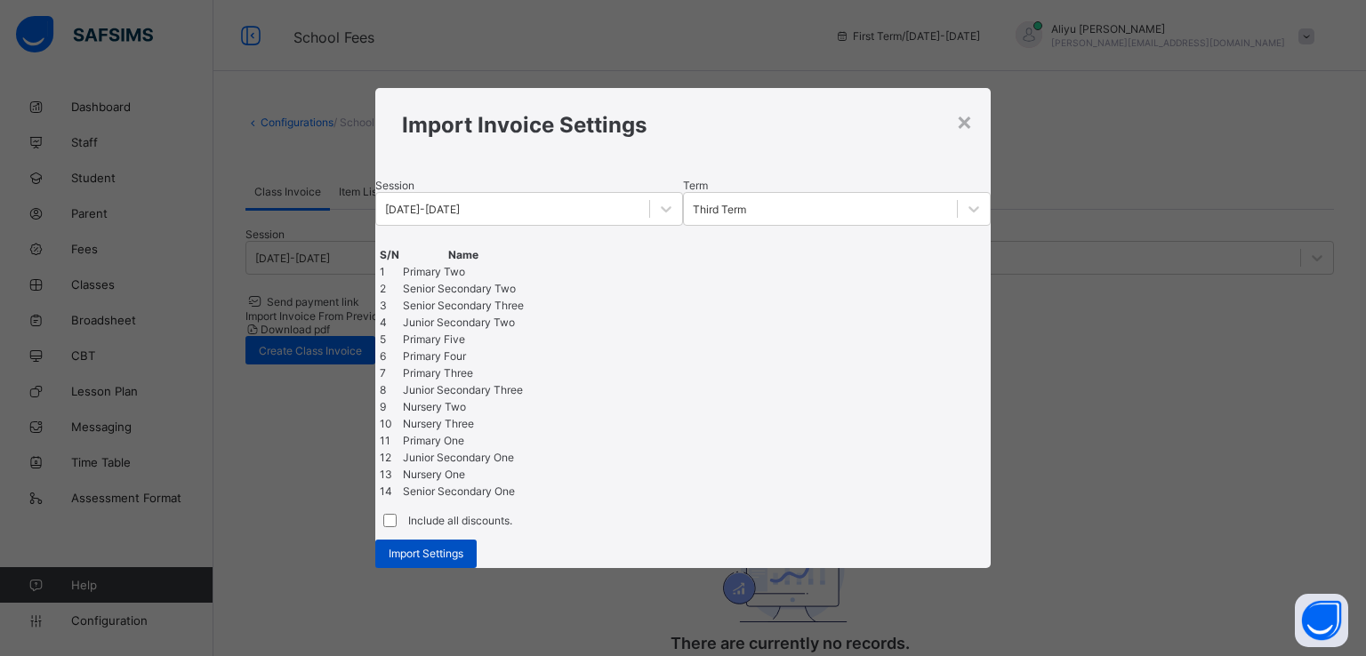
click at [463, 560] on span "Import Settings" at bounding box center [426, 553] width 75 height 13
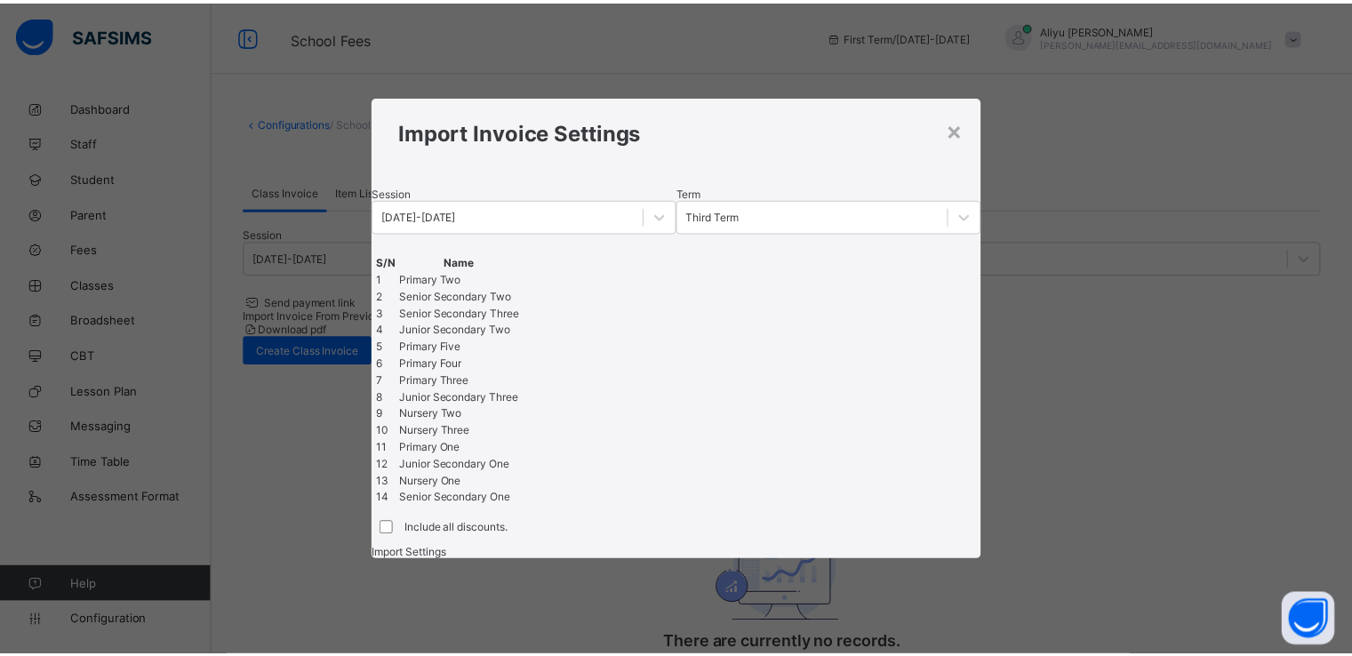
scroll to position [0, 0]
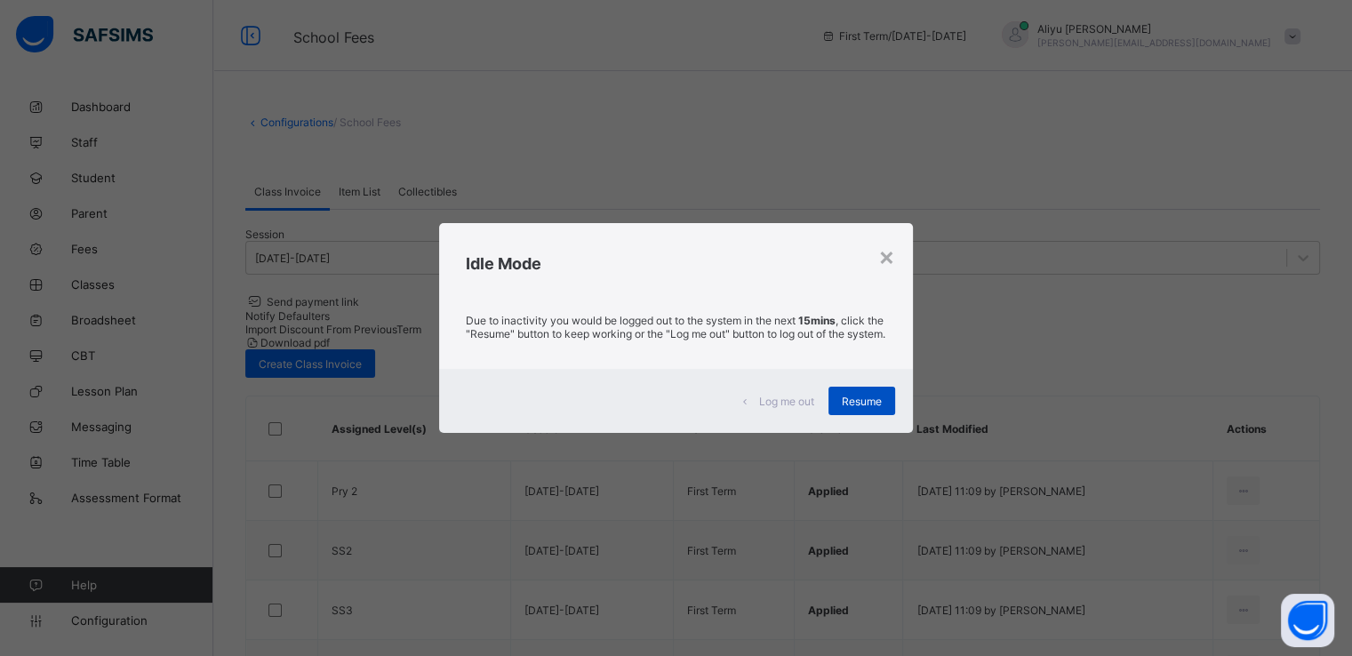
click at [853, 407] on span "Resume" at bounding box center [862, 401] width 40 height 13
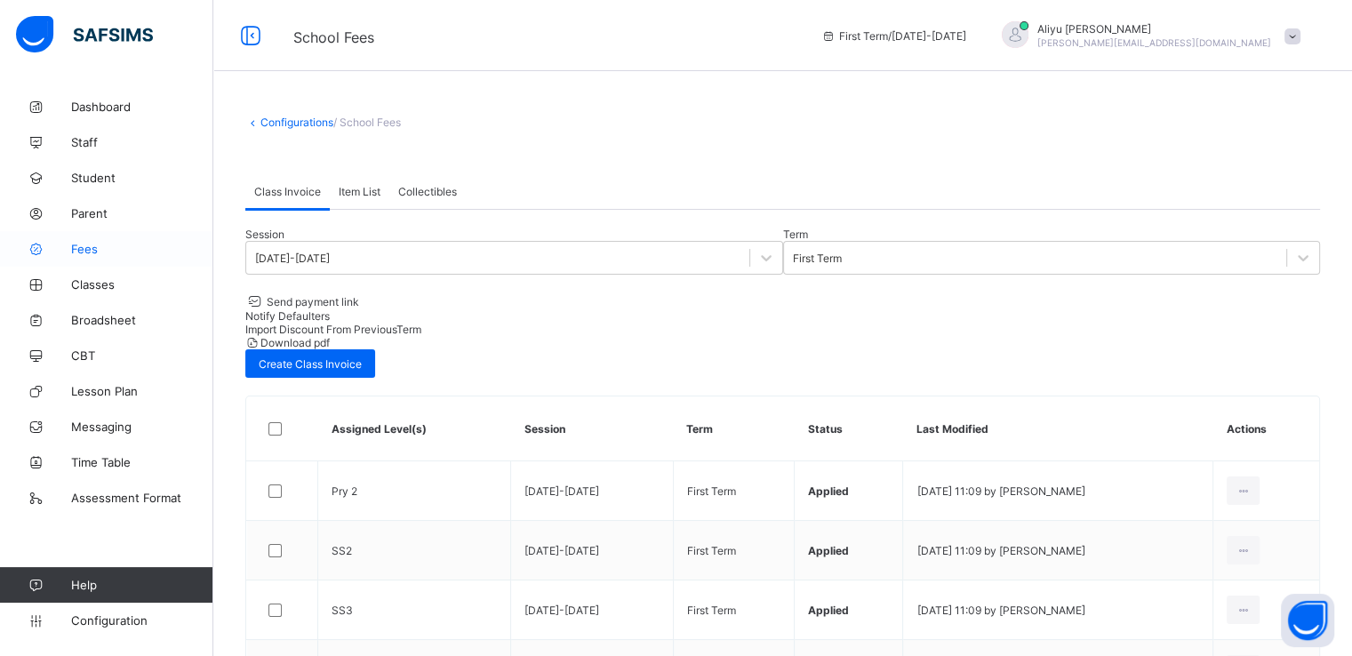
click at [86, 252] on span "Fees" at bounding box center [142, 249] width 142 height 14
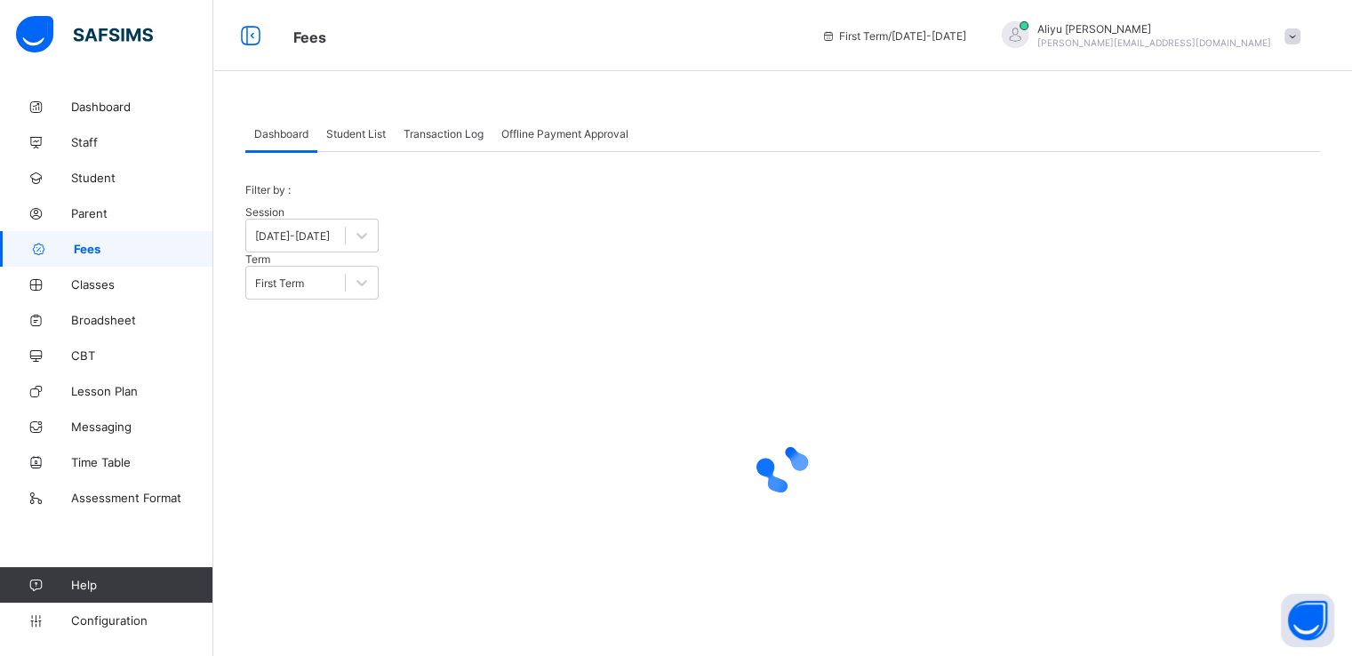
click at [356, 134] on span "Student List" at bounding box center [356, 133] width 60 height 13
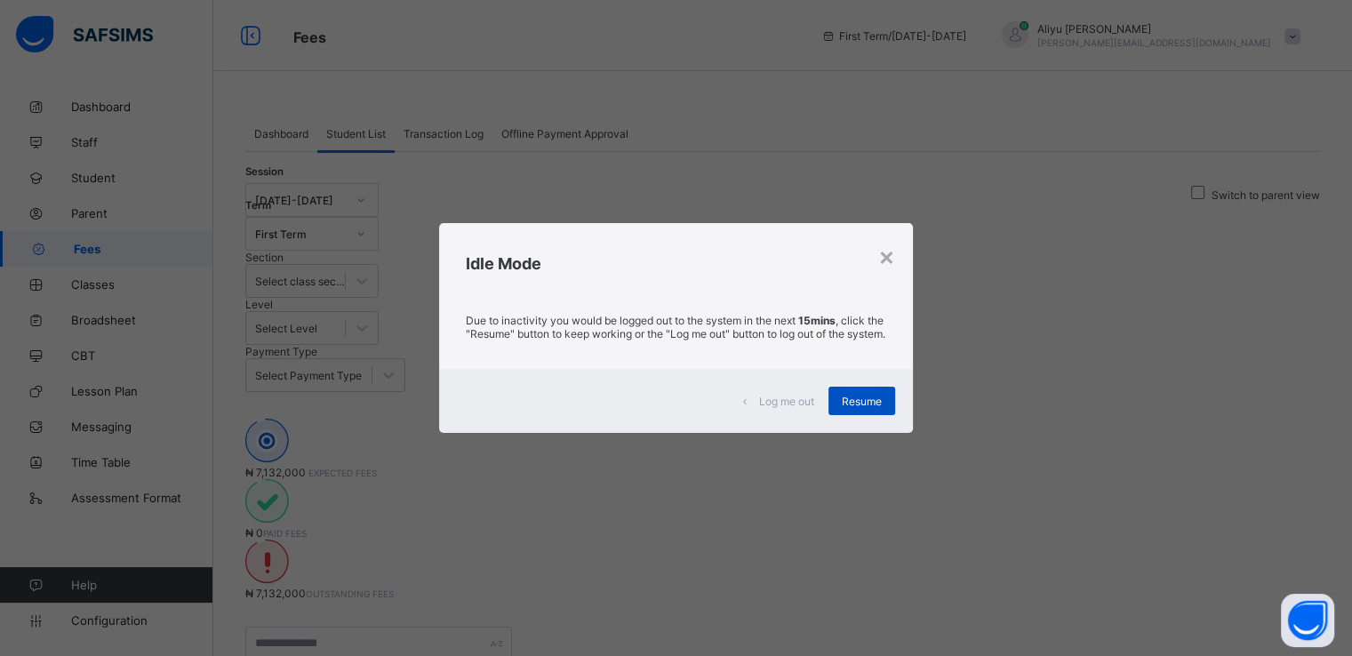
click at [834, 415] on div "Resume" at bounding box center [862, 401] width 67 height 28
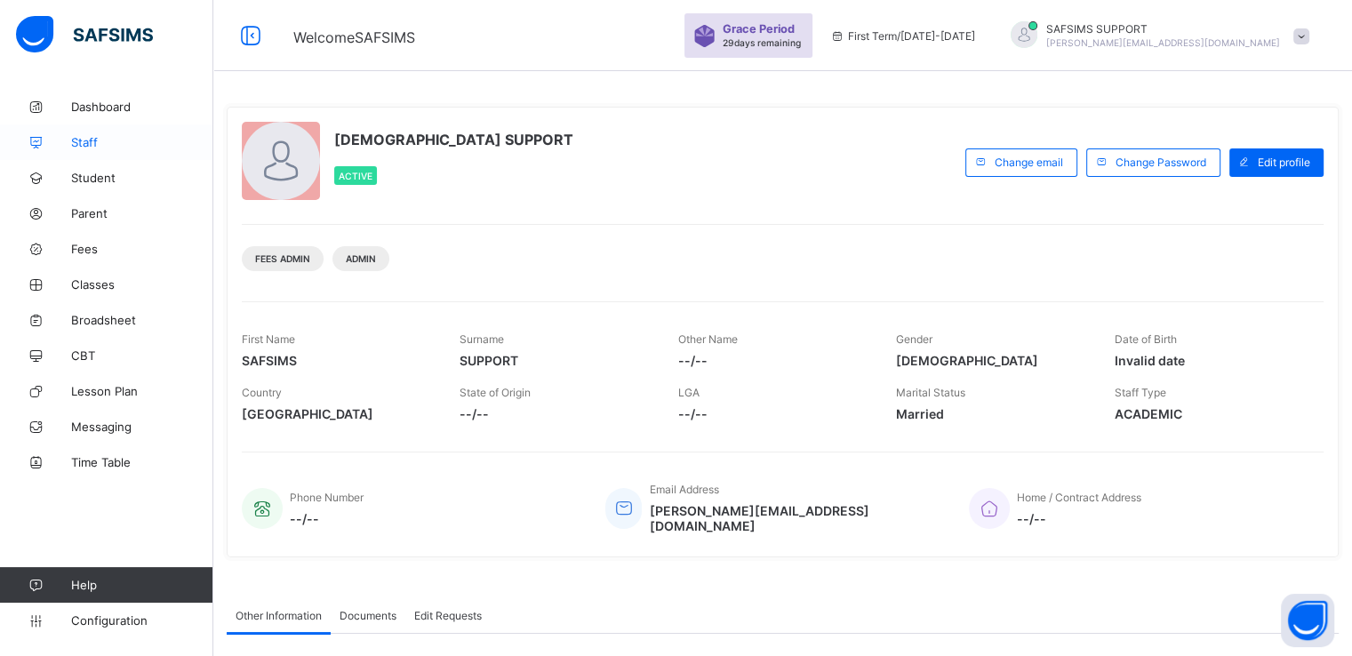
click at [90, 149] on link "Staff" at bounding box center [106, 142] width 213 height 36
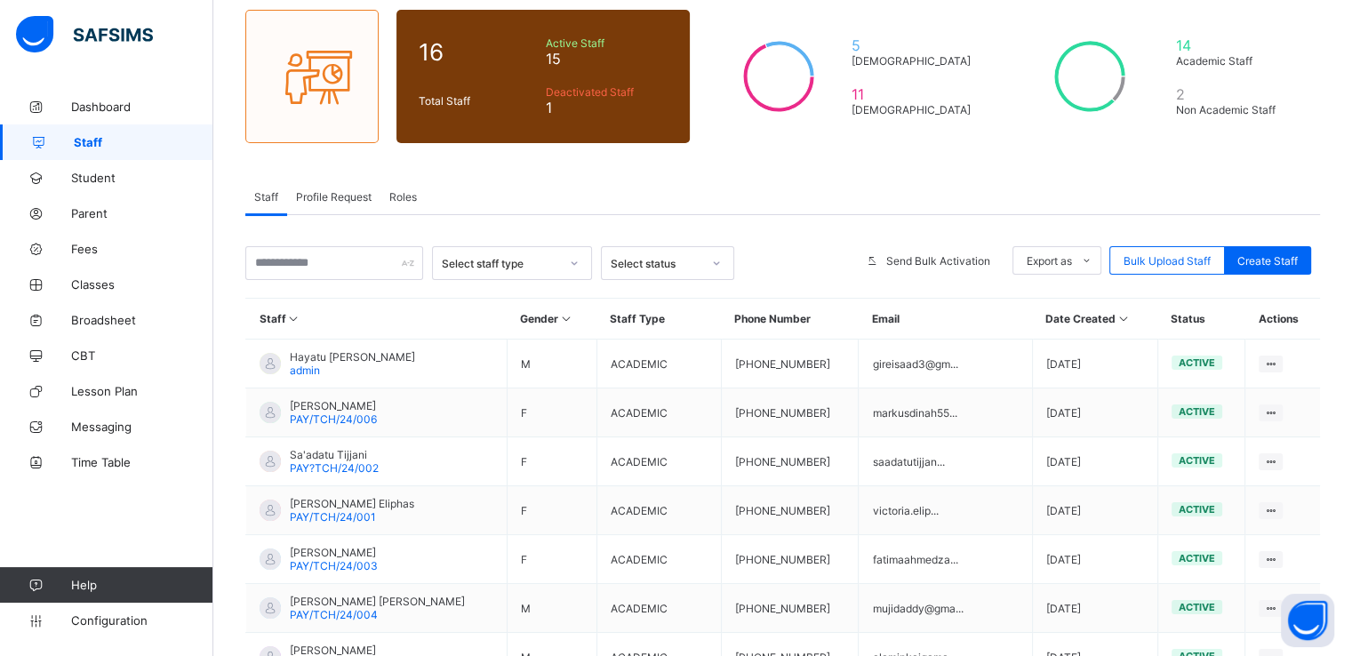
scroll to position [142, 0]
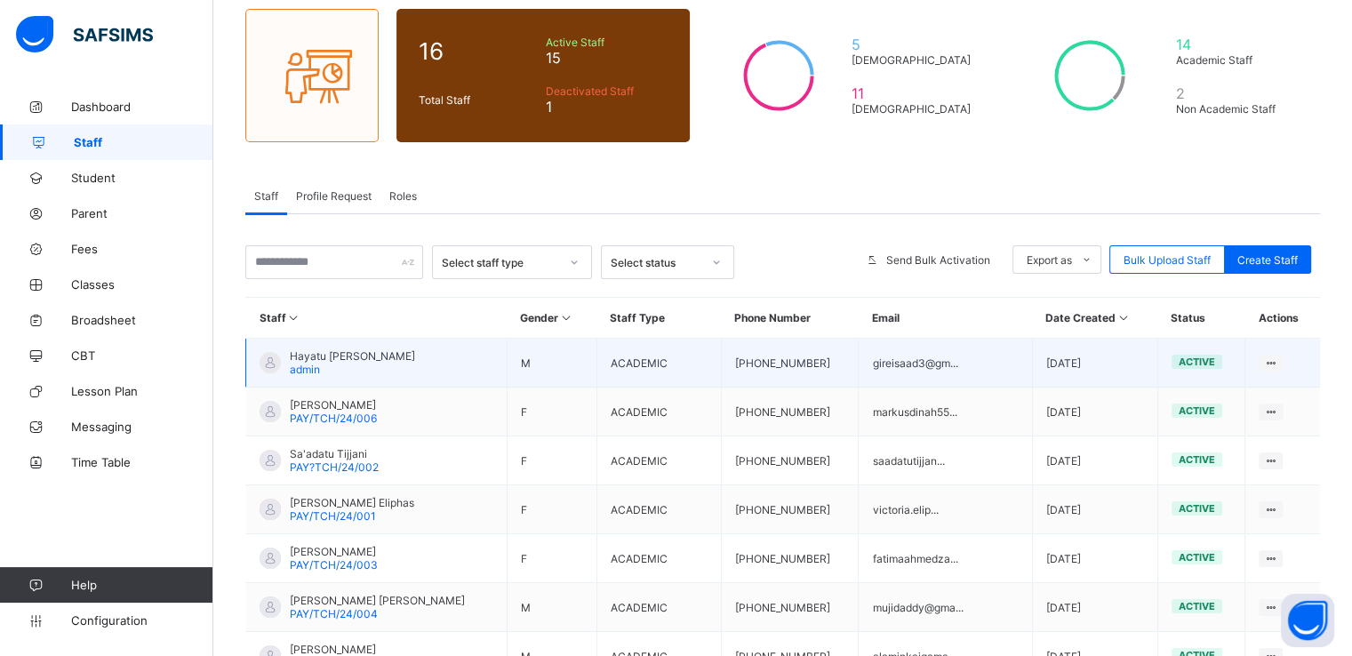
click at [318, 352] on span "Hayatu Saad Girei" at bounding box center [352, 355] width 125 height 13
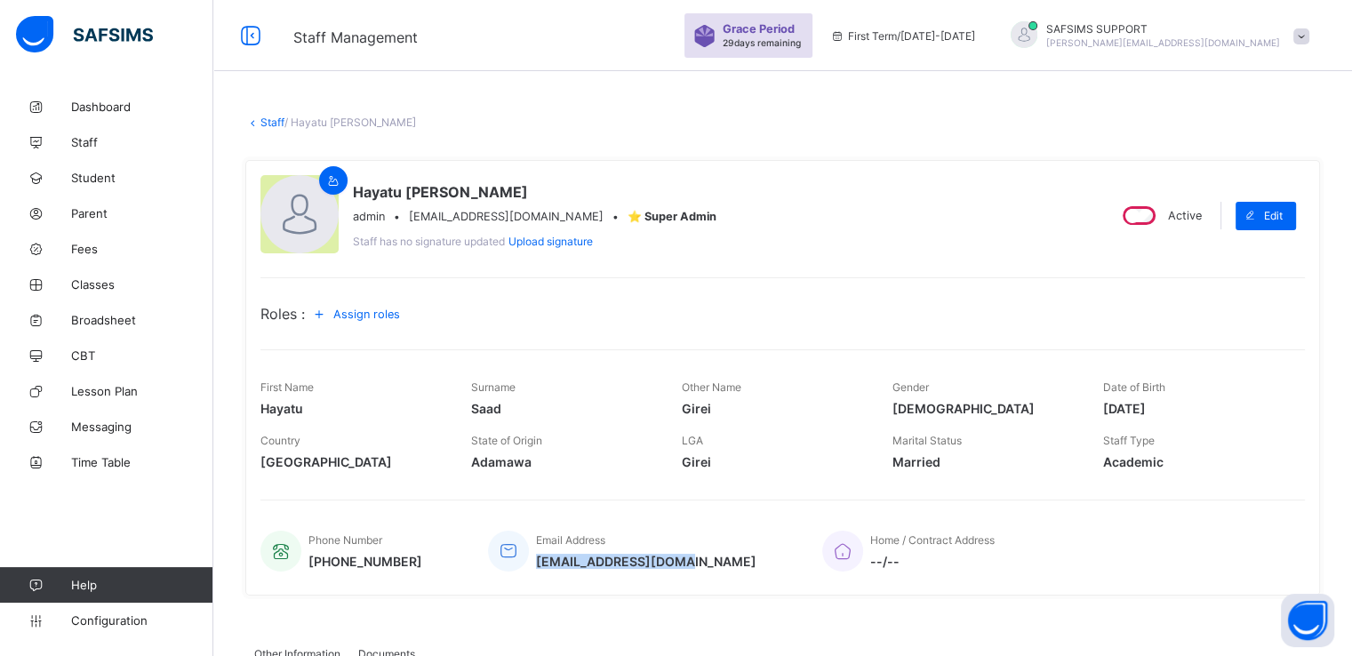
drag, startPoint x: 533, startPoint y: 563, endPoint x: 673, endPoint y: 562, distance: 140.5
click at [673, 562] on div "Phone Number +2348064500021 Email Address gireisaad3@gmail.com Home / Contract …" at bounding box center [782, 551] width 1045 height 59
copy span "gireisaad3@gmail.com"
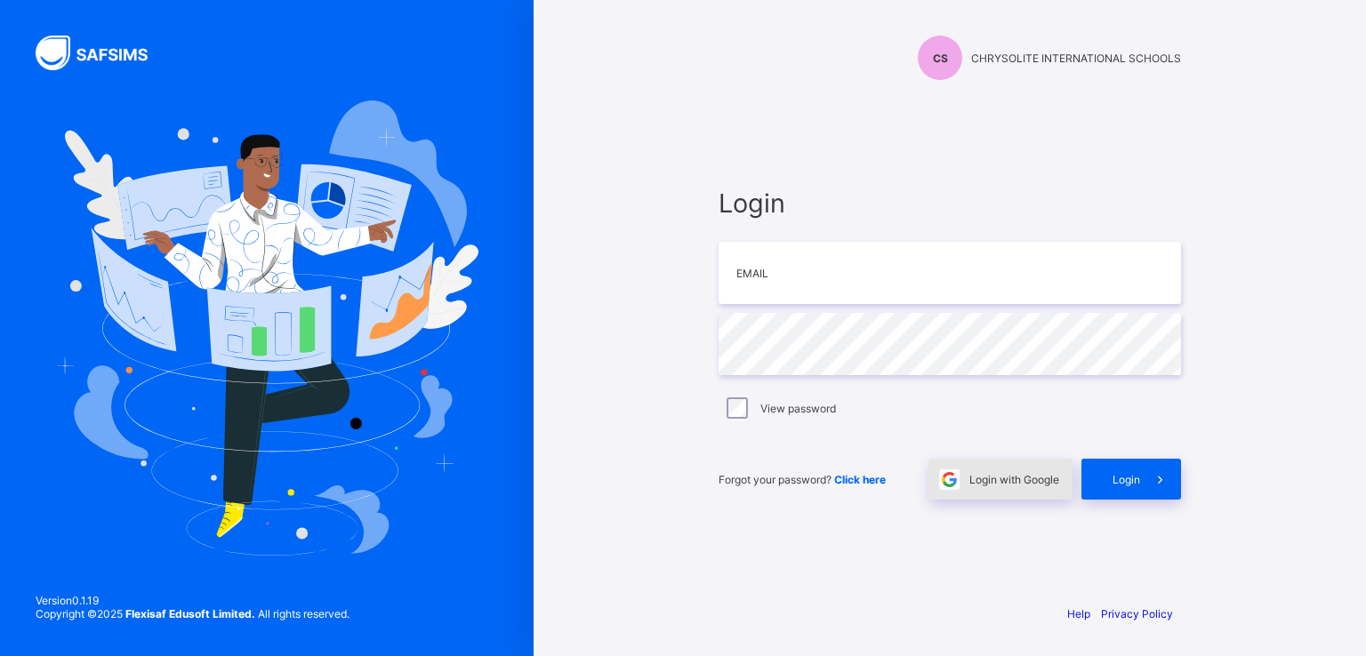
click at [1024, 490] on div "Login with Google" at bounding box center [1000, 479] width 144 height 41
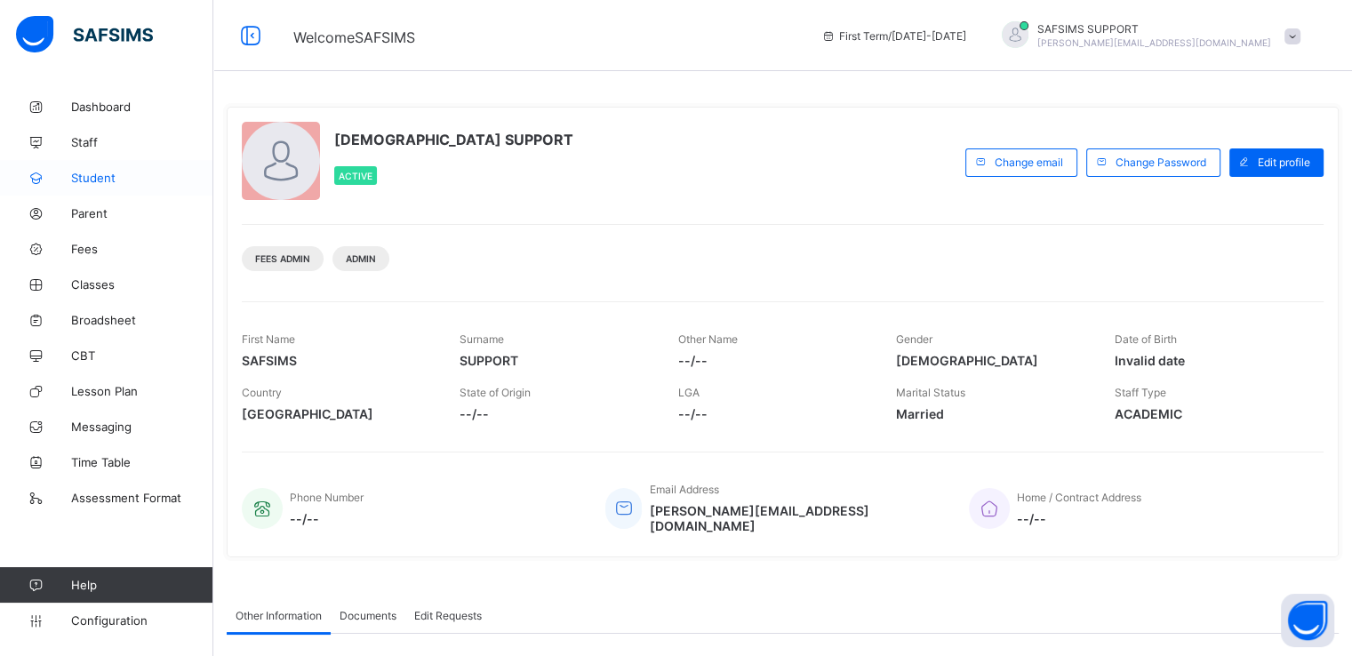
click at [81, 178] on span "Student" at bounding box center [142, 178] width 142 height 14
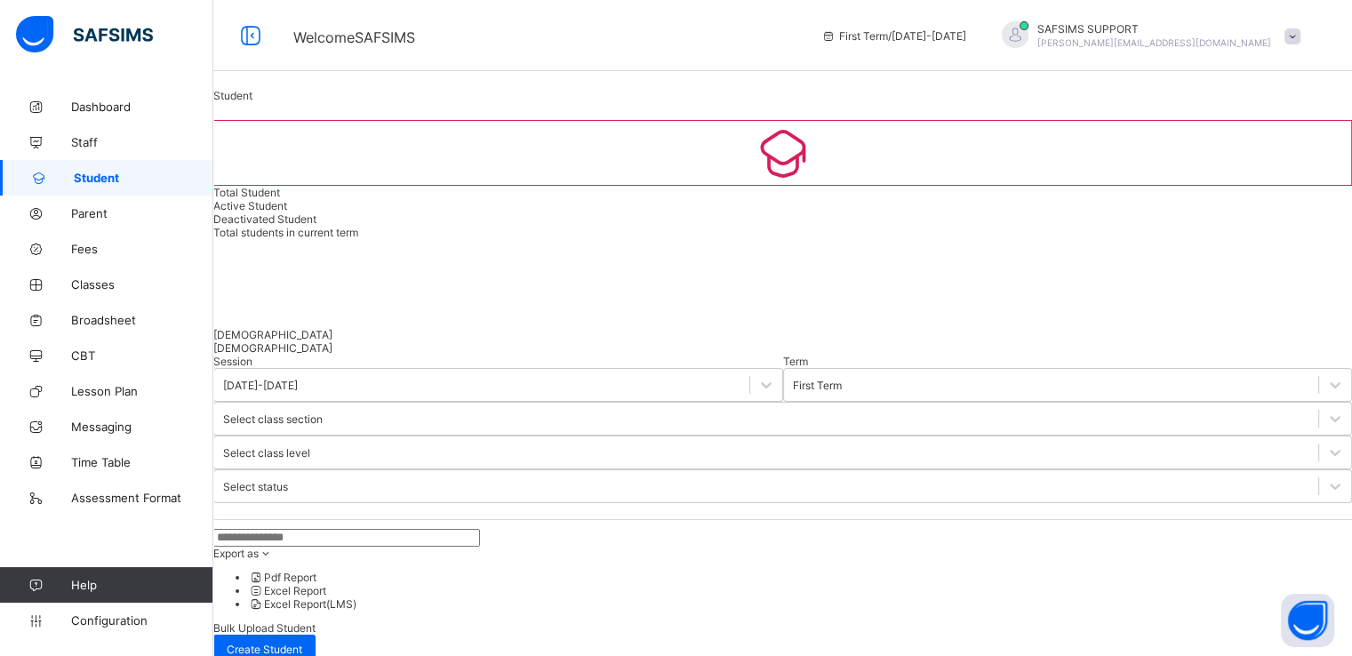
click at [317, 529] on input "text" at bounding box center [346, 538] width 267 height 18
paste input "**********"
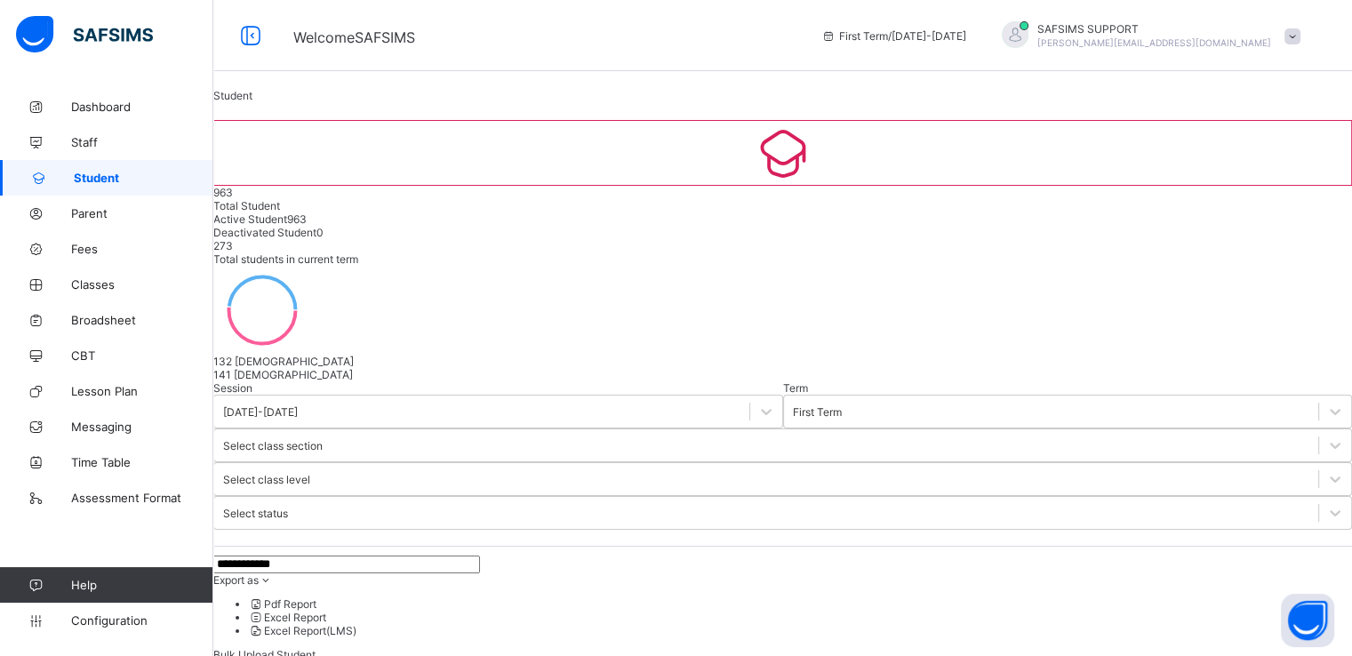
scroll to position [131, 0]
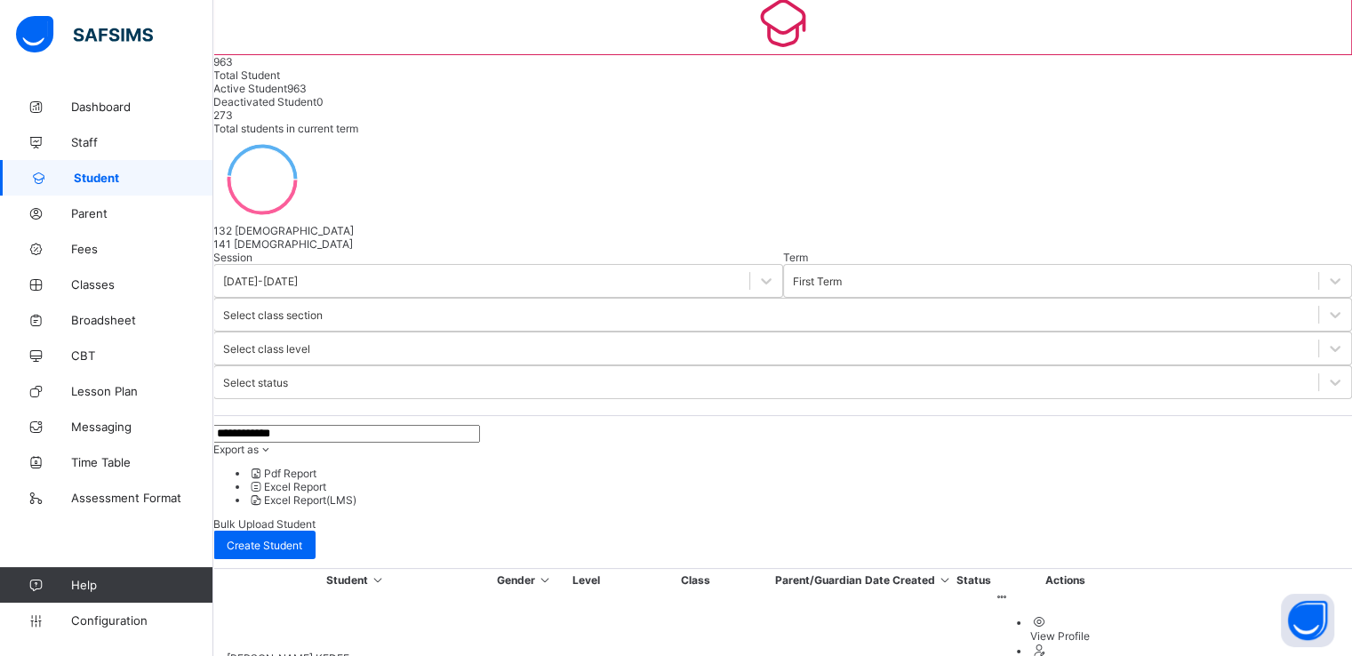
click at [305, 425] on input "**********" at bounding box center [346, 434] width 267 height 18
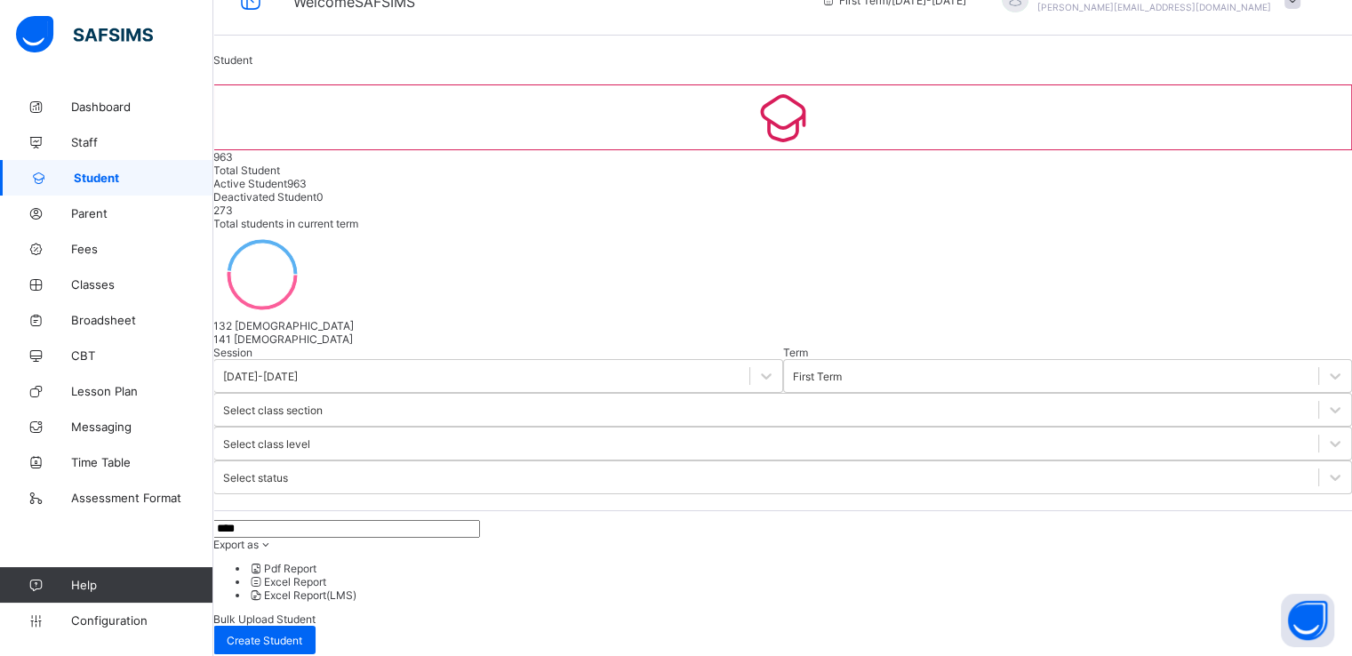
type input "****"
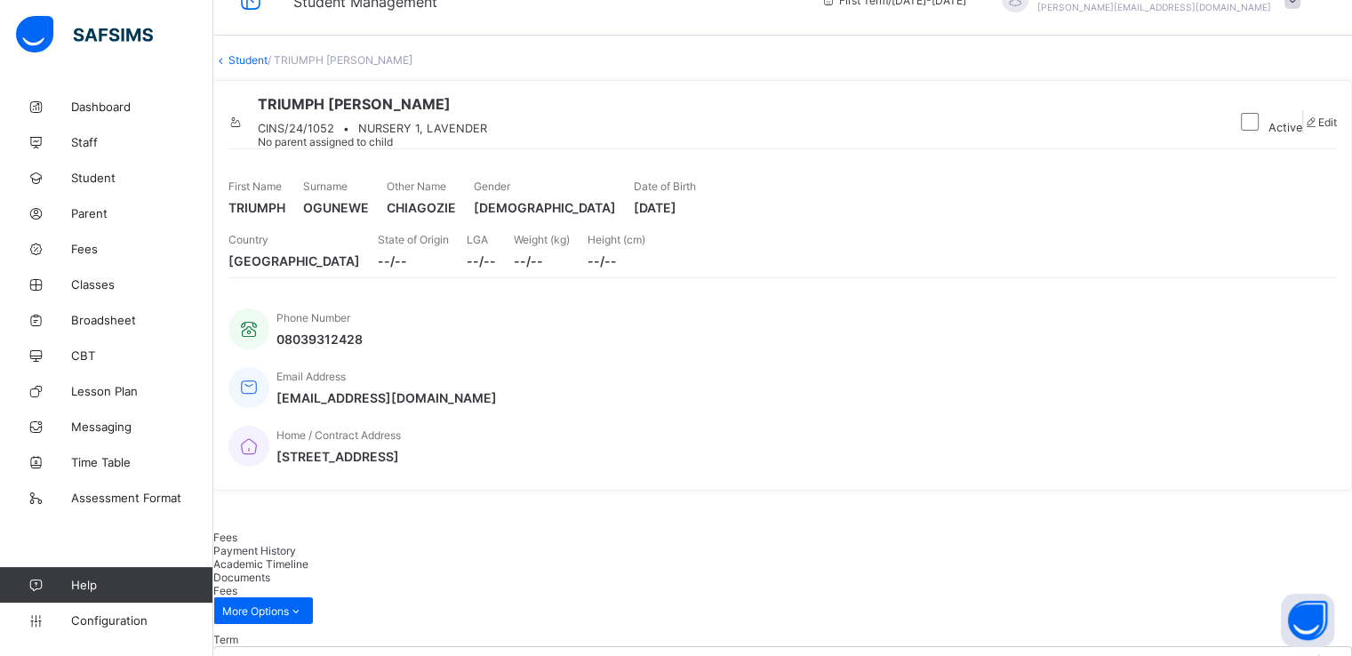
click at [244, 129] on icon at bounding box center [235, 122] width 15 height 13
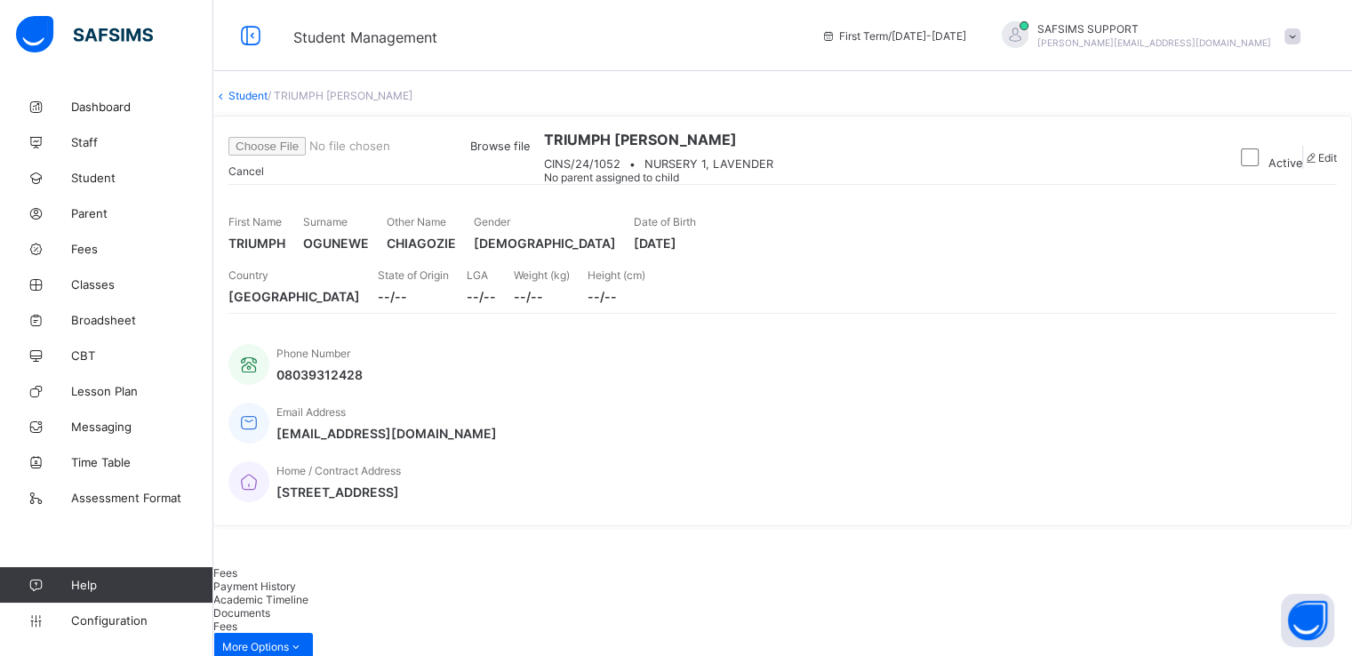
click at [530, 153] on span "Browse file" at bounding box center [500, 146] width 60 height 13
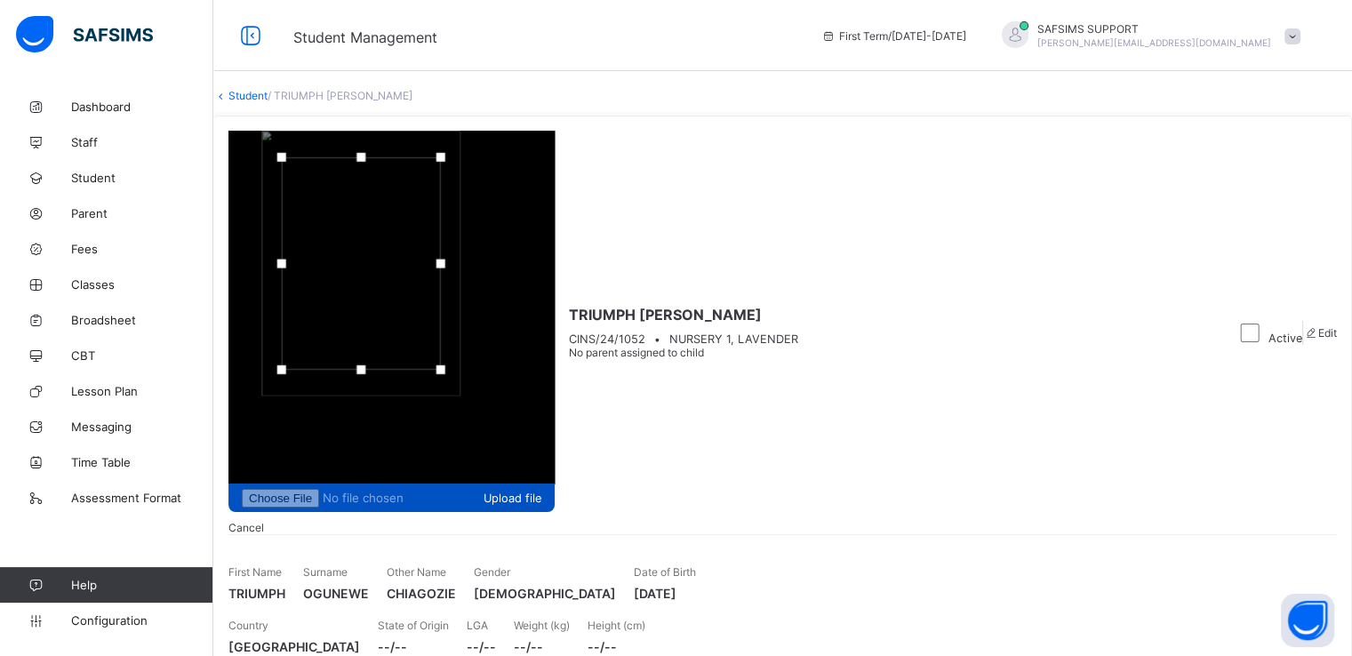
click at [541, 492] on span "Upload file" at bounding box center [513, 498] width 58 height 13
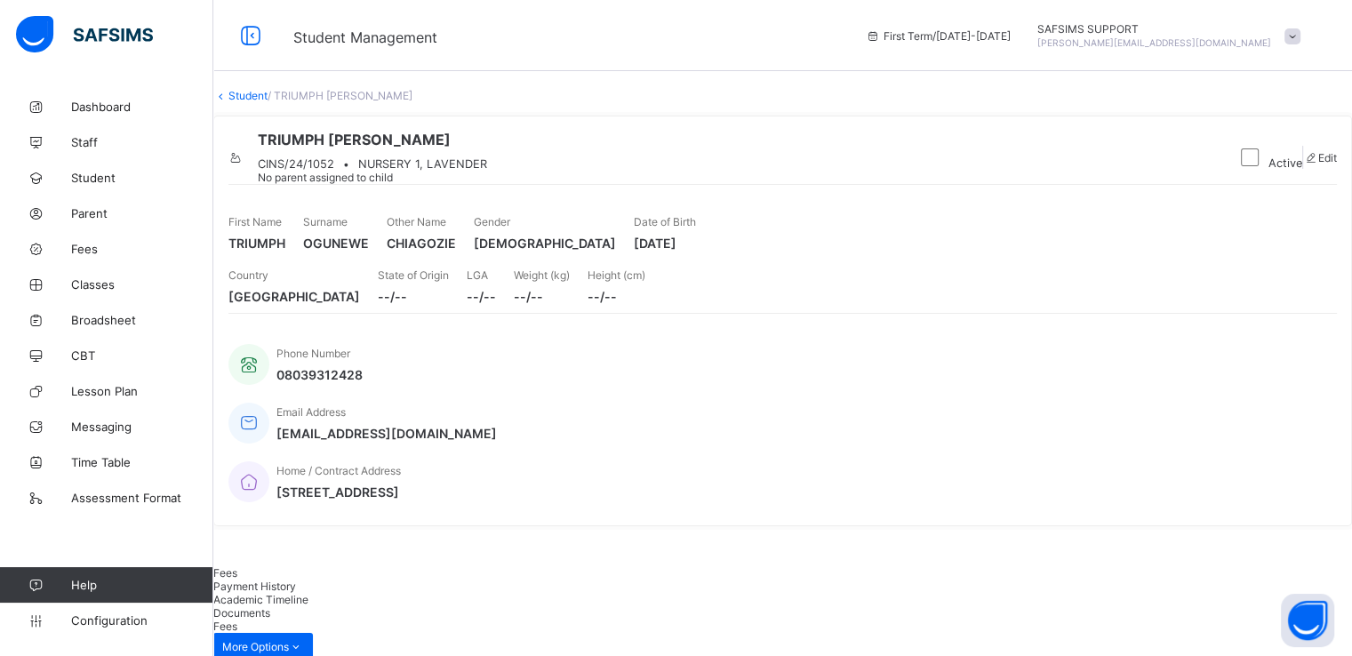
click at [493, 273] on div "TRIUMPH CHIAGOZIE OGUNEWE CINS/24/1052 • NURSERY 1, LAVENDER No parent assigned…" at bounding box center [782, 321] width 1139 height 411
click at [1303, 164] on span at bounding box center [1310, 157] width 15 height 13
click at [244, 151] on div at bounding box center [235, 151] width 15 height 0
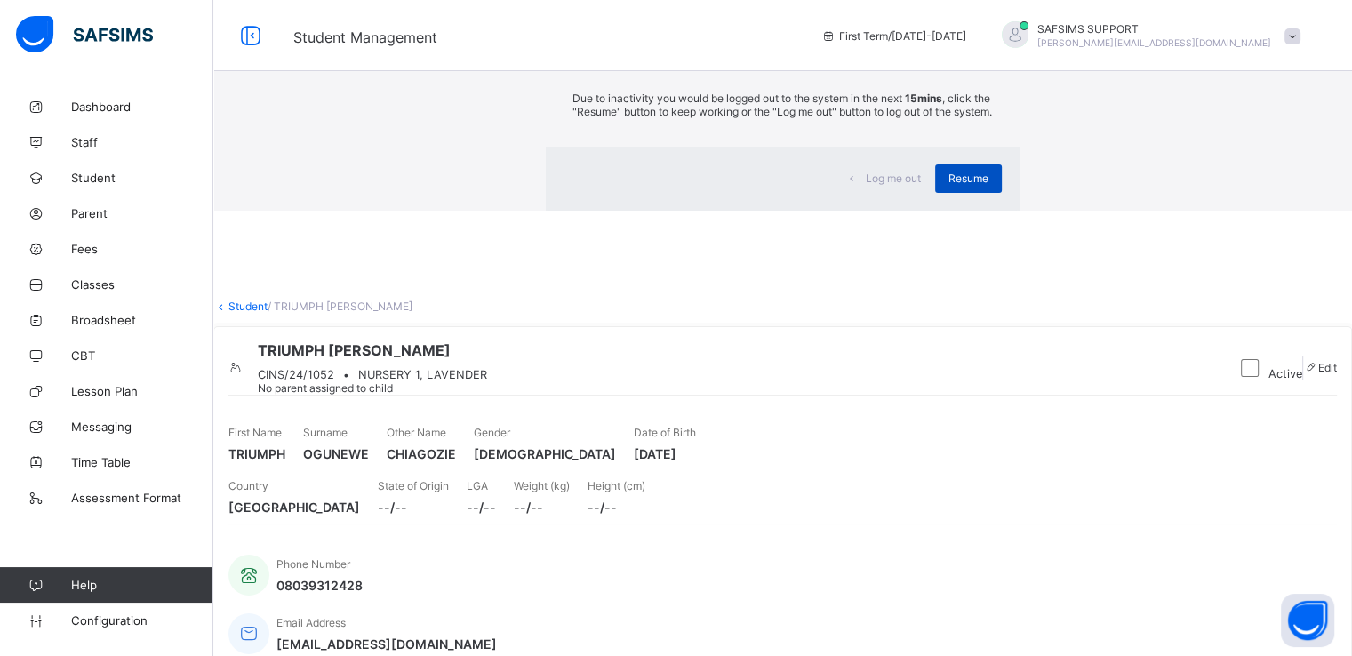
click at [935, 193] on div "Resume" at bounding box center [968, 178] width 67 height 28
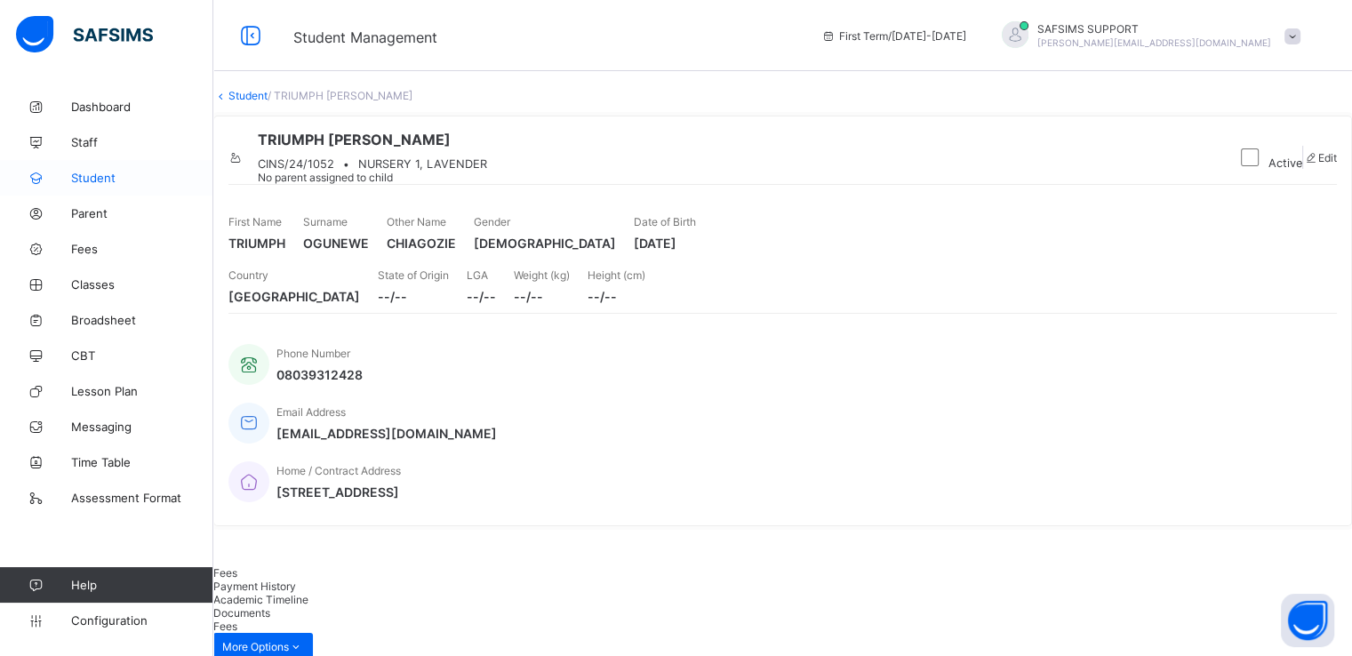
click at [84, 175] on span "Student" at bounding box center [142, 178] width 142 height 14
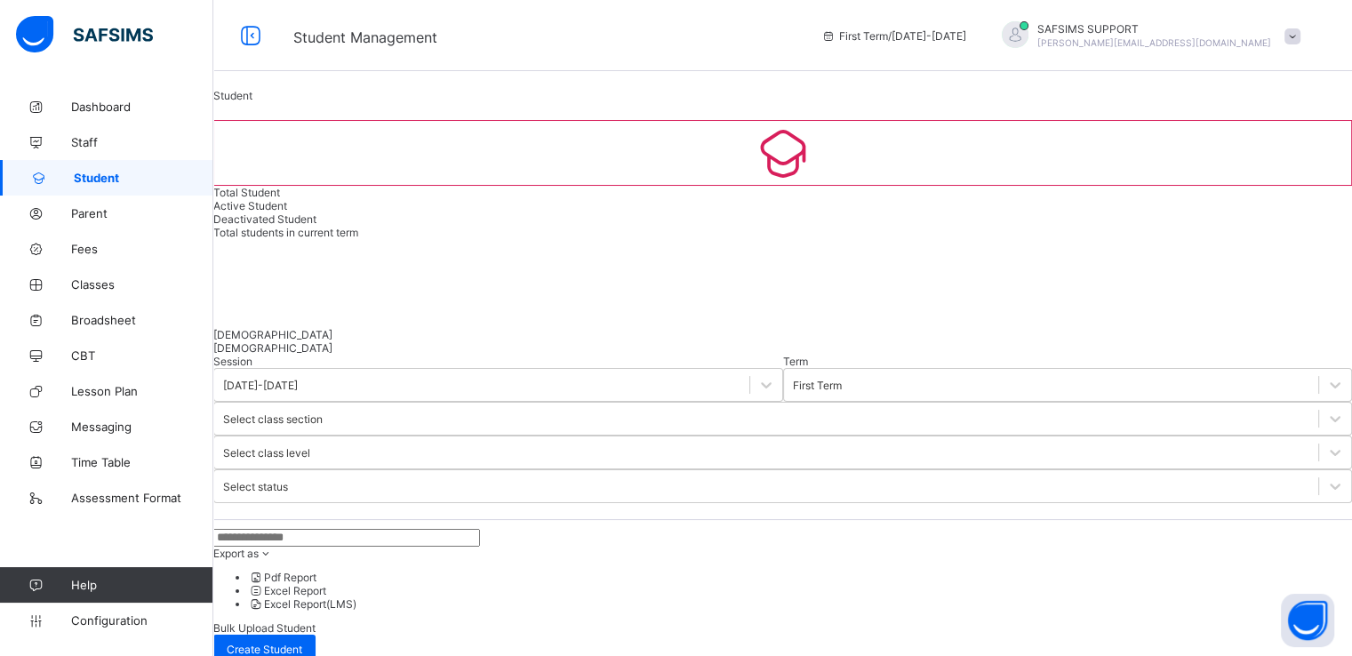
click at [330, 529] on input "text" at bounding box center [346, 538] width 267 height 18
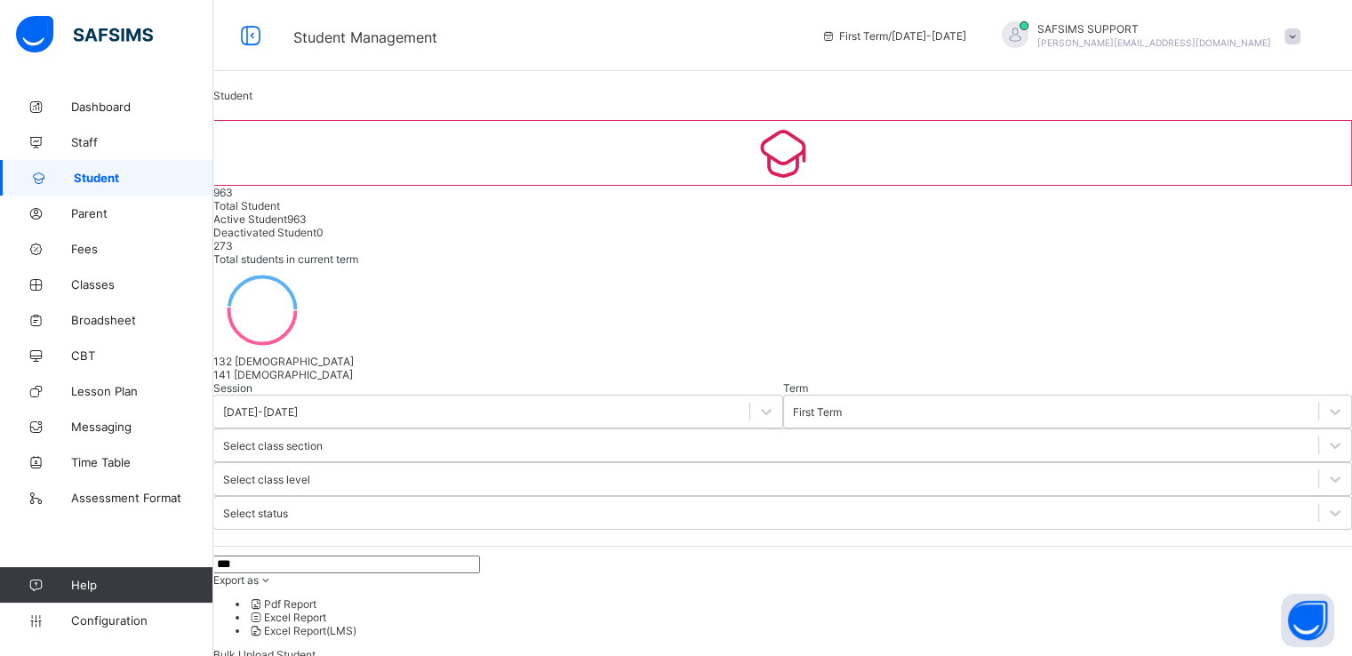
scroll to position [95, 0]
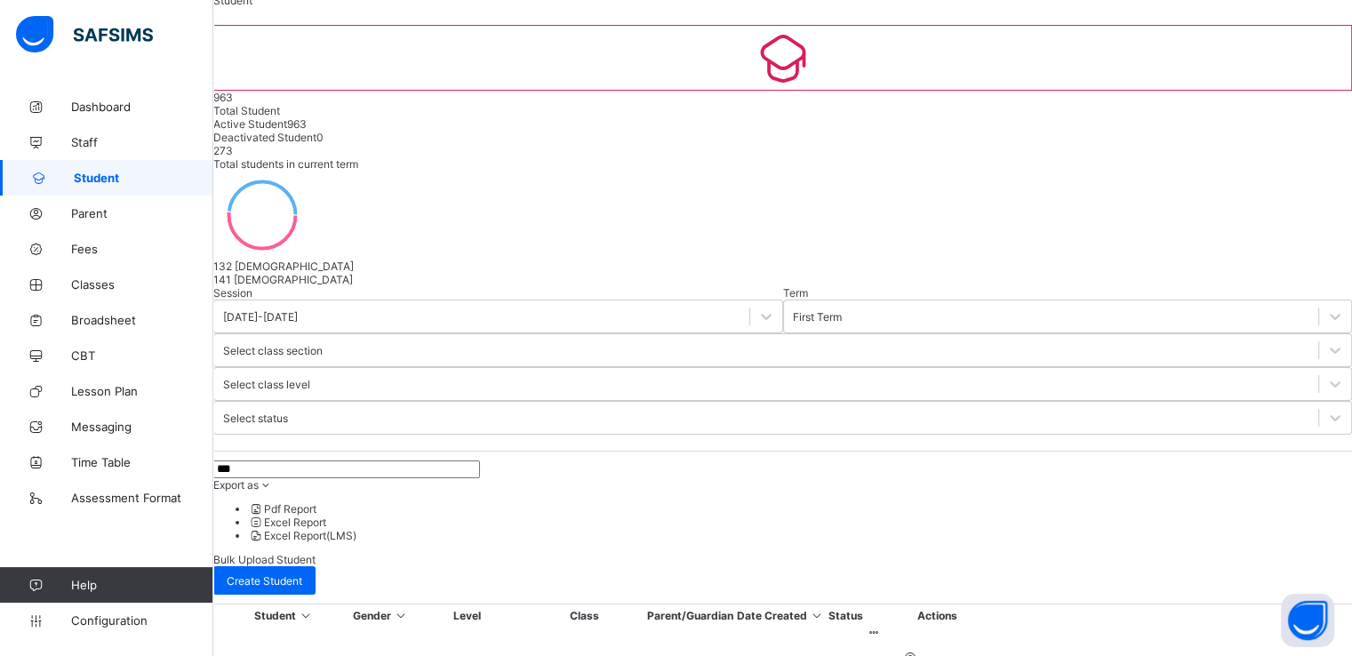
type input "***"
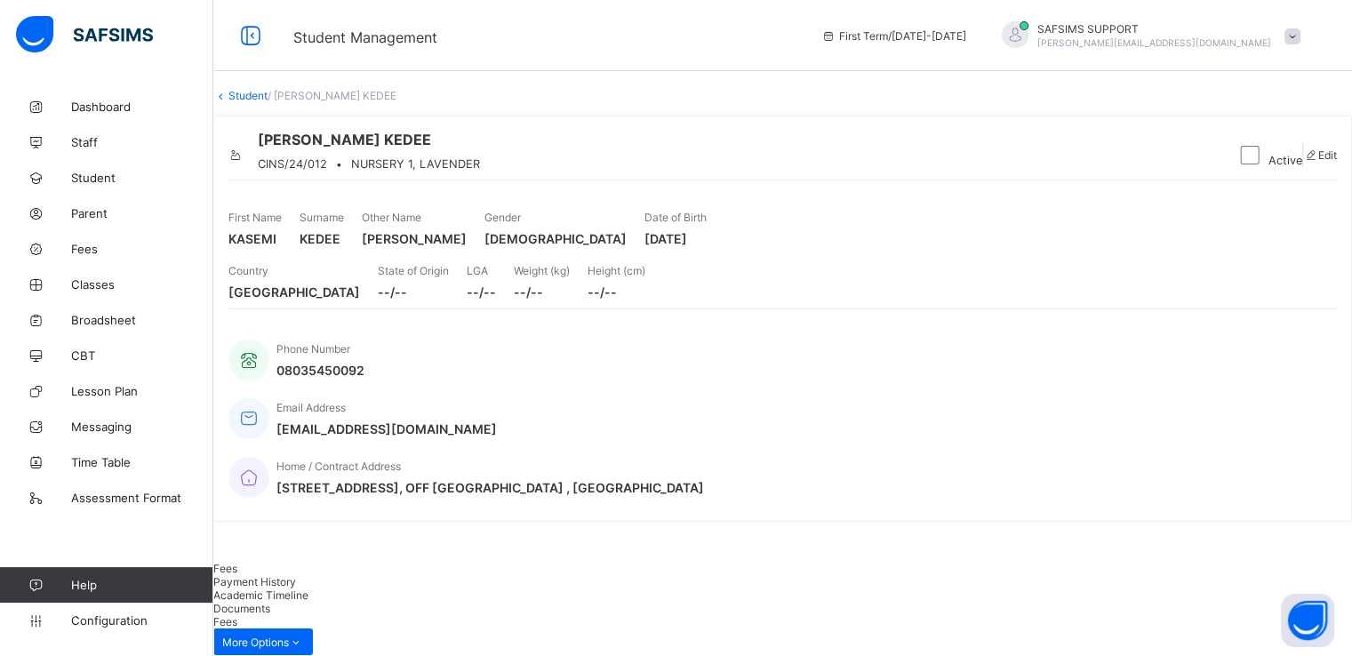
click at [244, 162] on icon at bounding box center [235, 154] width 15 height 13
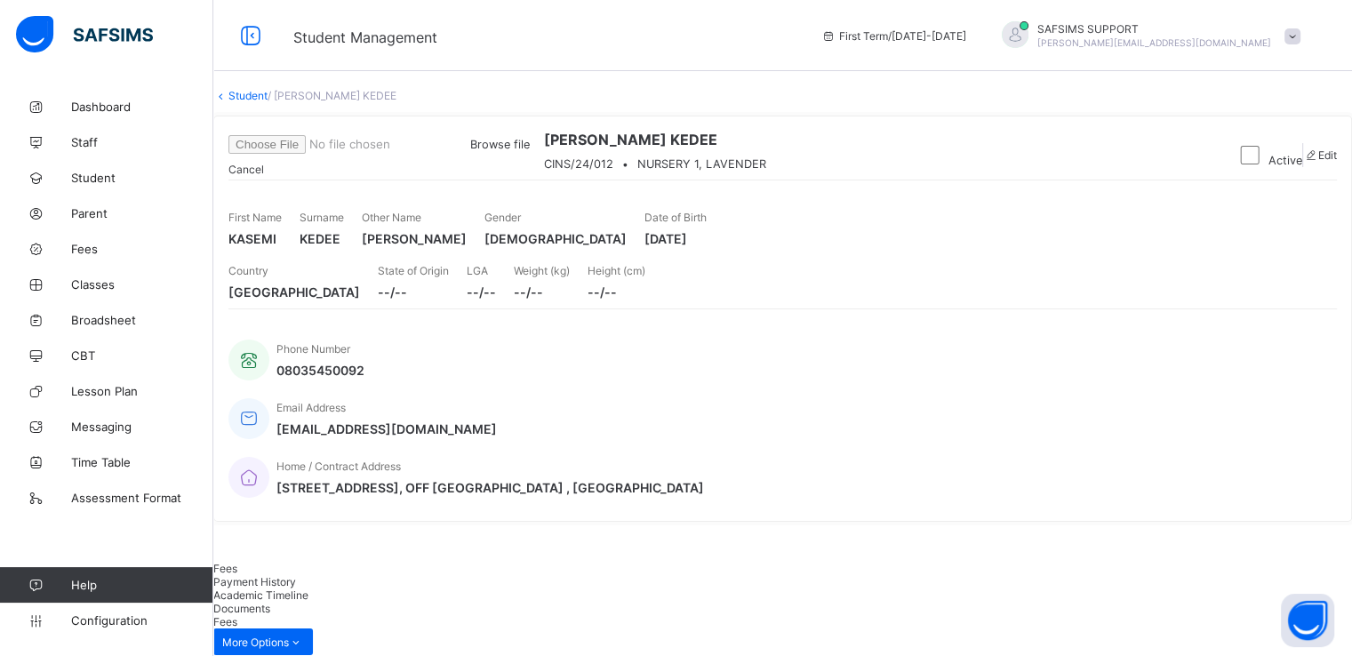
click at [530, 151] on span "Browse file" at bounding box center [500, 144] width 60 height 13
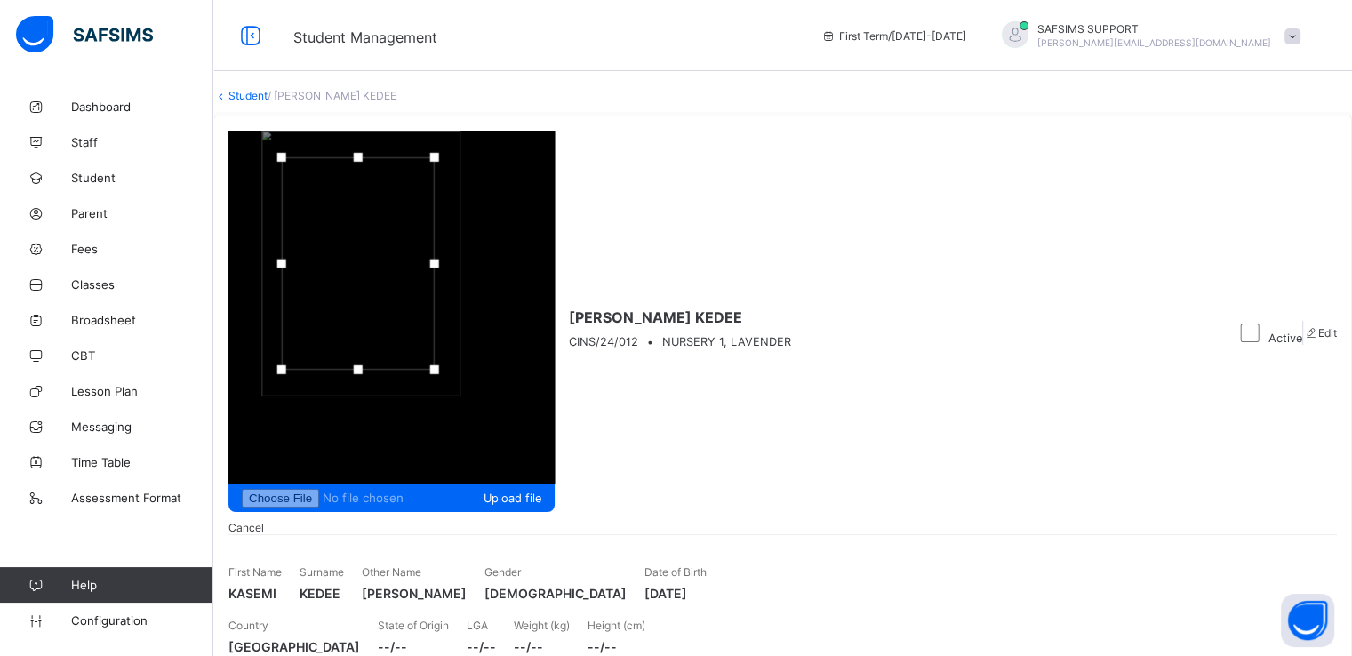
click at [439, 259] on div at bounding box center [434, 263] width 9 height 9
drag, startPoint x: 1163, startPoint y: 125, endPoint x: 1176, endPoint y: 125, distance: 13.3
click at [300, 259] on div at bounding box center [295, 263] width 9 height 9
drag, startPoint x: 1246, startPoint y: 222, endPoint x: 1243, endPoint y: 212, distance: 11.2
click at [378, 346] on div at bounding box center [364, 359] width 27 height 27
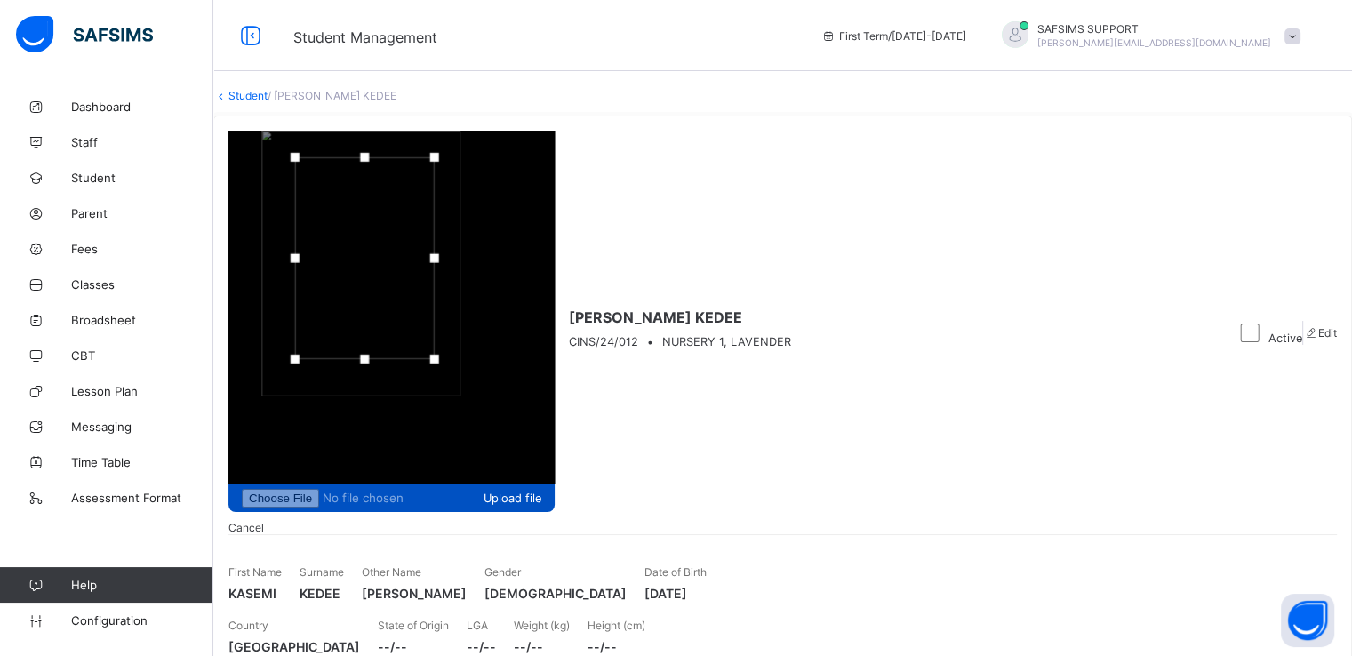
click at [541, 492] on span "Upload file" at bounding box center [513, 498] width 58 height 13
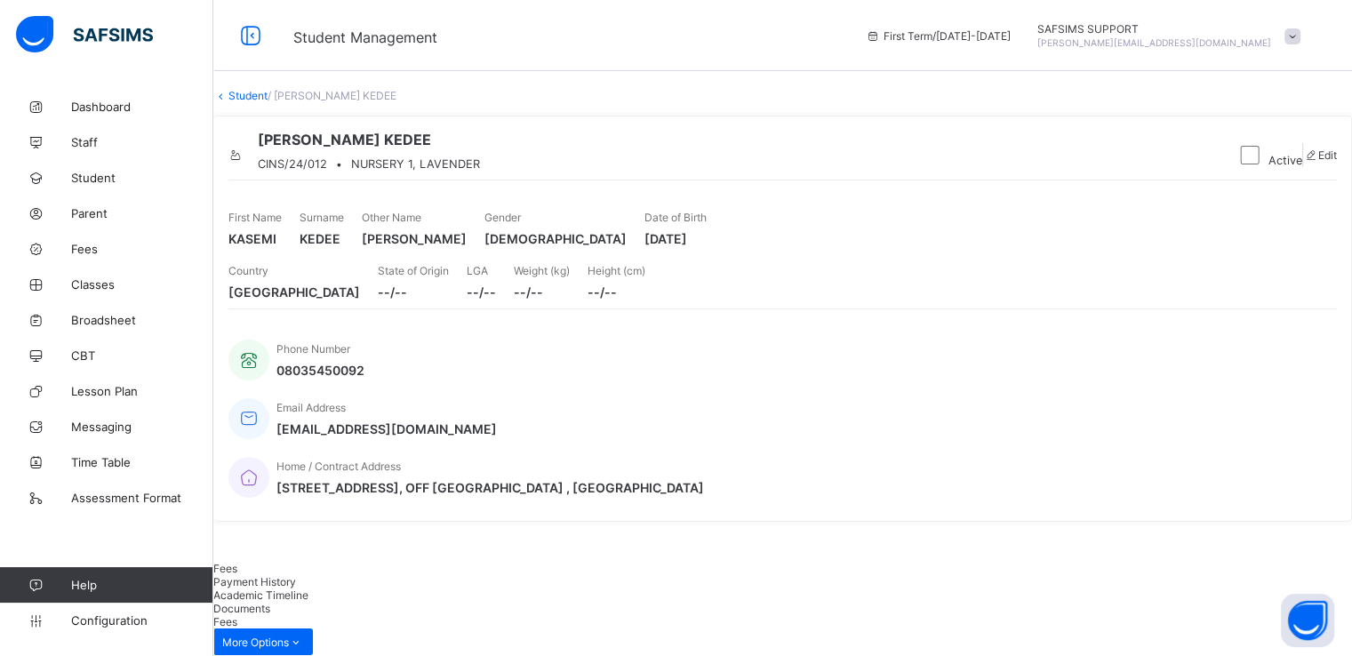
click at [1301, 33] on span at bounding box center [1293, 36] width 16 height 16
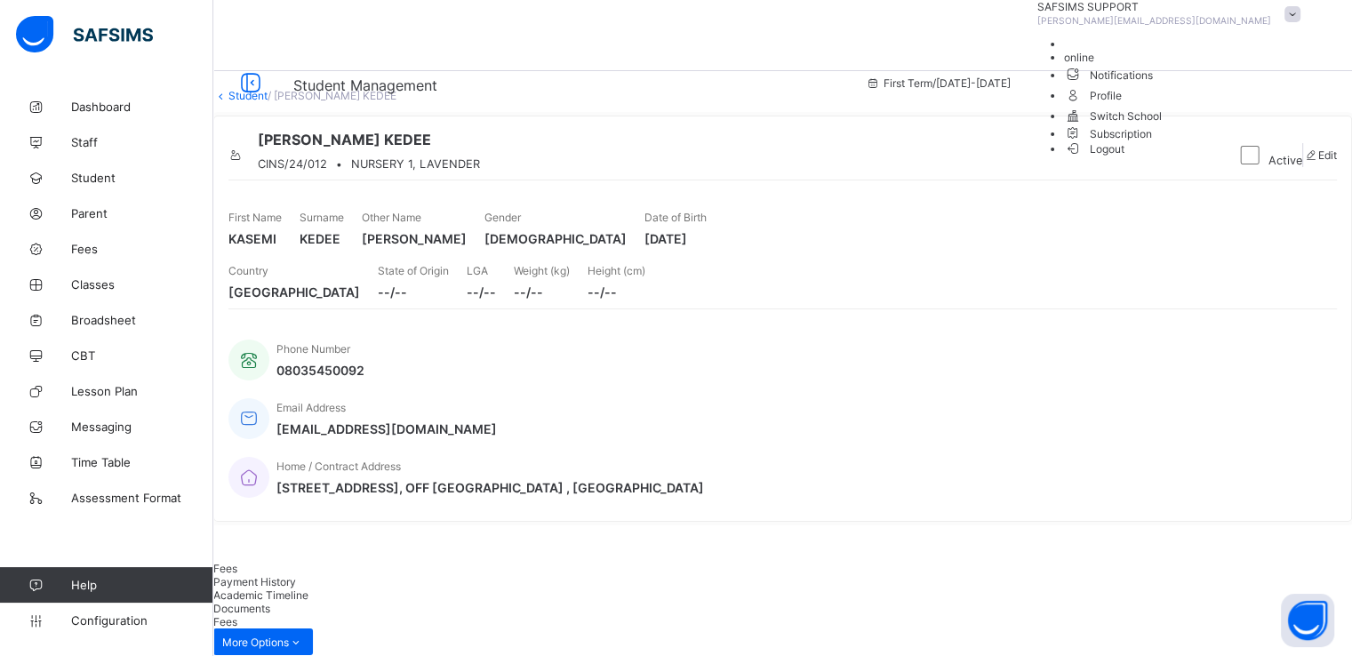
click at [1126, 158] on span "Logout" at bounding box center [1094, 149] width 61 height 19
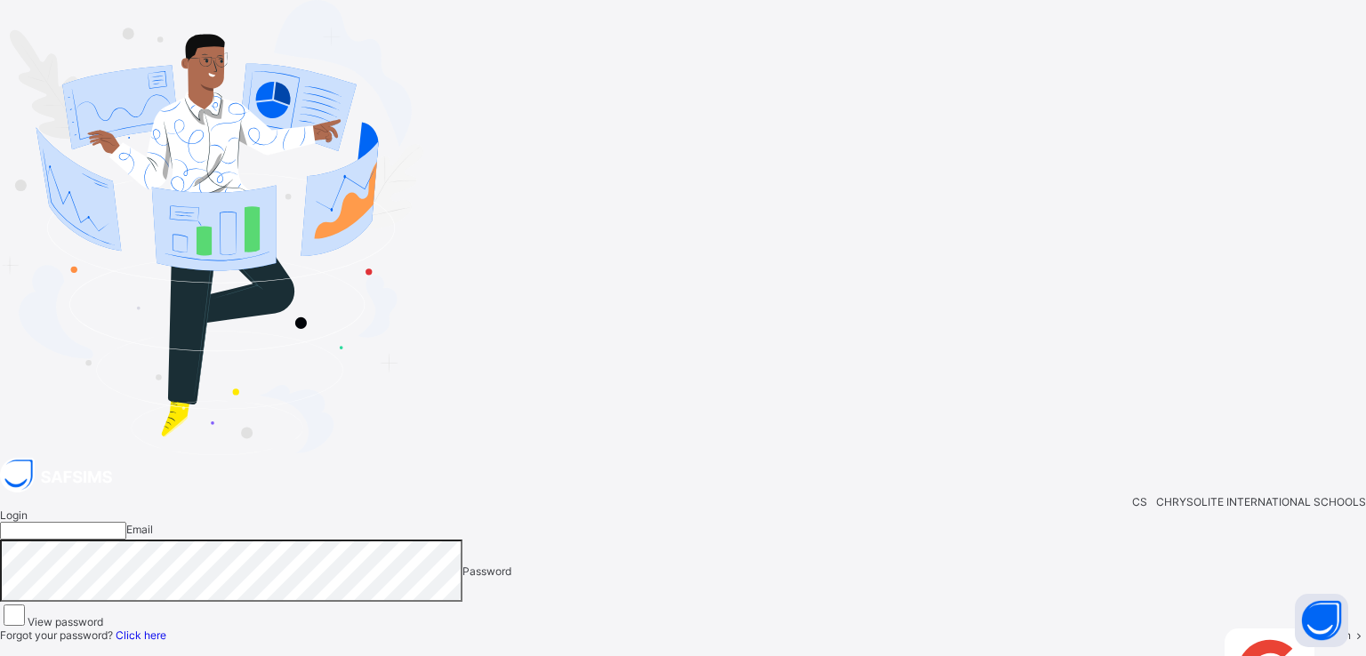
click at [126, 522] on input "email" at bounding box center [63, 531] width 126 height 18
paste input "**********"
type input "**********"
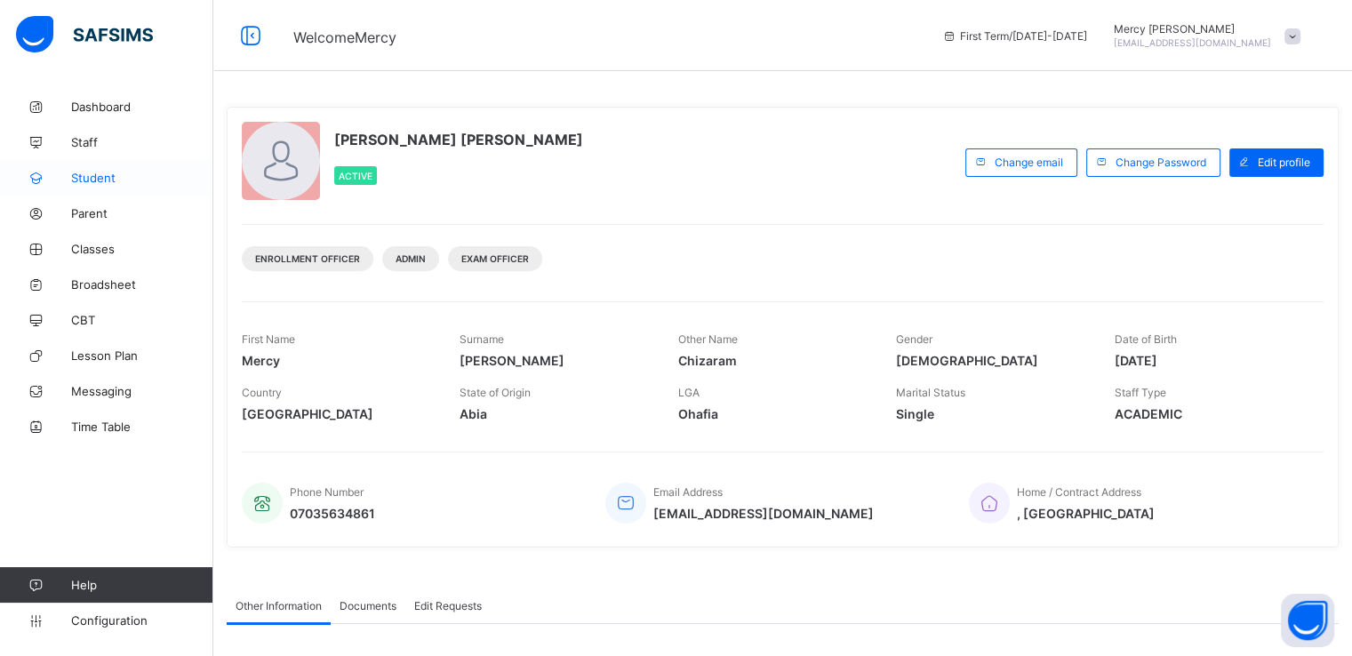
click at [89, 179] on span "Student" at bounding box center [142, 178] width 142 height 14
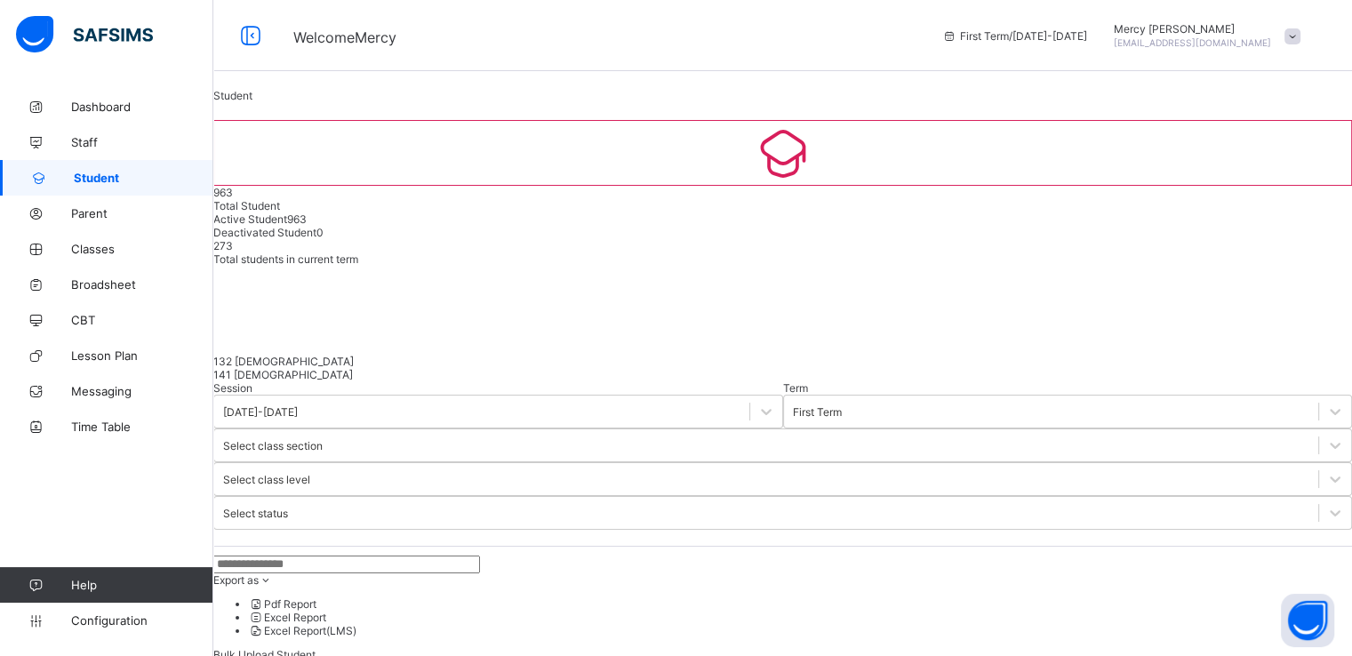
click at [370, 556] on input "text" at bounding box center [346, 565] width 267 height 18
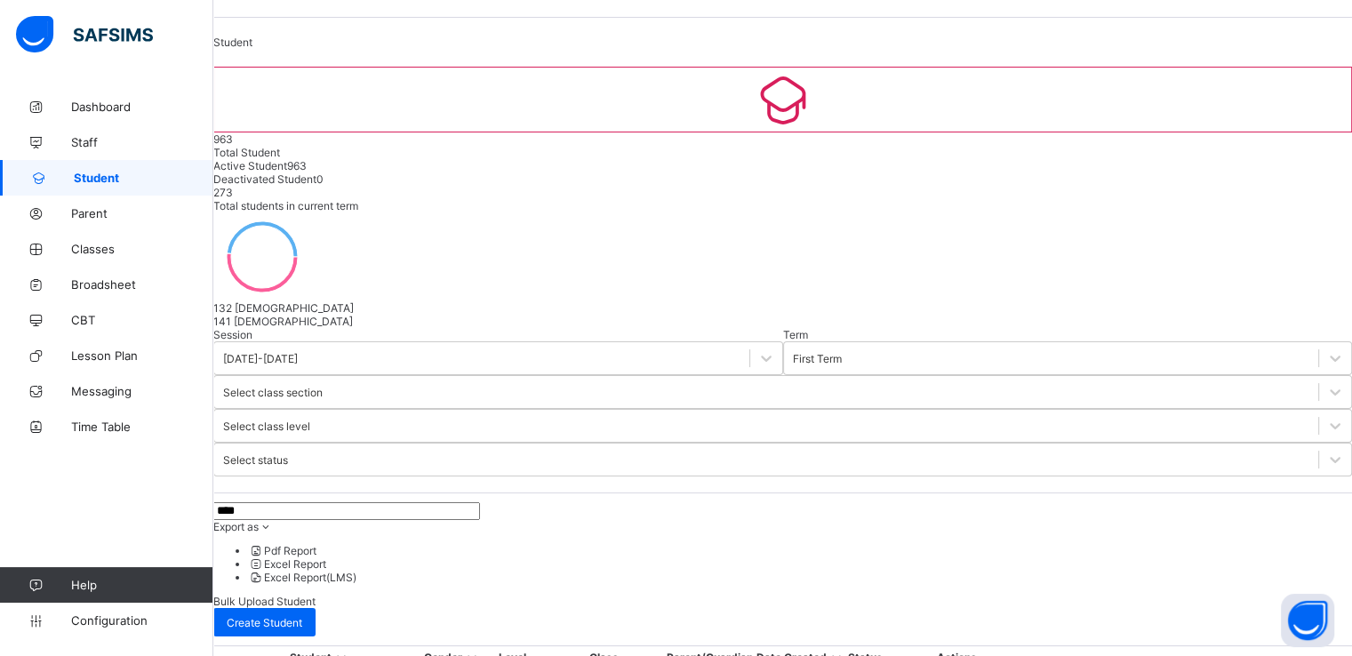
scroll to position [41, 0]
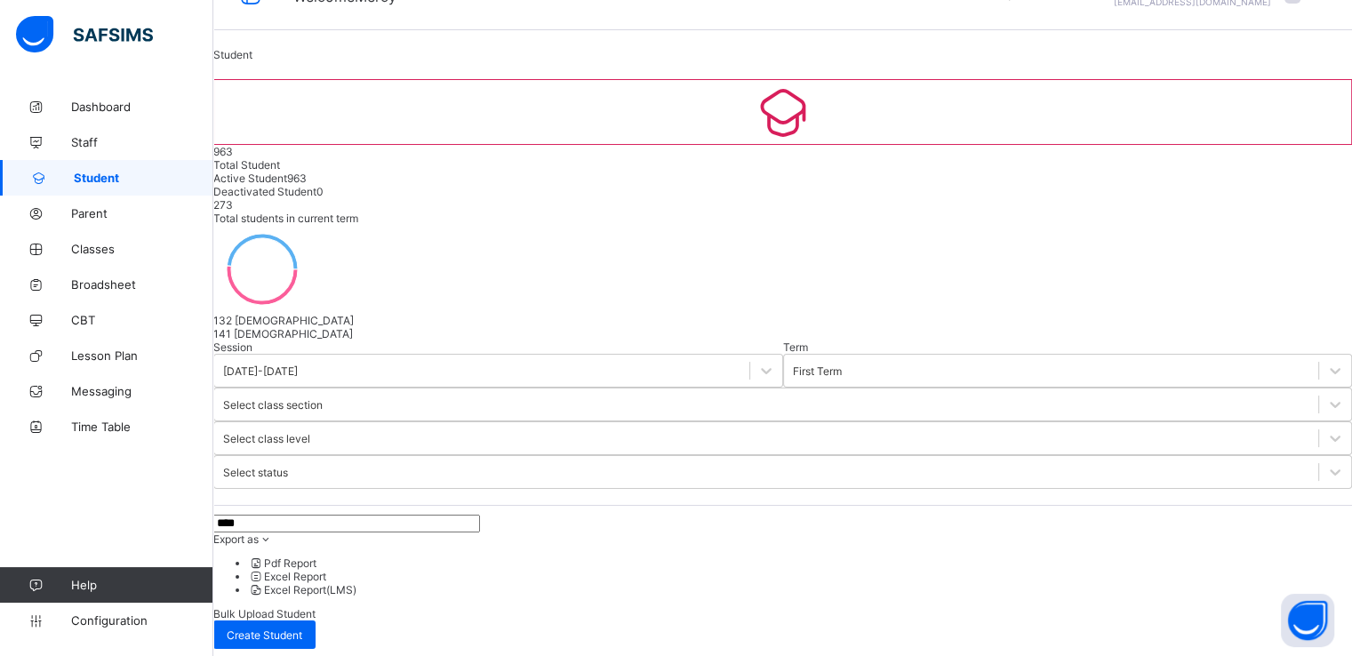
type input "****"
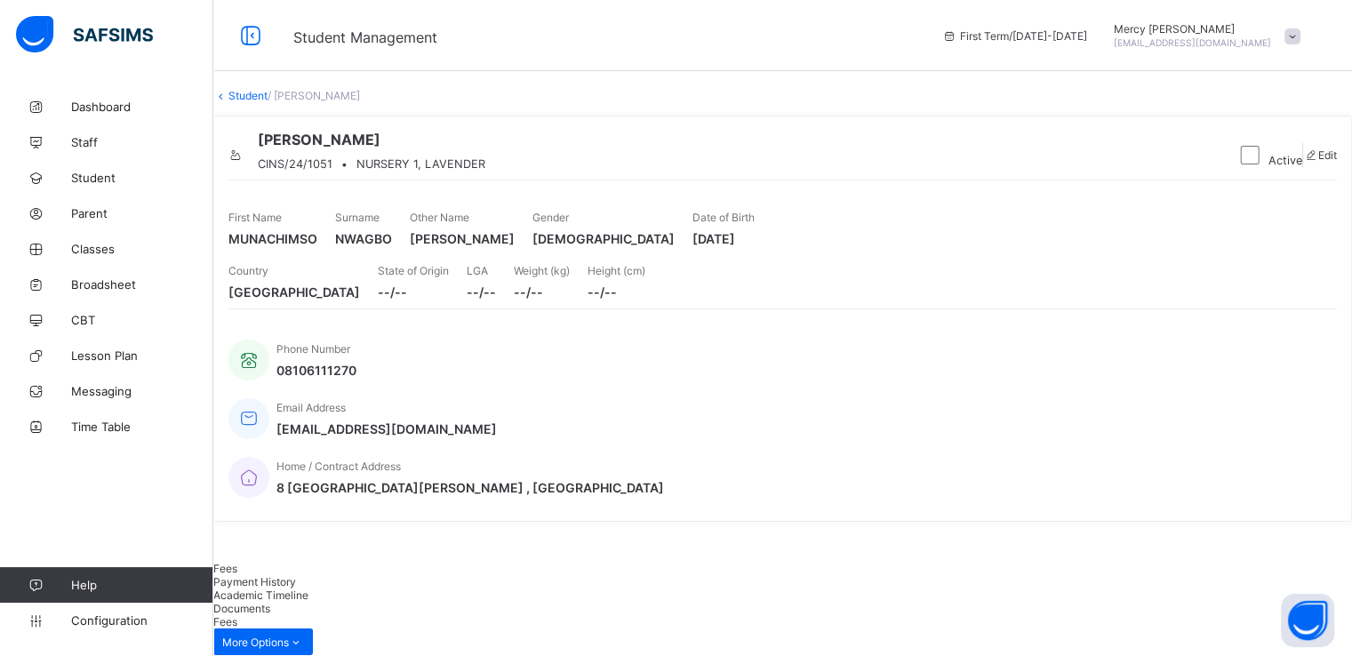
click at [244, 162] on icon at bounding box center [235, 154] width 15 height 13
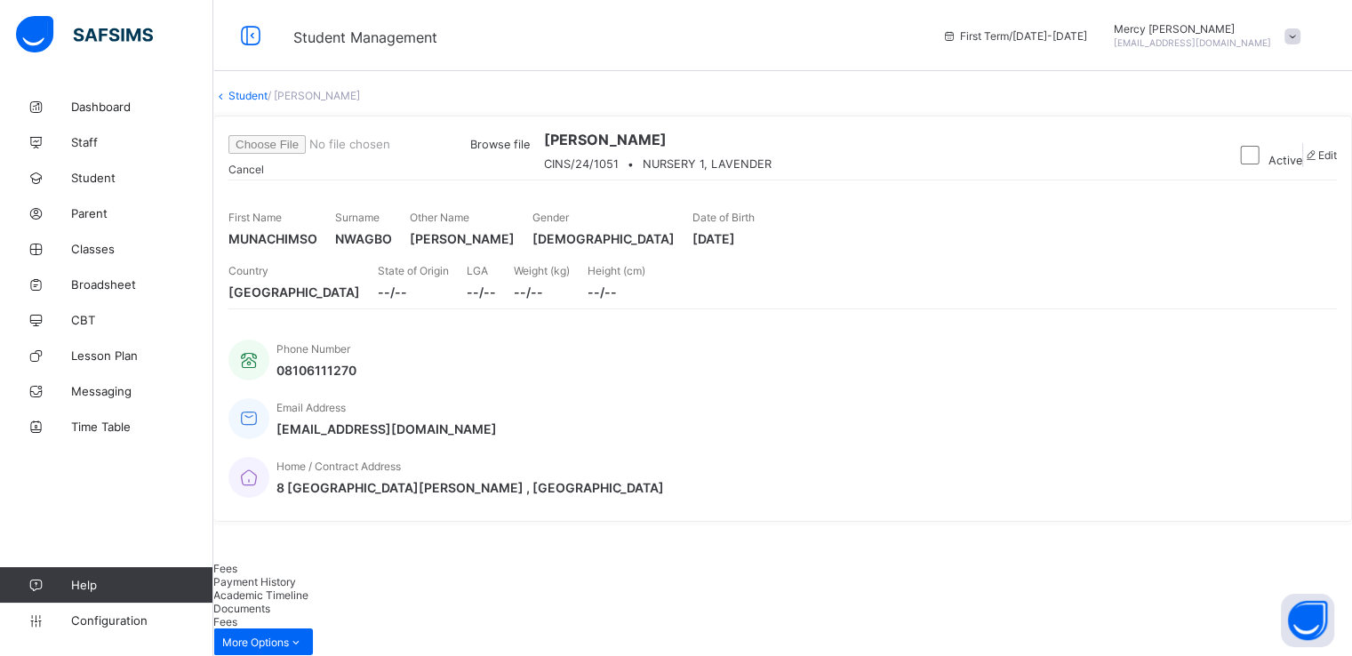
click at [530, 151] on span "Browse file" at bounding box center [500, 144] width 60 height 13
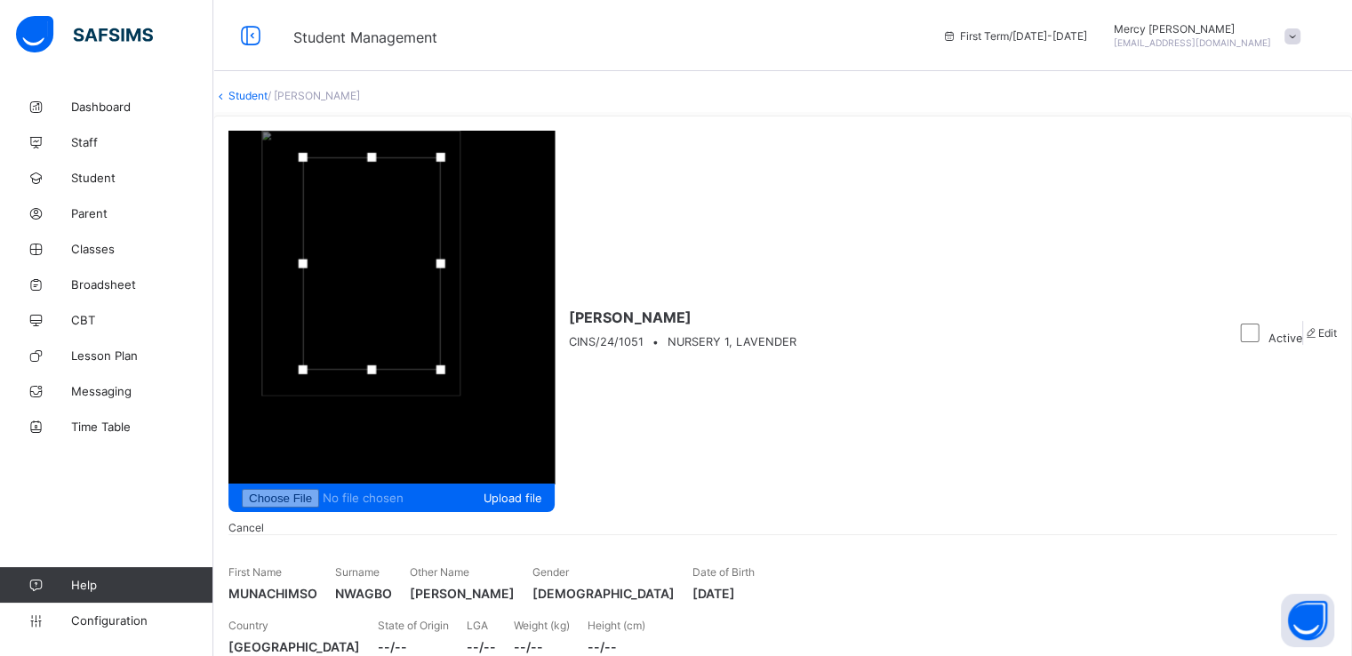
drag, startPoint x: 1163, startPoint y: 124, endPoint x: 1184, endPoint y: 124, distance: 21.3
click at [308, 259] on div at bounding box center [303, 263] width 9 height 9
drag, startPoint x: 1238, startPoint y: 227, endPoint x: 1238, endPoint y: 210, distance: 16.9
click at [385, 340] on div at bounding box center [371, 353] width 27 height 27
click at [304, 251] on div at bounding box center [299, 255] width 9 height 9
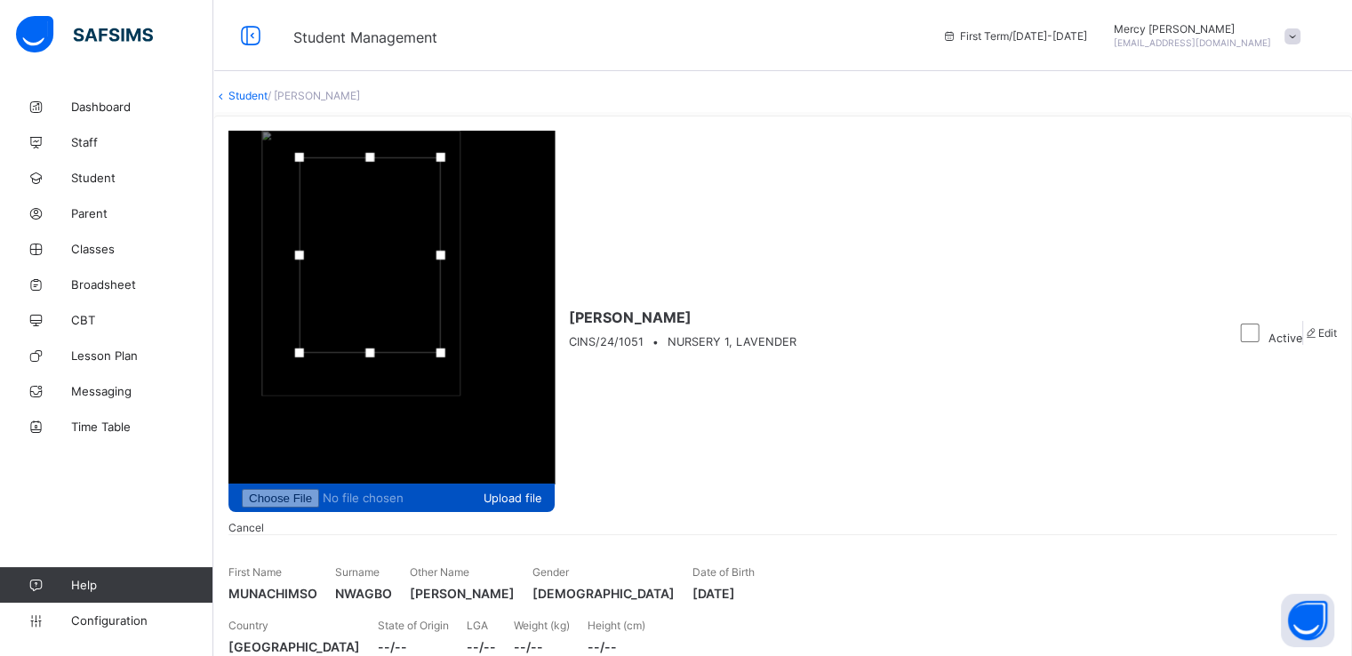
click at [541, 492] on span "Upload file" at bounding box center [513, 498] width 58 height 13
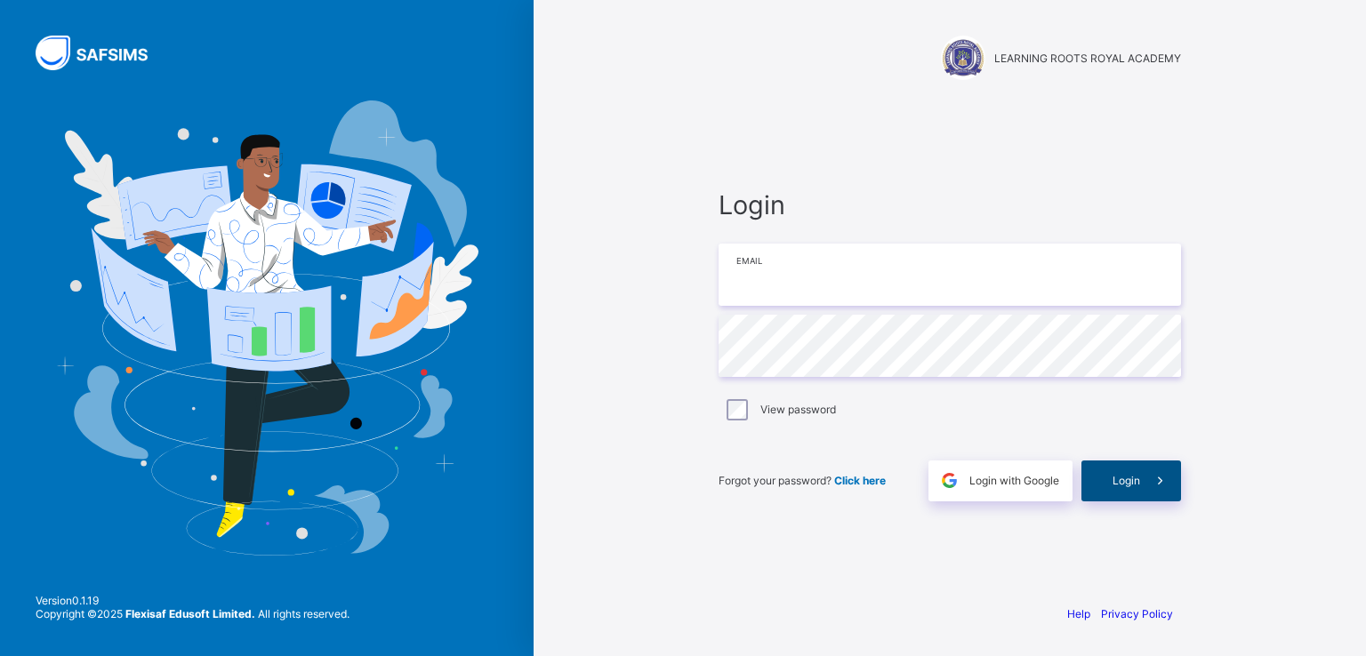
type input "**********"
click at [1124, 477] on span "Login" at bounding box center [1126, 480] width 28 height 13
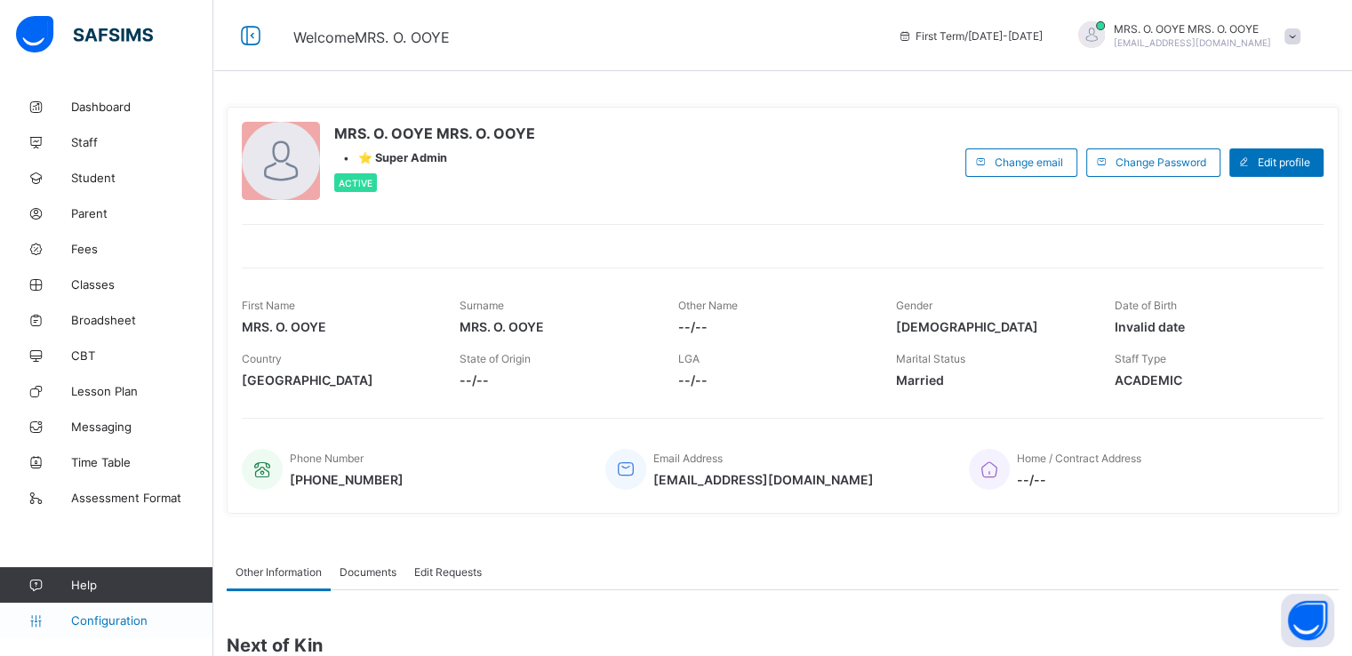
click at [91, 620] on span "Configuration" at bounding box center [141, 620] width 141 height 14
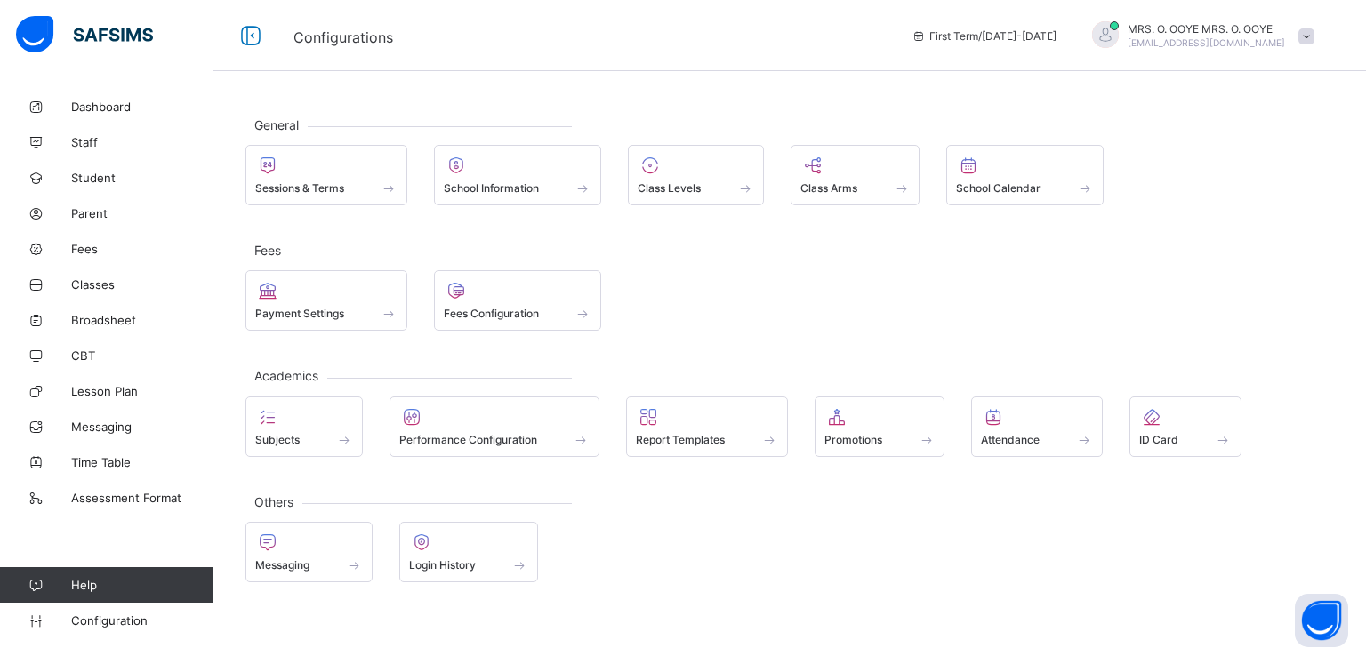
click at [487, 207] on div "General Sessions & Terms School Information Class Levels Class Arms School Cale…" at bounding box center [789, 349] width 1152 height 520
click at [492, 180] on div "School Information" at bounding box center [518, 187] width 148 height 15
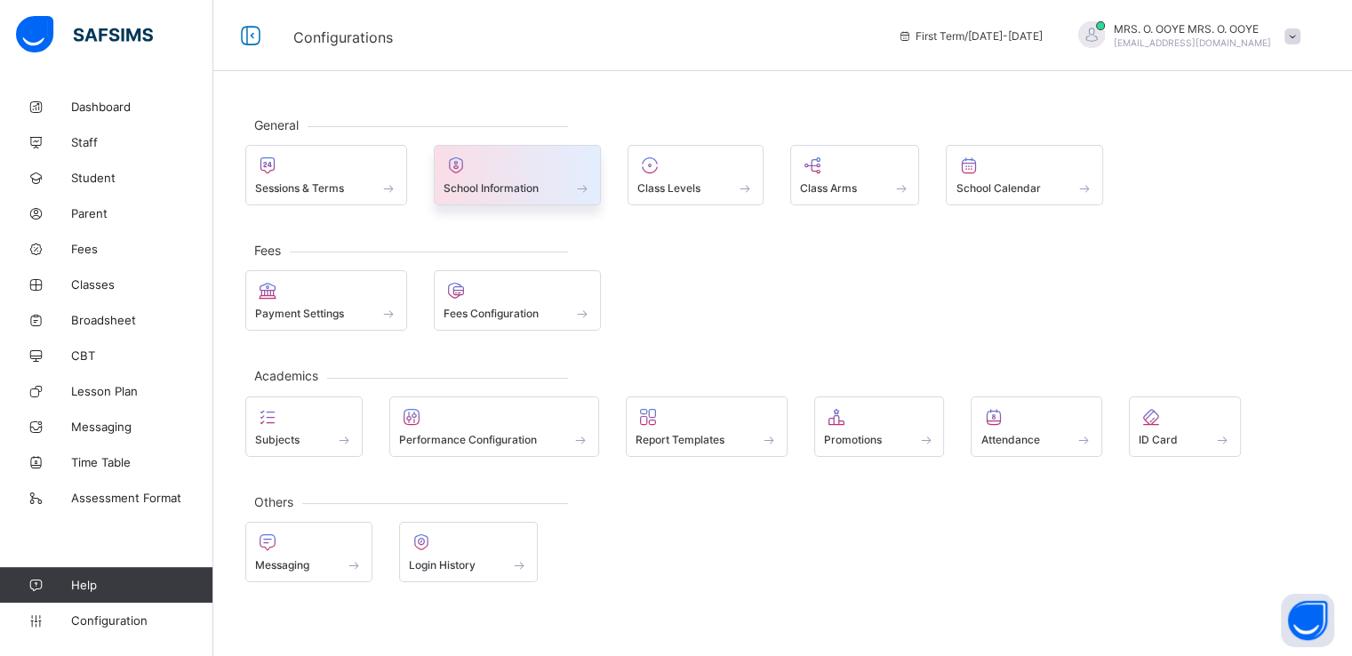
select select "**"
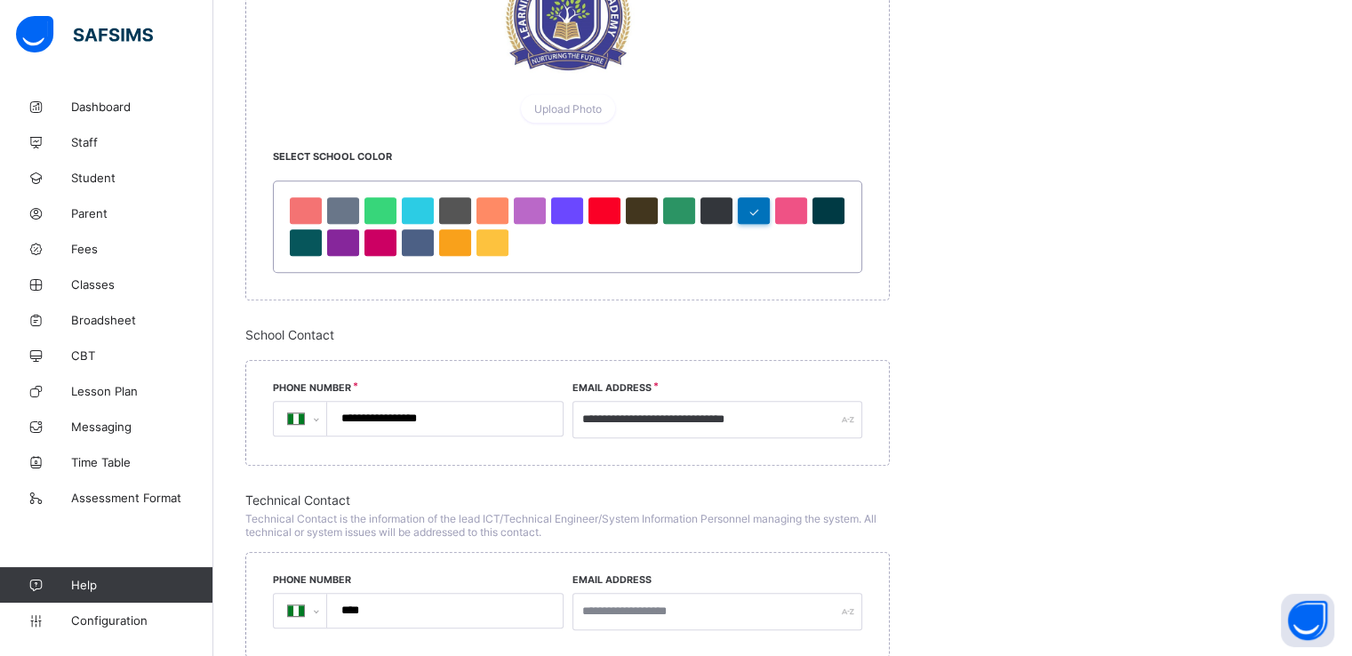
scroll to position [1049, 0]
click at [98, 615] on span "Configuration" at bounding box center [141, 620] width 141 height 14
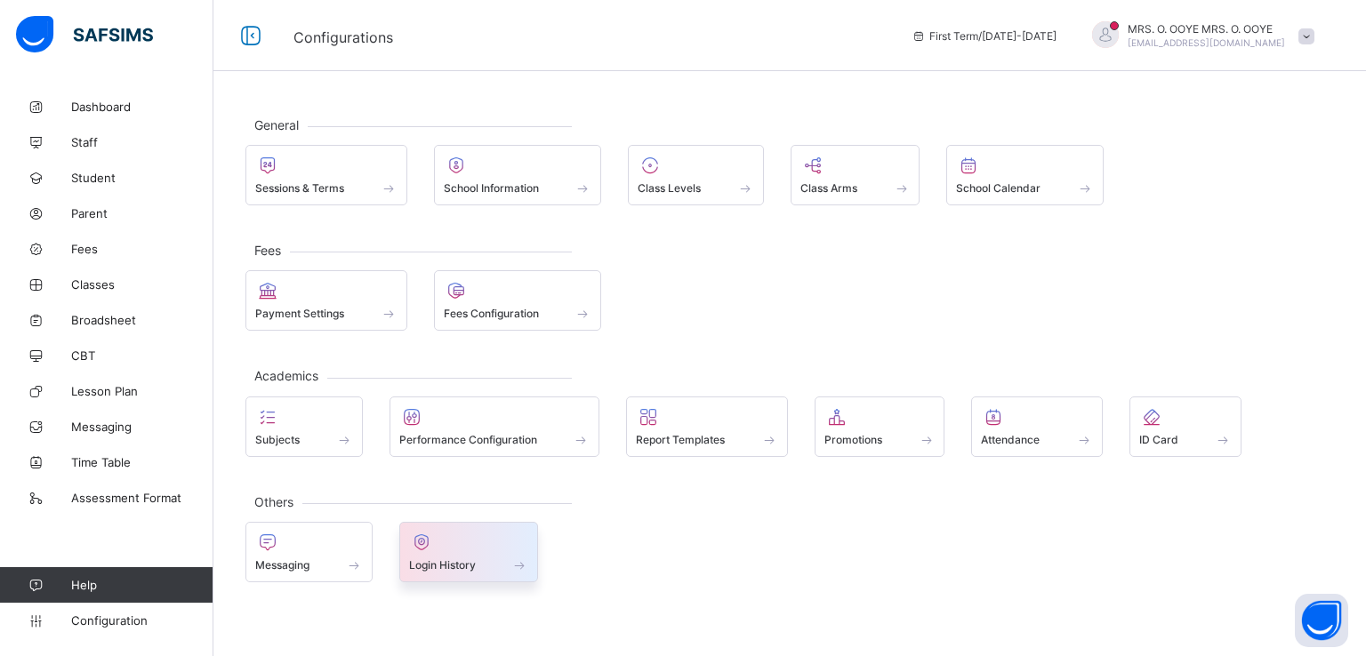
click at [430, 570] on div "Login History" at bounding box center [469, 552] width 140 height 60
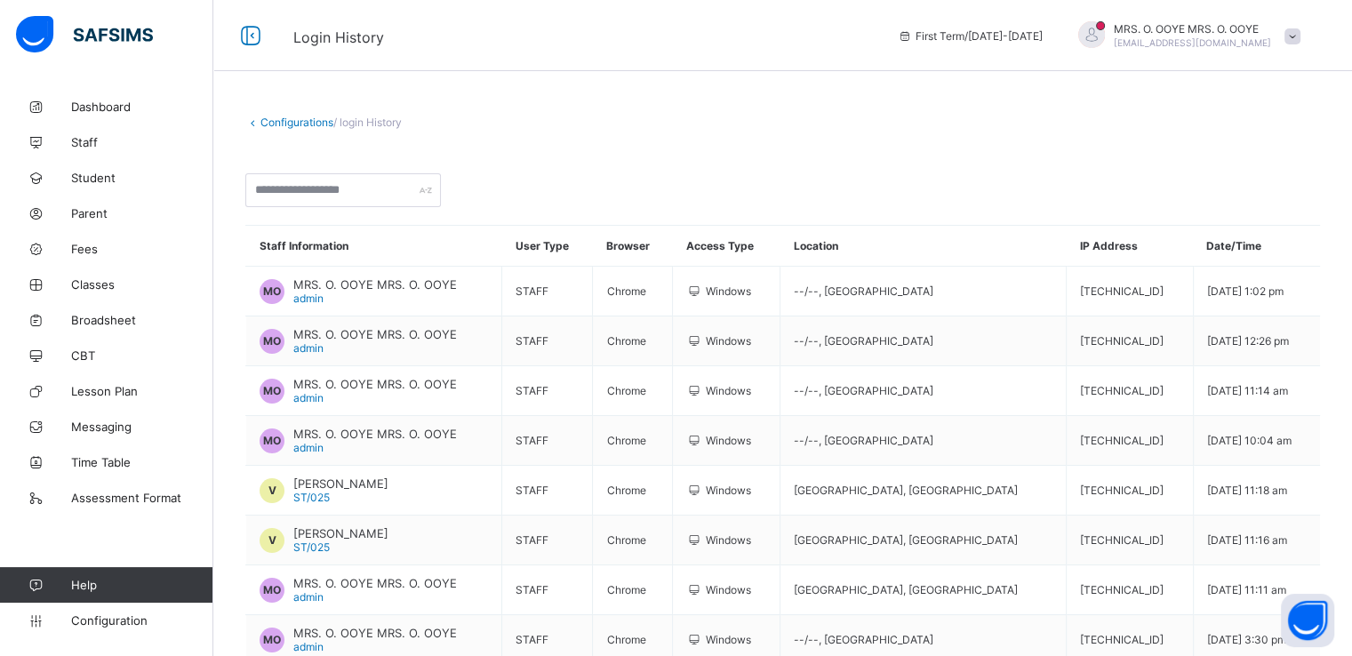
click at [1301, 35] on span at bounding box center [1293, 36] width 16 height 16
click at [1243, 168] on span "Subscription" at bounding box center [1228, 173] width 89 height 13
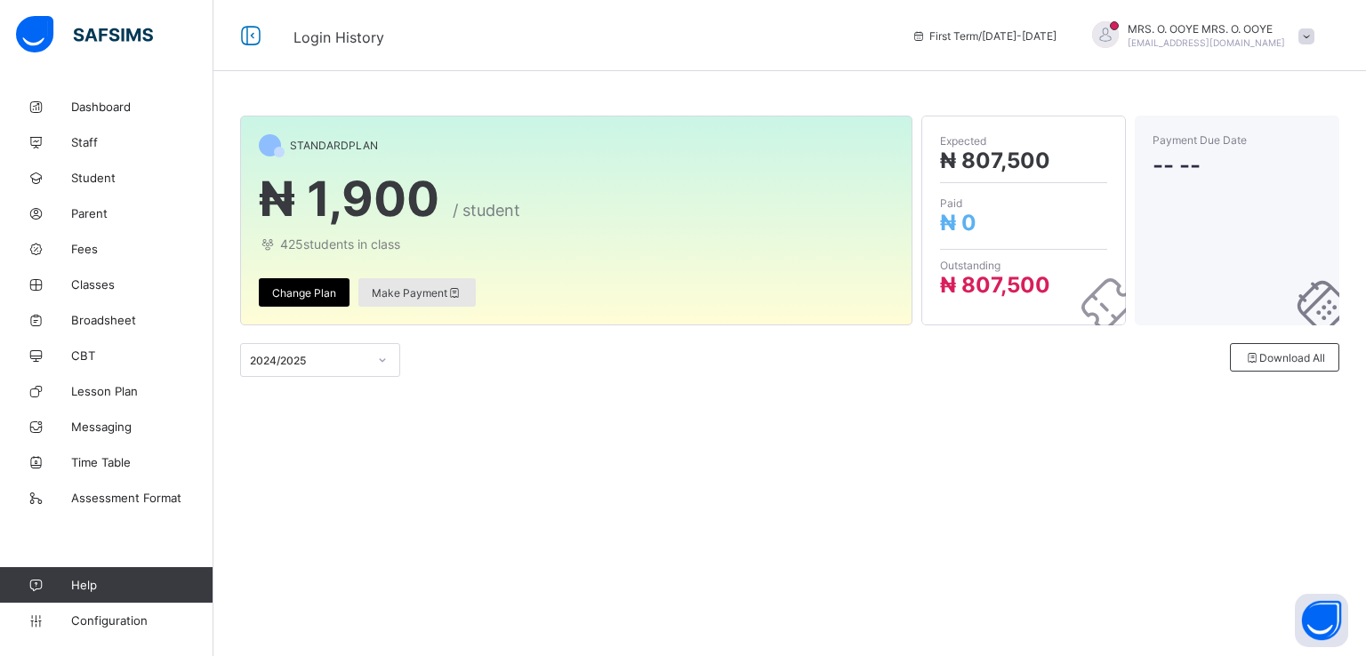
click at [407, 294] on span "Make Payment" at bounding box center [417, 292] width 91 height 13
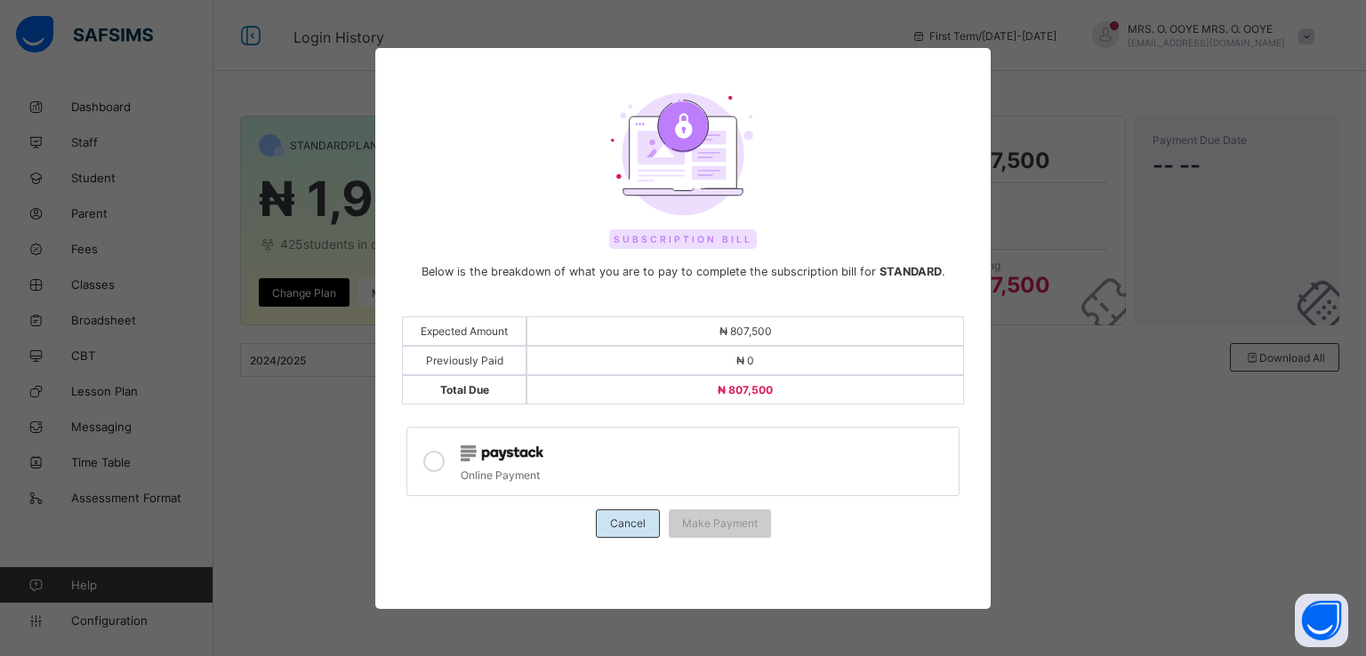
click at [628, 517] on span "Cancel" at bounding box center [628, 523] width 36 height 13
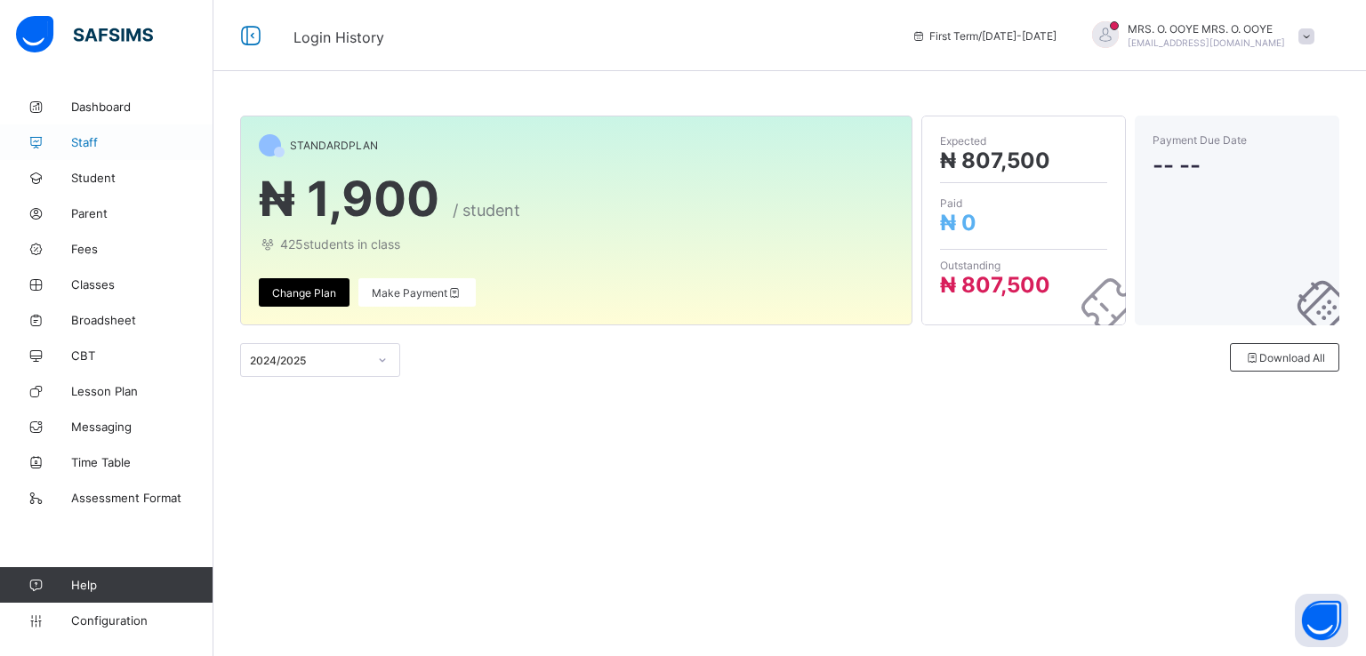
click at [85, 135] on span "Staff" at bounding box center [142, 142] width 142 height 14
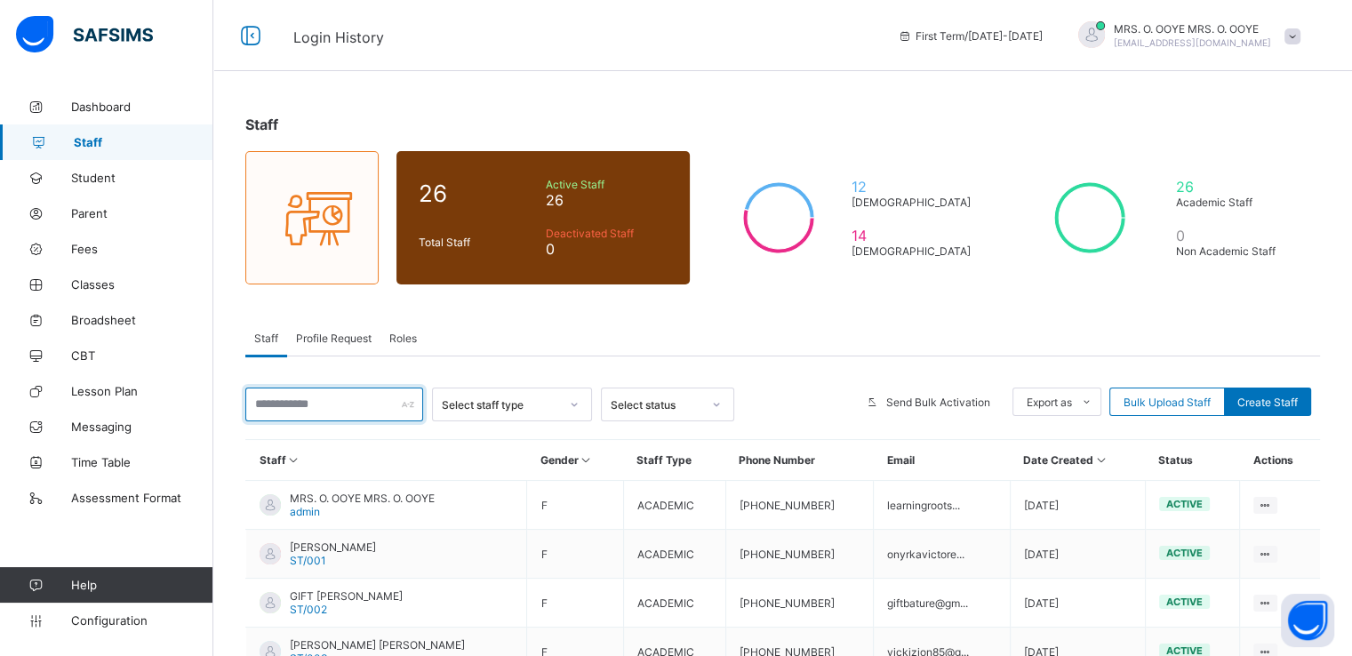
click at [338, 392] on input "text" at bounding box center [334, 405] width 178 height 34
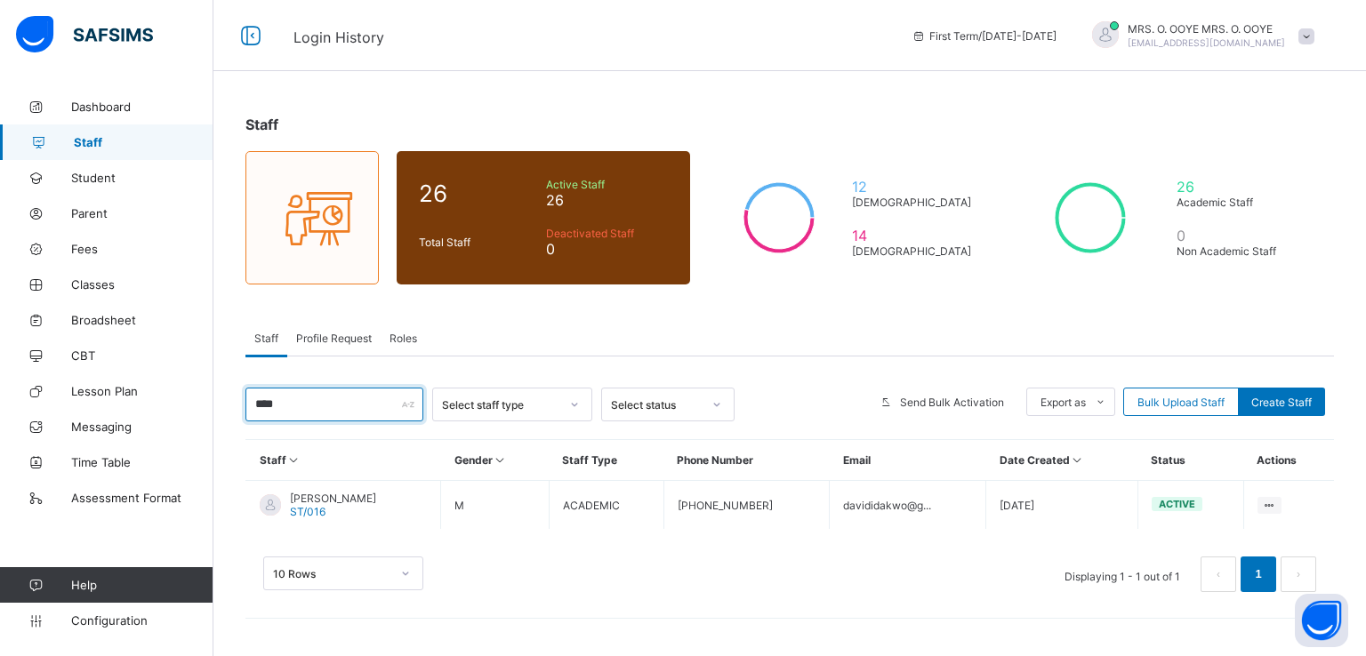
type input "****"
click at [562, 312] on div "Staff 26 Total Staff Active Staff 26 Deactivated Staff 0 12 [DEMOGRAPHIC_DATA] …" at bounding box center [789, 363] width 1152 height 548
